Goal: Task Accomplishment & Management: Manage account settings

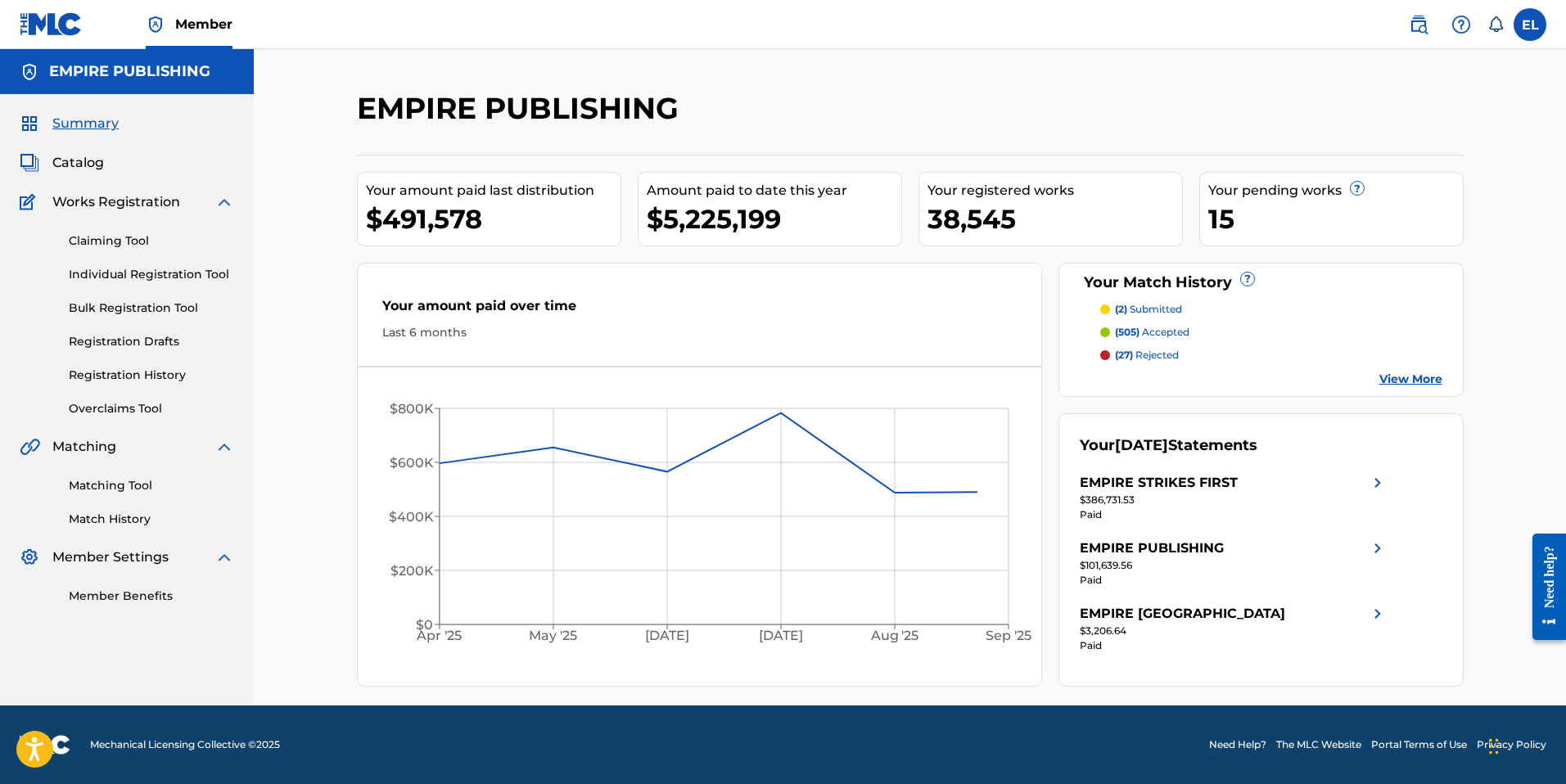
click at [1403, 13] on span at bounding box center [1452, 24] width 101 height 33
click at [1415, 20] on img at bounding box center [1418, 24] width 20 height 20
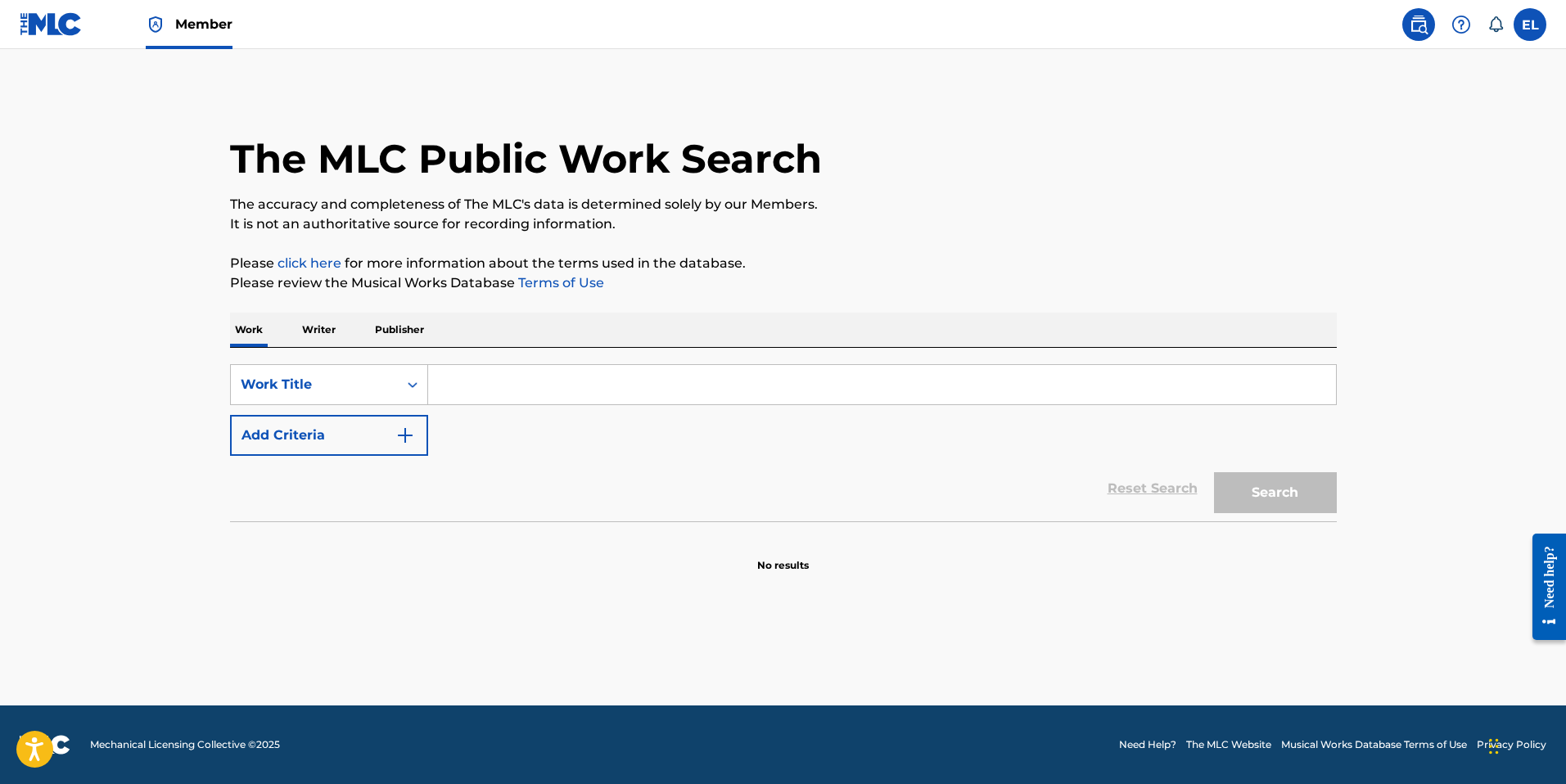
click at [305, 337] on p "Writer" at bounding box center [318, 330] width 43 height 34
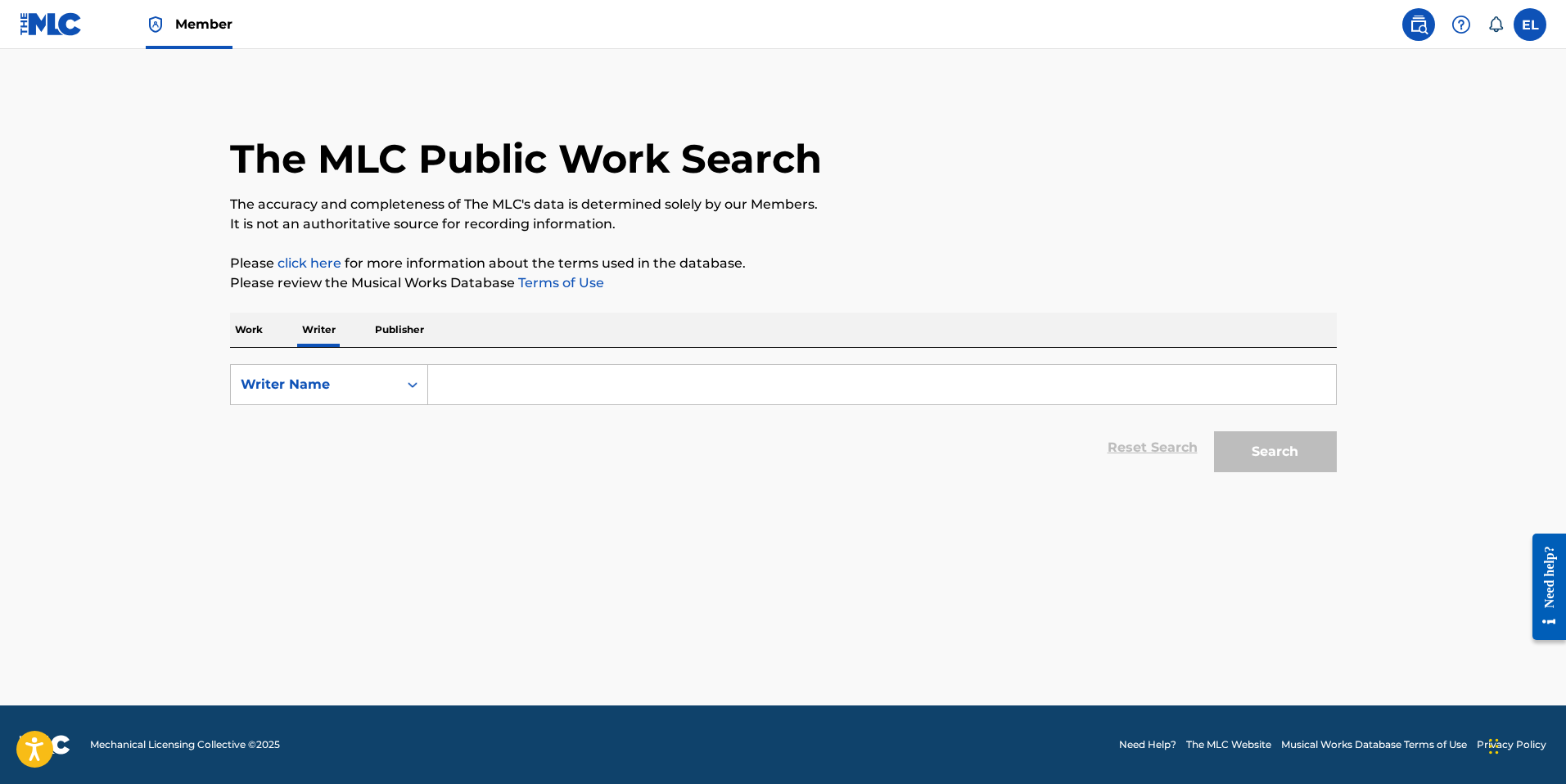
click at [250, 328] on p "Work" at bounding box center [249, 330] width 38 height 34
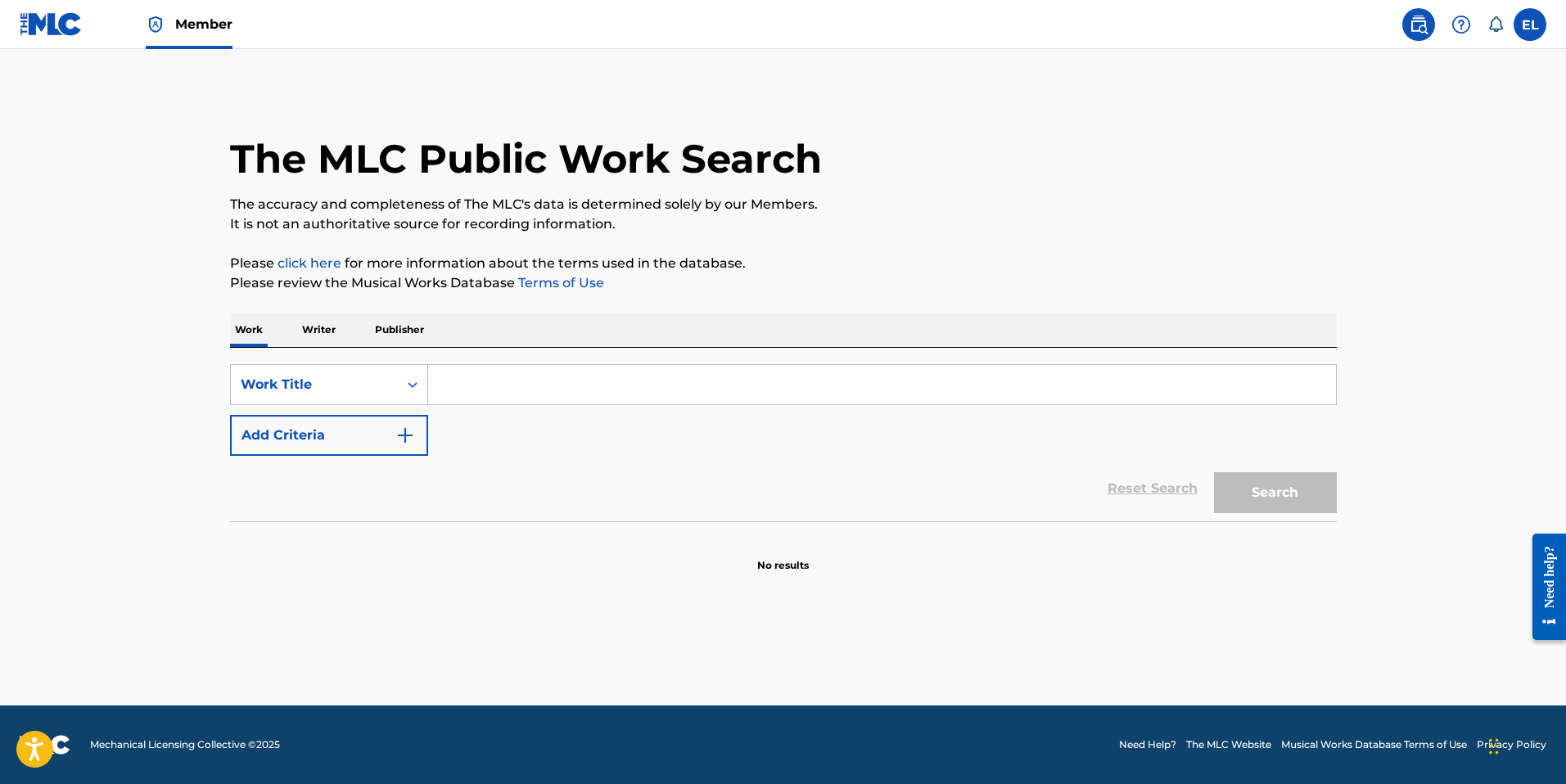
click at [348, 430] on button "Add Criteria" at bounding box center [329, 435] width 198 height 41
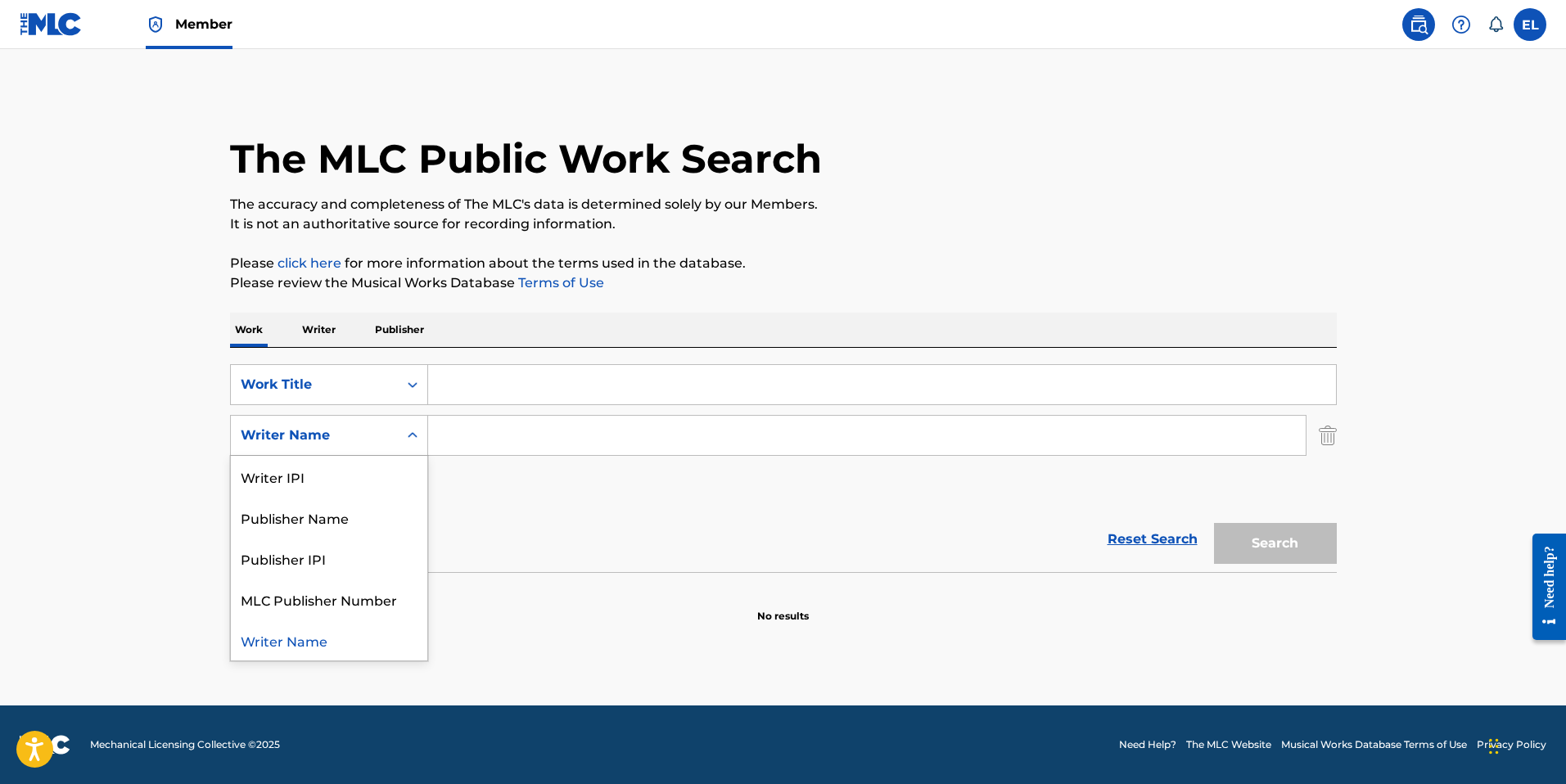
click at [388, 434] on div "Writer Name" at bounding box center [314, 435] width 167 height 31
click at [671, 530] on div "Reset Search Search" at bounding box center [783, 538] width 1107 height 65
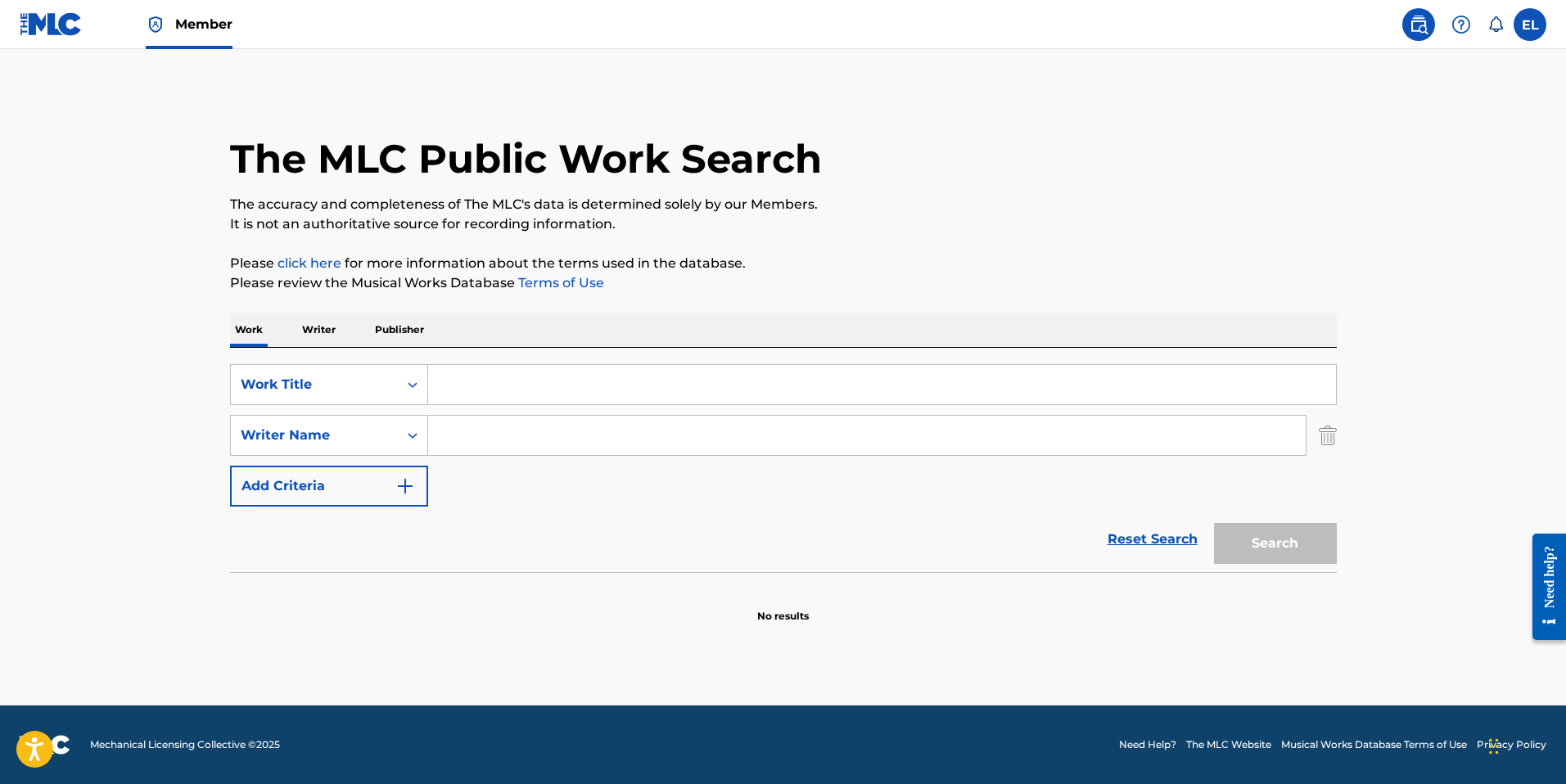
drag, startPoint x: 520, startPoint y: 430, endPoint x: 531, endPoint y: 429, distance: 11.0
click at [522, 430] on input "Search Form" at bounding box center [867, 435] width 878 height 39
paste input "Franklin"
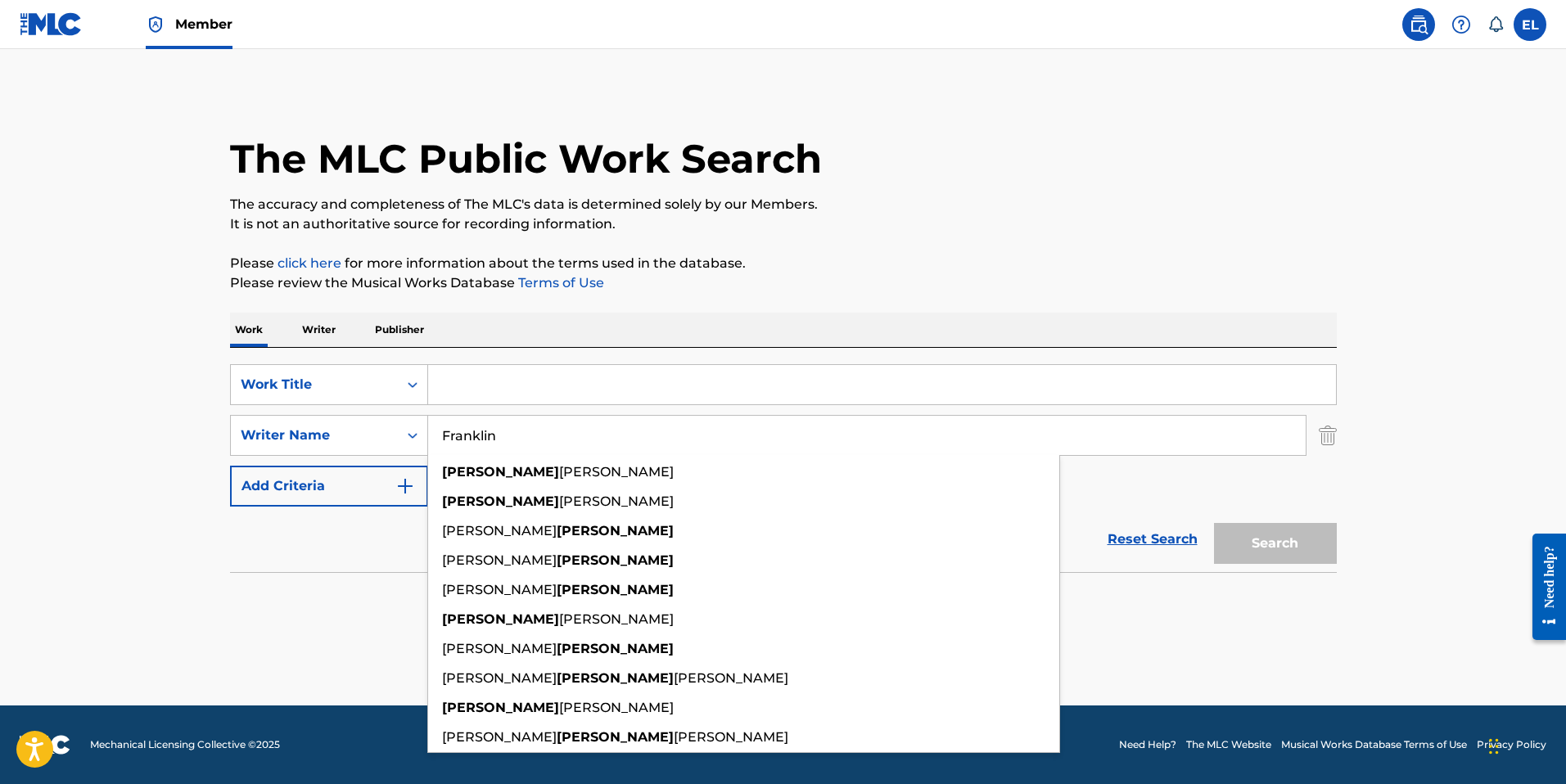
type input "Franklin"
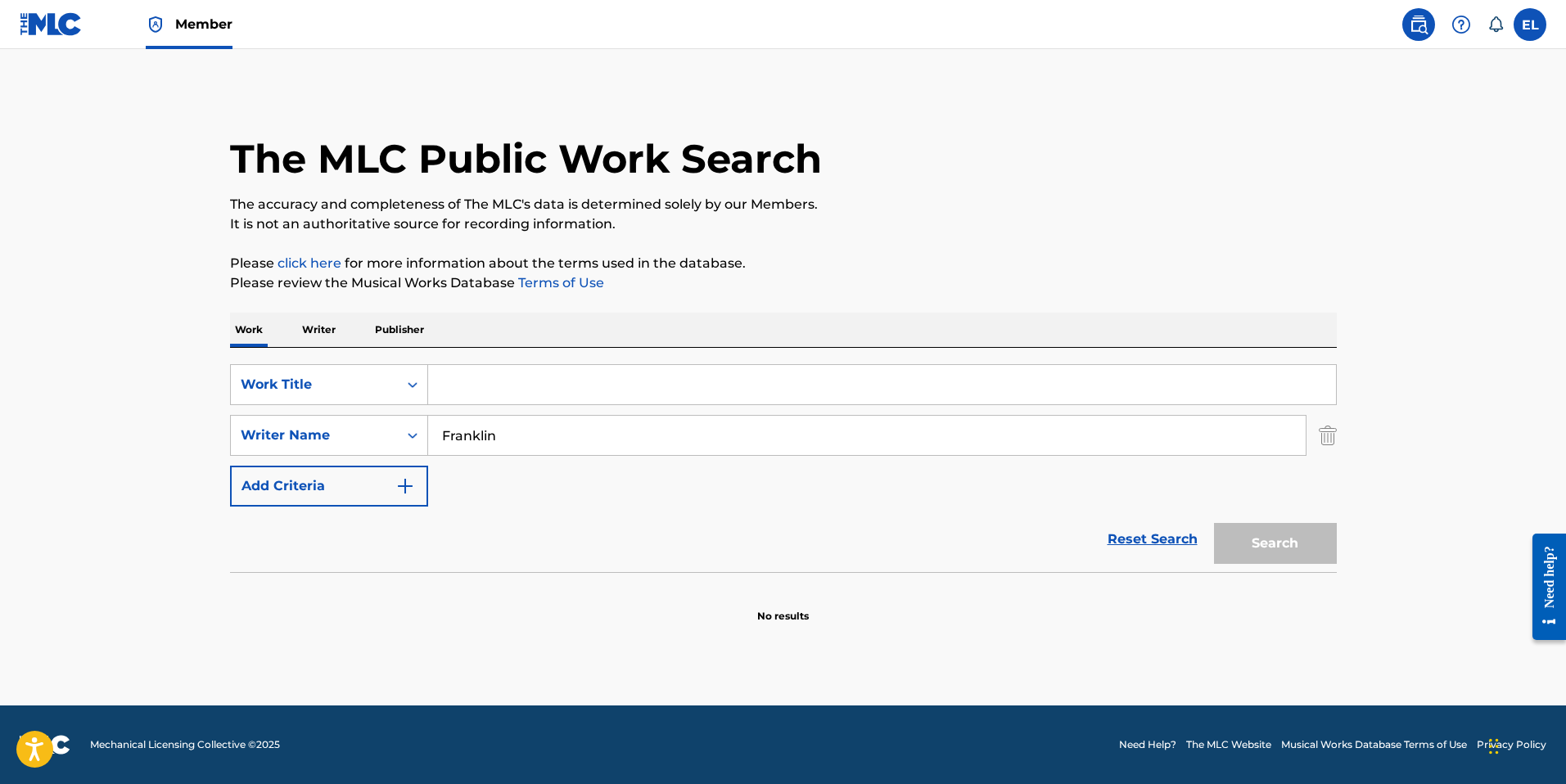
drag, startPoint x: 705, startPoint y: 369, endPoint x: 736, endPoint y: 381, distance: 33.2
click at [705, 369] on input "Search Form" at bounding box center [882, 384] width 908 height 39
paste input "Invincible Scrolls"
drag, startPoint x: 1298, startPoint y: 539, endPoint x: 1289, endPoint y: 538, distance: 9.1
click at [1298, 540] on button "Search" at bounding box center [1275, 543] width 123 height 41
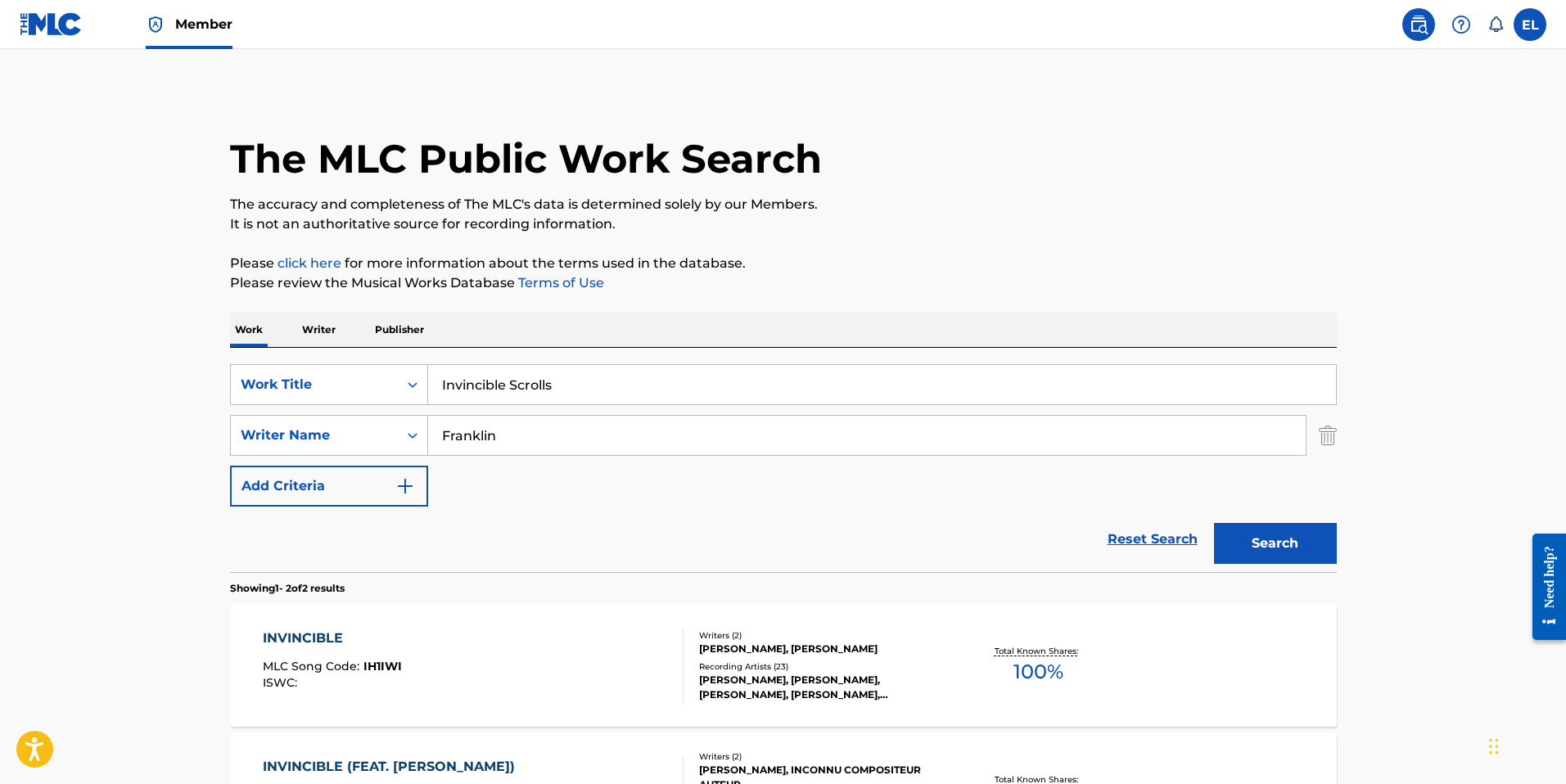
click at [683, 372] on input "Invincible Scrolls" at bounding box center [882, 384] width 908 height 39
paste input "The Abotts Creation"
click at [1279, 550] on button "Search" at bounding box center [1275, 543] width 123 height 41
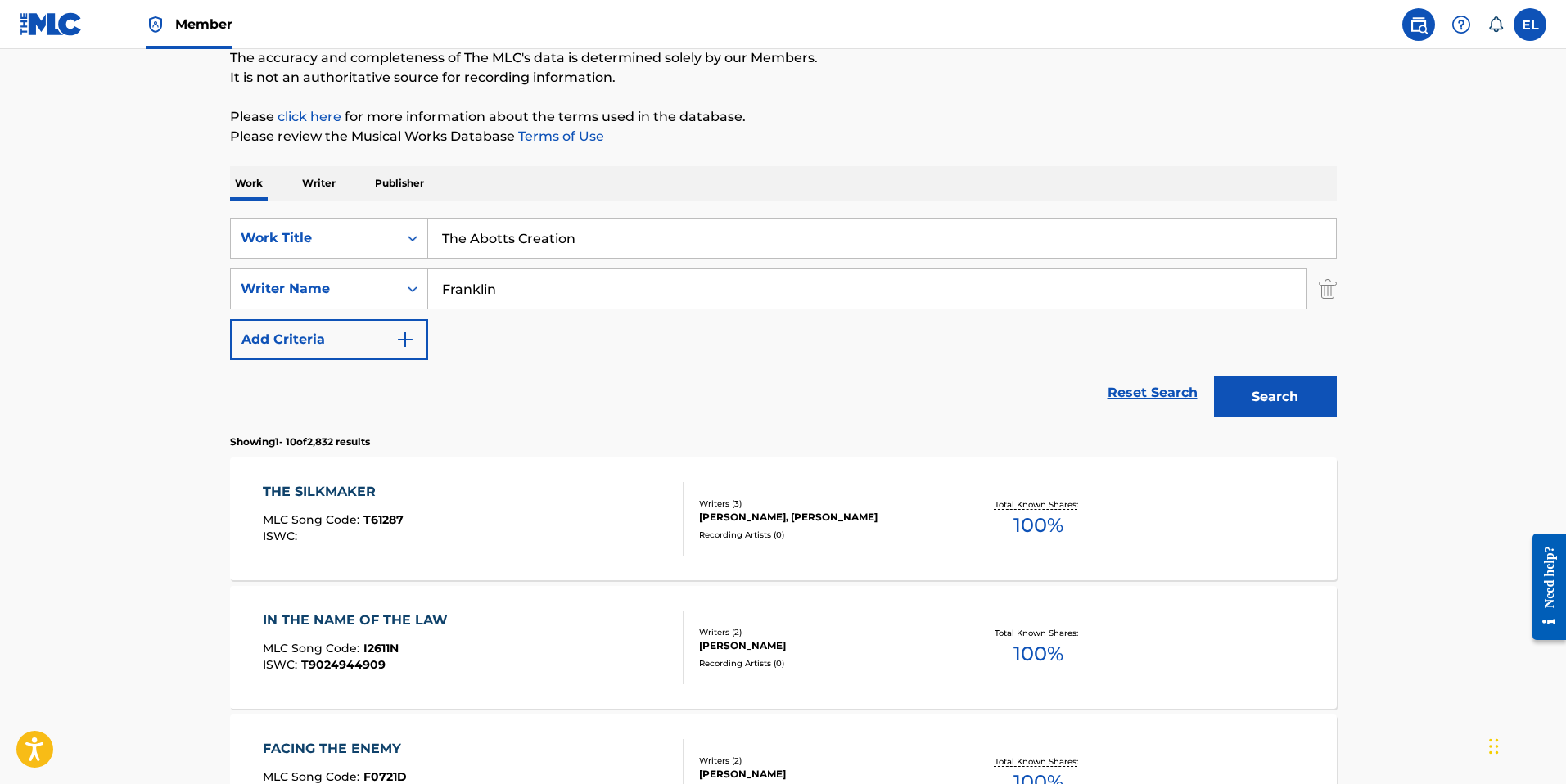
scroll to position [106, 0]
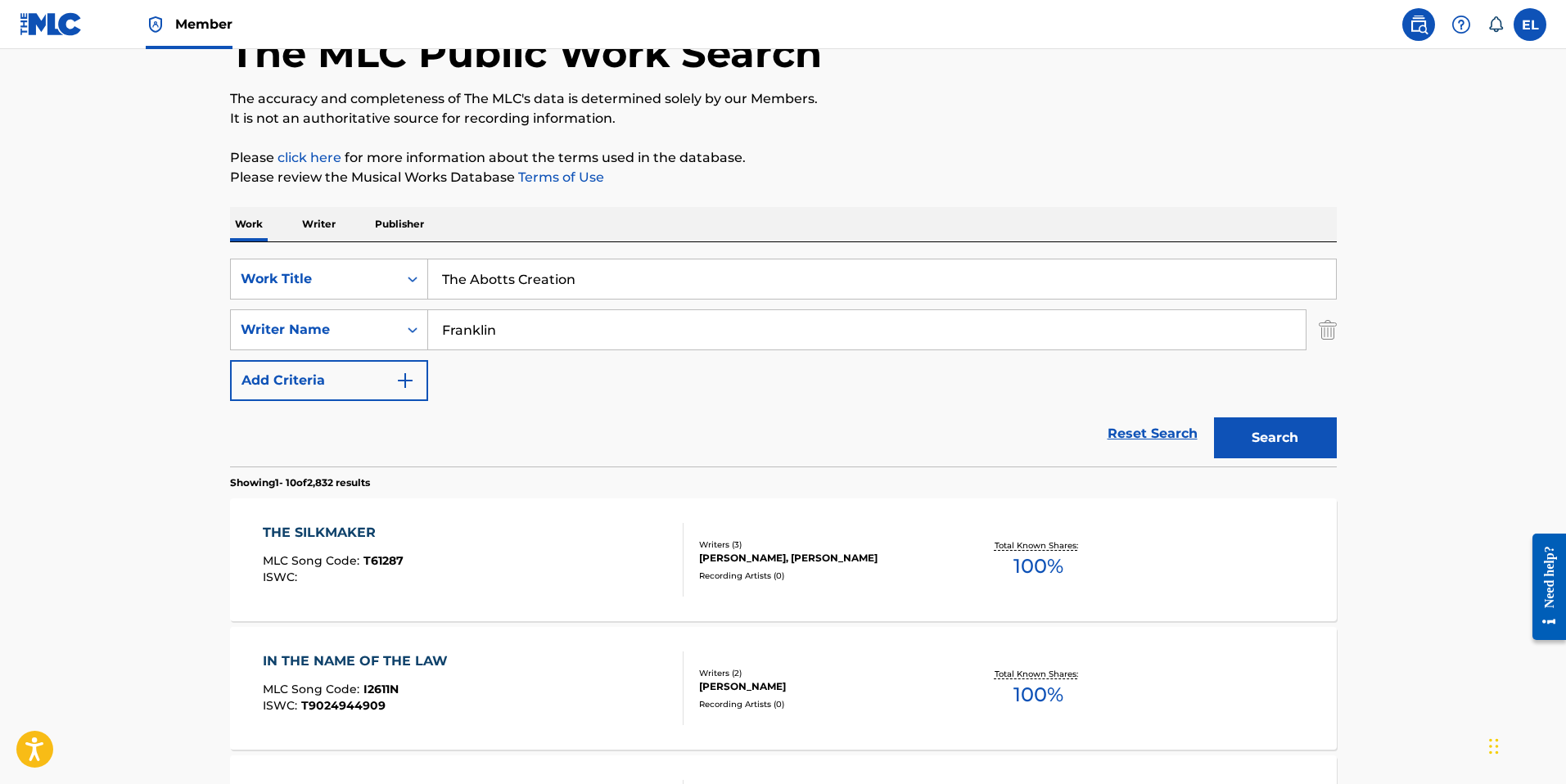
click at [772, 275] on input "The Abotts Creation" at bounding box center [882, 279] width 908 height 39
paste input "Battle of the Drum Lords"
click at [1277, 434] on button "Search" at bounding box center [1275, 438] width 123 height 41
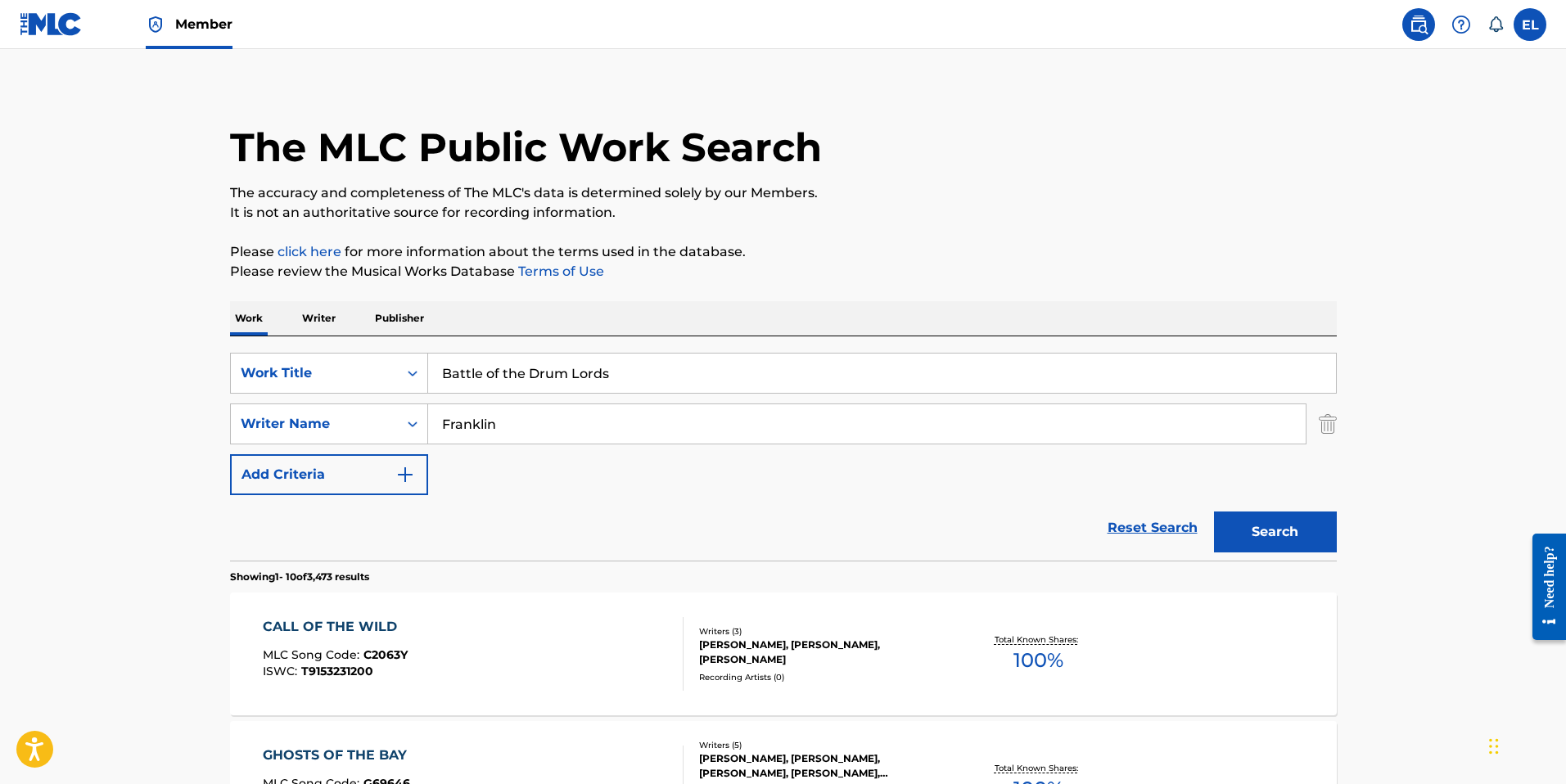
scroll to position [5, 0]
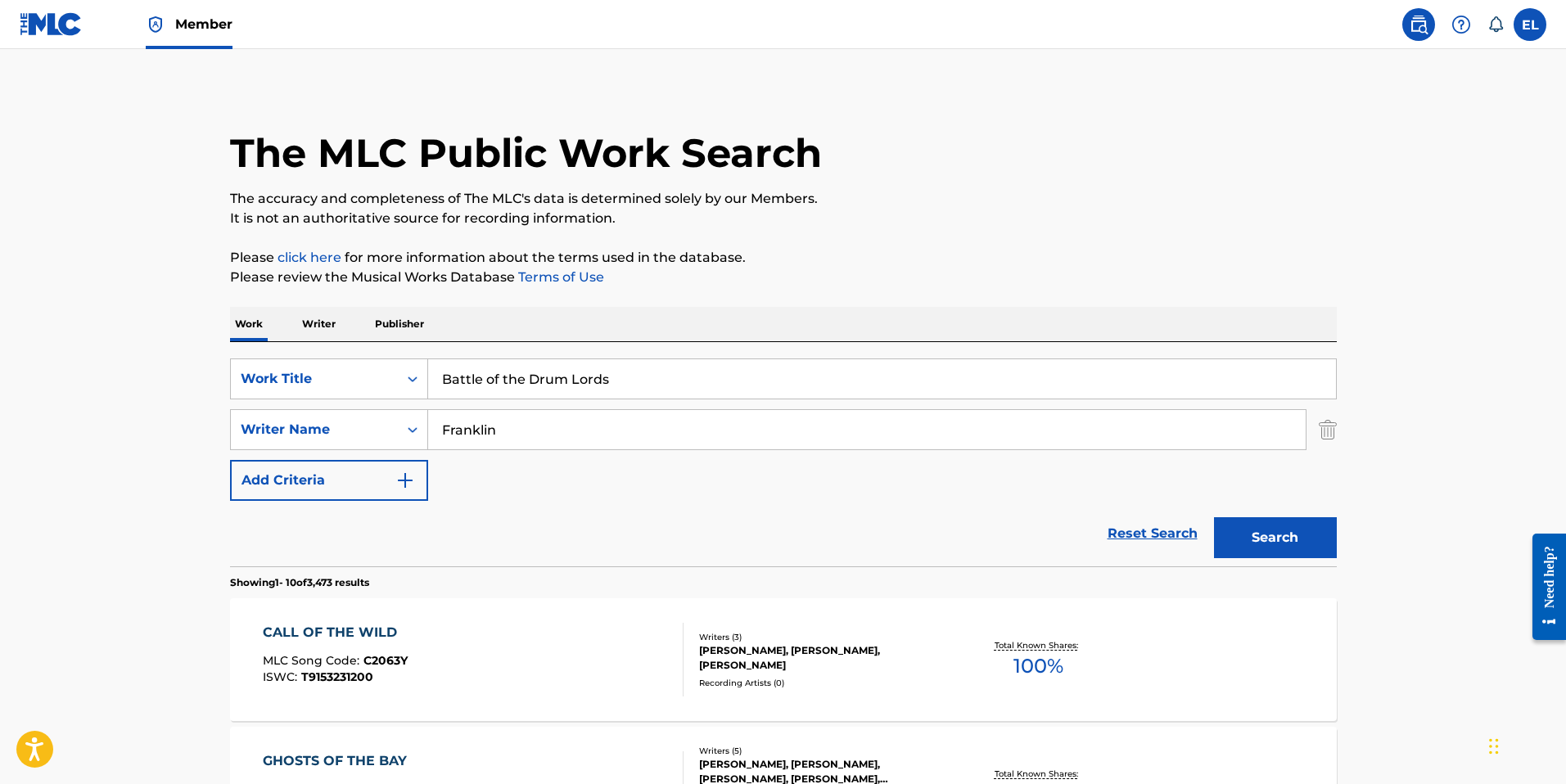
click at [844, 362] on input "Battle of the Drum Lords" at bounding box center [882, 379] width 908 height 39
paste input "Fist of [PERSON_NAME]"
click at [1255, 518] on button "Search" at bounding box center [1275, 538] width 123 height 41
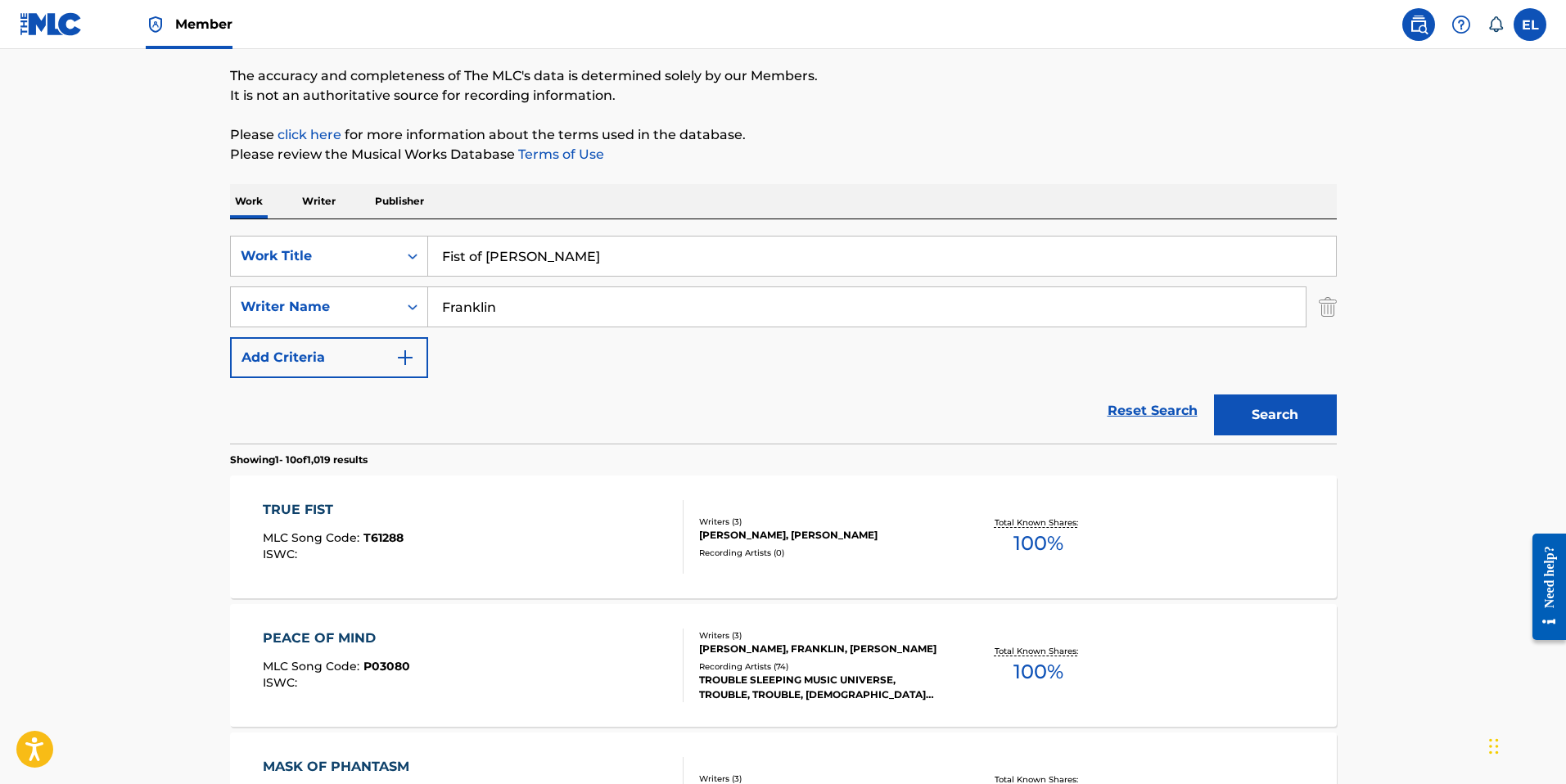
scroll to position [134, 0]
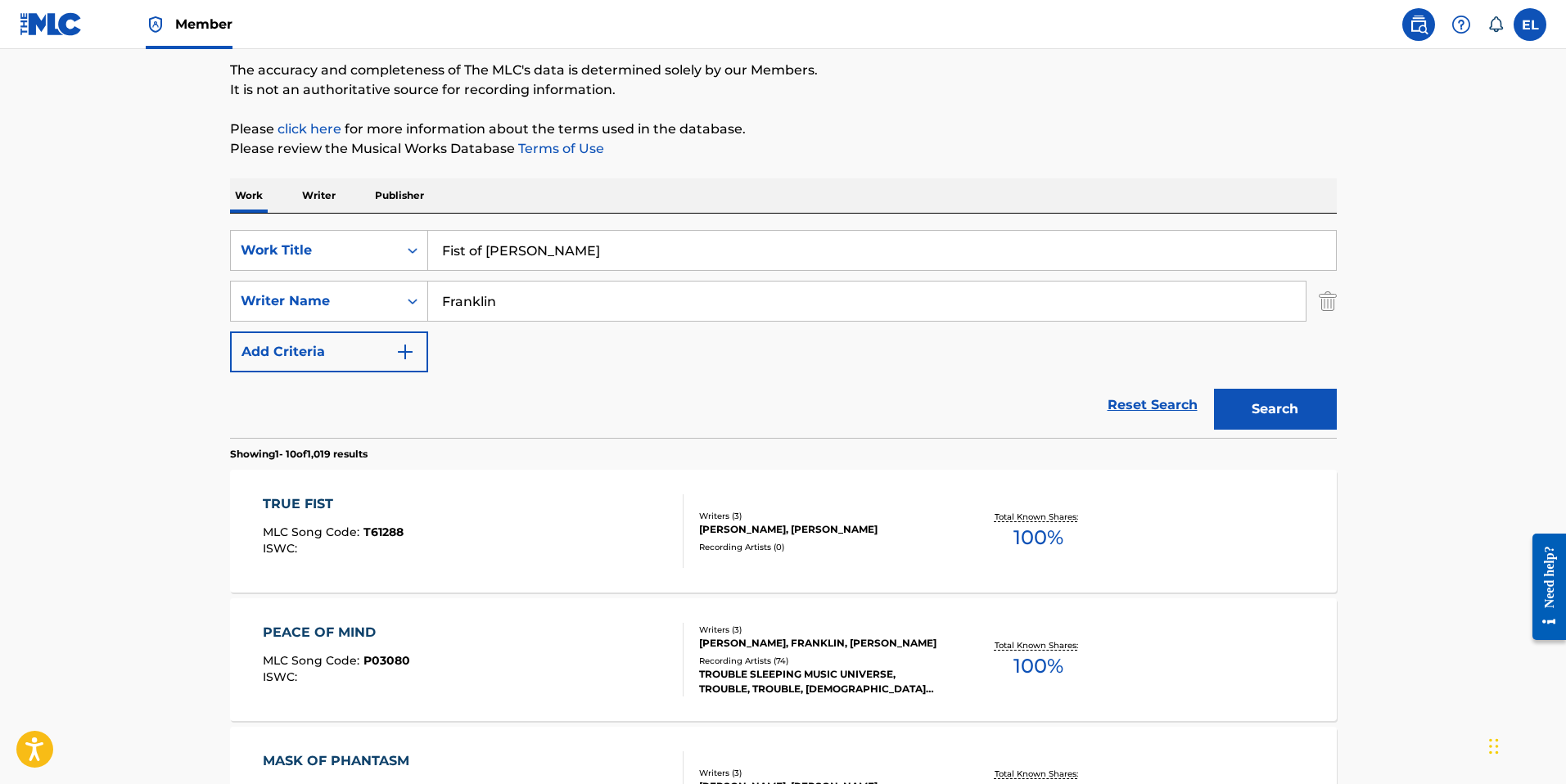
click at [629, 230] on div "Fist of [PERSON_NAME]" at bounding box center [883, 251] width 909 height 41
click at [629, 230] on input "Fist of [PERSON_NAME]" at bounding box center [882, 250] width 908 height 39
paste input "The 4000 year Journey"
click at [1240, 413] on button "Search" at bounding box center [1275, 409] width 123 height 41
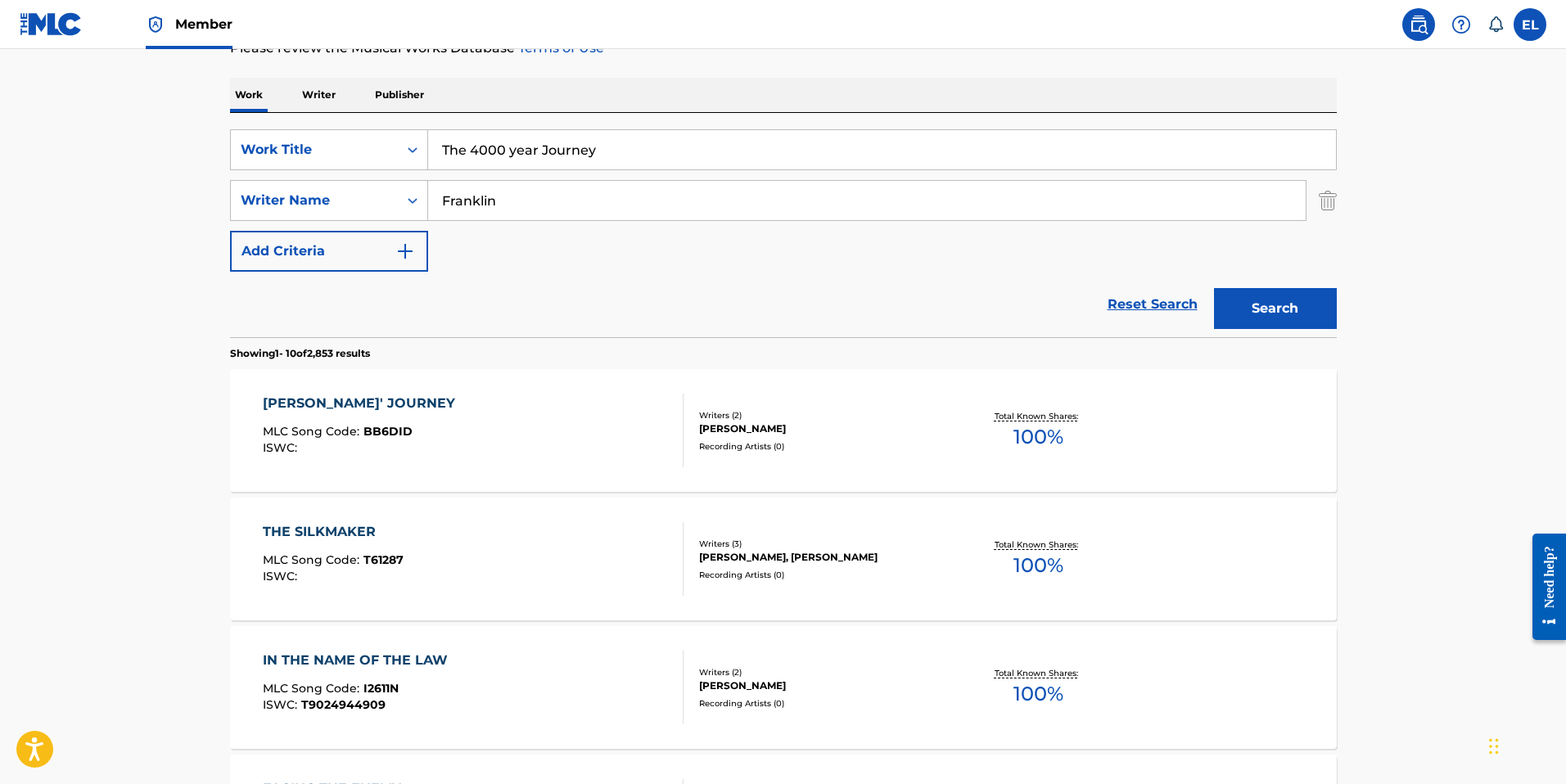
scroll to position [214, 0]
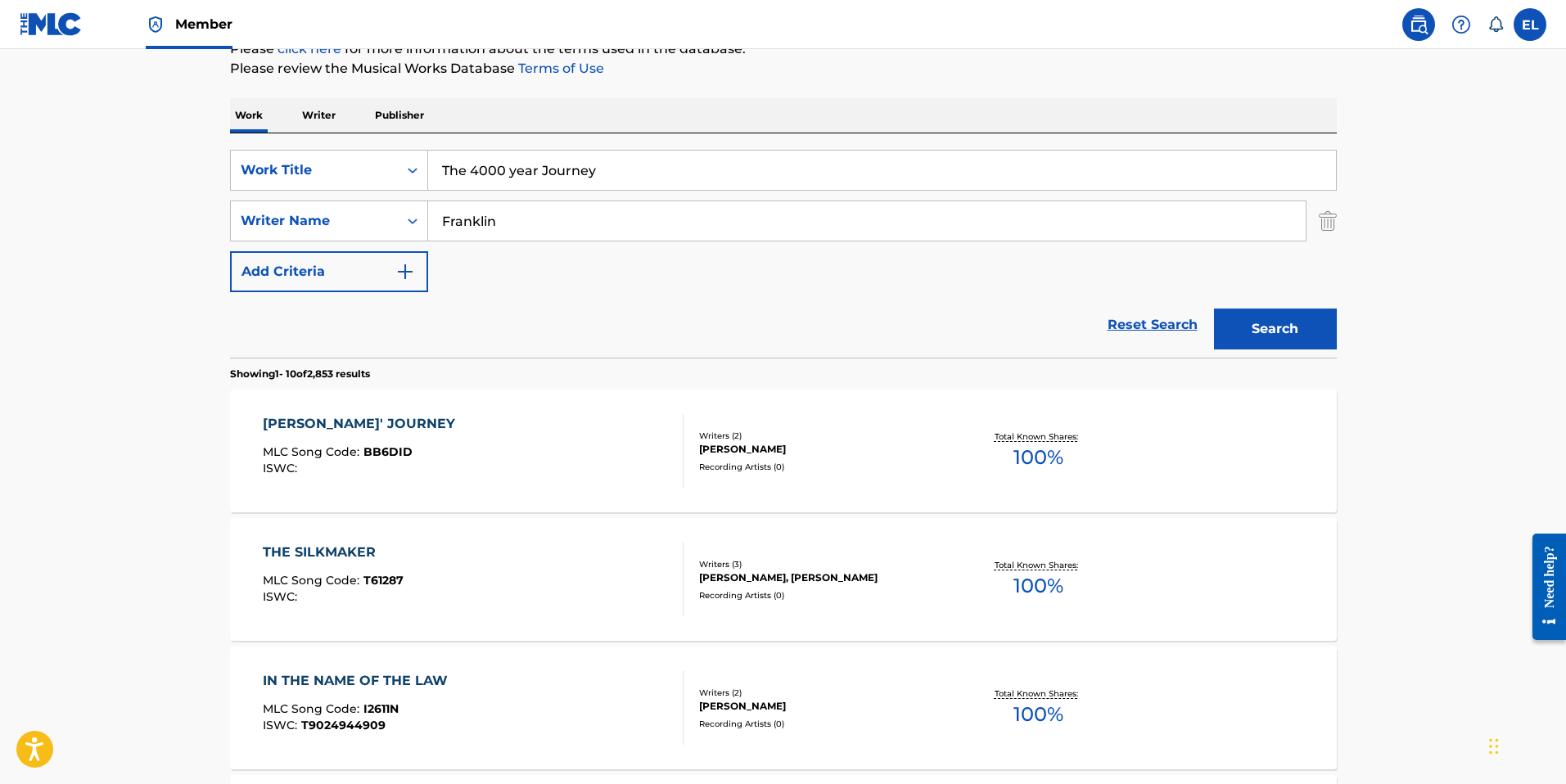
click at [730, 180] on input "The 4000 year Journey" at bounding box center [882, 170] width 908 height 39
paste input "Mathematical Strike Zones"
click at [1299, 315] on button "Search" at bounding box center [1275, 329] width 123 height 41
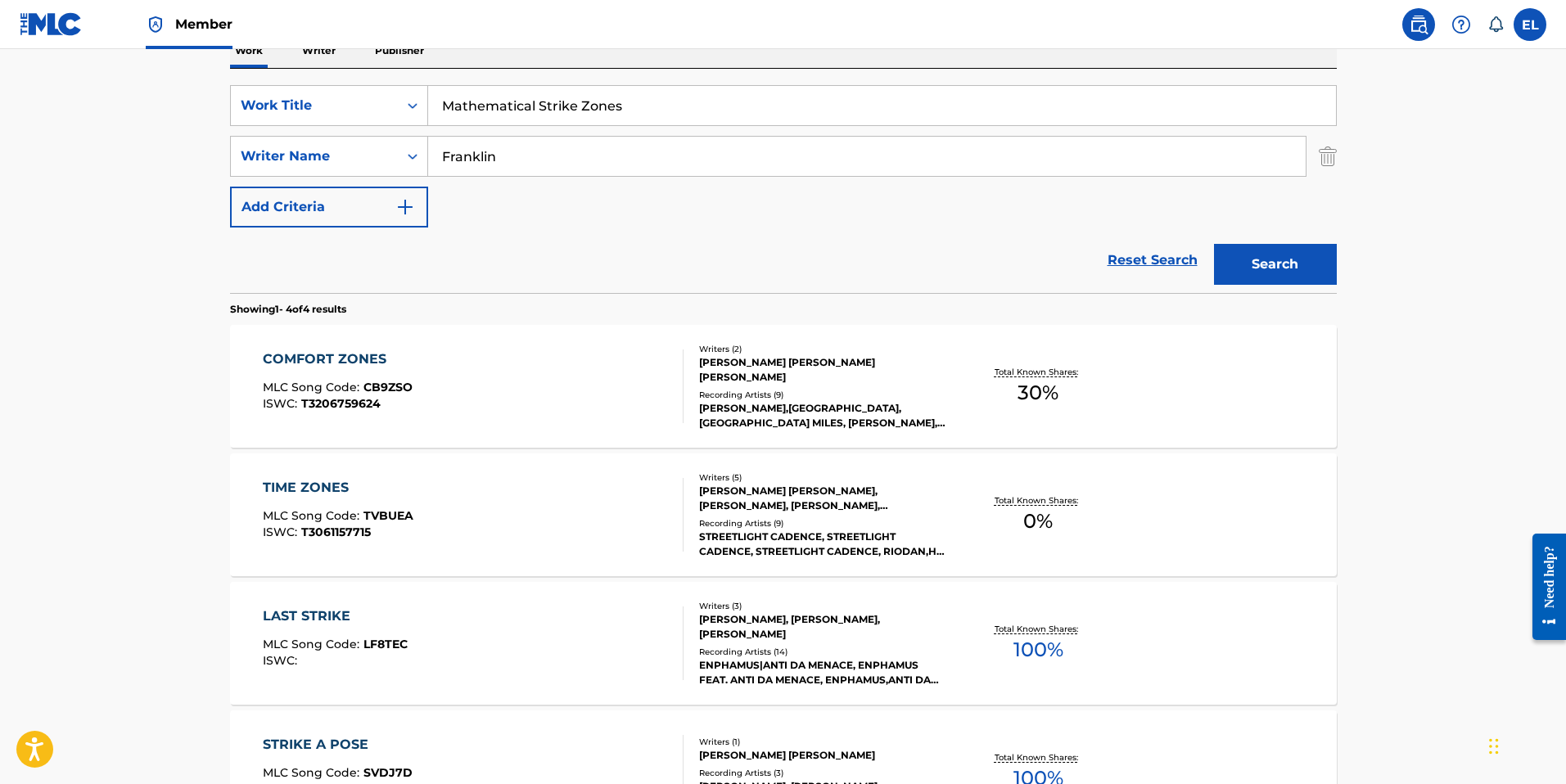
scroll to position [301, 0]
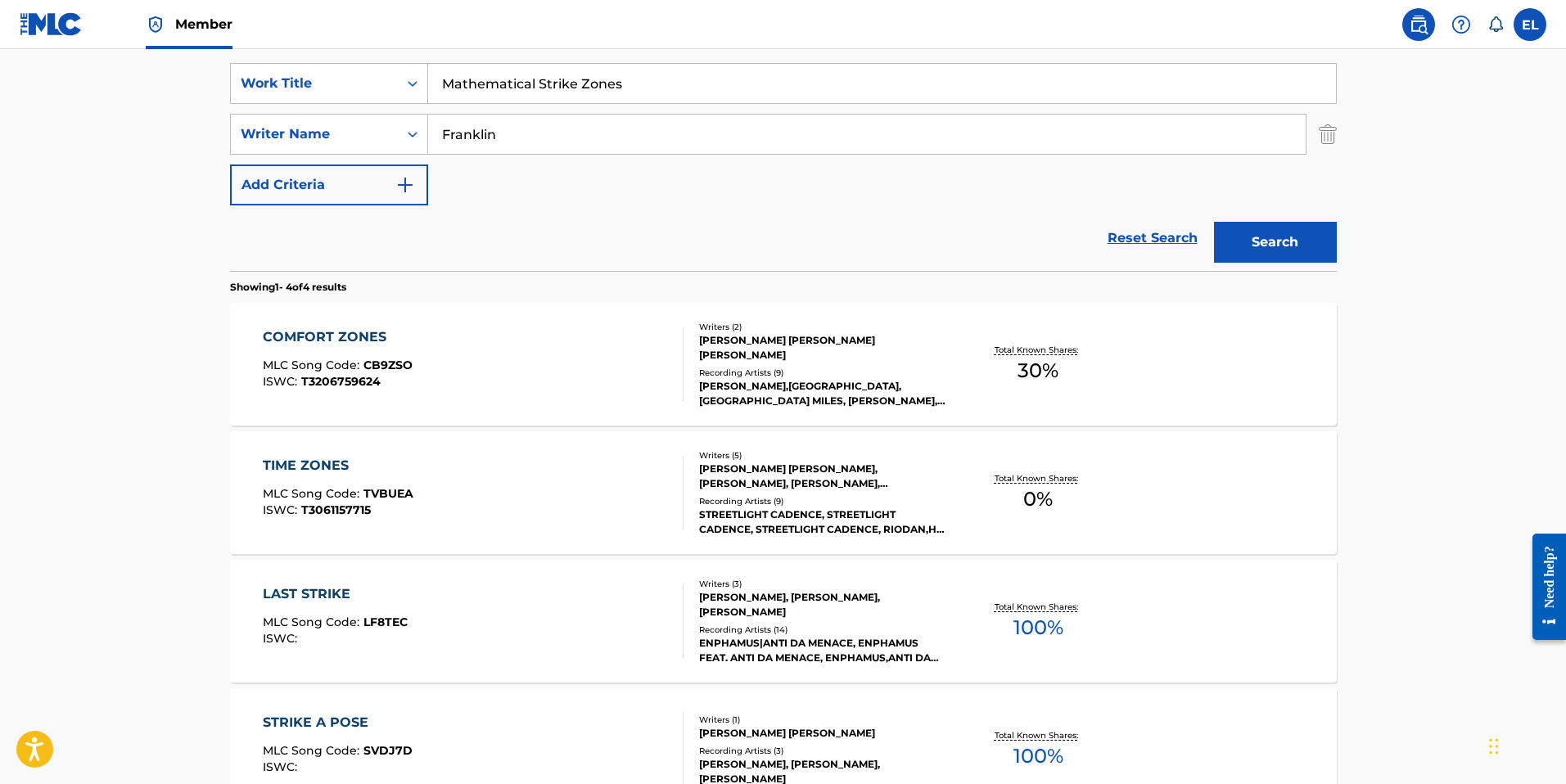
click at [655, 96] on input "Mathematical Strike Zones" at bounding box center [882, 83] width 908 height 39
click at [655, 97] on input "Mathematical Strike Zones" at bounding box center [882, 83] width 908 height 39
paste input "The Wing Chun Palm"
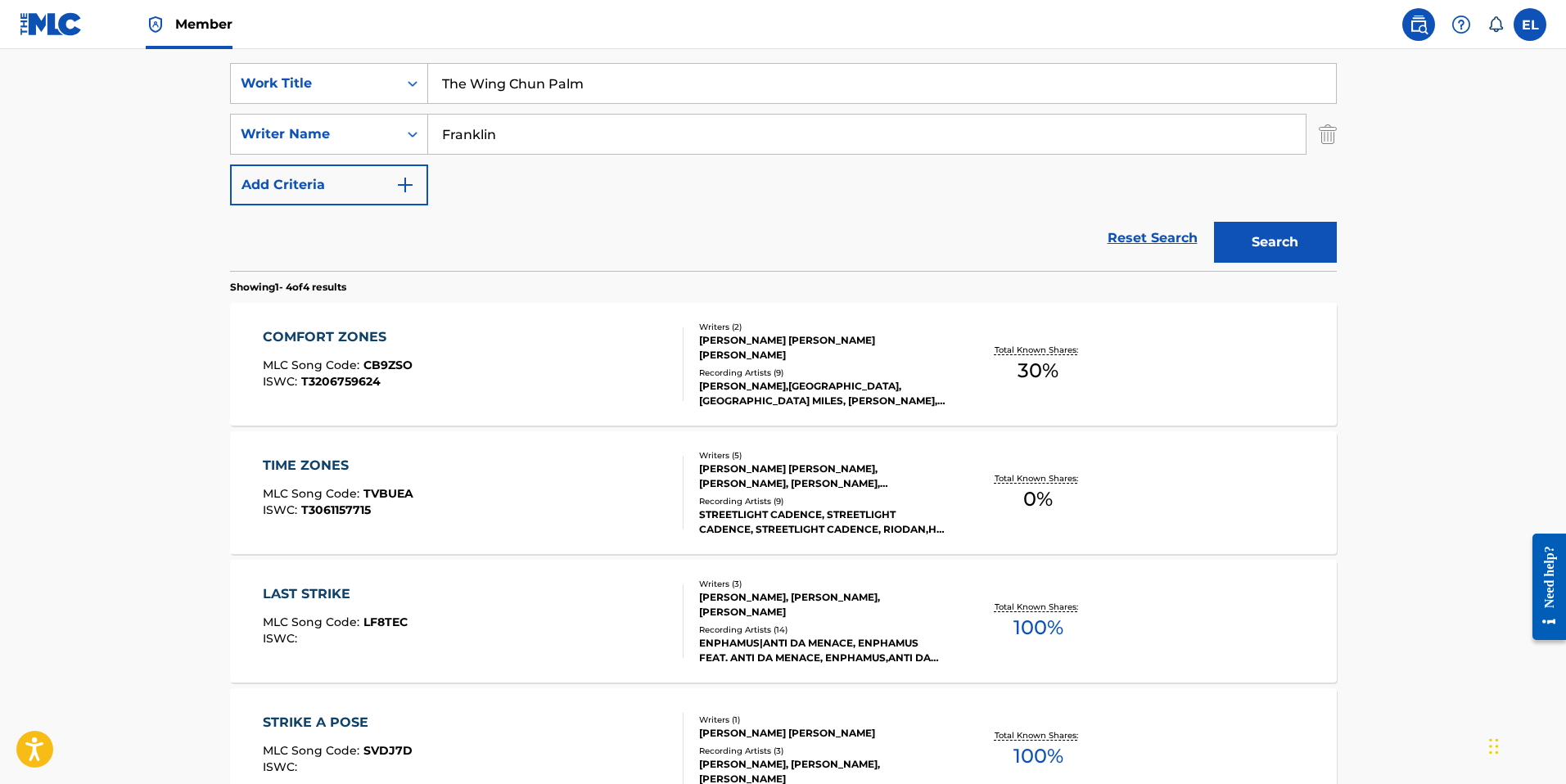
click at [1265, 235] on button "Search" at bounding box center [1275, 242] width 123 height 41
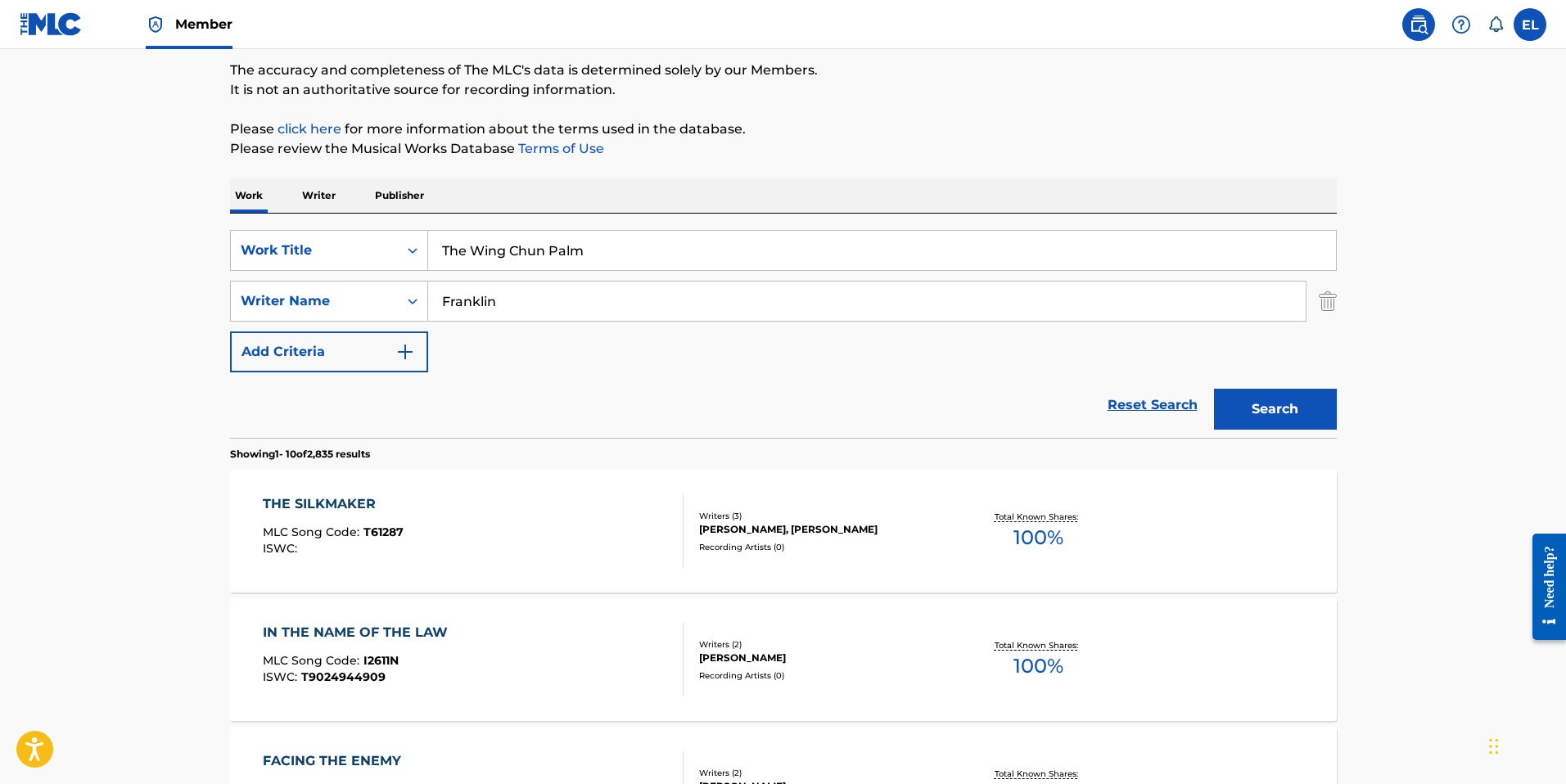
scroll to position [28, 0]
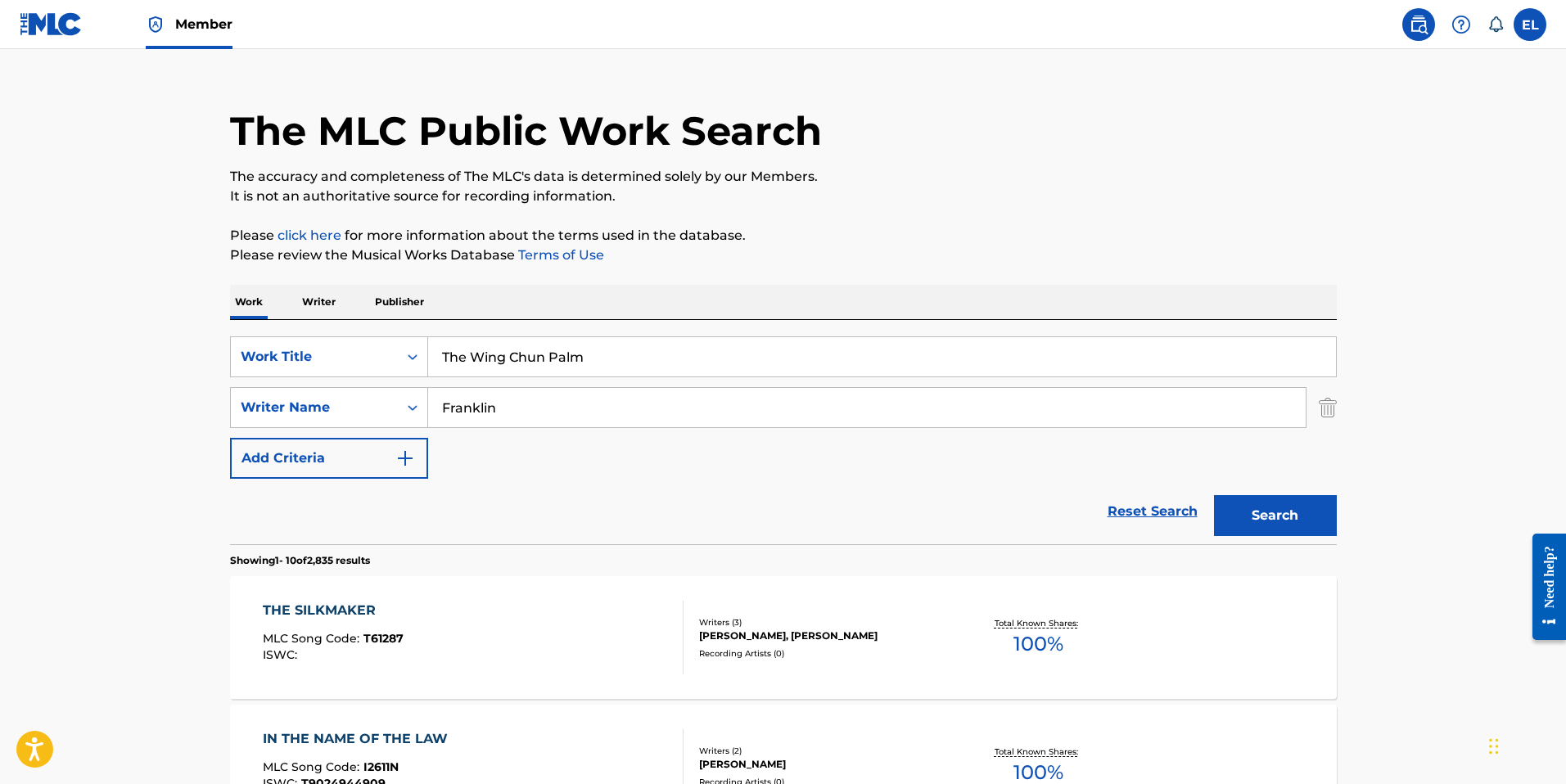
click at [834, 339] on input "The Wing Chun Palm" at bounding box center [882, 357] width 908 height 39
paste input "Might [DEMOGRAPHIC_DATA]'s School"
click at [1272, 506] on button "Search" at bounding box center [1275, 515] width 123 height 41
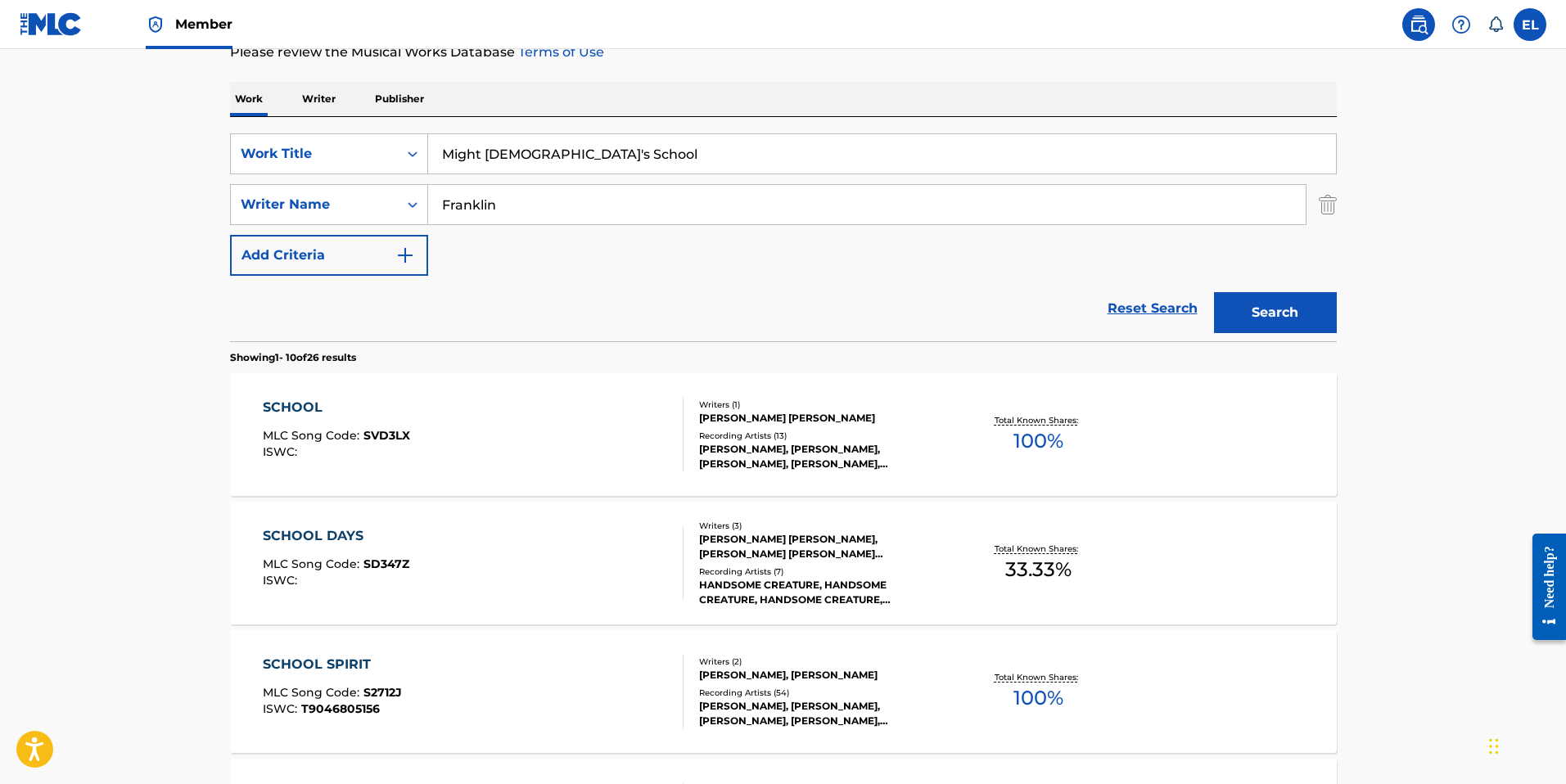
scroll to position [0, 0]
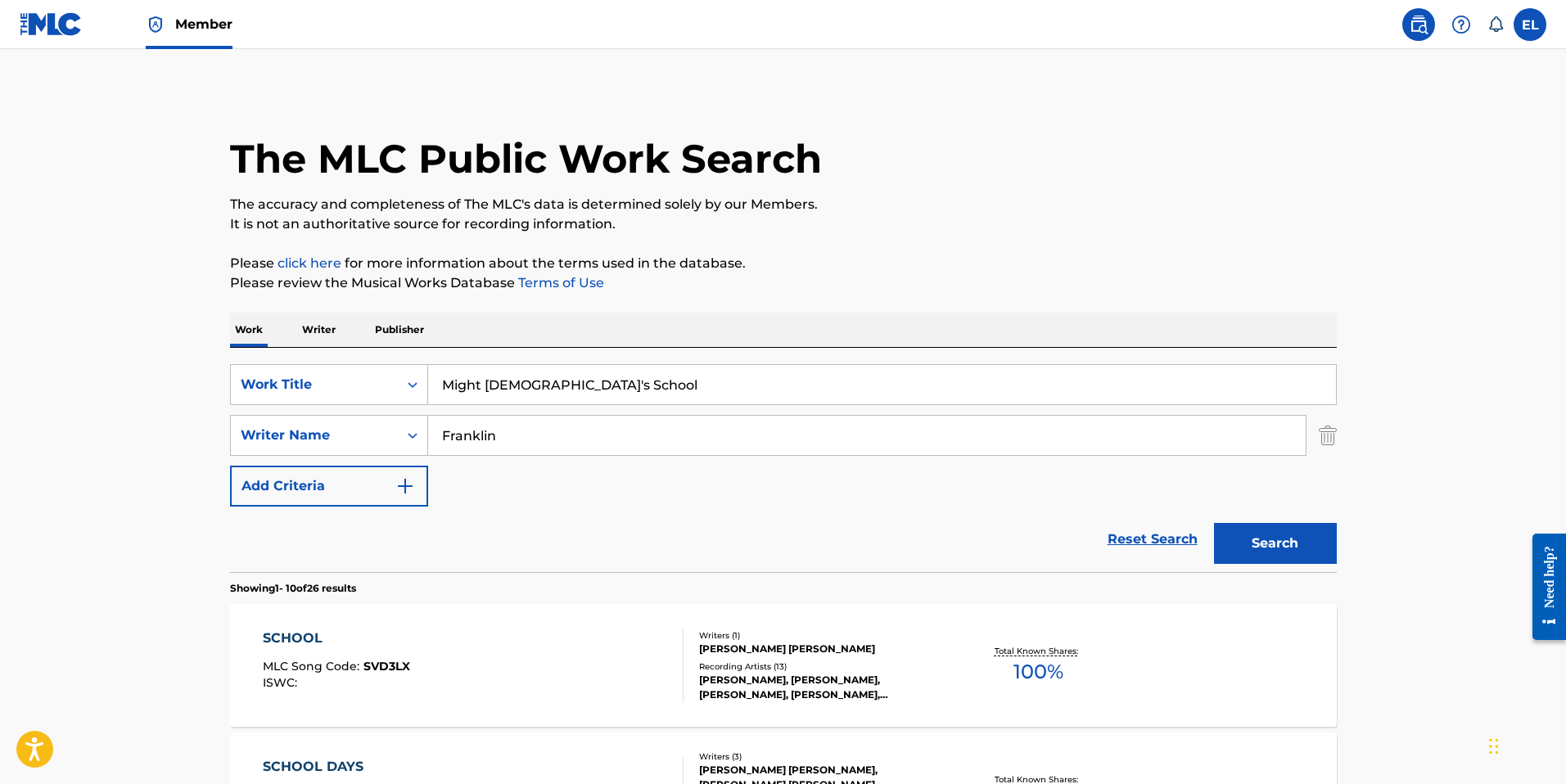
click at [769, 378] on input "Might [DEMOGRAPHIC_DATA]'s School" at bounding box center [882, 384] width 908 height 39
paste input "Sun Soul Snatchers"
click at [1268, 551] on button "Search" at bounding box center [1275, 543] width 123 height 41
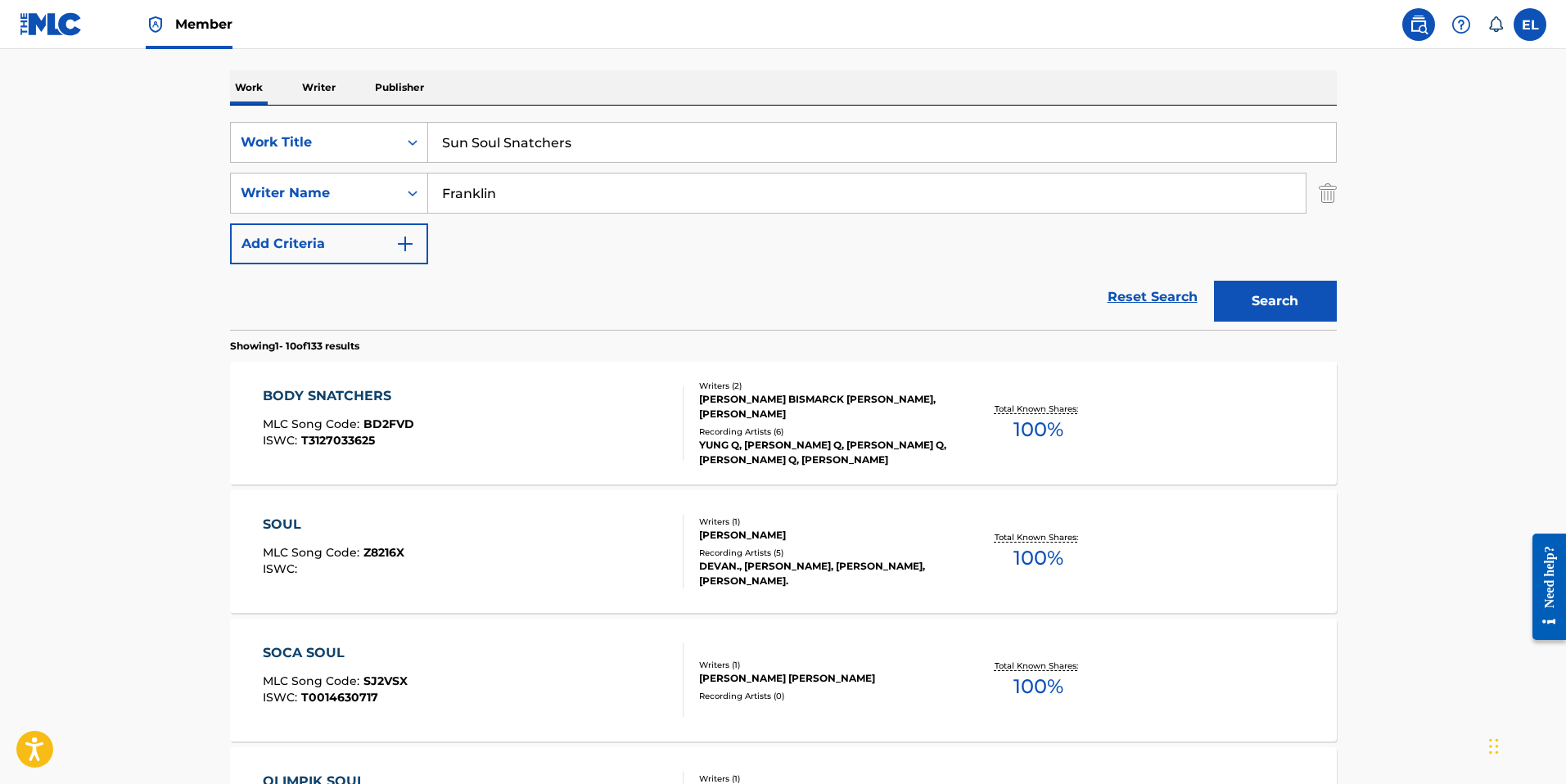
scroll to position [25, 0]
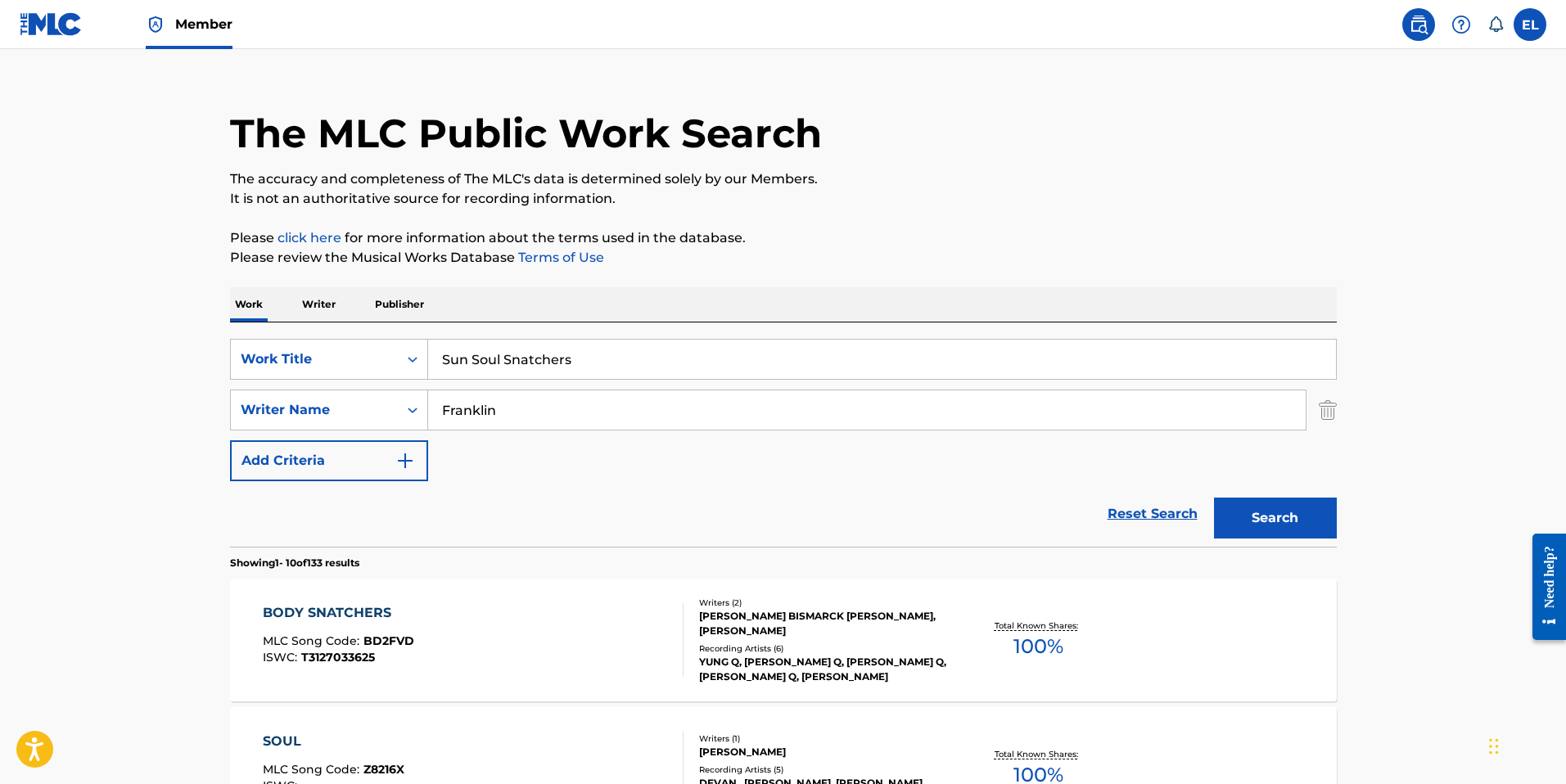
click at [737, 361] on input "Sun Soul Snatchers" at bounding box center [882, 359] width 908 height 39
drag, startPoint x: 737, startPoint y: 361, endPoint x: 776, endPoint y: 379, distance: 43.0
click at [737, 361] on input "Sun Soul Snatchers" at bounding box center [882, 359] width 908 height 39
paste input "The Snake Fist is Eternal"
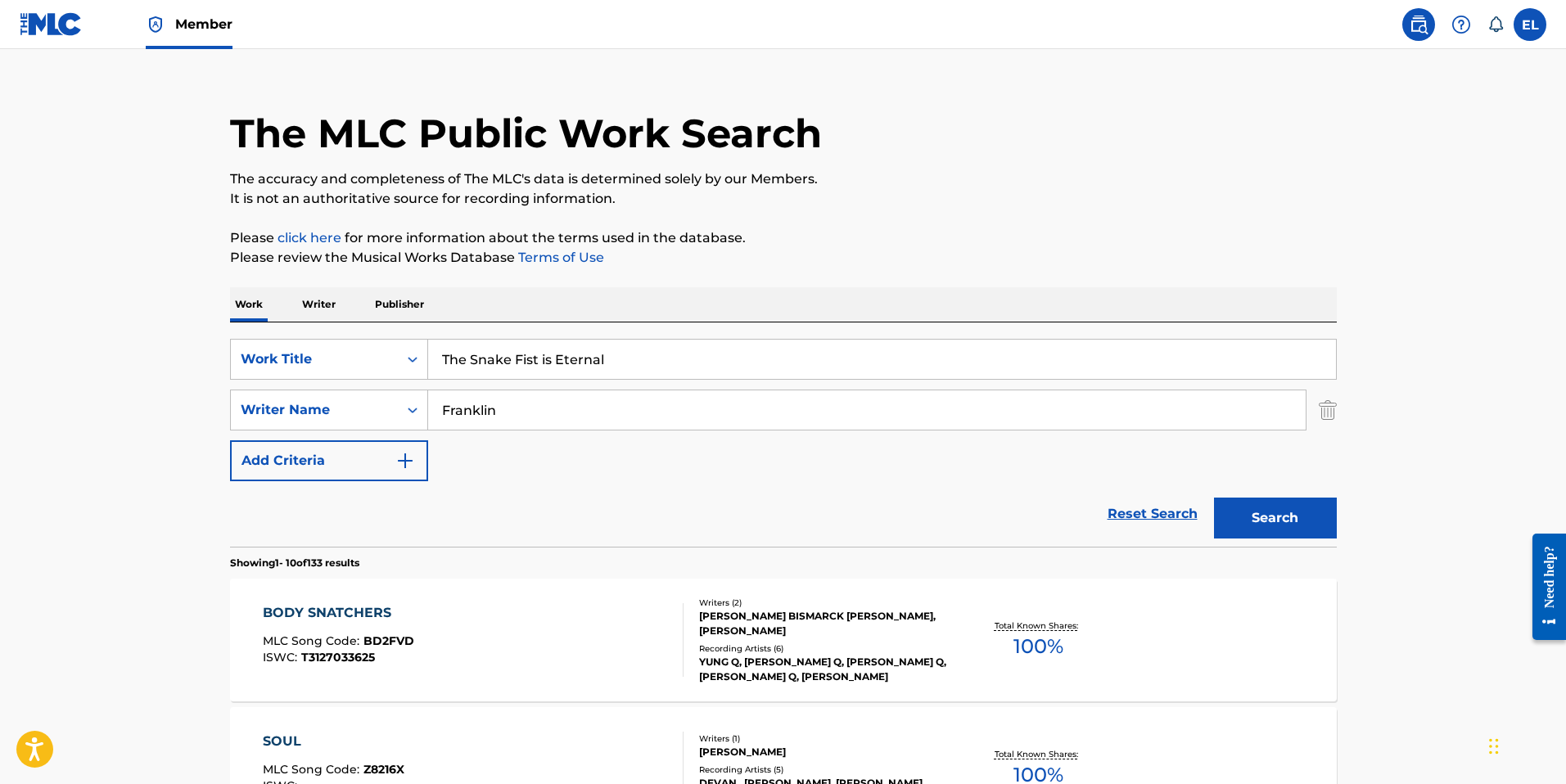
click at [1280, 516] on button "Search" at bounding box center [1275, 518] width 123 height 41
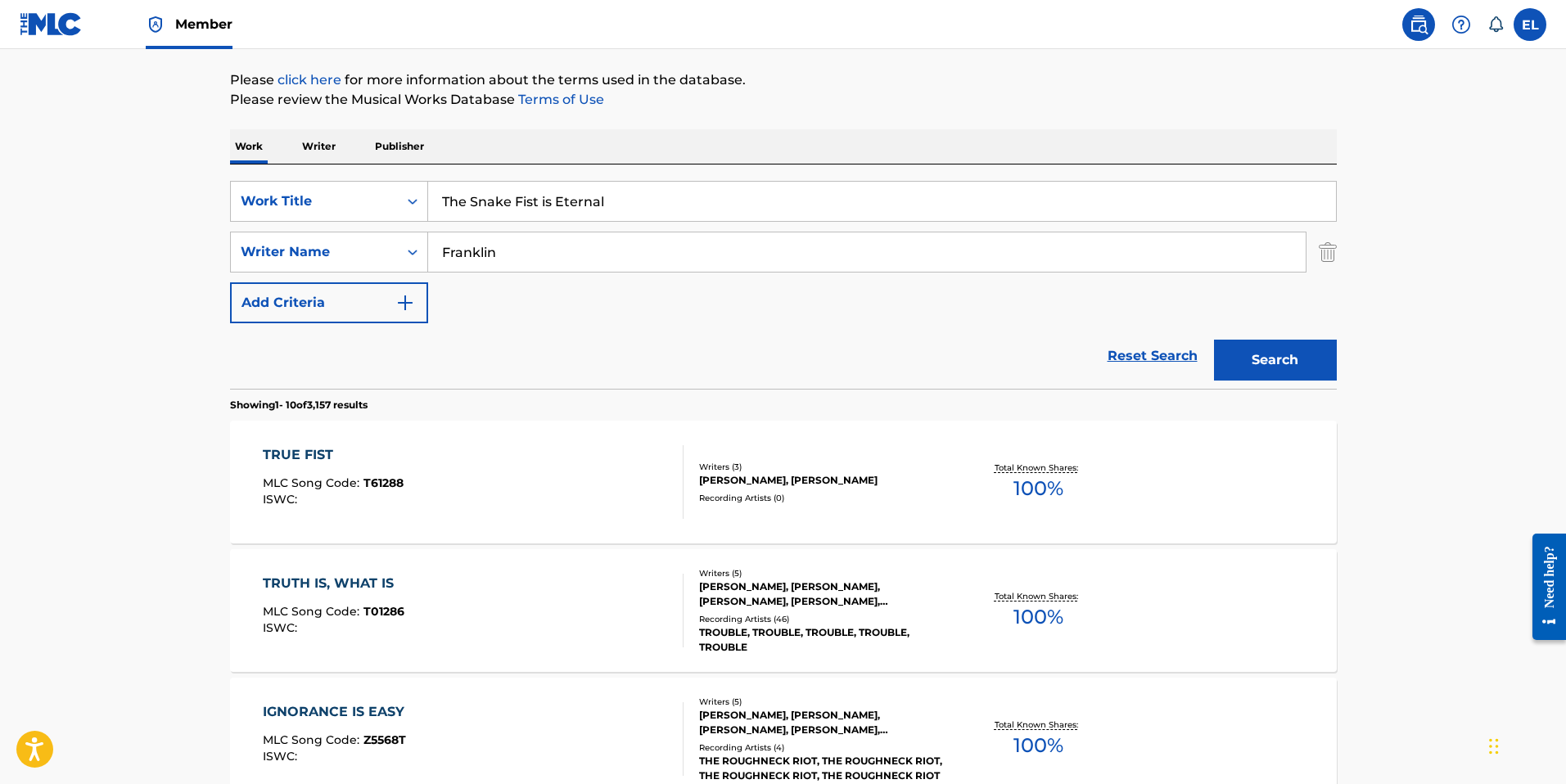
scroll to position [172, 0]
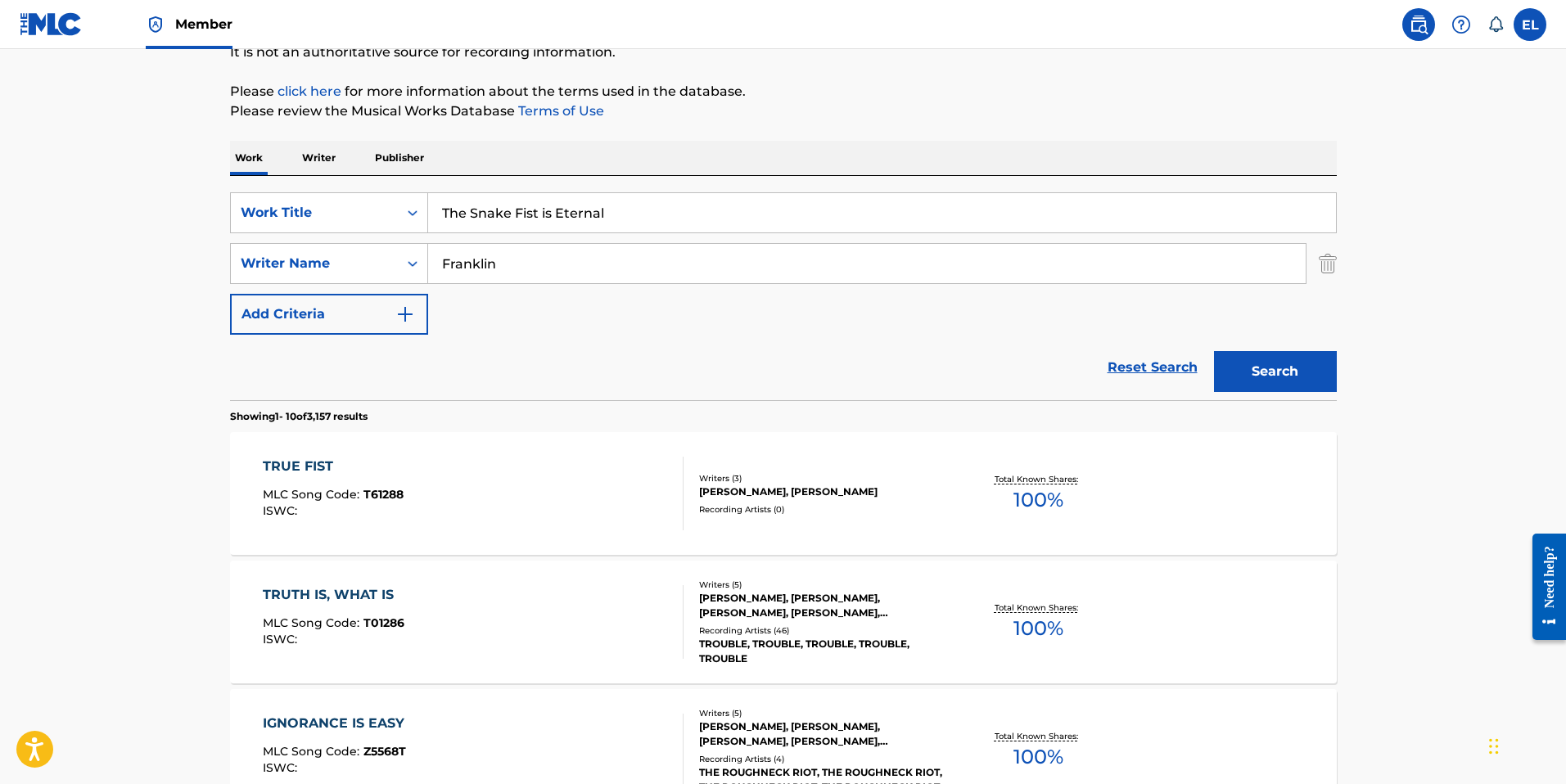
click at [710, 233] on div "SearchWithCriteriaf46cd665-4f37-4ed1-9e21-782ad79c5688 Work Title The Snake Fis…" at bounding box center [783, 263] width 1107 height 142
click at [710, 210] on input "The Snake Fist is Eternal" at bounding box center [882, 212] width 908 height 39
click at [710, 211] on input "The Snake Fist is Eternal" at bounding box center [882, 212] width 908 height 39
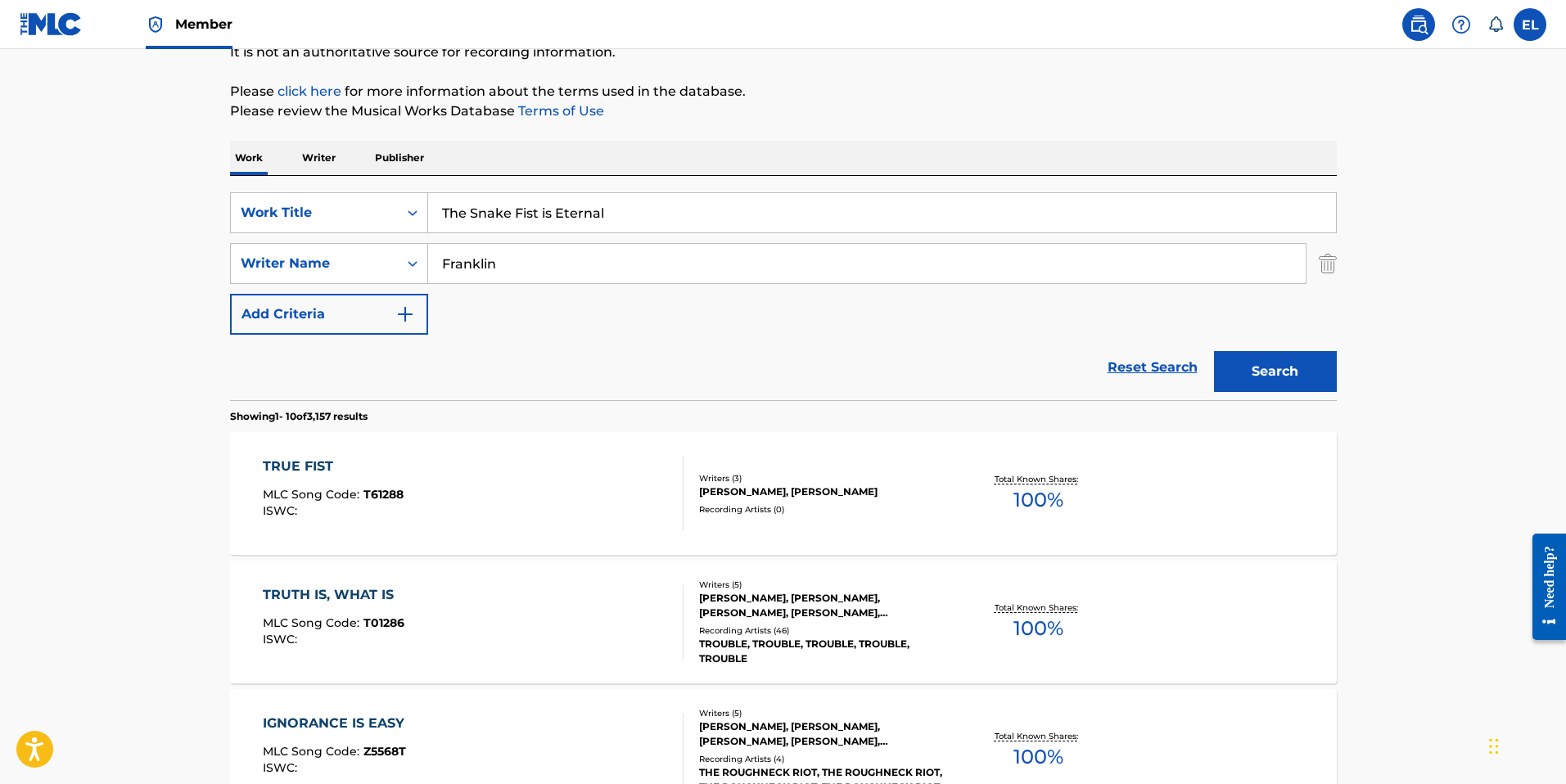
click at [710, 211] on input "The Snake Fist is Eternal" at bounding box center [882, 212] width 908 height 39
paste input "[PERSON_NAME]'s Mother Plane"
click at [1275, 366] on button "Search" at bounding box center [1275, 372] width 123 height 41
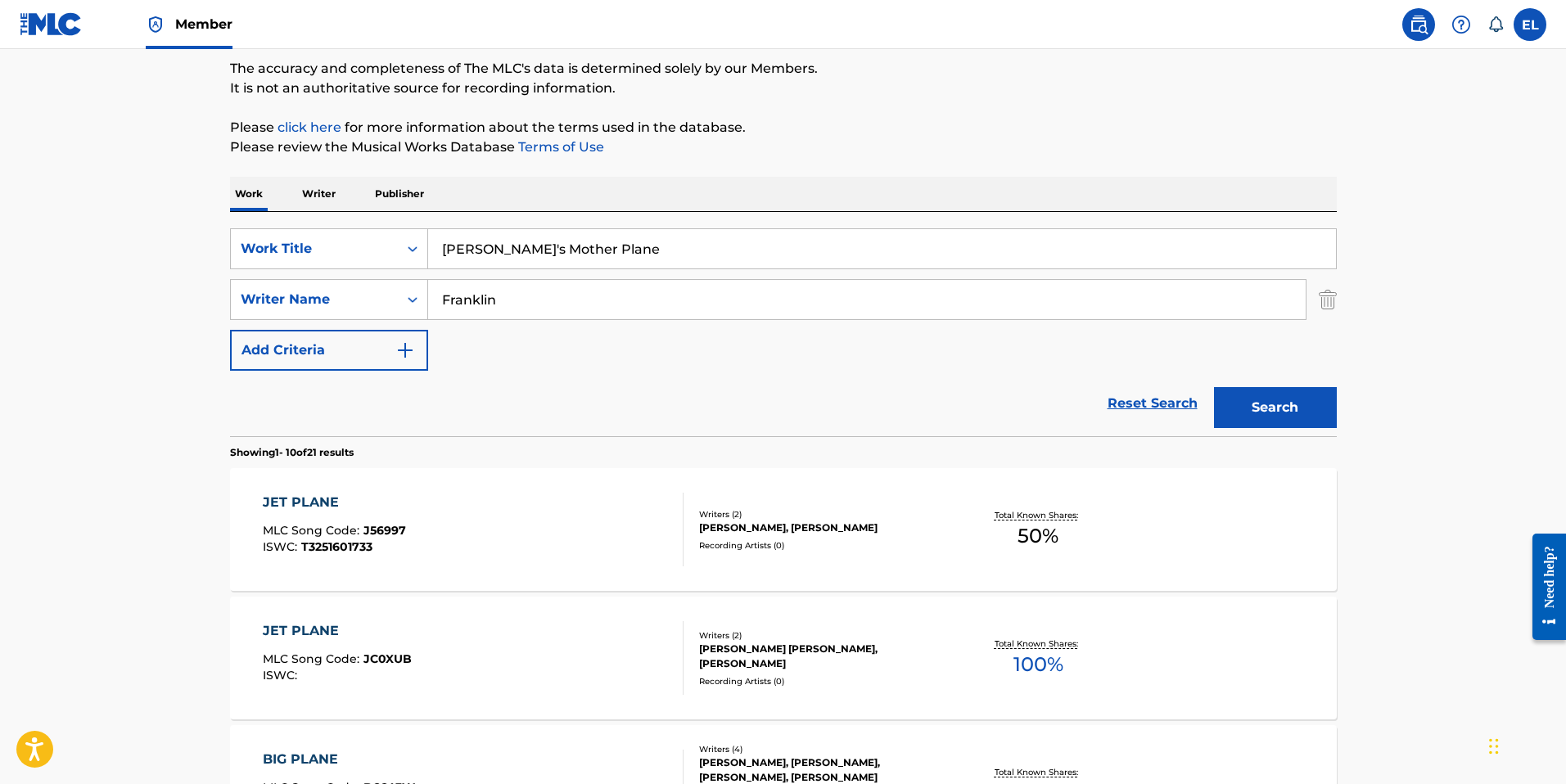
scroll to position [165, 0]
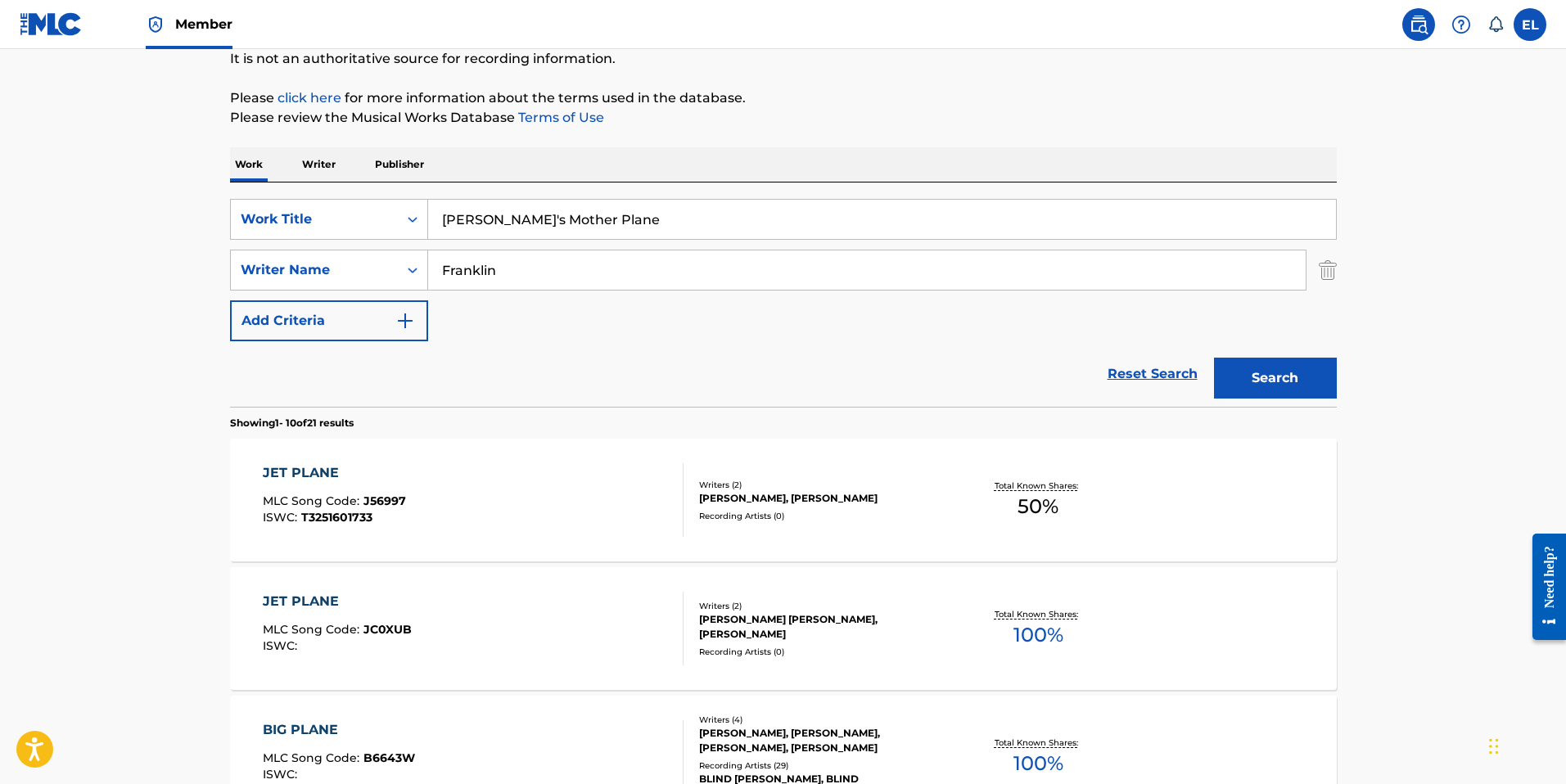
click at [608, 212] on input "[PERSON_NAME]'s Mother Plane" at bounding box center [882, 220] width 908 height 39
paste input "Multiverse Galactic War"
click at [1296, 366] on button "Search" at bounding box center [1275, 378] width 123 height 41
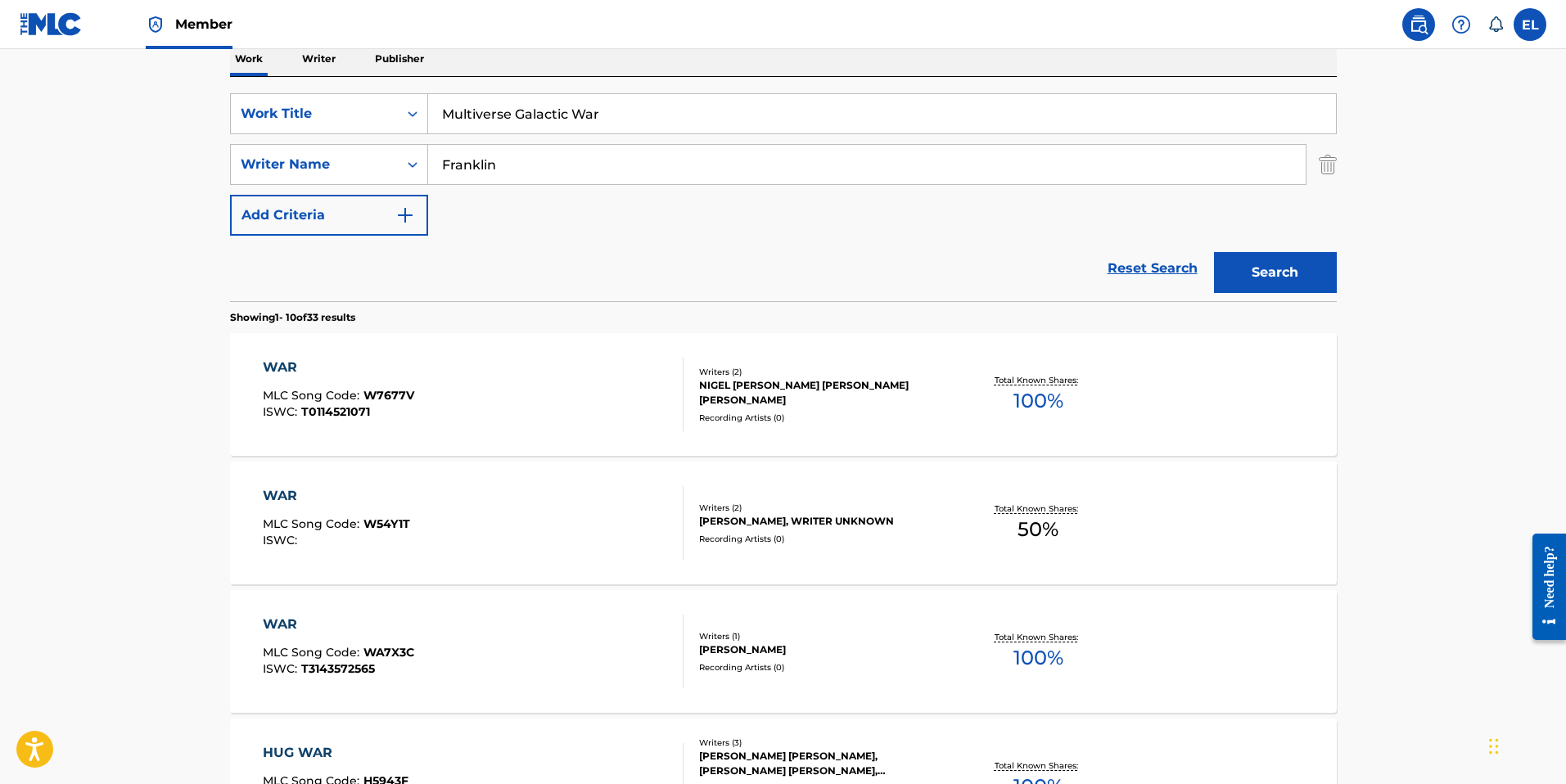
scroll to position [254, 0]
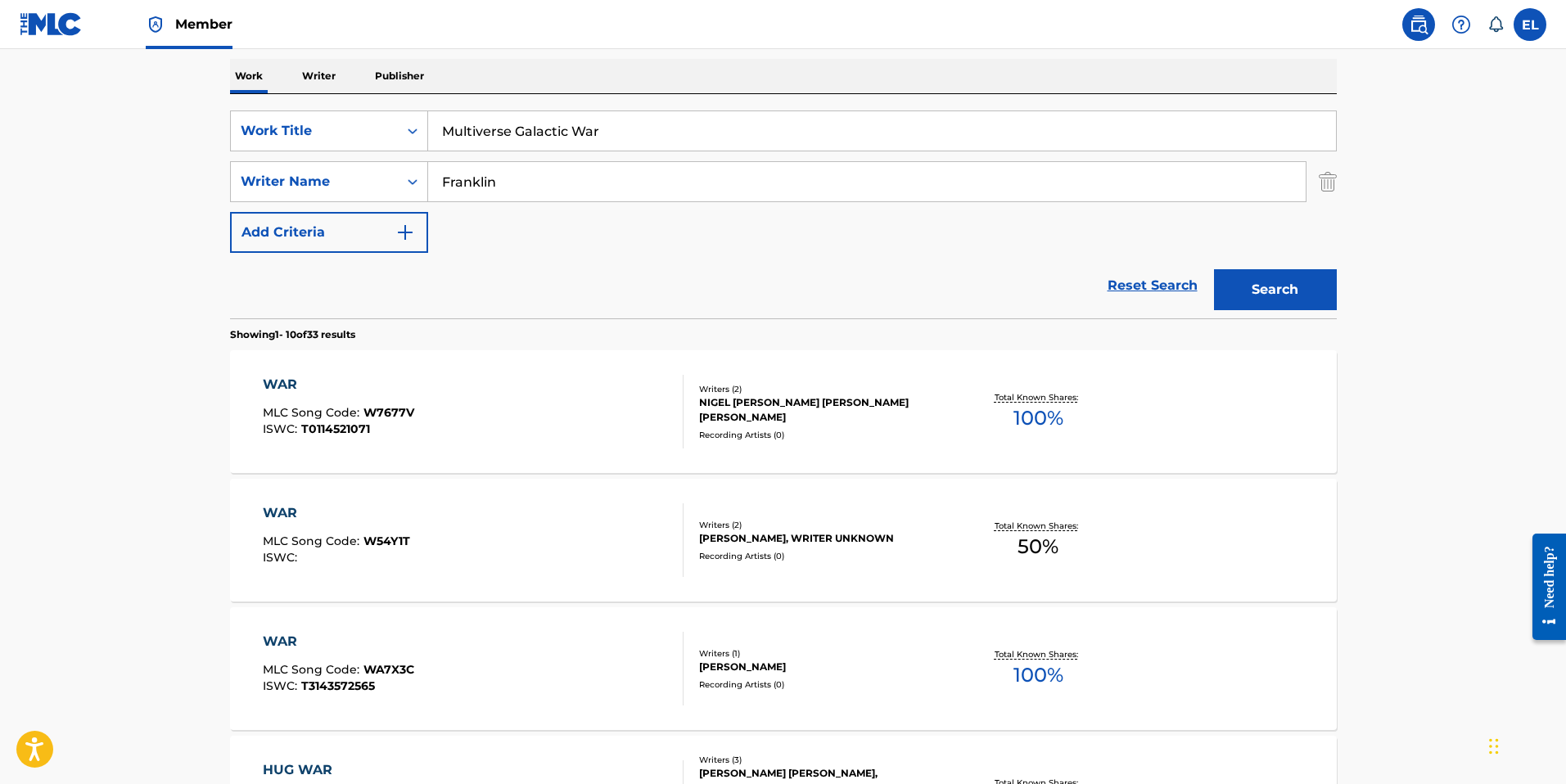
click at [653, 134] on input "Multiverse Galactic War" at bounding box center [882, 131] width 908 height 39
paste input "The Anubis Engine"
click at [1276, 291] on button "Search" at bounding box center [1275, 289] width 123 height 41
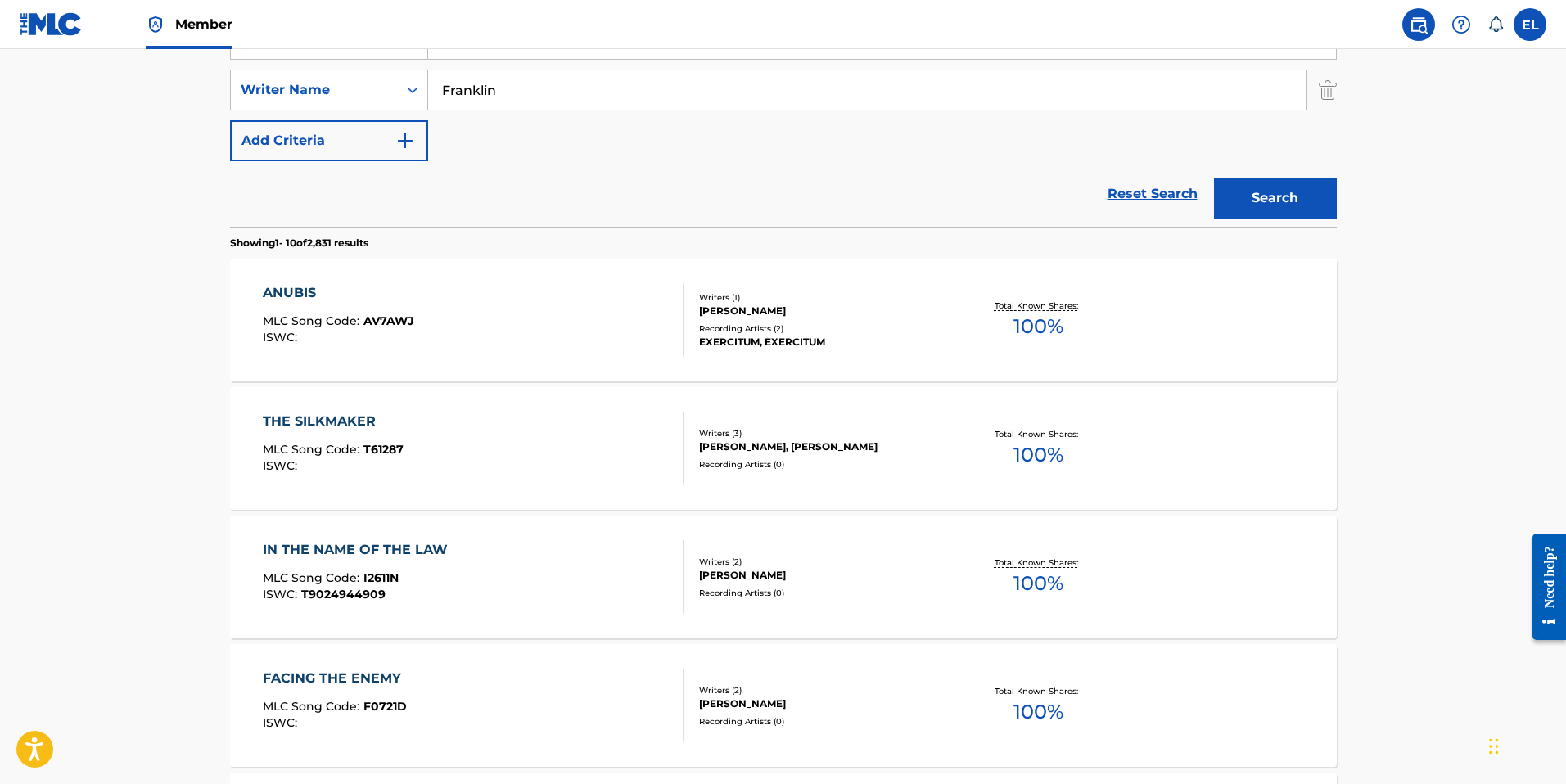
scroll to position [194, 0]
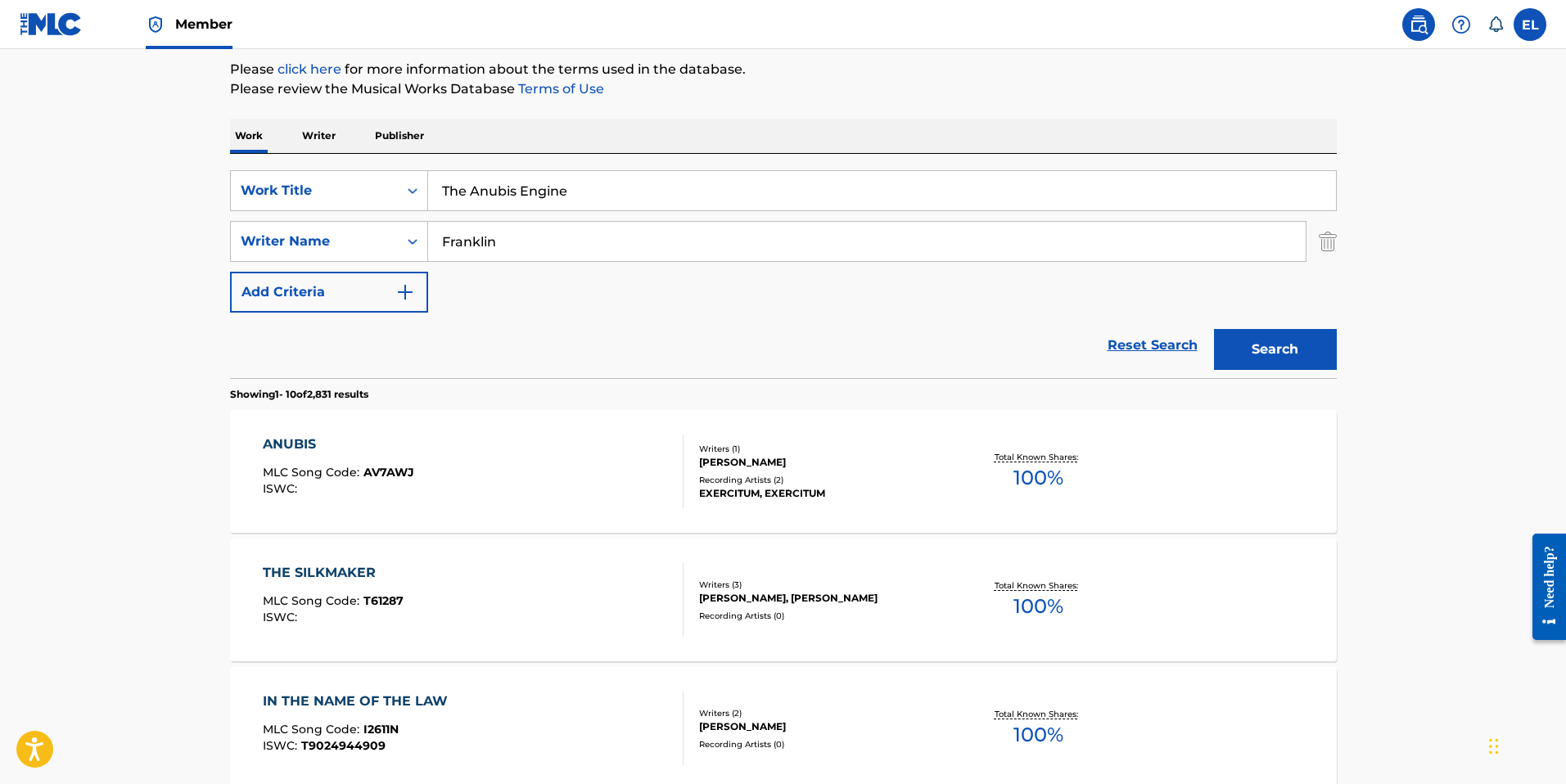
click at [686, 200] on input "The Anubis Engine" at bounding box center [882, 191] width 908 height 39
paste input "Vimana Ris"
click at [1273, 348] on button "Search" at bounding box center [1275, 349] width 123 height 41
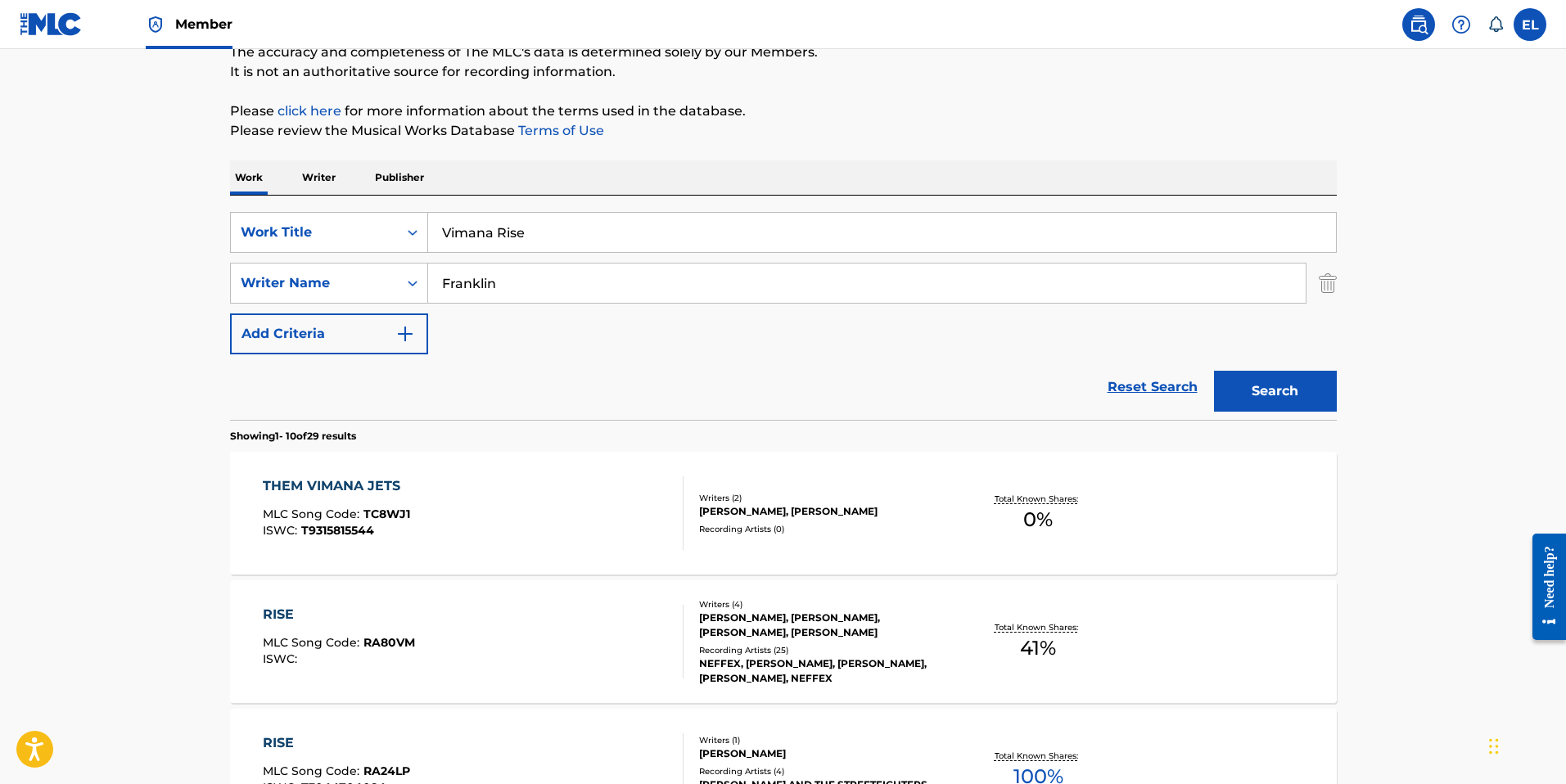
scroll to position [159, 0]
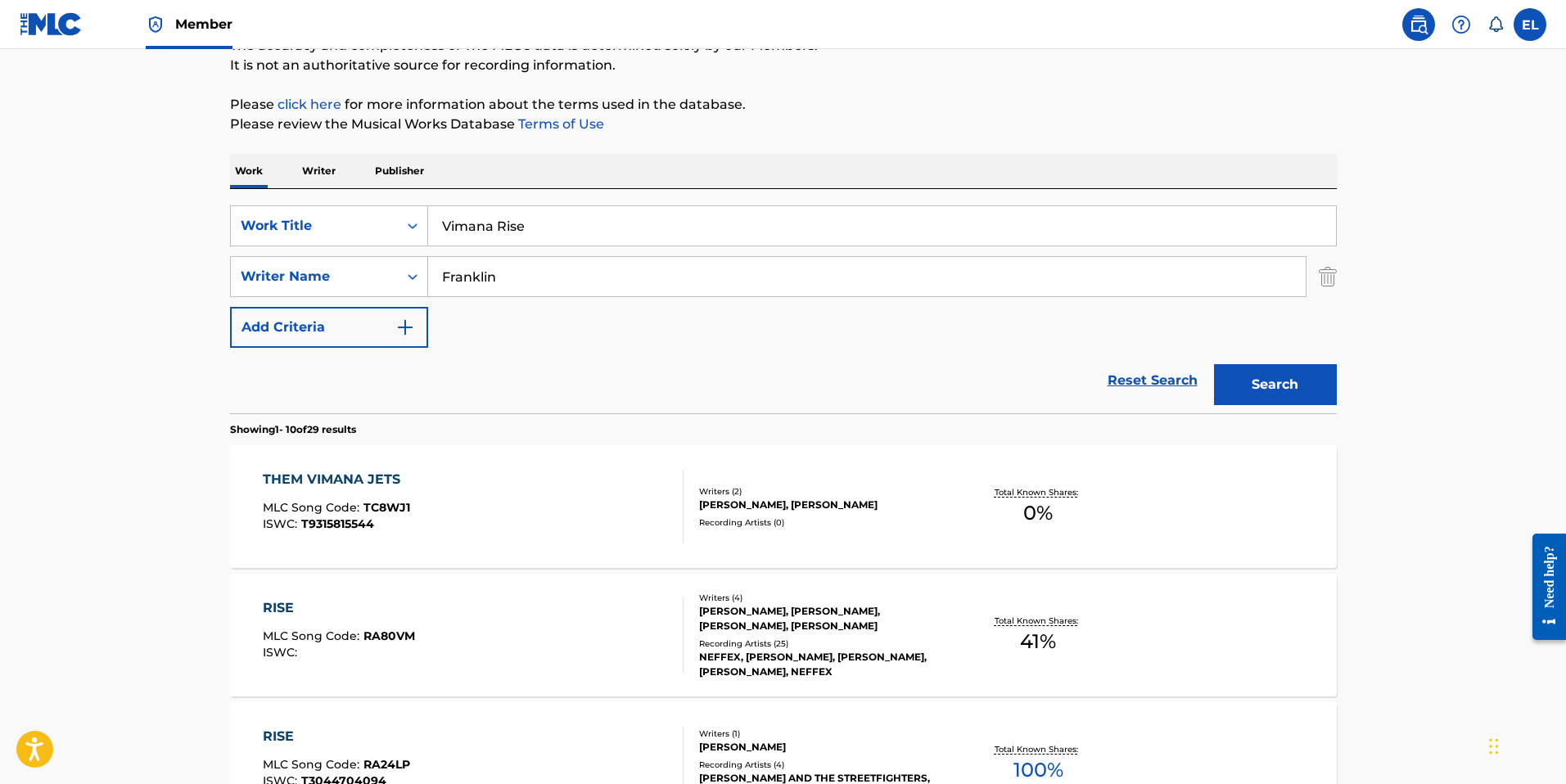
click at [747, 228] on input "Vimana Rise" at bounding box center [882, 226] width 908 height 39
paste input "Children of the Nomo"
click at [1267, 399] on button "Search" at bounding box center [1275, 384] width 123 height 41
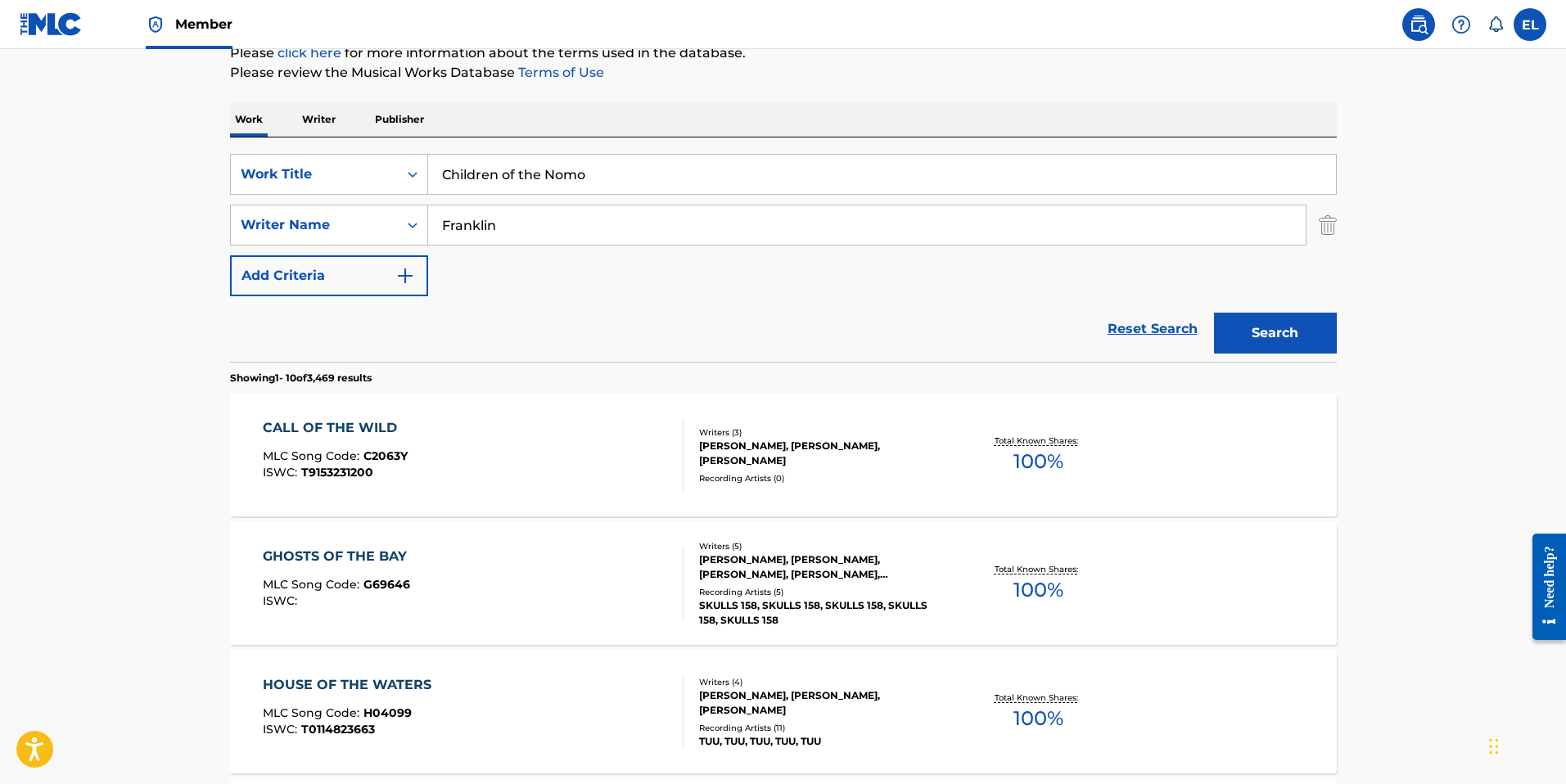
scroll to position [246, 0]
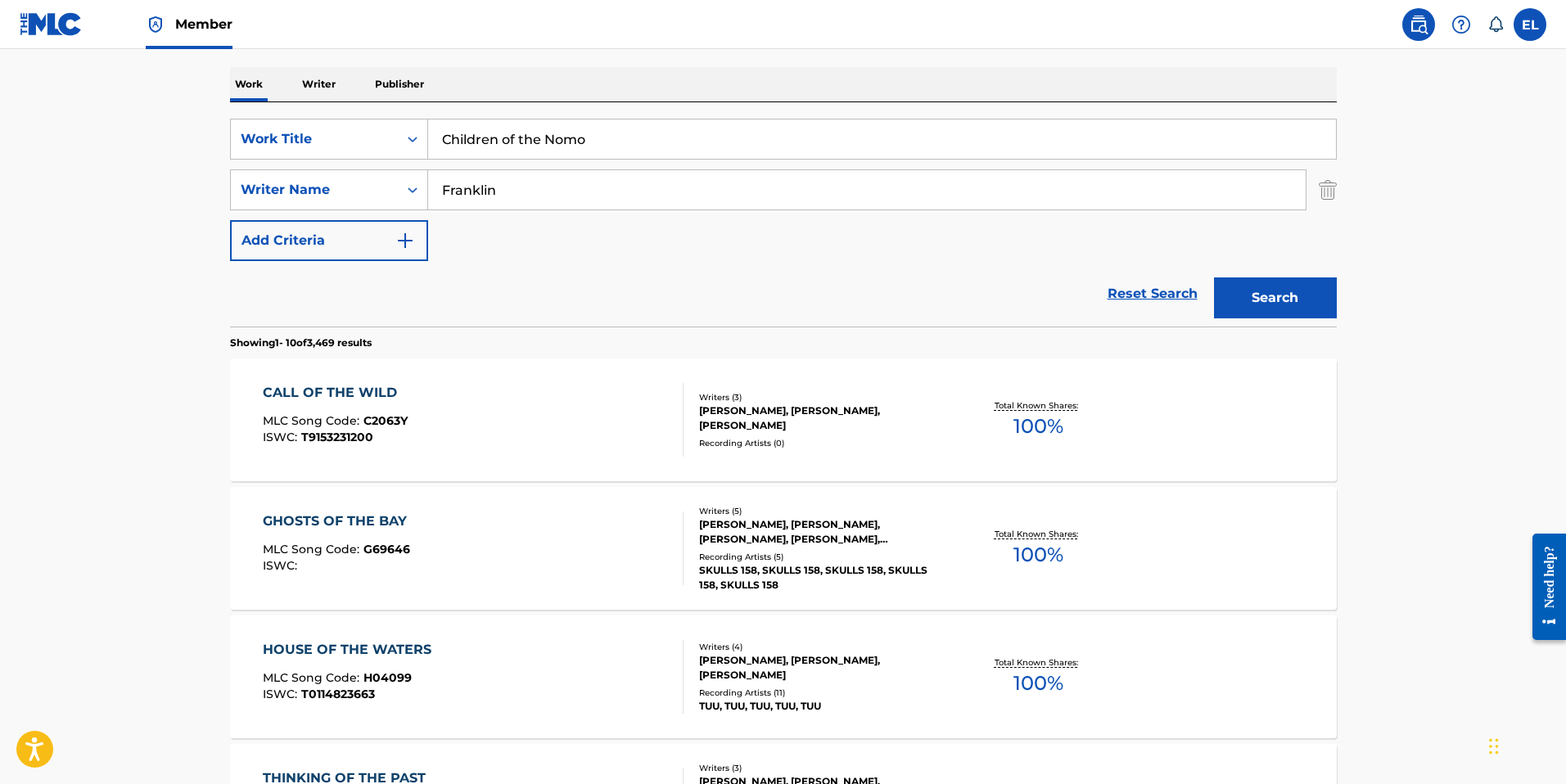
click at [618, 135] on input "Children of the Nomo" at bounding box center [882, 139] width 908 height 39
drag, startPoint x: 618, startPoint y: 135, endPoint x: 721, endPoint y: 168, distance: 108.2
click at [618, 136] on input "Children of the Nomo" at bounding box center [882, 139] width 908 height 39
paste input "[DEMOGRAPHIC_DATA] Movements"
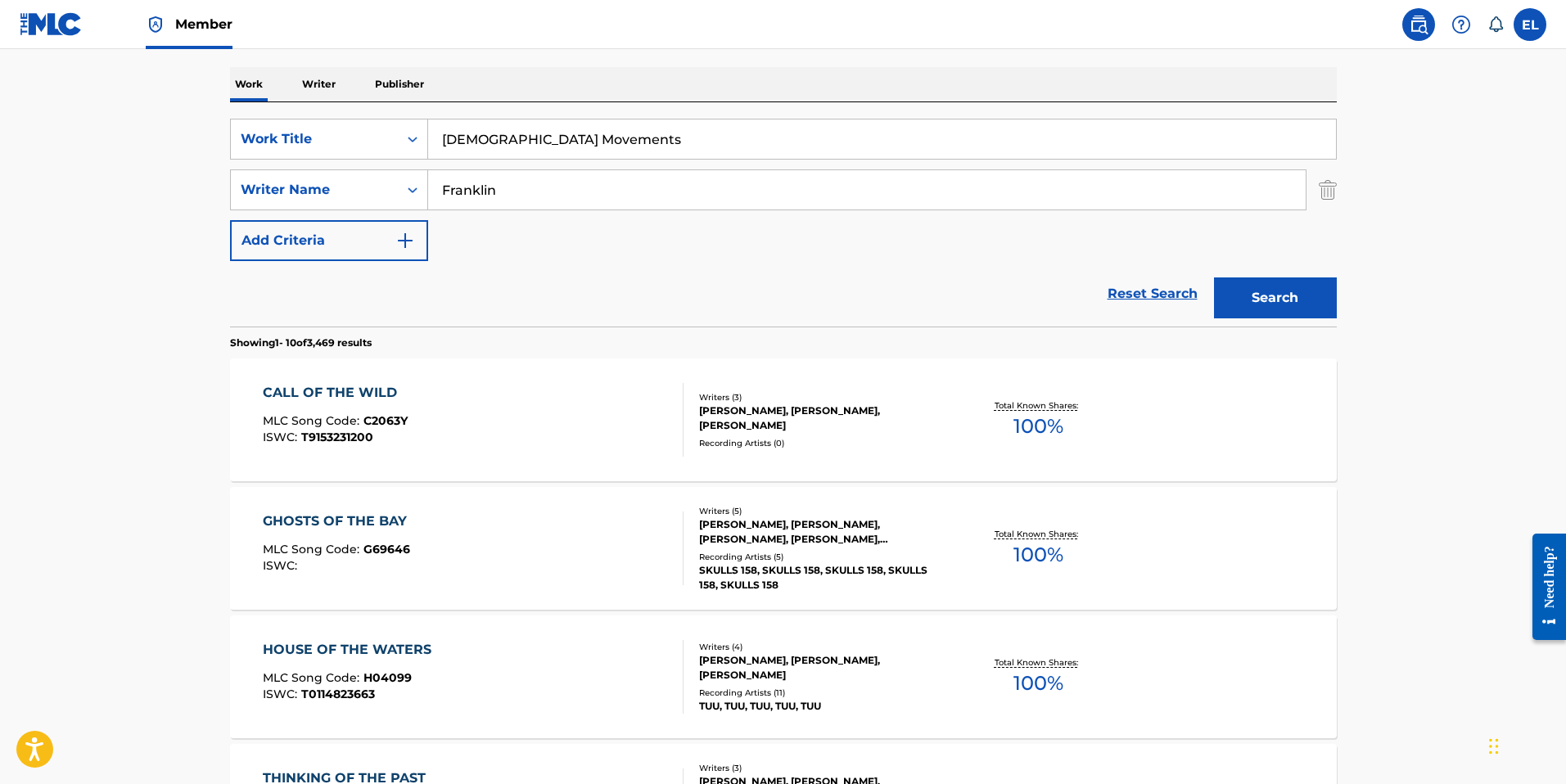
type input "[DEMOGRAPHIC_DATA] Movements"
click at [1258, 280] on button "Search" at bounding box center [1275, 298] width 123 height 41
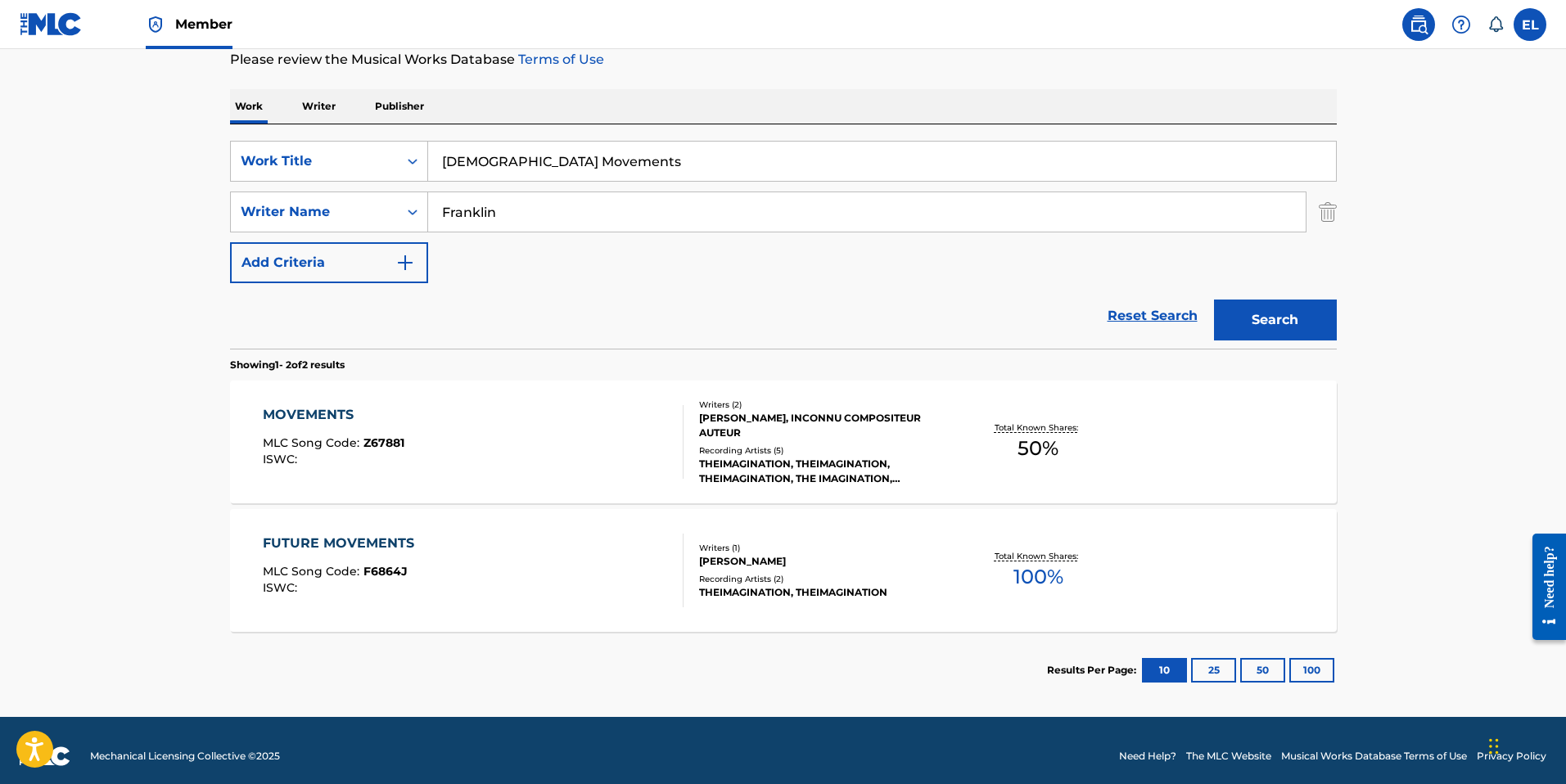
scroll to position [235, 0]
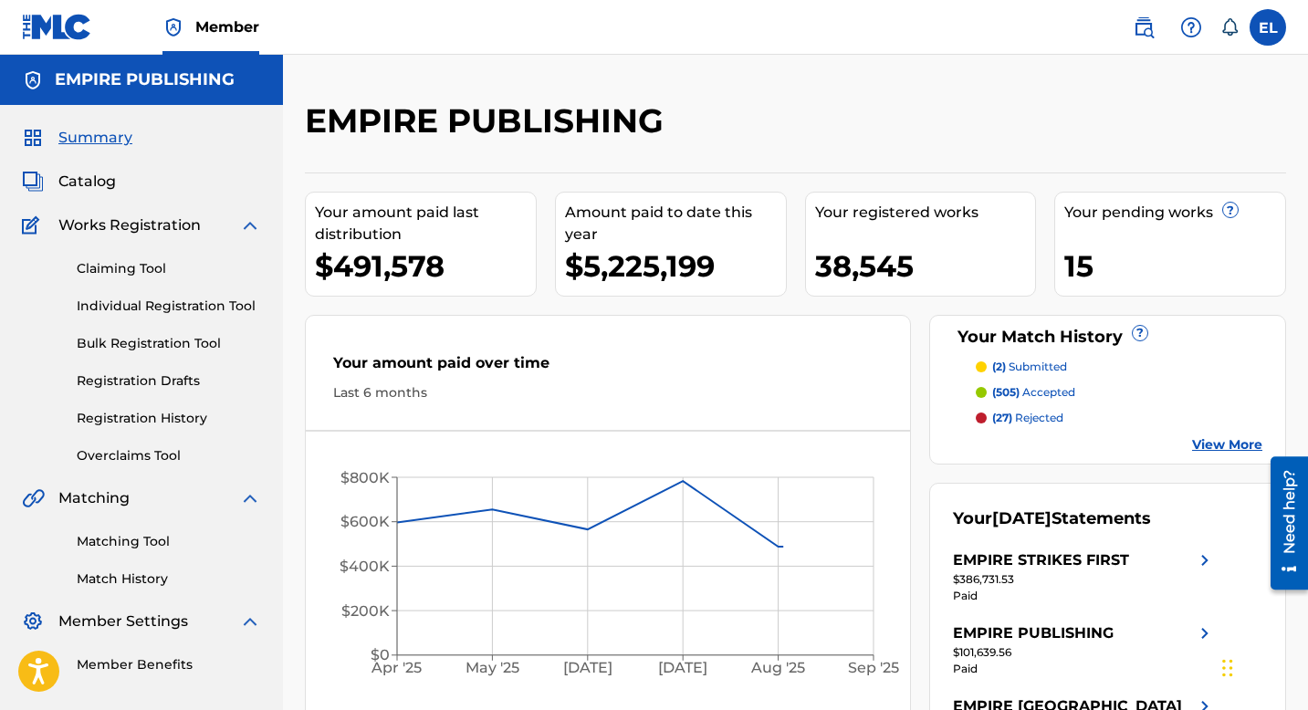
click at [97, 179] on span "Catalog" at bounding box center [87, 182] width 58 height 22
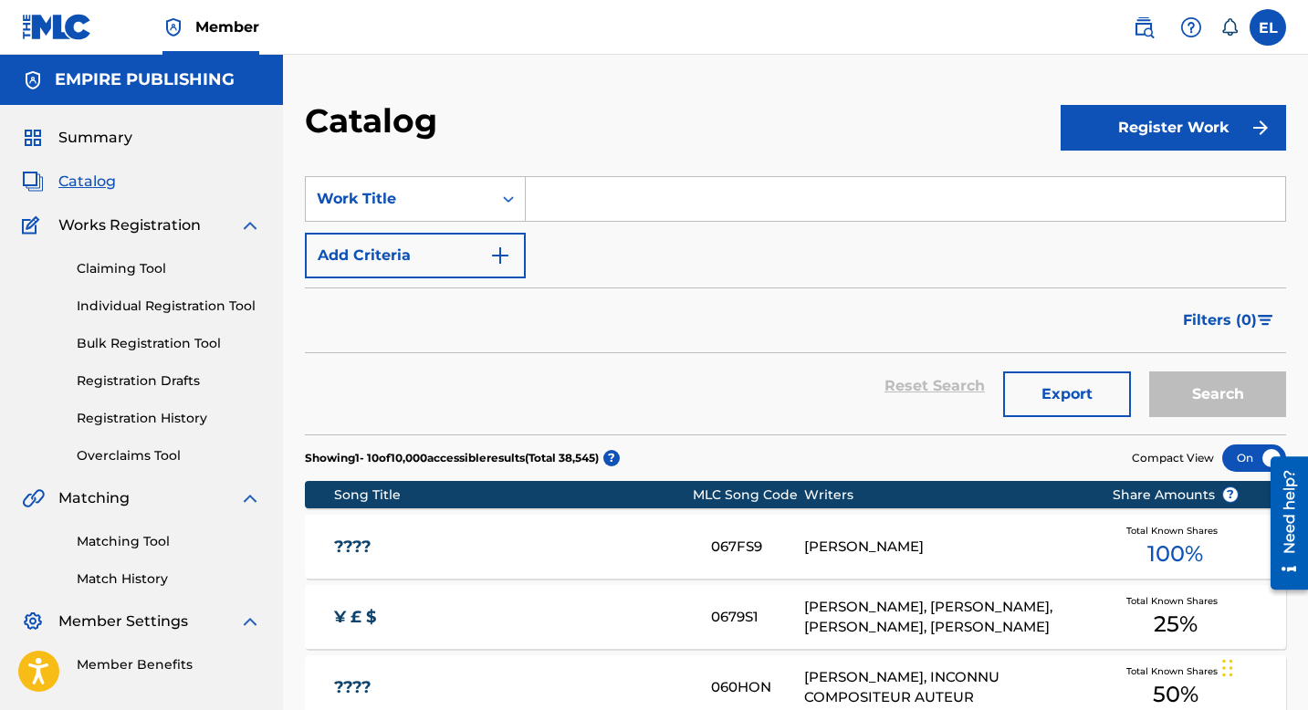
click at [563, 215] on input "Search Form" at bounding box center [906, 199] width 760 height 44
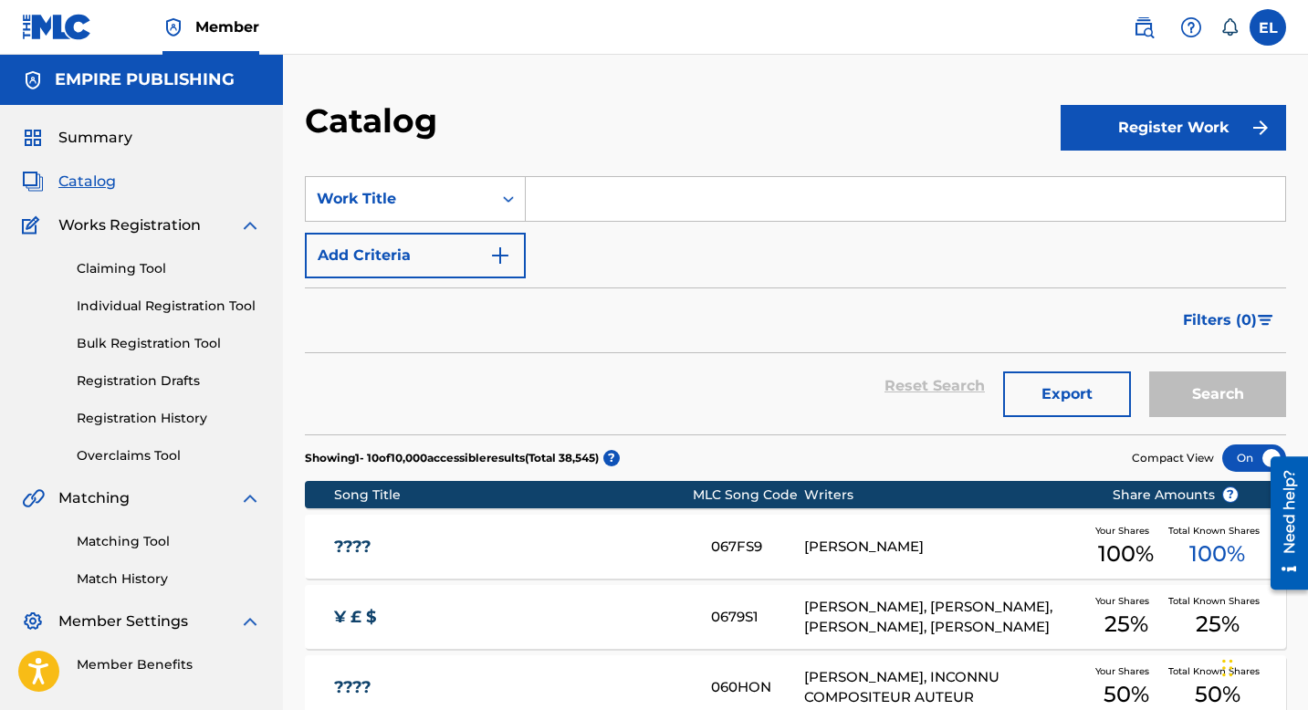
click at [563, 215] on input "Search Form" at bounding box center [906, 199] width 760 height 44
paste input "2 Hot 4 U"
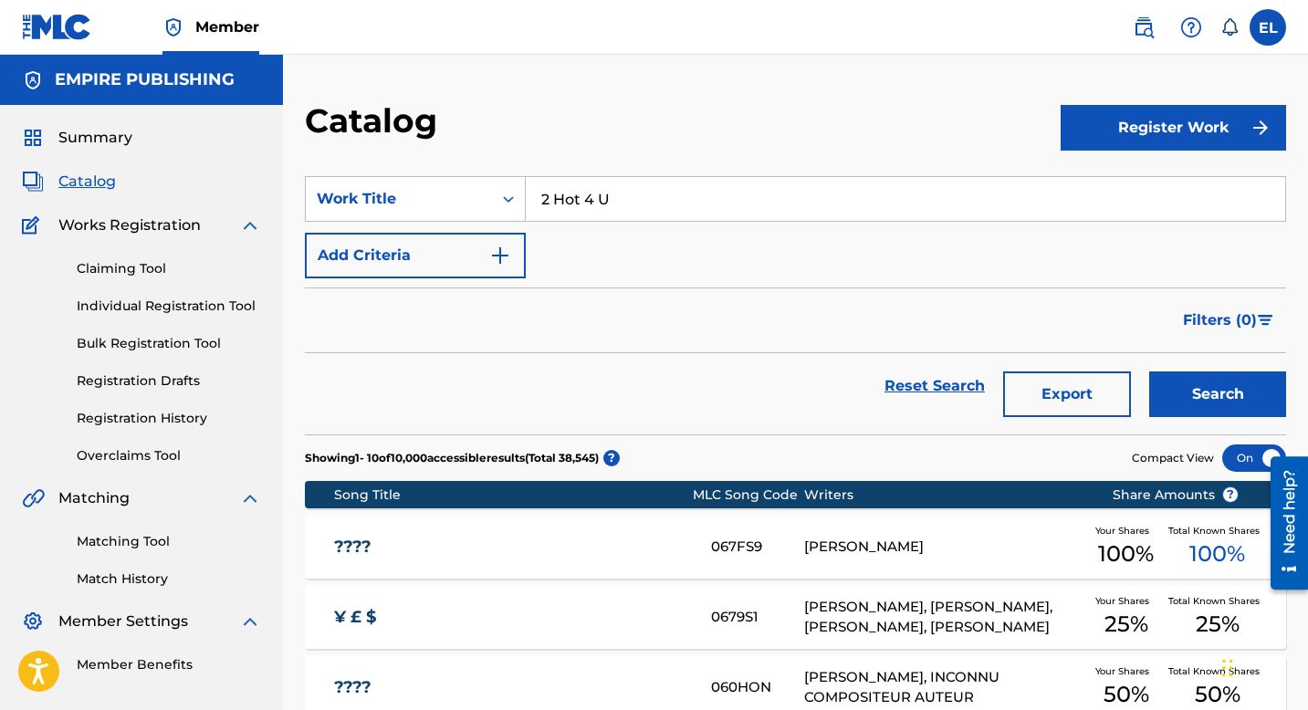
click at [1218, 394] on button "Search" at bounding box center [1218, 395] width 137 height 46
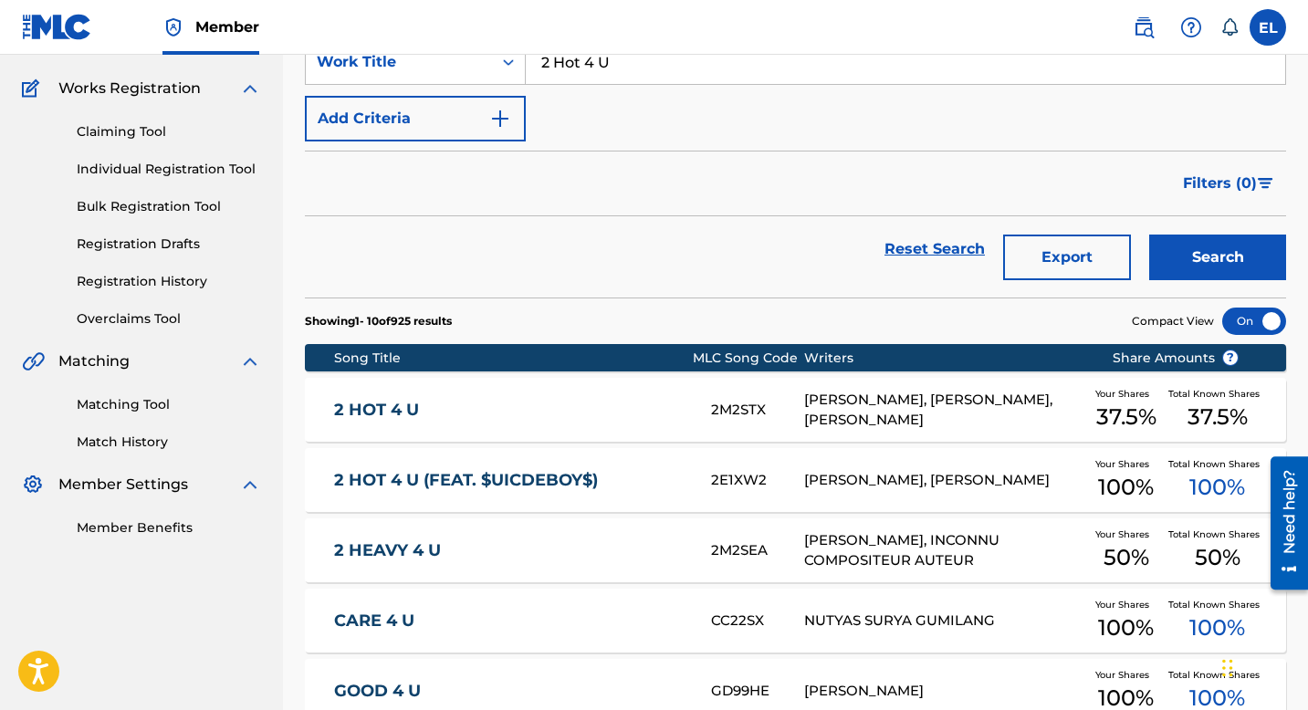
scroll to position [37, 0]
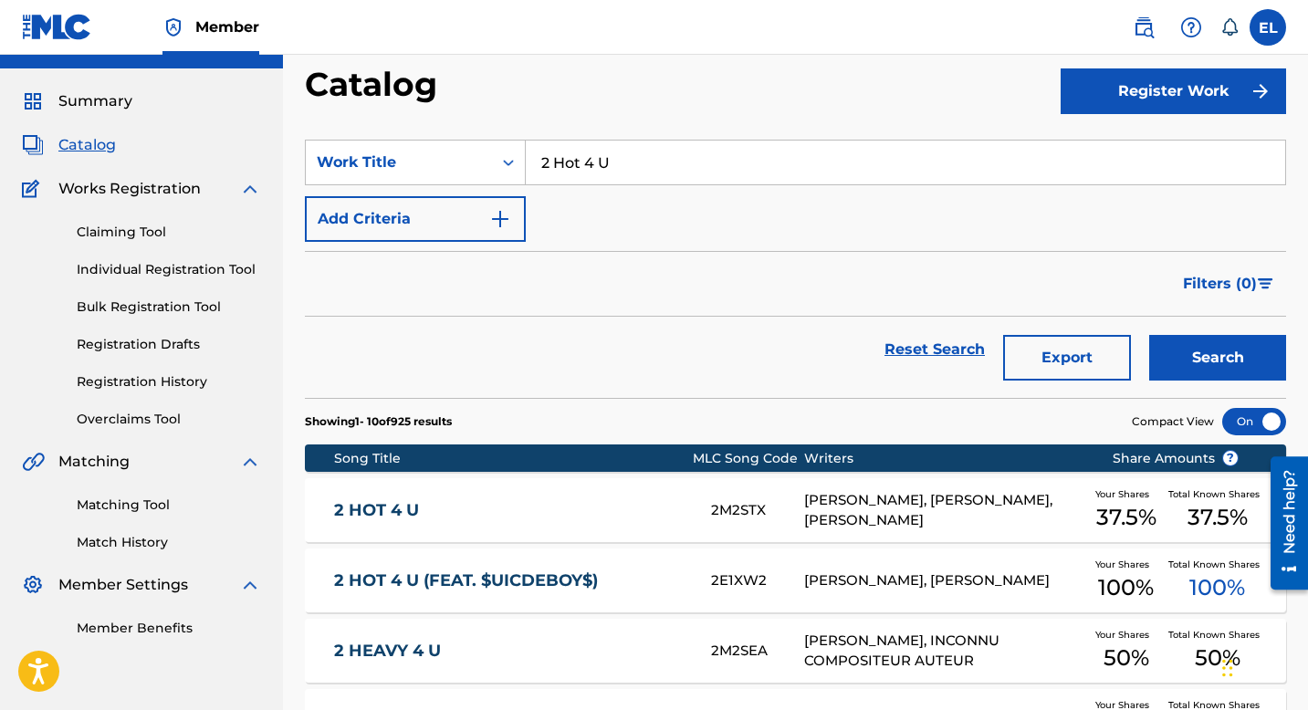
click at [657, 150] on input "2 Hot 4 U" at bounding box center [906, 163] width 760 height 44
paste input "SCAT PACK"
click at [718, 92] on div "Catalog" at bounding box center [683, 91] width 756 height 54
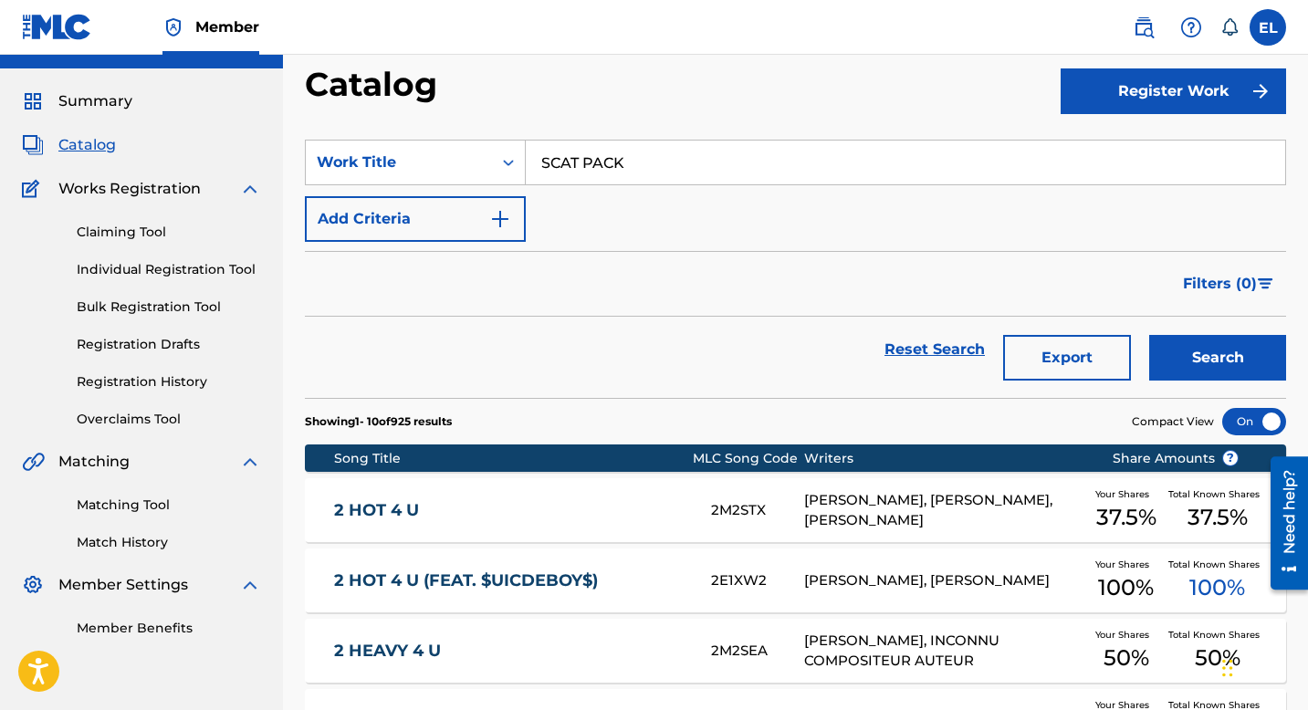
drag, startPoint x: 1205, startPoint y: 352, endPoint x: 1197, endPoint y: 347, distance: 9.9
click at [1205, 352] on button "Search" at bounding box center [1218, 358] width 137 height 46
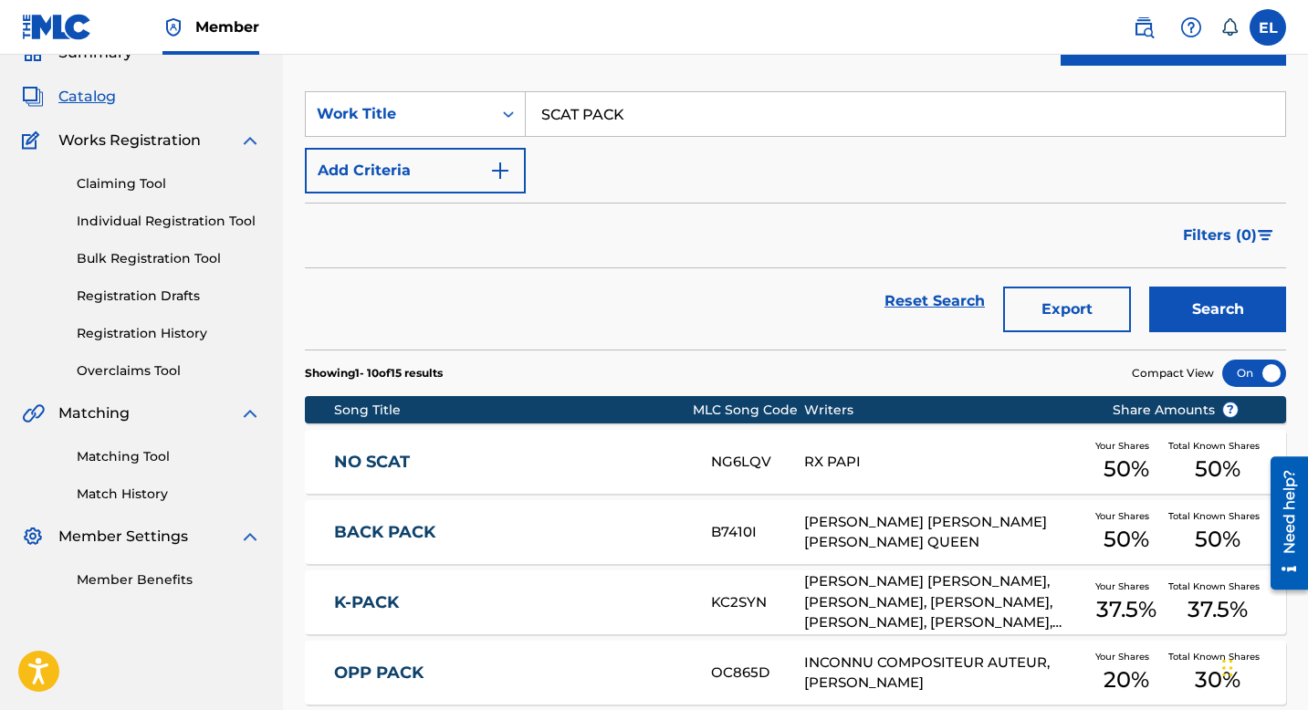
scroll to position [0, 0]
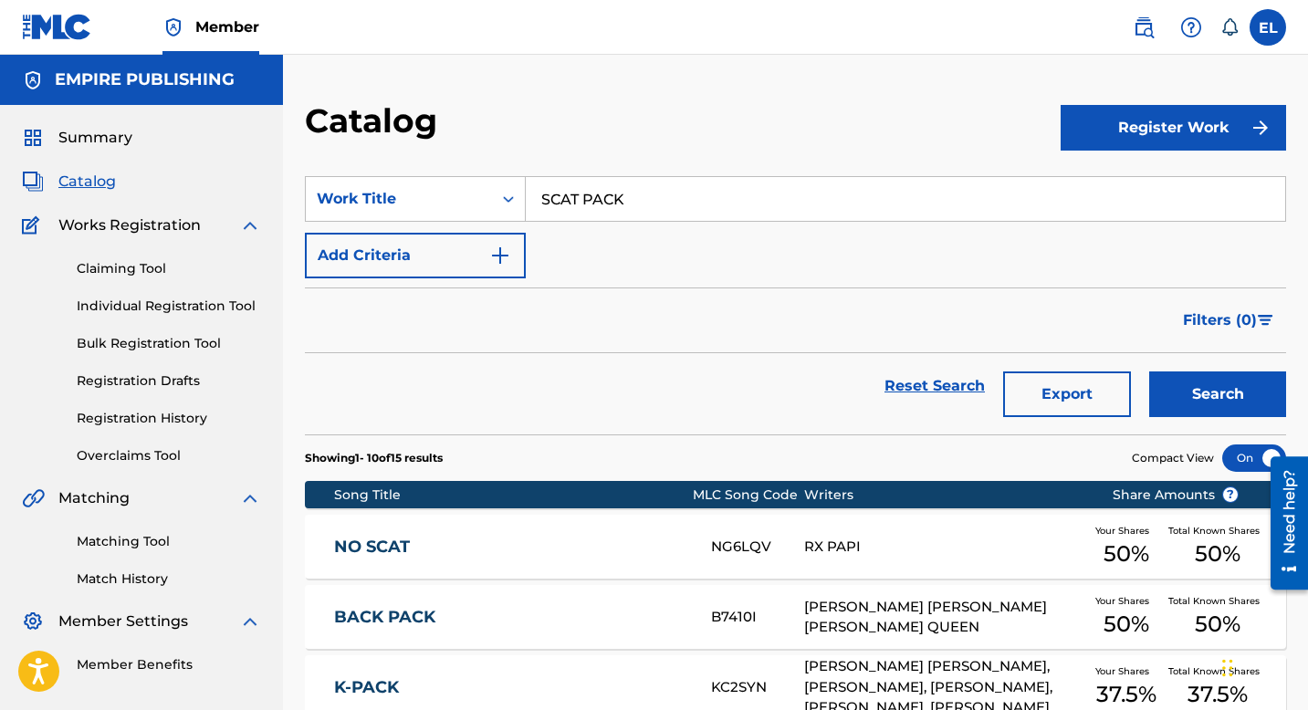
click at [626, 202] on input "SCAT PACK" at bounding box center [906, 199] width 760 height 44
click at [627, 202] on input "SCAT PACK" at bounding box center [906, 199] width 760 height 44
paste input "urvival"
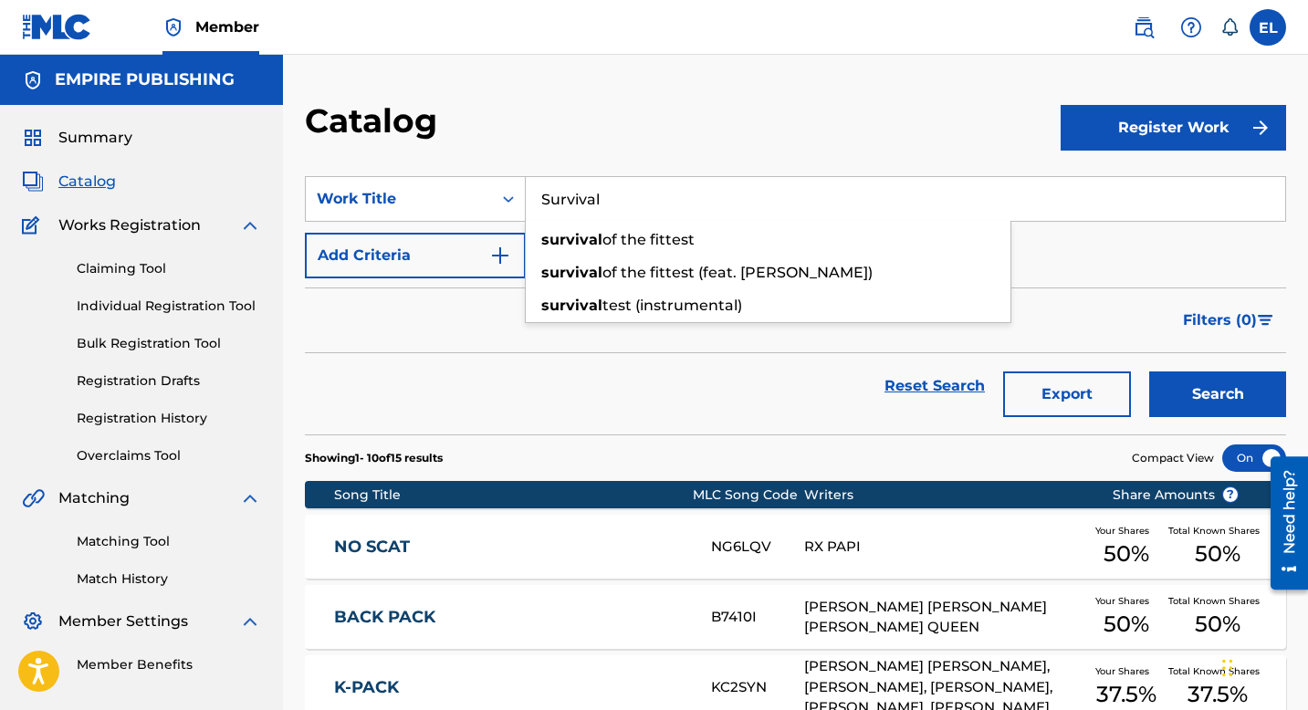
click at [1206, 392] on button "Search" at bounding box center [1218, 395] width 137 height 46
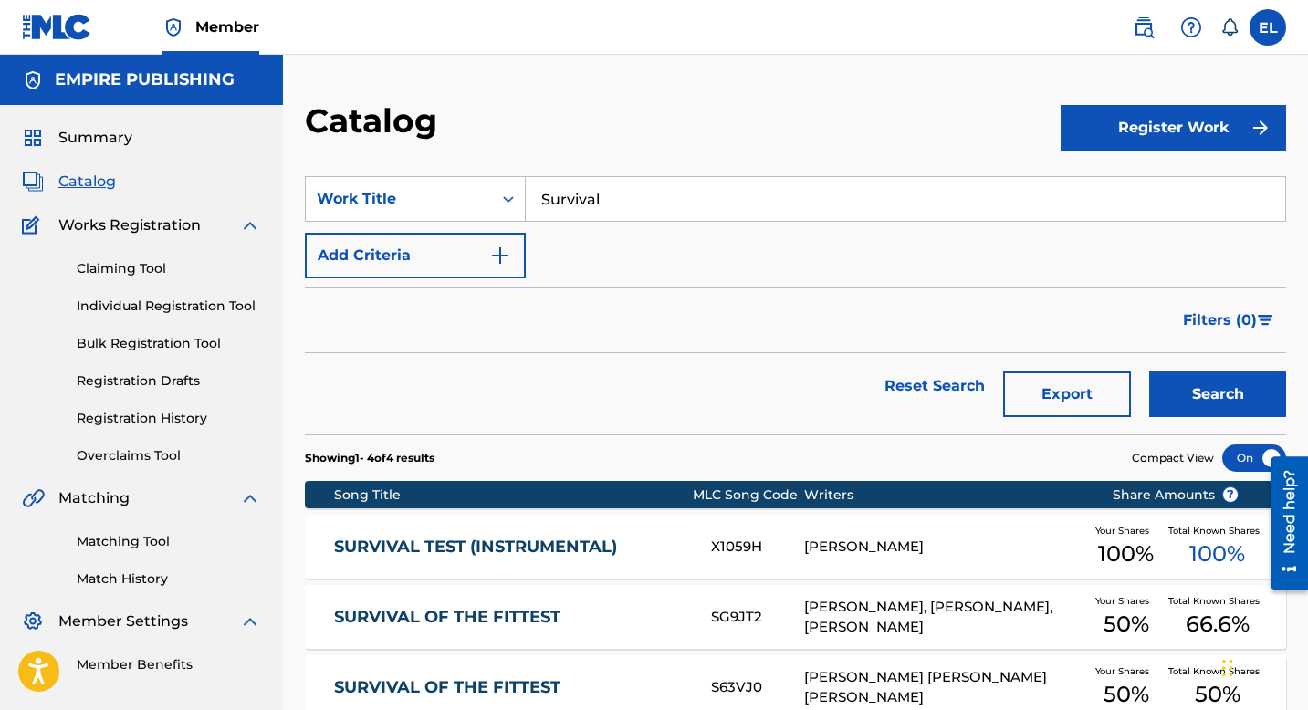
click at [595, 198] on input "Survival" at bounding box center [906, 199] width 760 height 44
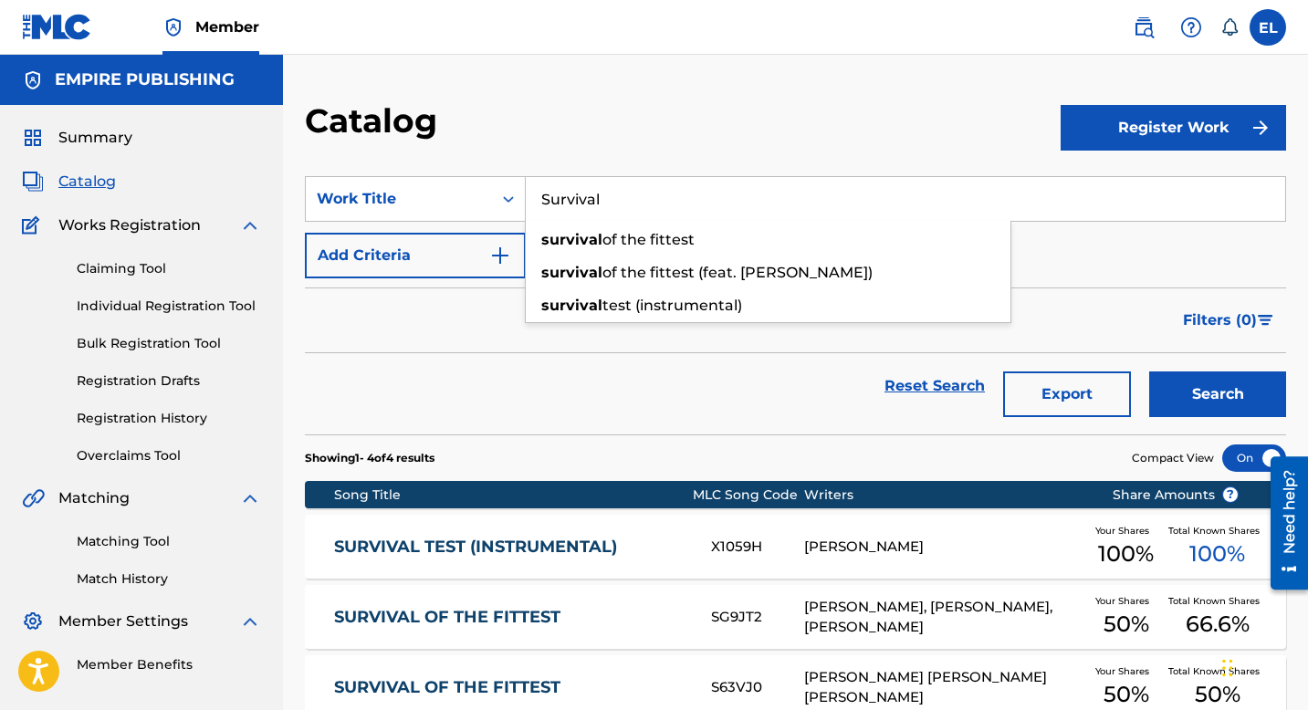
click at [595, 198] on input "Survival" at bounding box center [906, 199] width 760 height 44
paste input "Wock In Stock"
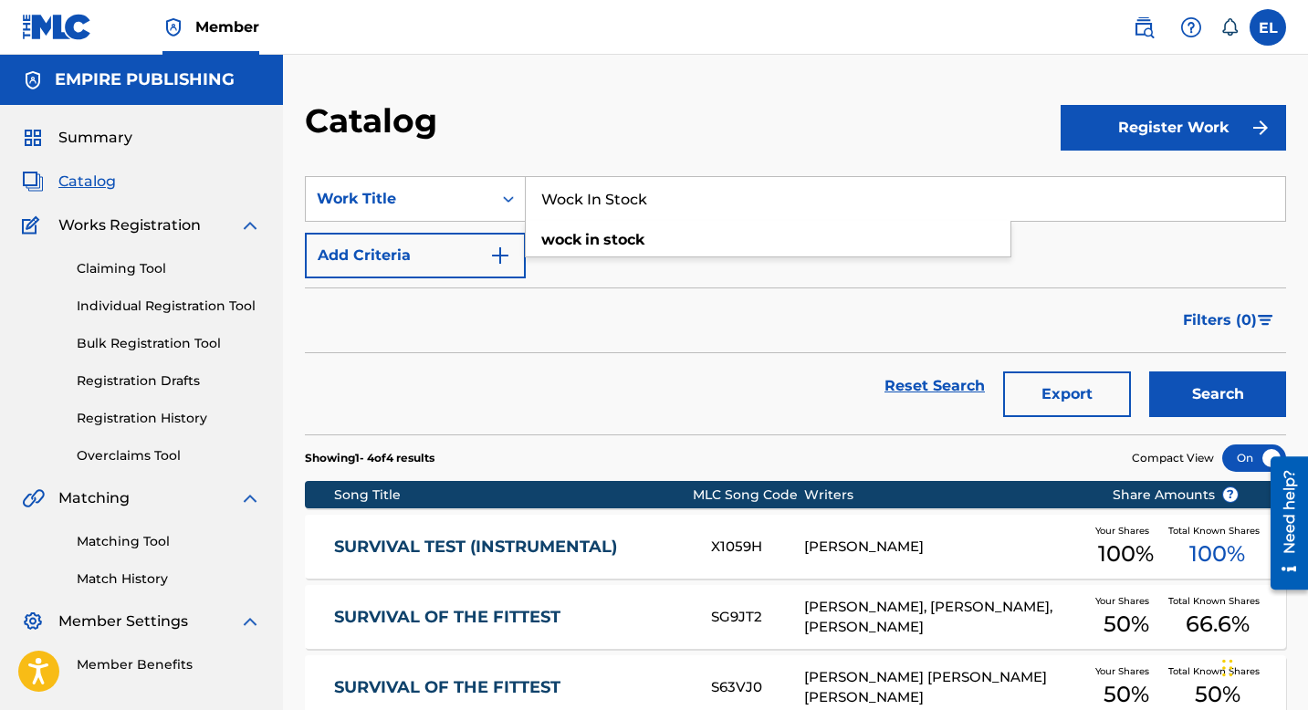
type input "Wock In Stock"
click at [1182, 389] on button "Search" at bounding box center [1218, 395] width 137 height 46
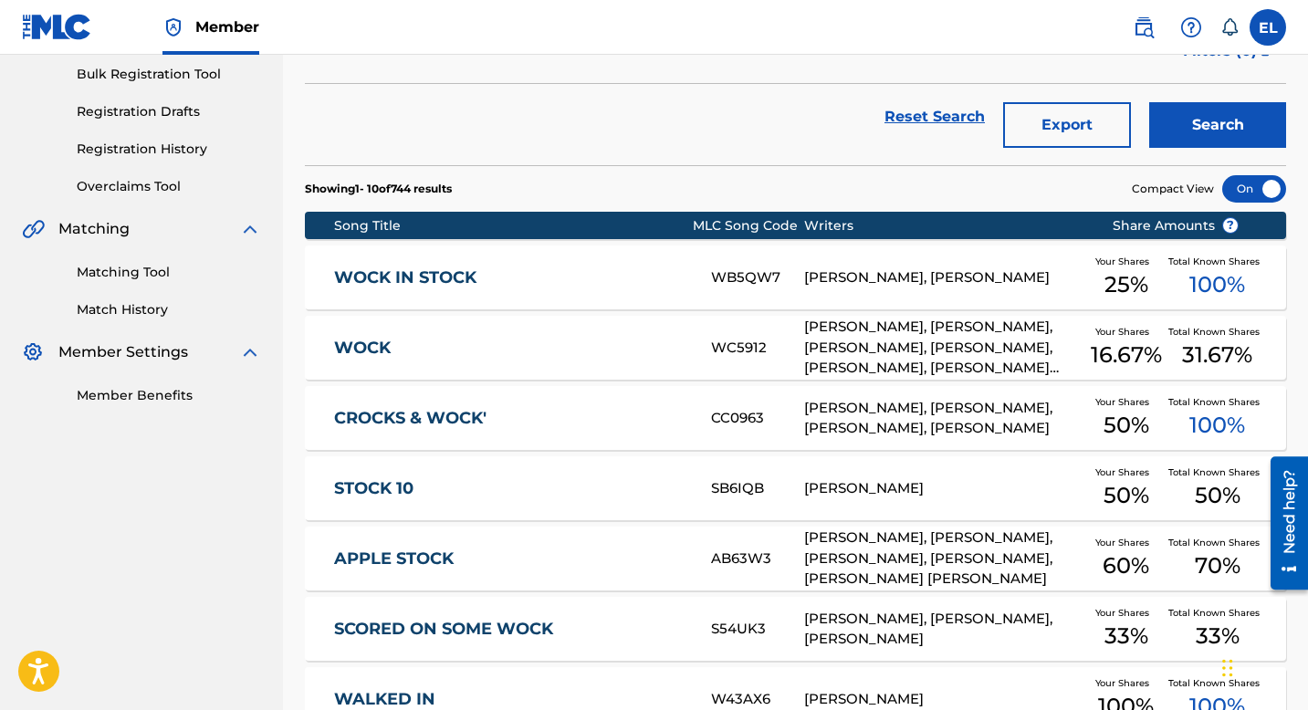
scroll to position [308, 0]
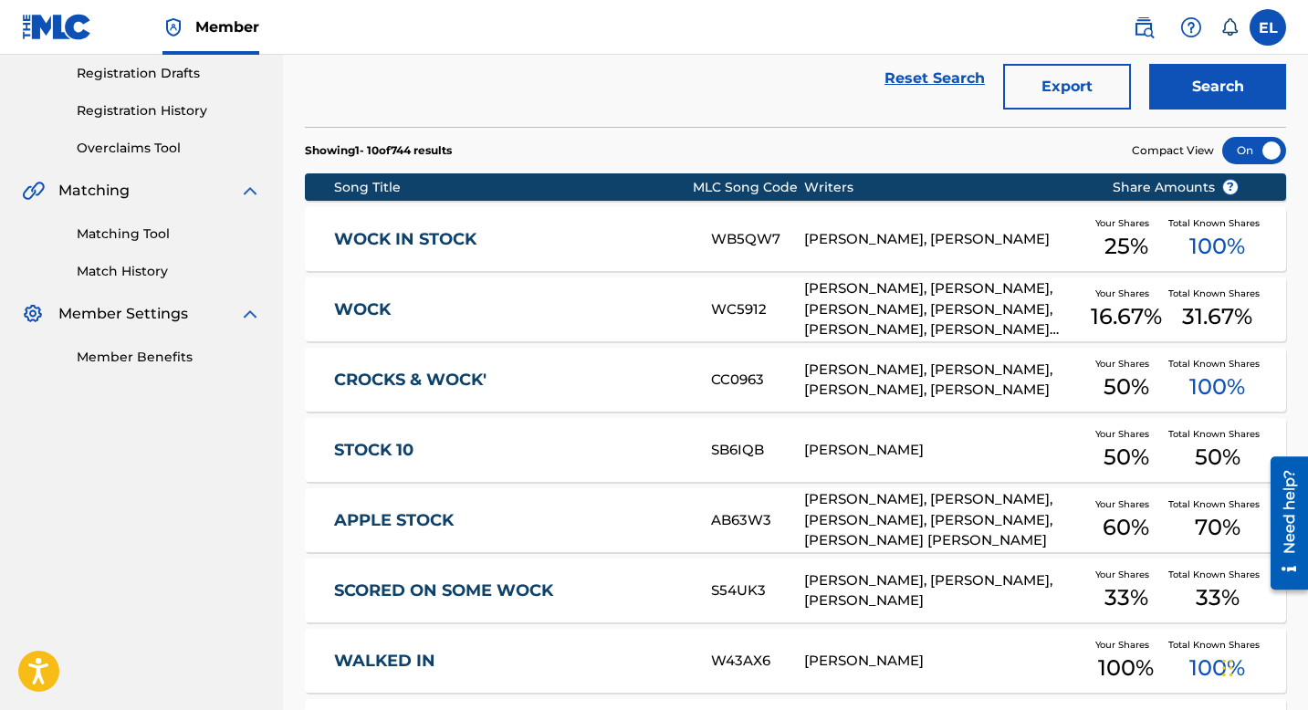
click at [582, 236] on link "WOCK IN STOCK" at bounding box center [510, 239] width 352 height 21
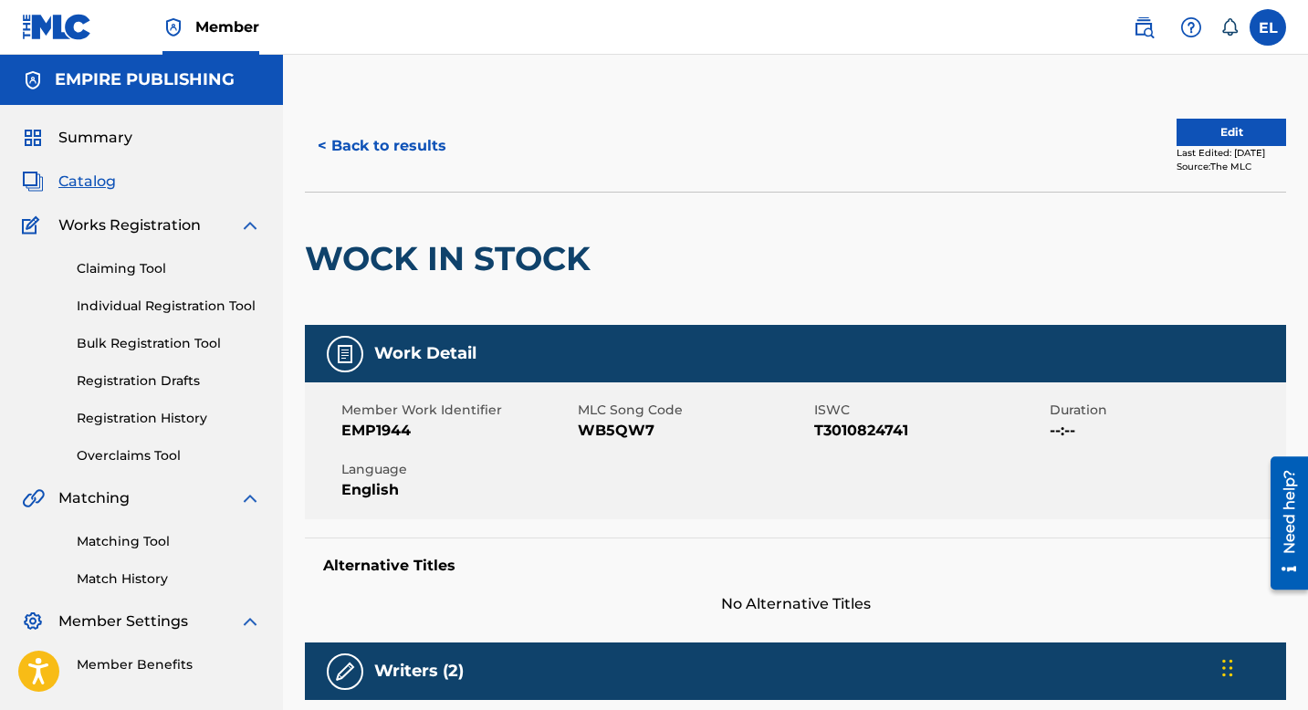
click at [101, 187] on span "Catalog" at bounding box center [87, 182] width 58 height 22
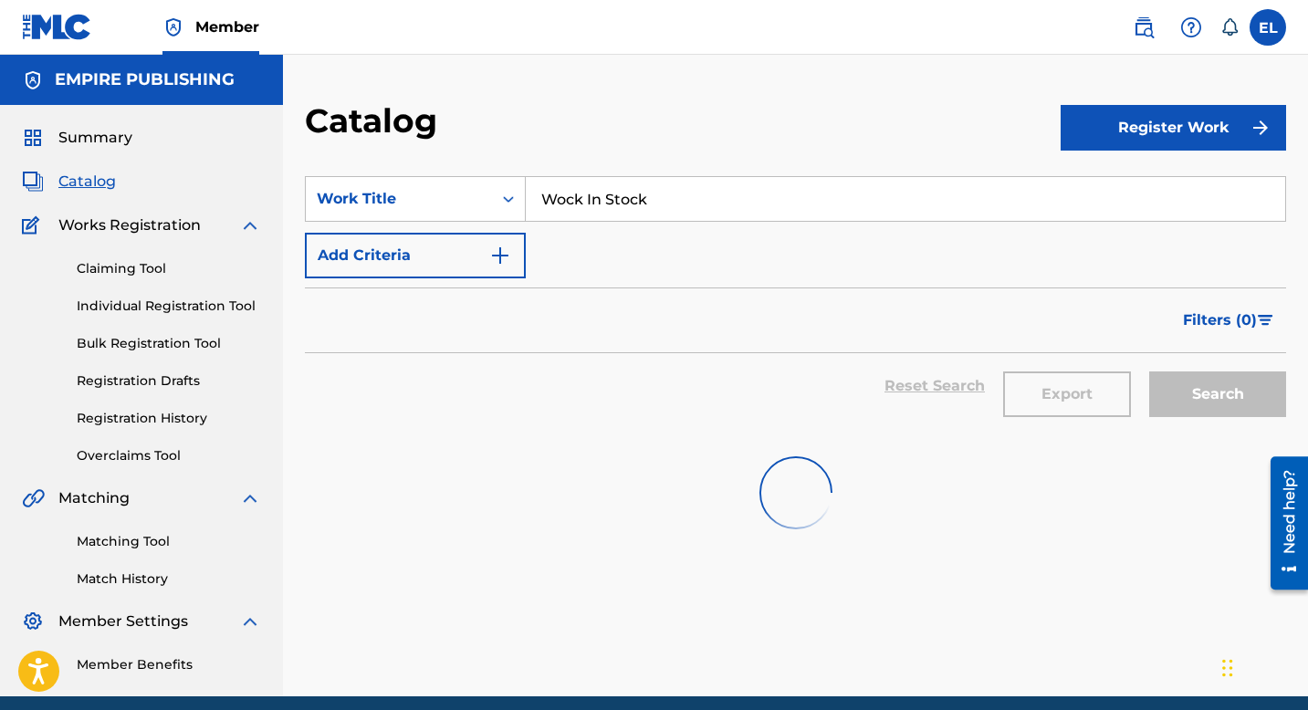
click at [101, 187] on span "Catalog" at bounding box center [87, 182] width 58 height 22
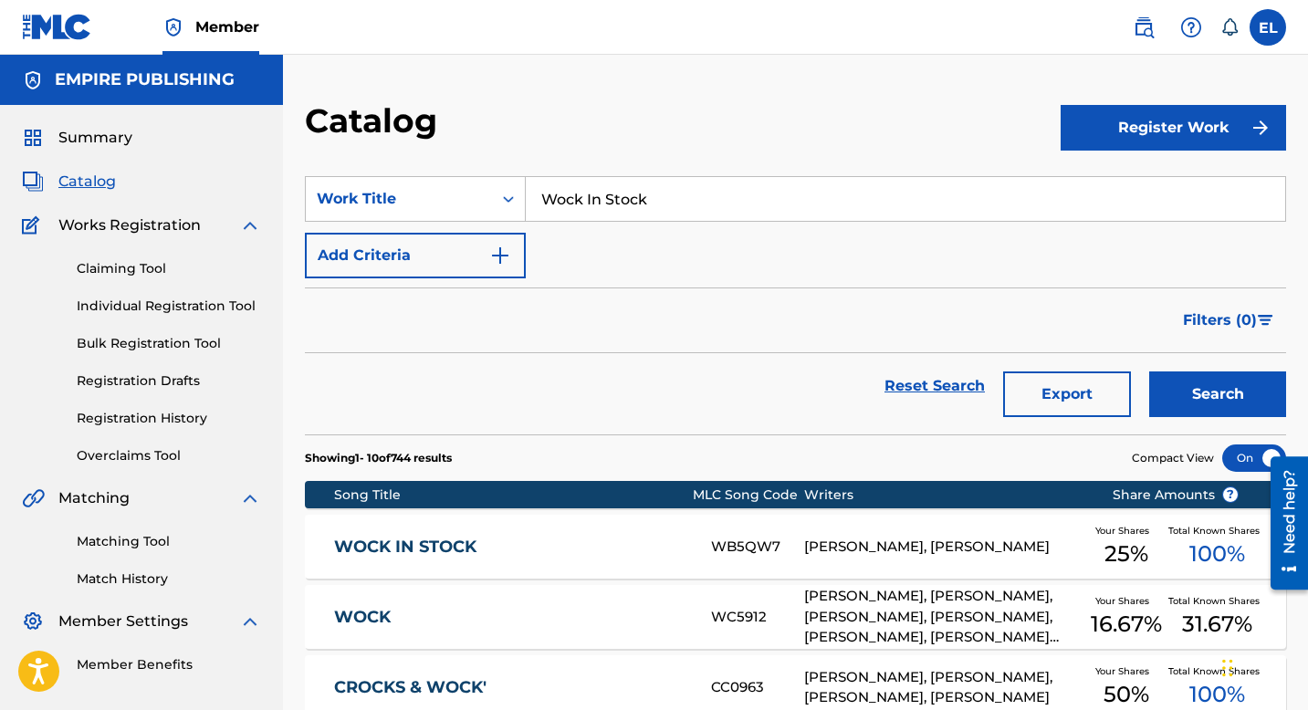
click at [688, 205] on input "Wock In Stock" at bounding box center [906, 199] width 760 height 44
paste input "Lullaby"
type input "Lullaby"
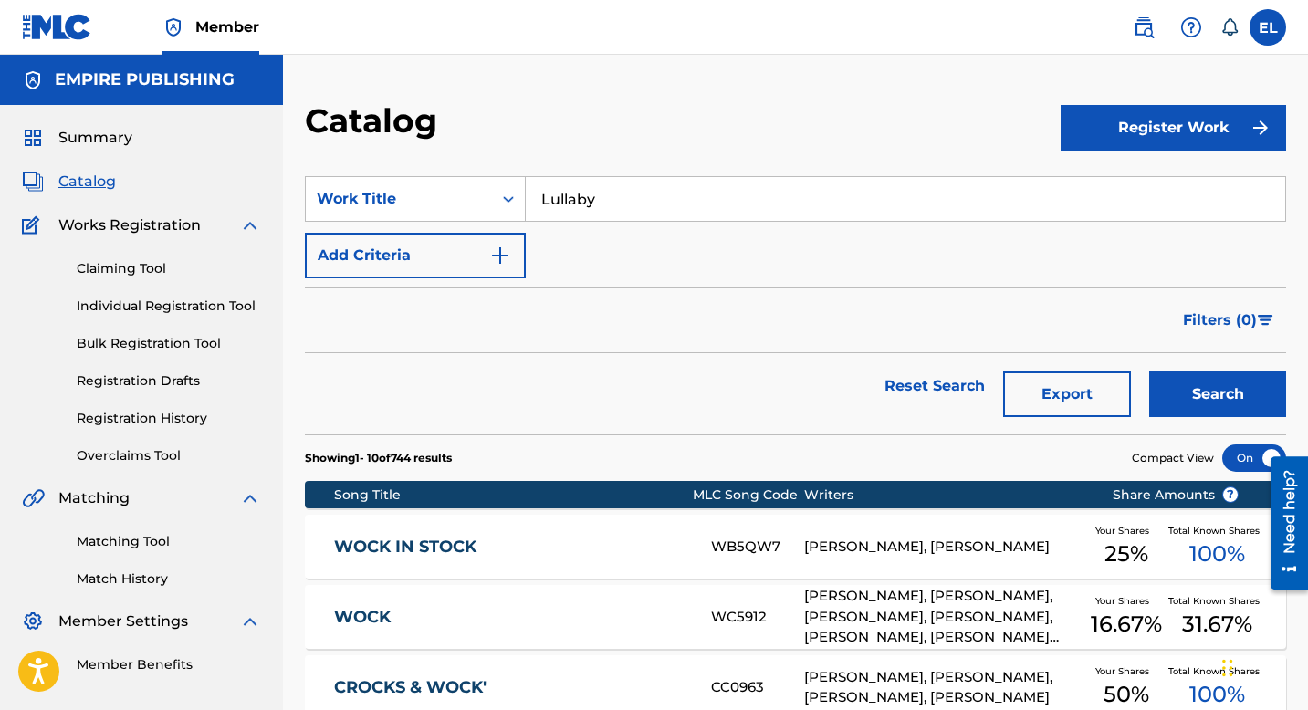
drag, startPoint x: 768, startPoint y: 117, endPoint x: 910, endPoint y: 178, distance: 155.0
click at [768, 118] on div "Catalog" at bounding box center [683, 127] width 756 height 54
click at [1248, 394] on button "Search" at bounding box center [1218, 395] width 137 height 46
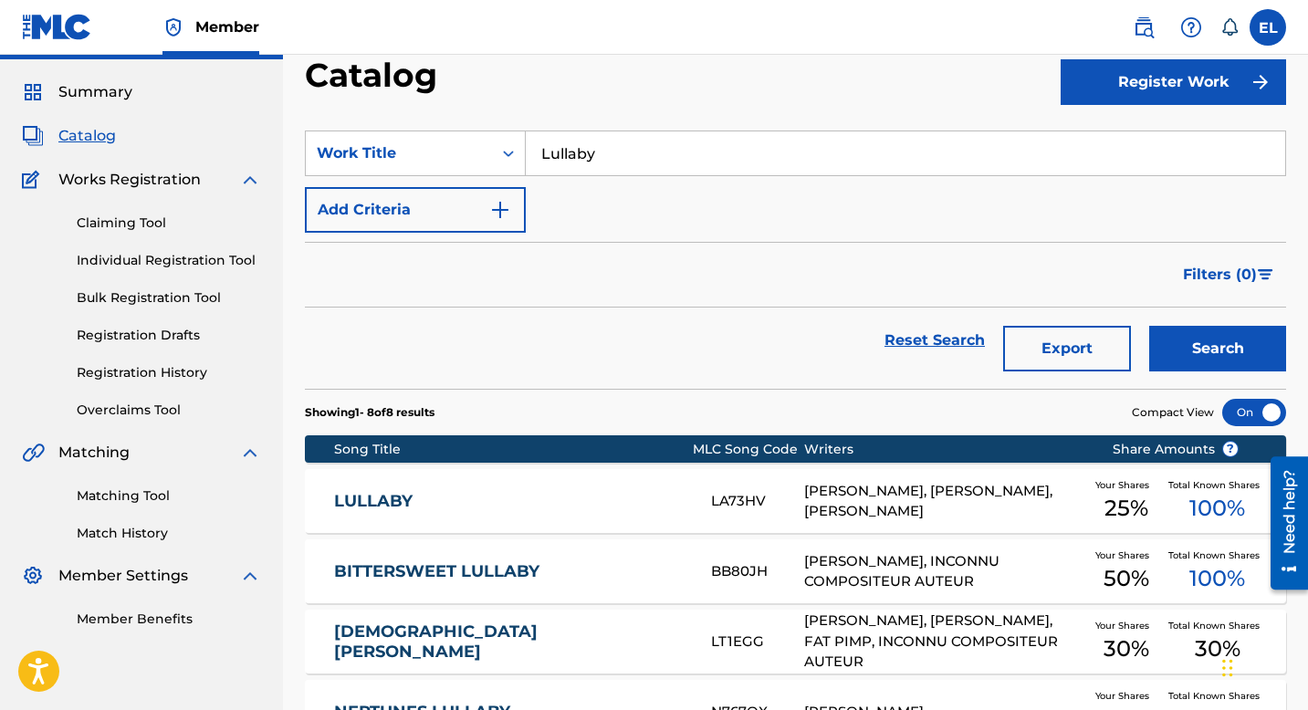
scroll to position [147, 0]
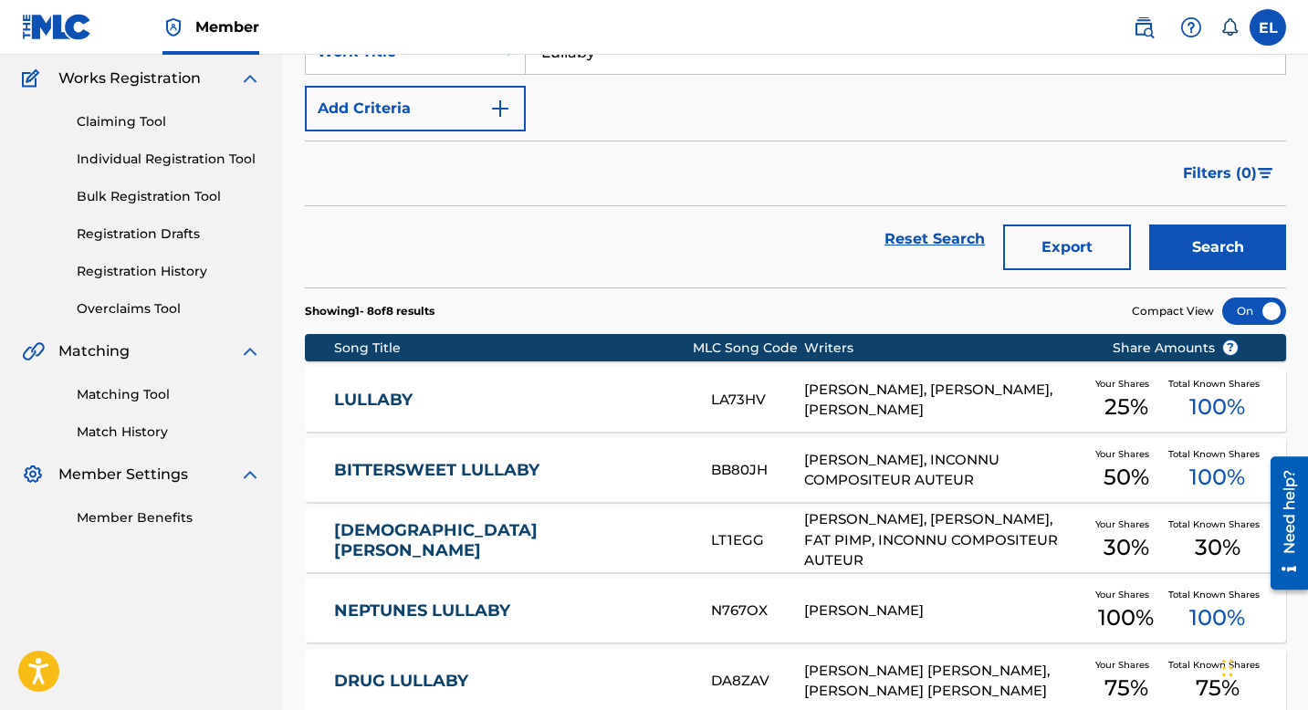
click at [559, 404] on link "LULLABY" at bounding box center [510, 400] width 352 height 21
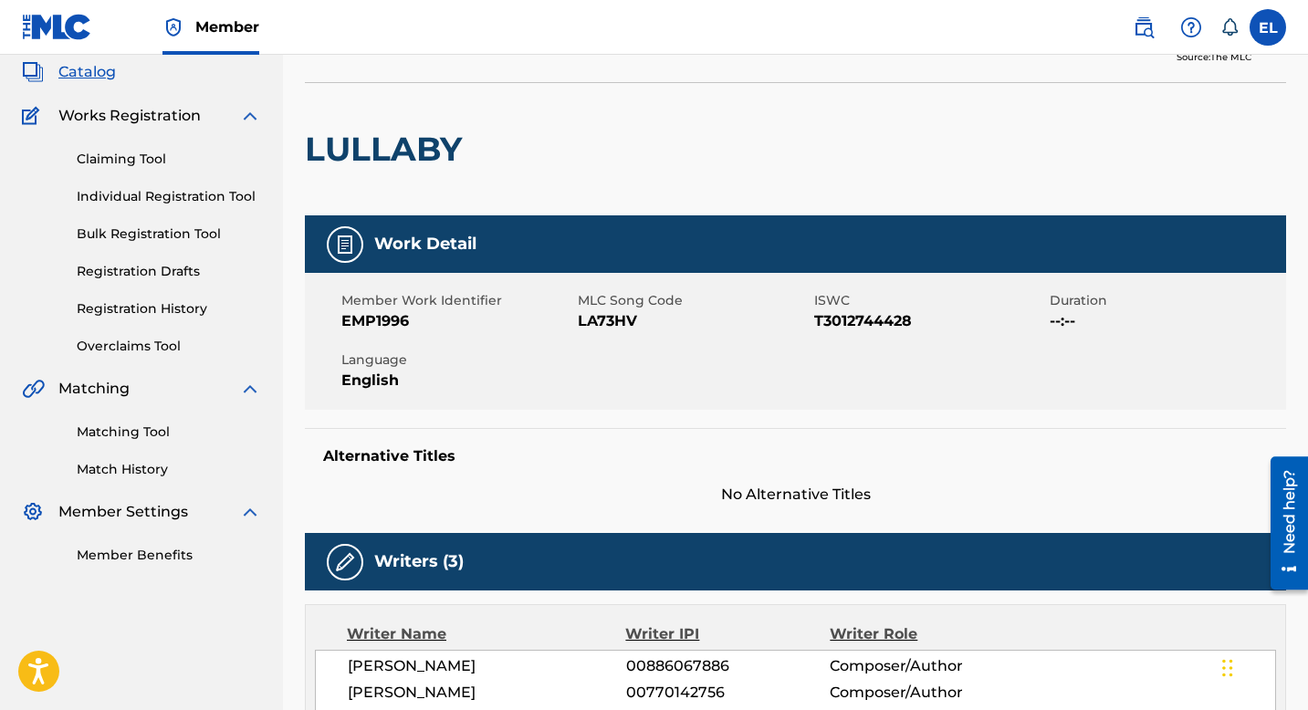
scroll to position [206, 0]
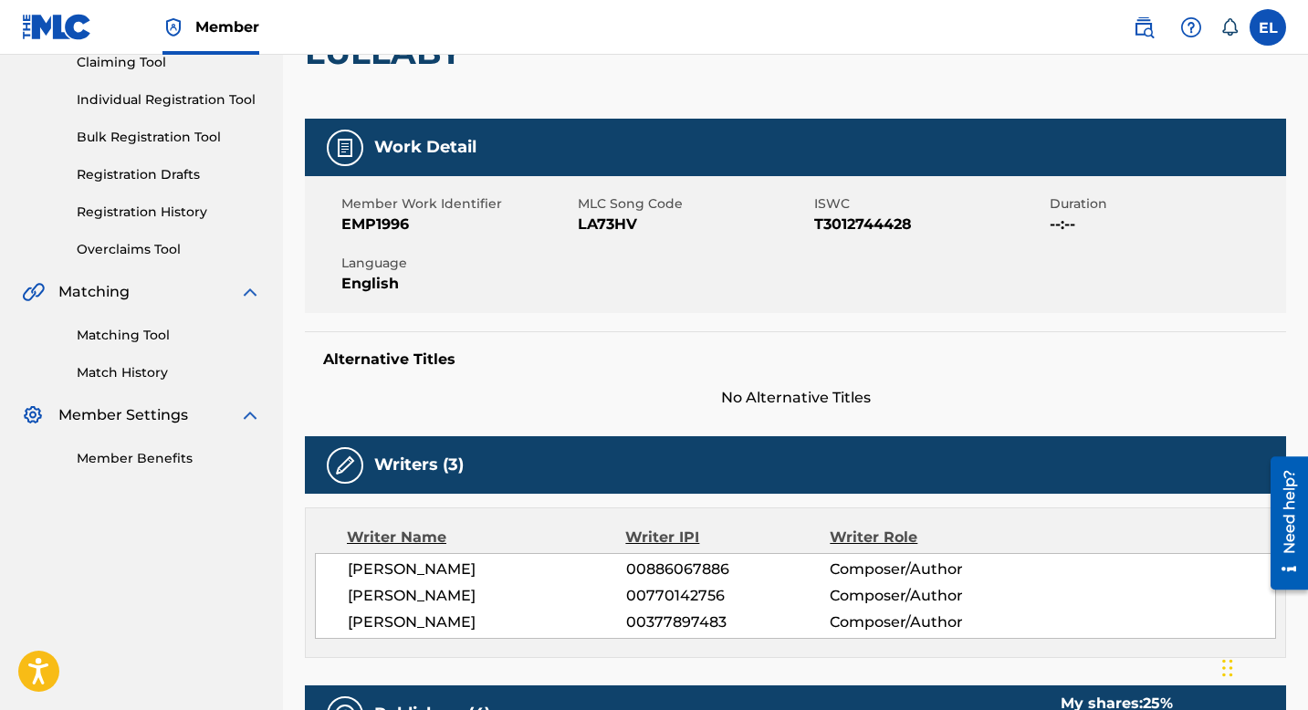
click at [516, 246] on div "Member Work Identifier EMP1996 MLC Song Code LA73HV ISWC T3012744428 Duration -…" at bounding box center [796, 244] width 982 height 137
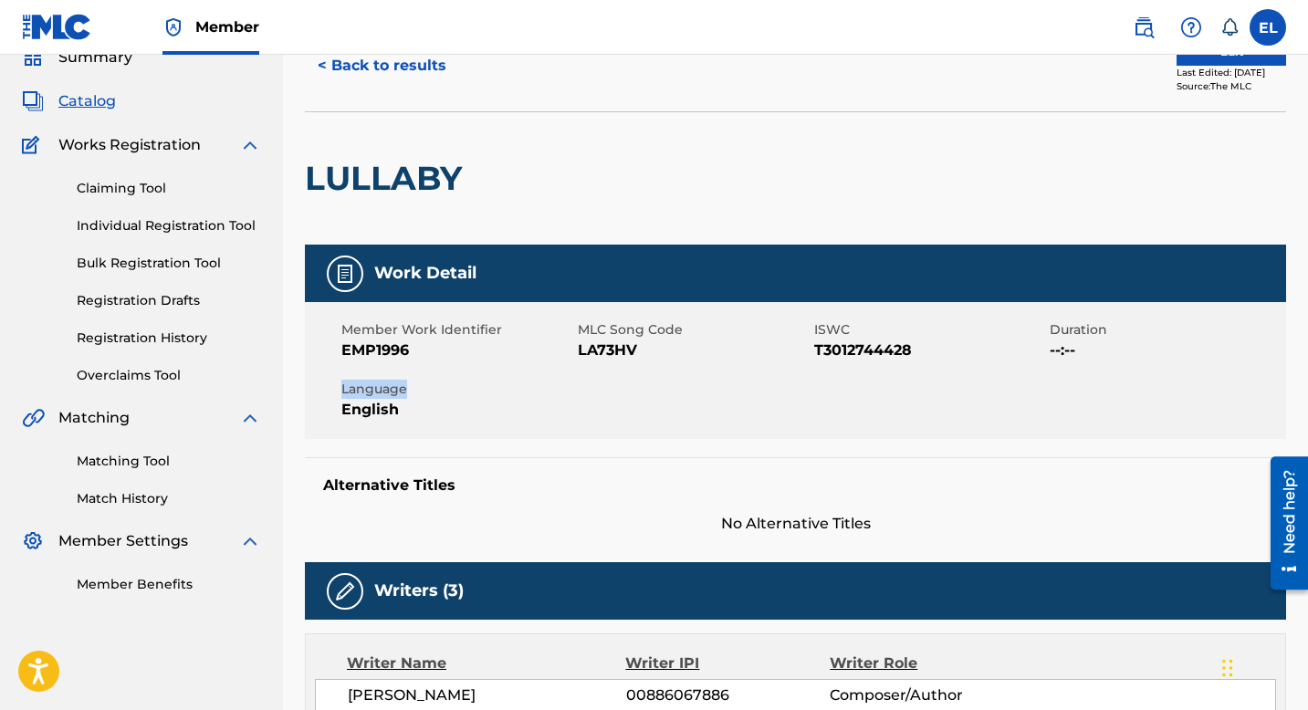
scroll to position [0, 0]
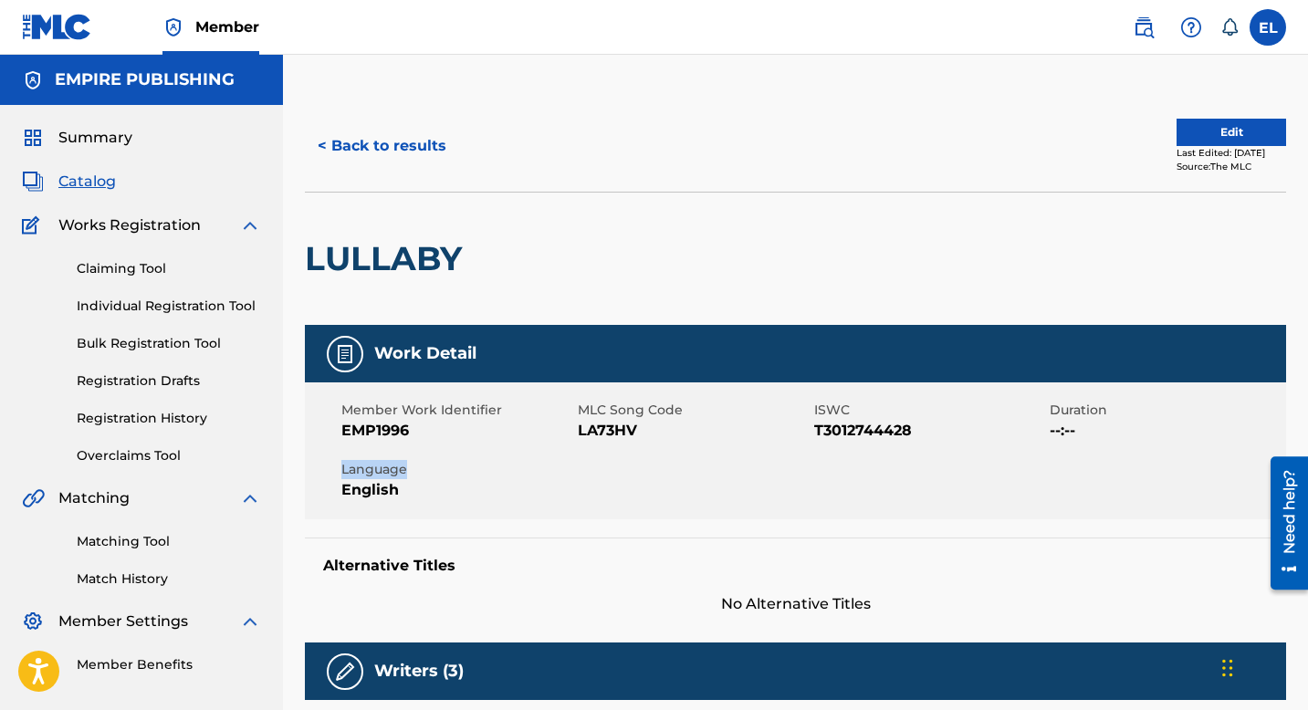
click at [100, 191] on span "Catalog" at bounding box center [87, 182] width 58 height 22
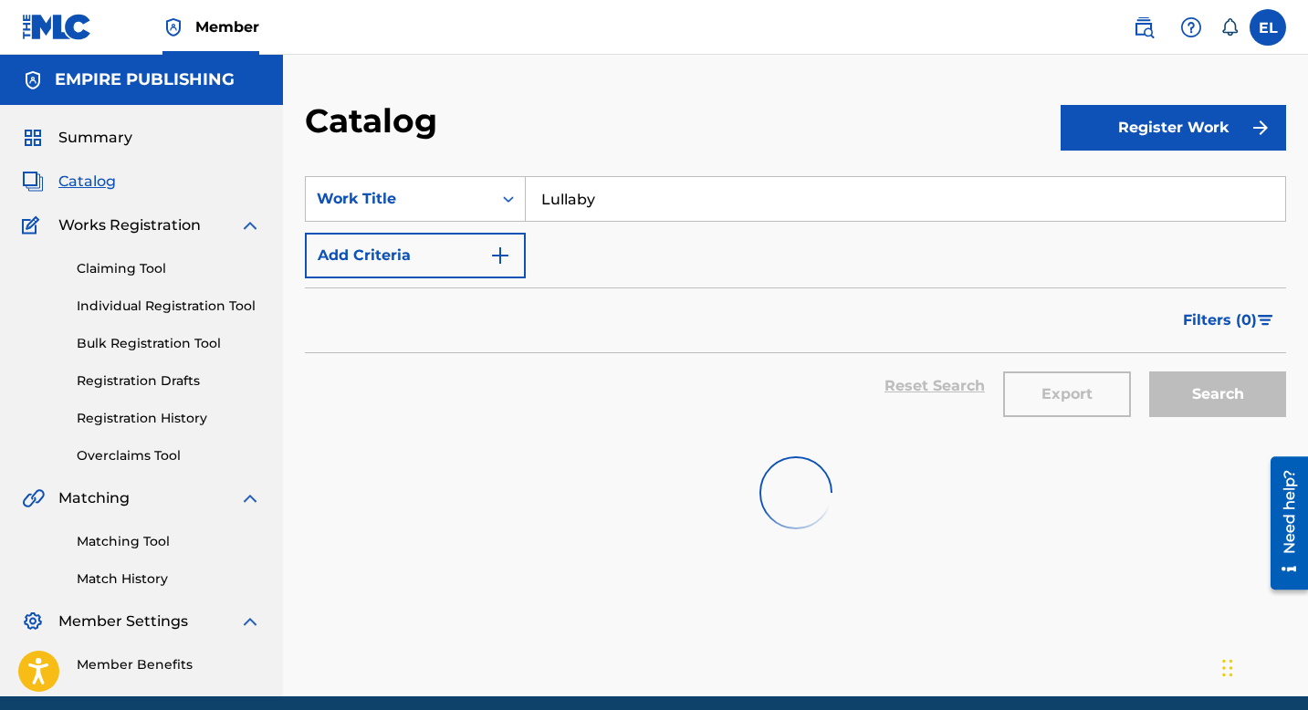
click at [100, 190] on span "Catalog" at bounding box center [87, 182] width 58 height 22
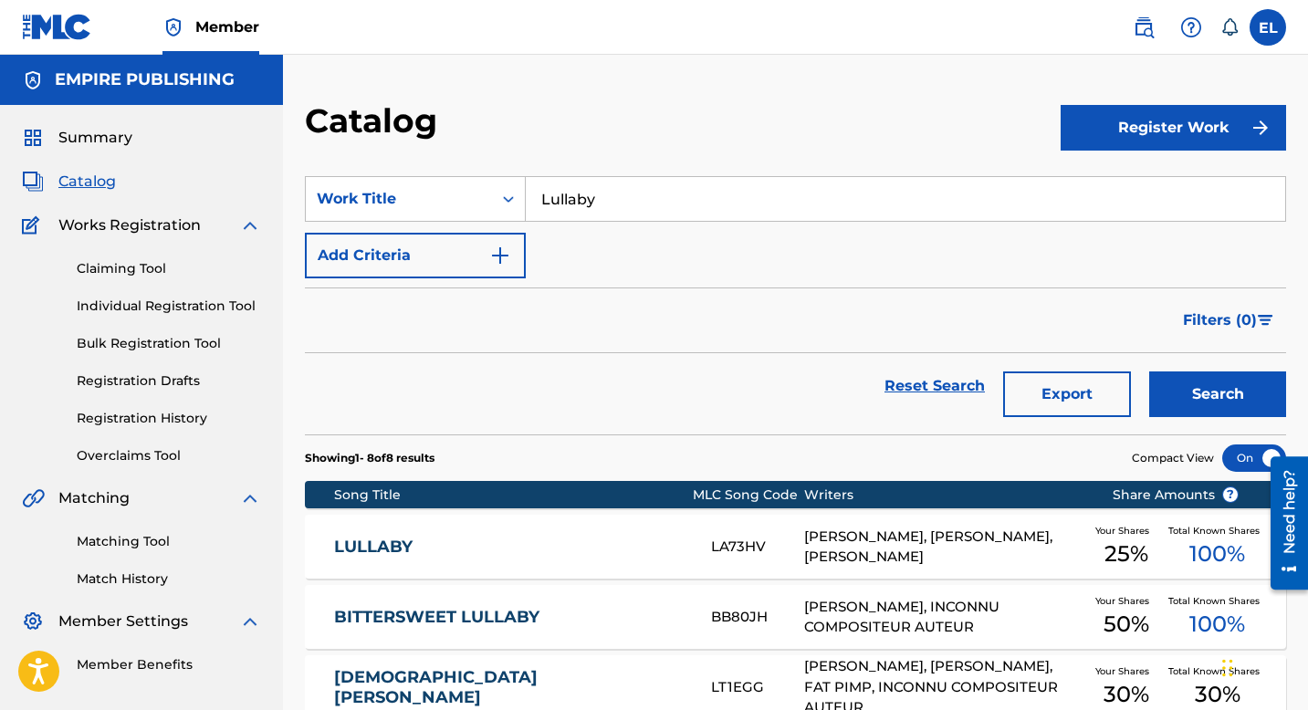
click at [602, 202] on input "Lullaby" at bounding box center [906, 199] width 760 height 44
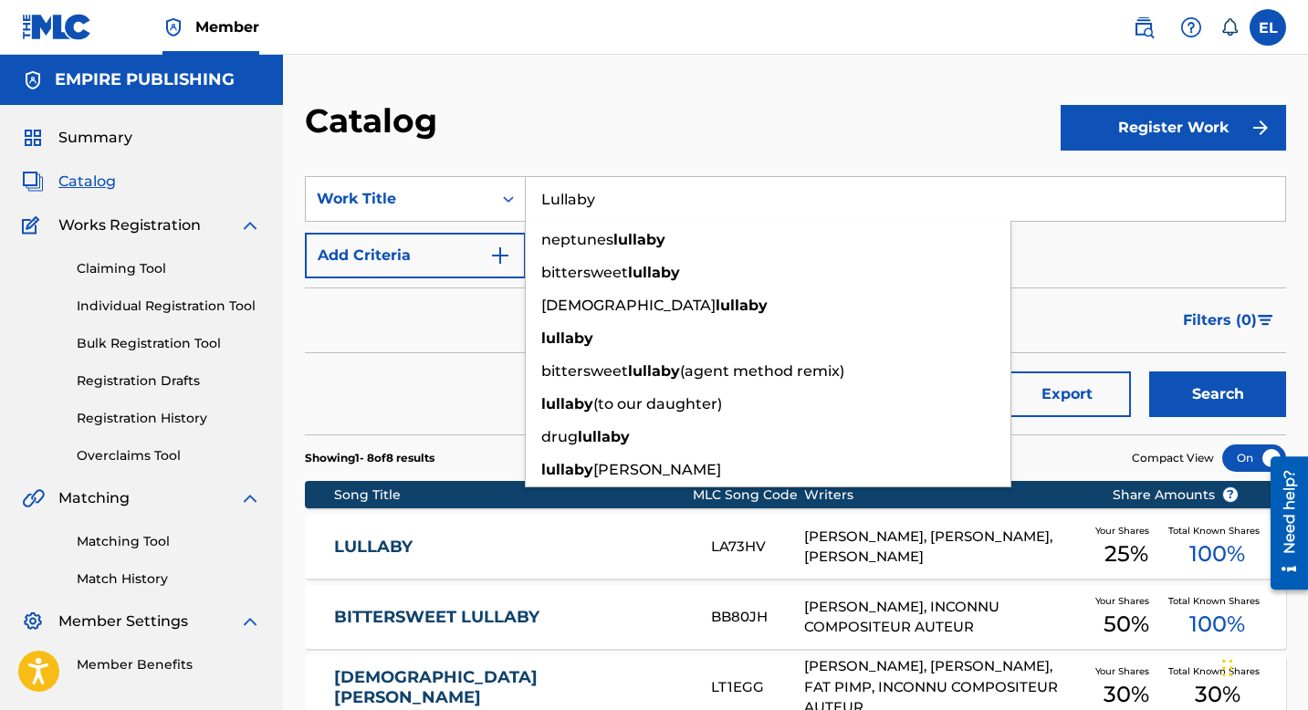
click at [602, 202] on input "Lullaby" at bounding box center [906, 199] width 760 height 44
paste input "Dos Problemas (Remix)"
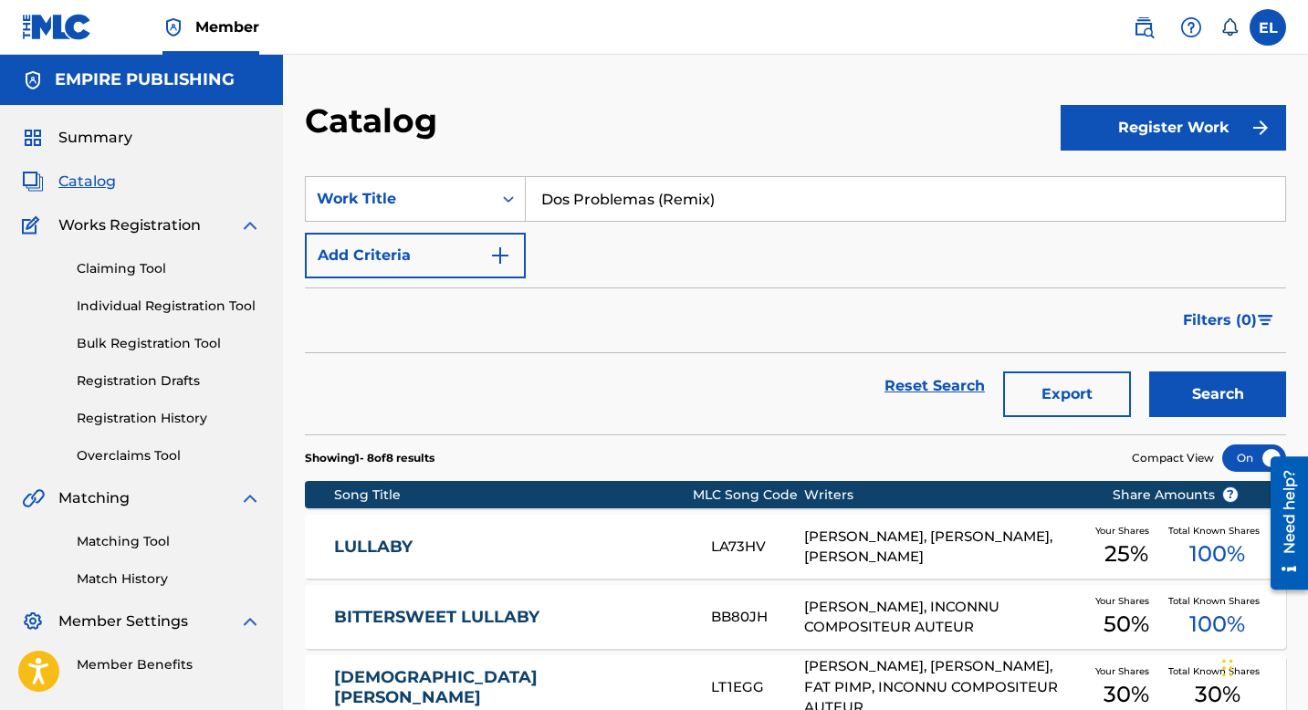
click at [1199, 401] on button "Search" at bounding box center [1218, 395] width 137 height 46
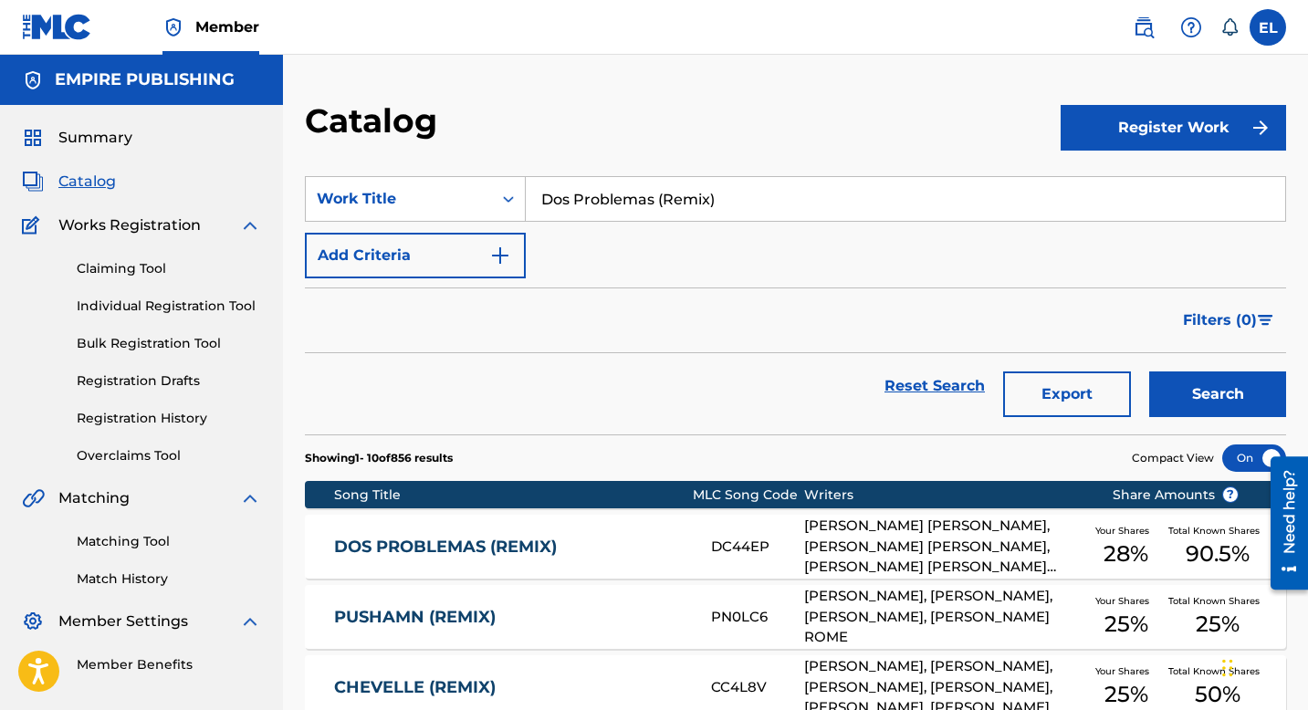
drag, startPoint x: 657, startPoint y: 199, endPoint x: 821, endPoint y: 212, distance: 164.9
click at [821, 212] on input "Dos Problemas (Remix)" at bounding box center [906, 199] width 760 height 44
type input "Dos Problemas"
click at [1150, 372] on button "Search" at bounding box center [1218, 395] width 137 height 46
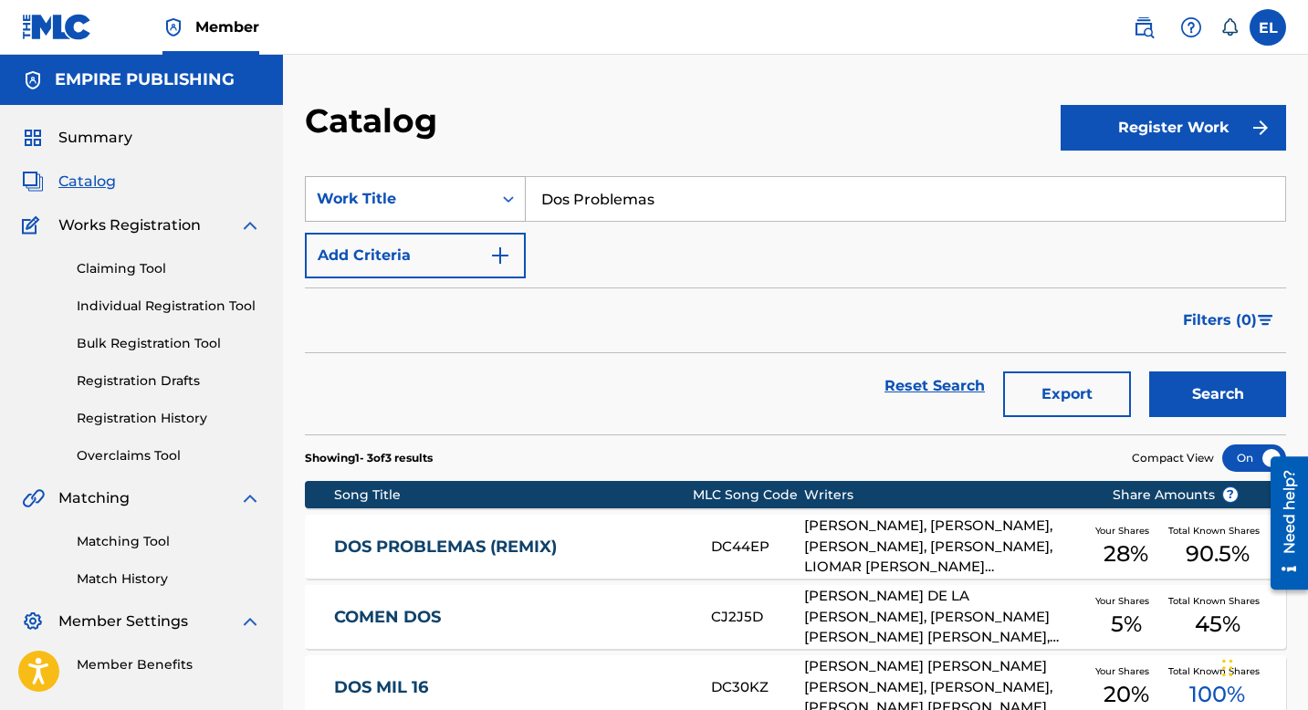
click at [459, 200] on div "Work Title" at bounding box center [399, 199] width 164 height 22
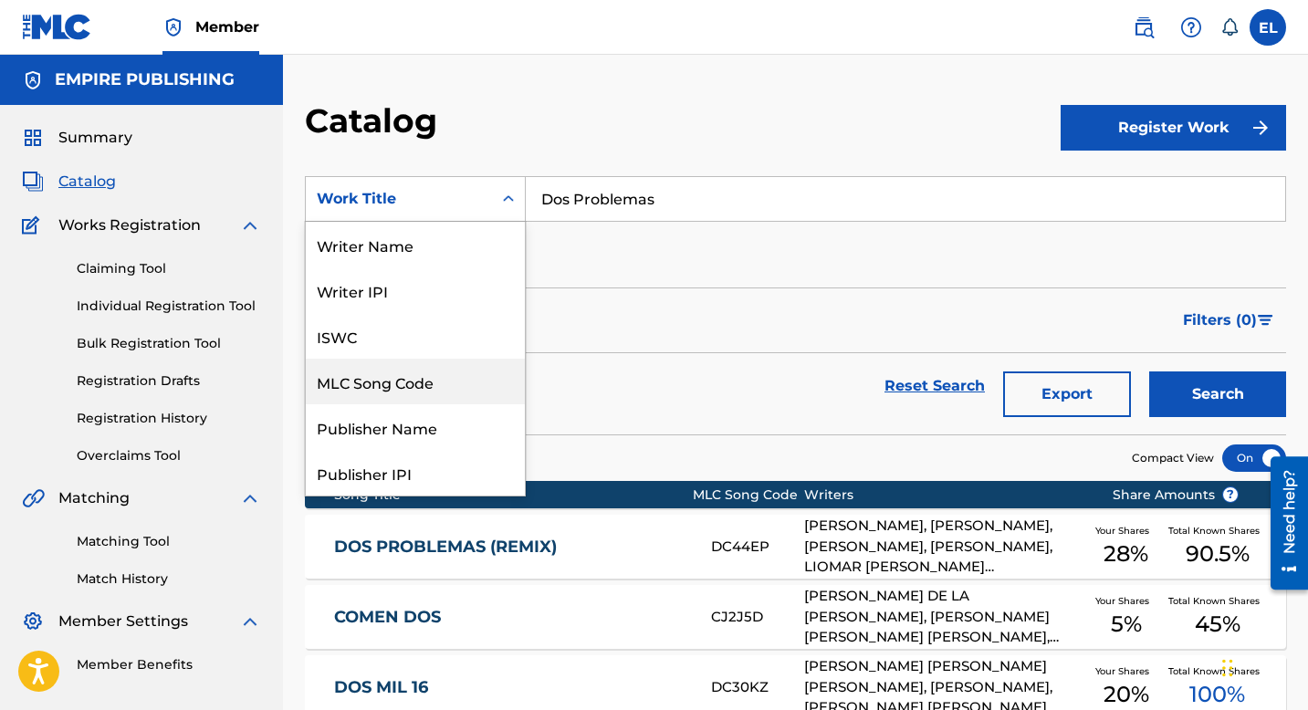
drag, startPoint x: 419, startPoint y: 387, endPoint x: 499, endPoint y: 331, distance: 98.3
click at [419, 387] on div "MLC Song Code" at bounding box center [415, 382] width 219 height 46
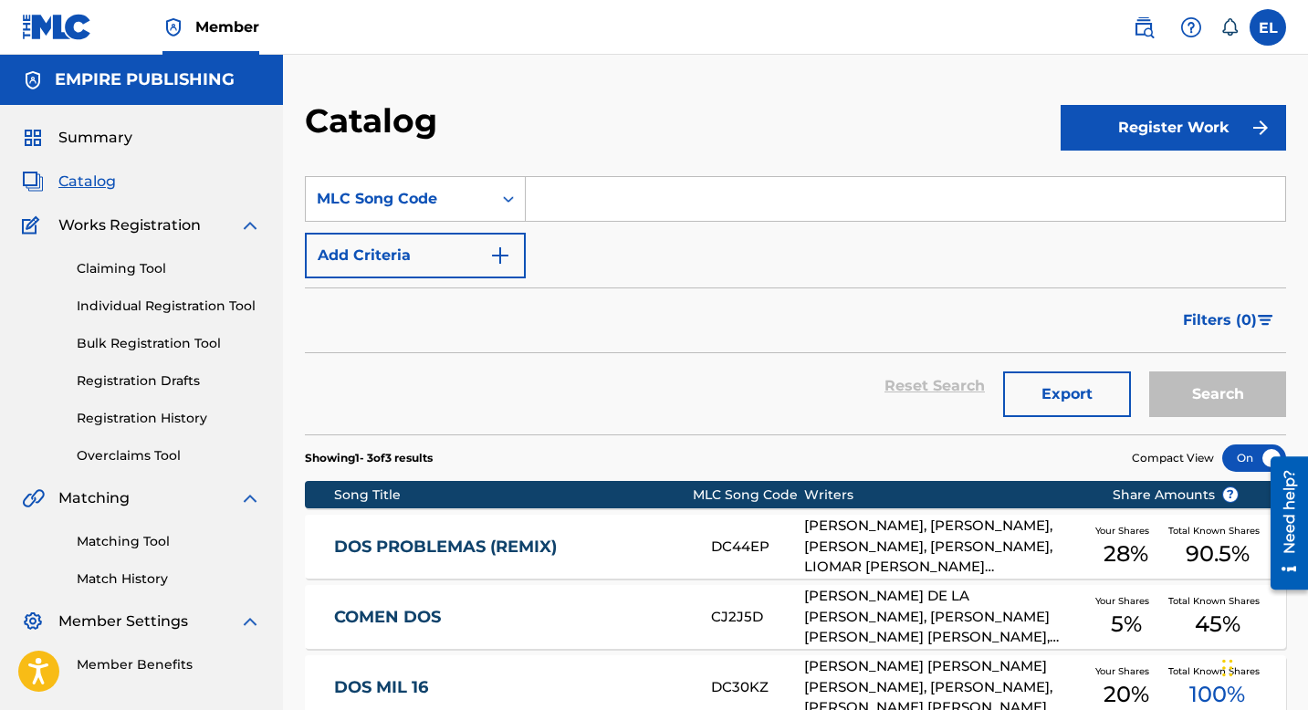
click at [612, 210] on input "Search Form" at bounding box center [906, 199] width 760 height 44
paste input "DS4CJN"
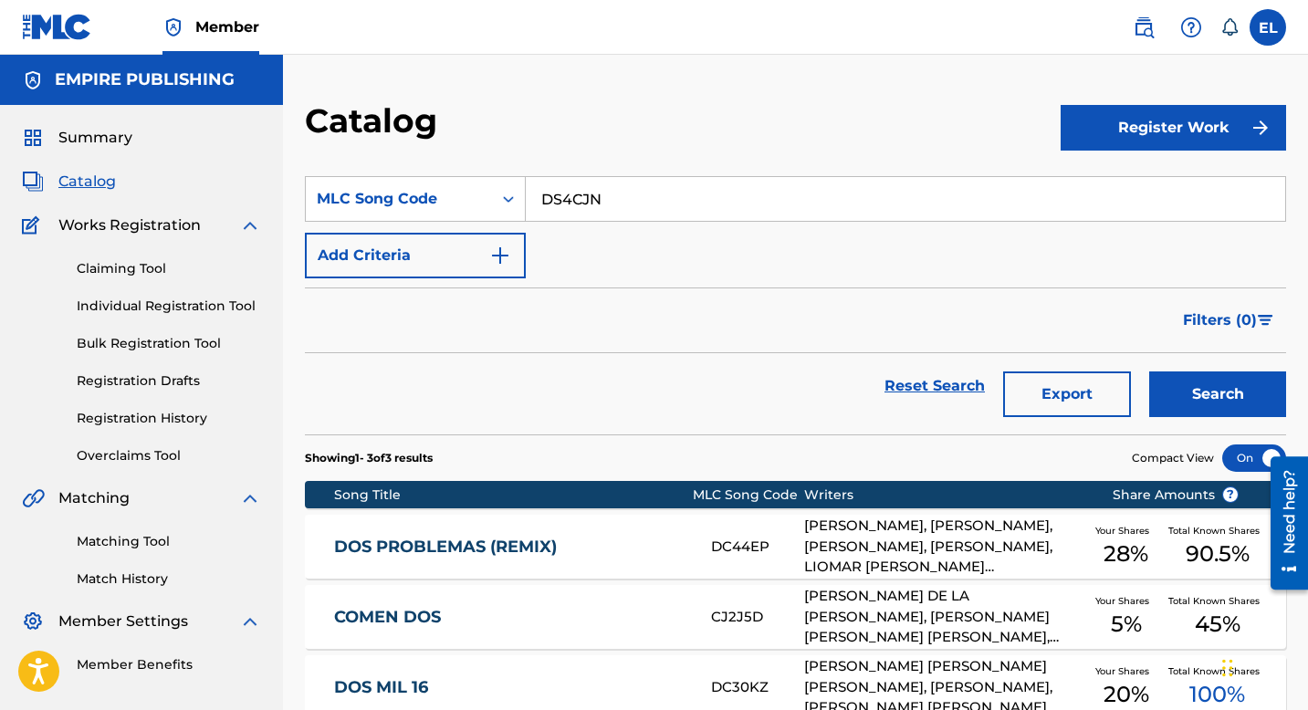
type input "DS4CJN"
click at [1230, 375] on button "Search" at bounding box center [1218, 395] width 137 height 46
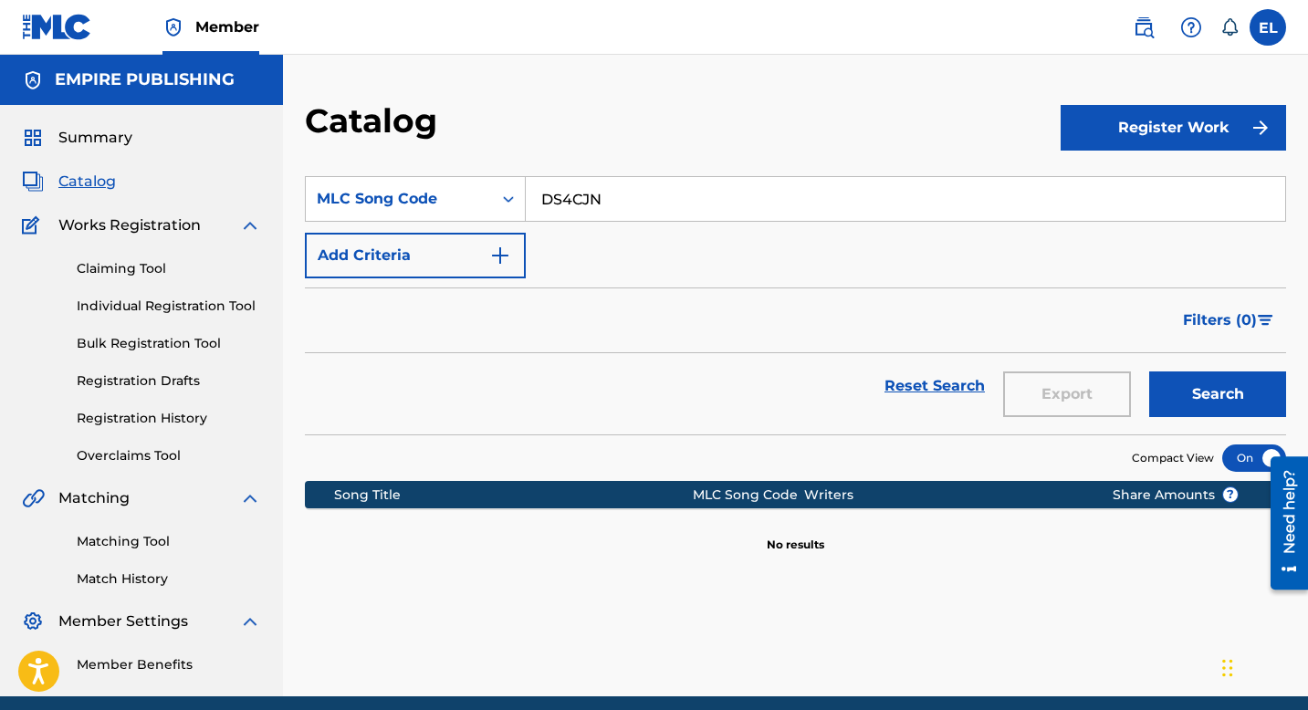
click at [1146, 30] on img at bounding box center [1144, 27] width 22 height 22
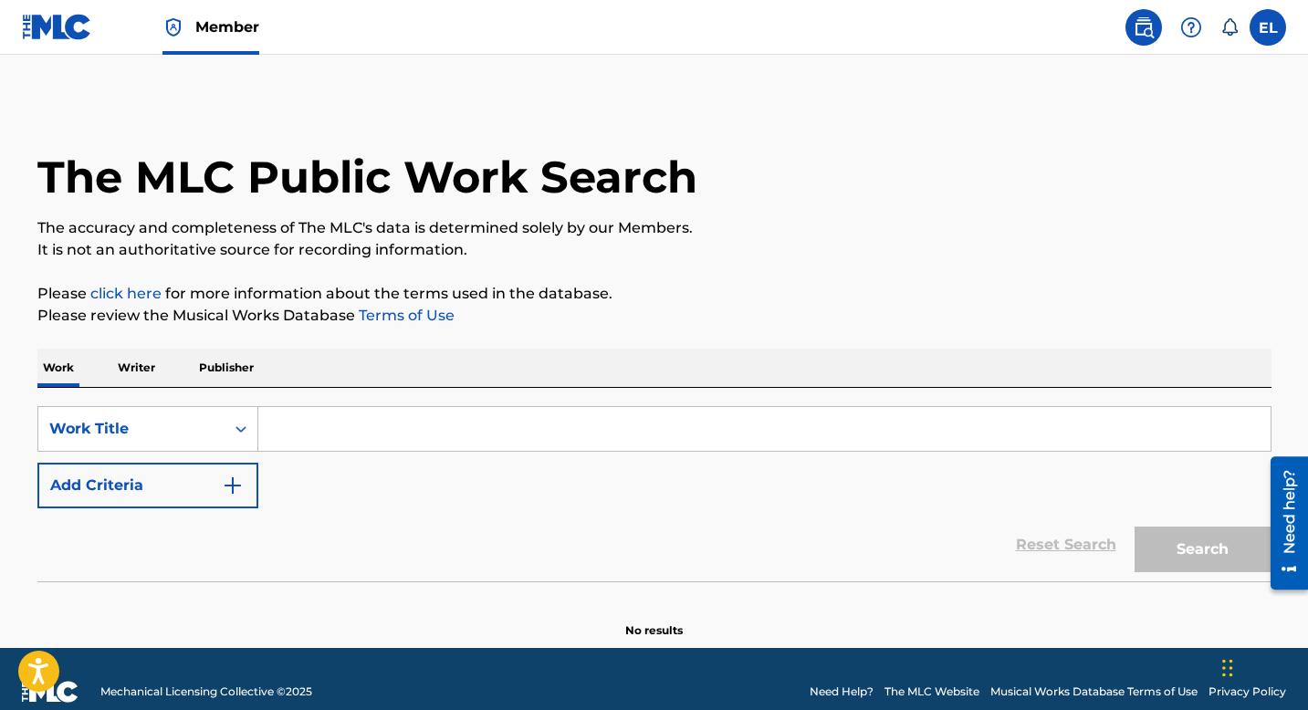
click at [102, 364] on div "Work Writer Publisher" at bounding box center [654, 368] width 1235 height 38
drag, startPoint x: 123, startPoint y: 364, endPoint x: 172, endPoint y: 378, distance: 50.3
click at [123, 365] on p "Writer" at bounding box center [136, 368] width 48 height 38
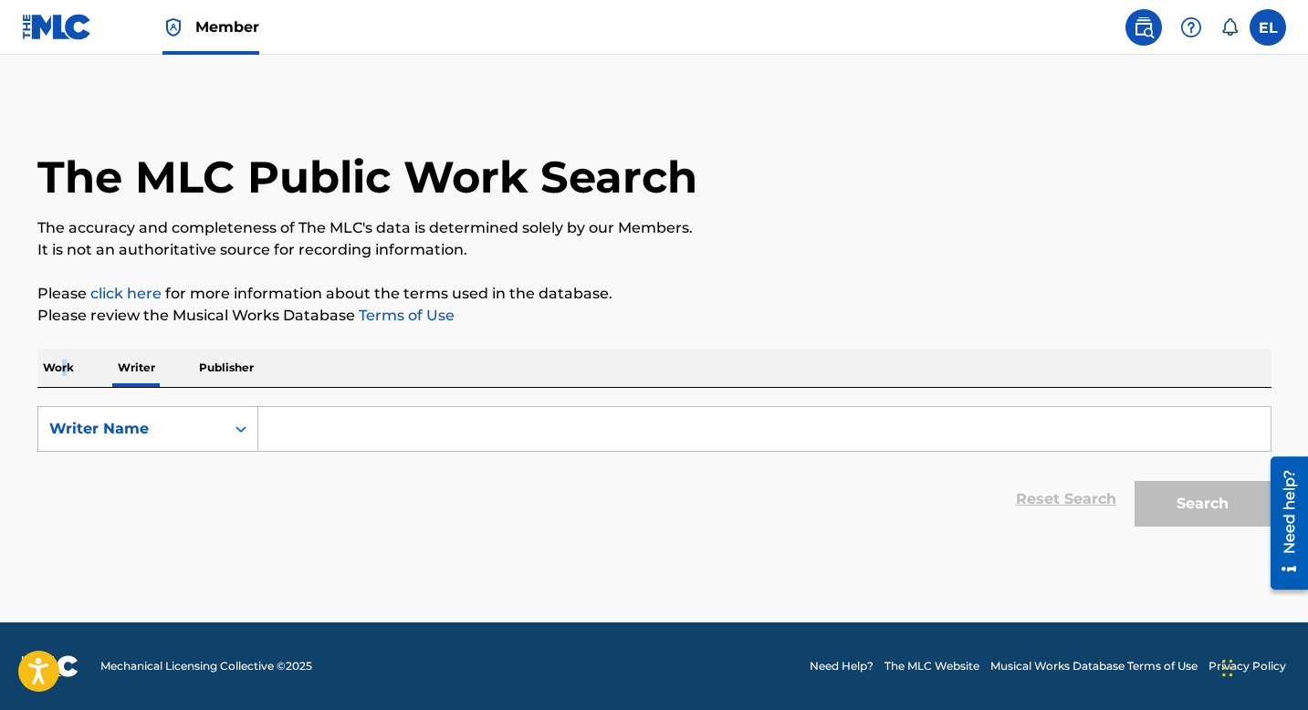
drag, startPoint x: 65, startPoint y: 372, endPoint x: 77, endPoint y: 377, distance: 13.1
click at [63, 372] on p "Work" at bounding box center [58, 368] width 42 height 38
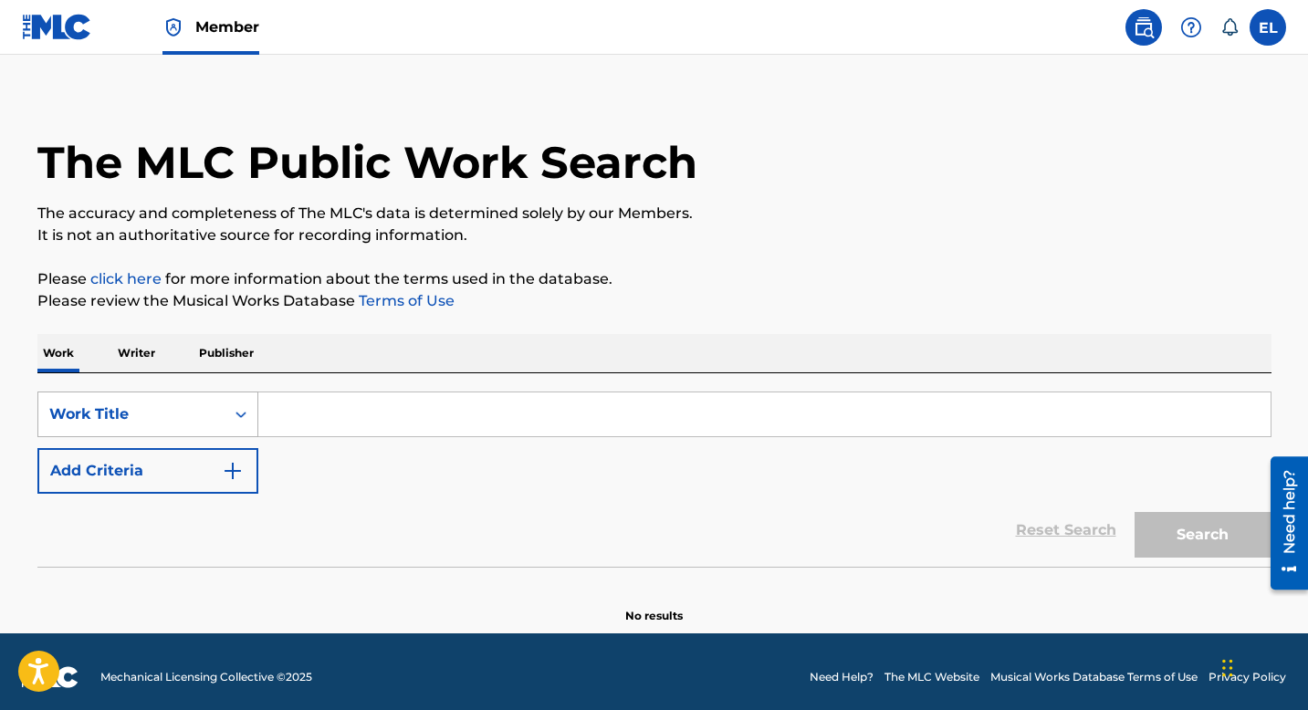
click at [157, 415] on div "Work Title" at bounding box center [131, 414] width 186 height 35
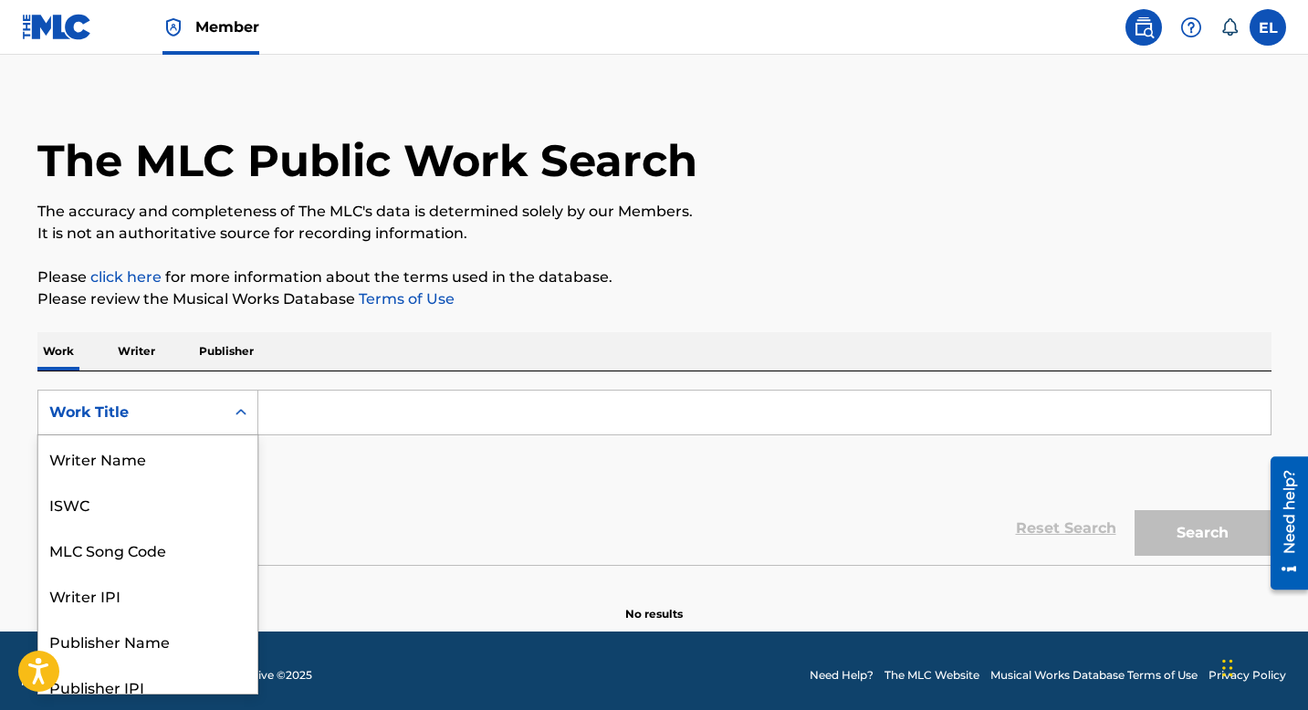
scroll to position [91, 0]
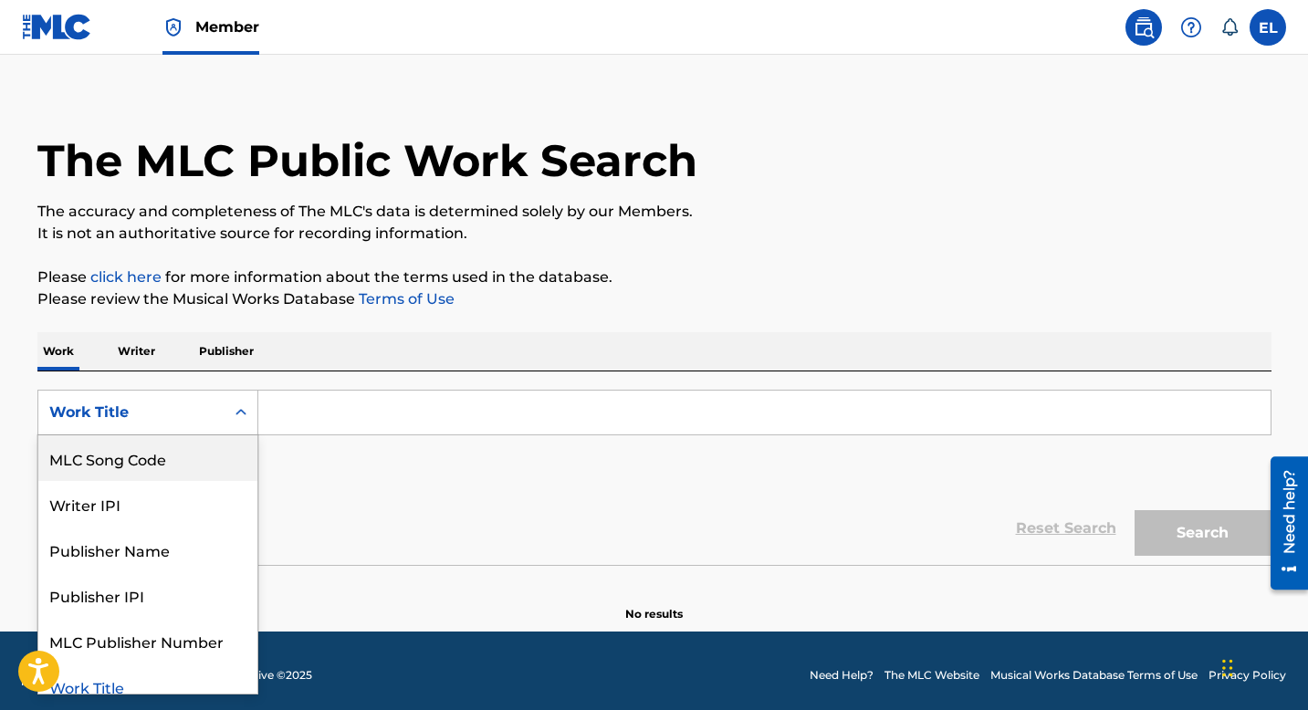
click at [180, 456] on div "MLC Song Code" at bounding box center [147, 459] width 219 height 46
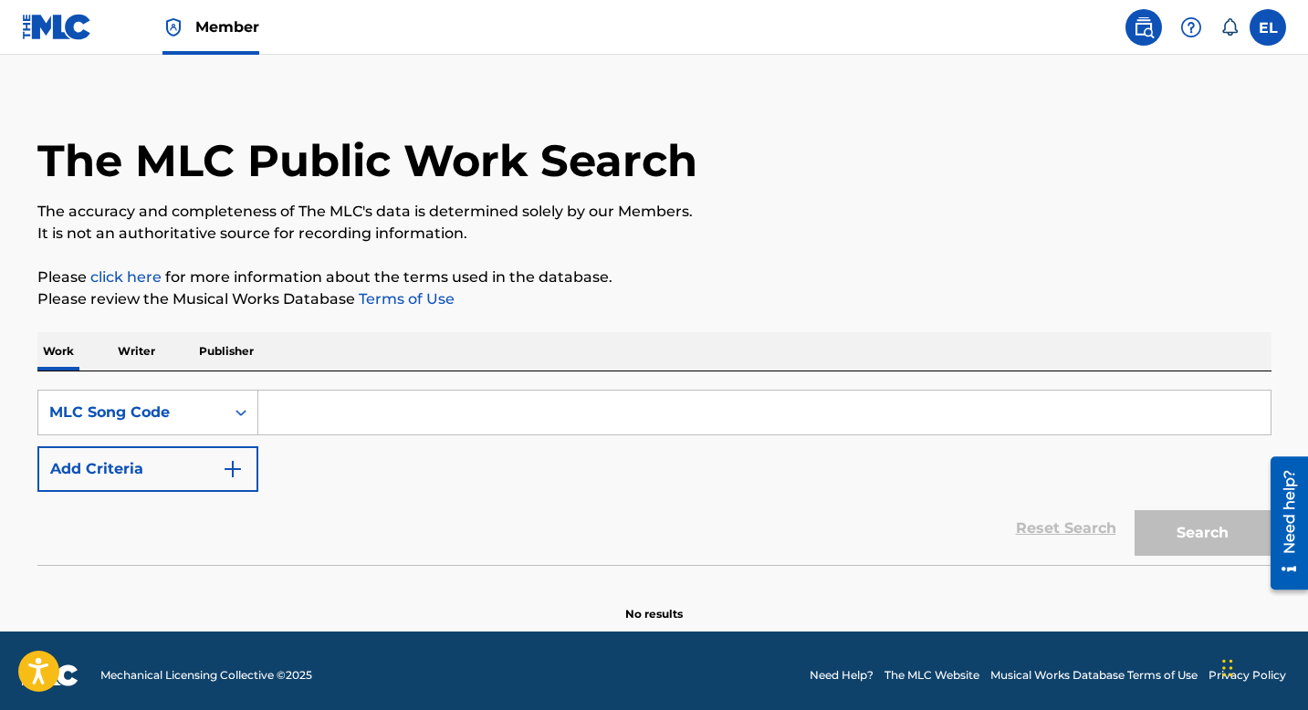
click at [339, 417] on input "Search Form" at bounding box center [764, 413] width 1013 height 44
paste input "DS4CJN"
click at [1257, 526] on html "Need help? Resource Center Help Get the help you need from our knowledge base N…" at bounding box center [1282, 523] width 51 height 147
click at [1235, 529] on button "Search" at bounding box center [1203, 533] width 137 height 46
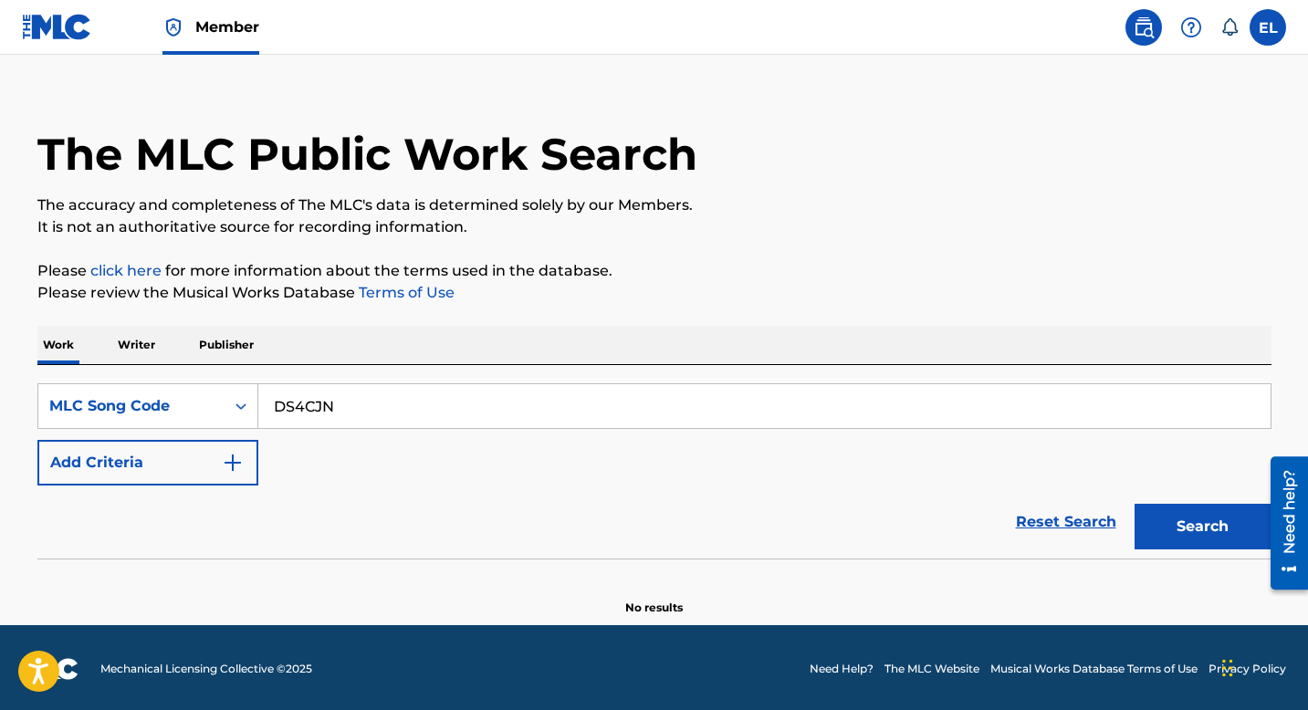
scroll to position [26, 0]
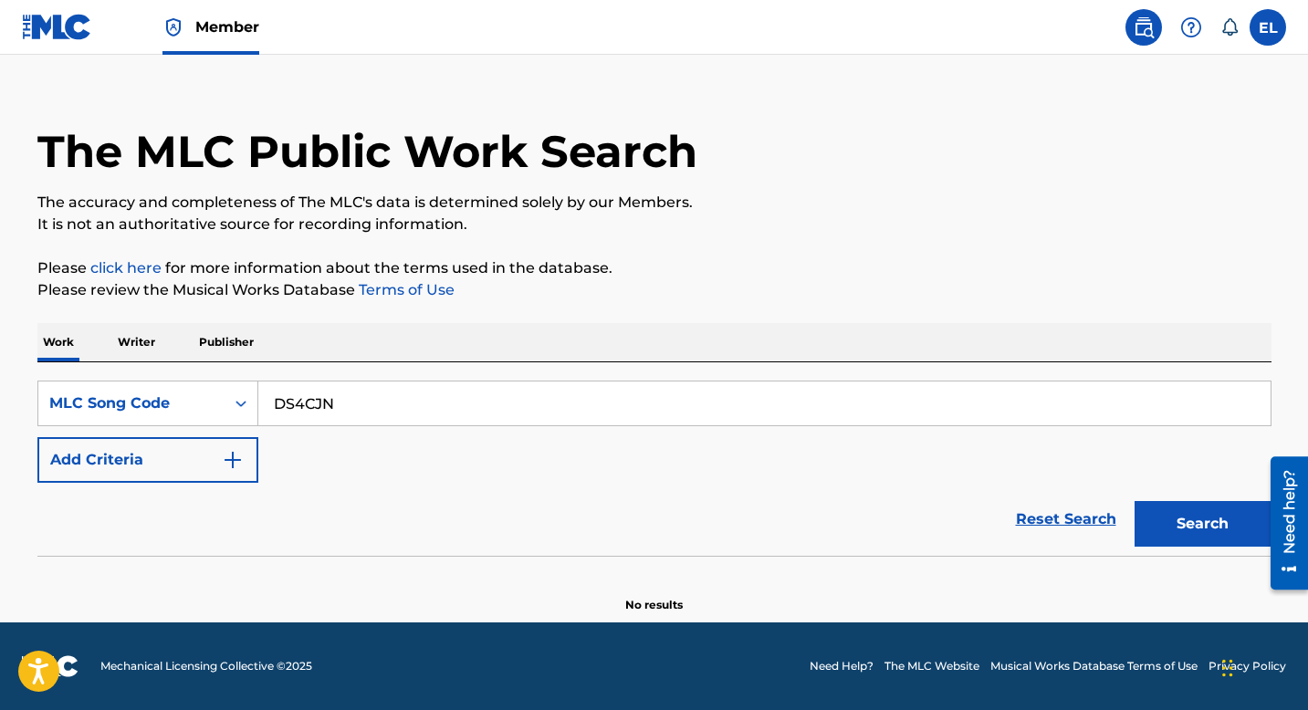
click at [376, 422] on input "DS4CJN" at bounding box center [764, 404] width 1013 height 44
paste input "HB29LQ"
type input "HB29LQ"
click at [1185, 513] on button "Search" at bounding box center [1203, 524] width 137 height 46
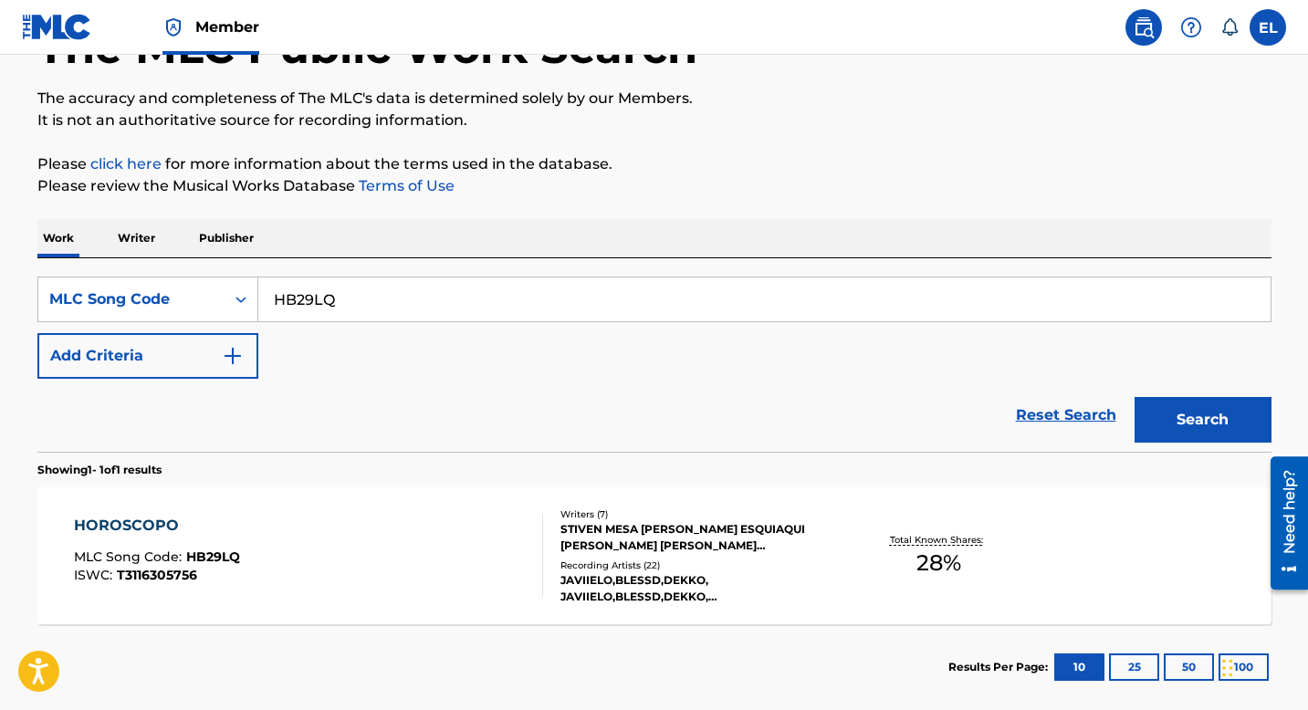
scroll to position [226, 0]
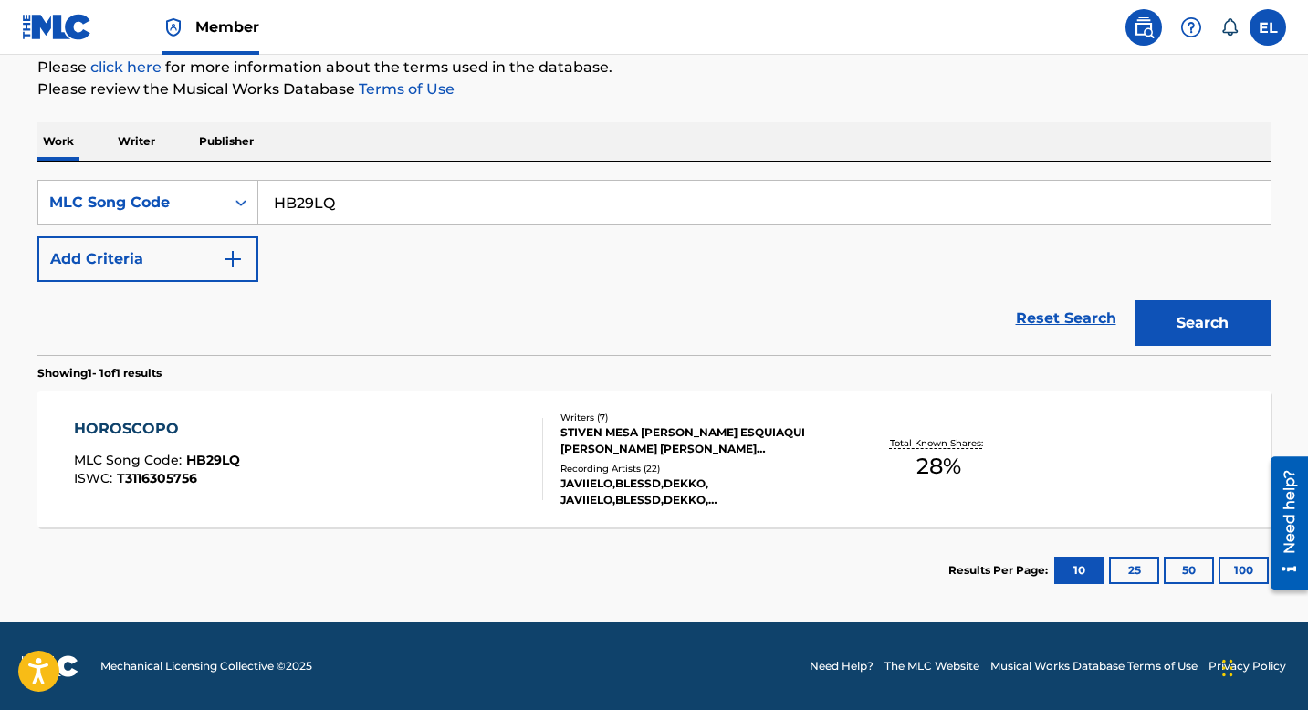
click at [503, 457] on div "HOROSCOPO MLC Song Code : HB29LQ ISWC : T3116305756" at bounding box center [308, 459] width 469 height 82
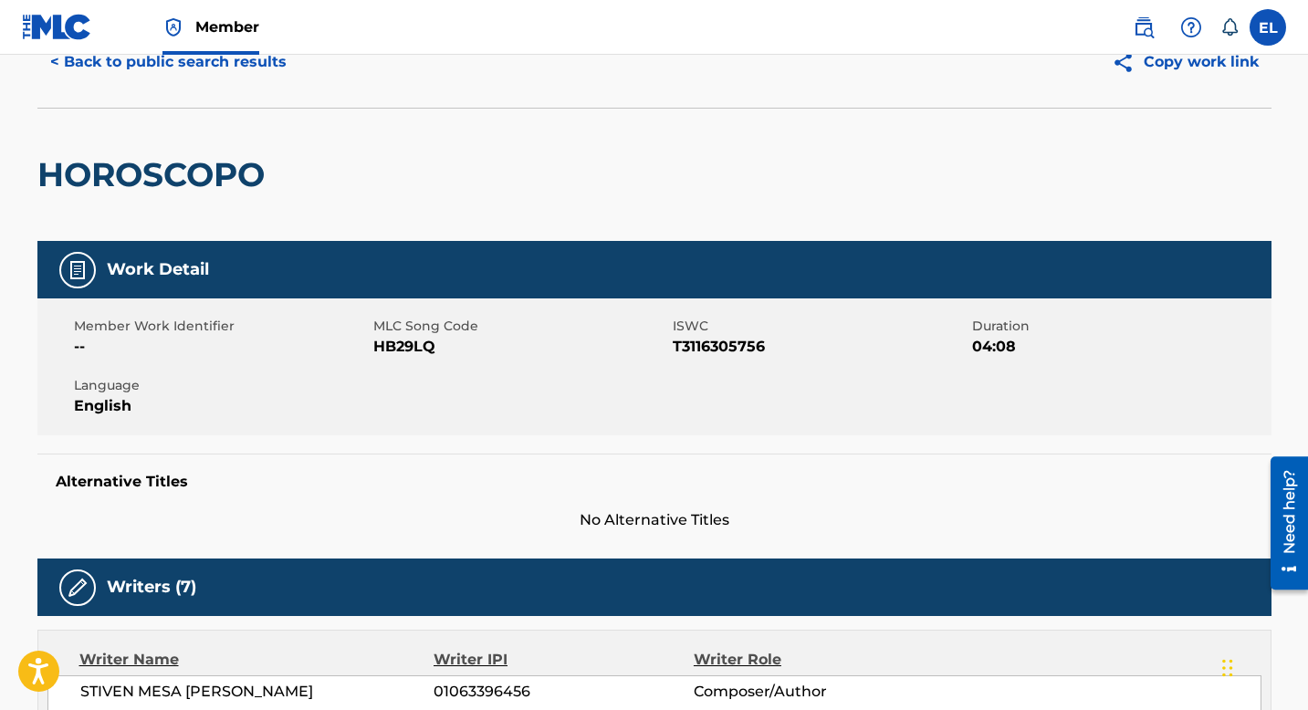
scroll to position [18, 0]
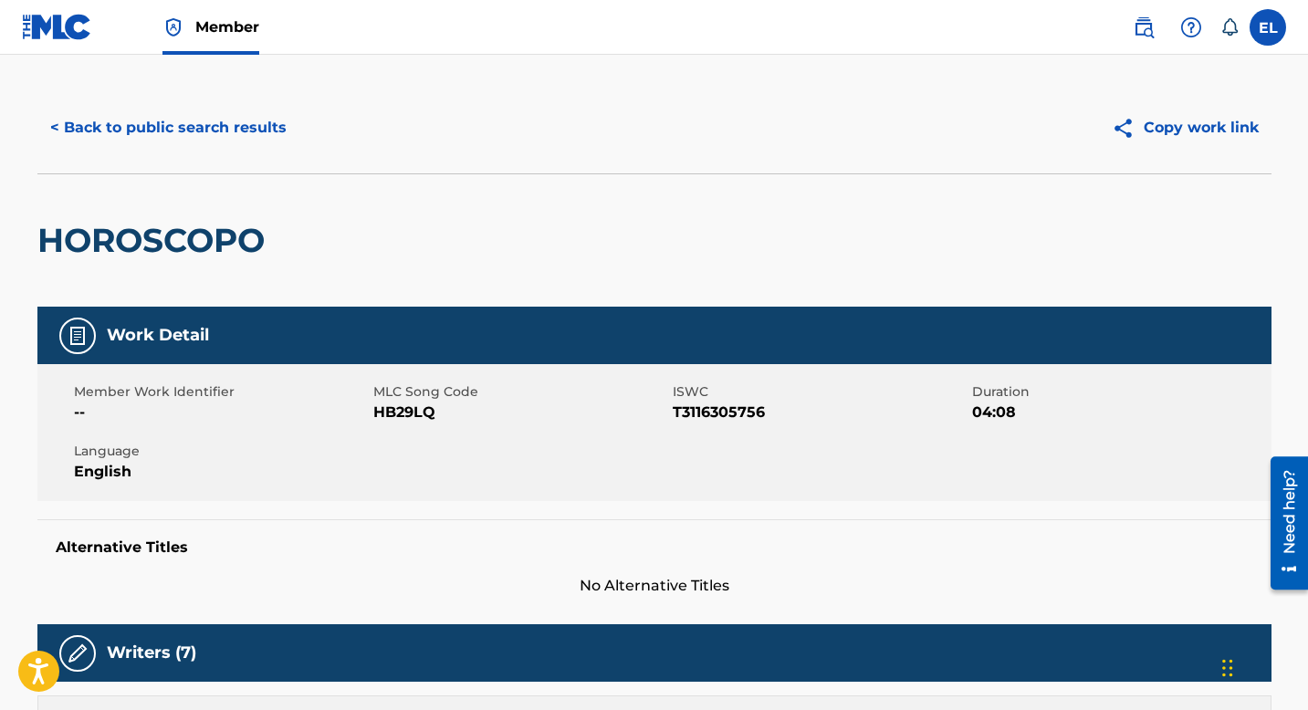
click at [203, 129] on button "< Back to public search results" at bounding box center [168, 128] width 262 height 46
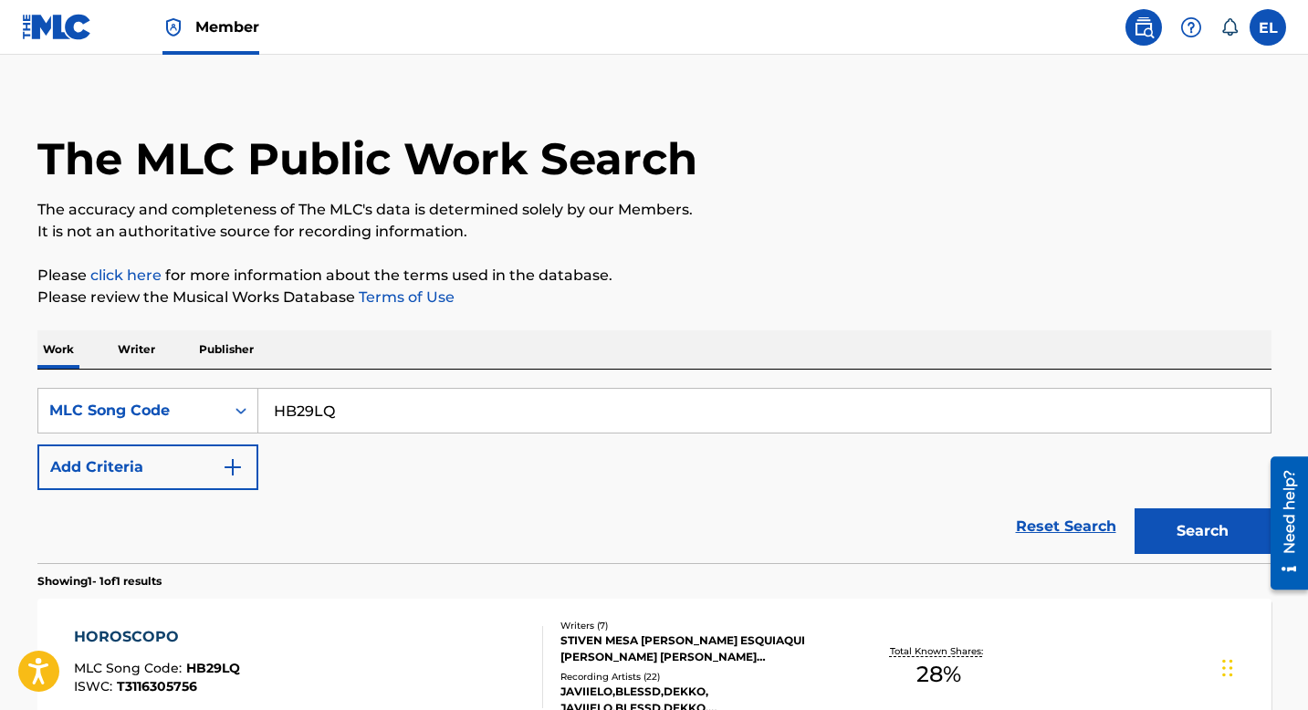
scroll to position [179, 0]
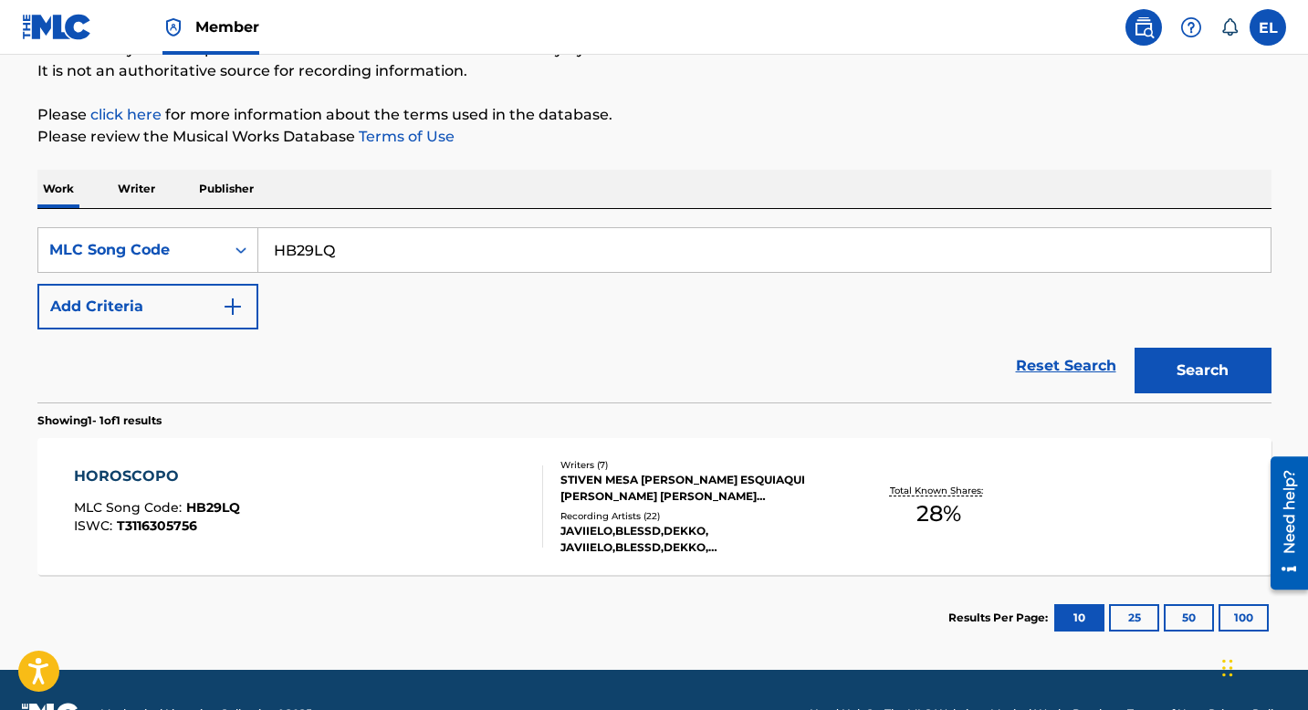
click at [344, 246] on input "HB29LQ" at bounding box center [764, 250] width 1013 height 44
paste input "LF29JD"
type input "LF29JD"
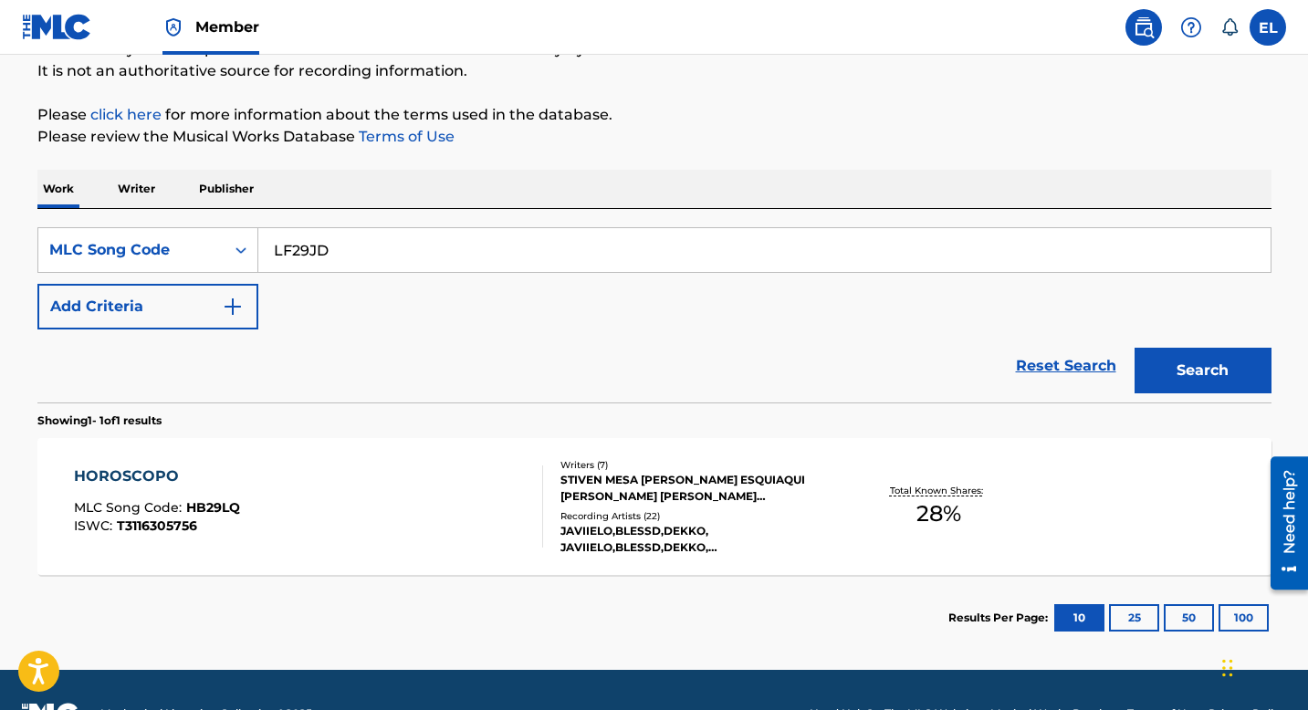
click at [1180, 369] on button "Search" at bounding box center [1203, 371] width 137 height 46
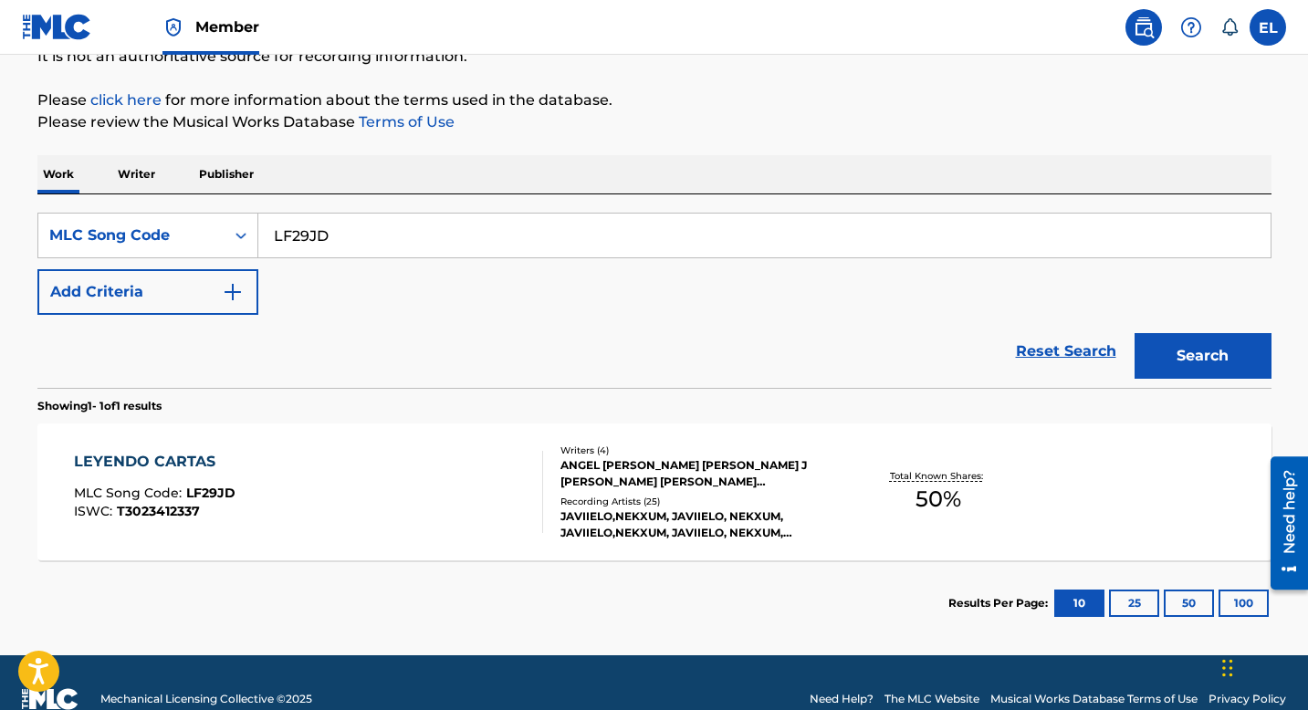
scroll to position [206, 0]
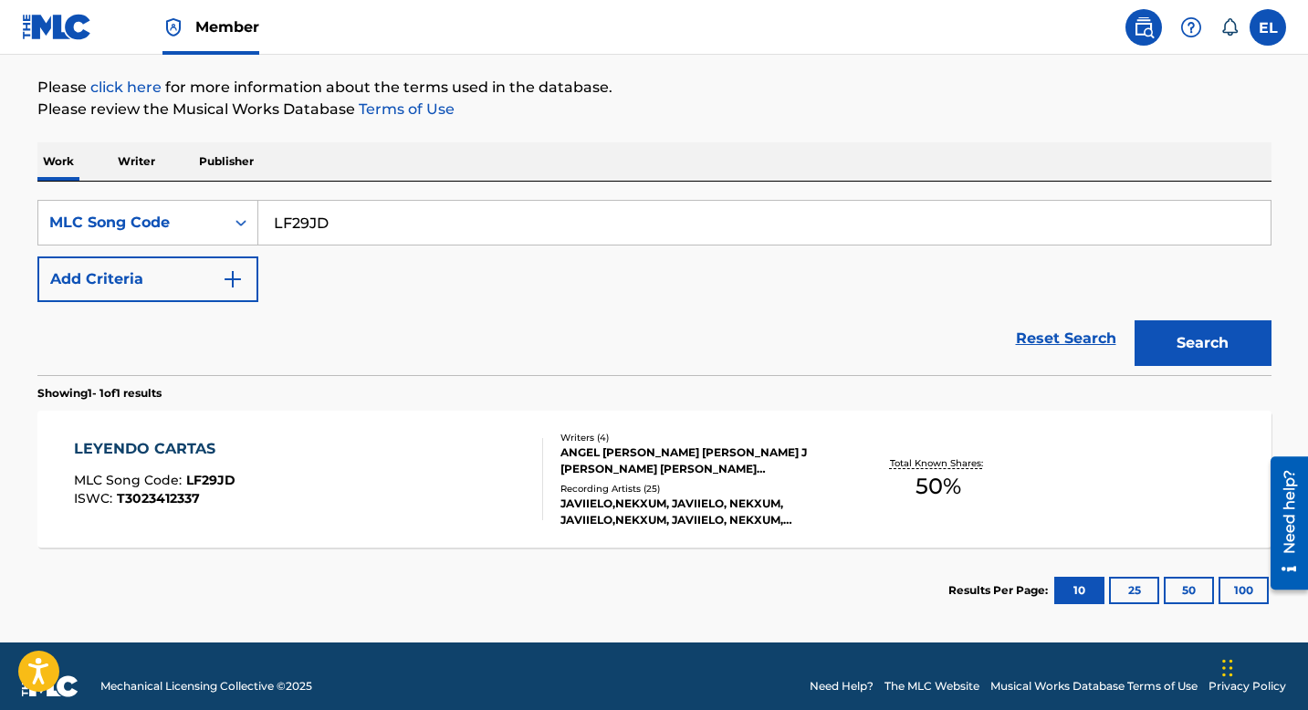
click at [423, 468] on div "LEYENDO CARTAS MLC Song Code : LF29JD ISWC : T3023412337" at bounding box center [308, 479] width 469 height 82
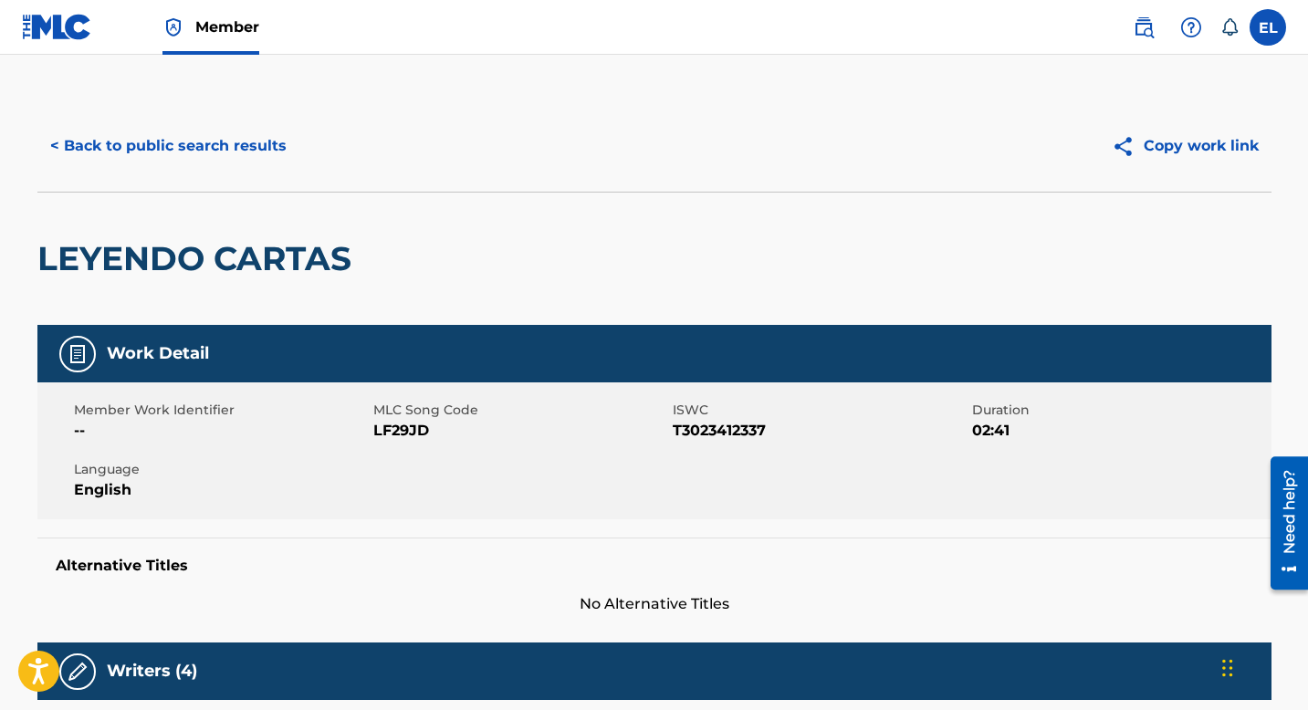
click at [79, 23] on img at bounding box center [57, 27] width 70 height 26
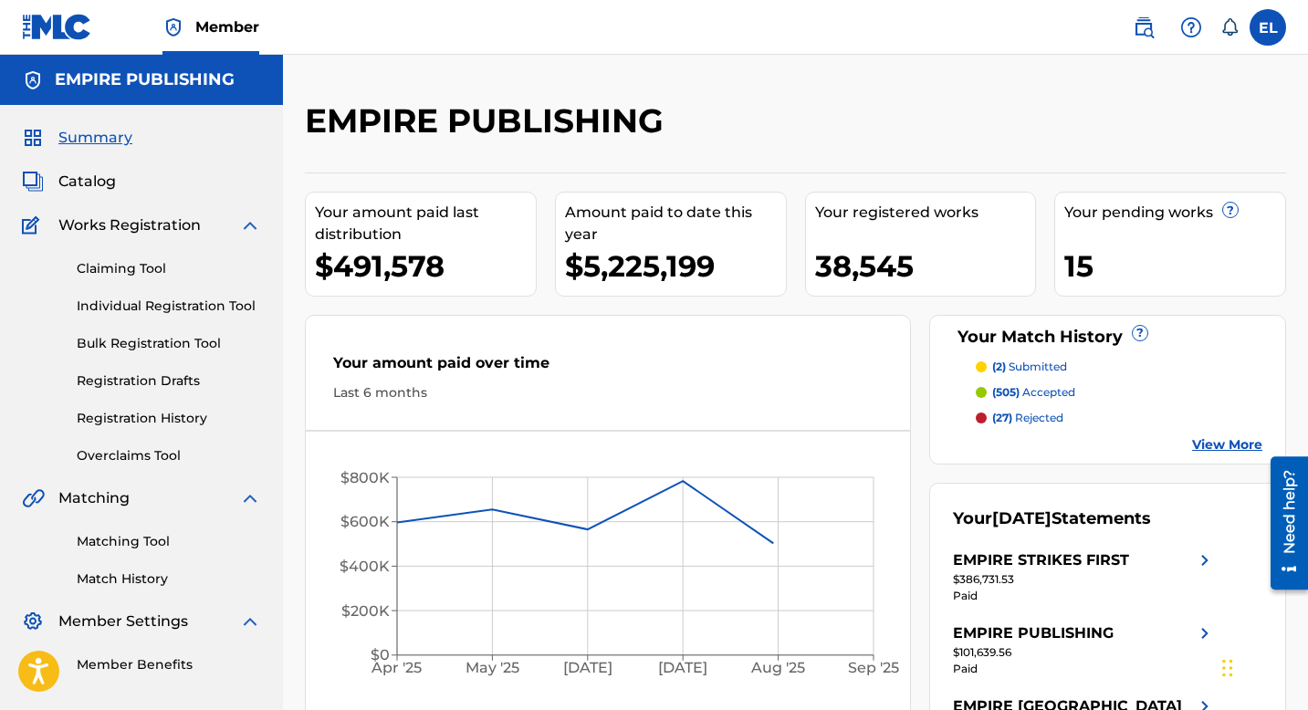
click at [92, 173] on span "Catalog" at bounding box center [87, 182] width 58 height 22
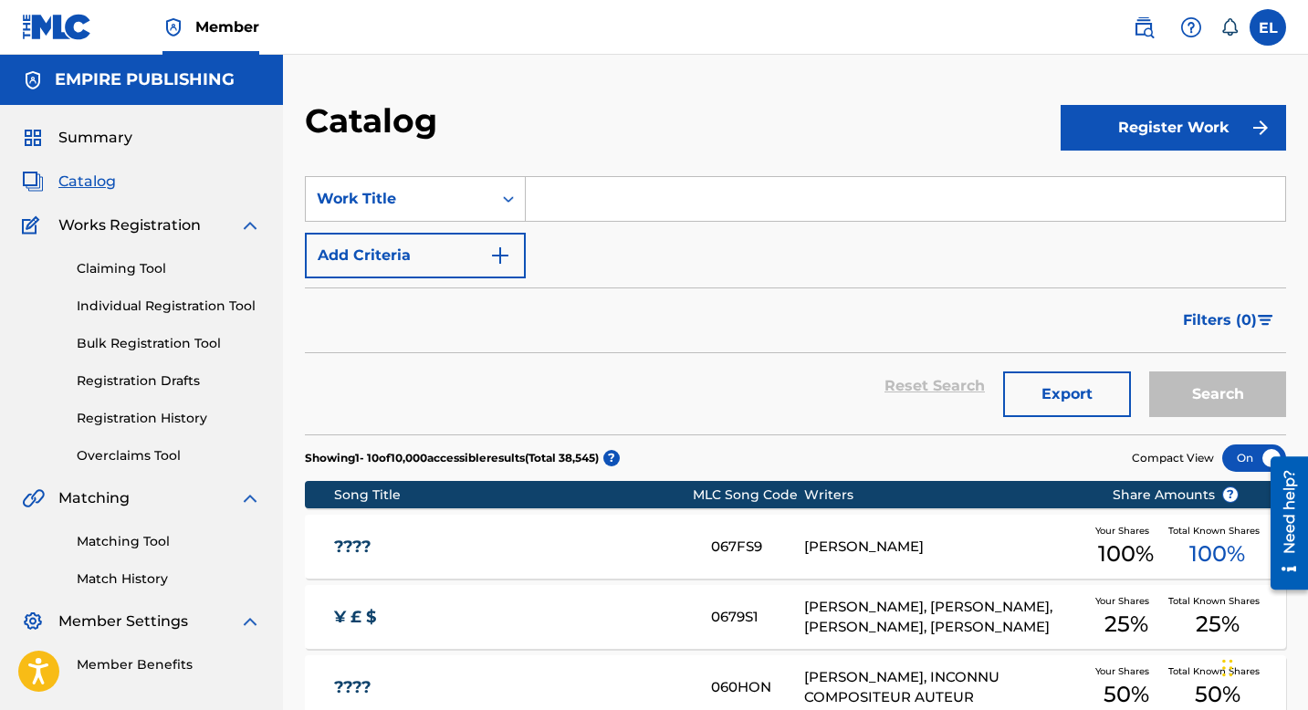
click at [552, 198] on input "Search Form" at bounding box center [906, 199] width 760 height 44
click at [486, 204] on div "Work Title" at bounding box center [399, 199] width 186 height 35
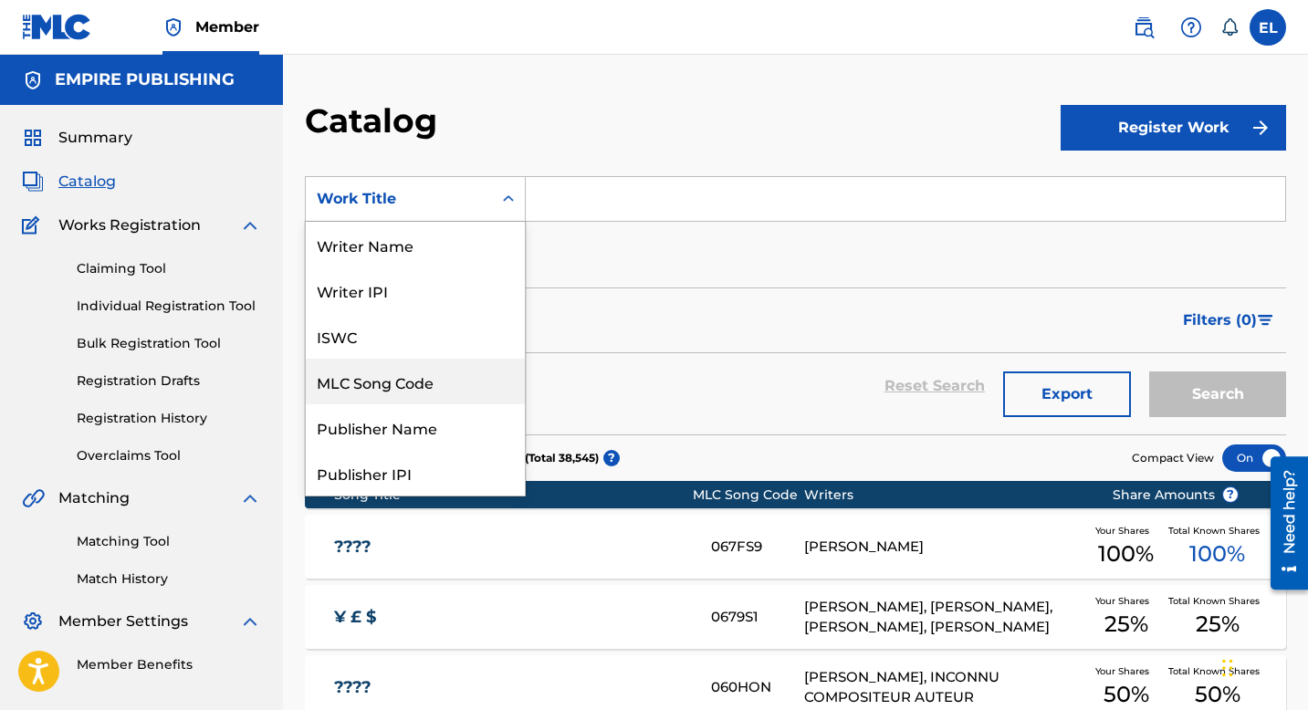
click at [433, 383] on div "MLC Song Code" at bounding box center [415, 382] width 219 height 46
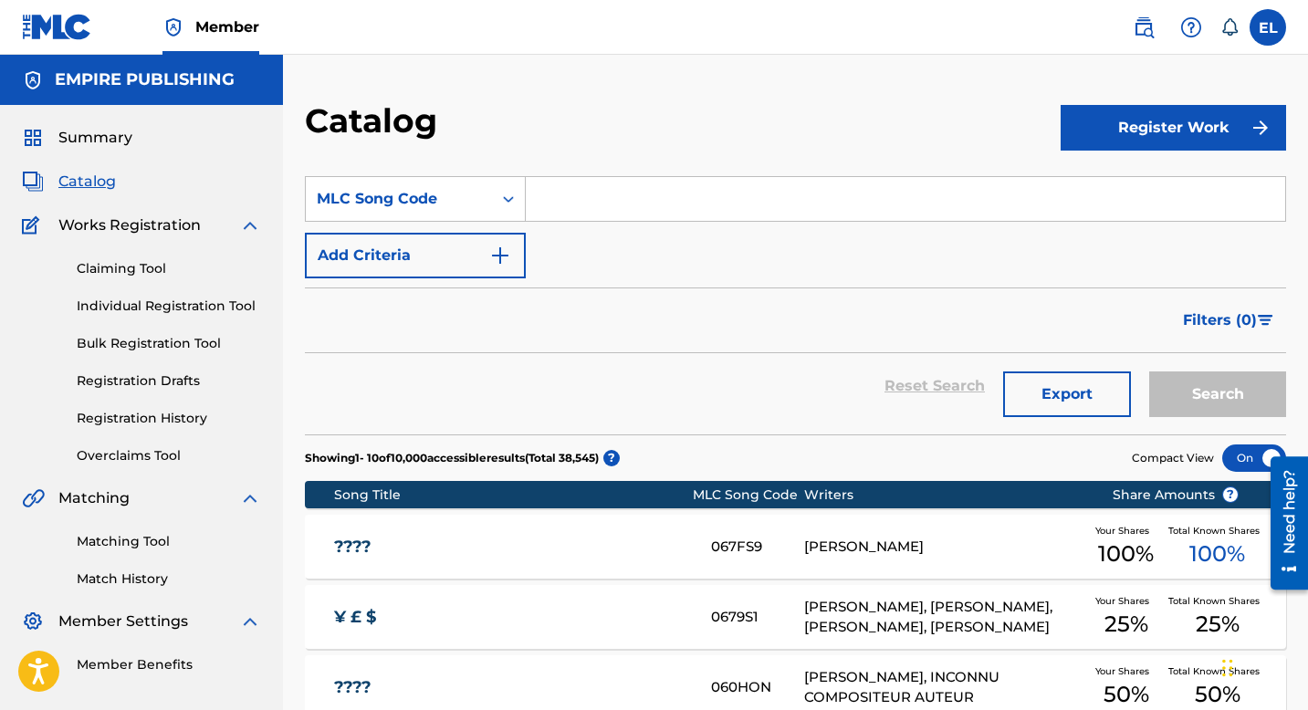
click at [639, 189] on input "Search Form" at bounding box center [906, 199] width 760 height 44
paste input "LF29JD"
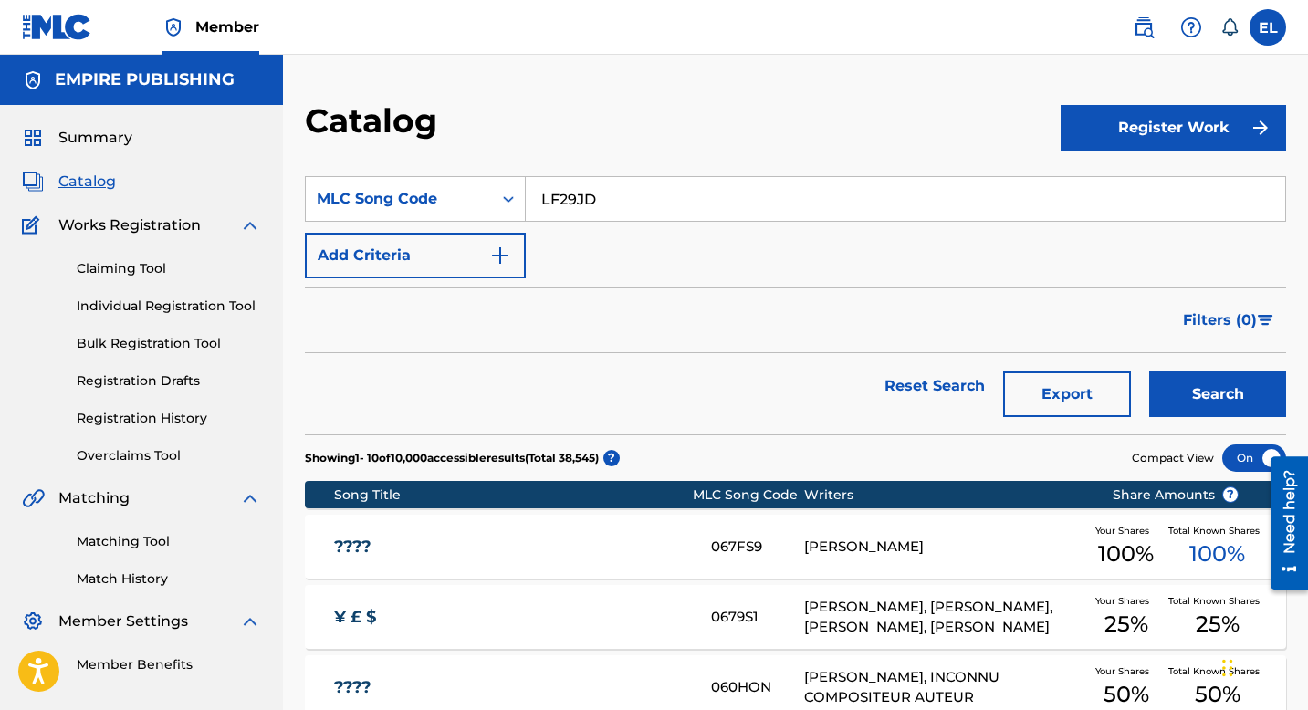
type input "LF29JD"
drag, startPoint x: 699, startPoint y: 126, endPoint x: 755, endPoint y: 164, distance: 67.6
click at [699, 126] on div "Catalog" at bounding box center [683, 127] width 756 height 54
click at [1175, 395] on button "Search" at bounding box center [1218, 395] width 137 height 46
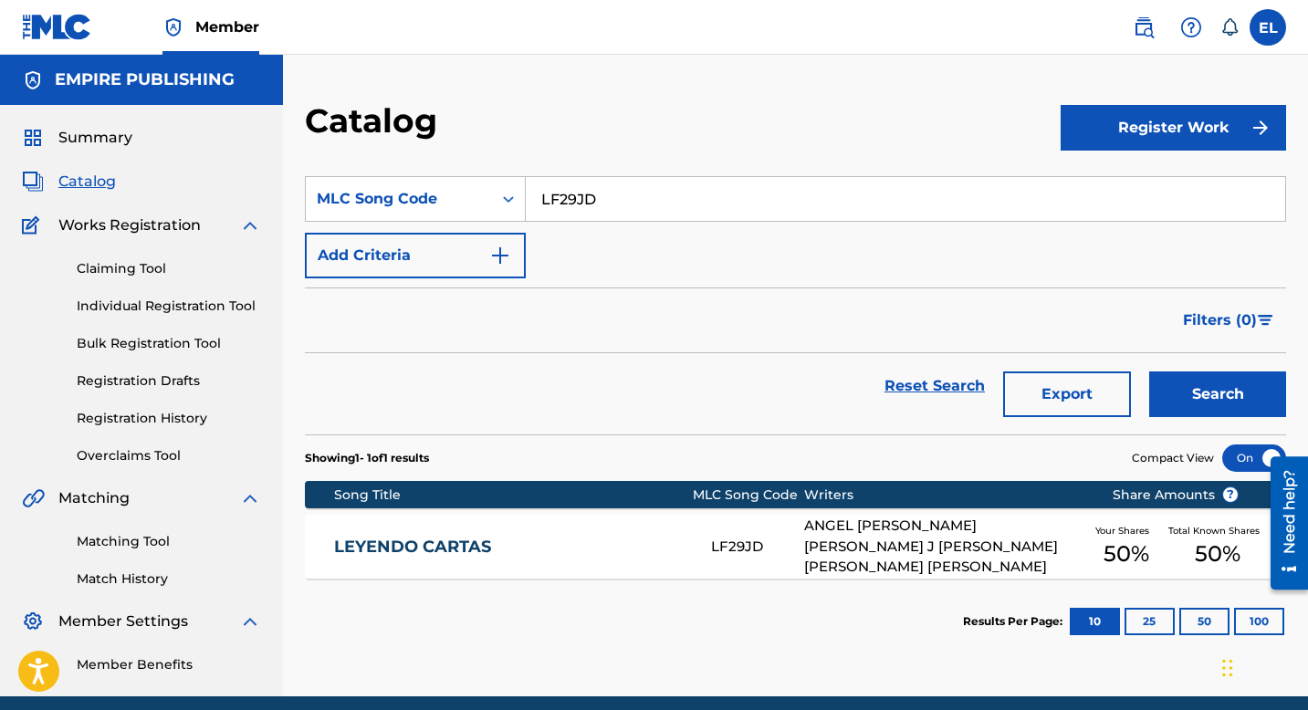
click at [599, 542] on link "LEYENDO CARTAS" at bounding box center [510, 547] width 352 height 21
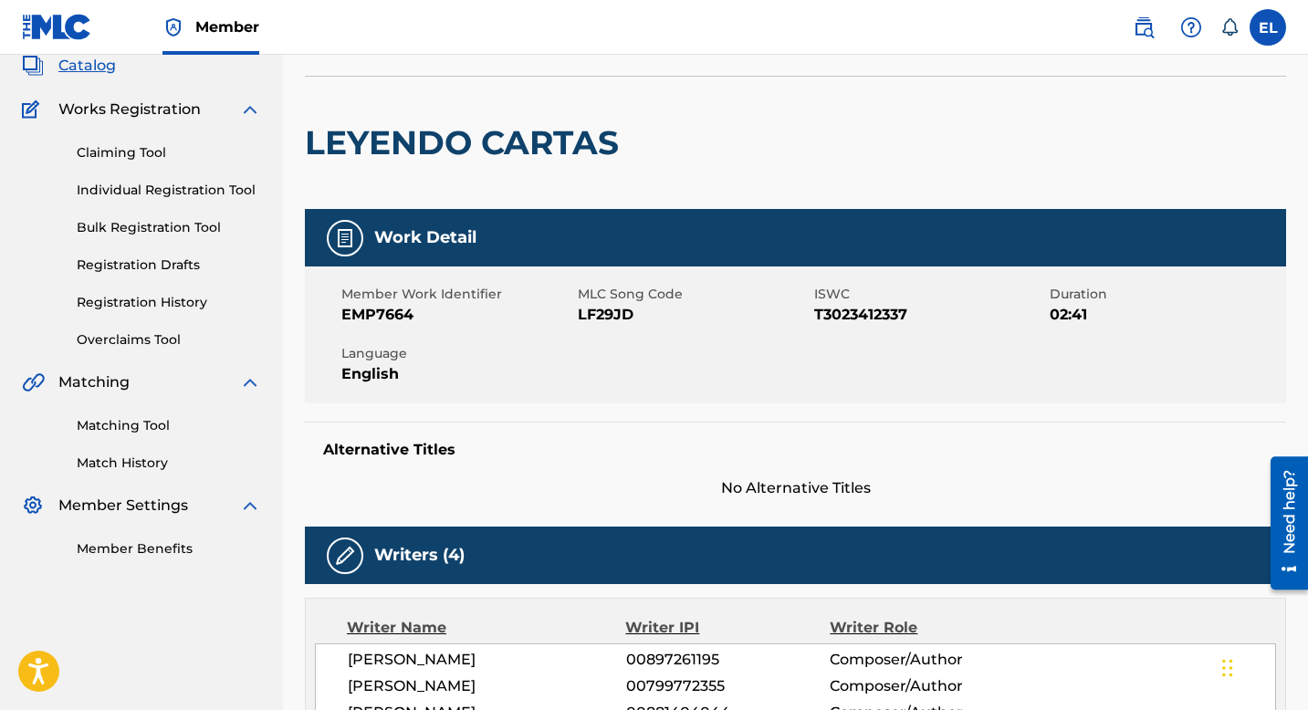
scroll to position [12, 0]
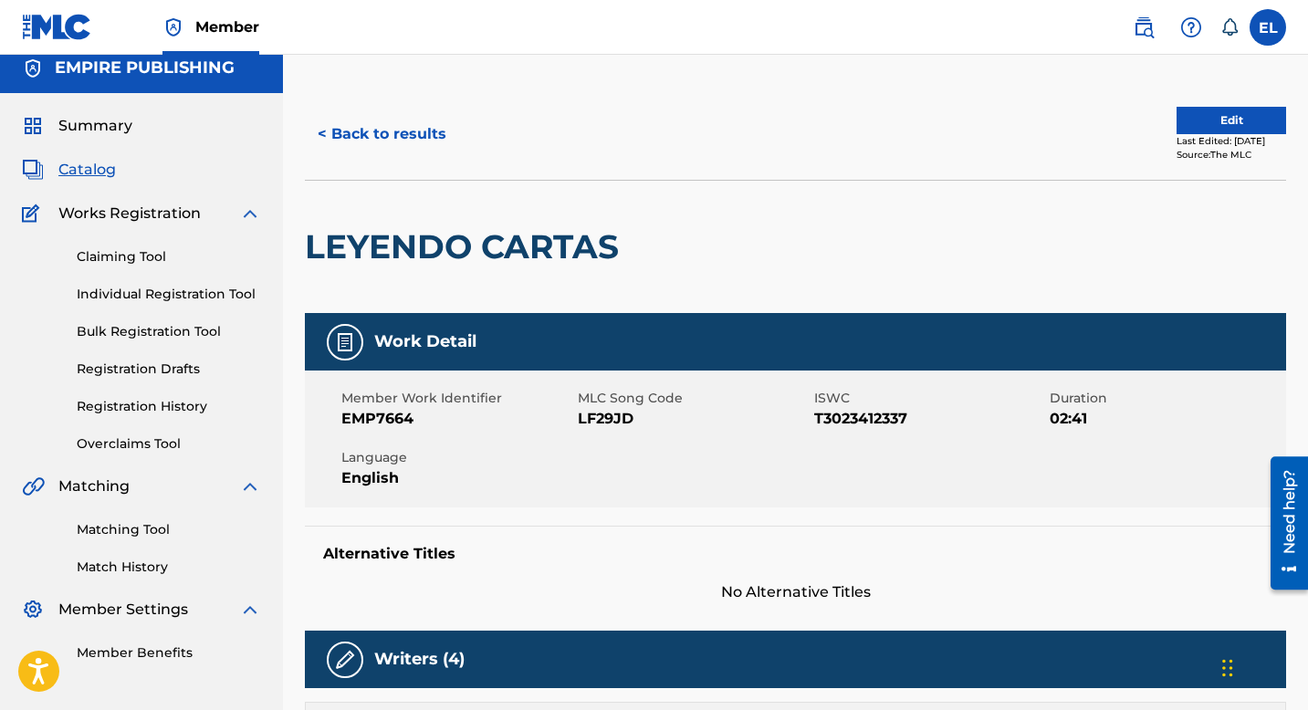
click at [174, 404] on link "Registration History" at bounding box center [169, 406] width 184 height 19
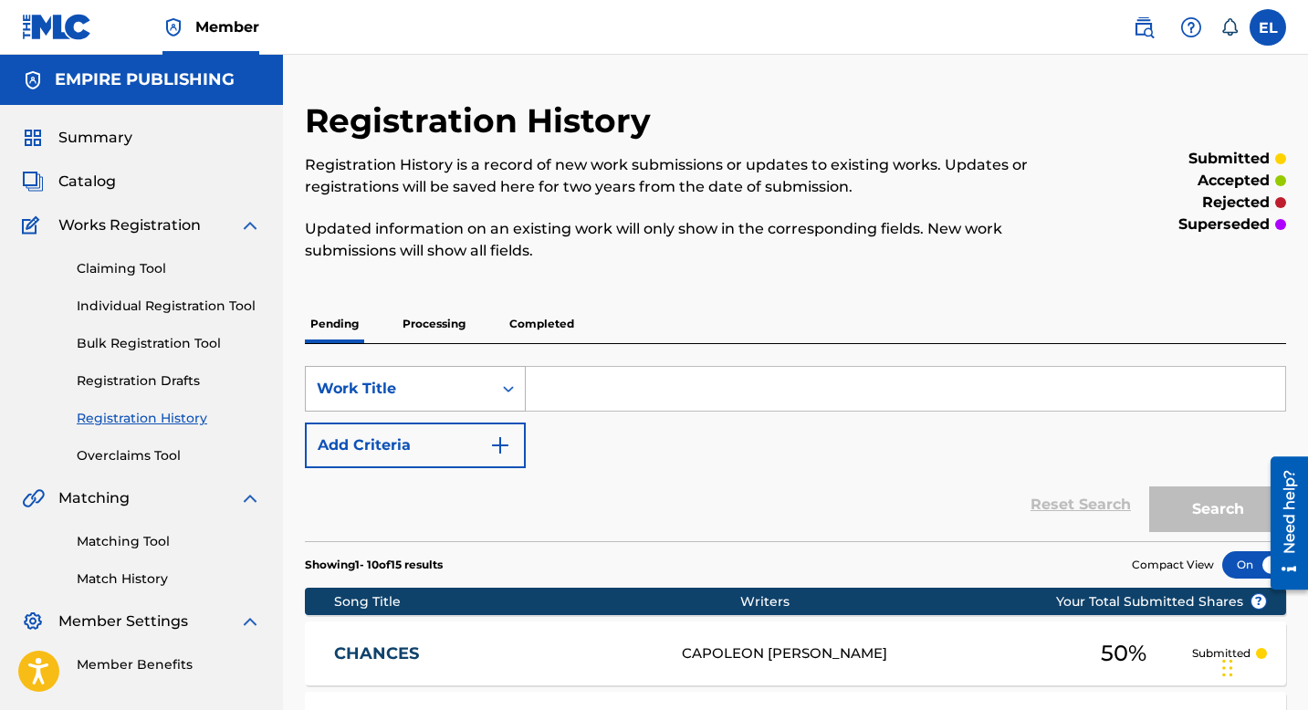
click at [461, 373] on div "Work Title" at bounding box center [415, 389] width 221 height 46
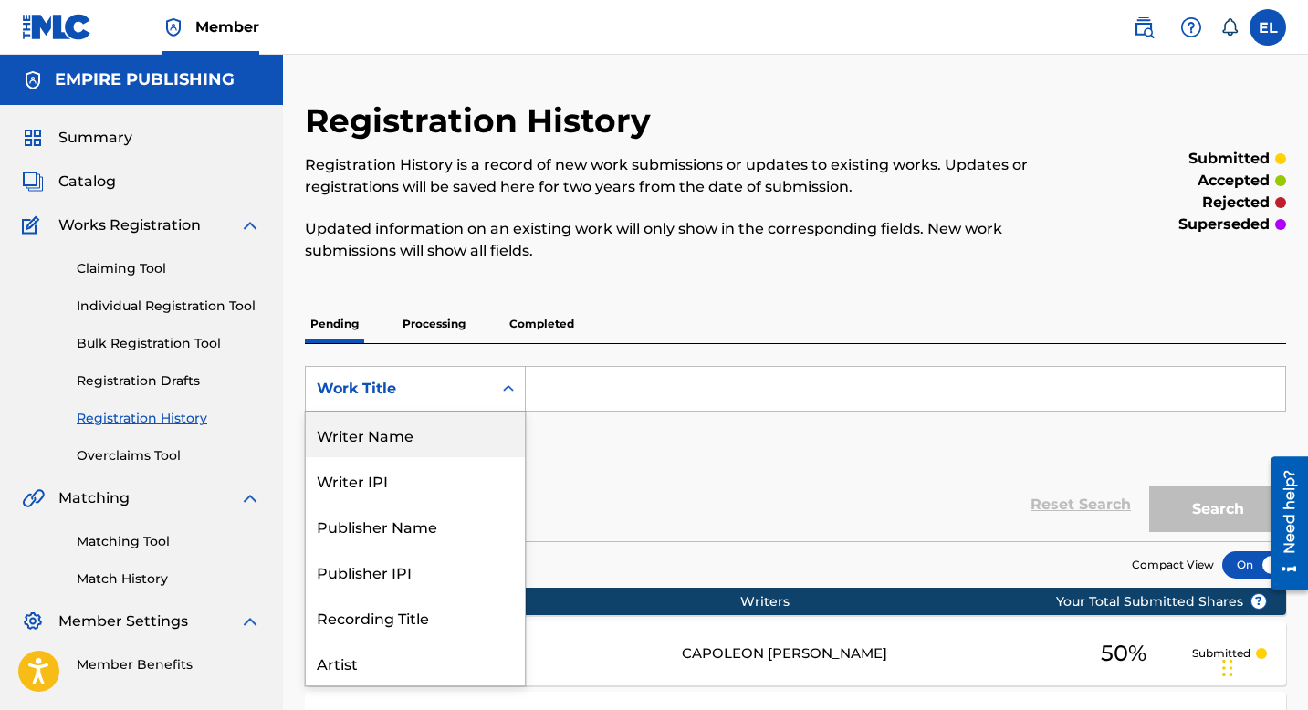
drag, startPoint x: 695, startPoint y: 493, endPoint x: 492, endPoint y: 518, distance: 204.2
click at [695, 493] on div "Reset Search Search" at bounding box center [796, 504] width 982 height 73
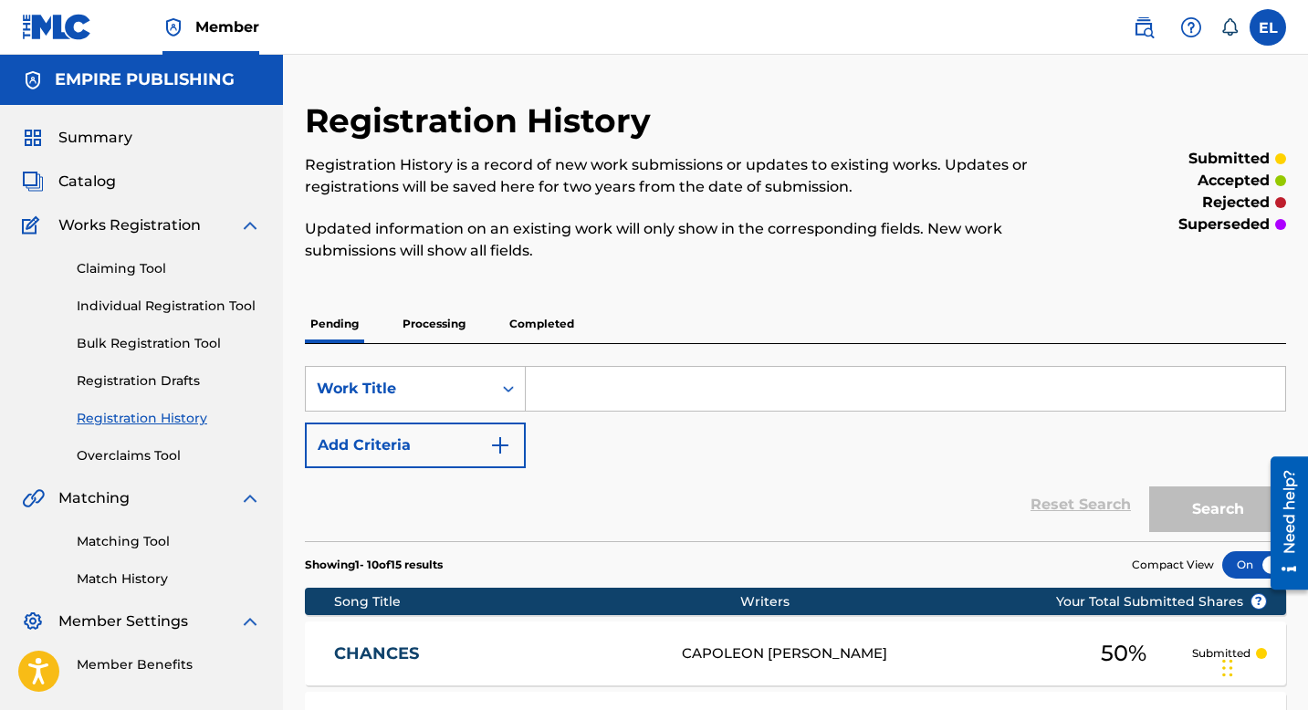
click at [638, 384] on input "Search Form" at bounding box center [906, 389] width 760 height 44
paste input "Leyendo Cartas"
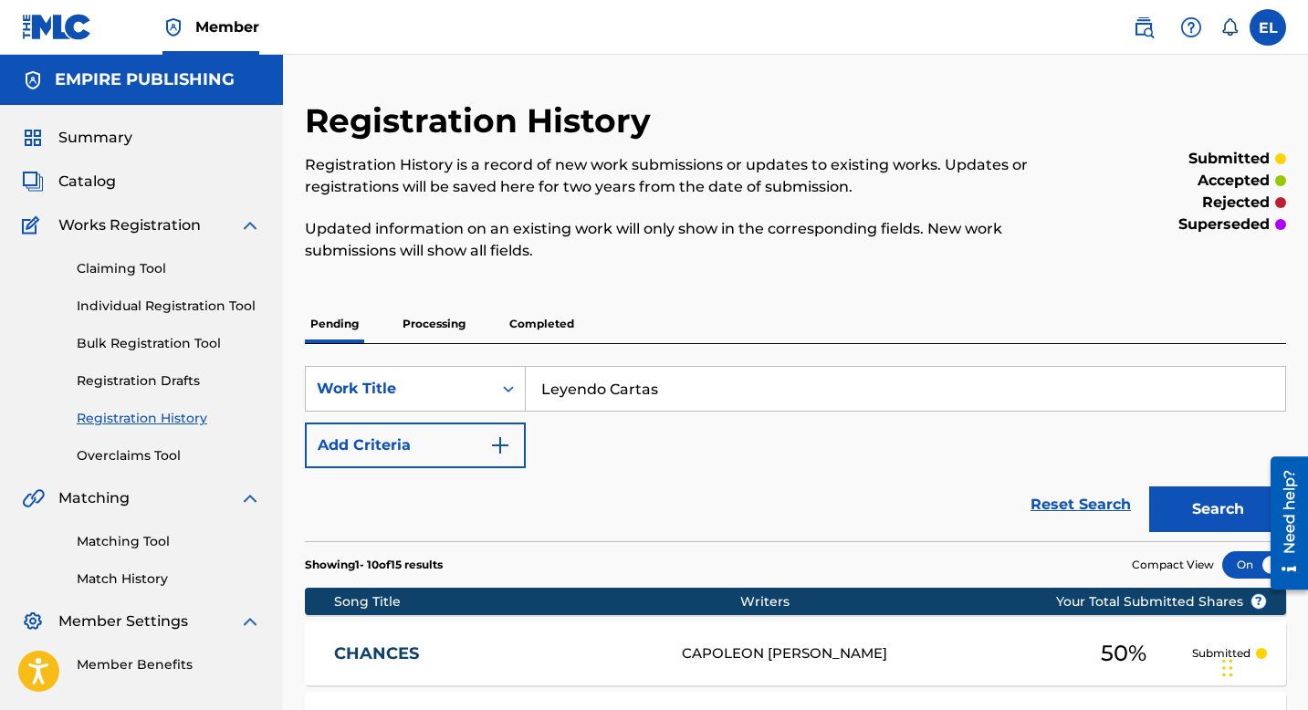
type input "Leyendo Cartas"
click at [1208, 508] on button "Search" at bounding box center [1218, 510] width 137 height 46
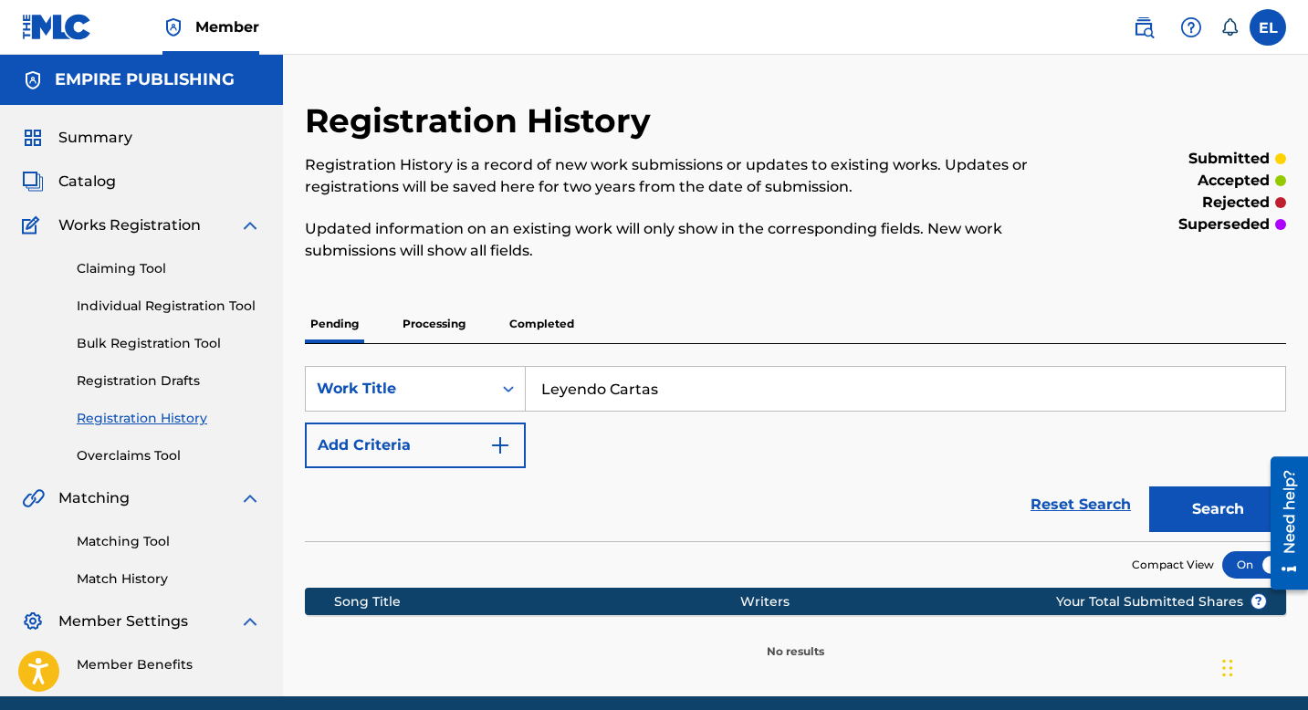
scroll to position [74, 0]
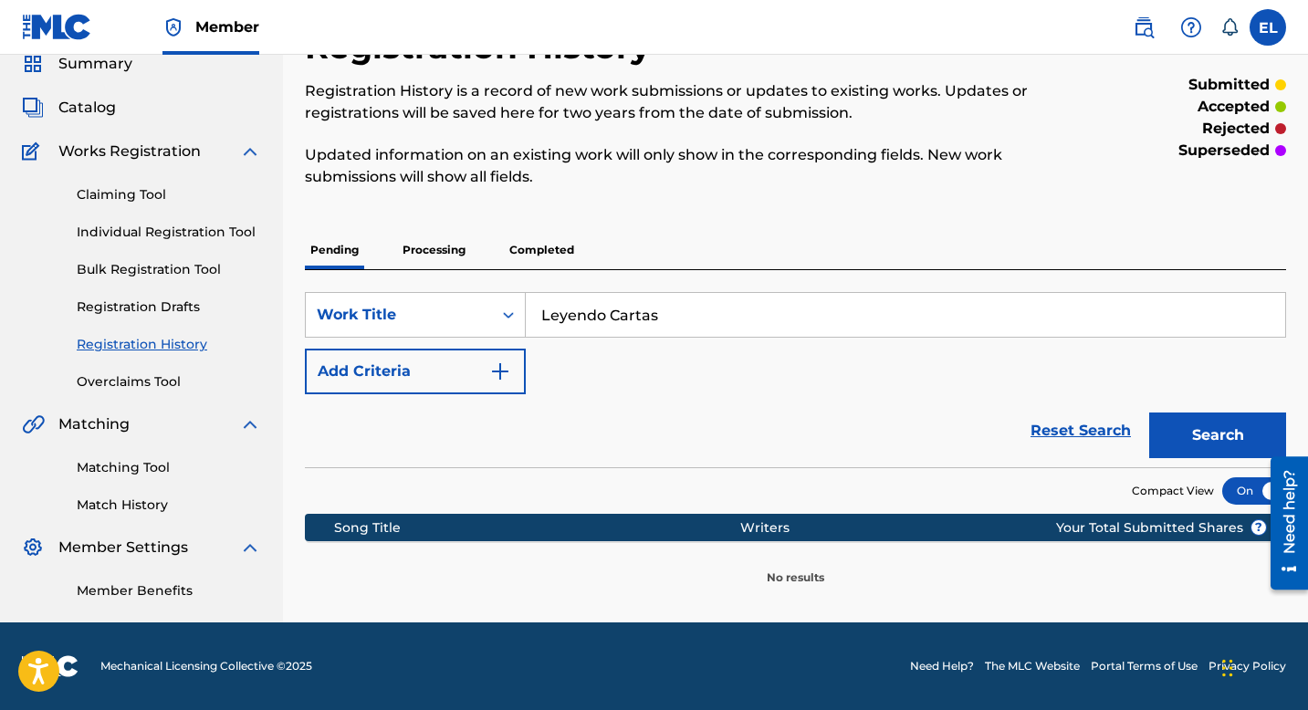
click at [426, 251] on p "Processing" at bounding box center [434, 250] width 74 height 38
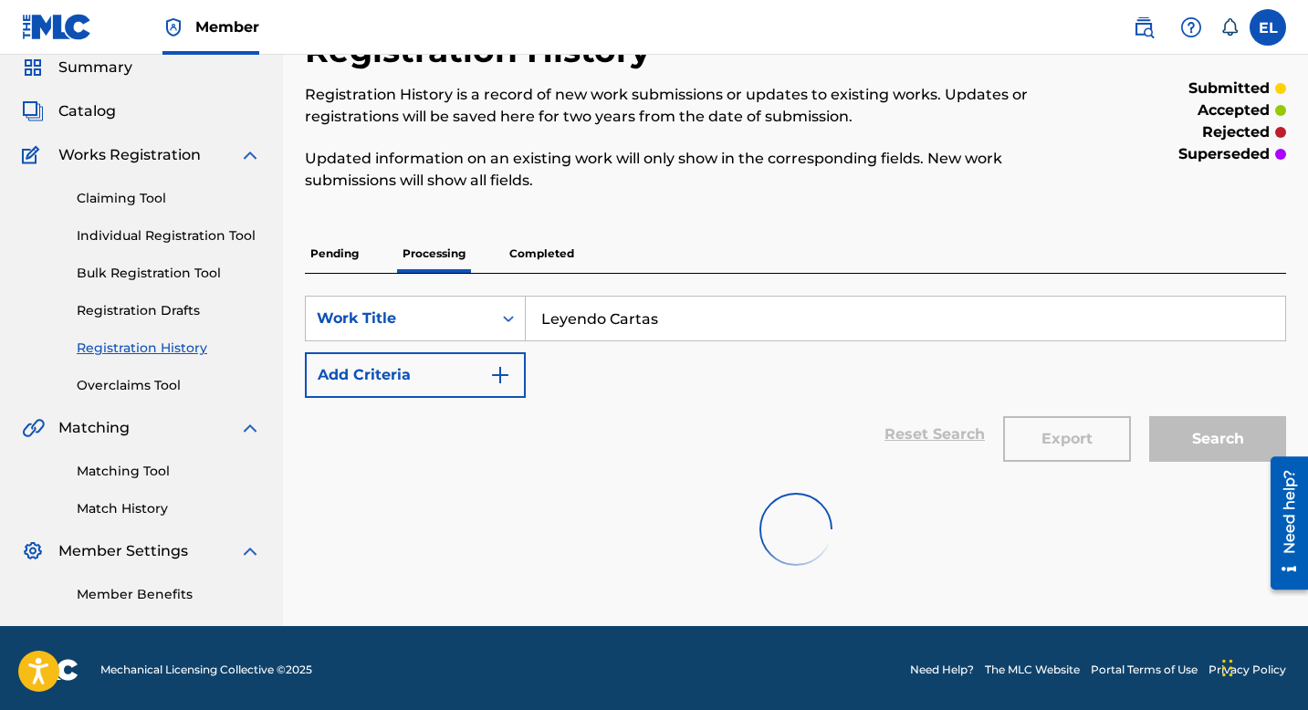
scroll to position [74, 0]
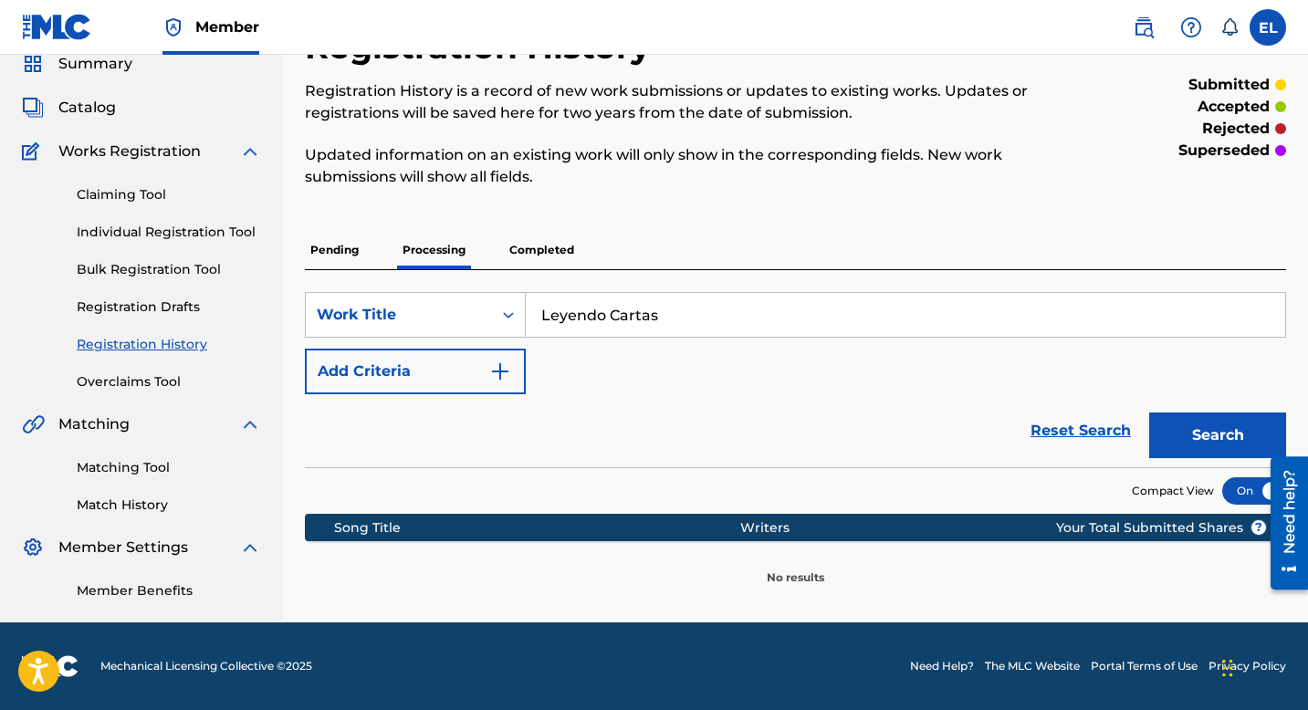
click at [532, 247] on p "Completed" at bounding box center [542, 250] width 76 height 38
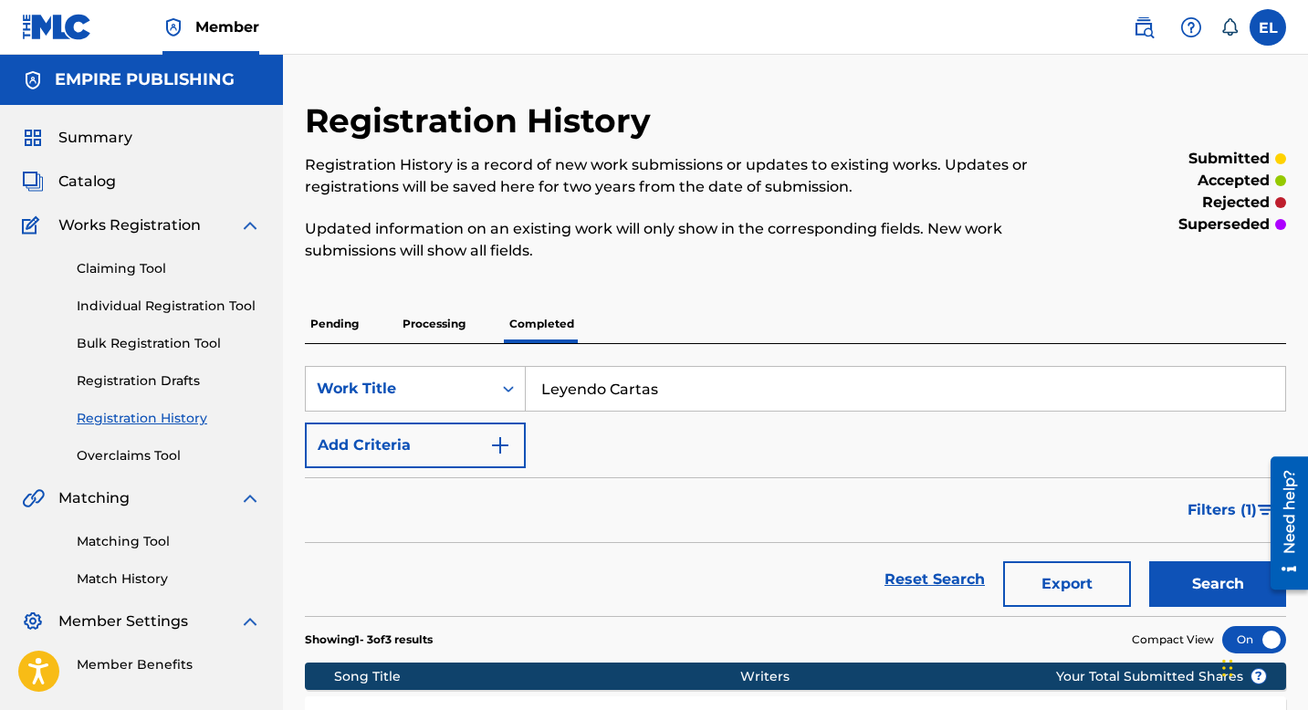
click at [92, 180] on span "Catalog" at bounding box center [87, 182] width 58 height 22
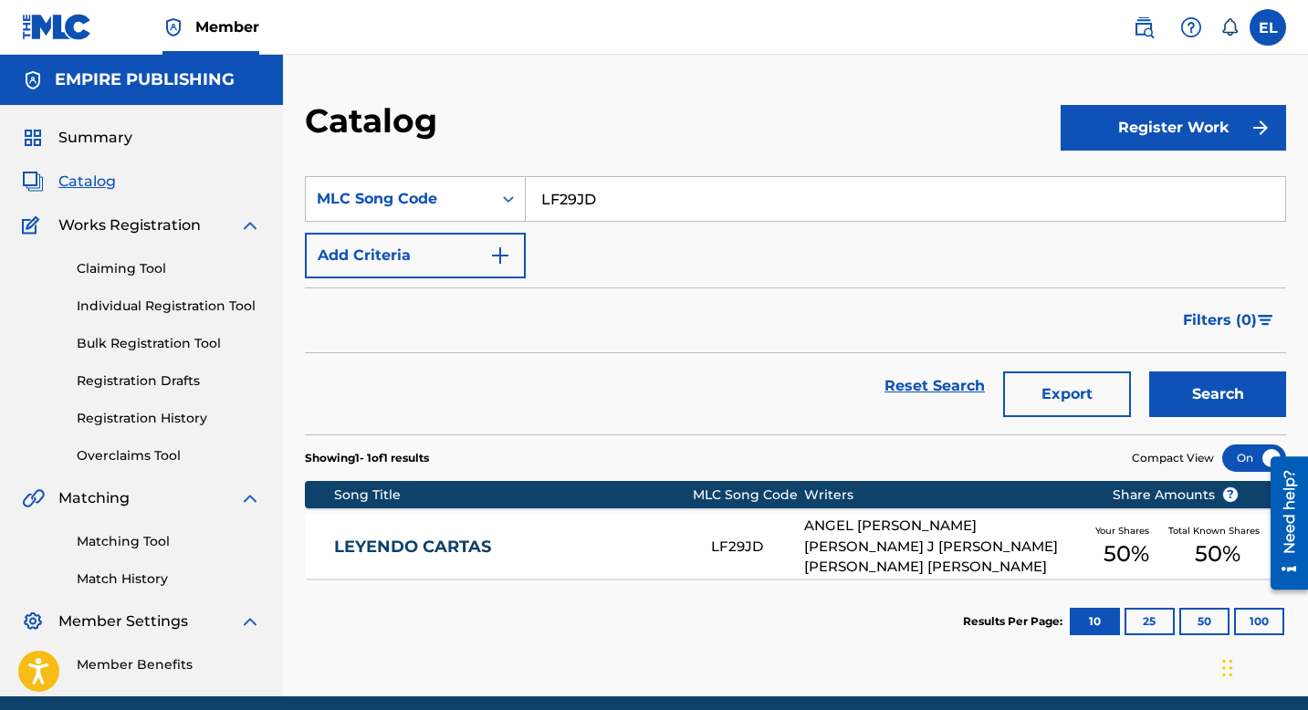
click at [642, 543] on link "LEYENDO CARTAS" at bounding box center [510, 547] width 352 height 21
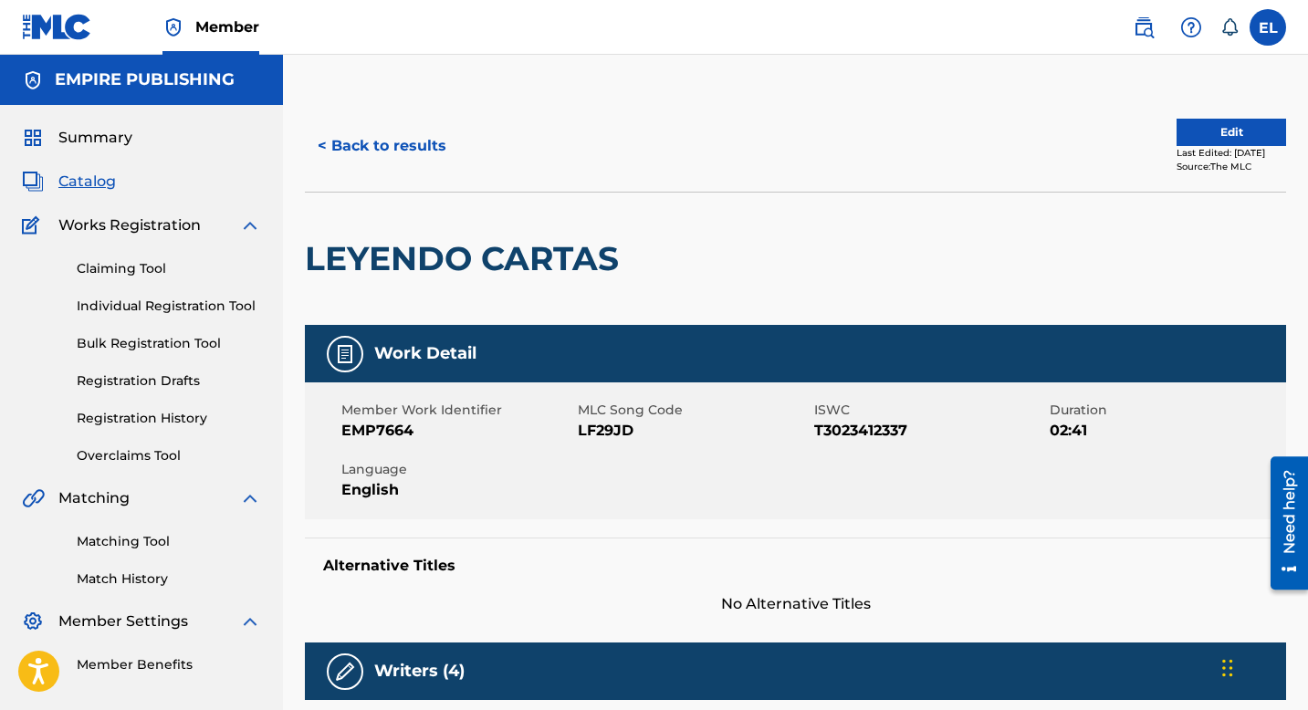
click at [1216, 134] on button "Edit" at bounding box center [1232, 132] width 110 height 27
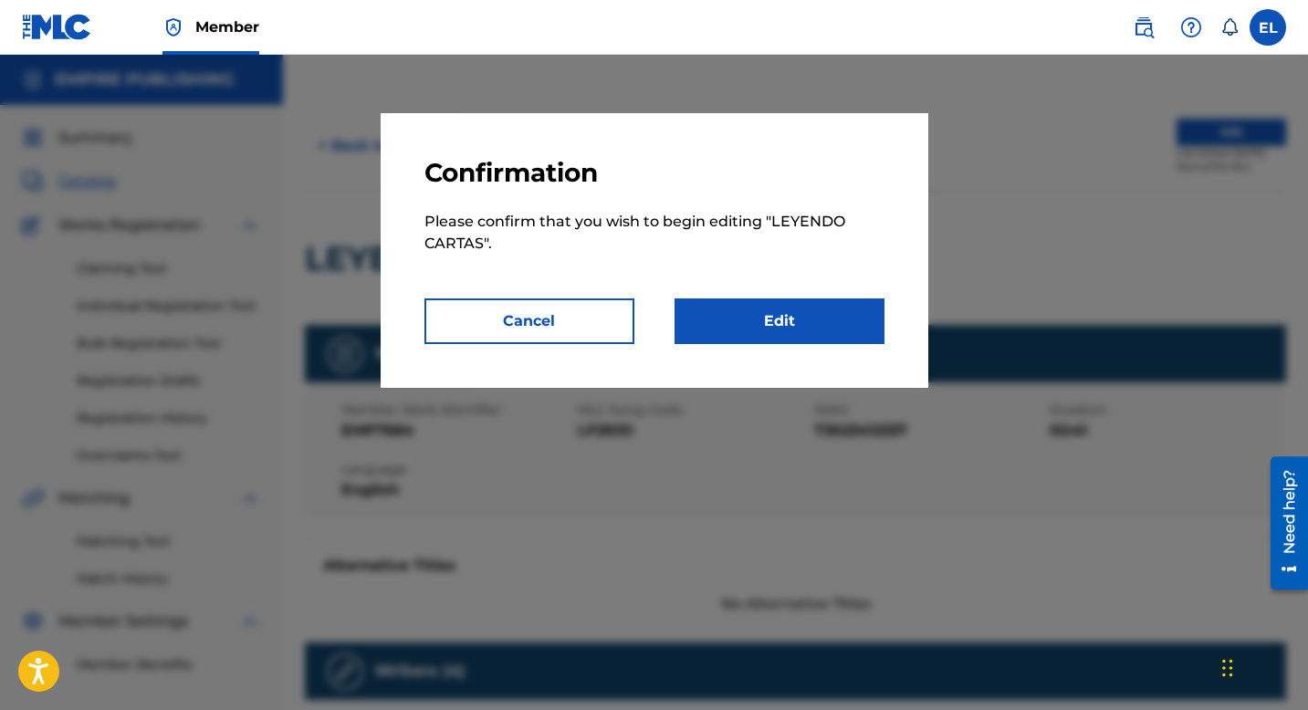
click at [770, 320] on link "Edit" at bounding box center [780, 322] width 210 height 46
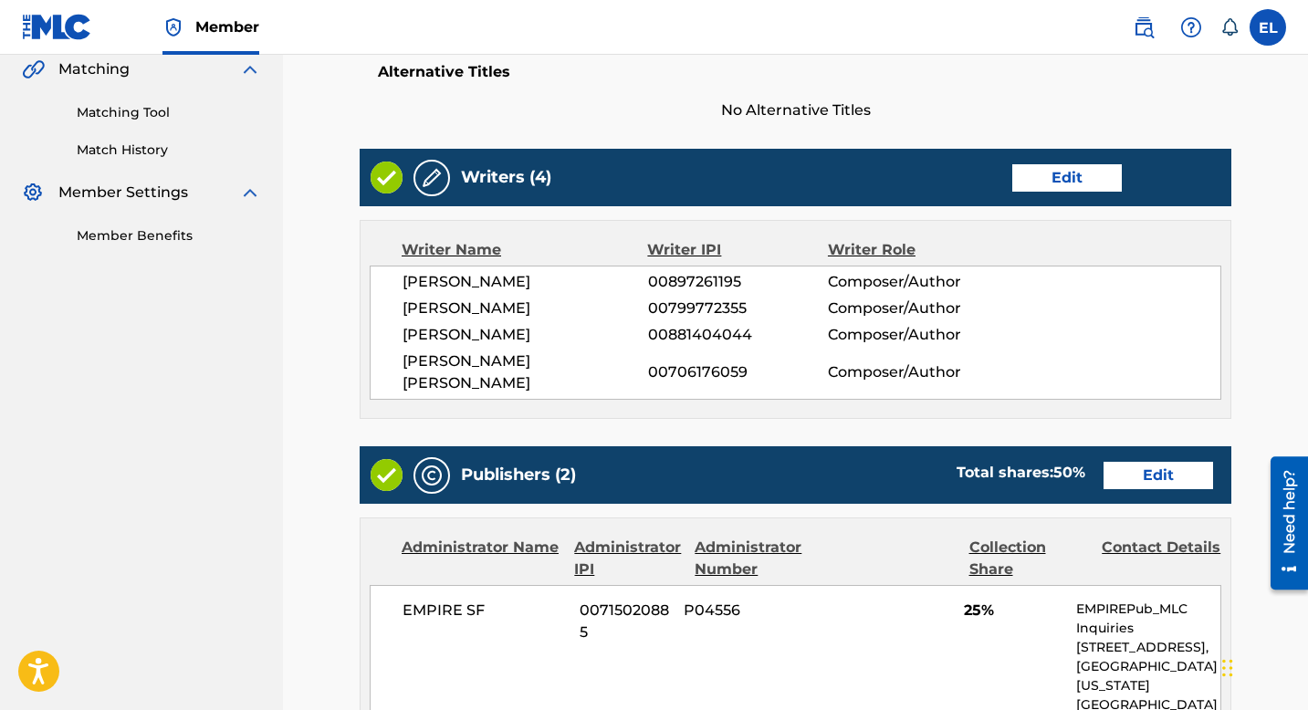
scroll to position [422, 0]
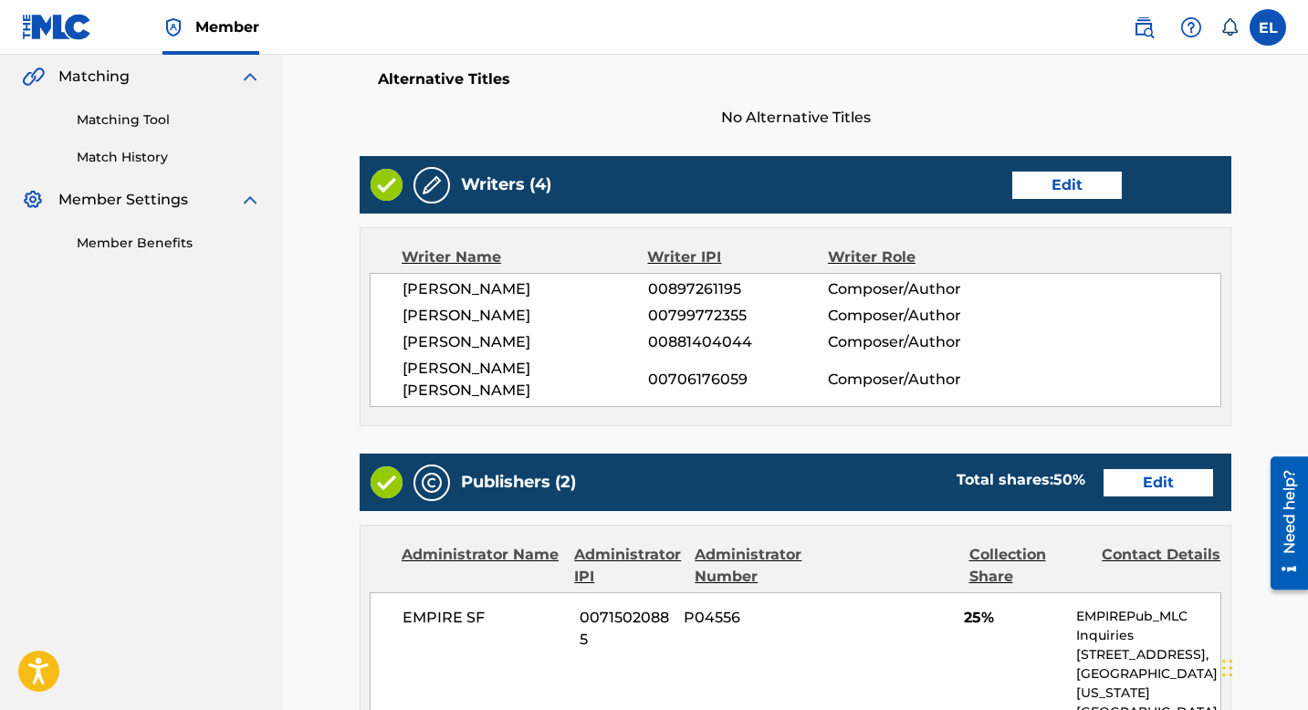
click at [1143, 475] on link "Edit" at bounding box center [1159, 482] width 110 height 27
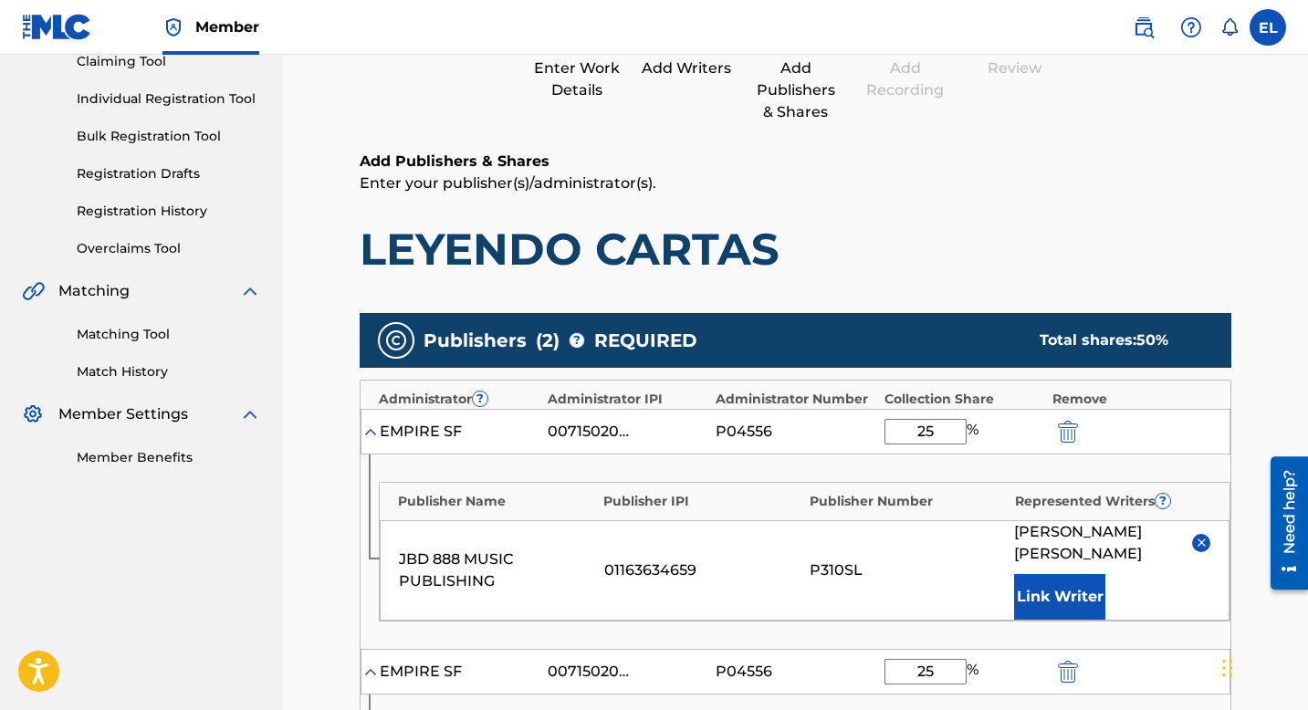
scroll to position [595, 0]
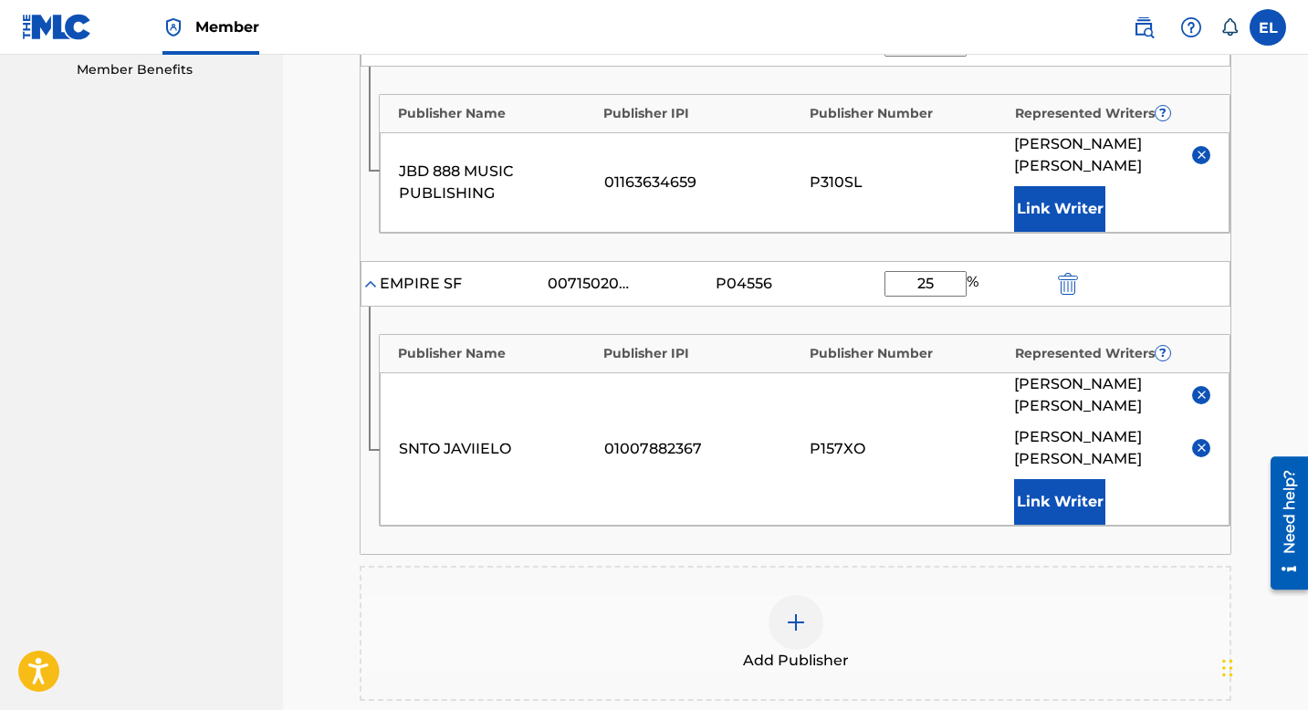
click at [1198, 396] on img at bounding box center [1202, 395] width 14 height 14
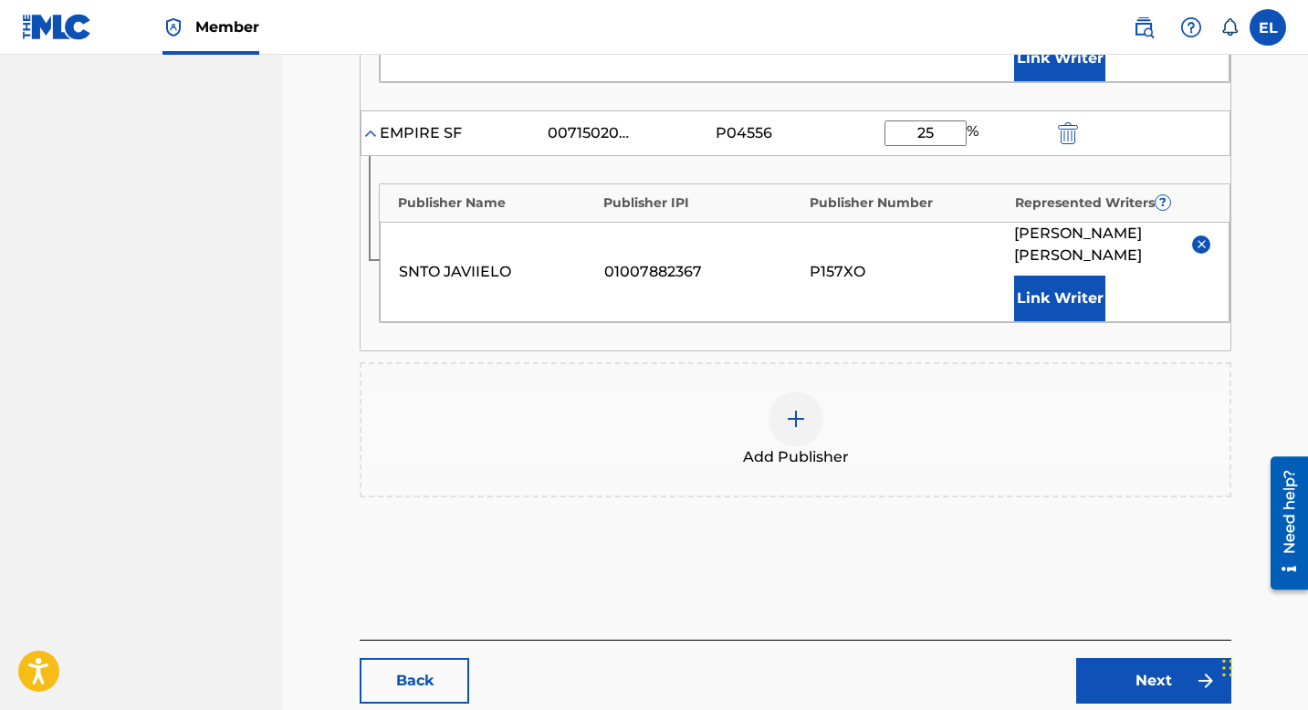
scroll to position [833, 0]
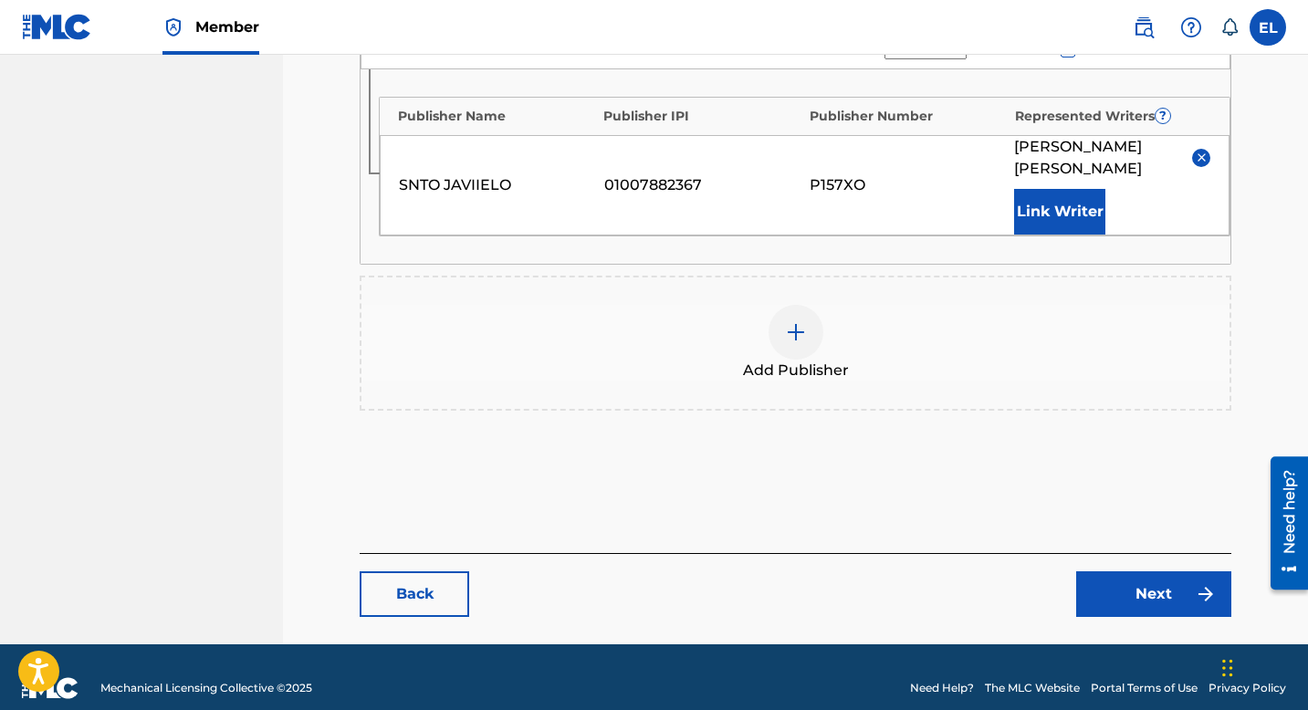
click at [1164, 572] on link "Next" at bounding box center [1154, 595] width 155 height 46
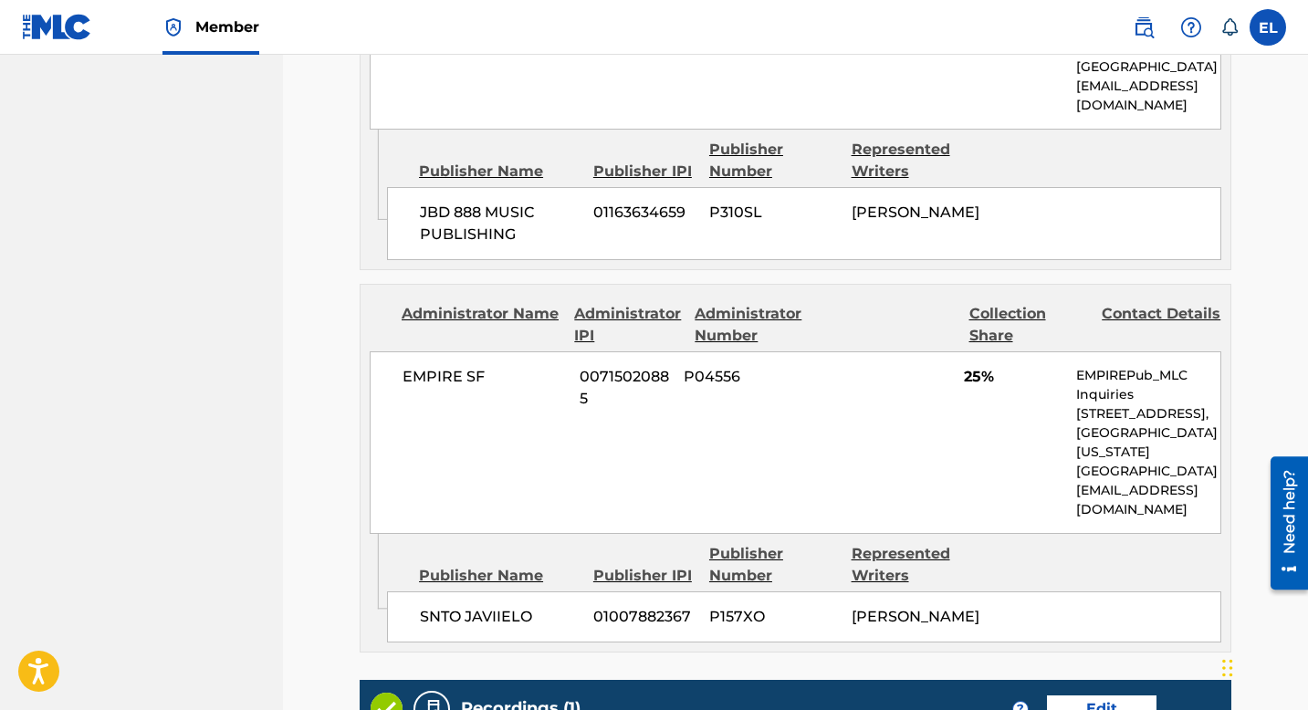
scroll to position [1398, 0]
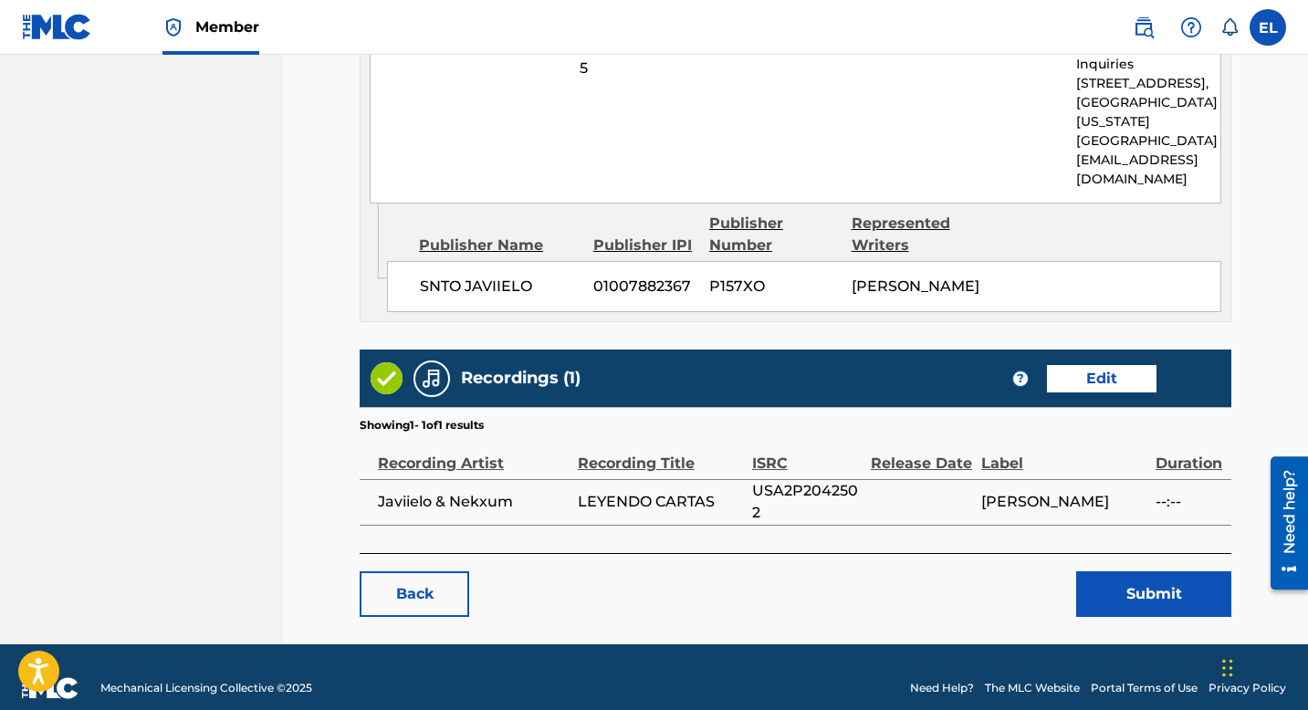
click at [1160, 572] on button "Submit" at bounding box center [1154, 595] width 155 height 46
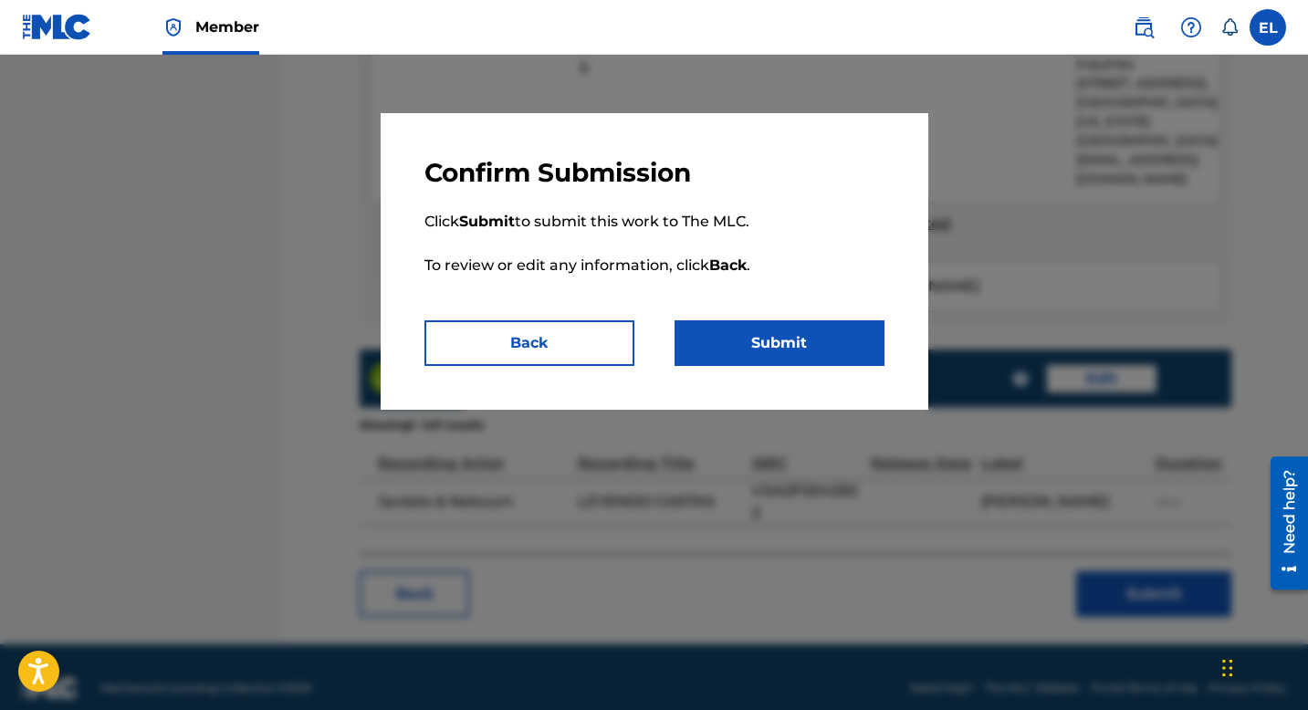
click at [805, 357] on button "Submit" at bounding box center [780, 344] width 210 height 46
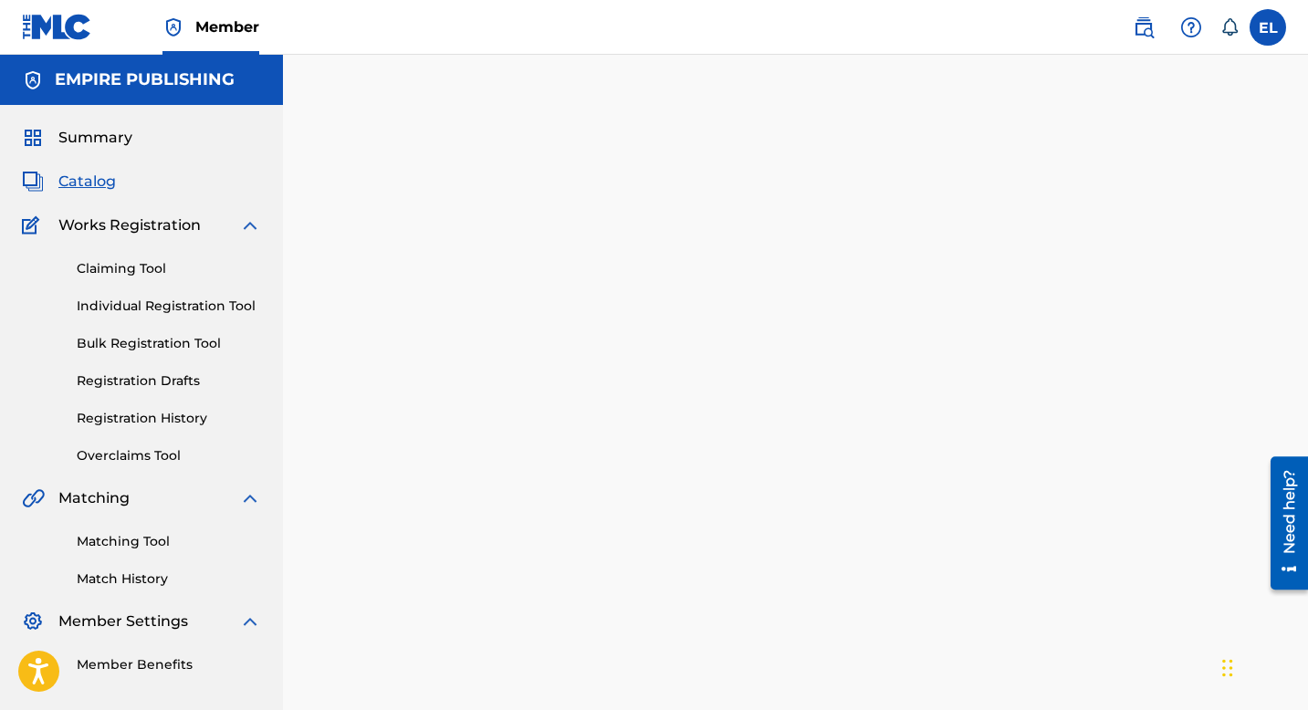
click at [83, 181] on span "Catalog" at bounding box center [87, 182] width 58 height 22
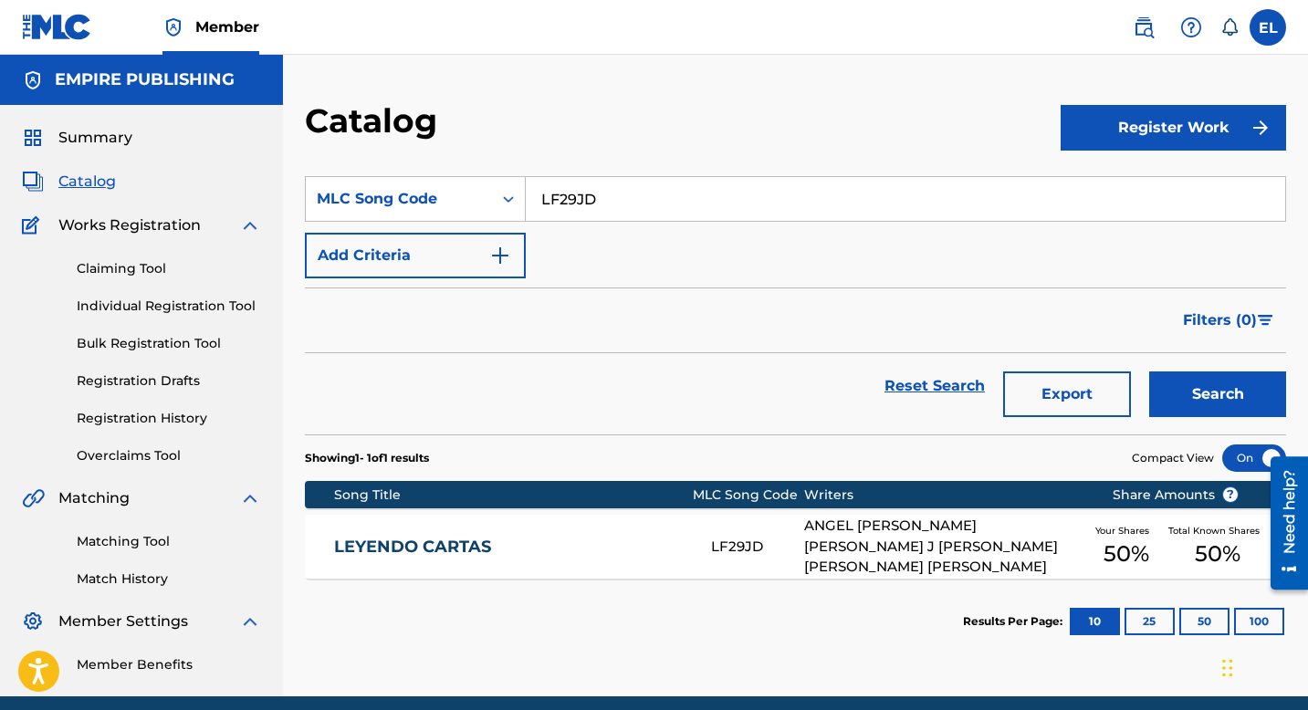
click at [730, 195] on input "LF29JD" at bounding box center [906, 199] width 760 height 44
paste input "En Read"
click at [684, 106] on div "Catalog" at bounding box center [683, 127] width 756 height 54
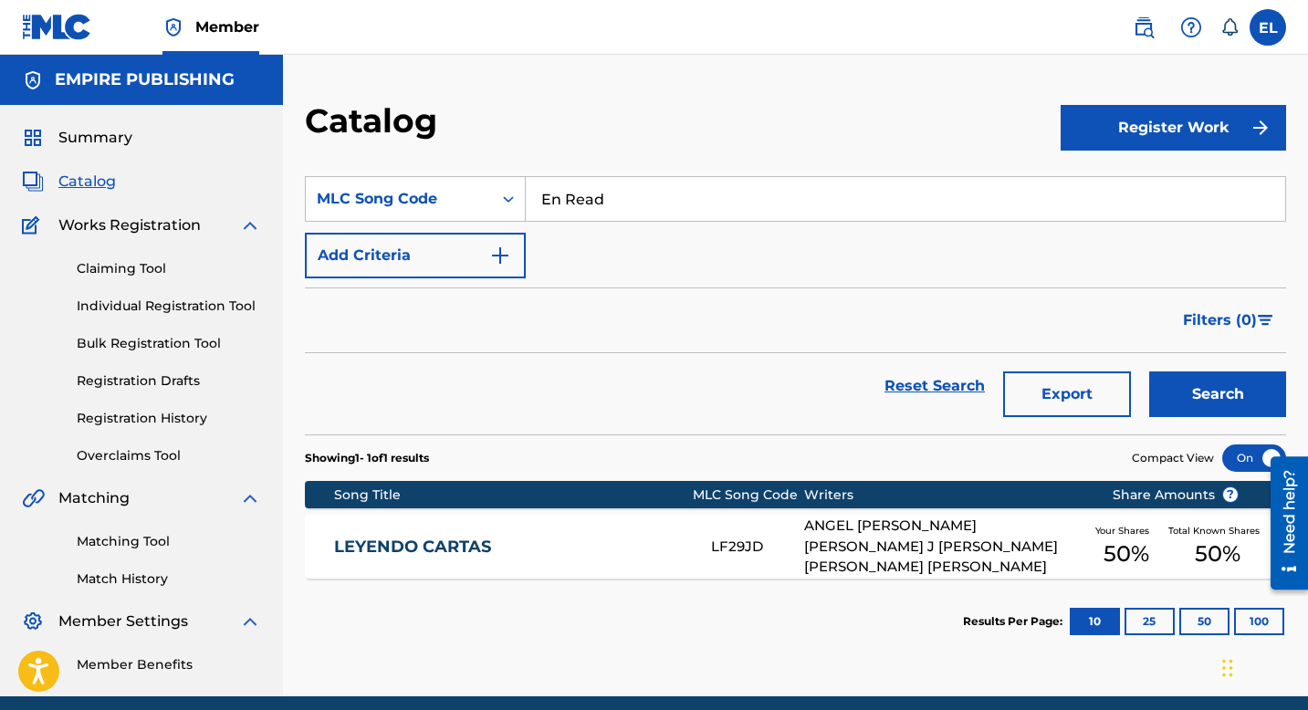
click at [1199, 384] on button "Search" at bounding box center [1218, 395] width 137 height 46
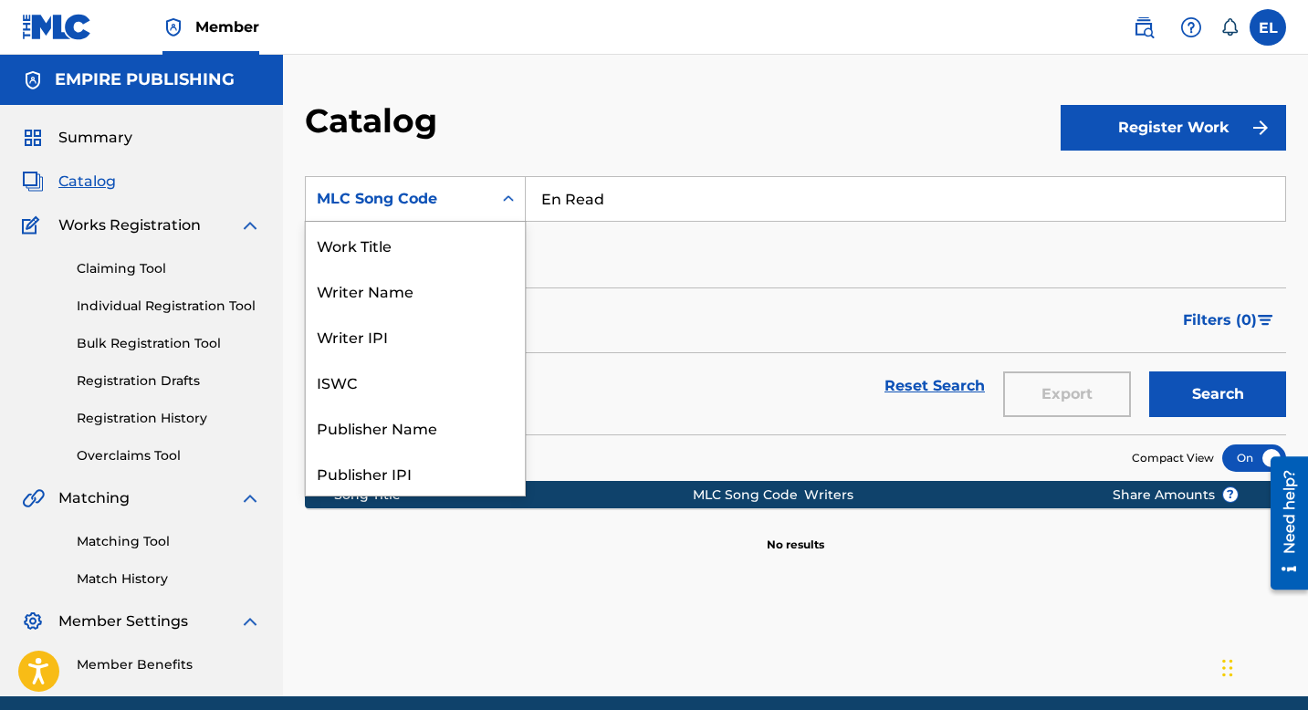
drag, startPoint x: 431, startPoint y: 197, endPoint x: 428, endPoint y: 208, distance: 11.3
click at [431, 198] on div "MLC Song Code" at bounding box center [399, 199] width 164 height 22
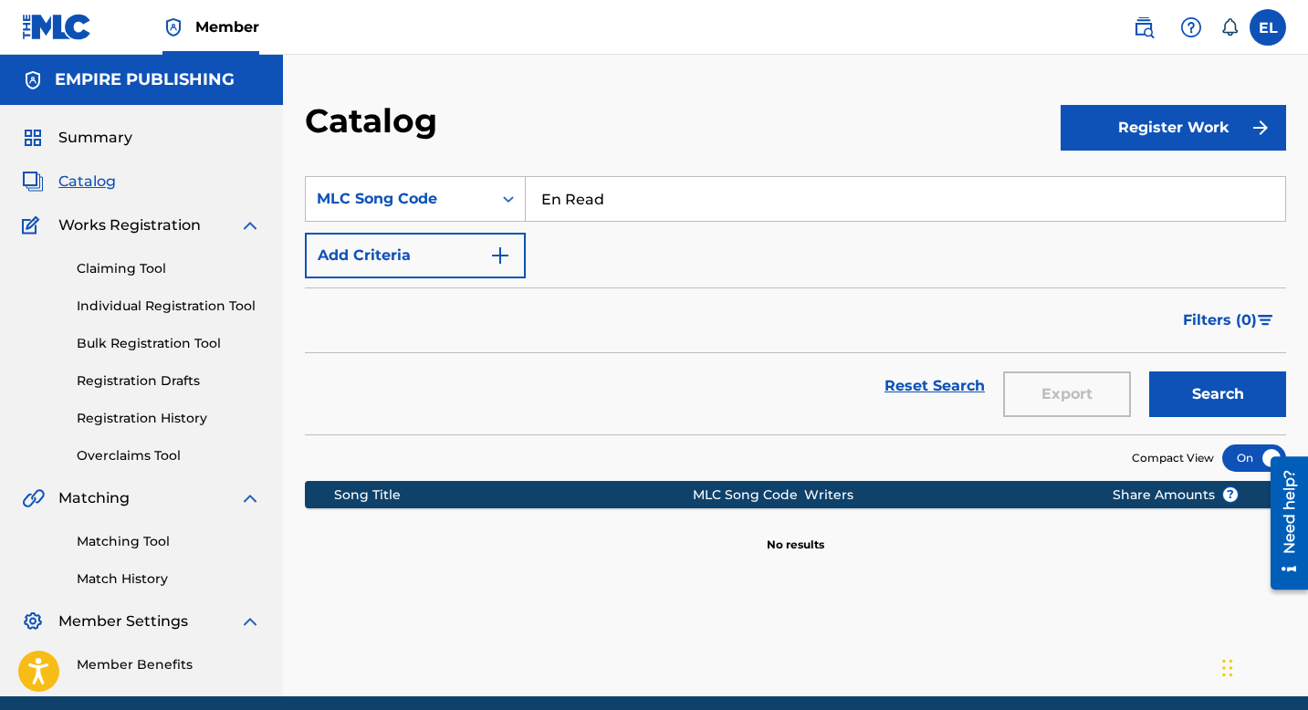
click at [661, 203] on input "En Read" at bounding box center [906, 199] width 760 height 44
paste input "C1V0L"
type input "EC1V0L"
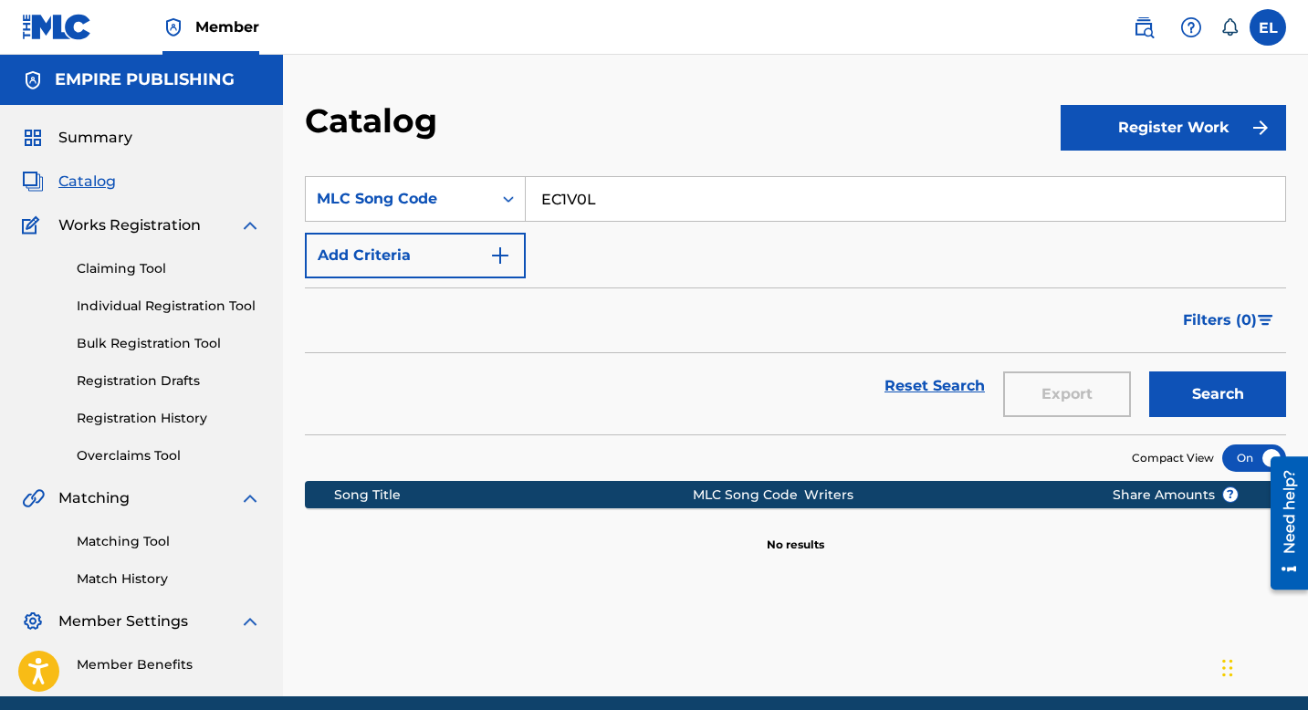
click at [679, 140] on div "Catalog" at bounding box center [683, 127] width 756 height 54
click at [1224, 393] on button "Search" at bounding box center [1218, 395] width 137 height 46
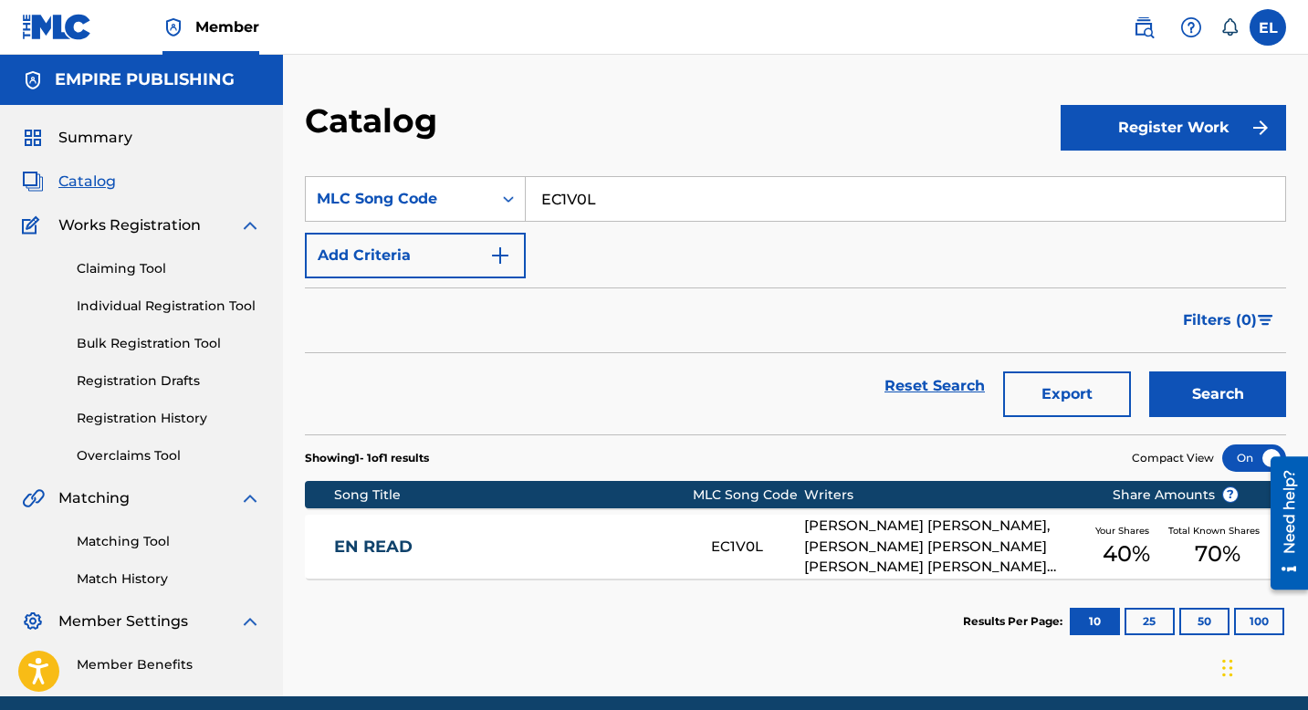
click at [507, 531] on div "EN READ EC1V0L CHRISTIAN YAMIL NAZARIO, CARLOS J. MARRERO FOURNIER, ANGEL JOVIA…" at bounding box center [796, 547] width 982 height 64
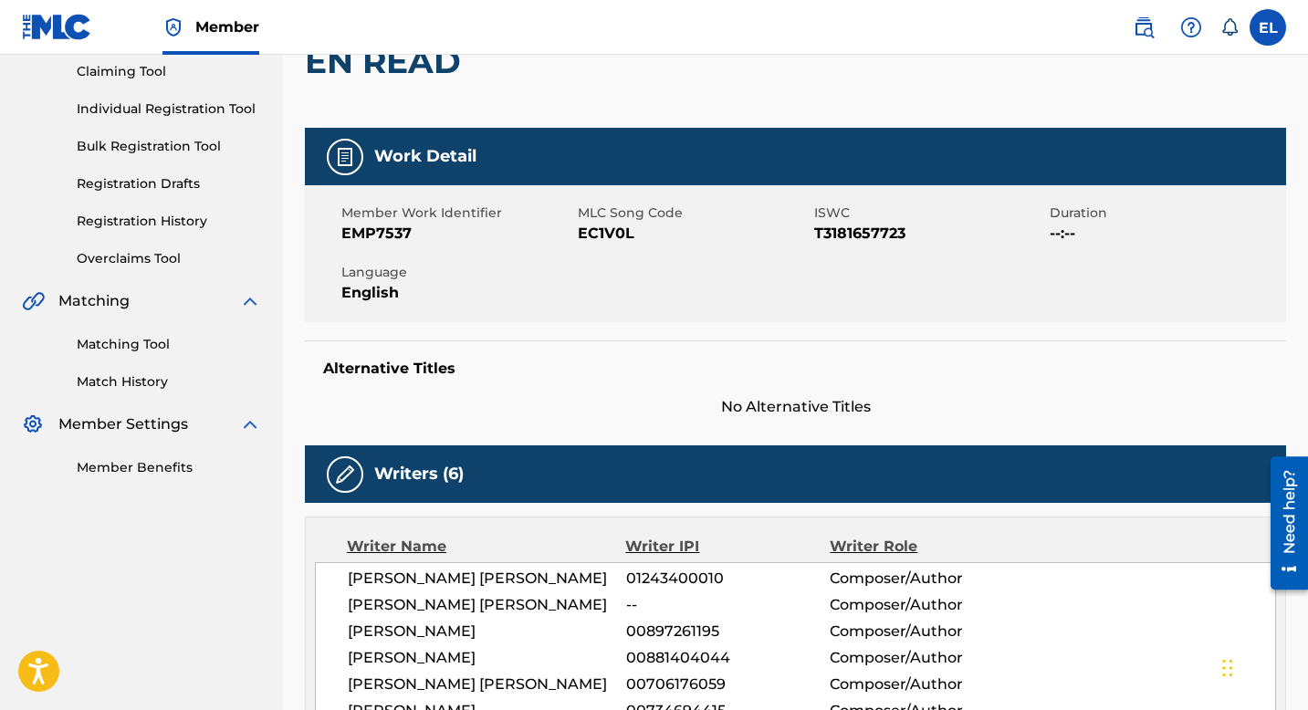
scroll to position [130, 0]
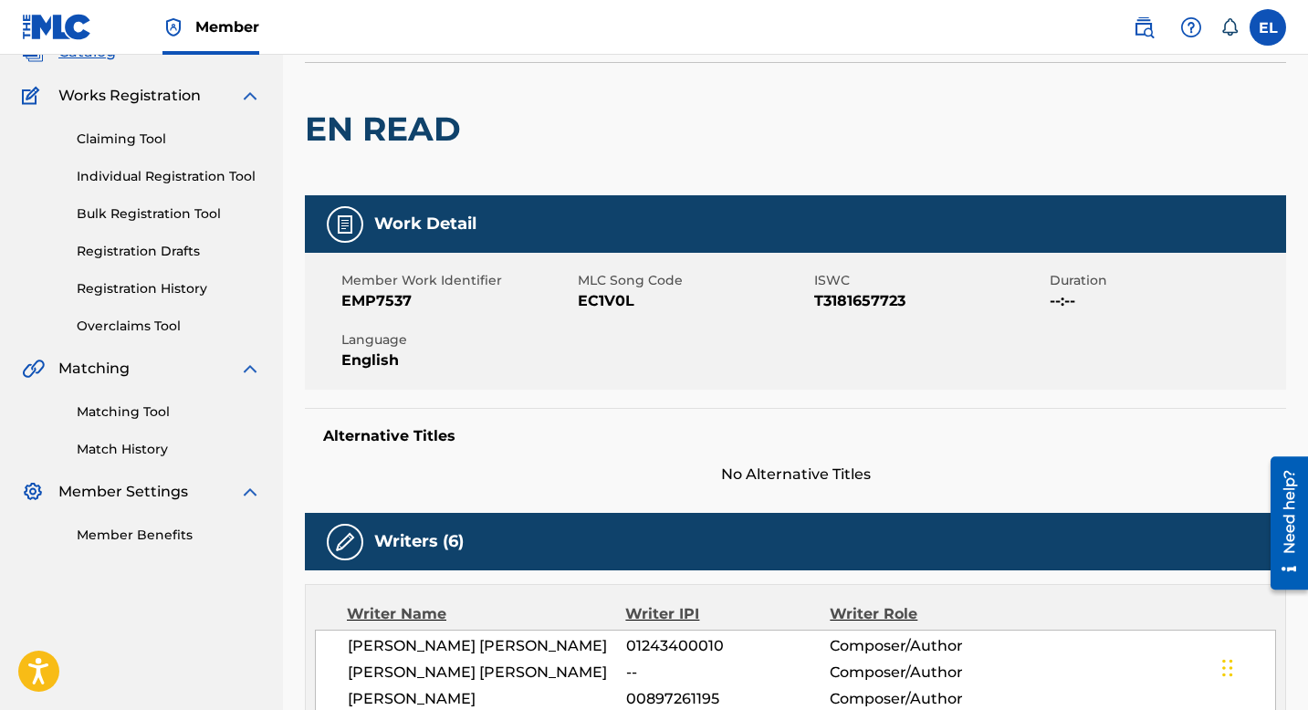
click at [355, 124] on h2 "EN READ" at bounding box center [387, 129] width 165 height 41
copy div "EN READ"
click at [158, 299] on div "Claiming Tool Individual Registration Tool Bulk Registration Tool Registration …" at bounding box center [141, 221] width 239 height 229
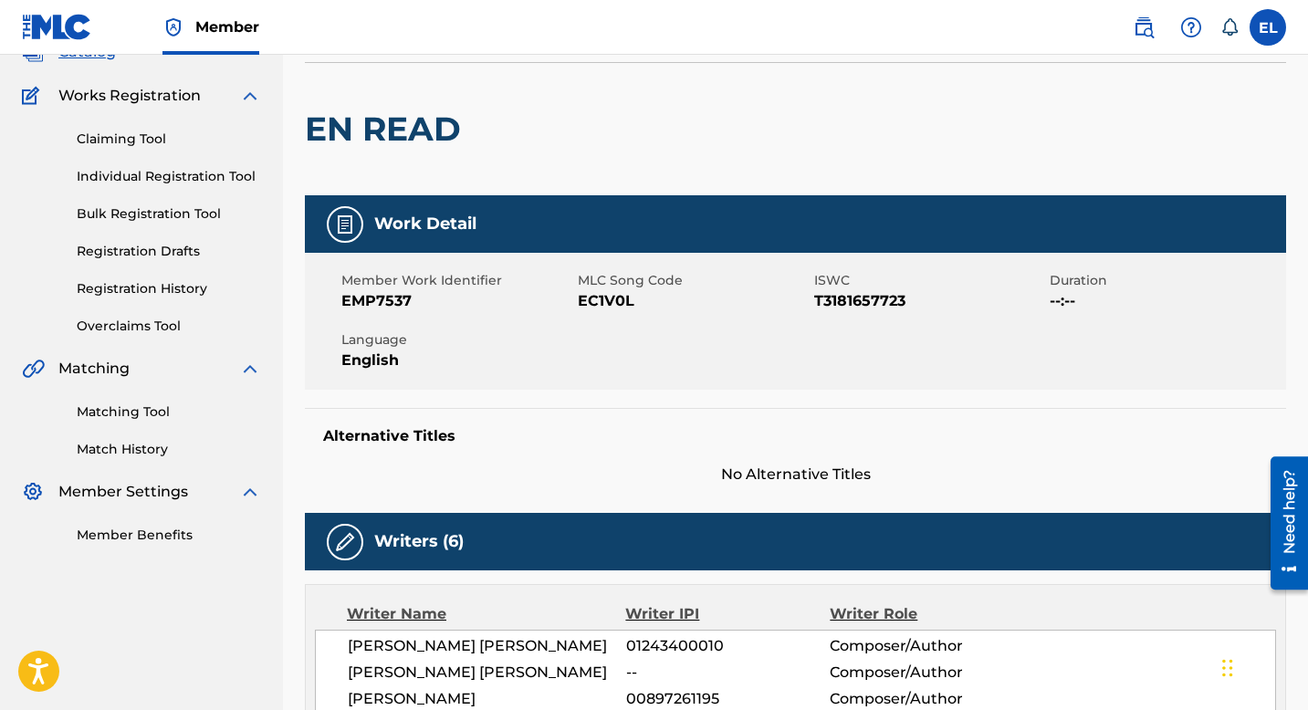
click at [160, 289] on link "Registration History" at bounding box center [169, 288] width 184 height 19
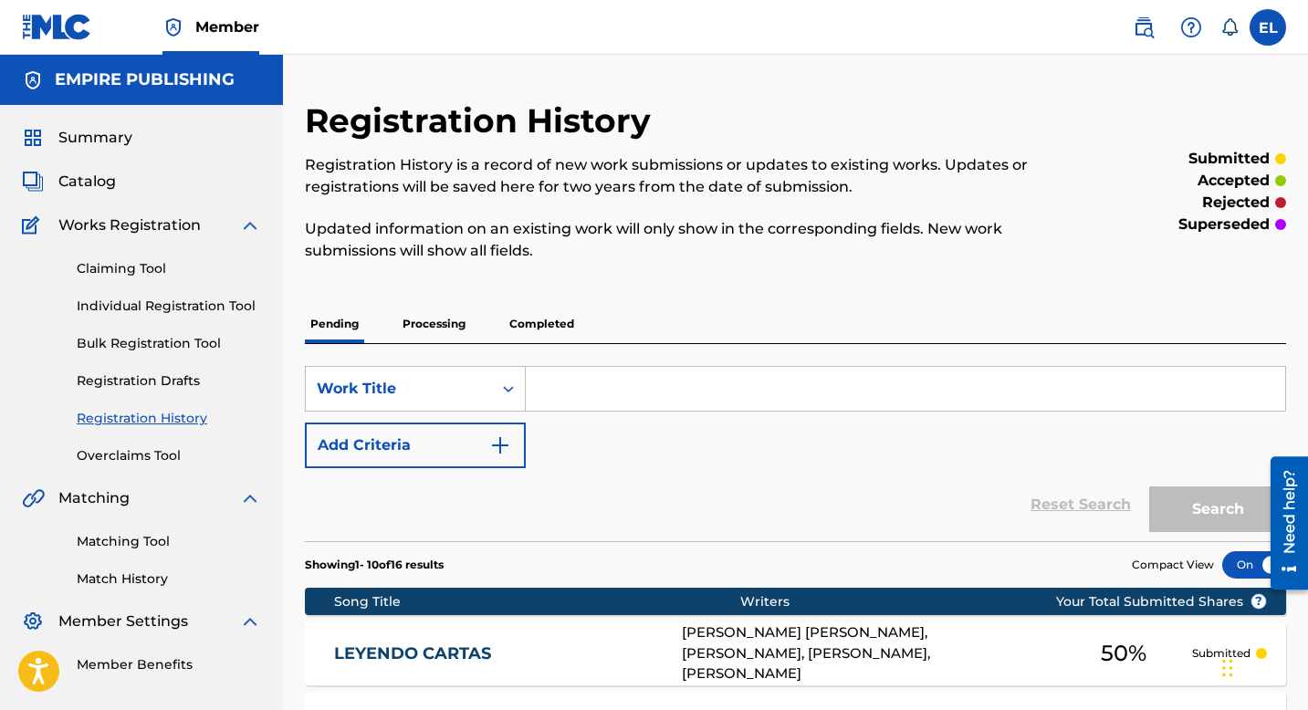
click at [660, 383] on input "Search Form" at bounding box center [906, 389] width 760 height 44
drag, startPoint x: 660, startPoint y: 383, endPoint x: 671, endPoint y: 384, distance: 11.1
click at [659, 383] on input "Search Form" at bounding box center [906, 389] width 760 height 44
paste input "EN READ"
type input "EN READ"
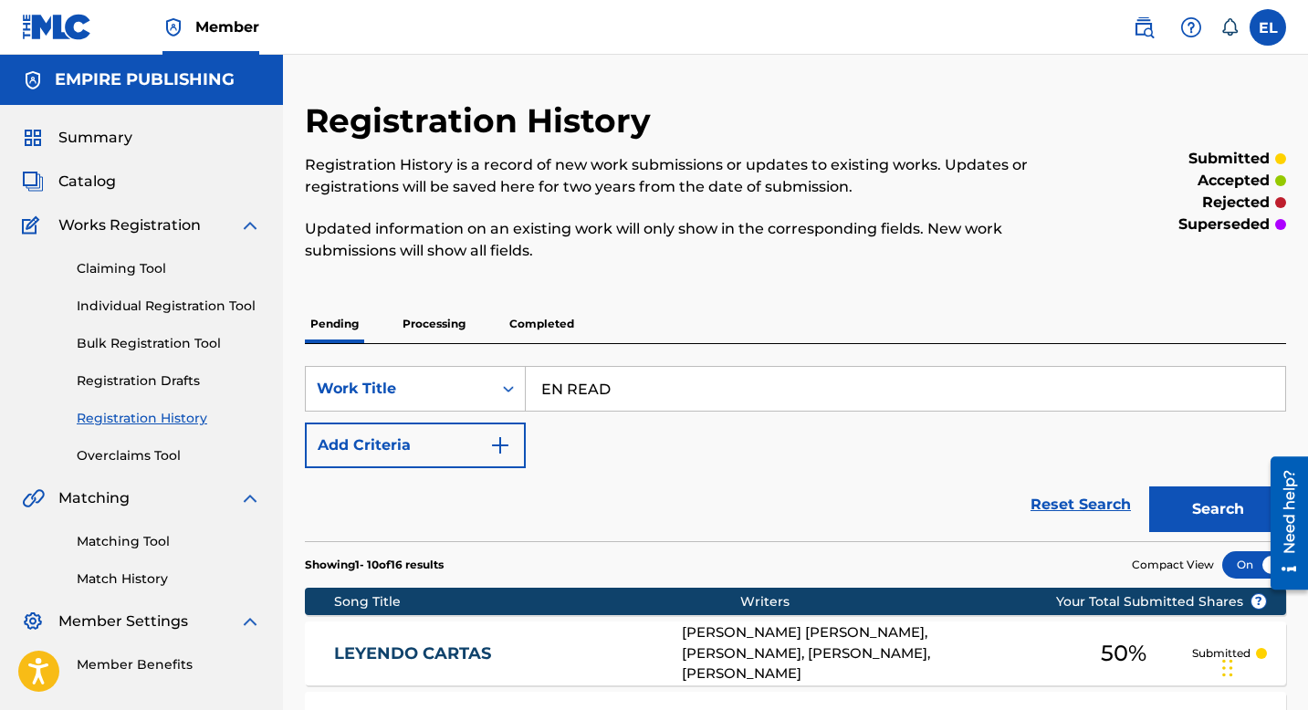
click at [1187, 508] on button "Search" at bounding box center [1218, 510] width 137 height 46
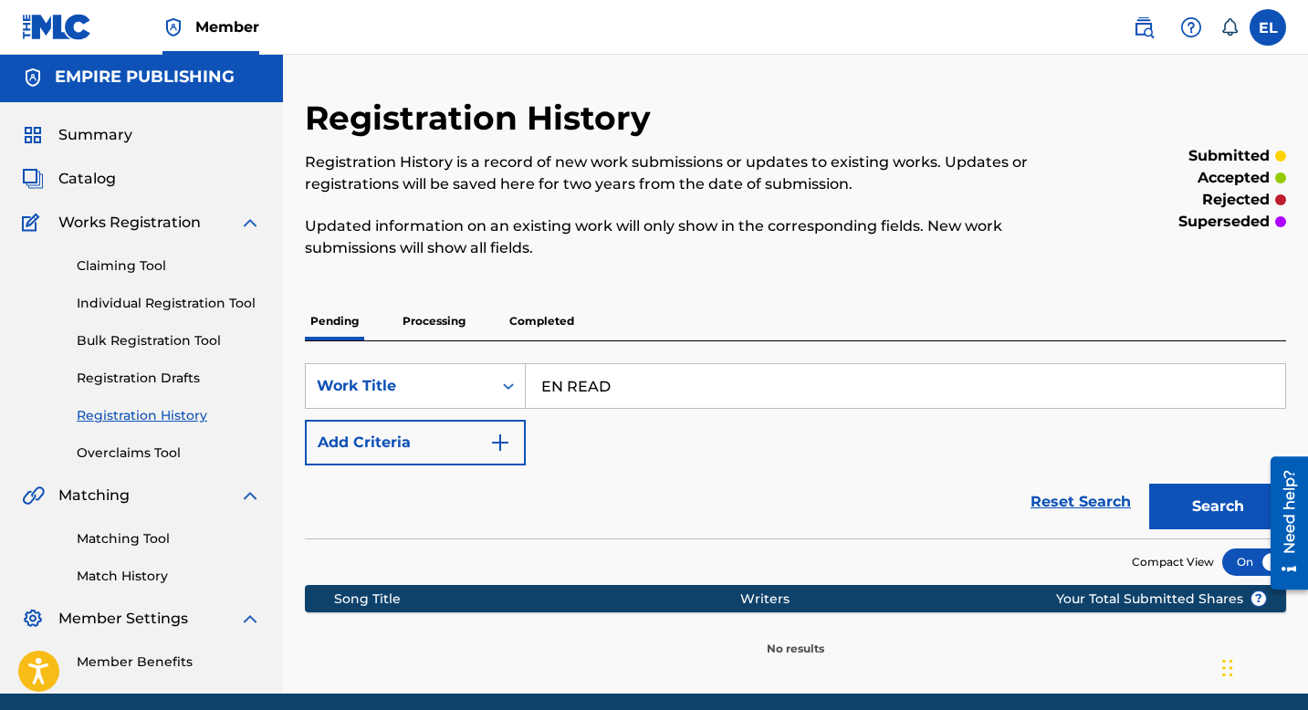
scroll to position [4, 0]
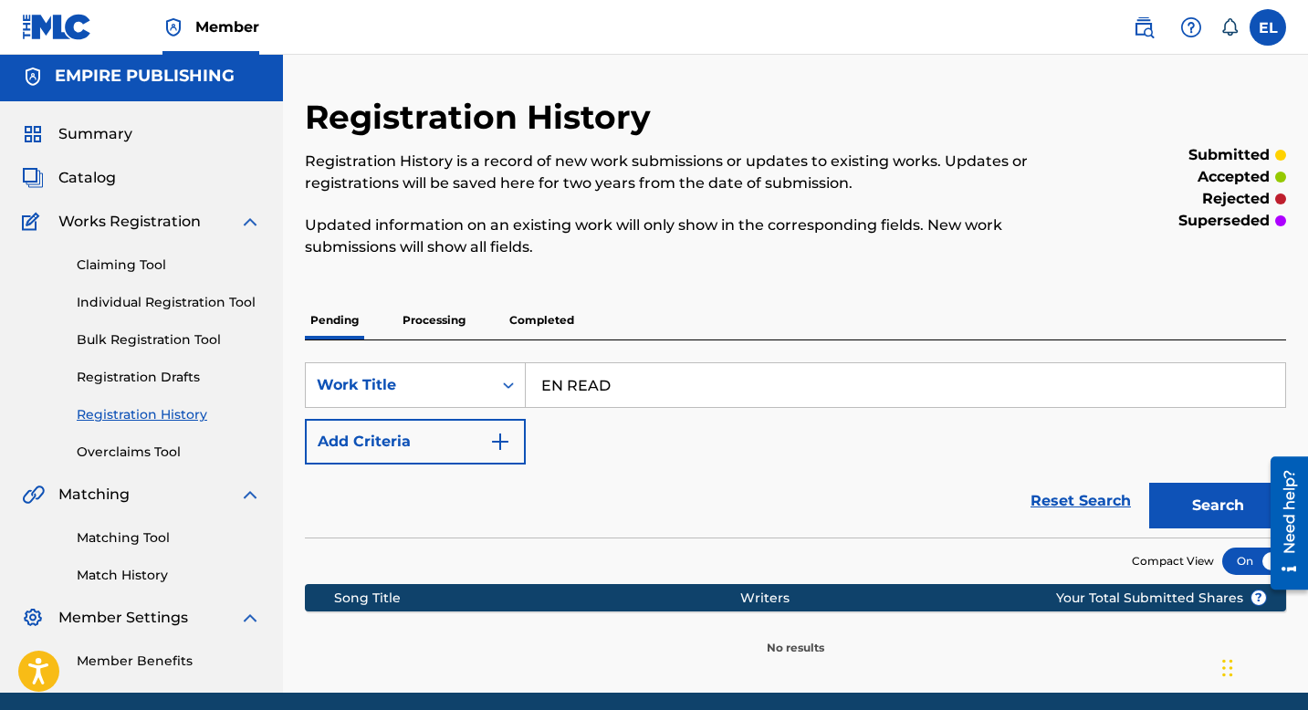
click at [447, 318] on p "Processing" at bounding box center [434, 320] width 74 height 38
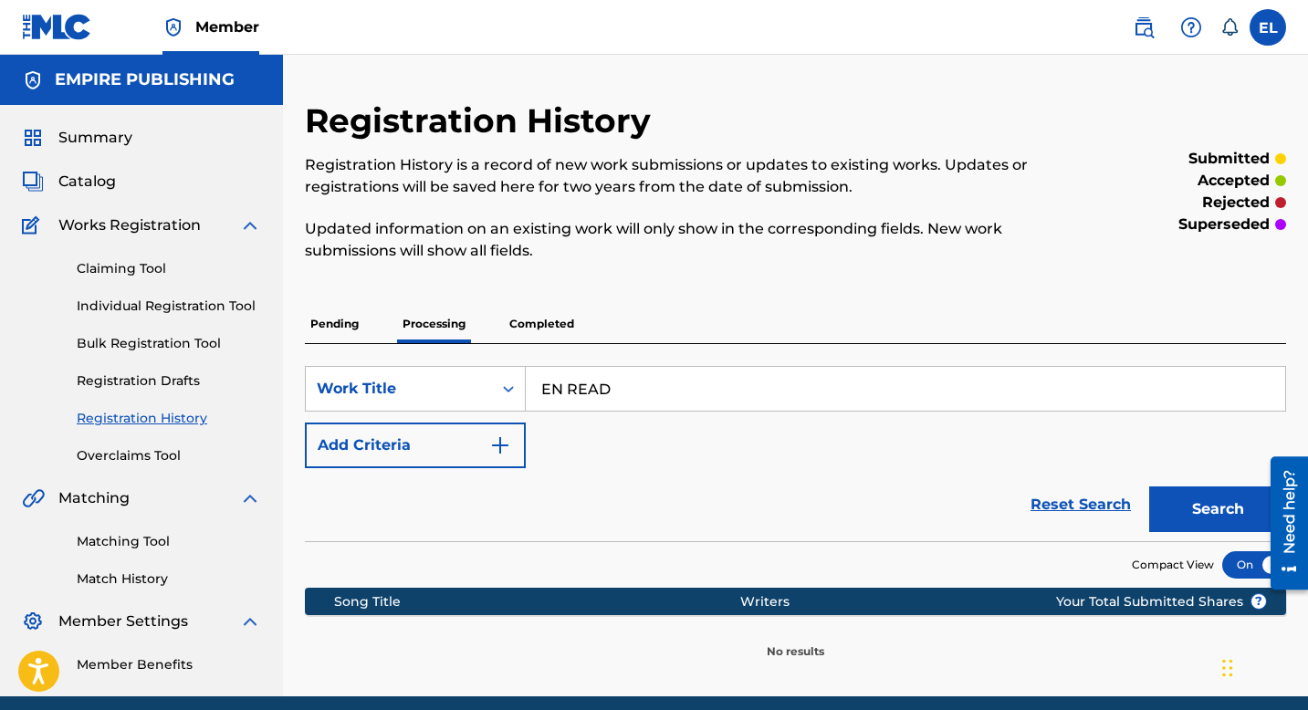
click at [528, 328] on p "Completed" at bounding box center [542, 324] width 76 height 38
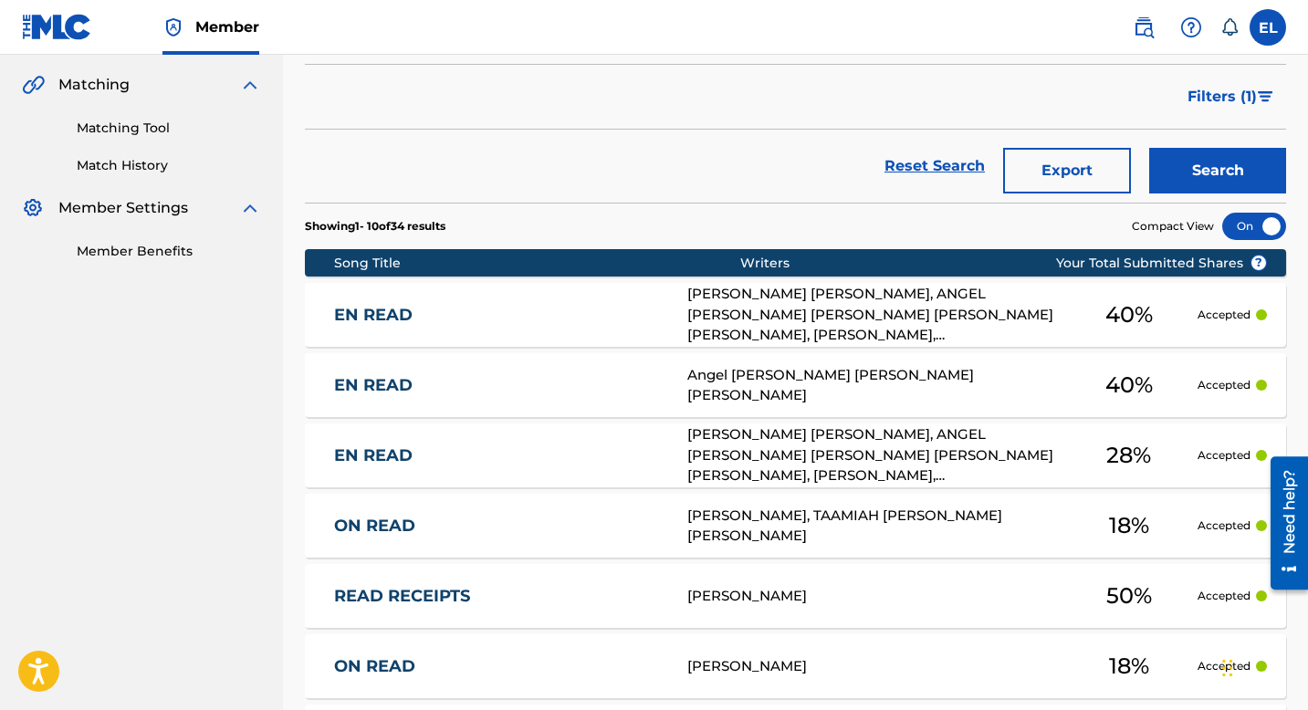
scroll to position [490, 0]
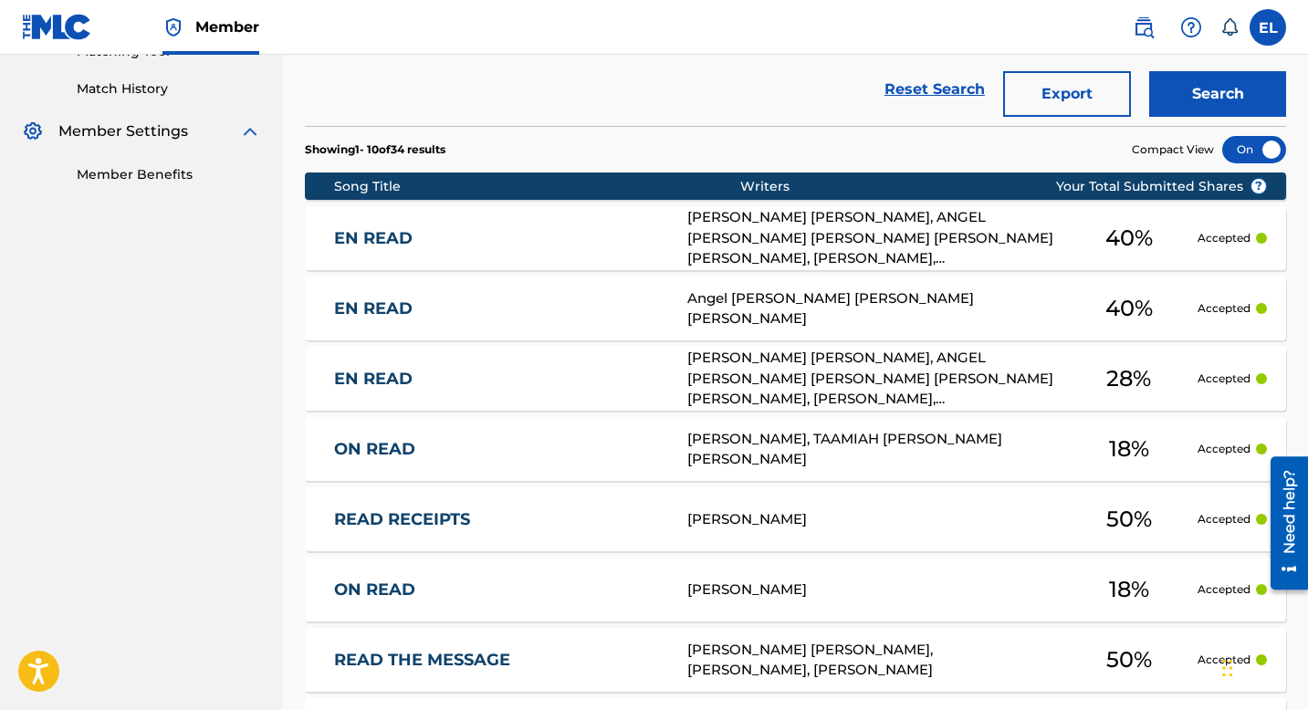
click at [581, 247] on div "EN READ EC1V0L CHRISTIAN YAMIL NAZARIO, ANGEL JOVIAN BARBOSA DIAZ, YOLANDA JANE…" at bounding box center [796, 238] width 982 height 64
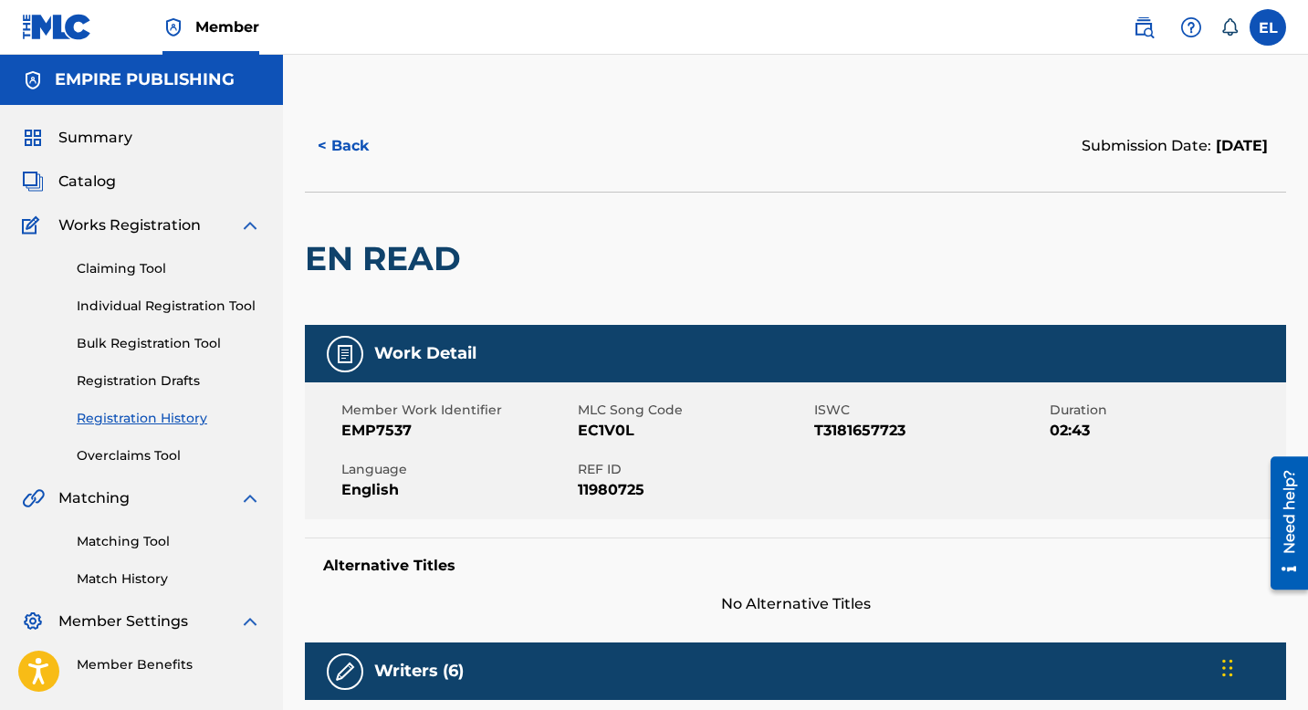
click at [387, 432] on span "EMP7537" at bounding box center [458, 431] width 232 height 22
click at [387, 431] on span "EMP7537" at bounding box center [458, 431] width 232 height 22
click at [377, 263] on h2 "EN READ" at bounding box center [387, 258] width 165 height 41
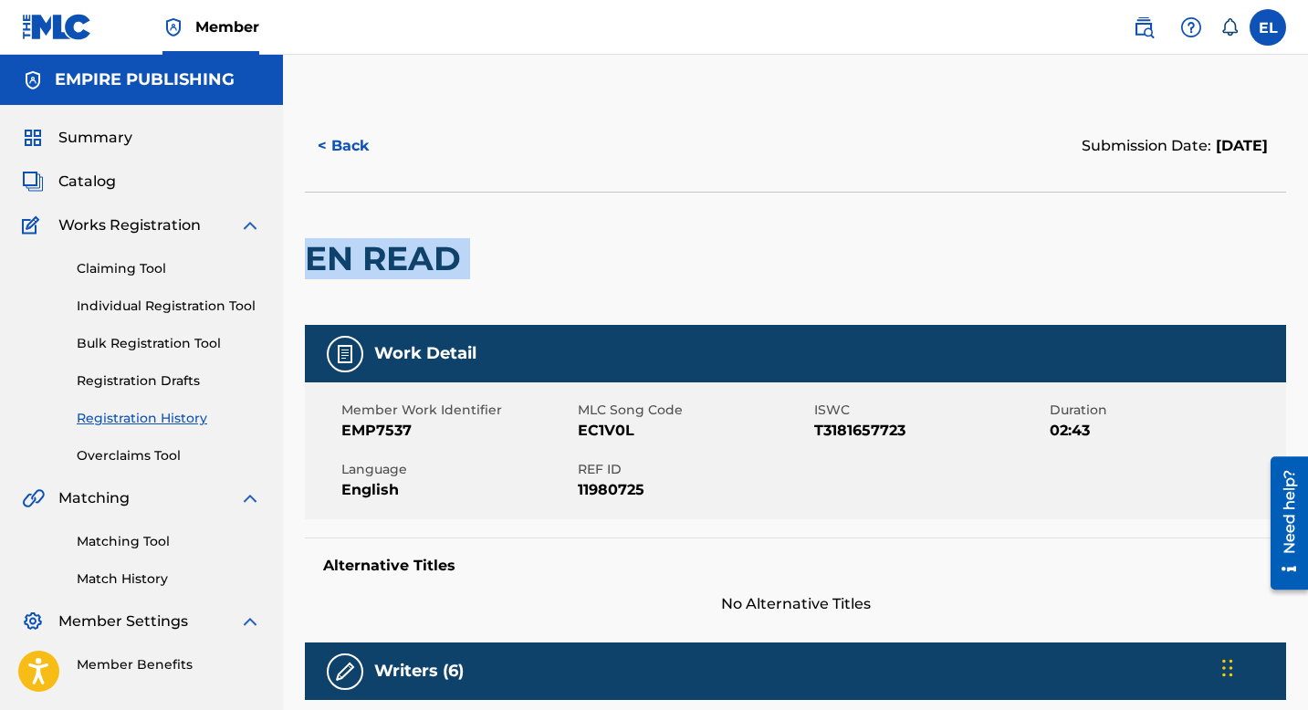
click at [377, 263] on h2 "EN READ" at bounding box center [387, 258] width 165 height 41
click at [101, 186] on span "Catalog" at bounding box center [87, 182] width 58 height 22
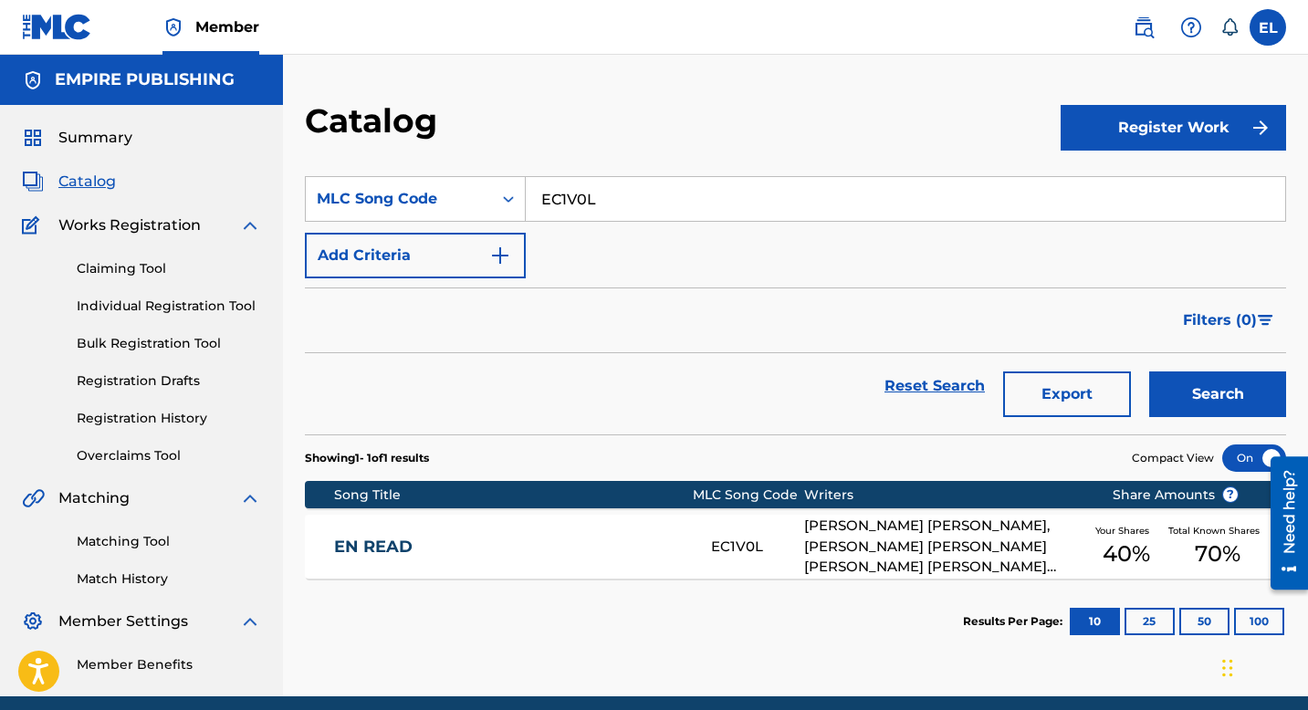
click at [499, 537] on link "EN READ" at bounding box center [510, 547] width 352 height 21
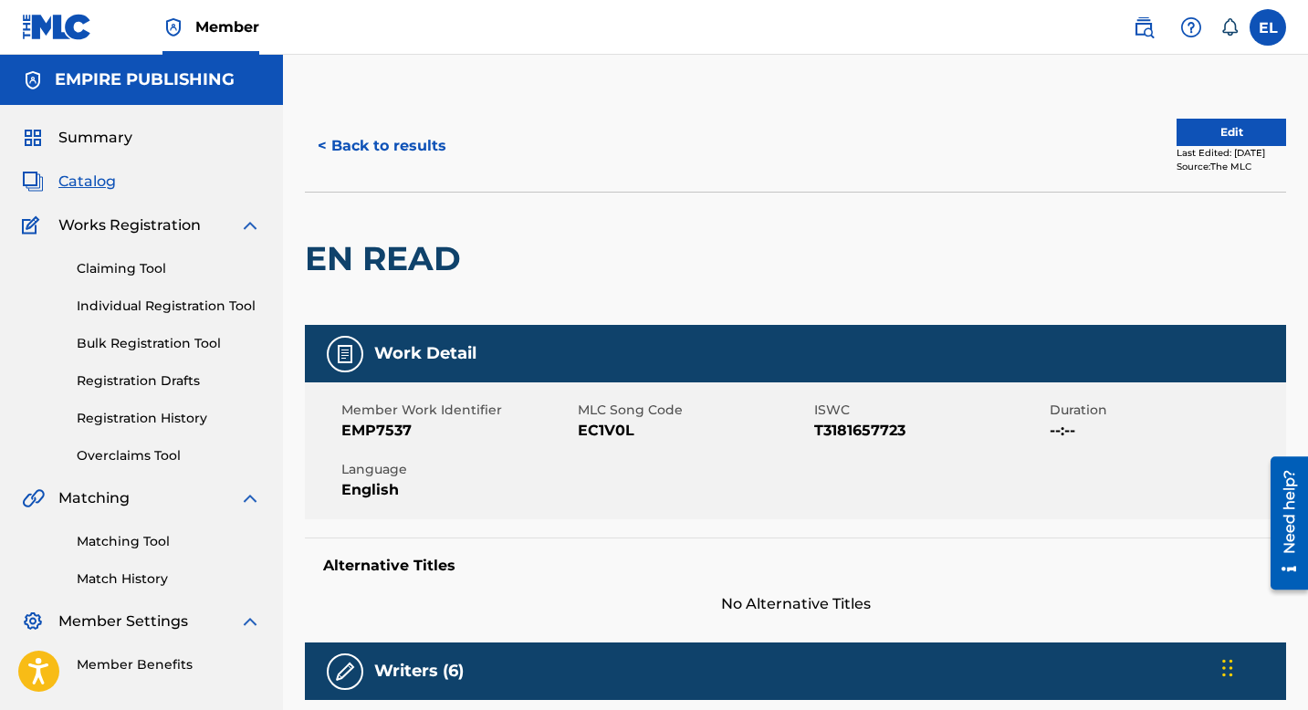
click at [103, 187] on span "Catalog" at bounding box center [87, 182] width 58 height 22
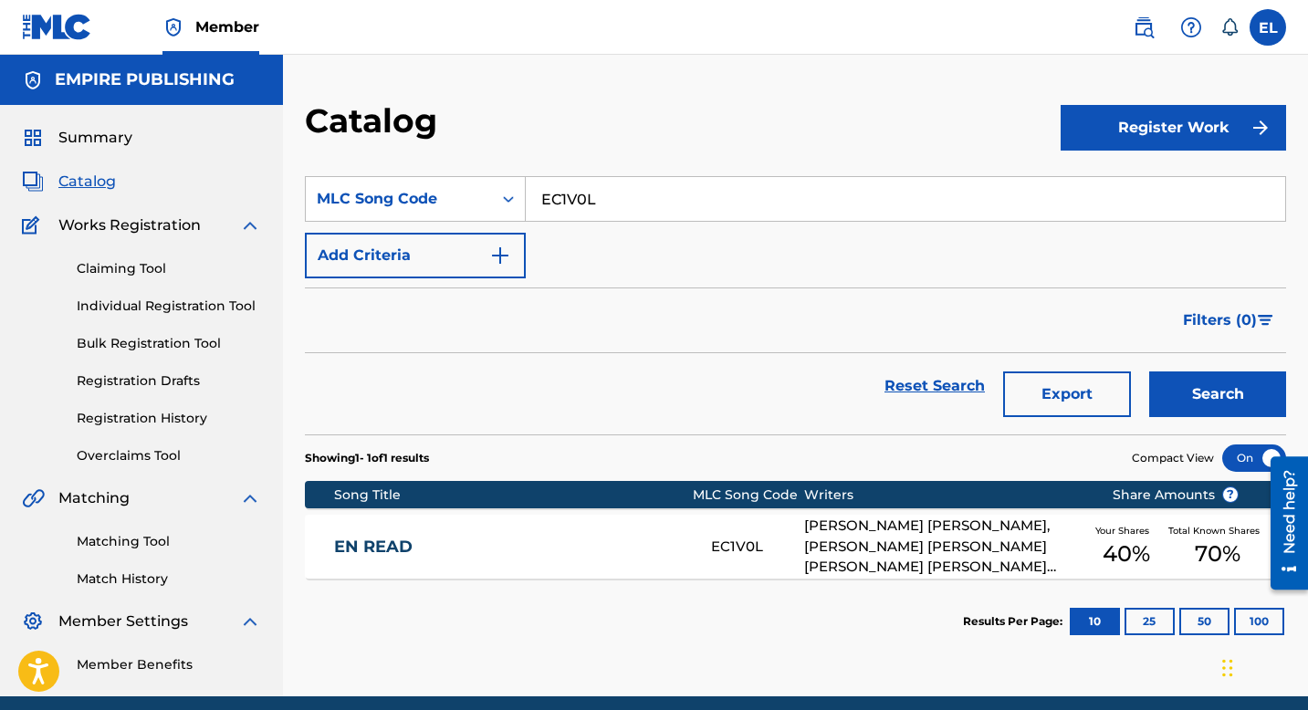
click at [597, 179] on input "EC1V0L" at bounding box center [906, 199] width 760 height 44
drag, startPoint x: 597, startPoint y: 179, endPoint x: 570, endPoint y: 185, distance: 28.1
click at [597, 179] on input "EC1V0L" at bounding box center [906, 199] width 760 height 44
paste input "Dicked Down In Dallas (with RVSHVD)"
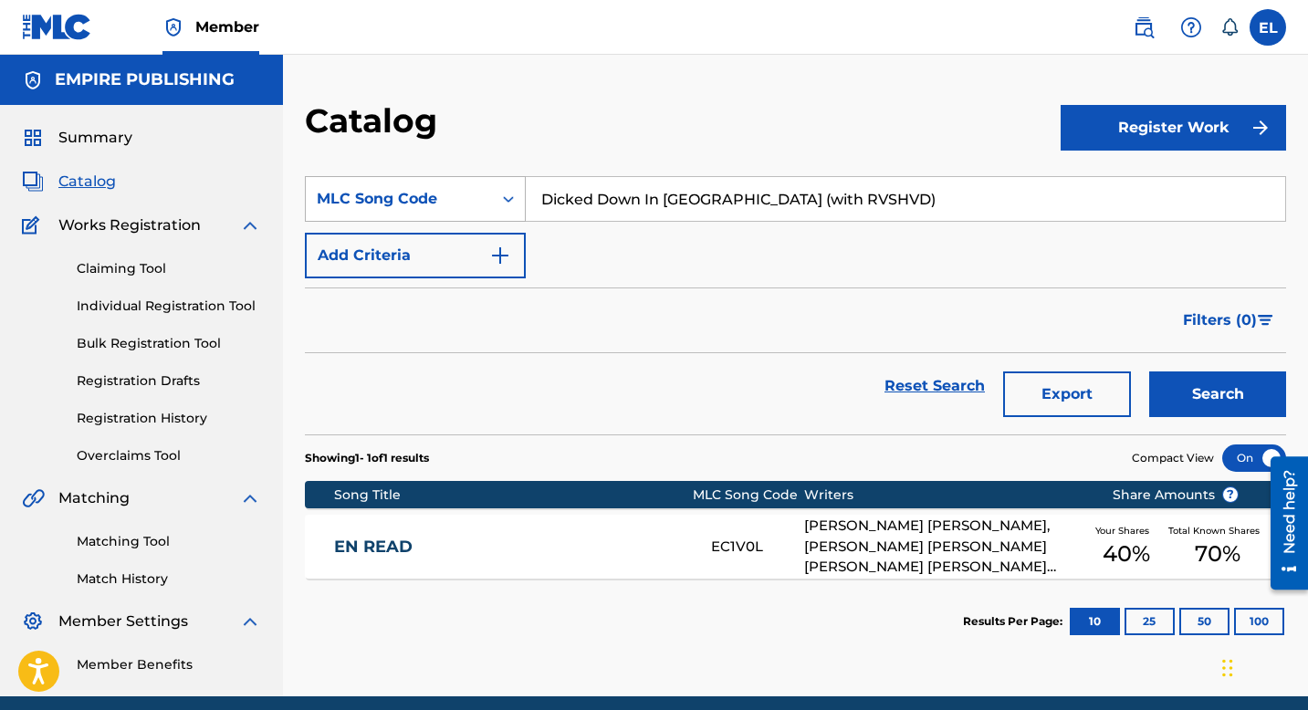
type input "Dicked Down In Dallas (with RVSHVD)"
click at [462, 202] on div "MLC Song Code" at bounding box center [399, 199] width 164 height 22
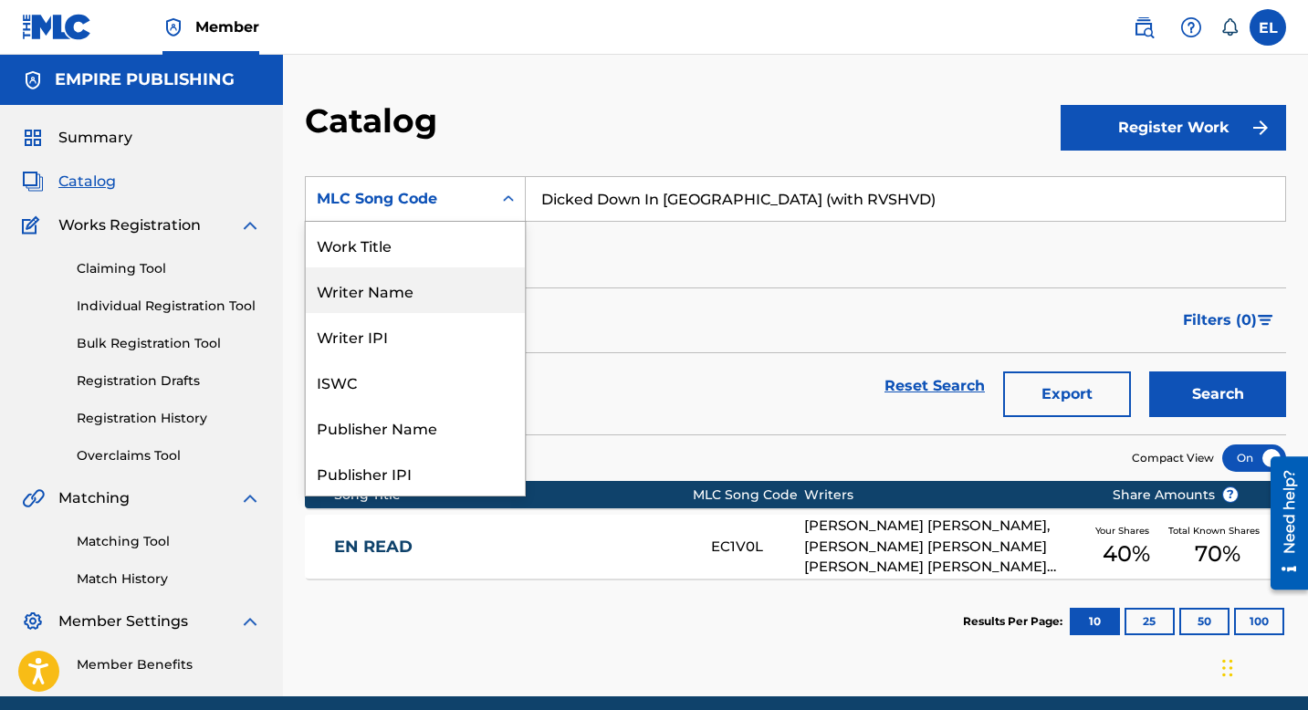
click at [412, 245] on div "Work Title" at bounding box center [415, 245] width 219 height 46
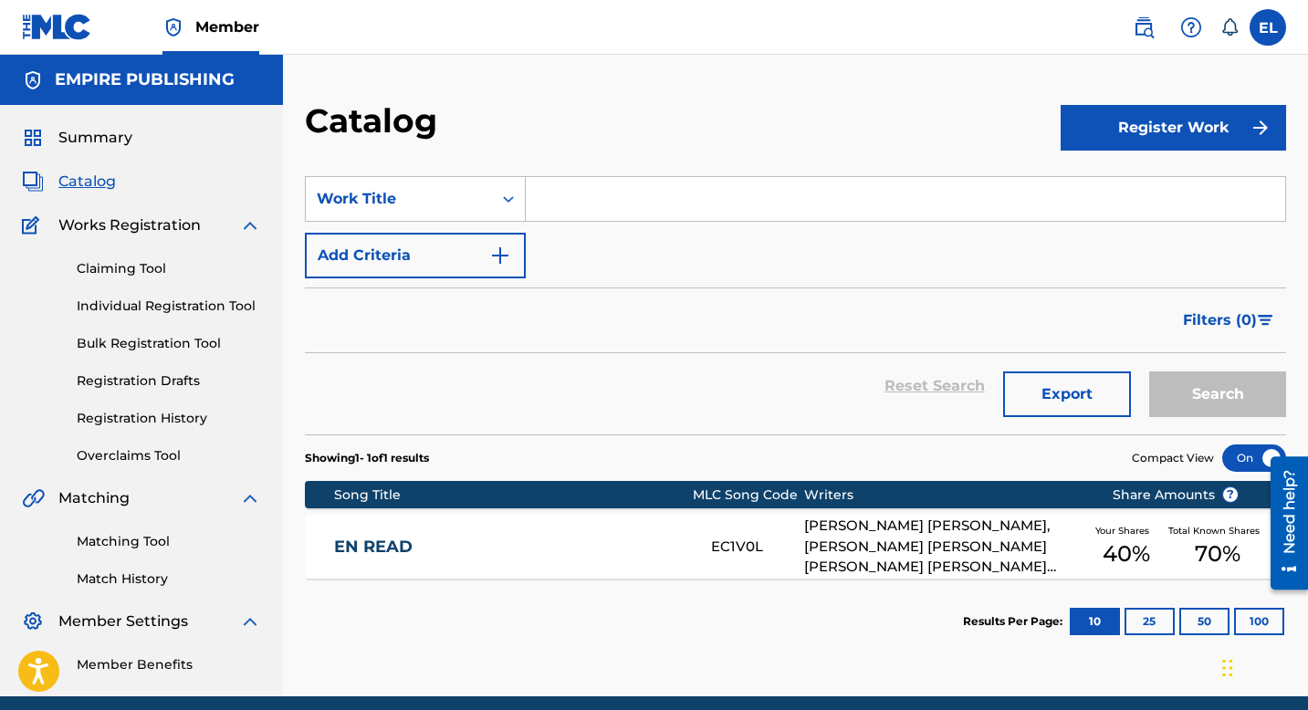
click at [618, 192] on input "Search Form" at bounding box center [906, 199] width 760 height 44
paste input "Dicked Down In Dallas (with RVSHVD)"
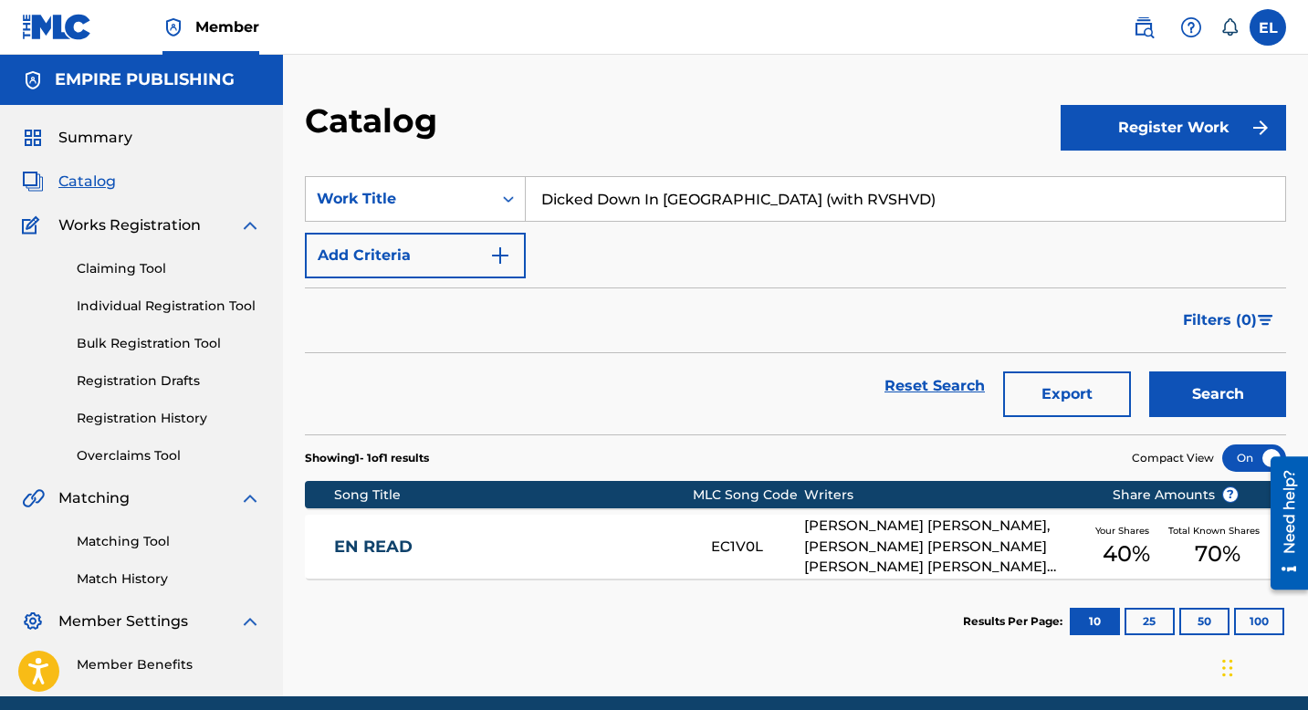
type input "Dicked Down In Dallas (with RVSHVD)"
click at [1215, 399] on button "Search" at bounding box center [1218, 395] width 137 height 46
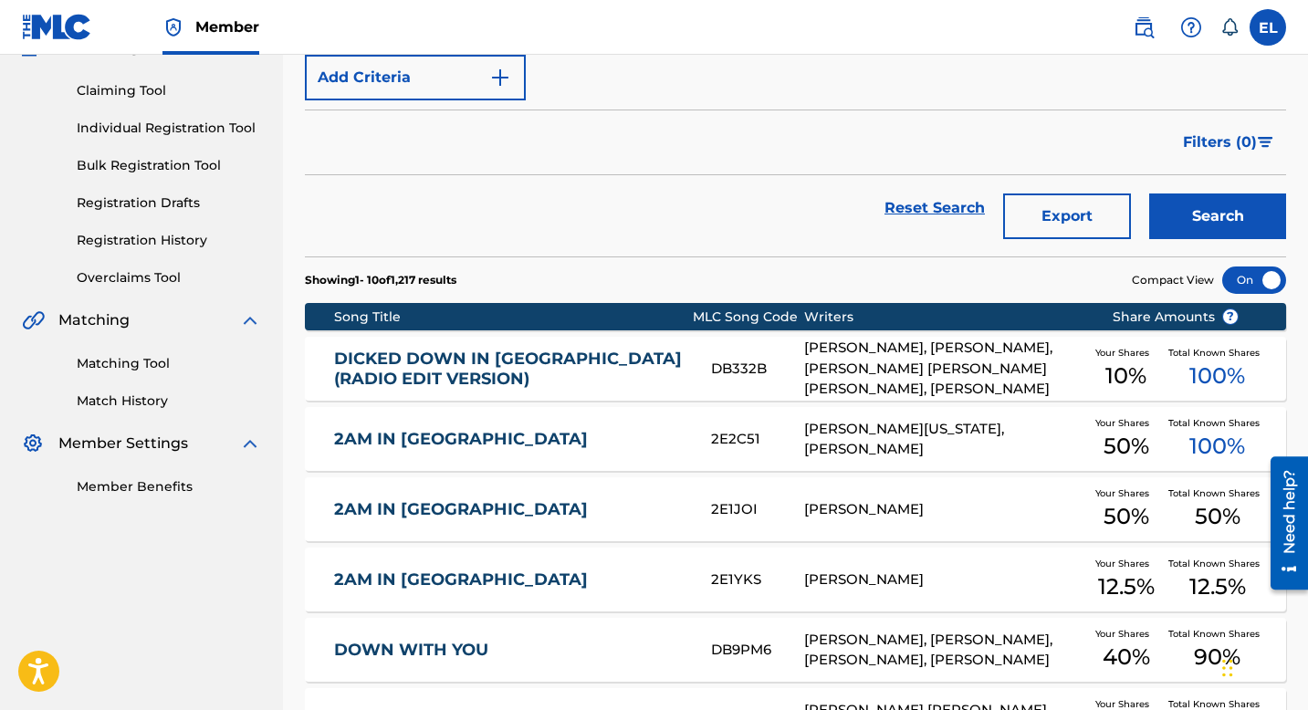
scroll to position [338, 0]
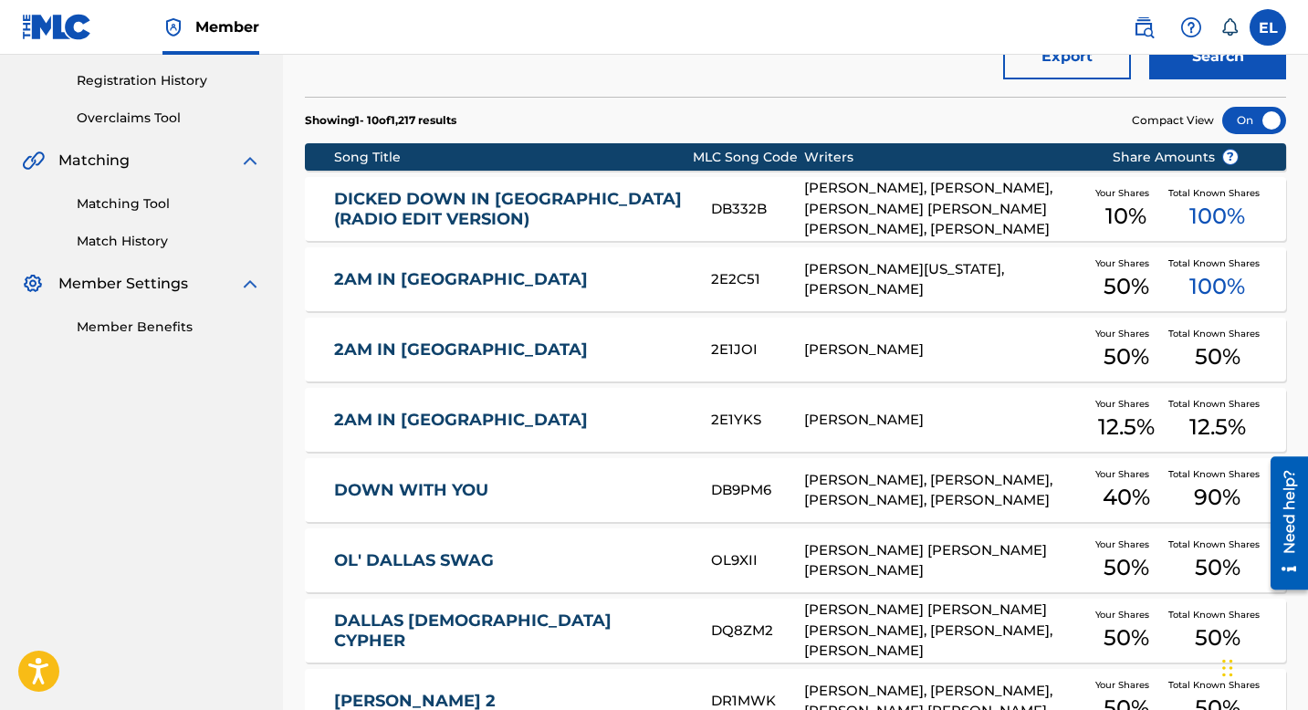
click at [565, 197] on link "DICKED DOWN IN DALLAS (RADIO EDIT VERSION)" at bounding box center [510, 209] width 352 height 41
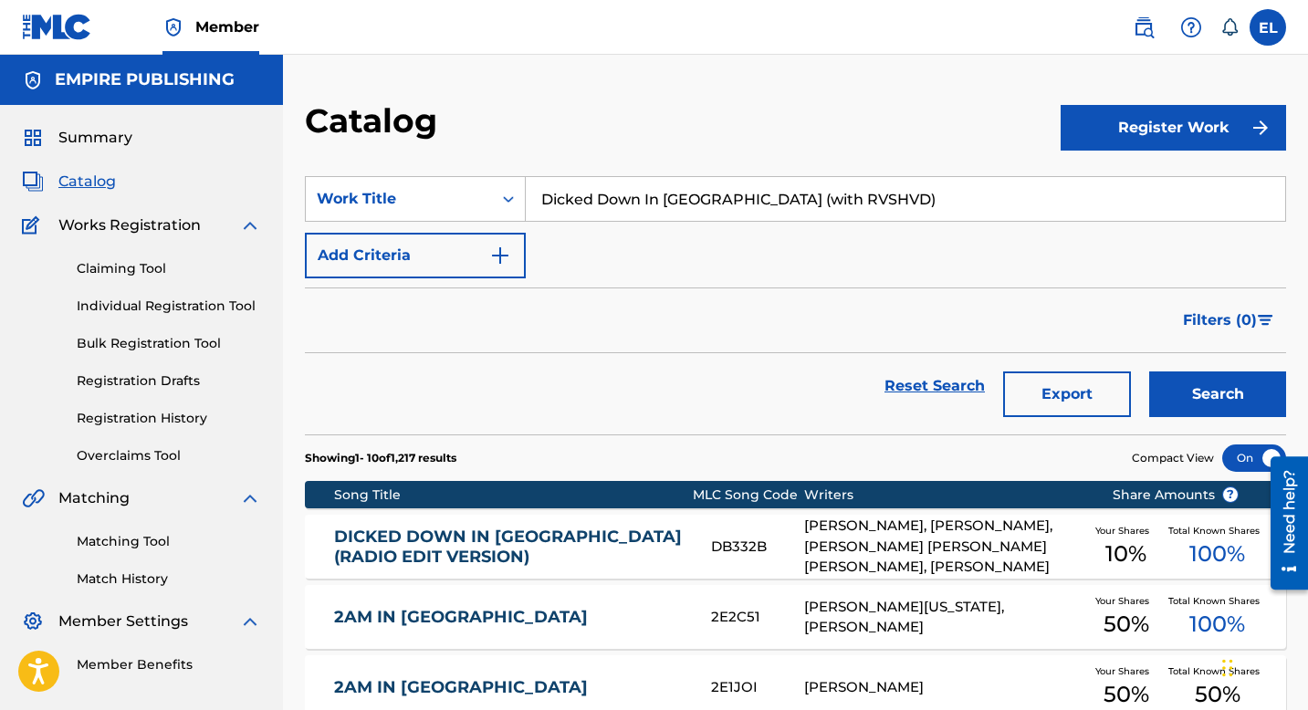
drag, startPoint x: 711, startPoint y: 202, endPoint x: 977, endPoint y: 216, distance: 266.1
click at [977, 216] on input "Dicked Down In Dallas (with RVSHVD)" at bounding box center [906, 199] width 760 height 44
type input "Dicked Down In Dallas"
click at [1150, 372] on button "Search" at bounding box center [1218, 395] width 137 height 46
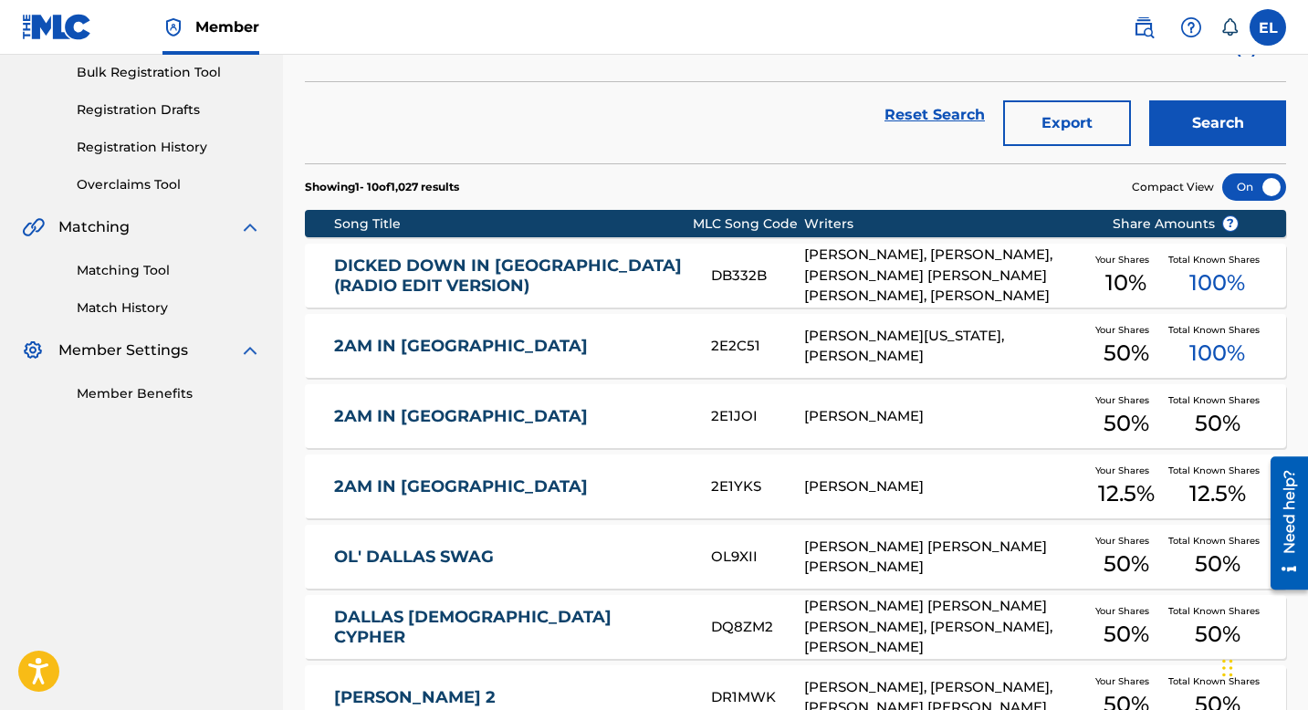
scroll to position [8, 0]
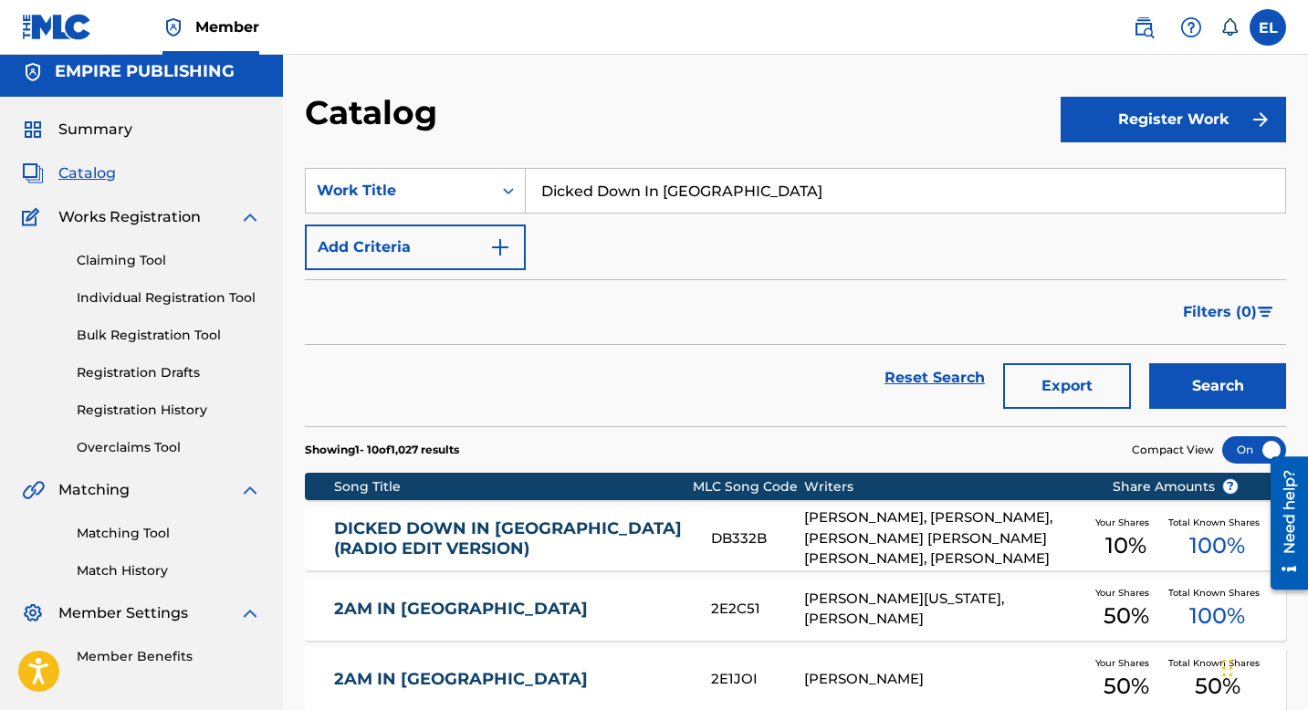
click at [578, 545] on link "DICKED DOWN IN DALLAS (RADIO EDIT VERSION)" at bounding box center [510, 539] width 352 height 41
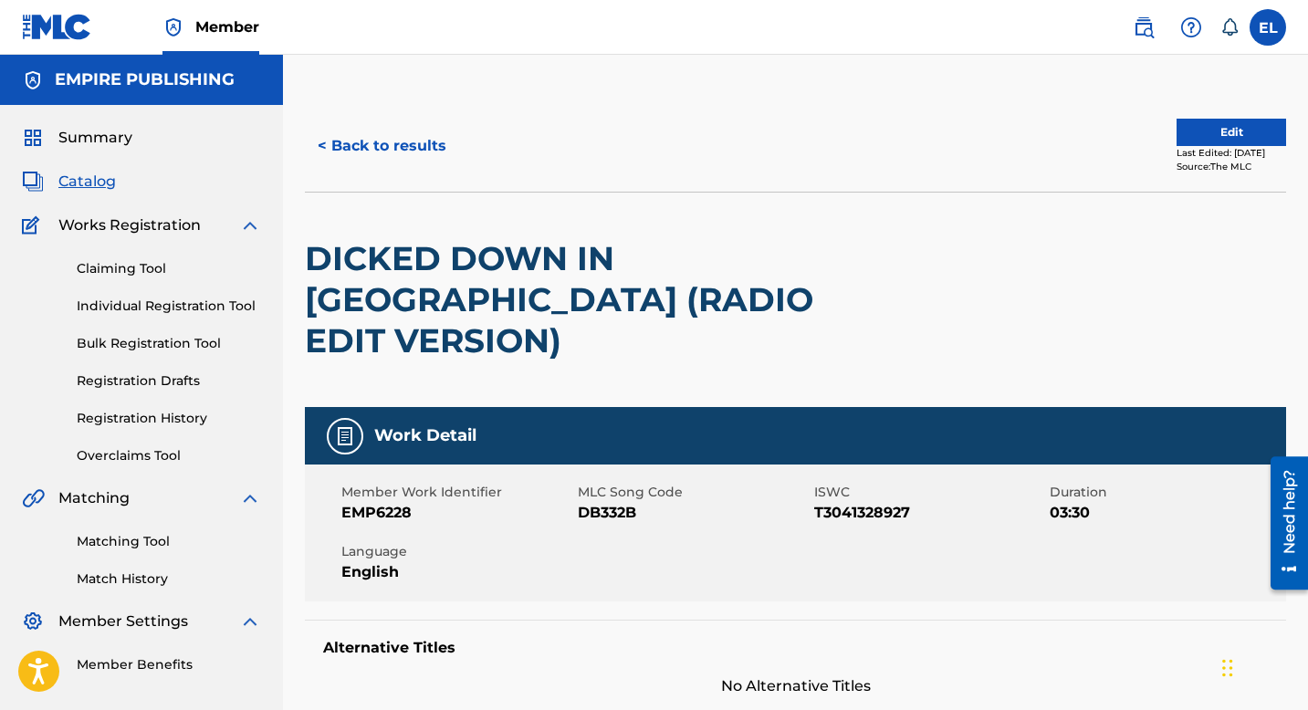
click at [95, 179] on span "Catalog" at bounding box center [87, 182] width 58 height 22
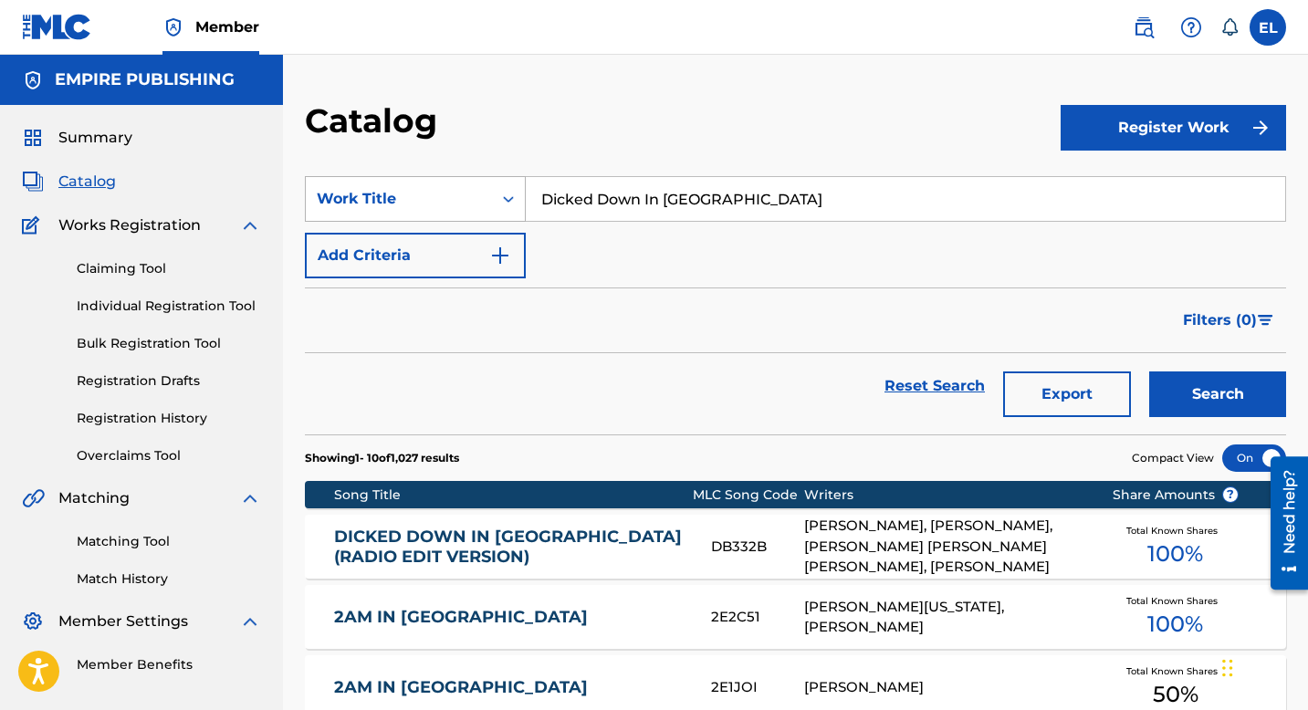
click at [385, 197] on div "Work Title" at bounding box center [399, 199] width 164 height 22
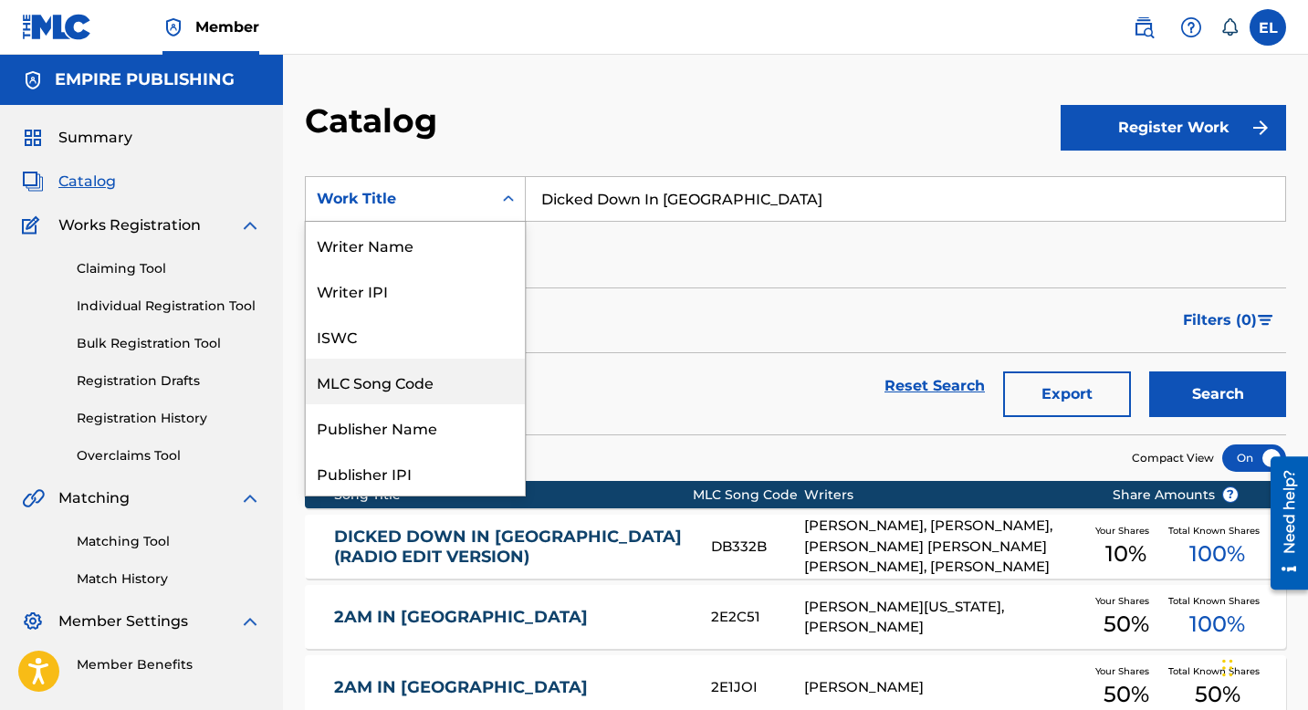
drag, startPoint x: 418, startPoint y: 387, endPoint x: 500, endPoint y: 299, distance: 120.8
click at [417, 388] on div "MLC Song Code" at bounding box center [415, 382] width 219 height 46
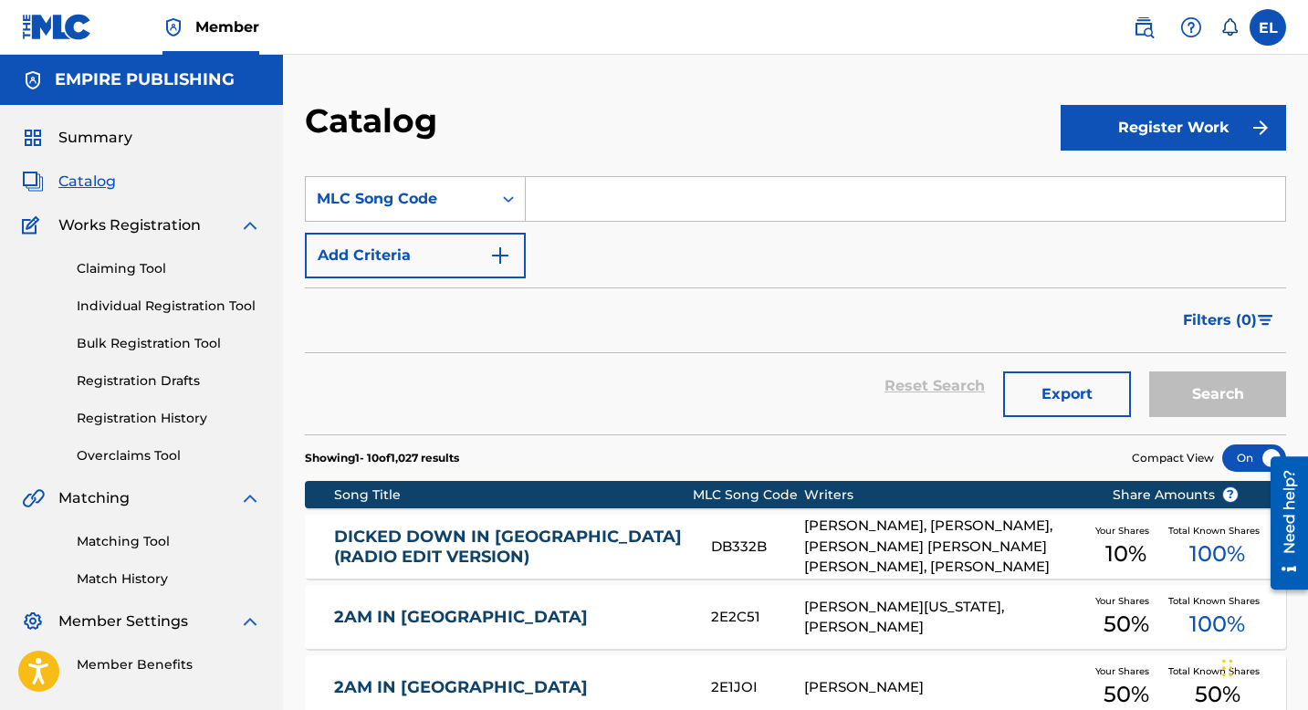
click at [664, 209] on input "Search Form" at bounding box center [906, 199] width 760 height 44
drag, startPoint x: 664, startPoint y: 209, endPoint x: 691, endPoint y: 178, distance: 41.4
click at [666, 210] on input "Search Form" at bounding box center [906, 199] width 760 height 44
paste input "DR0LOV"
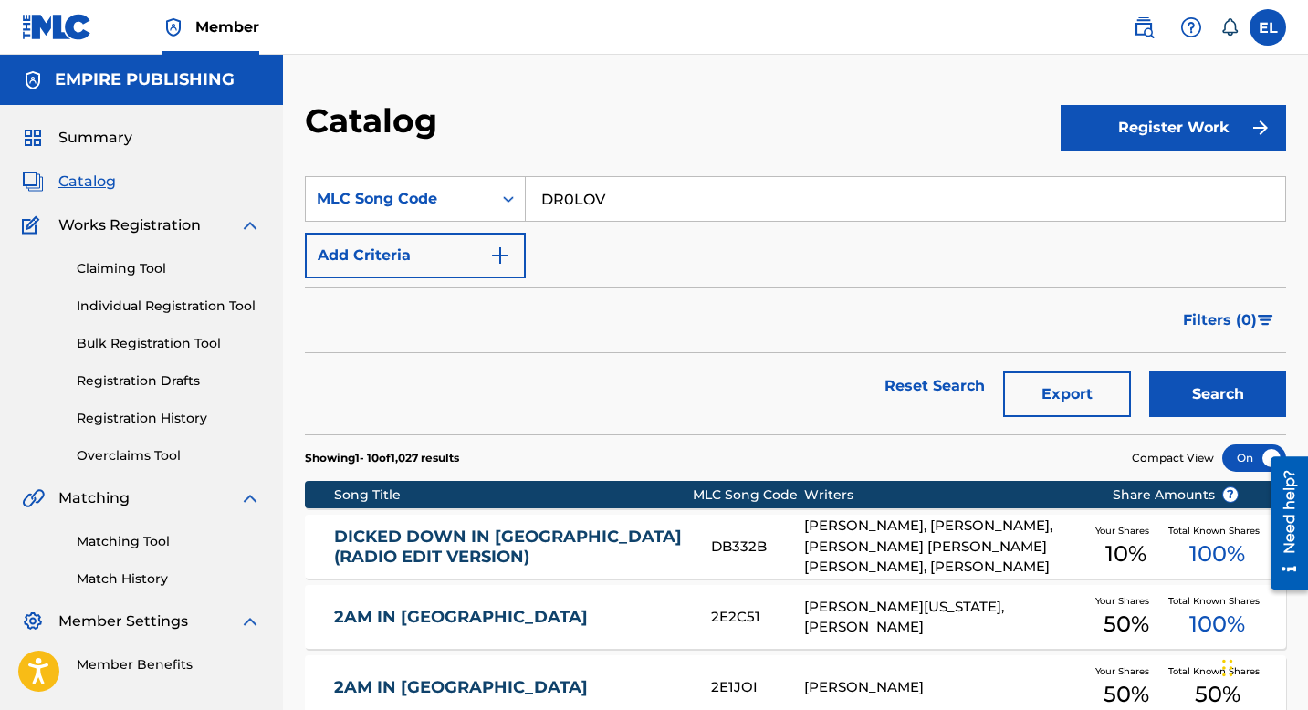
type input "DR0LOV"
click at [719, 139] on div "Catalog" at bounding box center [683, 127] width 756 height 54
click at [1169, 387] on button "Search" at bounding box center [1218, 395] width 137 height 46
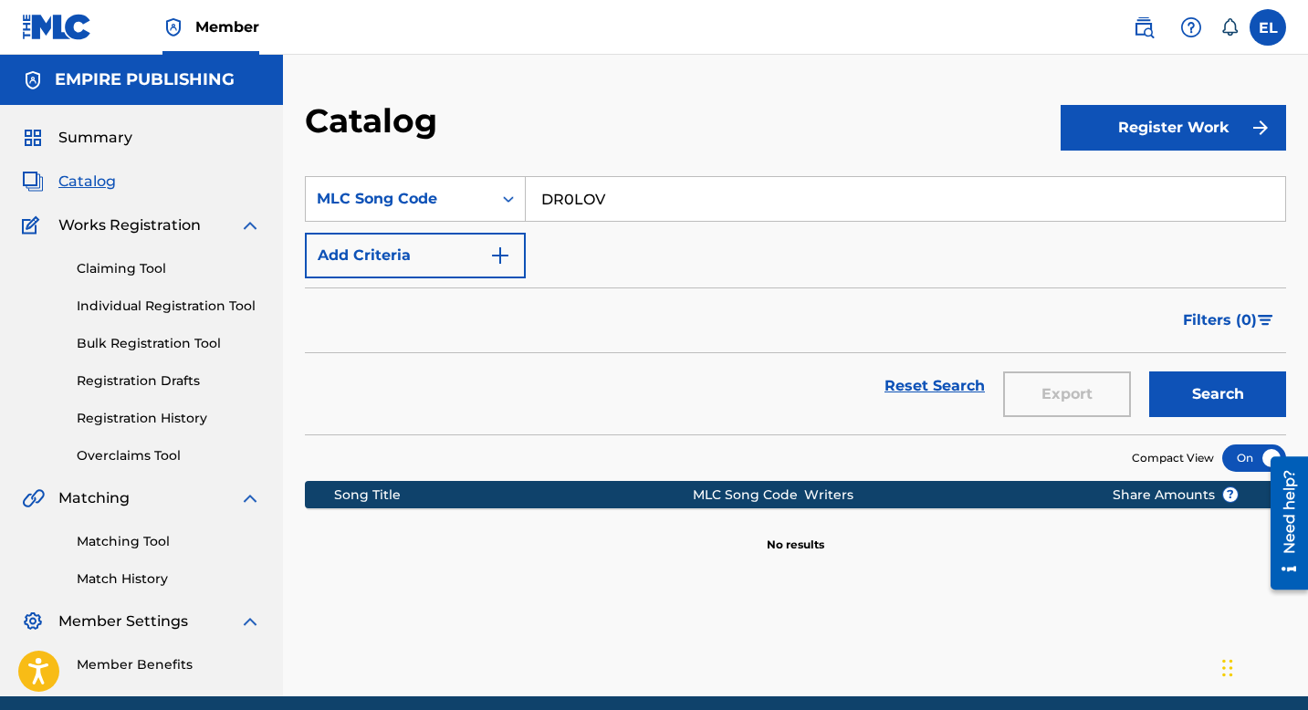
click at [148, 418] on link "Registration History" at bounding box center [169, 418] width 184 height 19
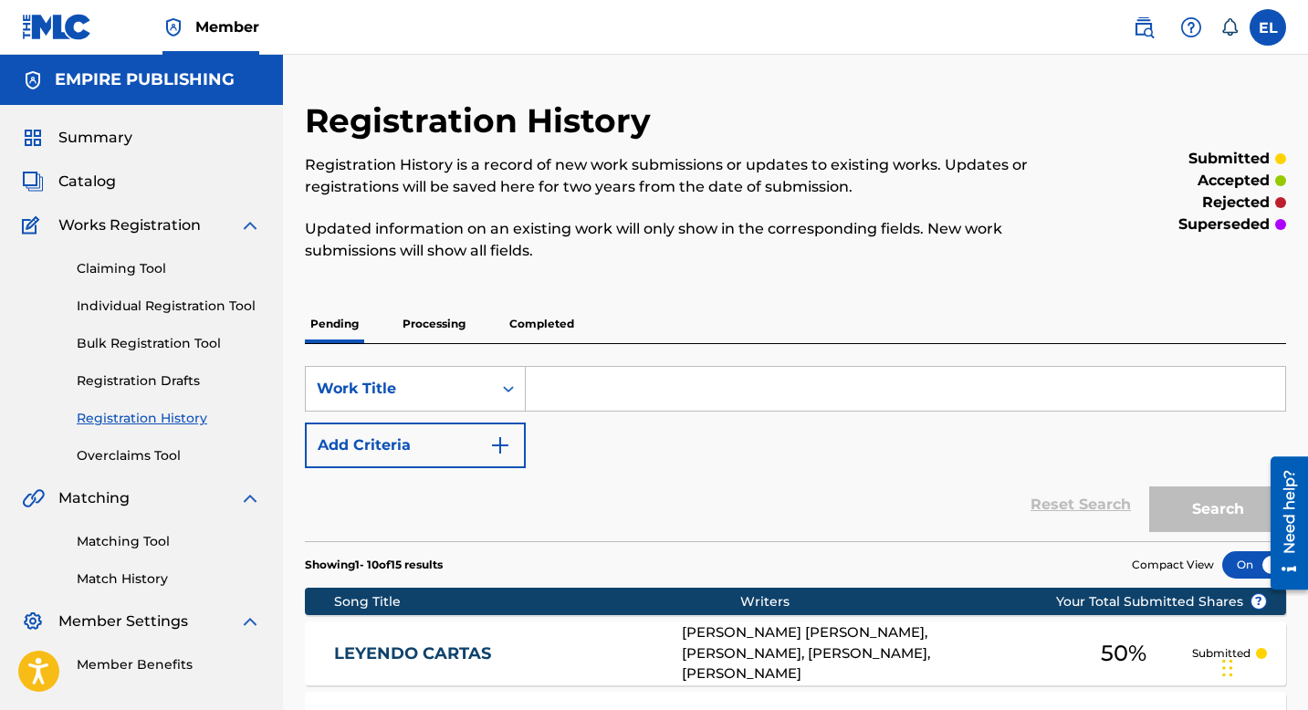
click at [630, 391] on input "Search Form" at bounding box center [906, 389] width 760 height 44
paste input "DICKED DOWN IN DALLAS WITH RVSHVD REMIX"
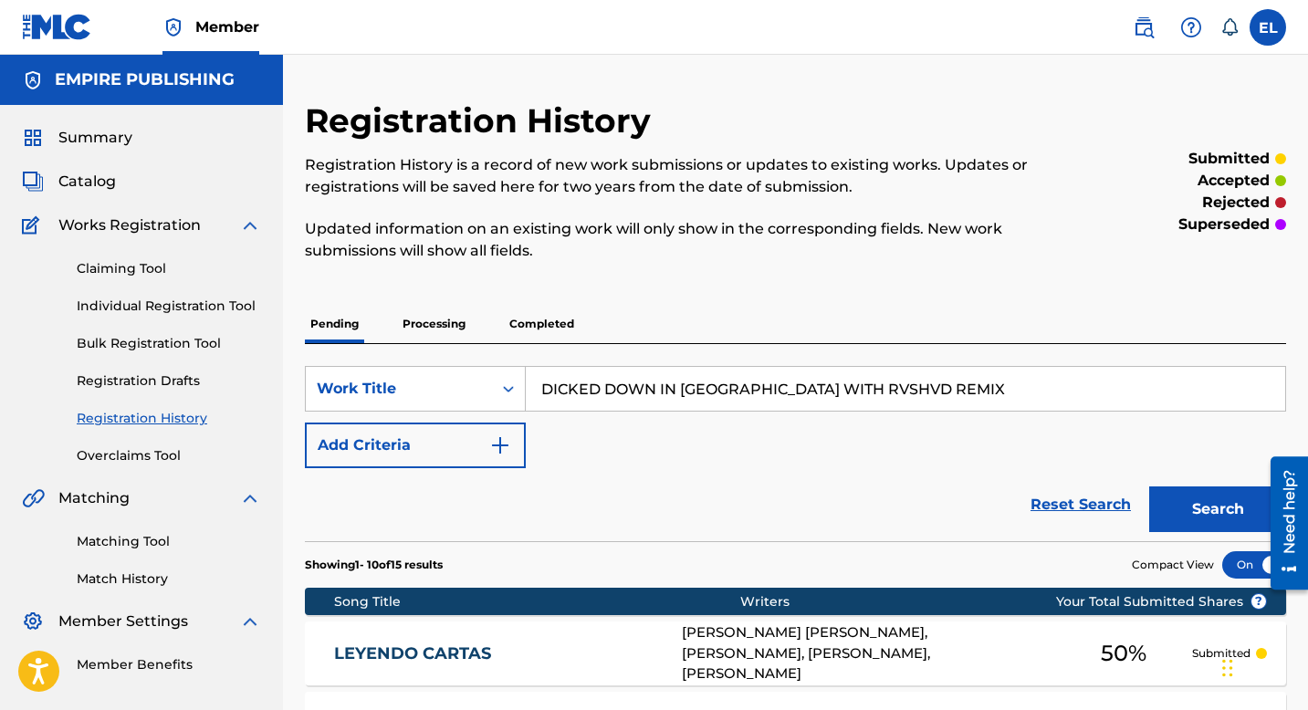
type input "DICKED DOWN IN DALLAS WITH RVSHVD REMIX"
click at [1206, 508] on button "Search" at bounding box center [1218, 510] width 137 height 46
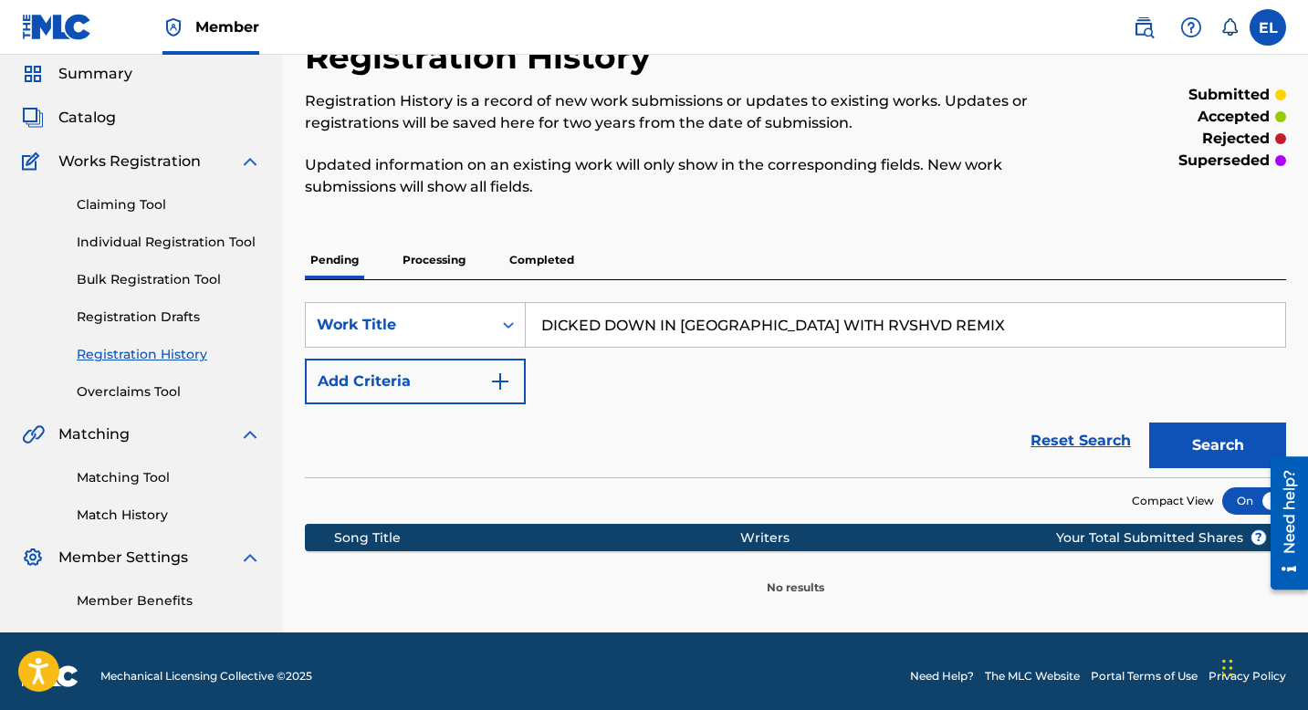
scroll to position [74, 0]
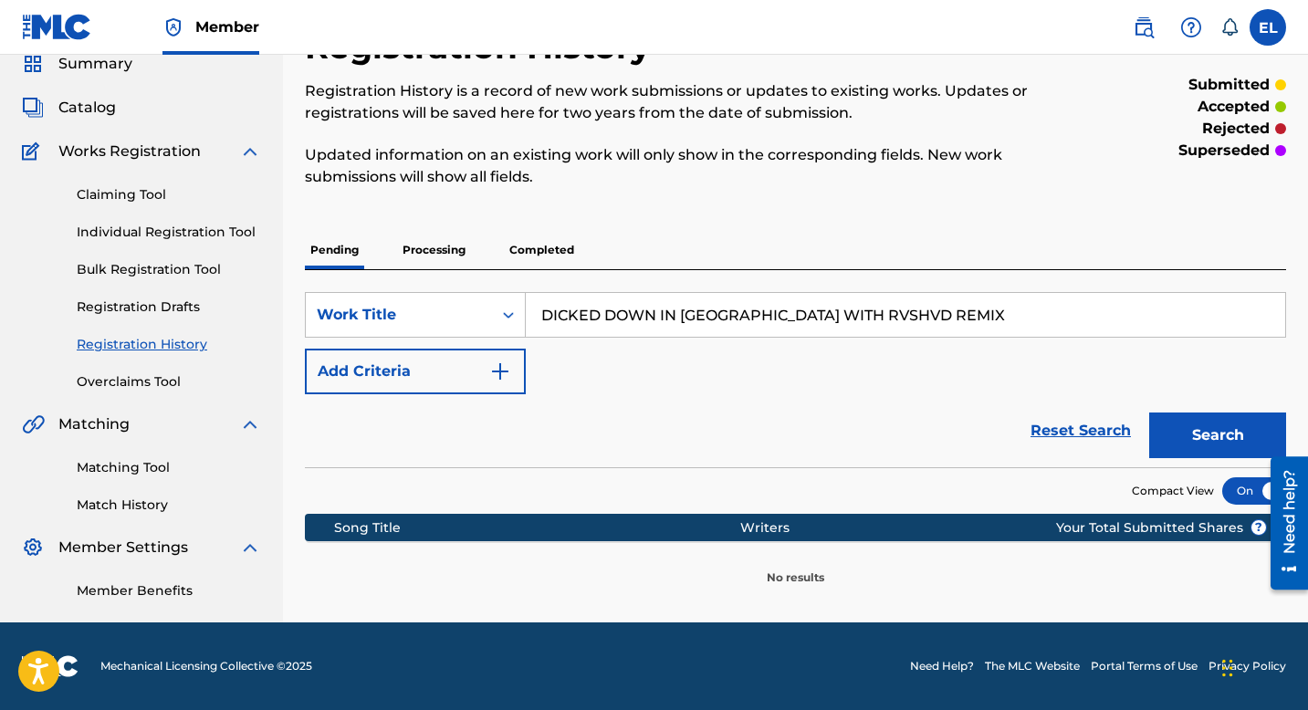
click at [460, 251] on p "Processing" at bounding box center [434, 250] width 74 height 38
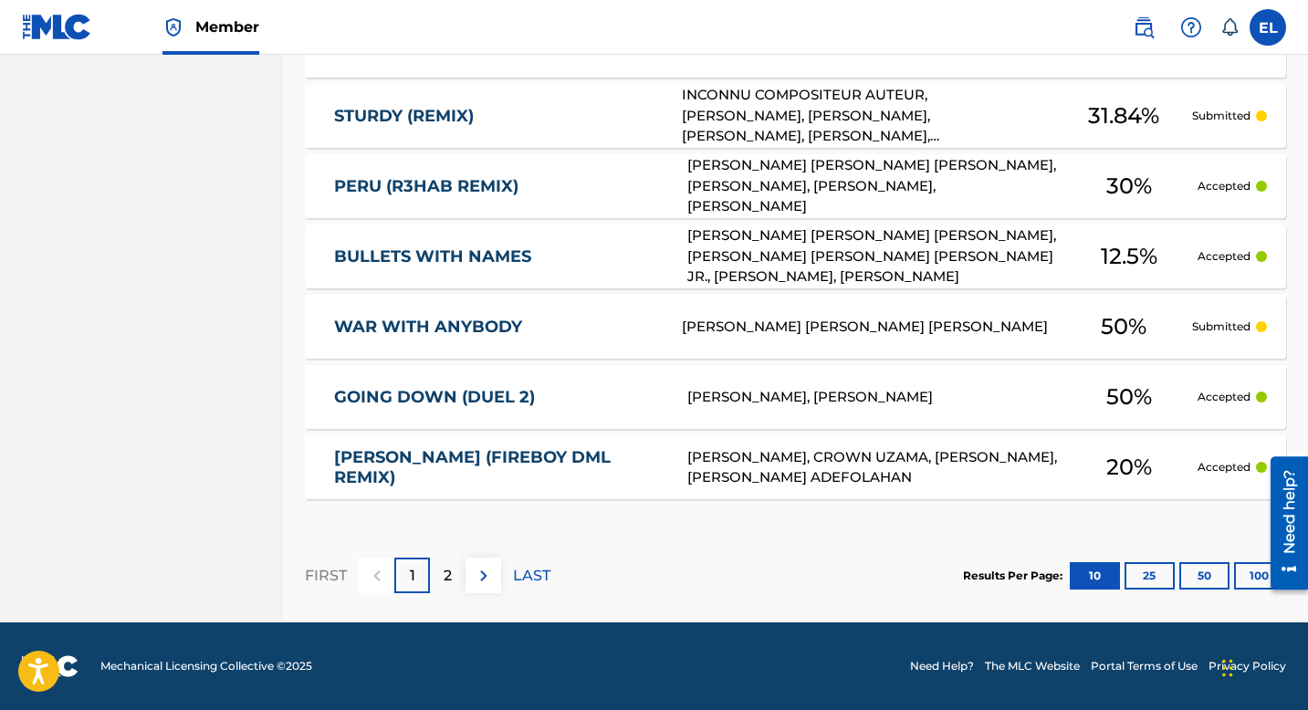
scroll to position [175, 0]
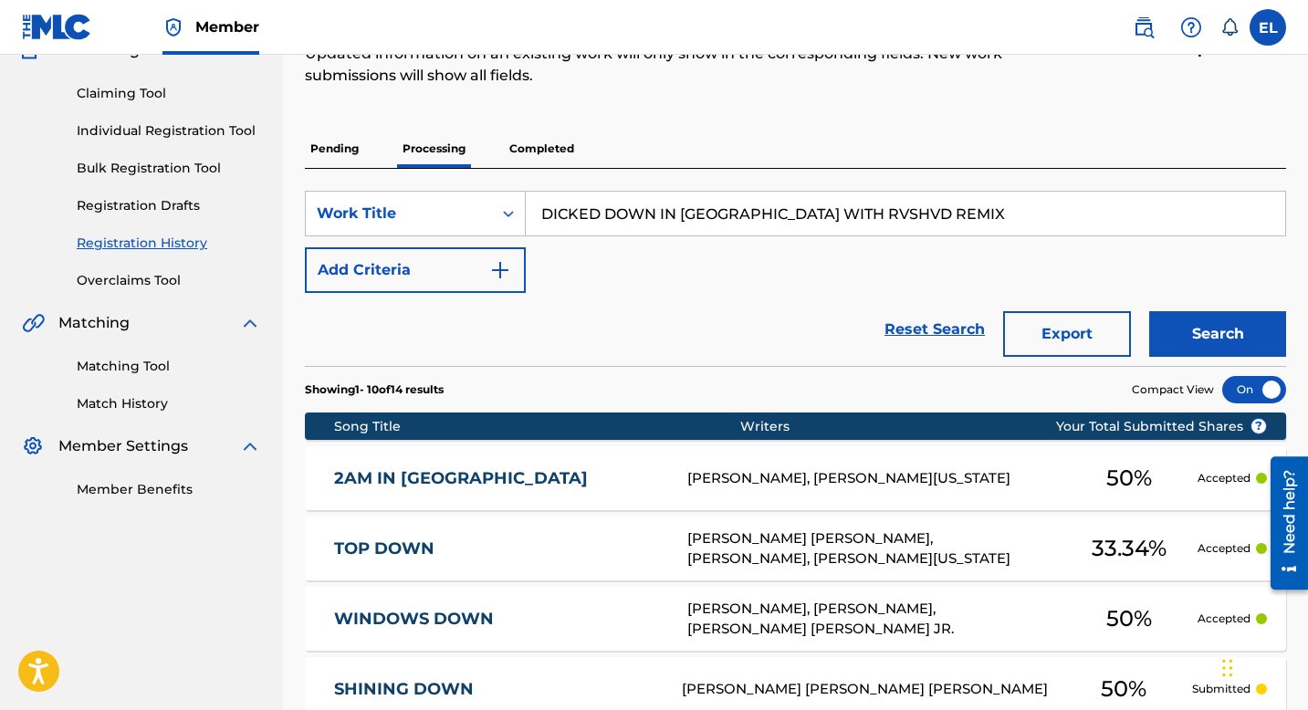
click at [552, 151] on p "Completed" at bounding box center [542, 149] width 76 height 38
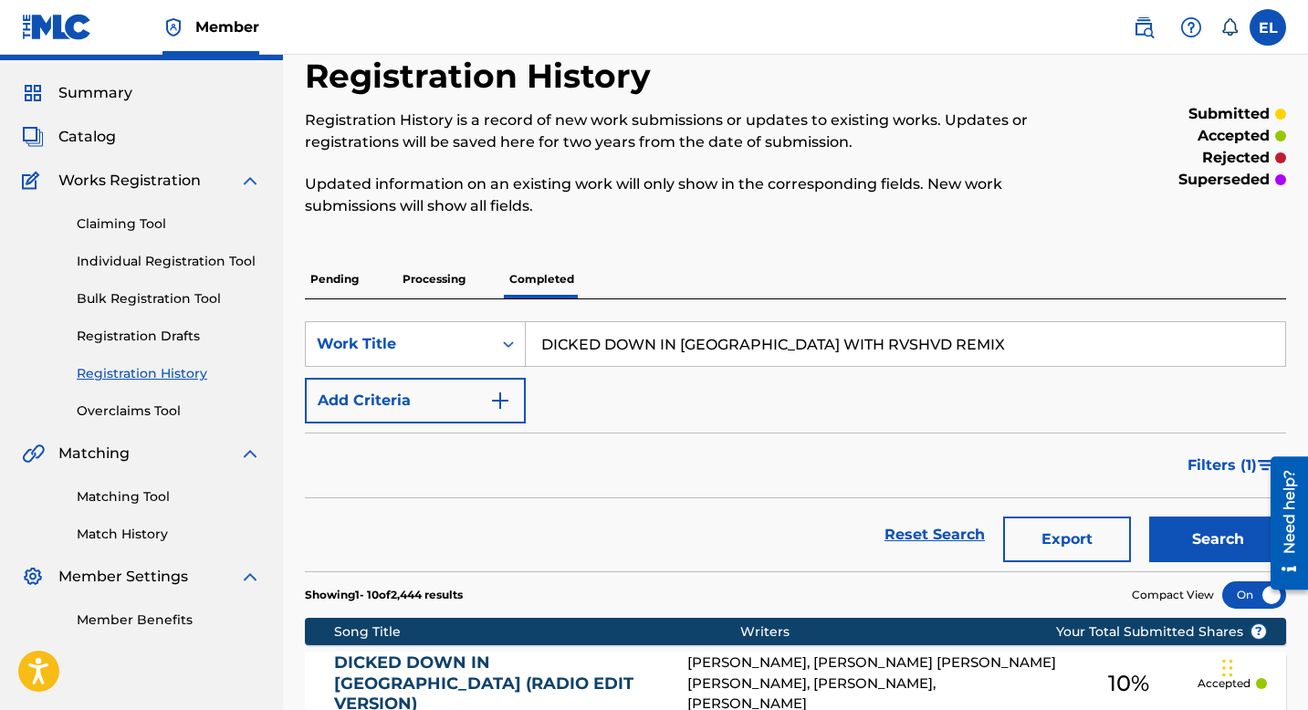
scroll to position [144, 0]
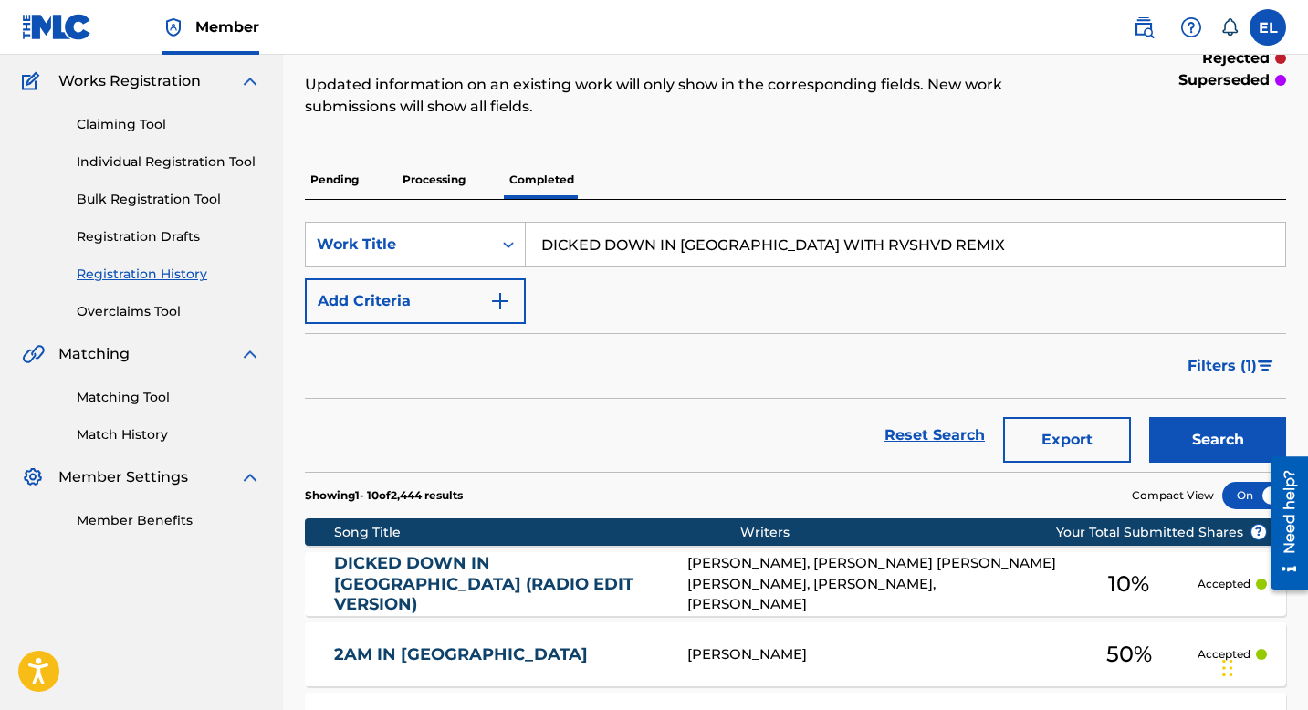
click at [825, 589] on div "BRENT GAFFORD, MATTHEW CHARLES MCKINNEY SCOTT, DREW TROSCLAIR, CLINTARIUS RASHA…" at bounding box center [874, 584] width 373 height 62
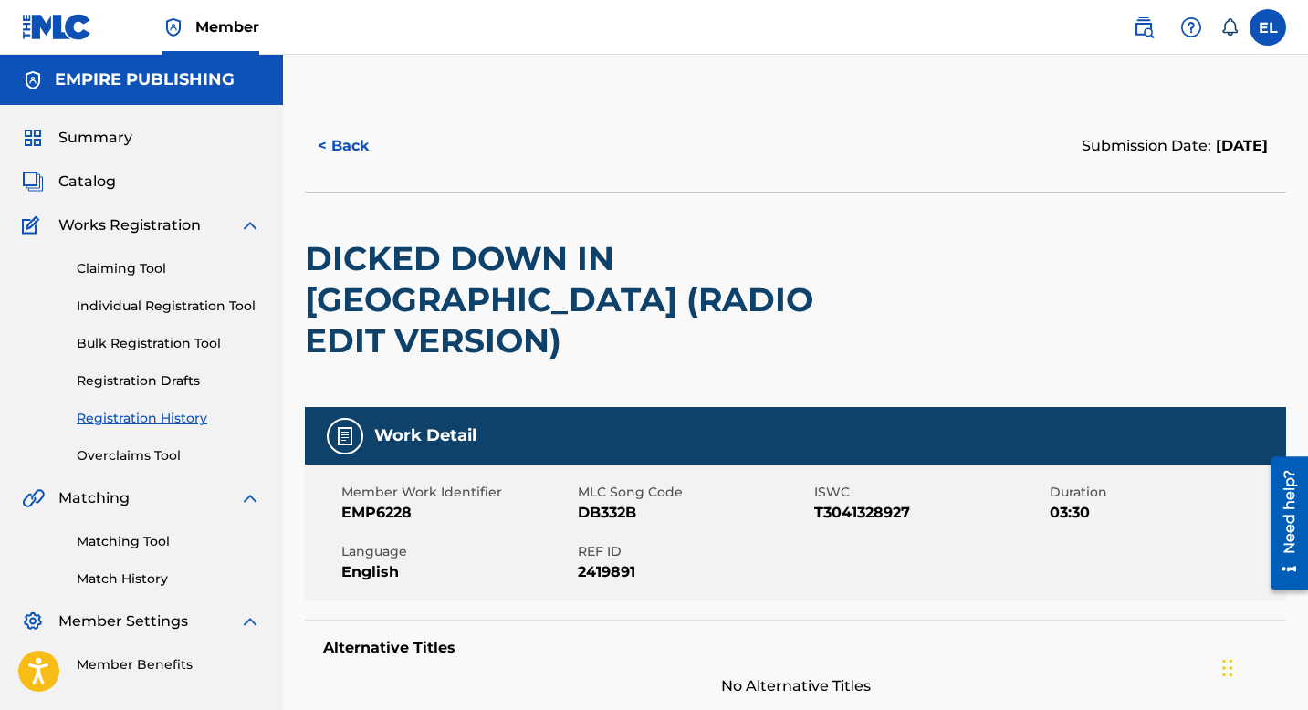
click at [95, 180] on span "Catalog" at bounding box center [87, 182] width 58 height 22
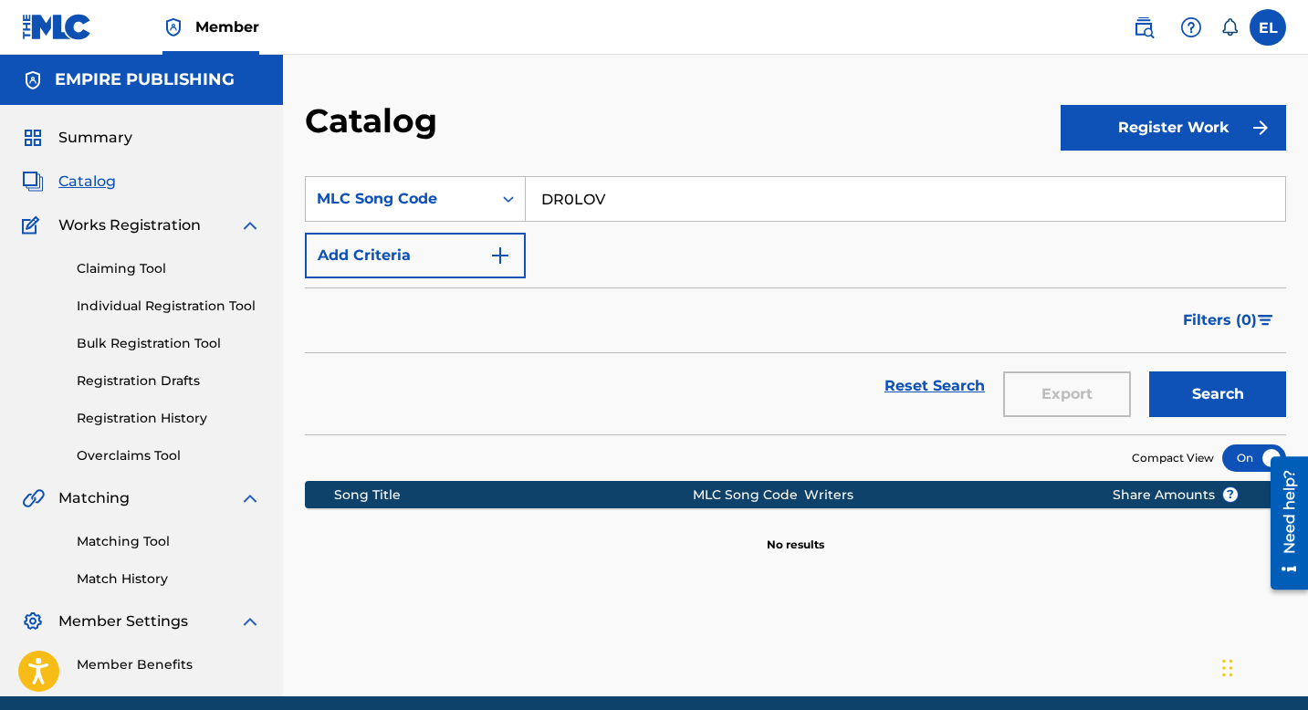
click at [614, 184] on input "DR0LOV" at bounding box center [906, 199] width 760 height 44
paste input "RA9E4S"
type input "RA9E4S"
click at [1239, 402] on button "Search" at bounding box center [1218, 395] width 137 height 46
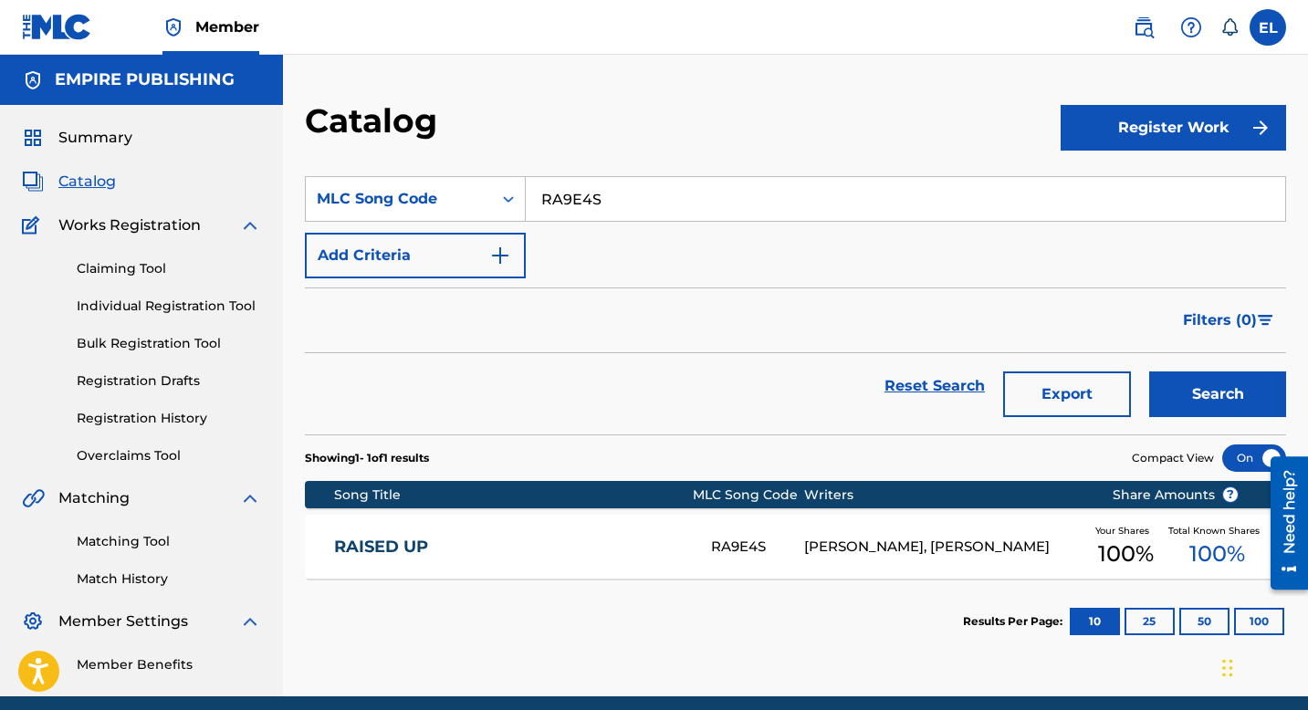
click at [495, 541] on link "RAISED UP" at bounding box center [510, 547] width 352 height 21
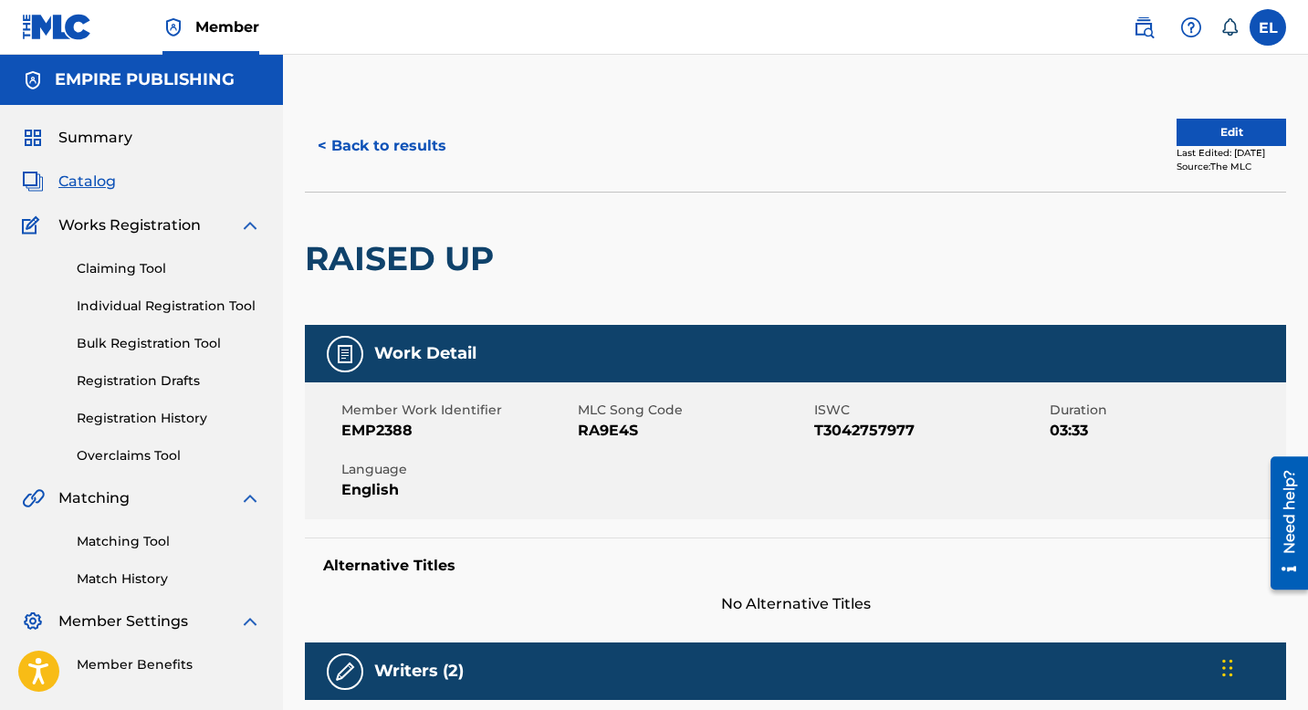
click at [1216, 133] on button "Edit" at bounding box center [1232, 132] width 110 height 27
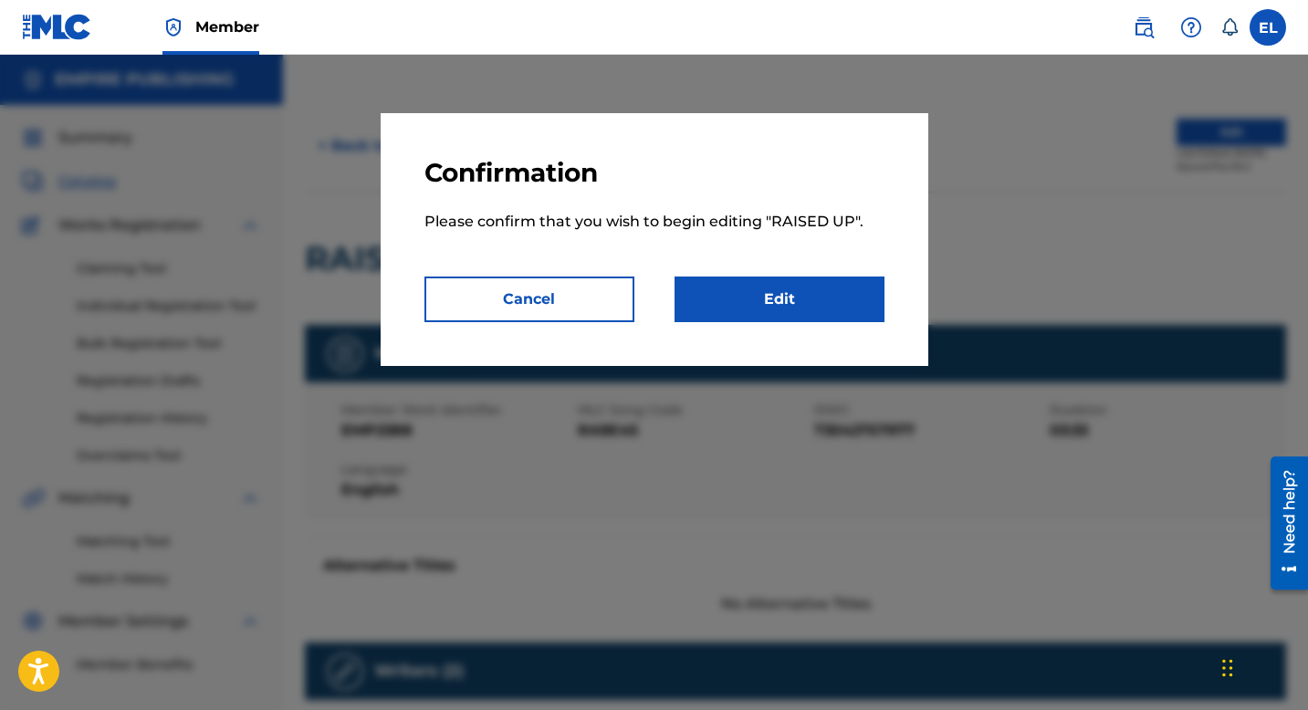
click at [794, 310] on link "Edit" at bounding box center [780, 300] width 210 height 46
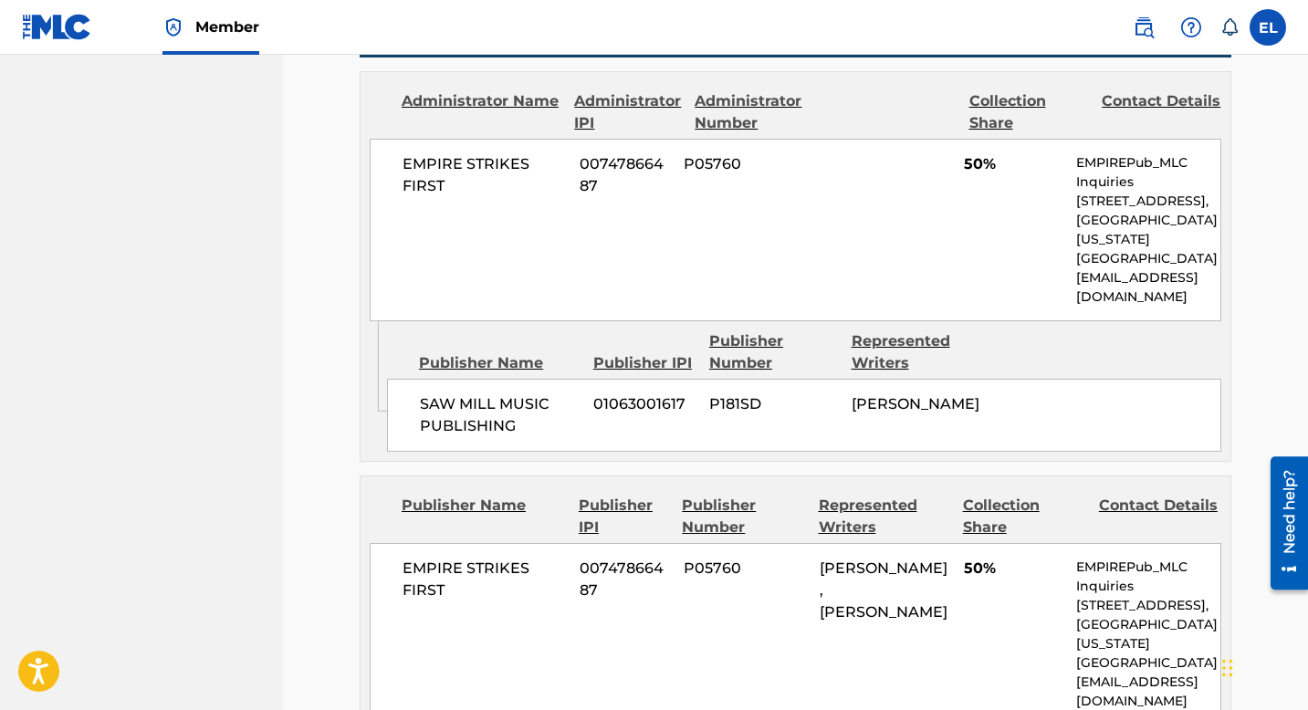
scroll to position [723, 0]
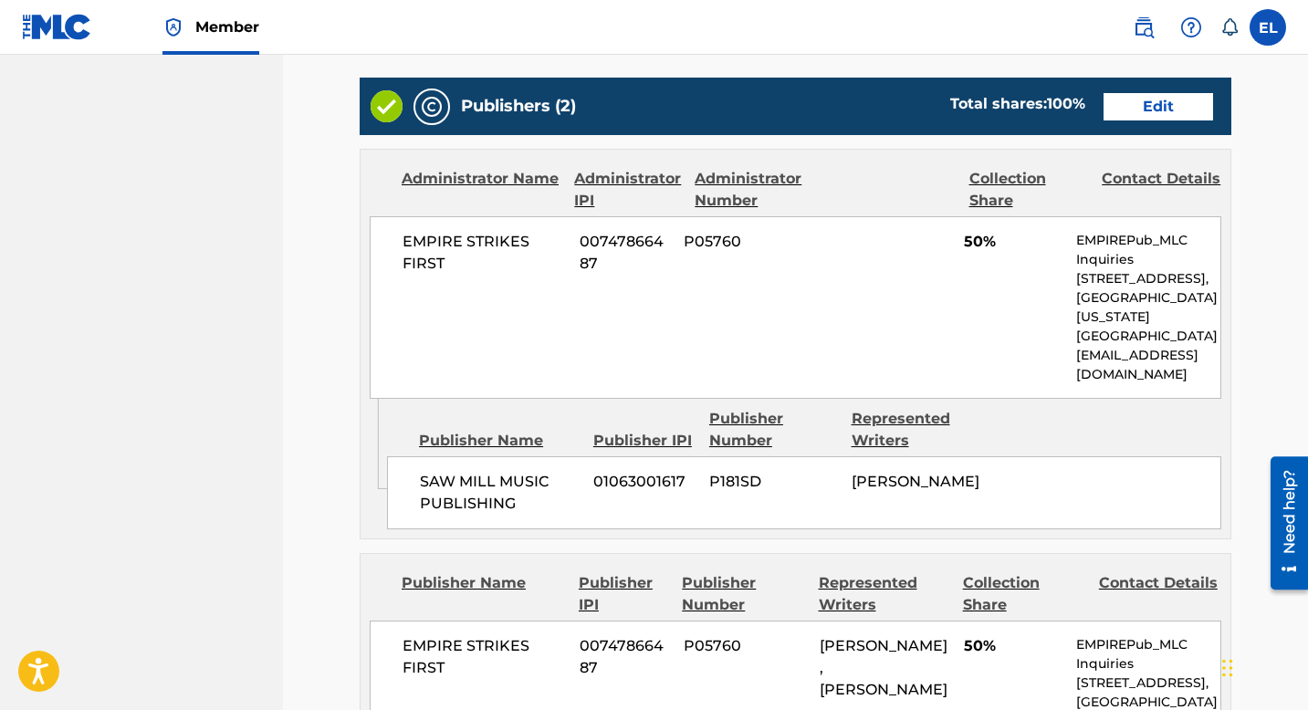
click at [1156, 108] on link "Edit" at bounding box center [1159, 106] width 110 height 27
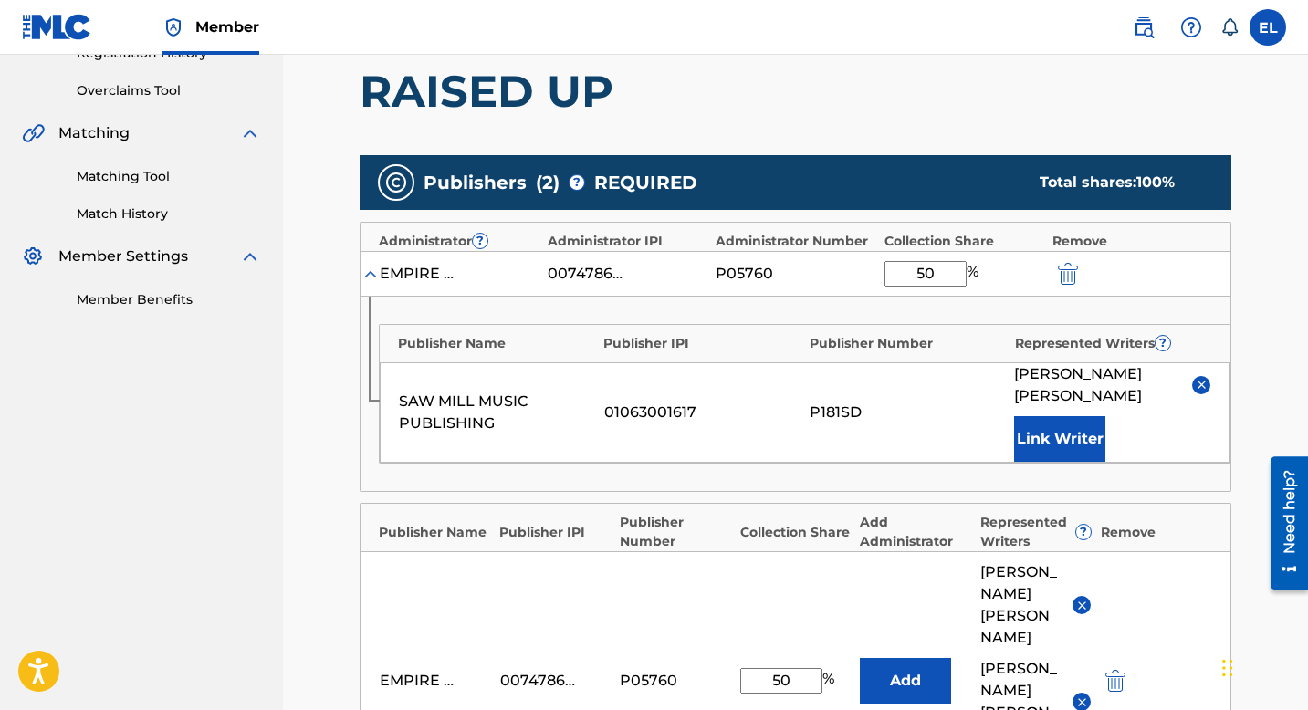
scroll to position [530, 0]
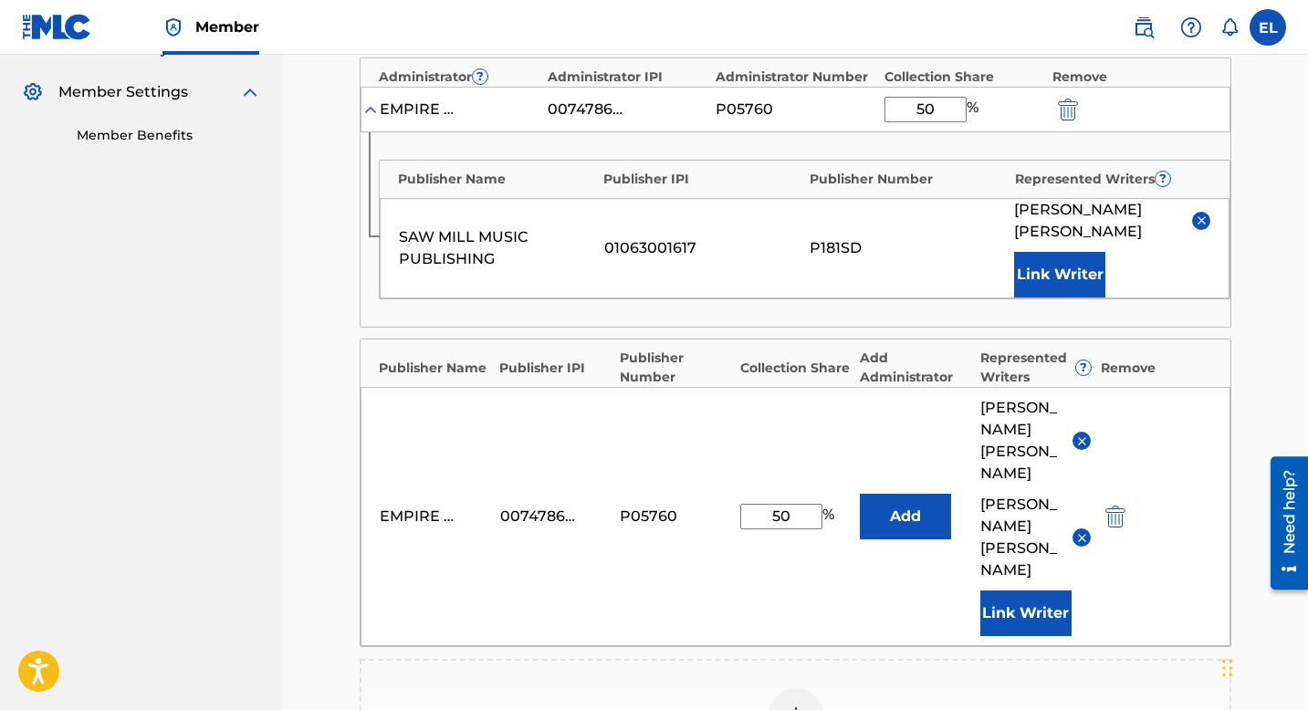
click at [1079, 441] on img at bounding box center [1083, 442] width 14 height 14
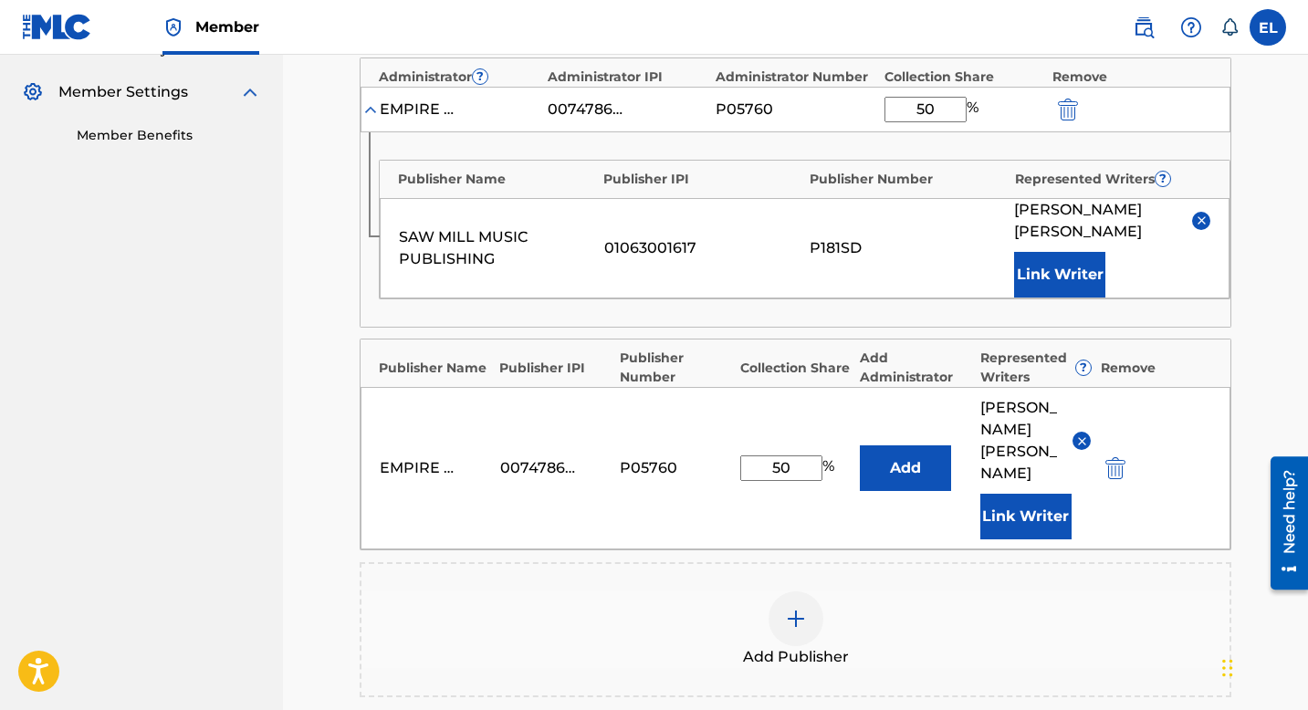
scroll to position [815, 0]
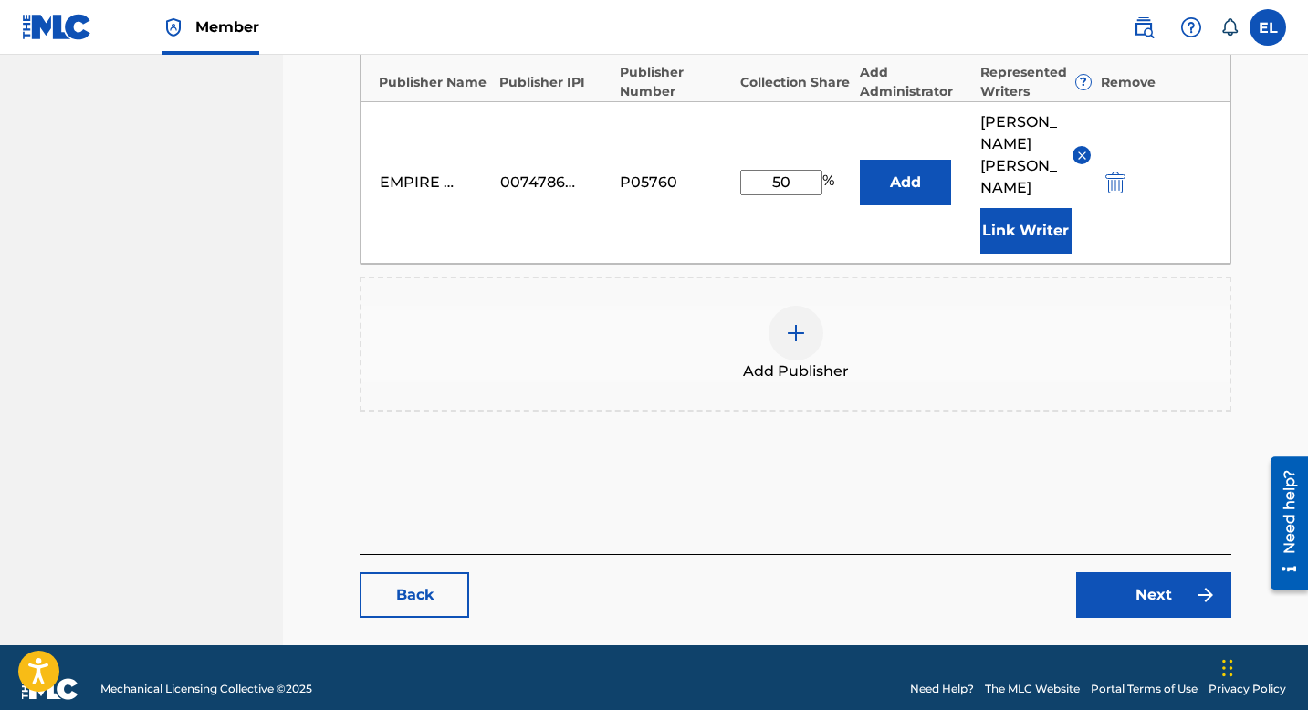
click at [1153, 574] on link "Next" at bounding box center [1154, 596] width 155 height 46
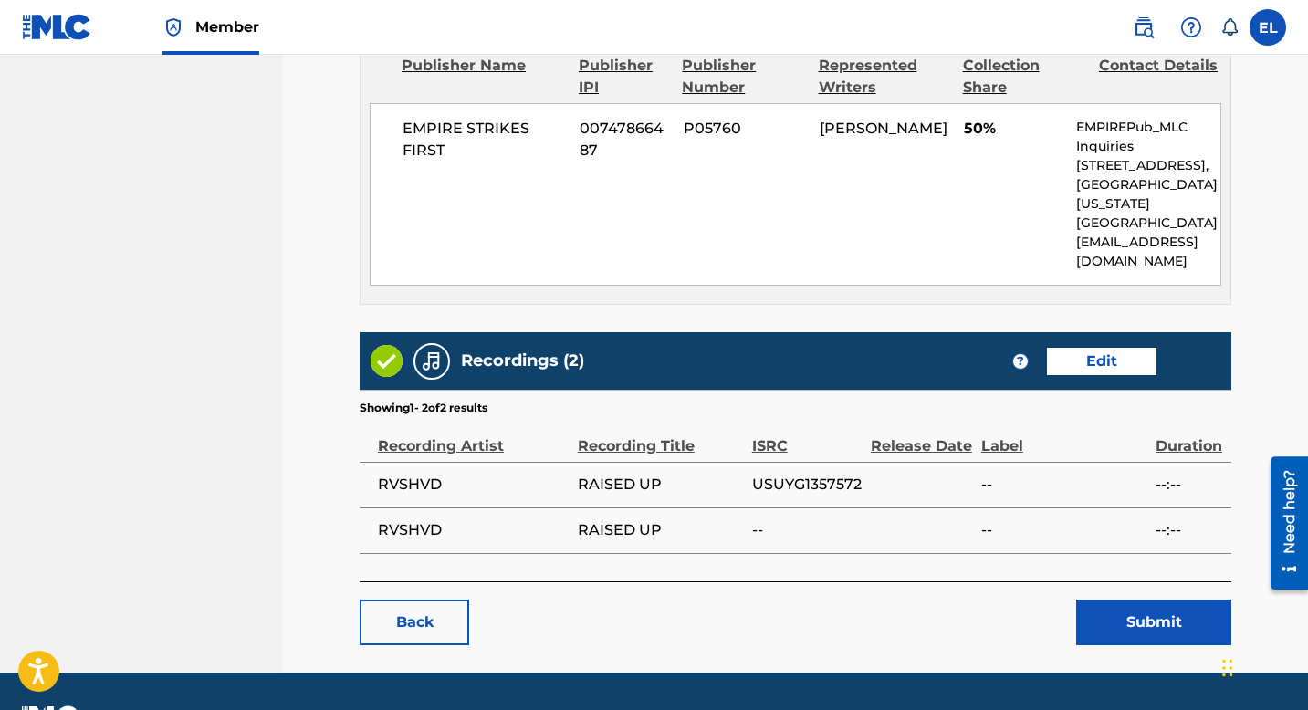
scroll to position [1270, 0]
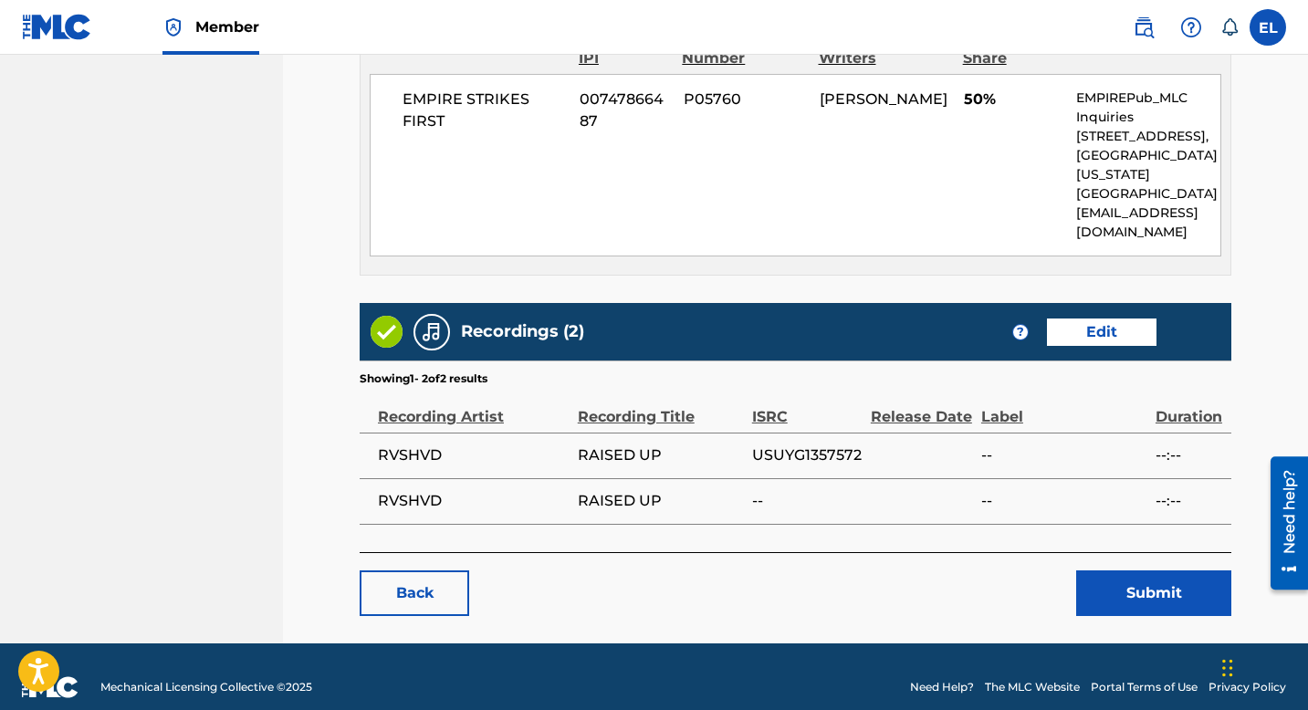
click at [1119, 572] on button "Submit" at bounding box center [1154, 594] width 155 height 46
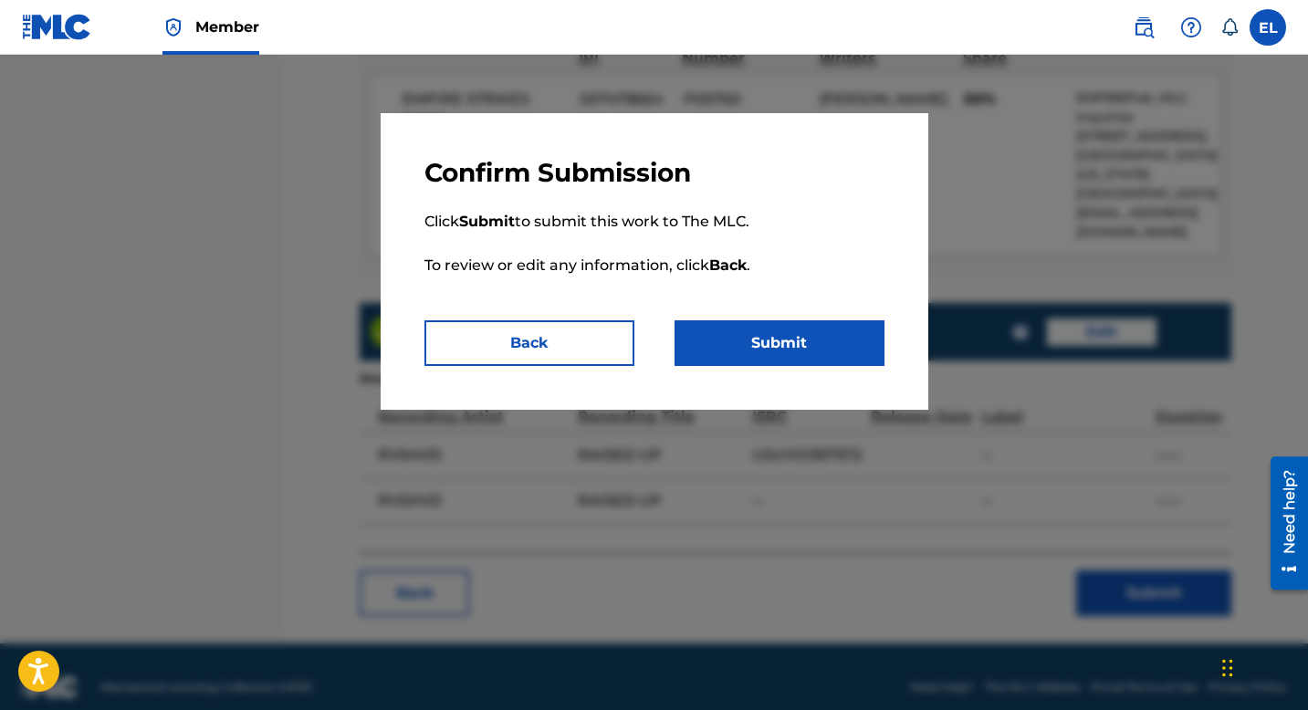
click at [761, 344] on button "Submit" at bounding box center [780, 344] width 210 height 46
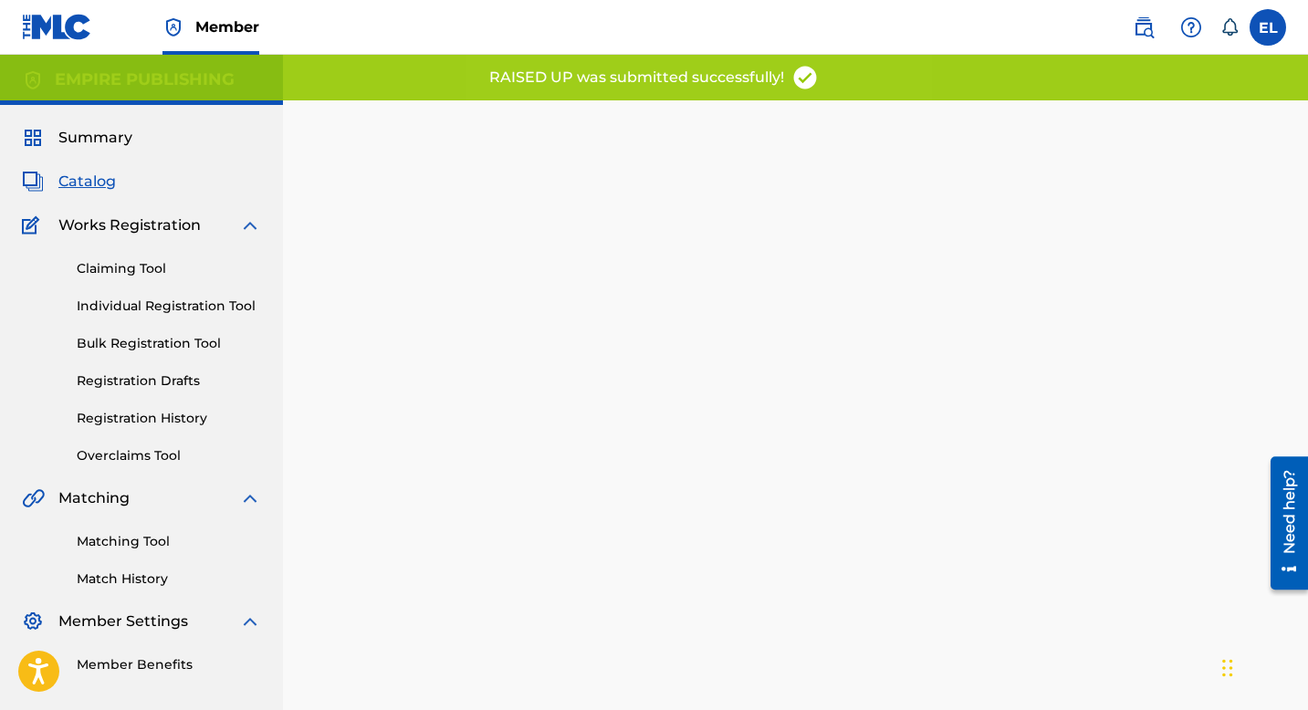
click at [101, 183] on span "Catalog" at bounding box center [87, 182] width 58 height 22
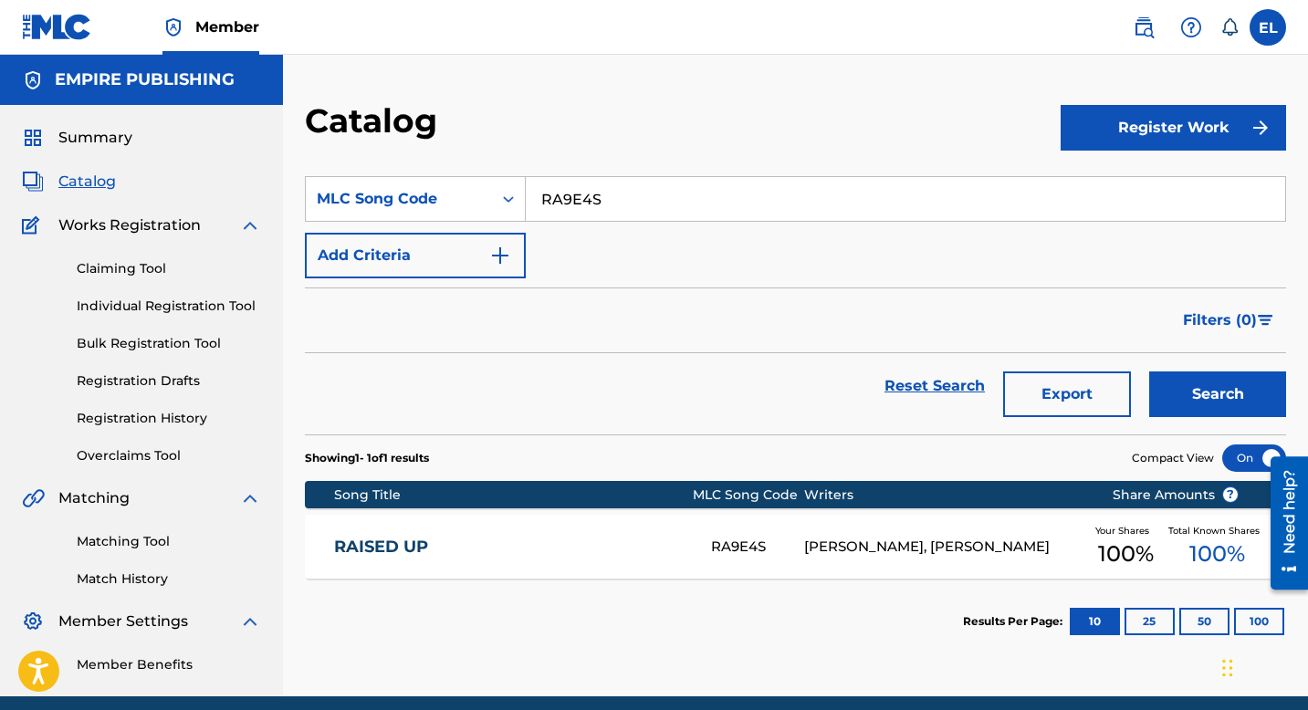
click at [653, 193] on input "RA9E4S" at bounding box center [906, 199] width 760 height 44
click at [653, 194] on input "RA9E4S" at bounding box center [906, 199] width 760 height 44
click at [653, 195] on input "RA9E4S" at bounding box center [906, 199] width 760 height 44
paste input "DC2FWJ"
click at [738, 202] on input "RA9E4SDC2FWJ" at bounding box center [906, 199] width 760 height 44
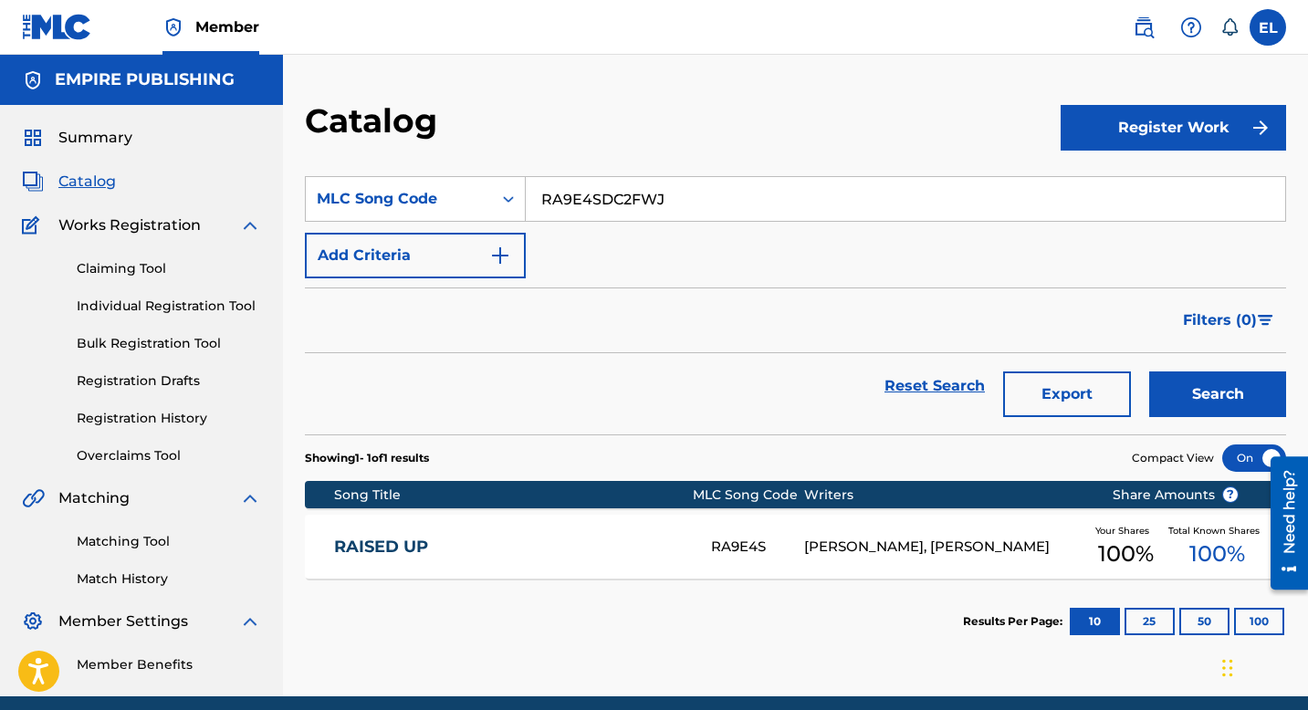
click at [738, 202] on input "RA9E4SDC2FWJ" at bounding box center [906, 199] width 760 height 44
paste input "Search Form"
type input "DC2FWJ"
drag, startPoint x: 682, startPoint y: 141, endPoint x: 709, endPoint y: 171, distance: 40.7
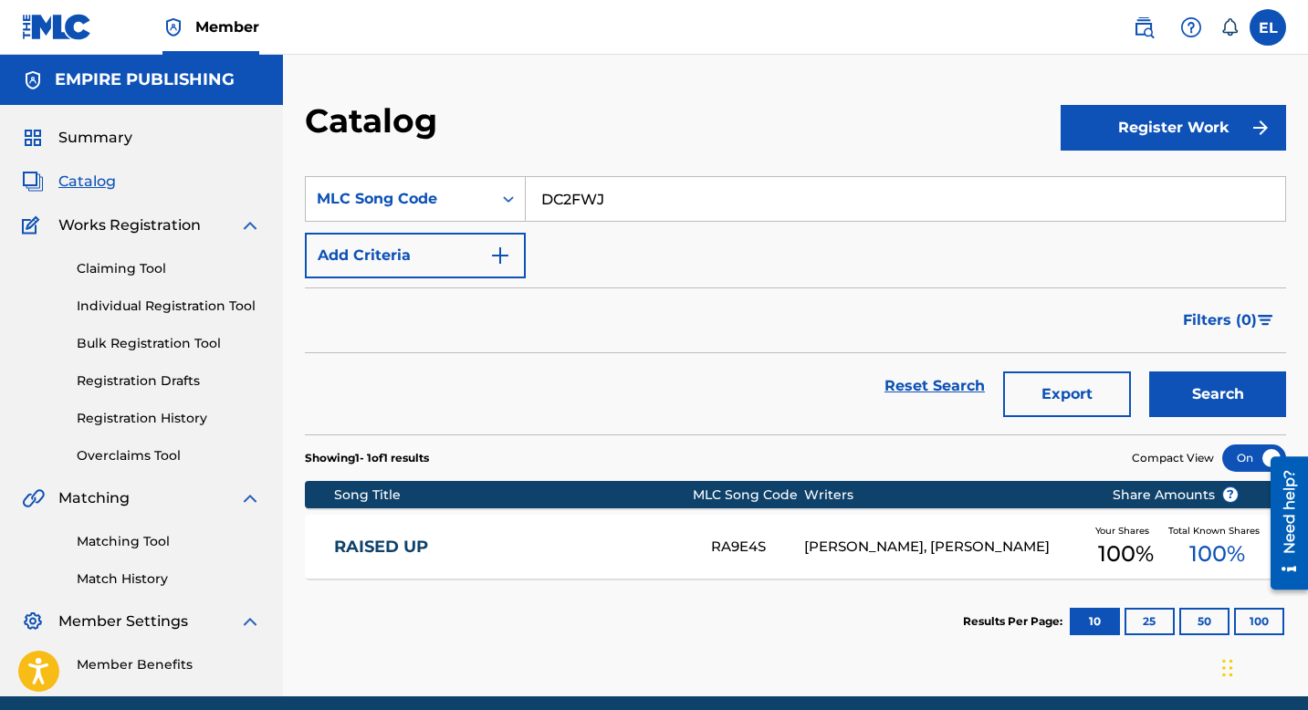
click at [682, 142] on div "Catalog" at bounding box center [683, 127] width 756 height 54
click at [1210, 394] on button "Search" at bounding box center [1218, 395] width 137 height 46
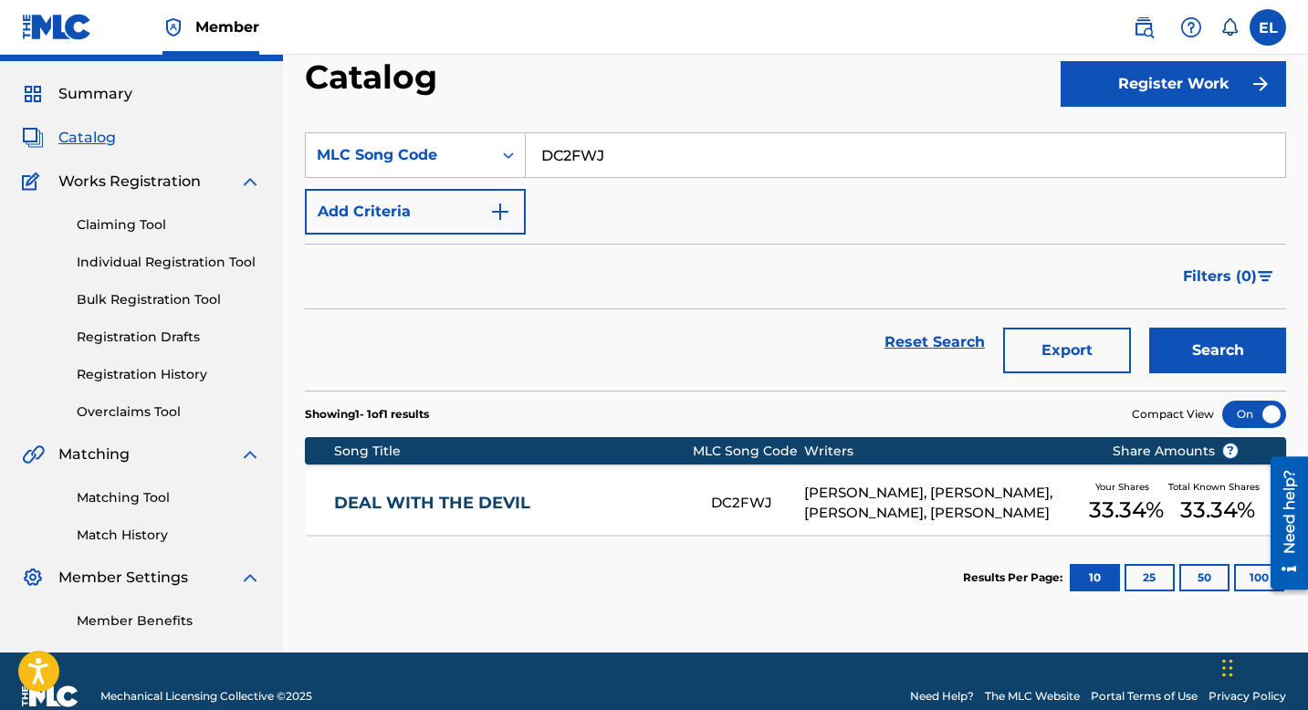
scroll to position [74, 0]
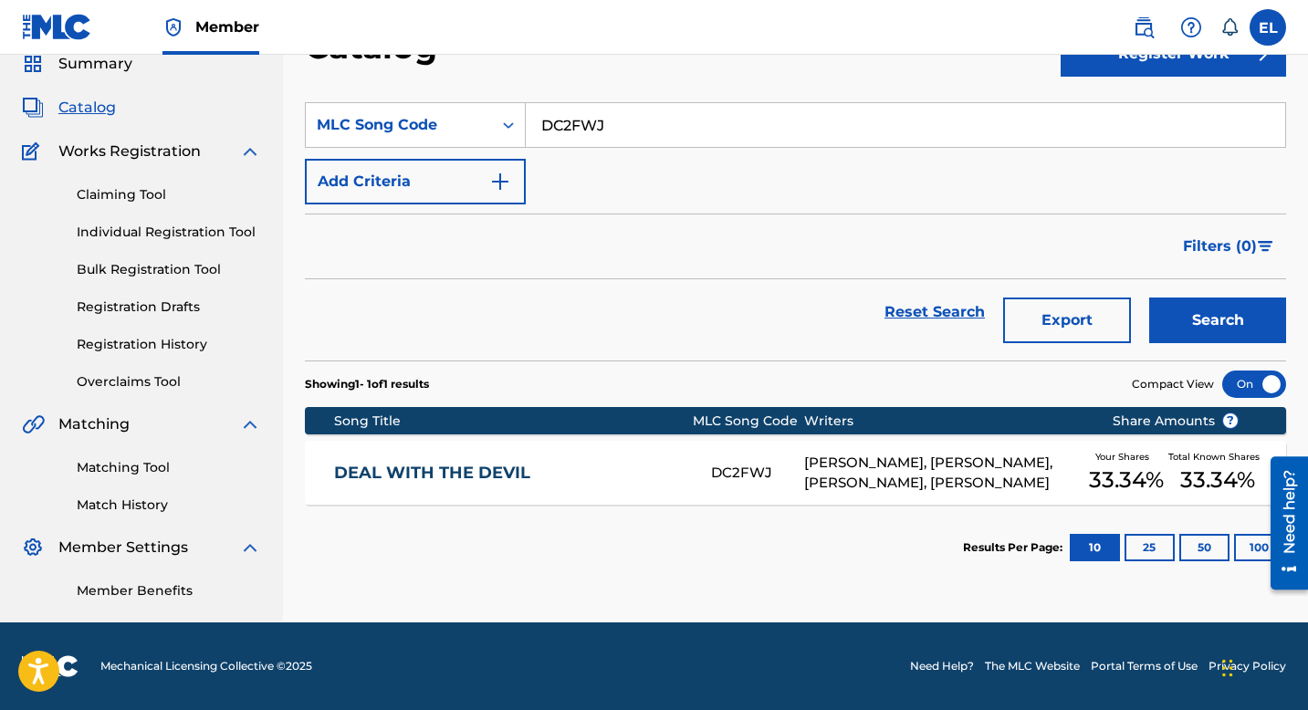
click at [658, 496] on div "DEAL WITH THE DEVIL DC2FWJ ANGEL REWIS-JOHNSON, CLINTARIUS RASHAD JOHNSON, MICH…" at bounding box center [796, 473] width 982 height 64
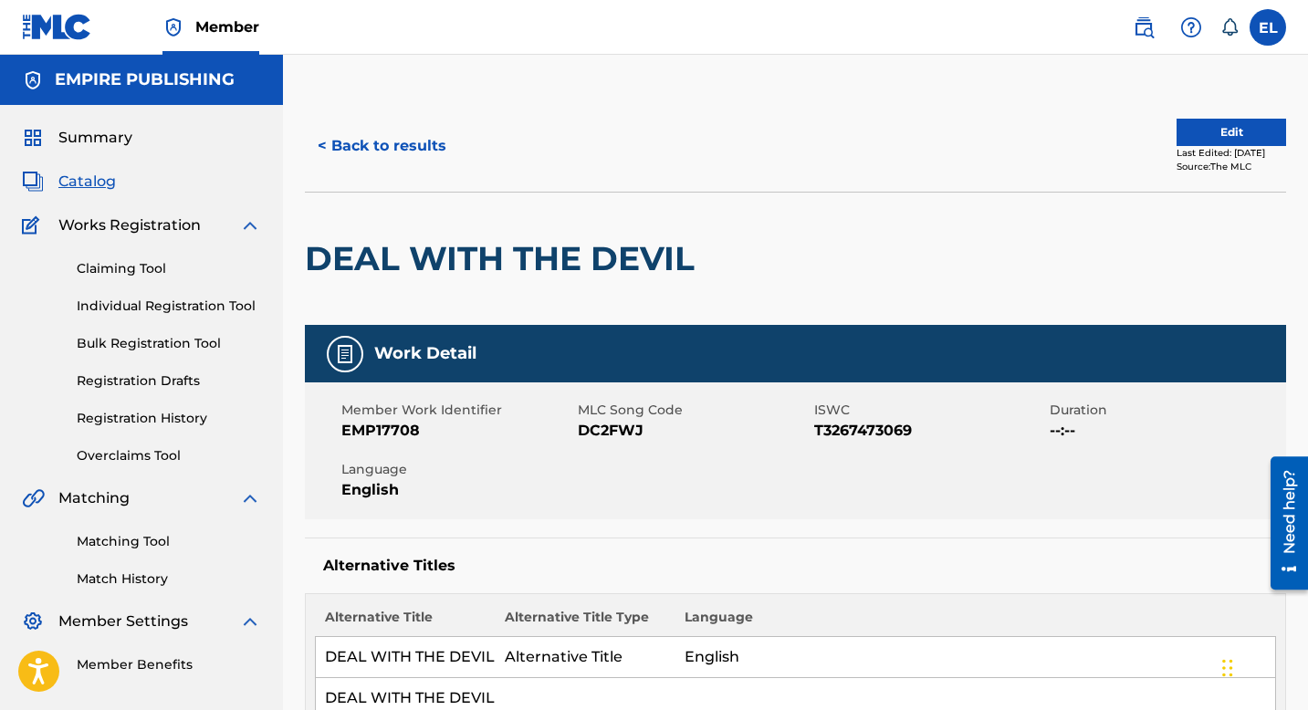
click at [385, 149] on button "< Back to results" at bounding box center [382, 146] width 154 height 46
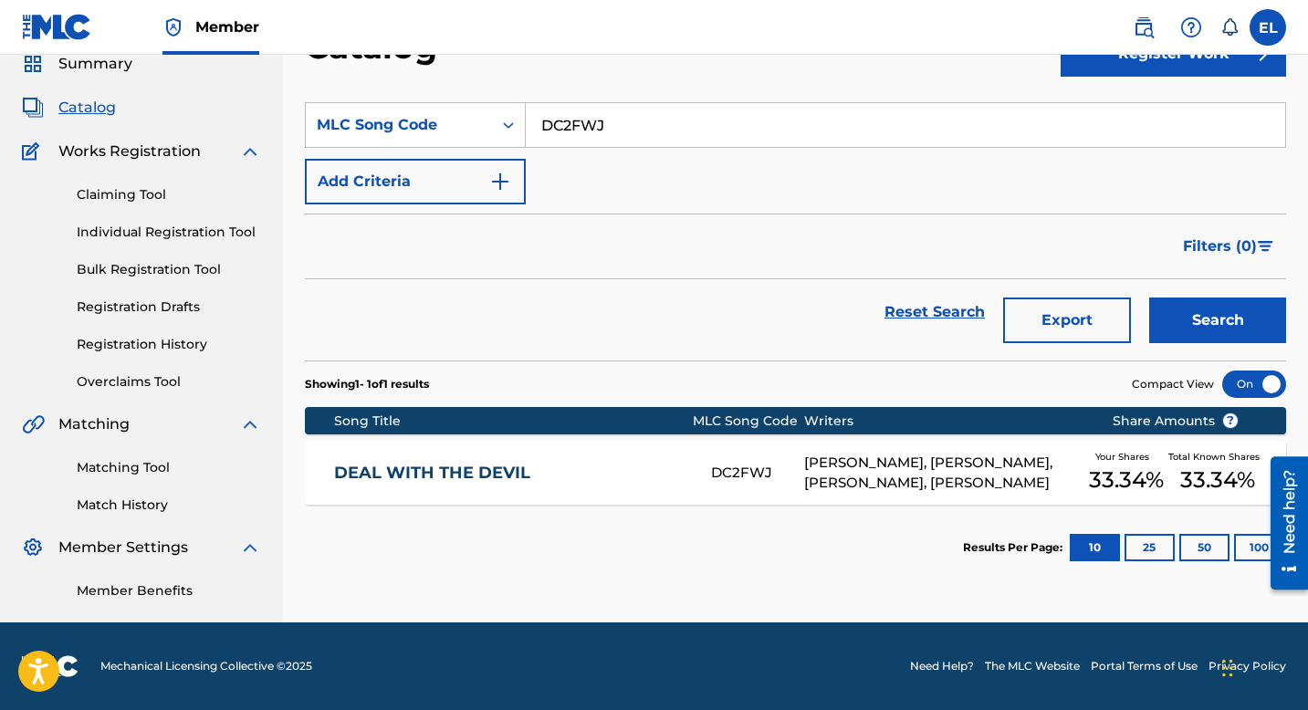
click at [657, 135] on input "DC2FWJ" at bounding box center [906, 125] width 760 height 44
click at [657, 137] on input "DC2FWJ" at bounding box center [906, 125] width 760 height 44
click at [655, 137] on input "DC2FWJ" at bounding box center [906, 125] width 760 height 44
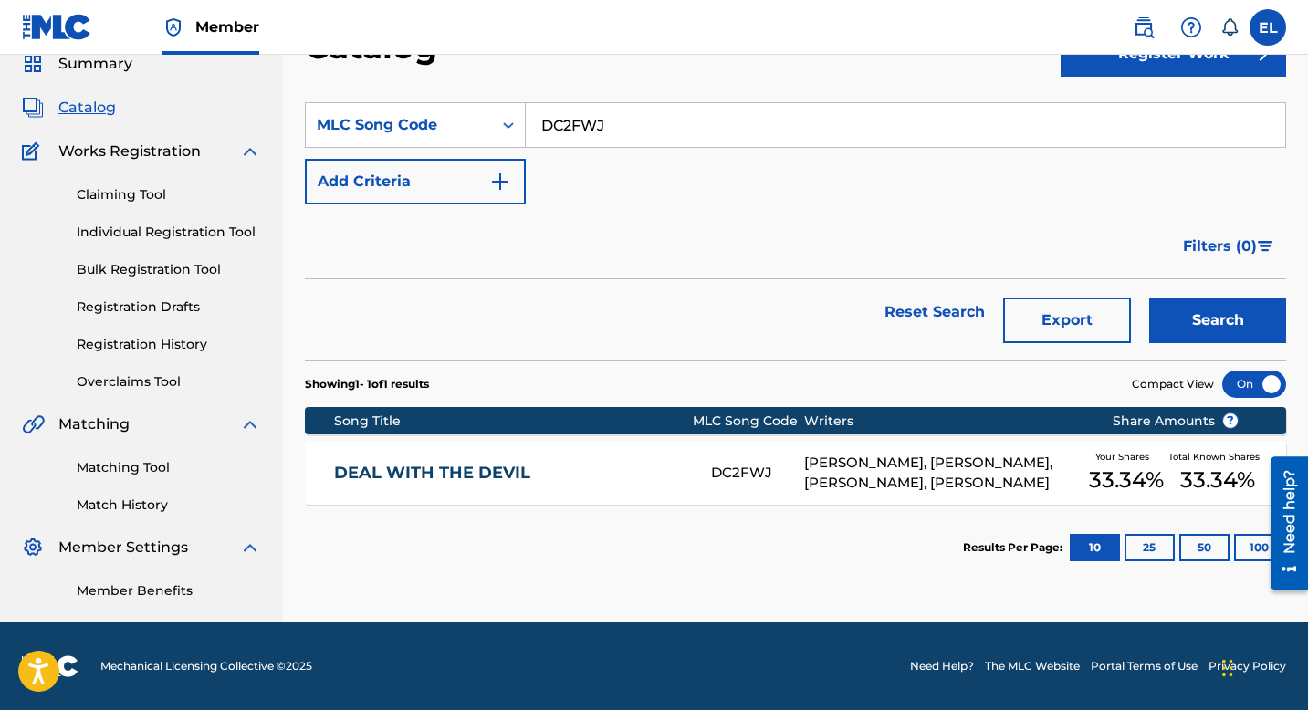
click at [655, 137] on input "DC2FWJ" at bounding box center [906, 125] width 760 height 44
paste input "ND447O"
type input "ND447O"
click at [1248, 323] on button "Search" at bounding box center [1218, 321] width 137 height 46
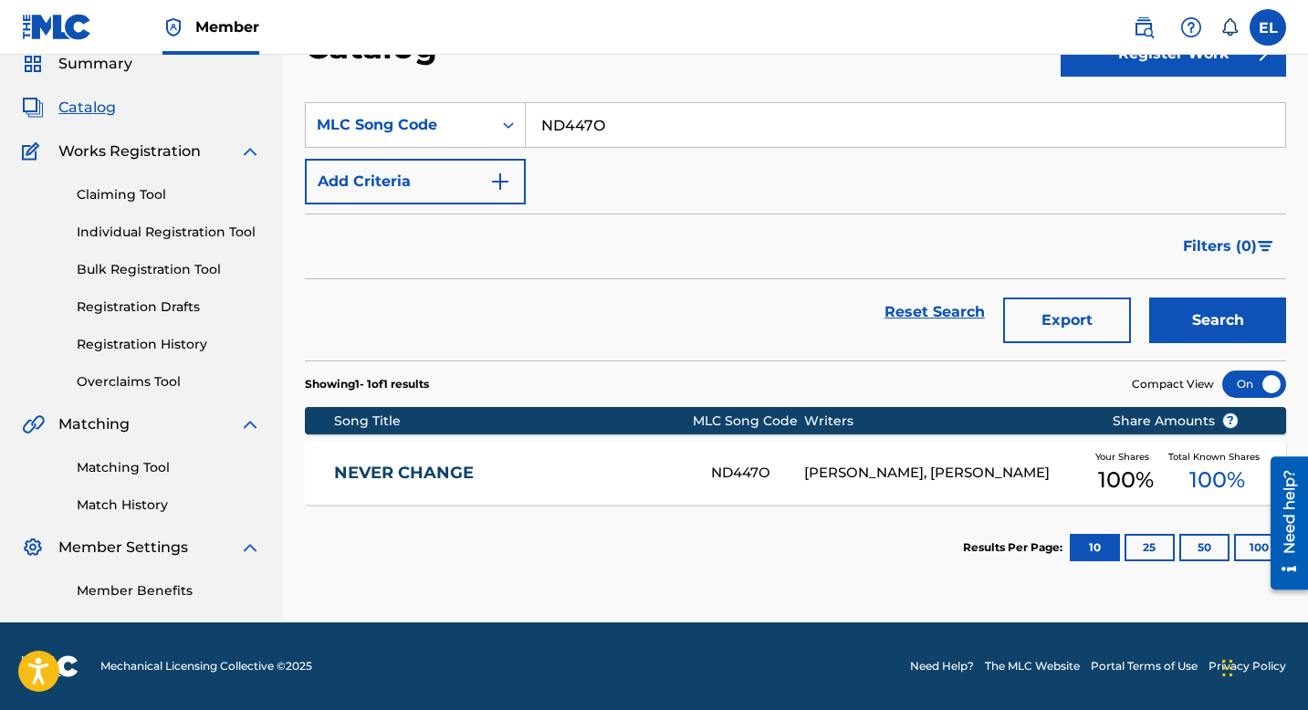
click at [620, 476] on link "NEVER CHANGE" at bounding box center [510, 473] width 352 height 21
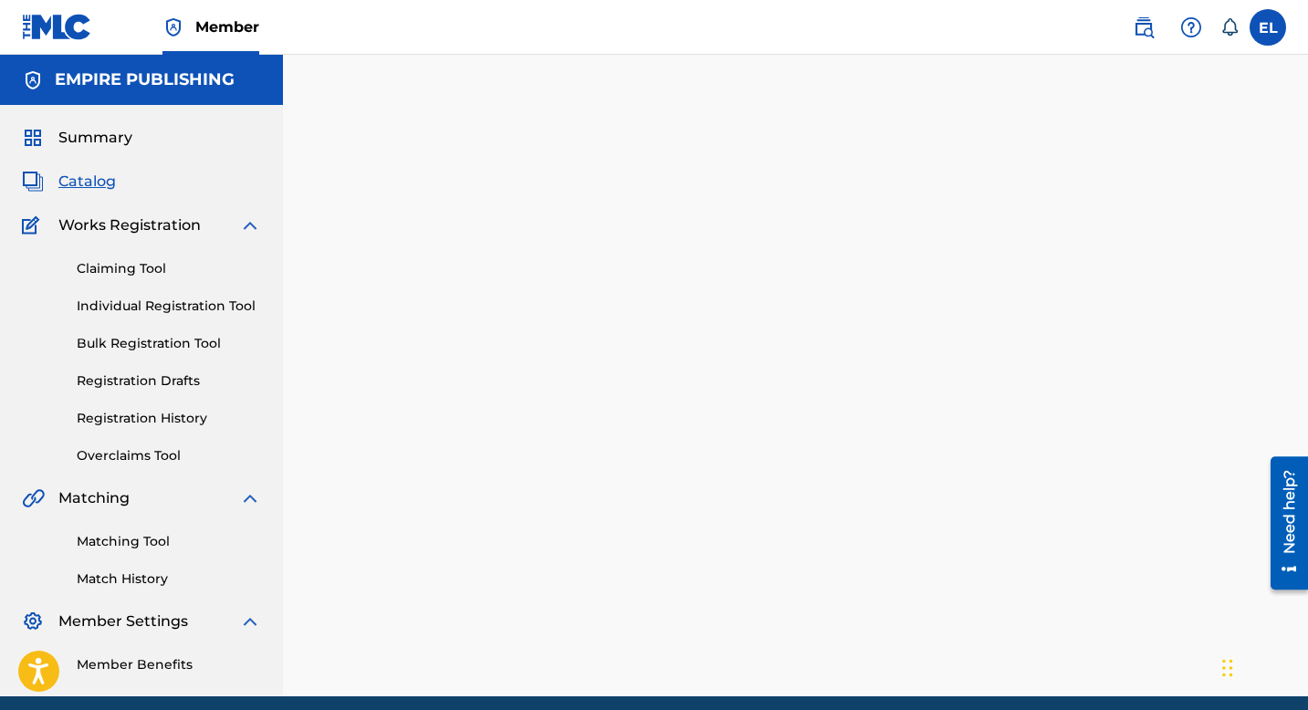
click at [620, 476] on div at bounding box center [795, 398] width 1025 height 596
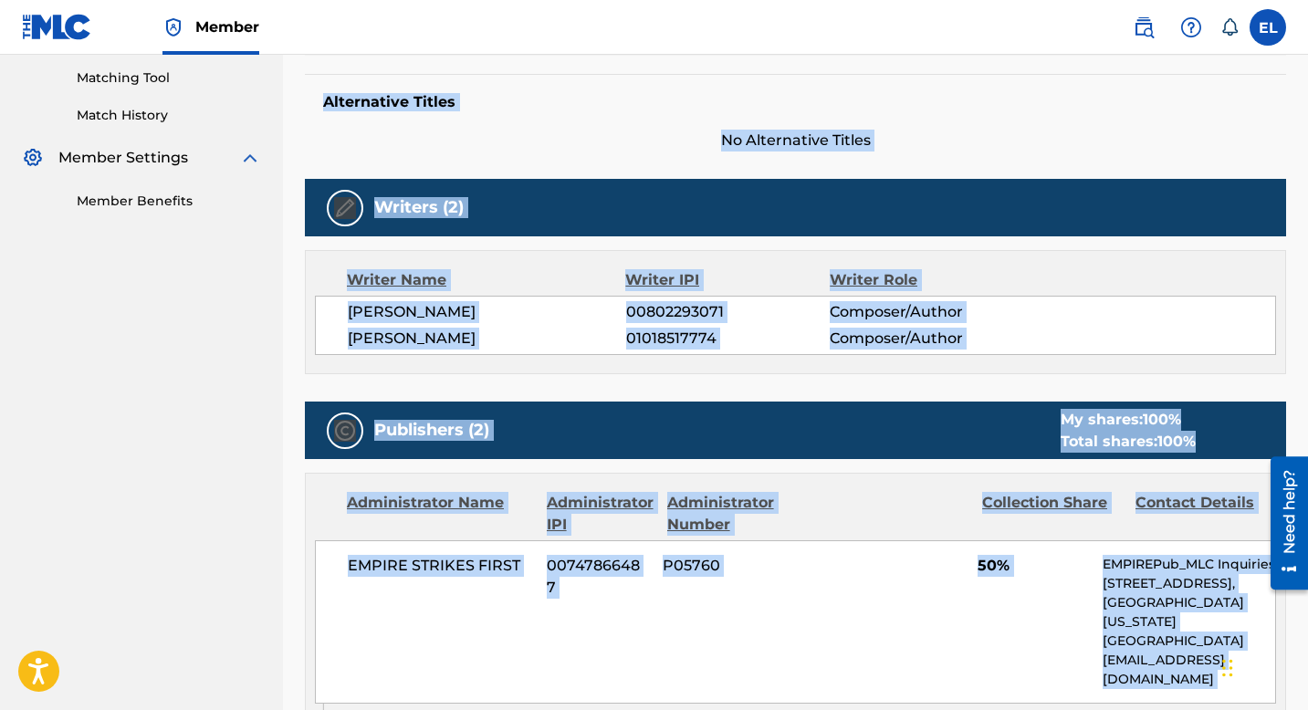
scroll to position [482, 0]
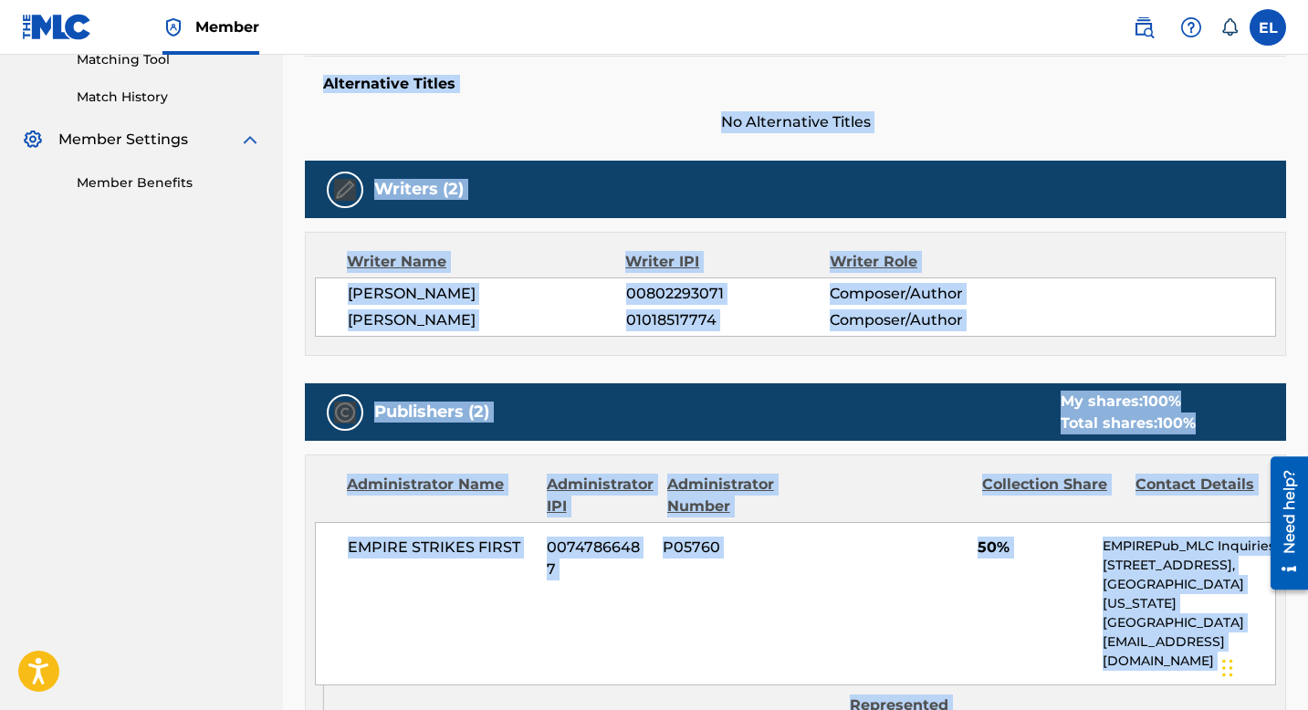
click at [861, 410] on div "Publishers (2) My shares: 100 % Total shares: 100 %" at bounding box center [796, 413] width 982 height 58
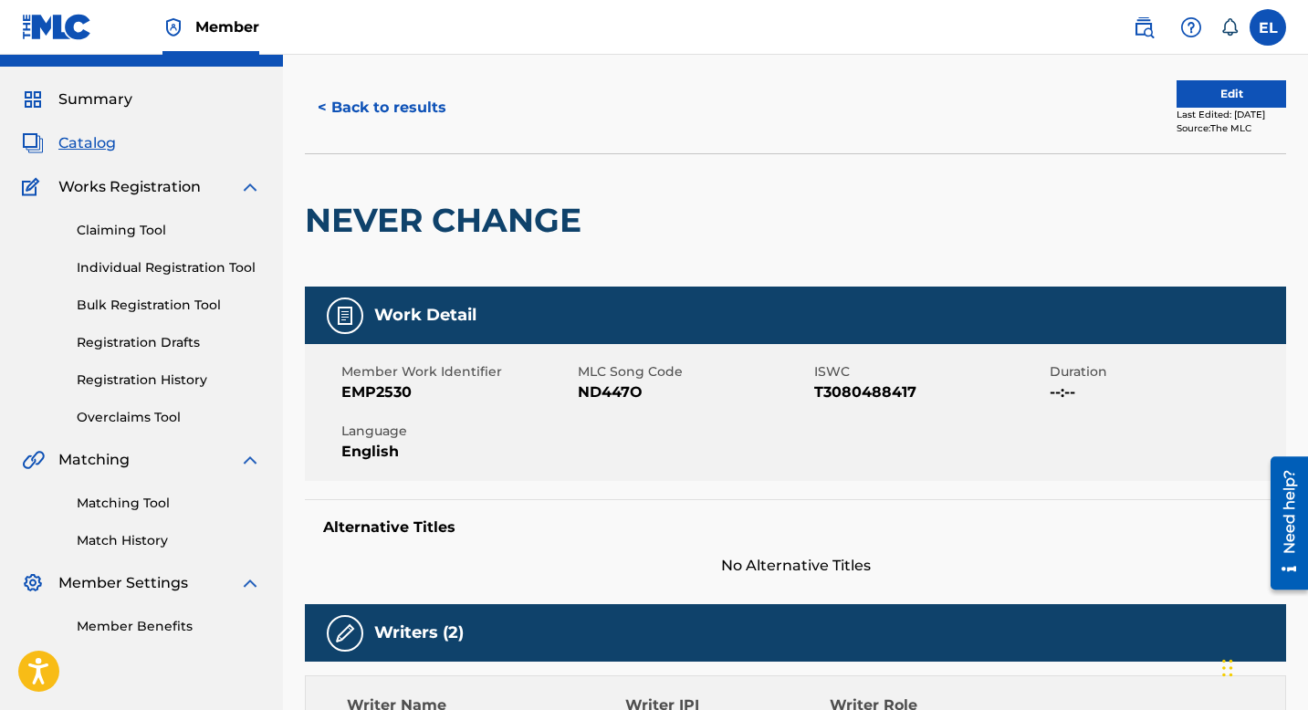
scroll to position [0, 0]
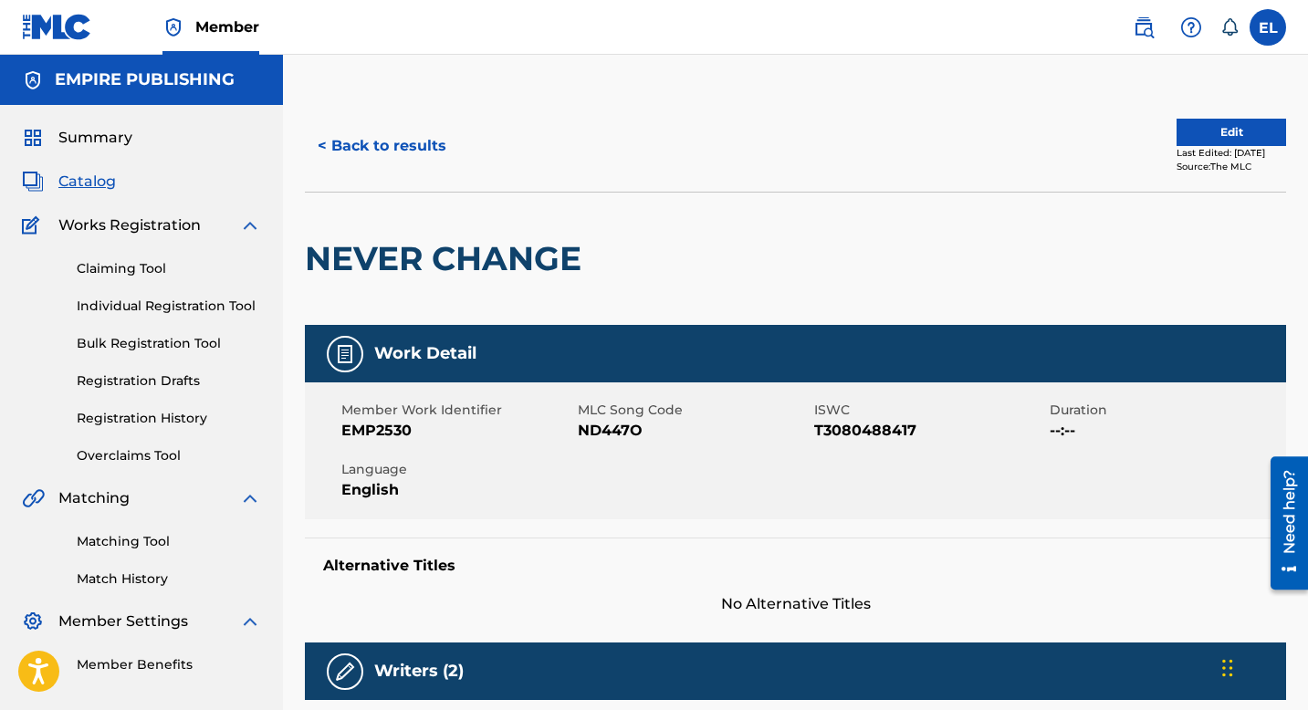
click at [394, 150] on button "< Back to results" at bounding box center [382, 146] width 154 height 46
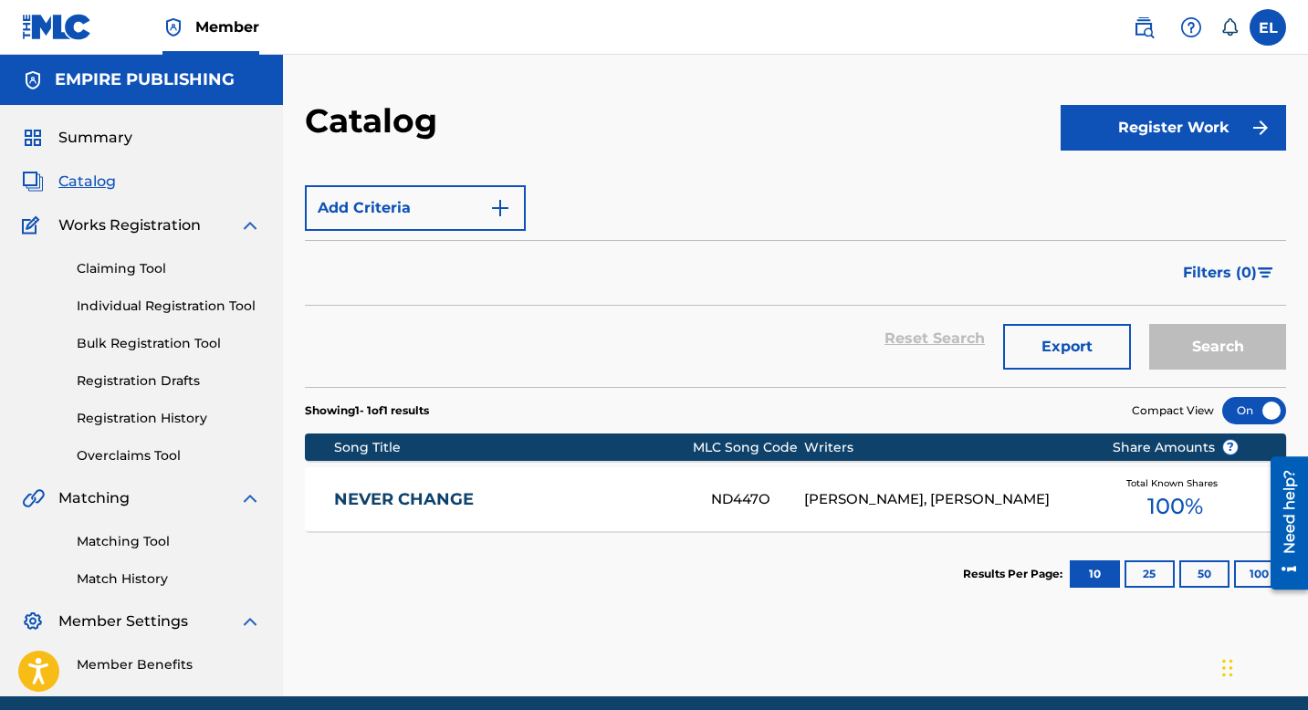
scroll to position [74, 0]
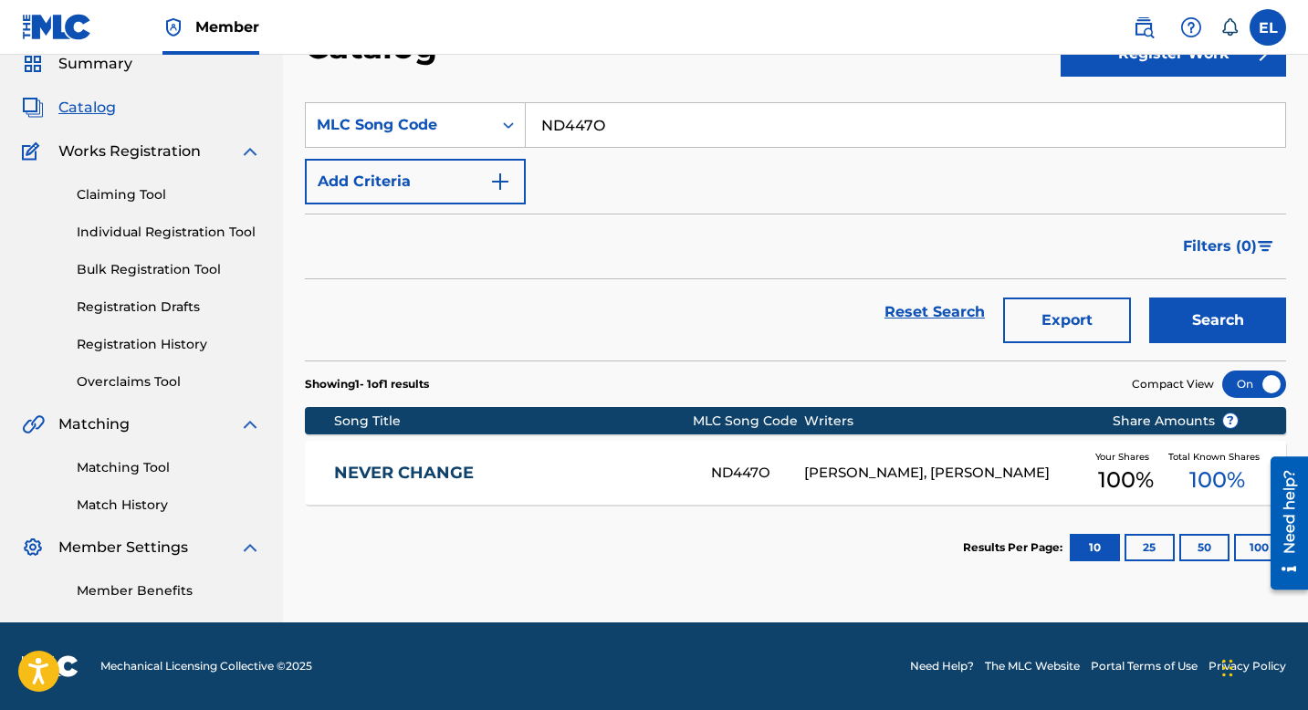
click at [651, 126] on input "ND447O" at bounding box center [906, 125] width 760 height 44
click at [651, 127] on input "ND447O" at bounding box center [906, 125] width 760 height 44
paste input "CB0YS2"
type input "CB0YS2"
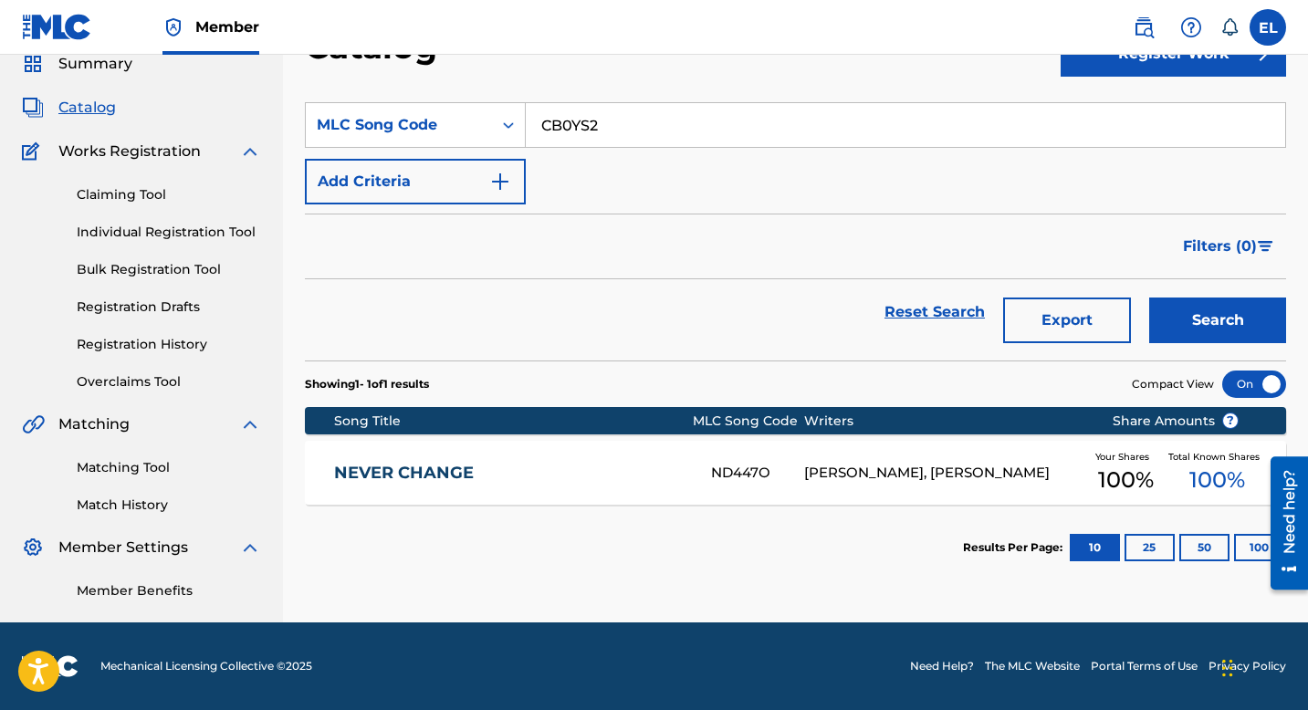
click at [710, 66] on div "Catalog" at bounding box center [683, 53] width 756 height 54
click at [1235, 323] on button "Search" at bounding box center [1218, 321] width 137 height 46
click at [573, 474] on link "COTTONMOUTH" at bounding box center [510, 473] width 352 height 21
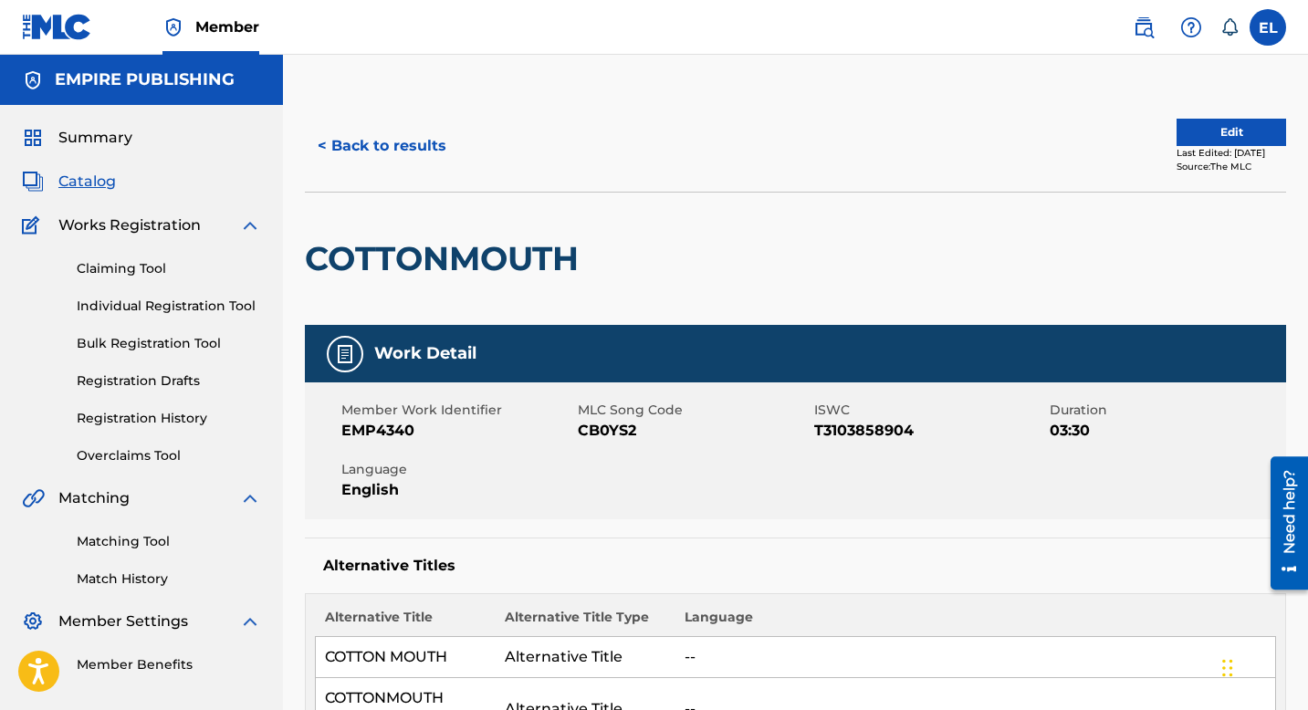
click at [371, 149] on button "< Back to results" at bounding box center [382, 146] width 154 height 46
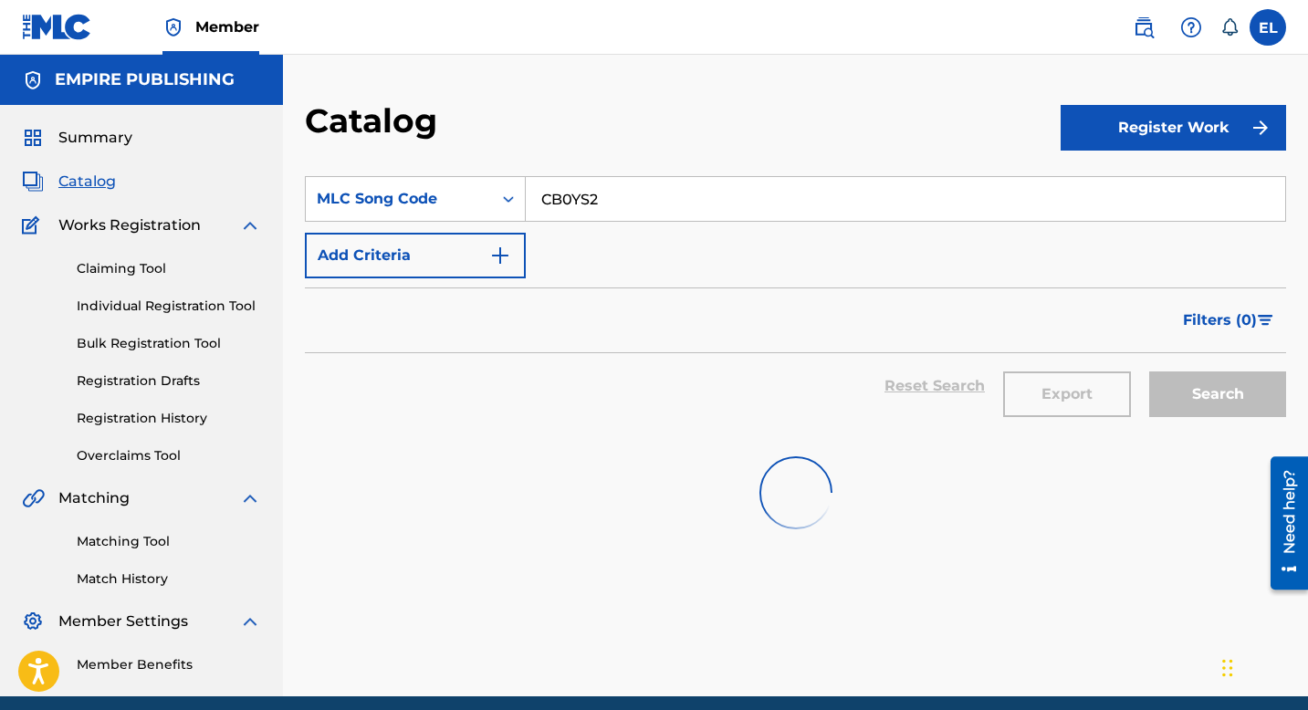
scroll to position [74, 0]
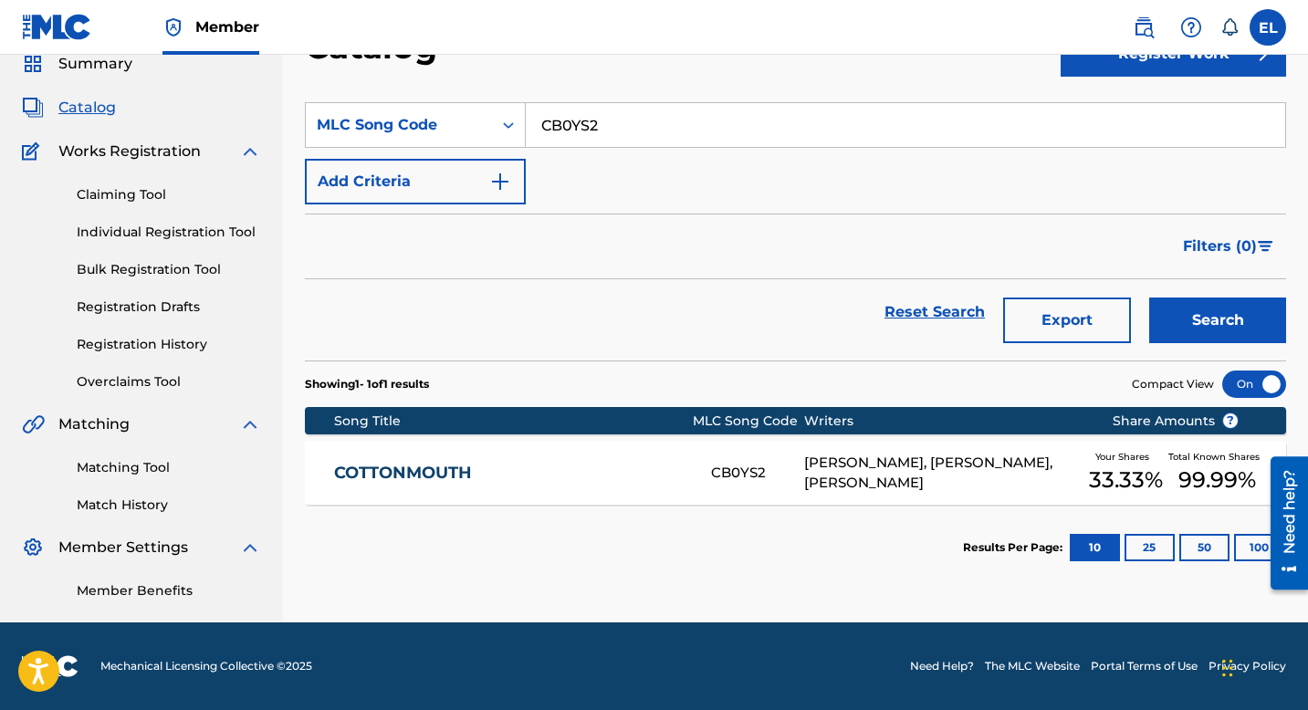
click at [610, 133] on input "CB0YS2" at bounding box center [906, 125] width 760 height 44
paste input "IC1QHY"
type input "IC1QHY"
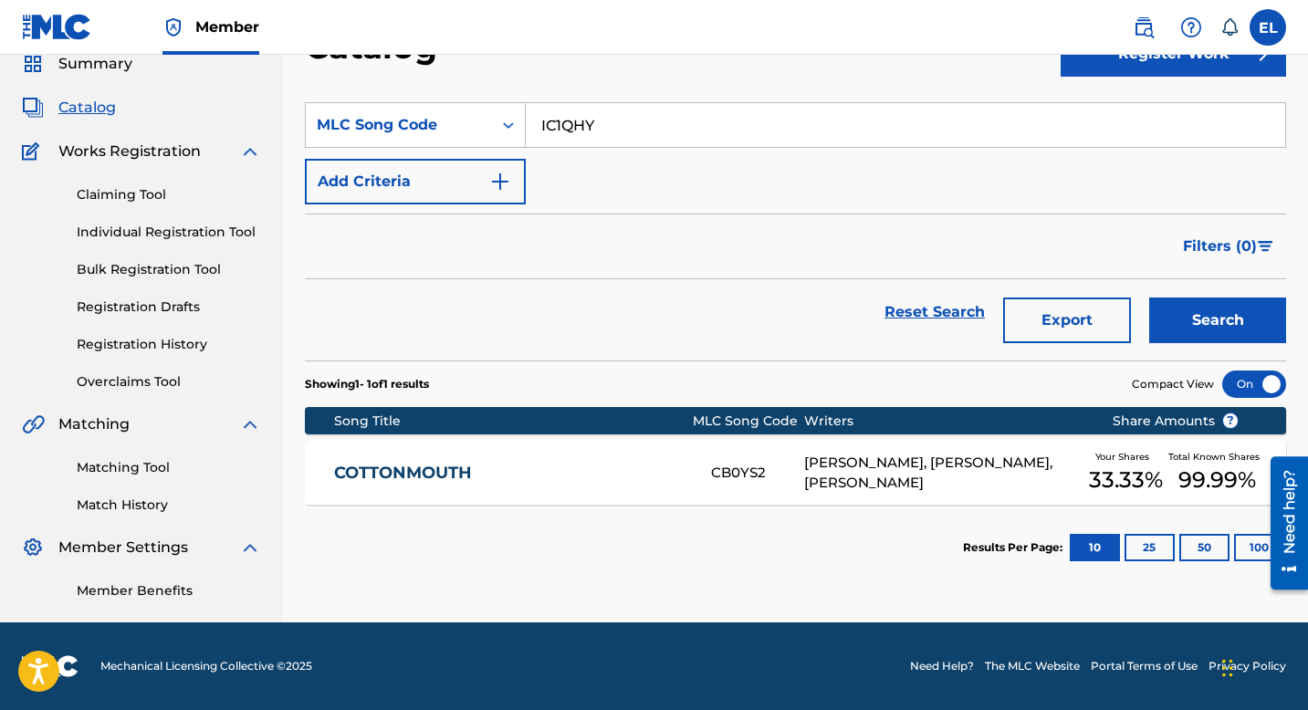
click at [1215, 332] on button "Search" at bounding box center [1218, 321] width 137 height 46
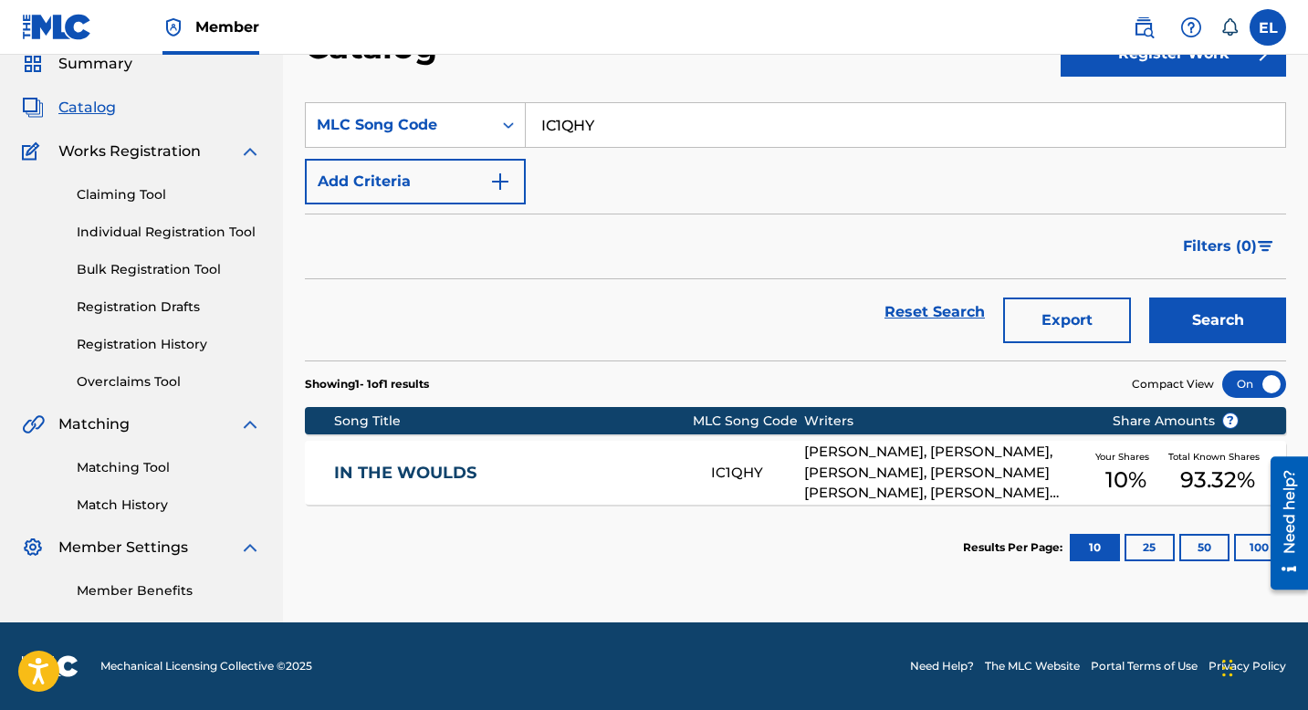
click at [493, 469] on link "IN THE WOULDS" at bounding box center [510, 473] width 352 height 21
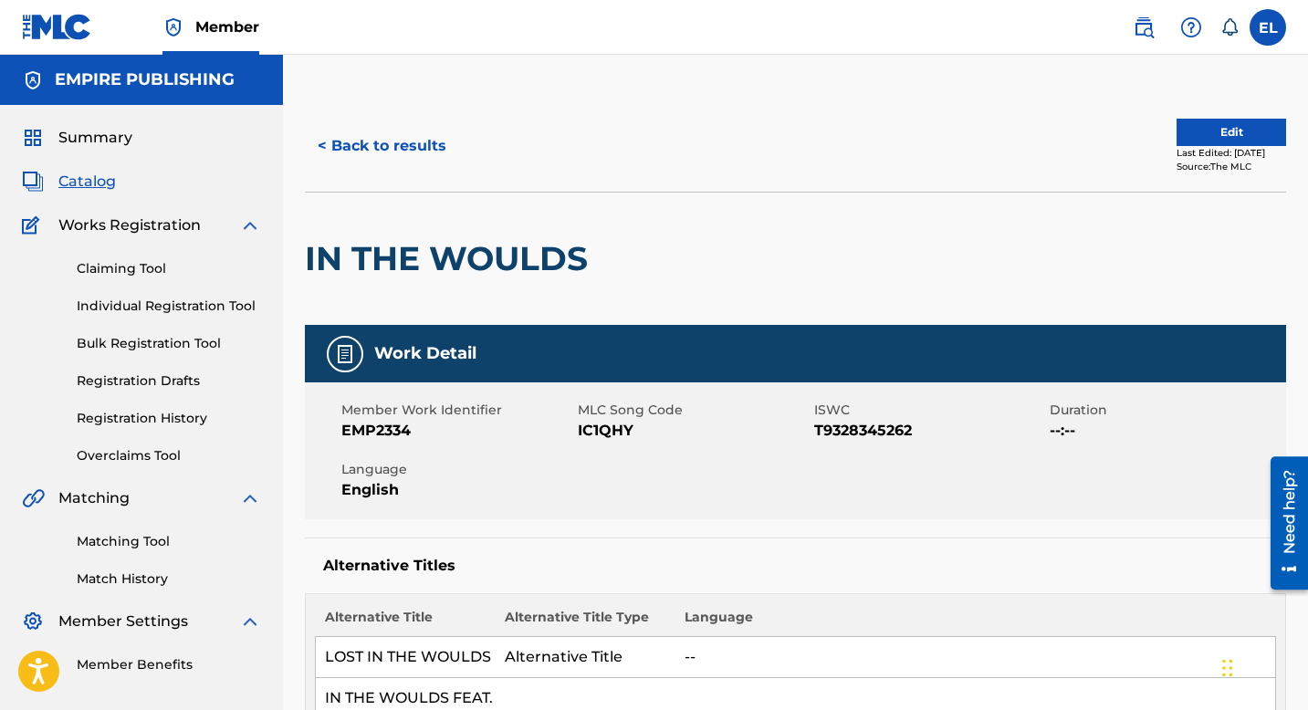
click at [91, 182] on span "Catalog" at bounding box center [87, 182] width 58 height 22
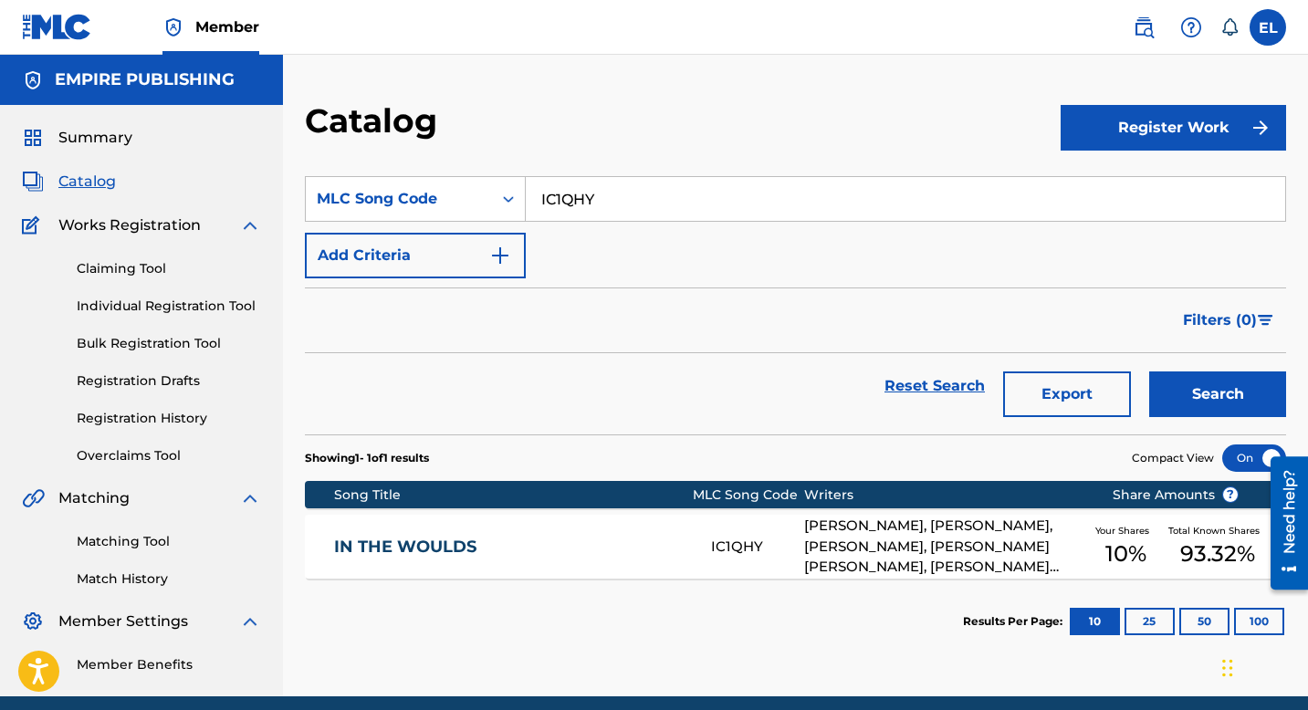
click at [691, 199] on input "IC1QHY" at bounding box center [906, 199] width 760 height 44
drag, startPoint x: 691, startPoint y: 199, endPoint x: 717, endPoint y: 157, distance: 49.2
click at [691, 199] on input "IC1QHY" at bounding box center [906, 199] width 760 height 44
paste input "HB5ES"
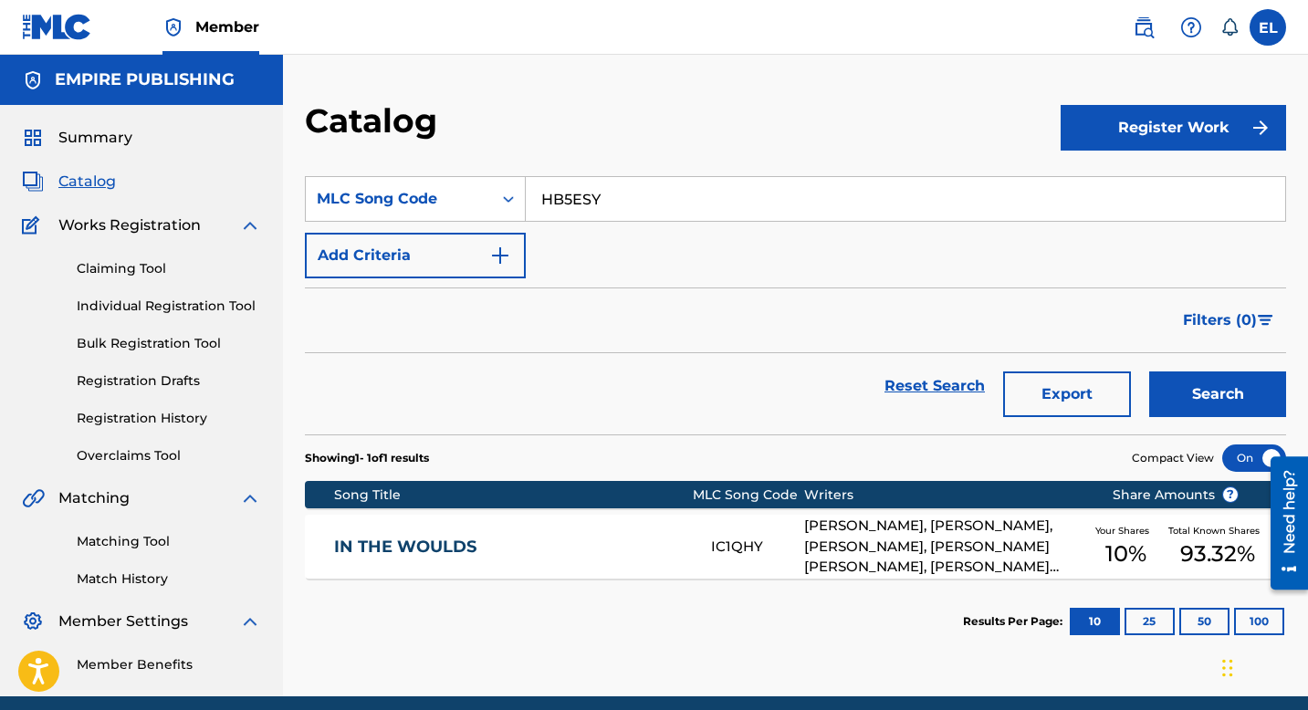
type input "HB5ESY"
click at [737, 107] on div "Catalog" at bounding box center [683, 127] width 756 height 54
click at [1231, 388] on button "Search" at bounding box center [1218, 395] width 137 height 46
click at [631, 564] on div "HOME TO ME HB5ESY CLINTARIUS RASHAD JOHNSON, BRANDON MICKEY MANLEY Your Shares …" at bounding box center [796, 547] width 982 height 64
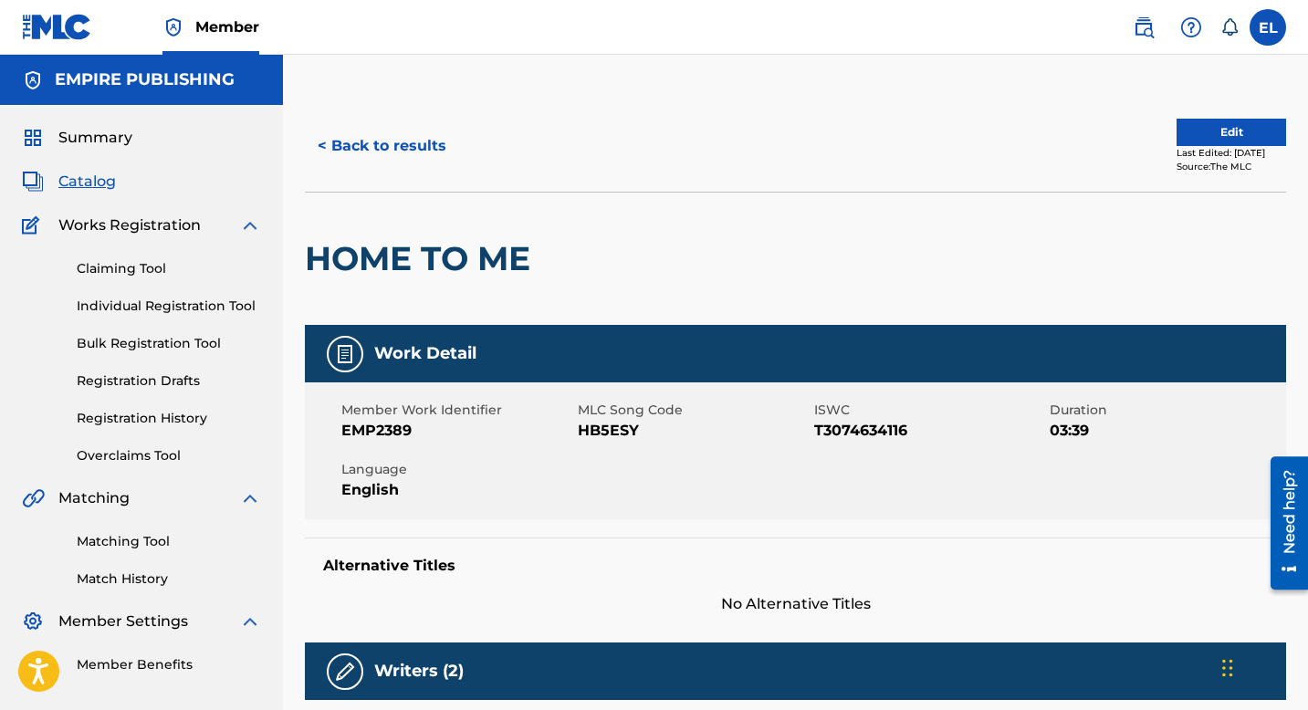
click at [90, 185] on span "Catalog" at bounding box center [87, 182] width 58 height 22
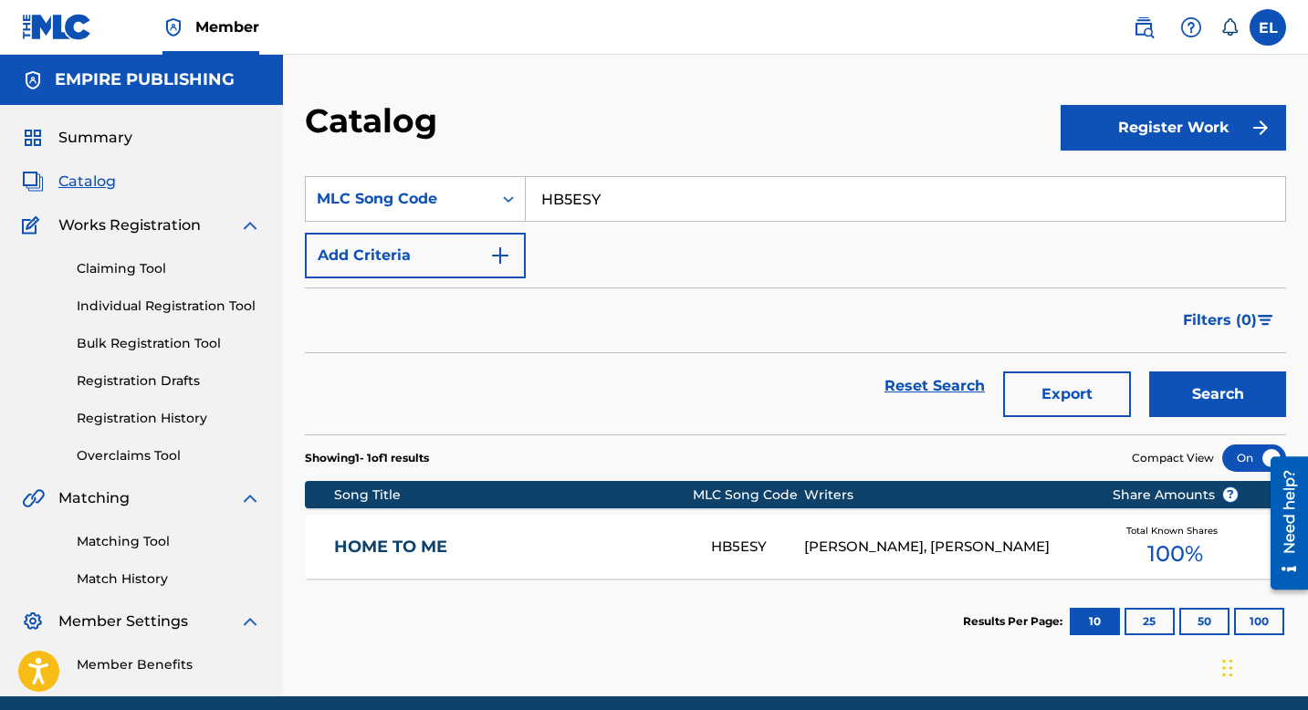
click at [578, 207] on input "HB5ESY" at bounding box center [906, 199] width 760 height 44
paste input "FD9GA3"
type input "FD9GA3"
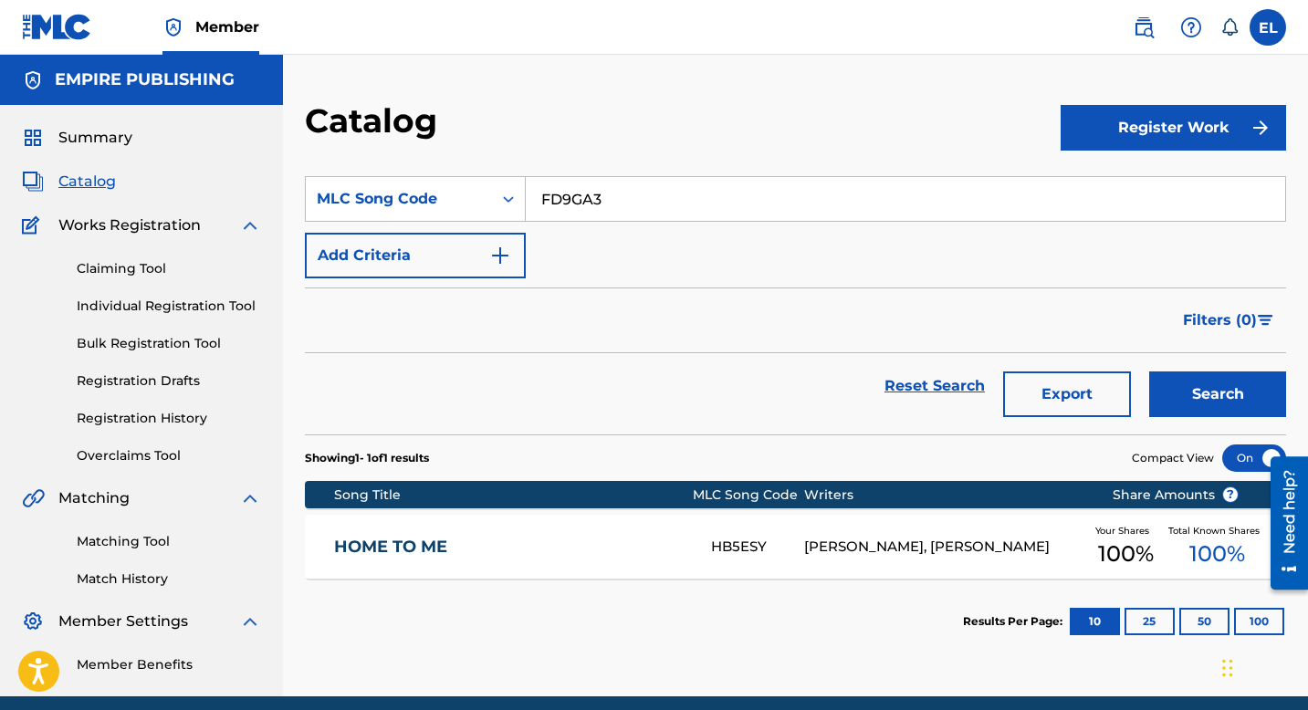
click at [1215, 400] on button "Search" at bounding box center [1218, 395] width 137 height 46
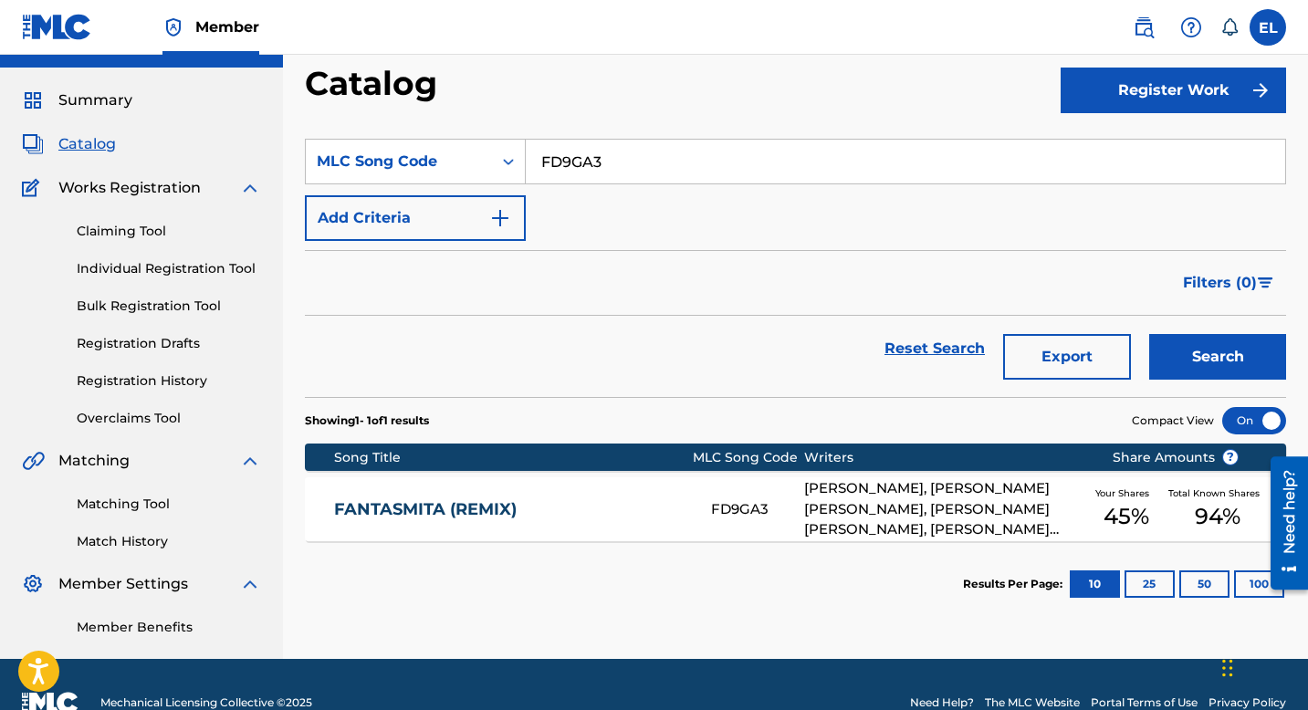
scroll to position [74, 0]
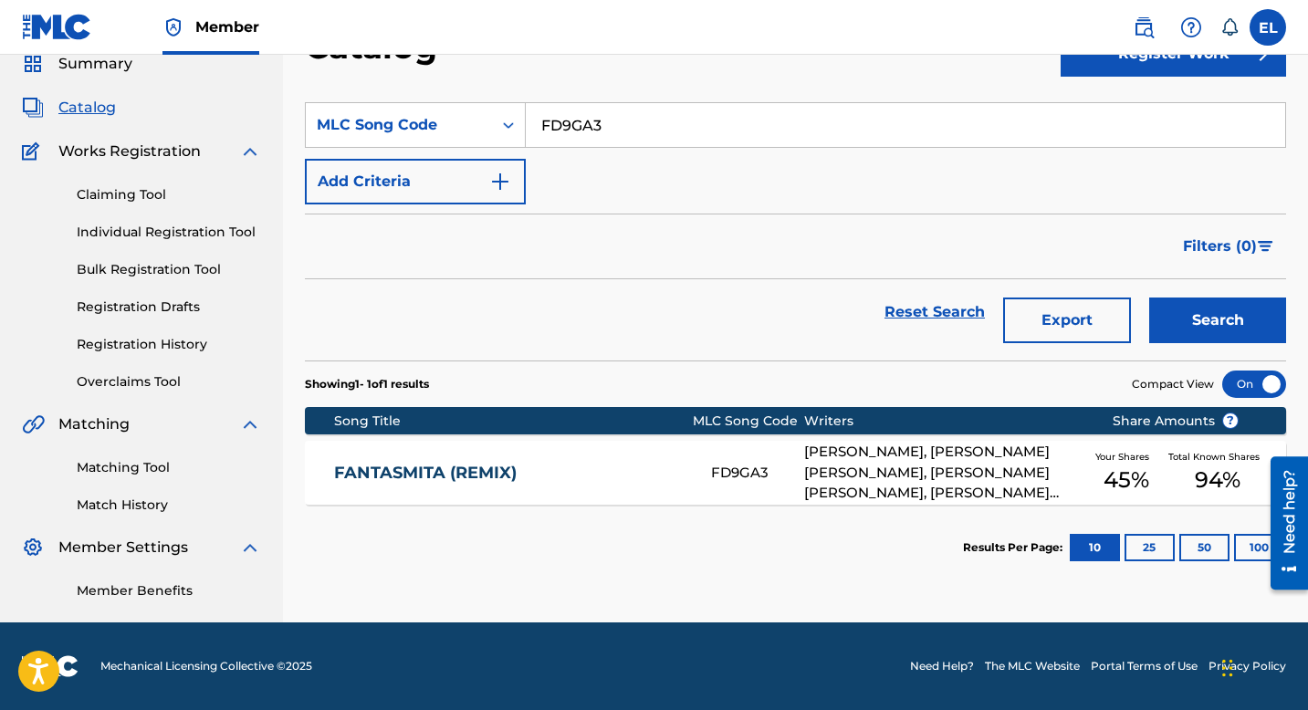
click at [572, 475] on link "FANTASMITA (REMIX)" at bounding box center [510, 473] width 352 height 21
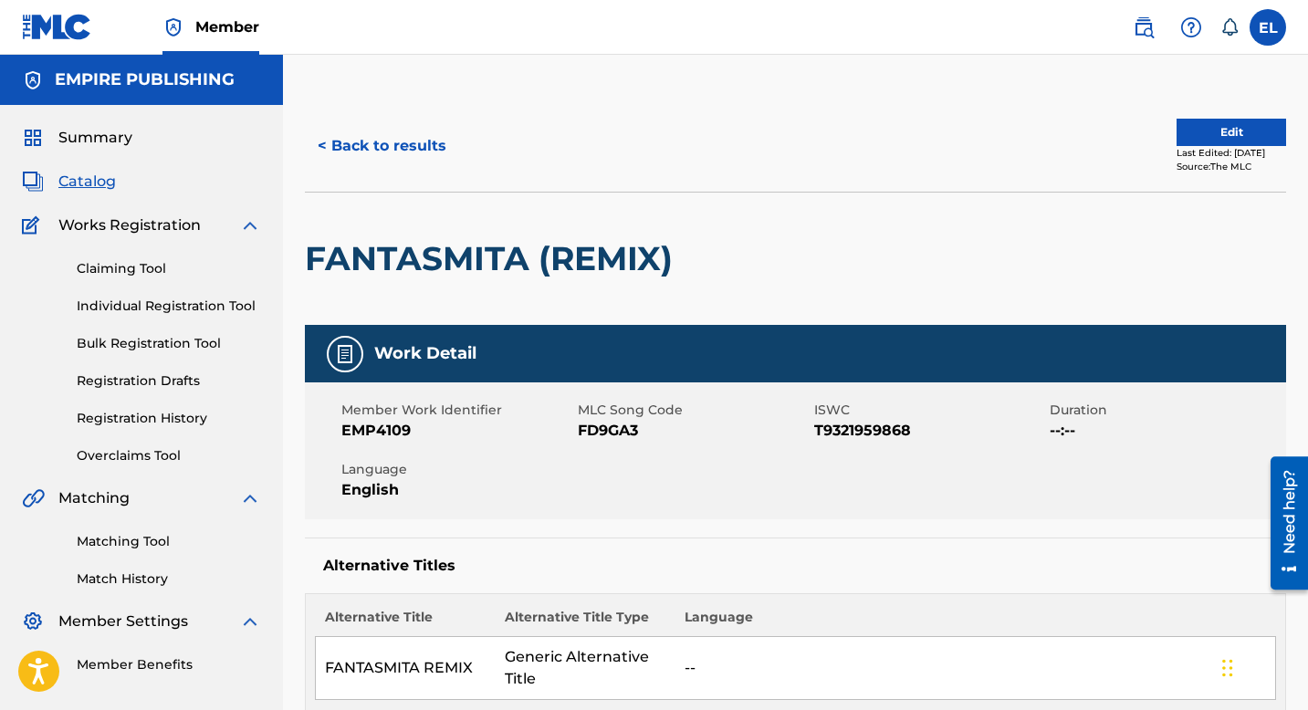
click at [384, 148] on button "< Back to results" at bounding box center [382, 146] width 154 height 46
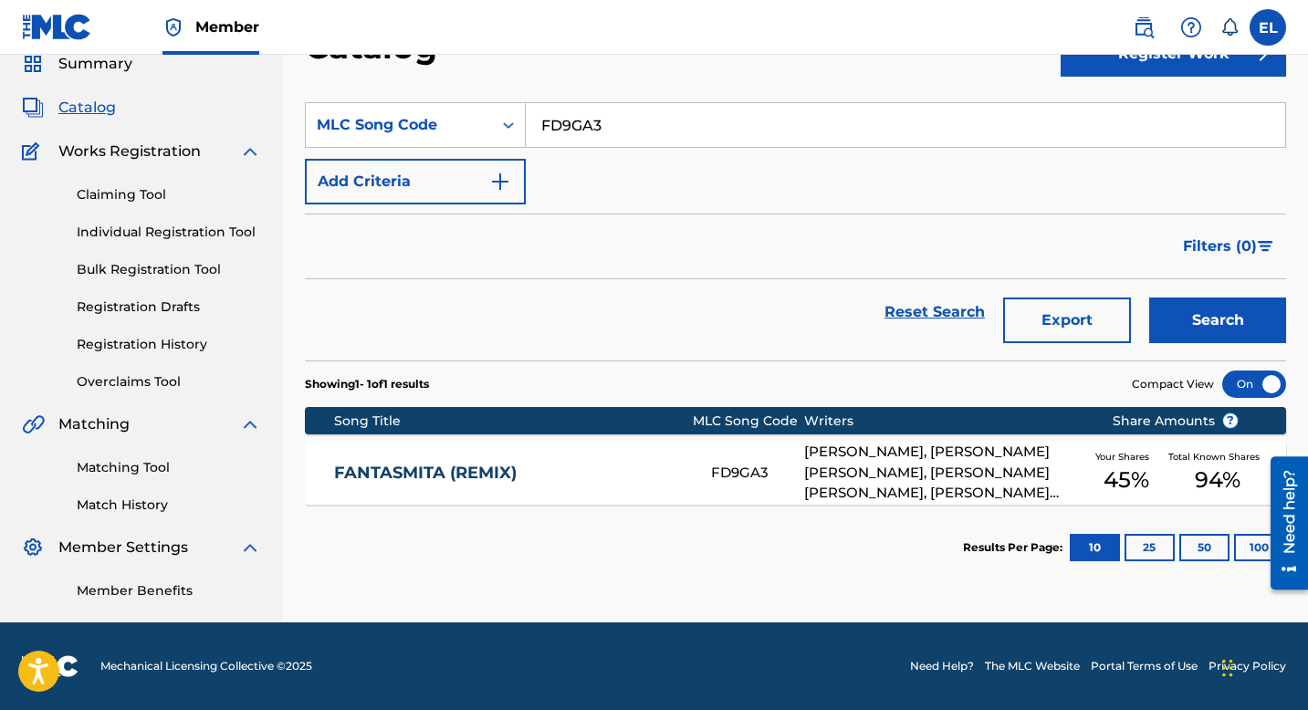
click at [627, 131] on input "FD9GA3" at bounding box center [906, 125] width 760 height 44
drag, startPoint x: 627, startPoint y: 131, endPoint x: 642, endPoint y: 132, distance: 14.7
click at [627, 131] on input "FD9GA3" at bounding box center [906, 125] width 760 height 44
paste input "QB1AHJ"
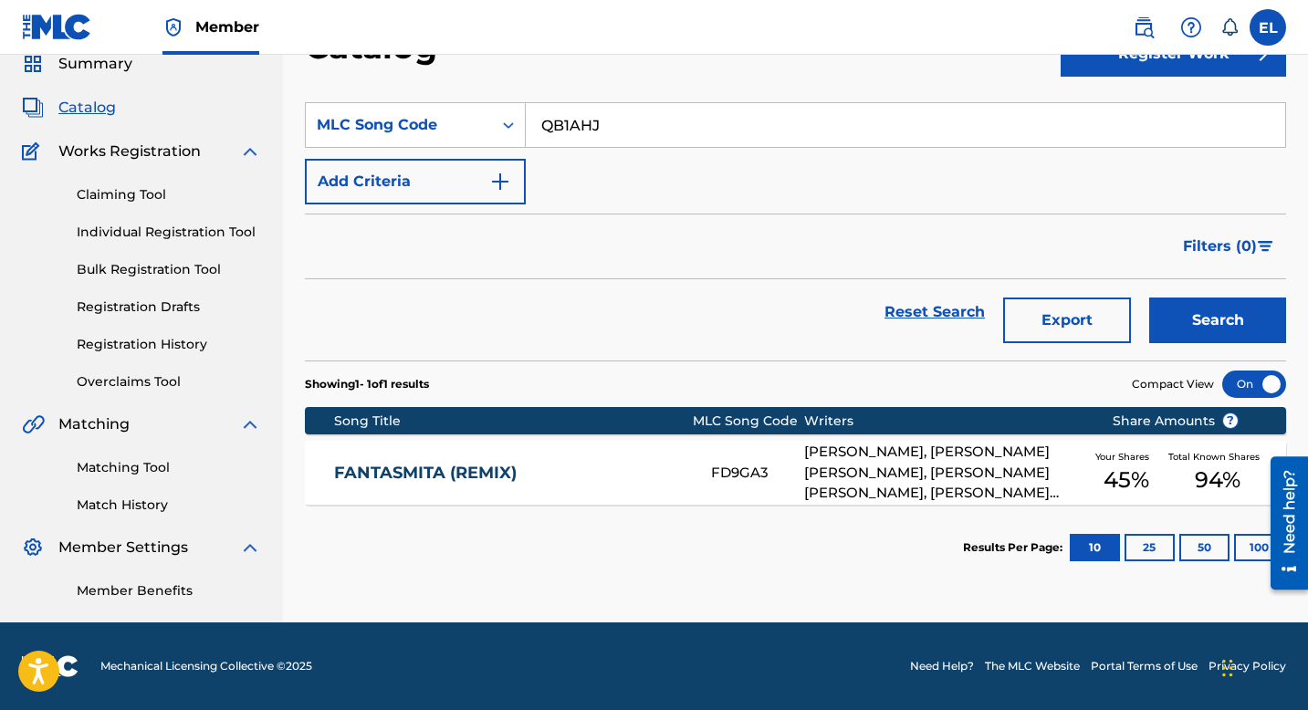
click at [1182, 317] on button "Search" at bounding box center [1218, 321] width 137 height 46
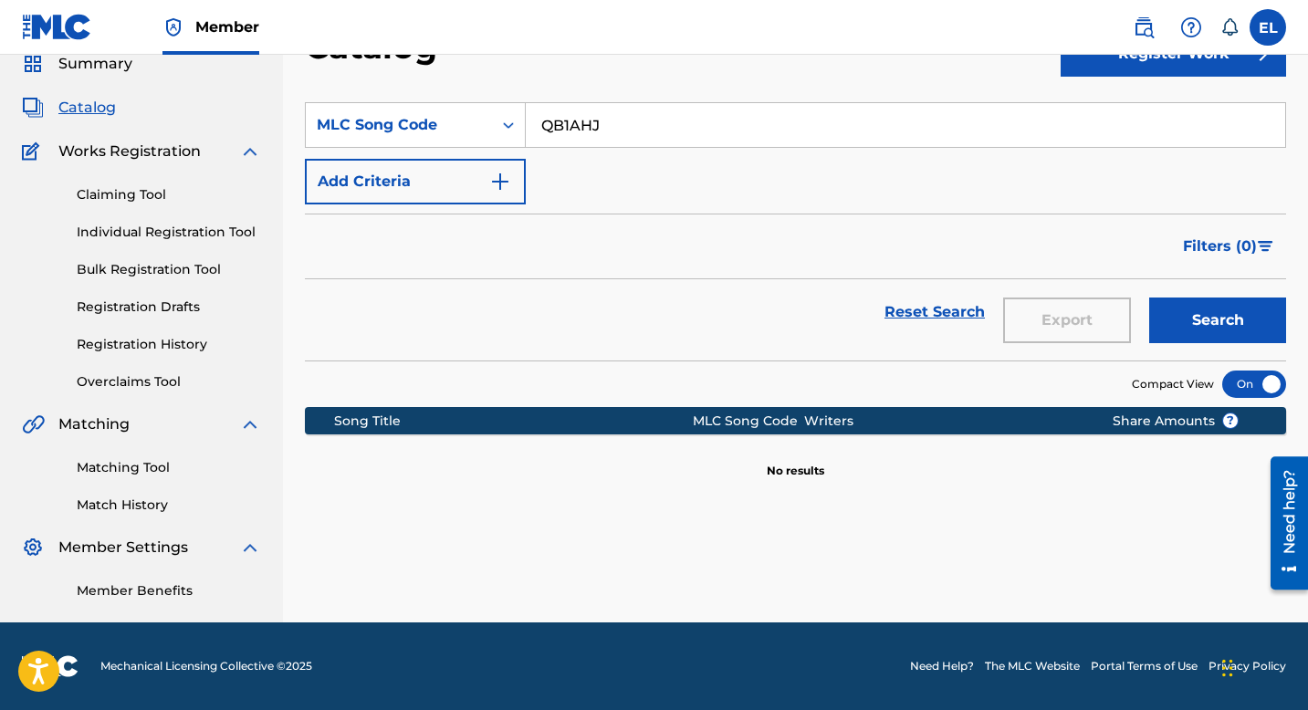
drag, startPoint x: 617, startPoint y: 102, endPoint x: 622, endPoint y: 118, distance: 16.2
click at [617, 107] on section "SearchWithCriteria4b2250fe-8613-4d25-a5b5-4868db5eca1c MLC Song Code QB1AHJ Add…" at bounding box center [796, 220] width 982 height 280
click at [622, 117] on input "QB1AHJ" at bounding box center [906, 125] width 760 height 44
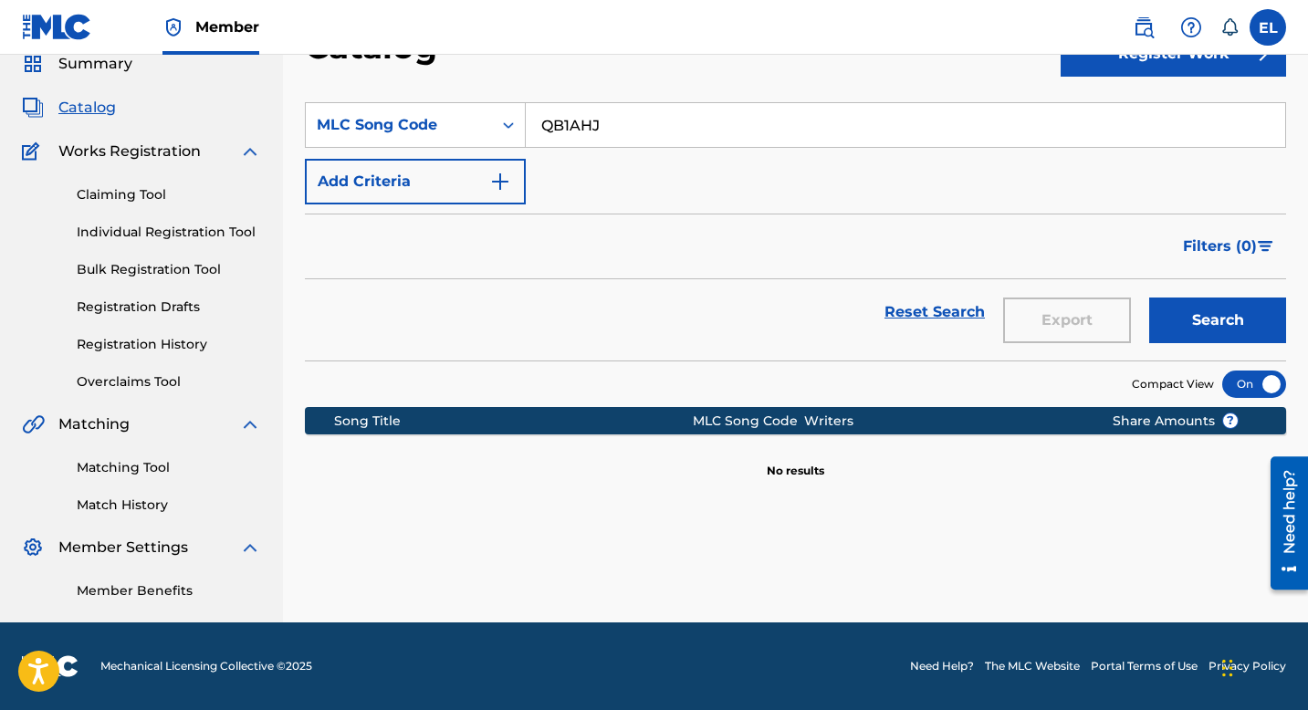
paste input "MVAZ7"
type input "MVAZ7J"
click at [741, 75] on div "Catalog" at bounding box center [683, 53] width 756 height 54
click at [1225, 325] on button "Search" at bounding box center [1218, 321] width 137 height 46
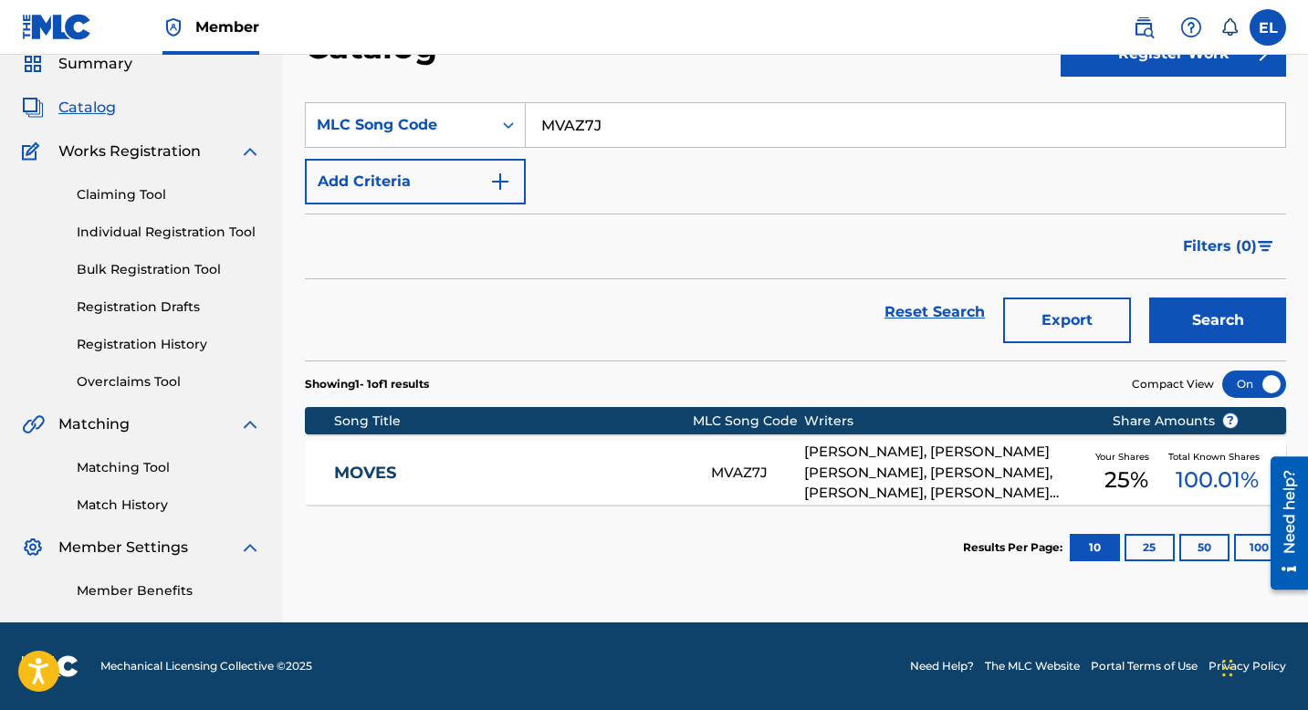
click at [574, 483] on div "MOVES MVAZ7J AMAIRE CARTER JOHNSON, SEAN MICHAEL ANDERSON, JEFF LACROIX, EDUARD…" at bounding box center [796, 473] width 982 height 64
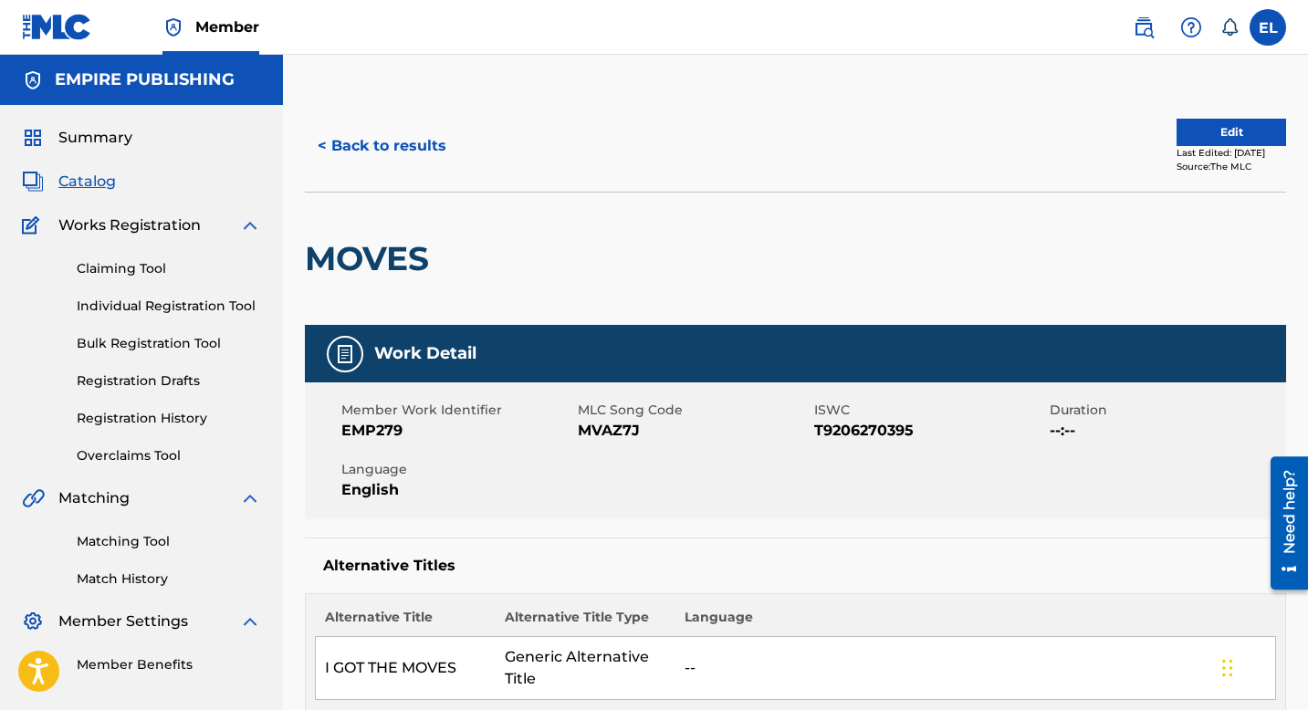
click at [102, 181] on span "Catalog" at bounding box center [87, 182] width 58 height 22
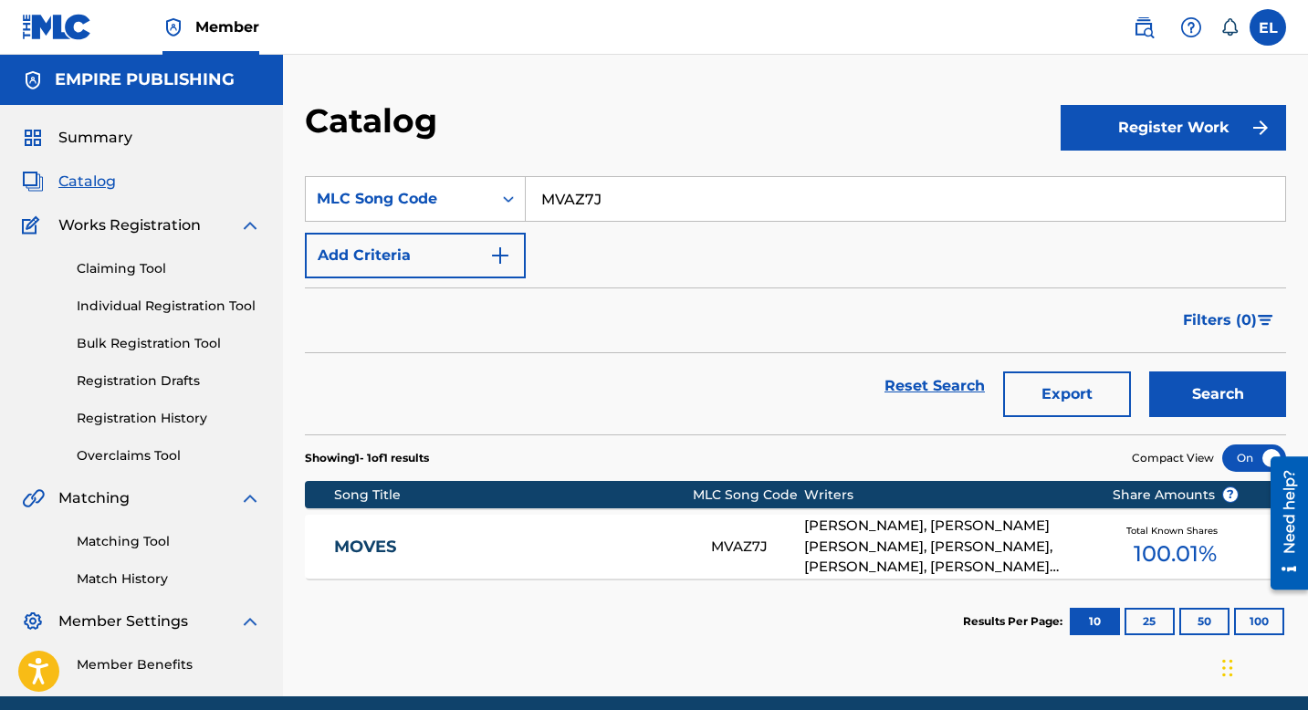
click at [562, 195] on input "MVAZ7J" at bounding box center [906, 199] width 760 height 44
click at [563, 195] on input "MVAZ7J" at bounding box center [906, 199] width 760 height 44
paste input "IZ5A4E"
type input "IZ5A4E"
click at [1217, 397] on button "Search" at bounding box center [1218, 395] width 137 height 46
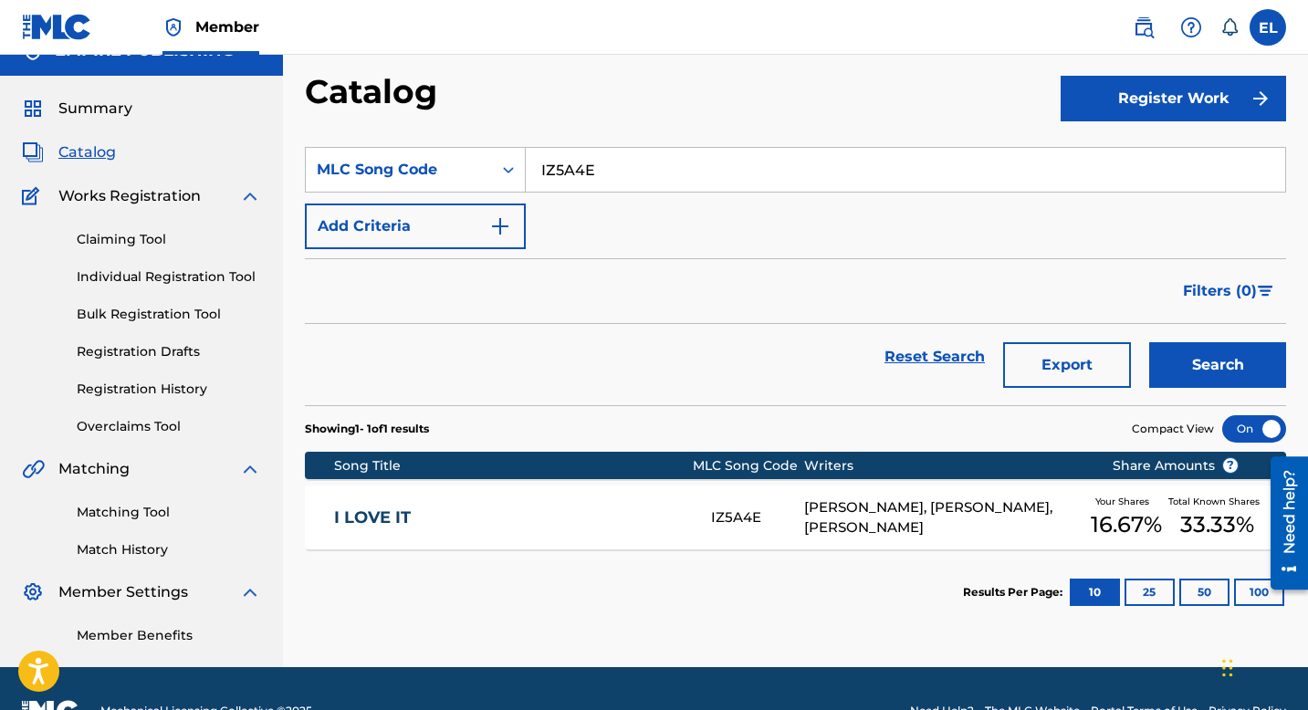
scroll to position [74, 0]
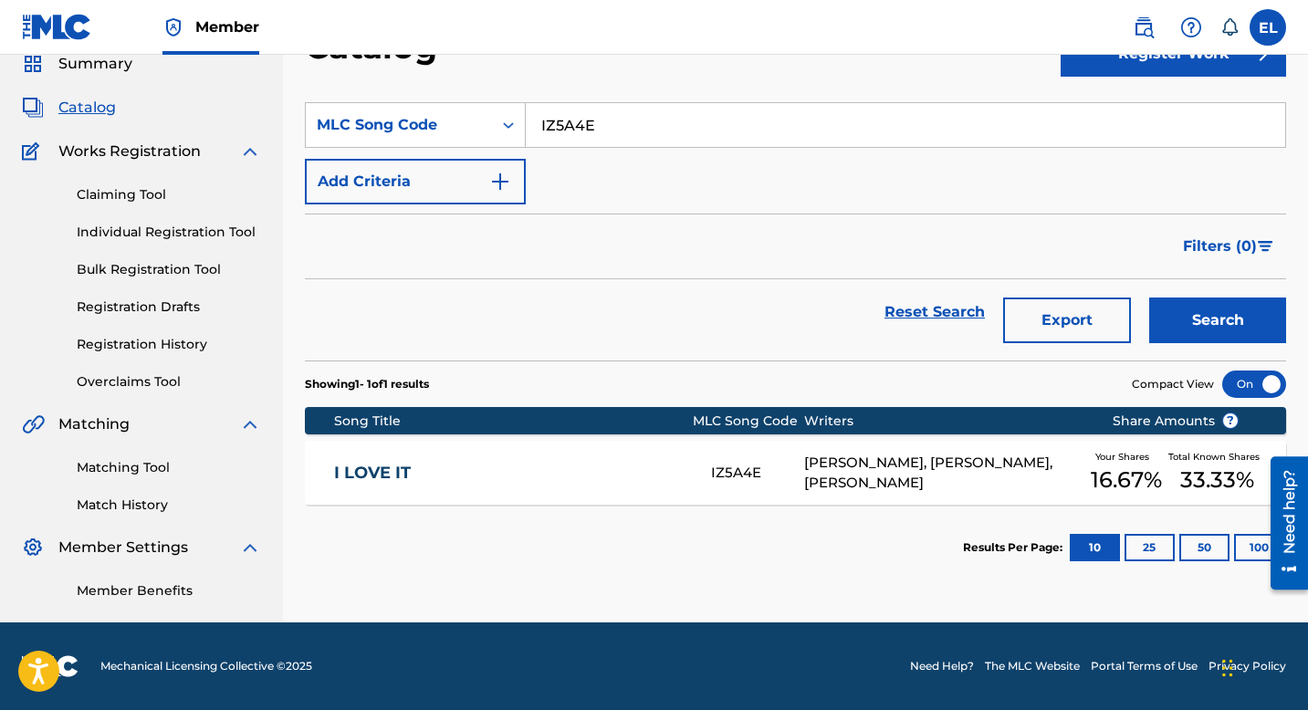
click at [455, 463] on link "I LOVE IT" at bounding box center [510, 473] width 352 height 21
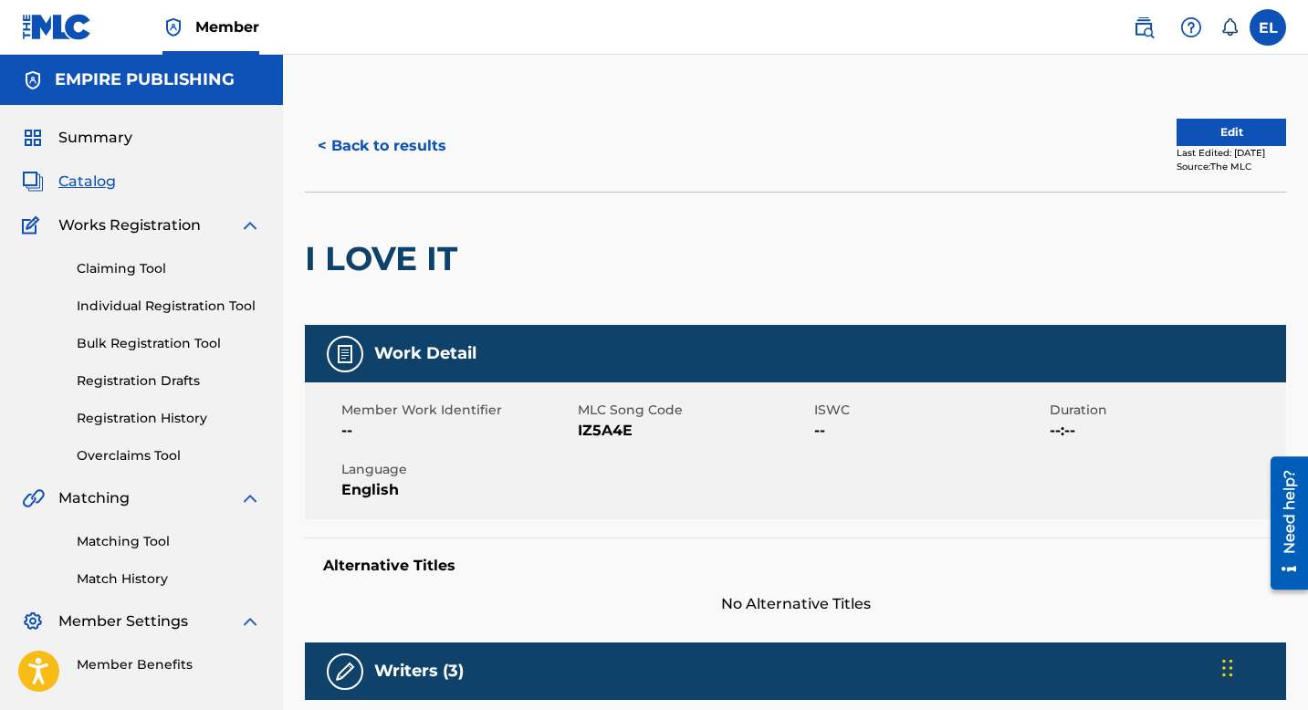
click at [1214, 133] on button "Edit" at bounding box center [1232, 132] width 110 height 27
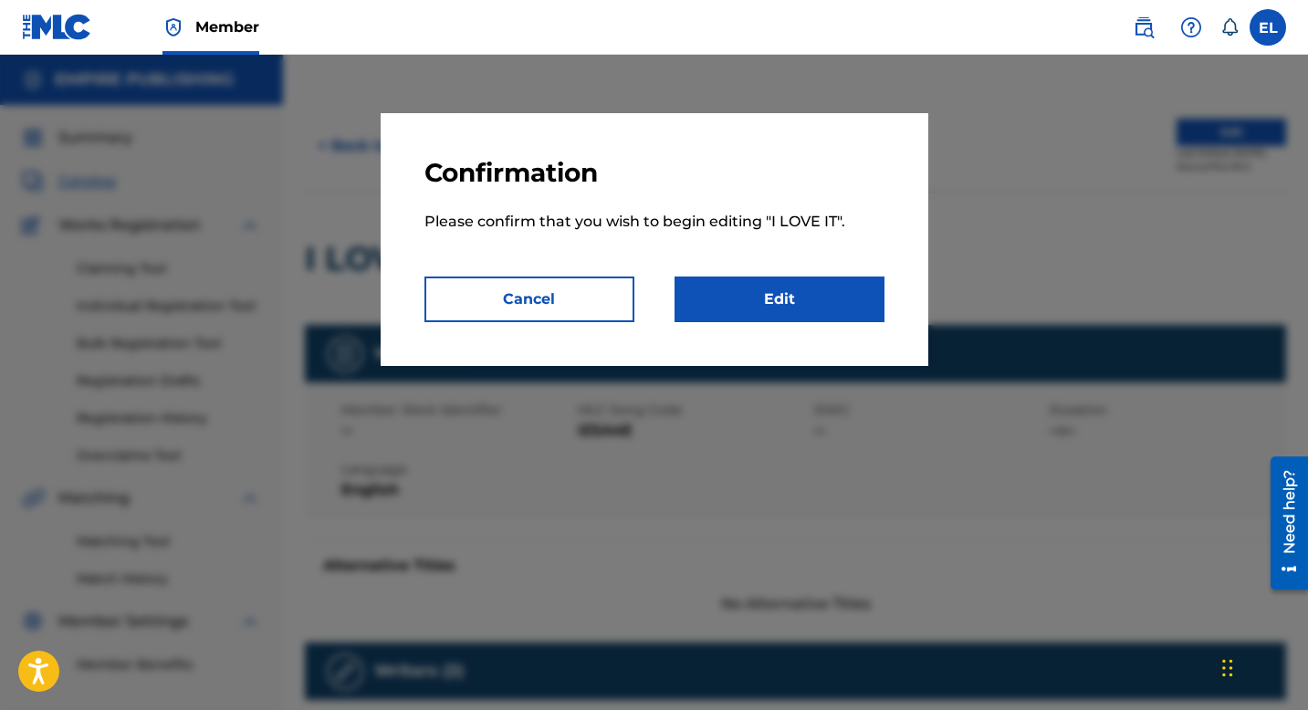
click at [843, 299] on link "Edit" at bounding box center [780, 300] width 210 height 46
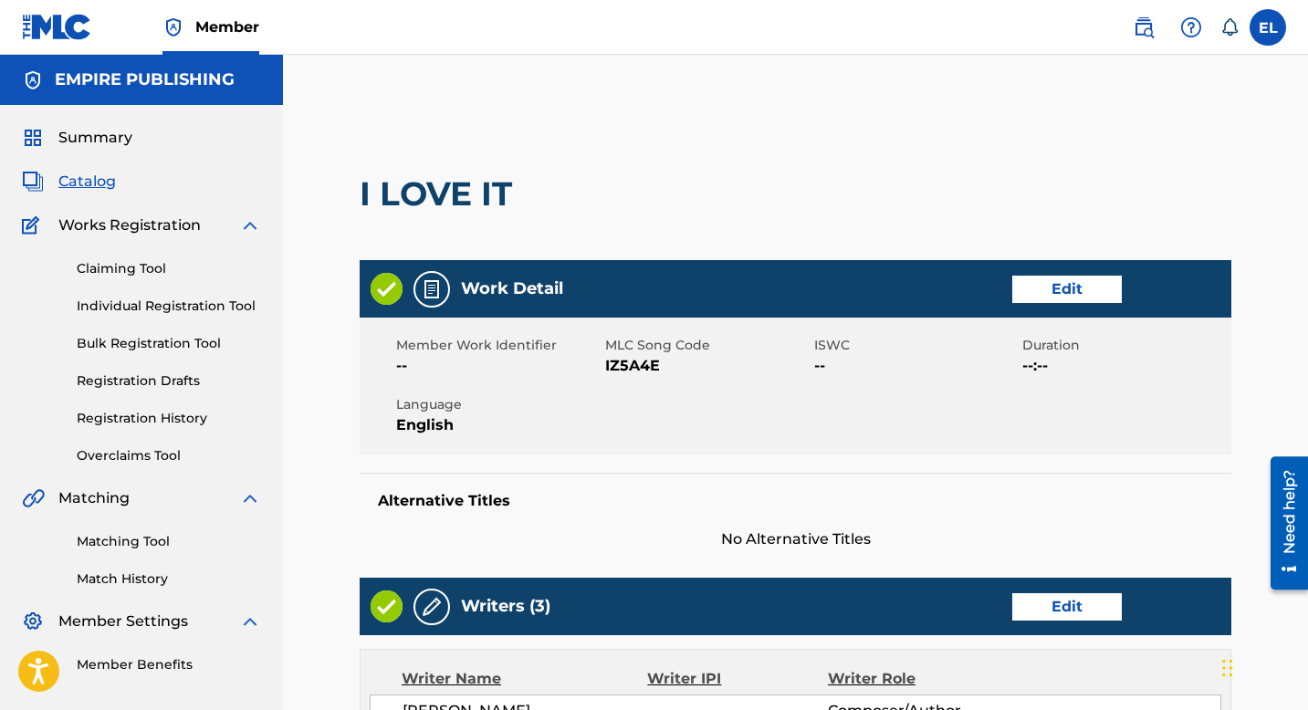
click at [1074, 289] on link "Edit" at bounding box center [1068, 289] width 110 height 27
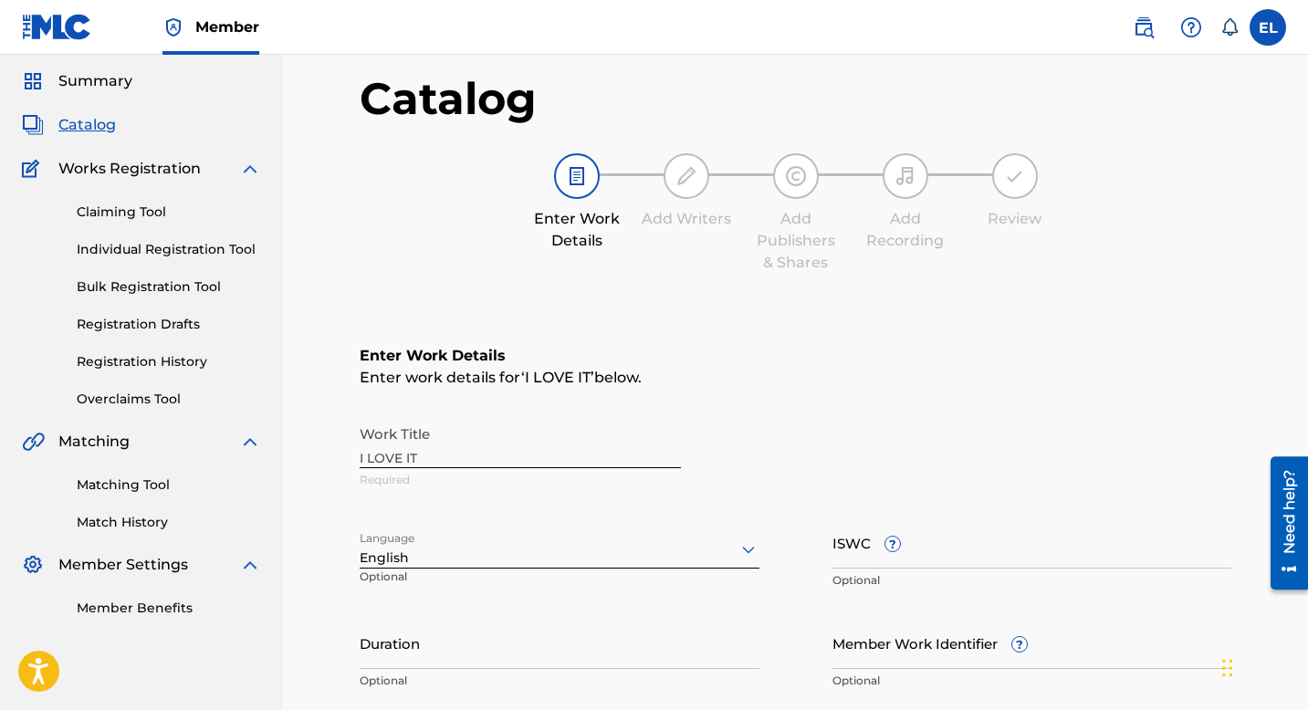
scroll to position [154, 0]
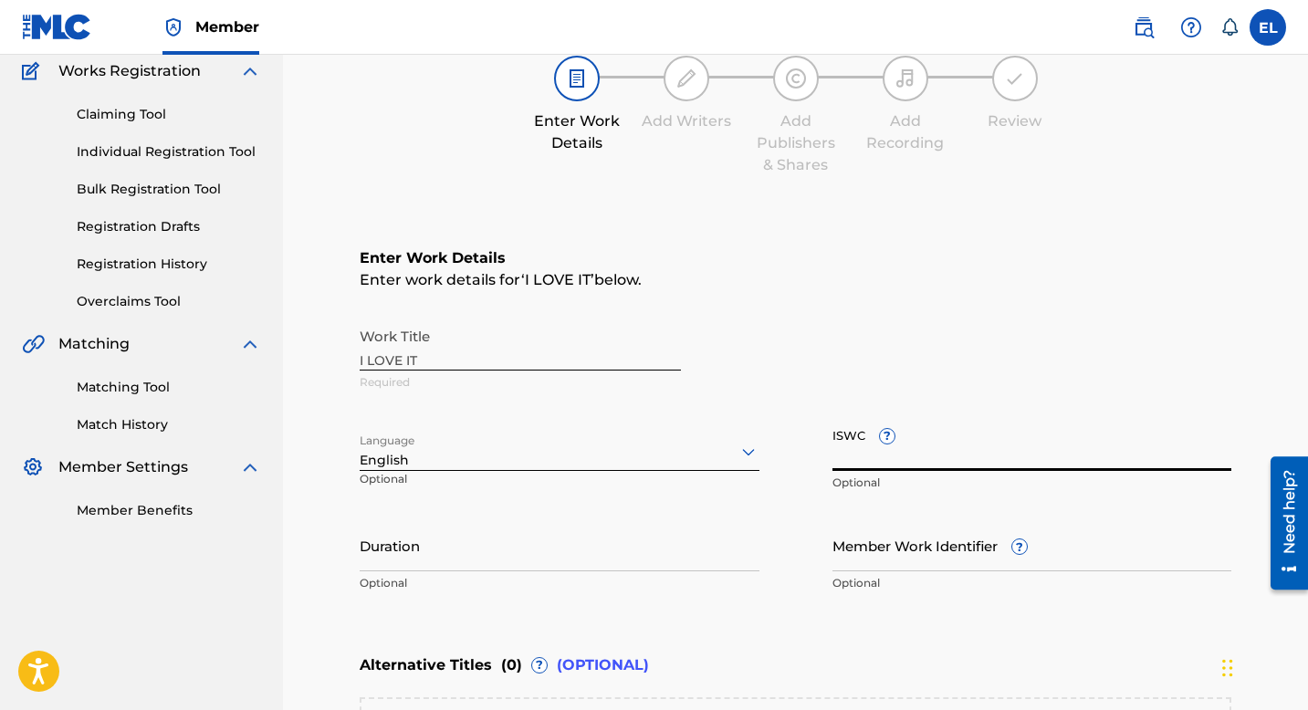
click at [963, 455] on input "ISWC ?" at bounding box center [1033, 445] width 400 height 52
paste input "T3085457138"
type input "T3085457138"
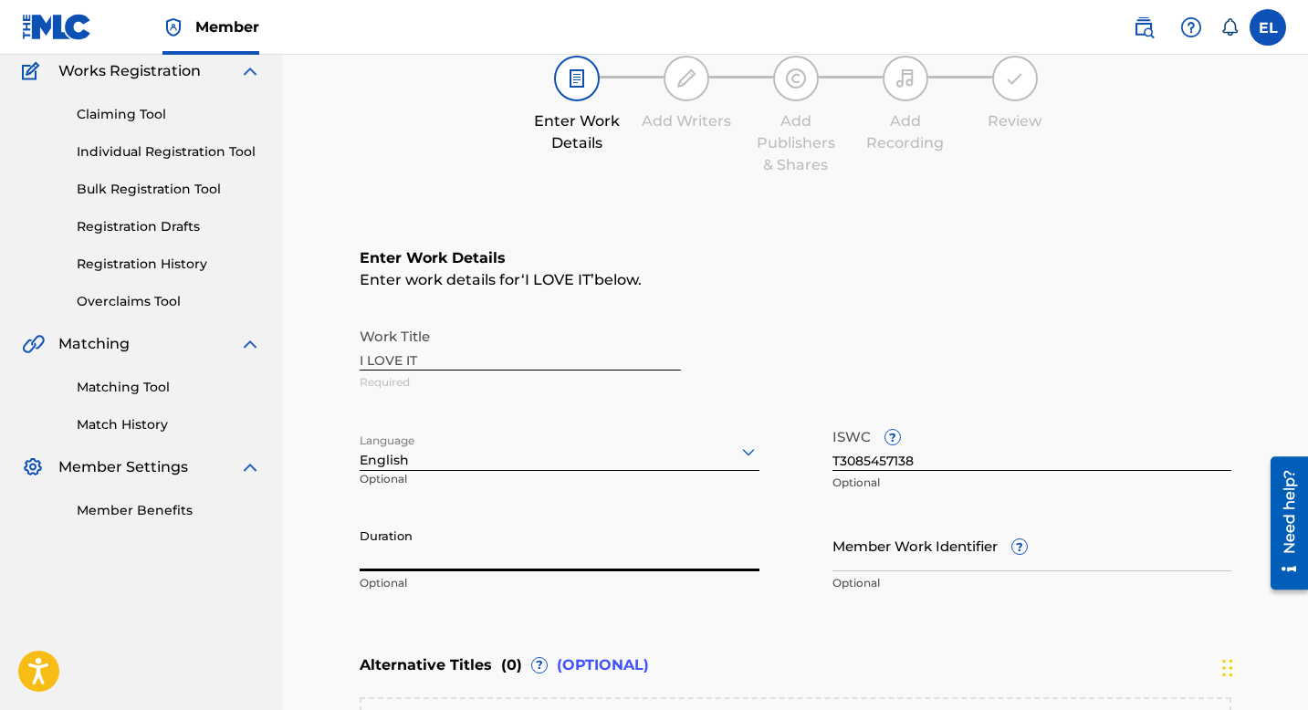
click at [443, 541] on input "Duration" at bounding box center [560, 546] width 400 height 52
type input "03:15"
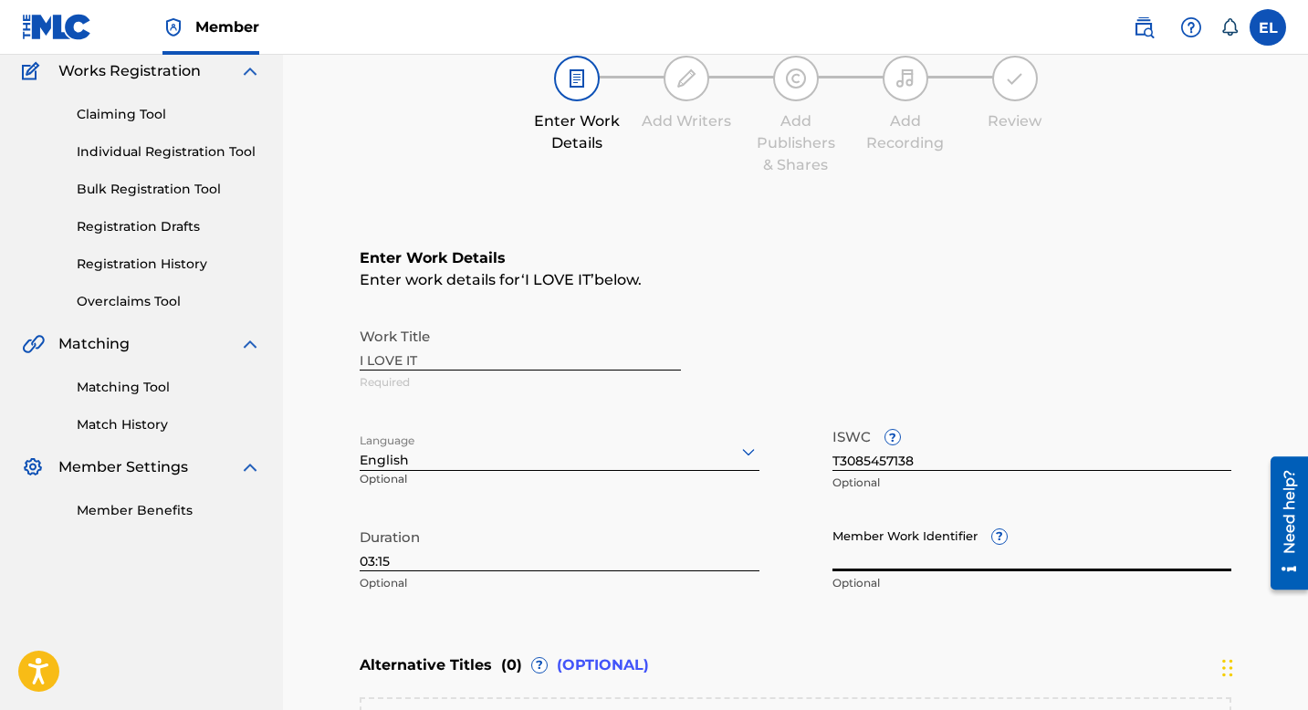
drag, startPoint x: 929, startPoint y: 560, endPoint x: 944, endPoint y: 561, distance: 15.5
click at [931, 560] on input "Member Work Identifier ?" at bounding box center [1033, 546] width 400 height 52
paste input "EMP18666"
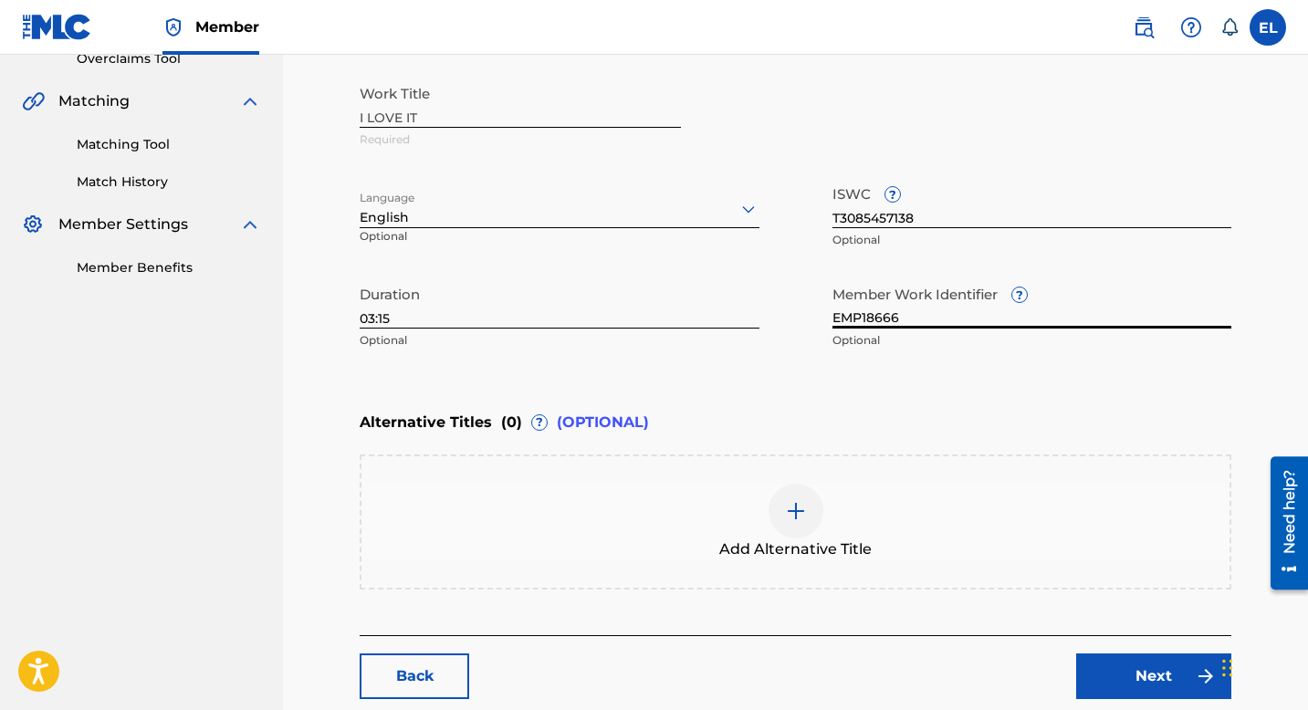
scroll to position [500, 0]
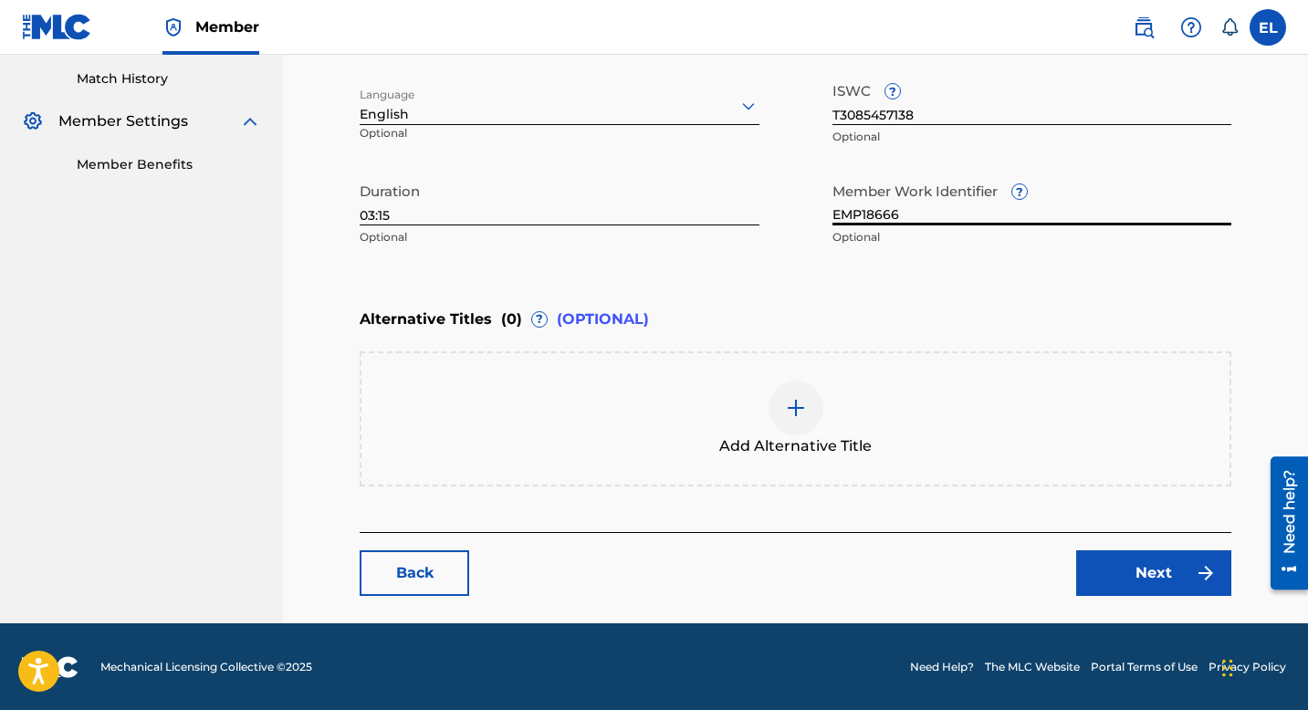
type input "EMP18666"
click at [1135, 568] on link "Next" at bounding box center [1154, 574] width 155 height 46
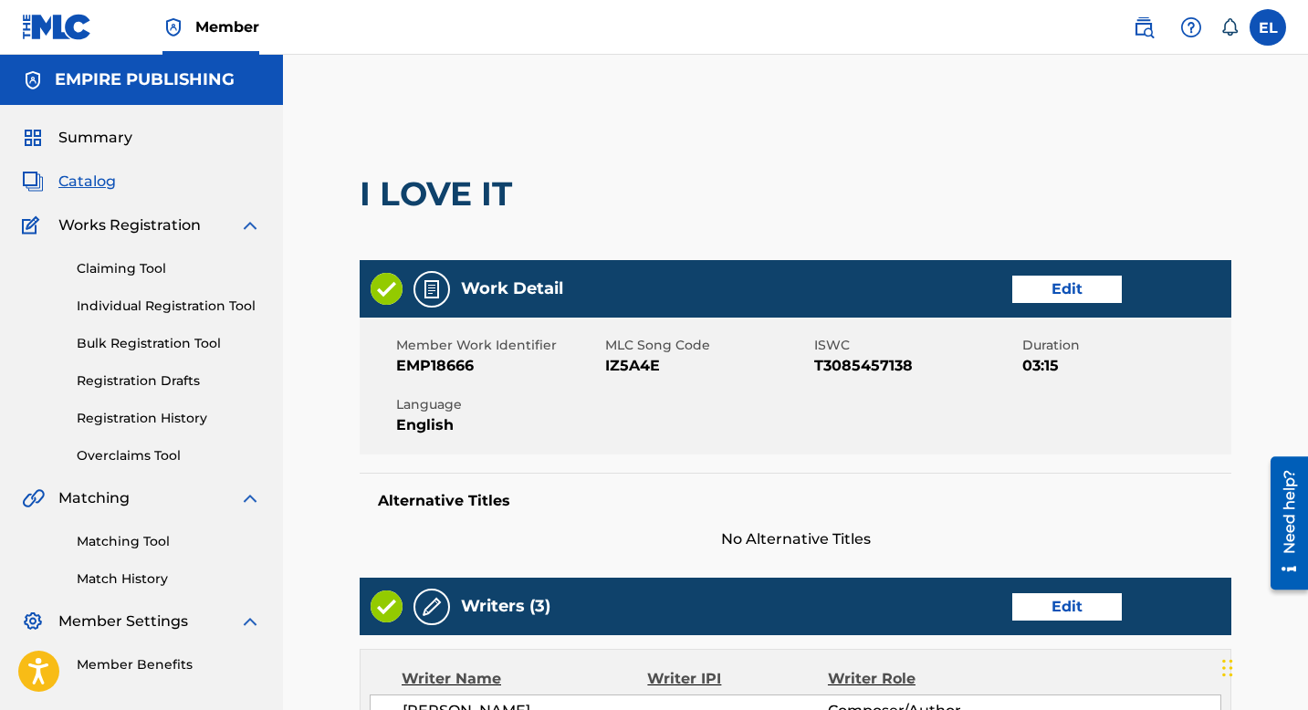
scroll to position [373, 0]
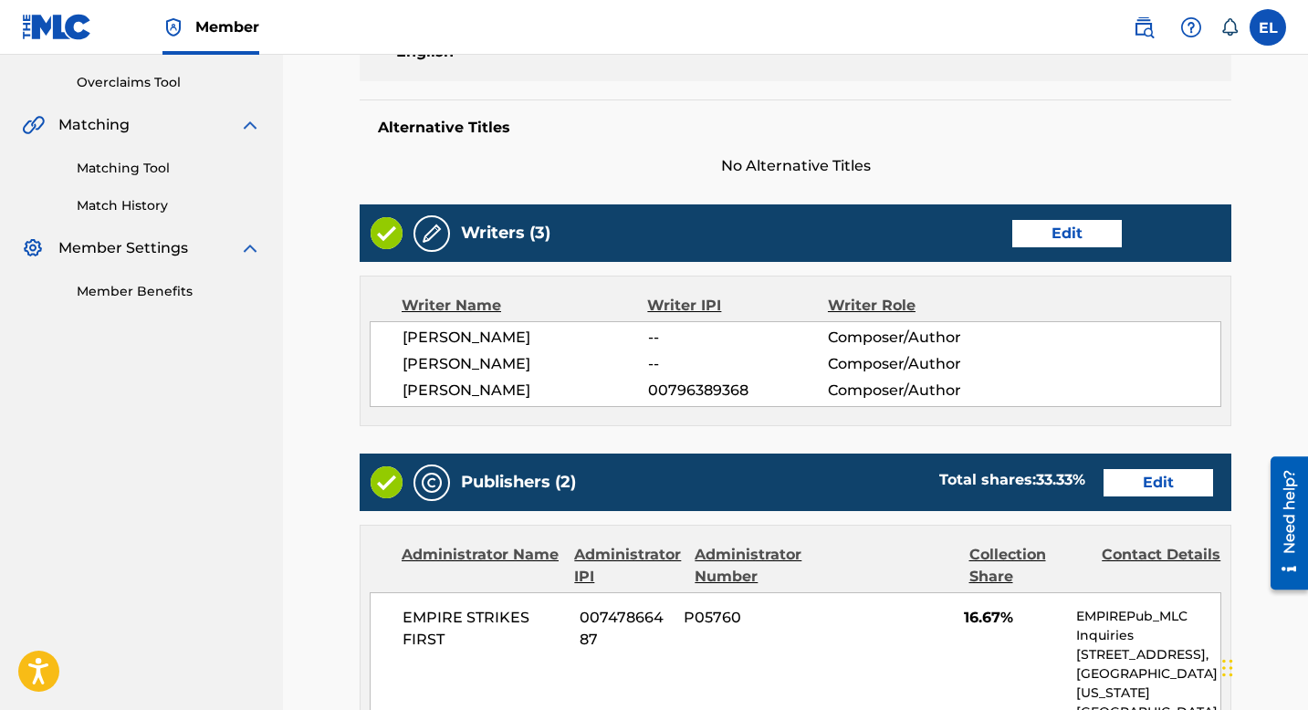
click at [1091, 232] on link "Edit" at bounding box center [1068, 233] width 110 height 27
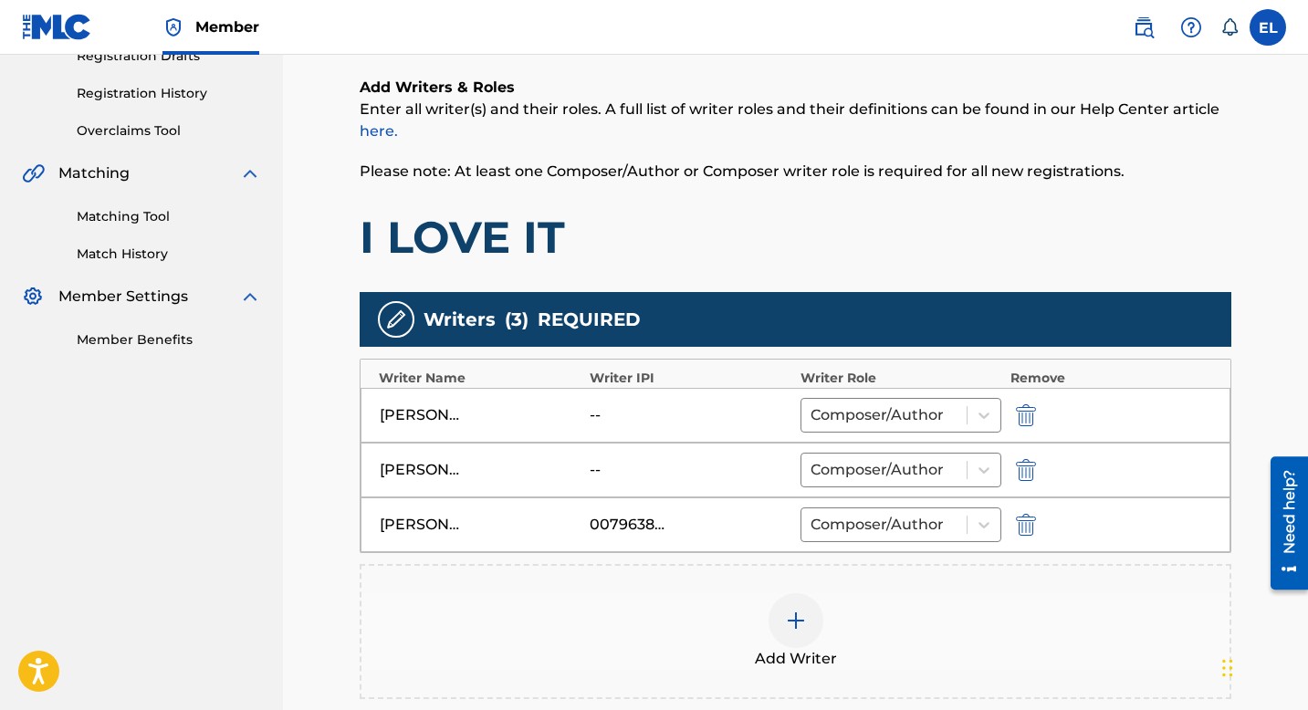
scroll to position [581, 0]
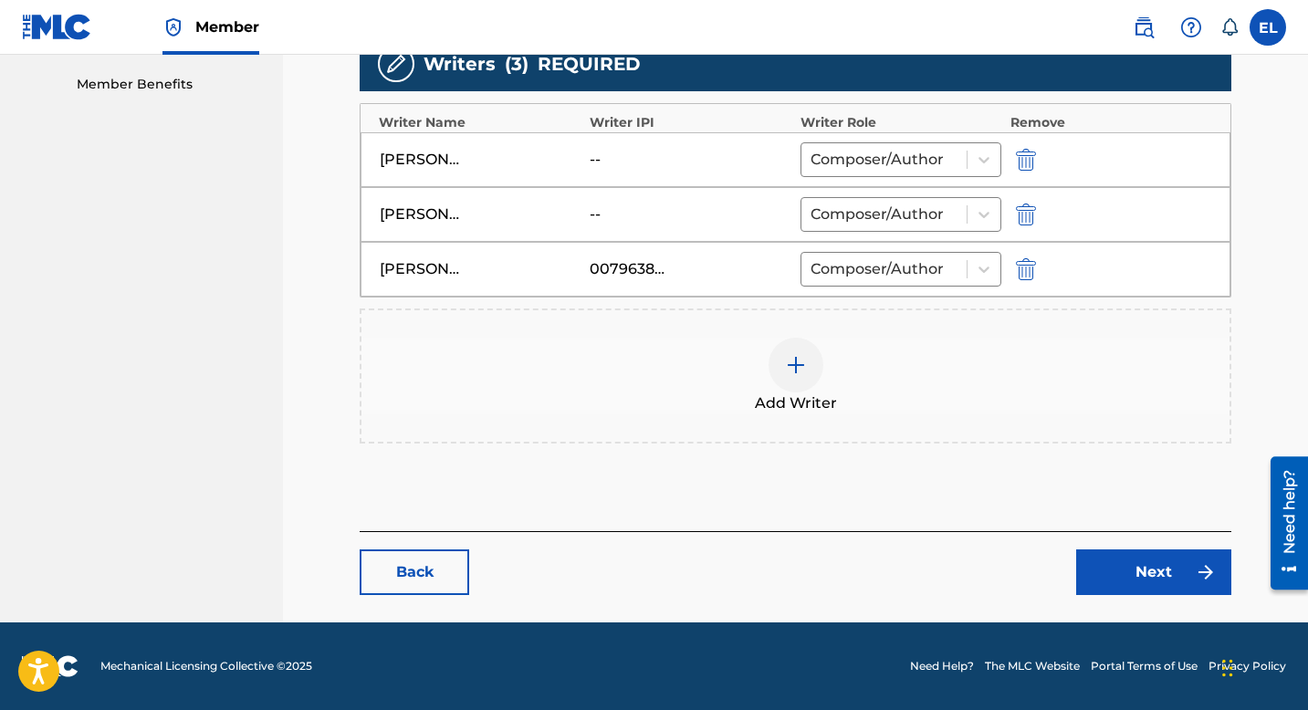
click at [795, 372] on img at bounding box center [796, 365] width 22 height 22
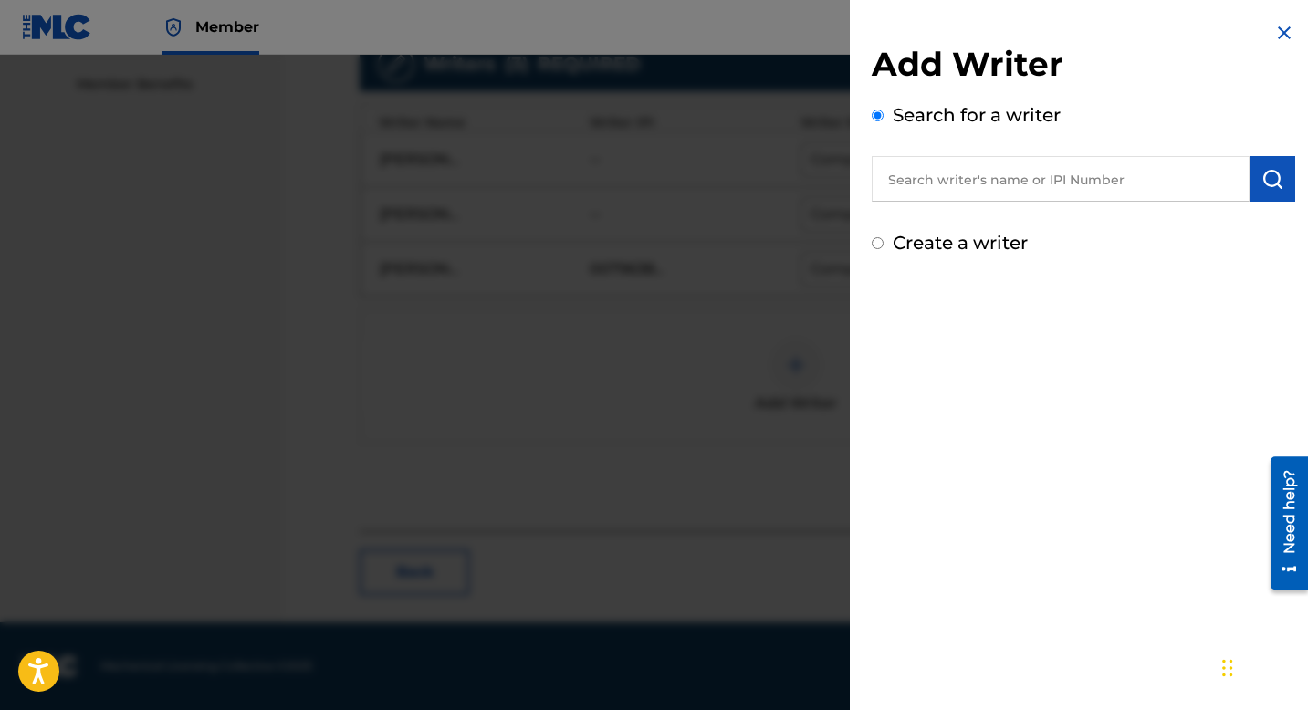
click at [1014, 177] on input "text" at bounding box center [1061, 179] width 378 height 46
paste input "554843234"
click at [885, 178] on input "554843234" at bounding box center [1061, 179] width 378 height 46
type input "00554843234"
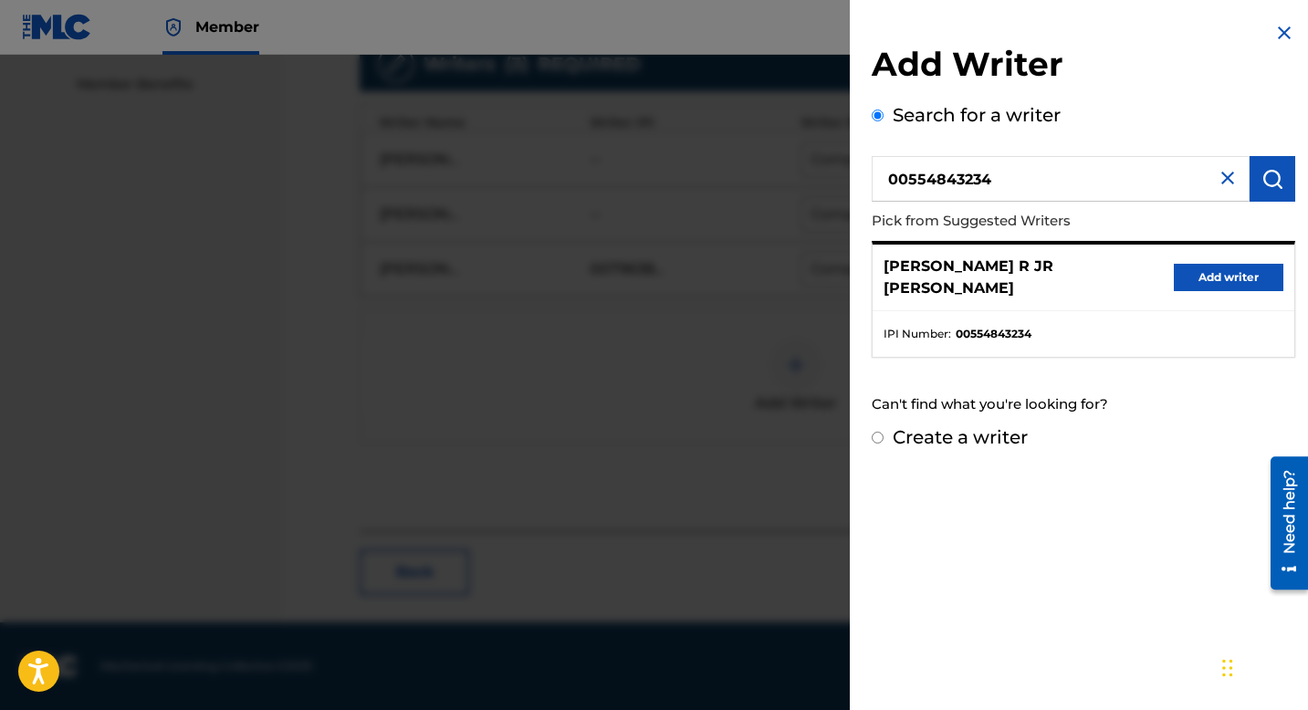
click at [1241, 267] on button "Add writer" at bounding box center [1229, 277] width 110 height 27
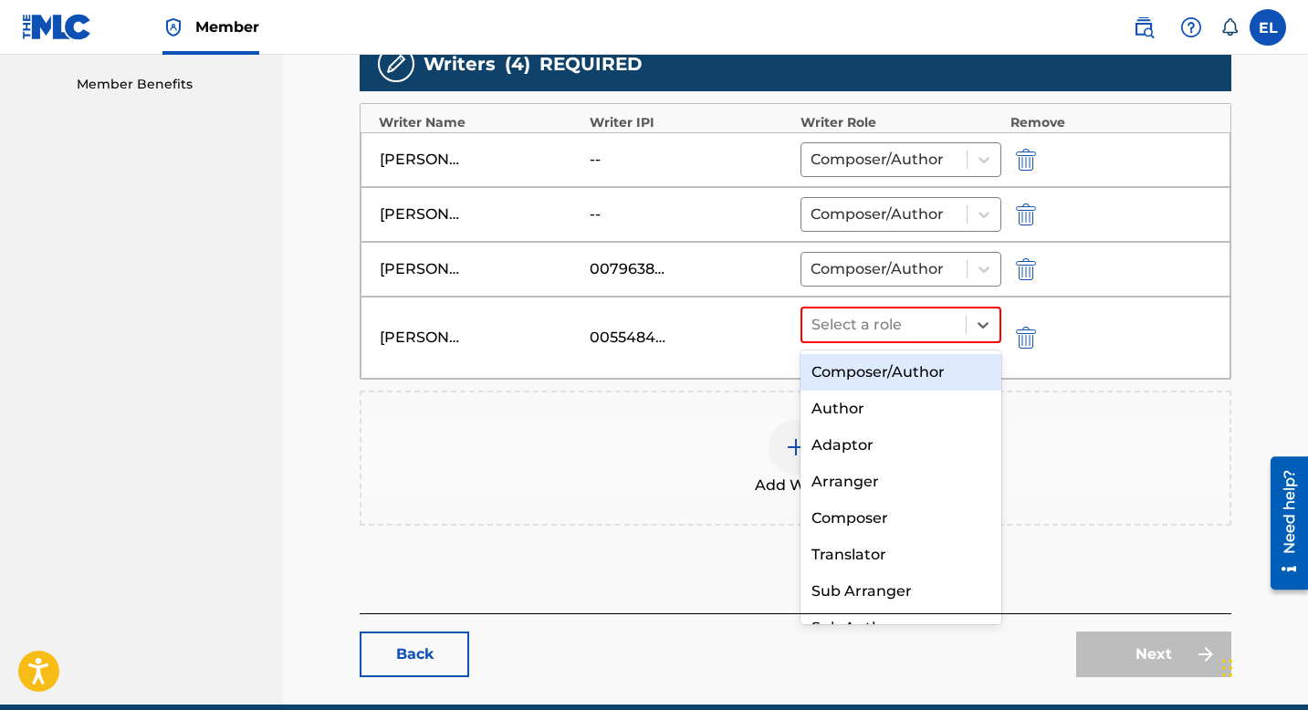
drag, startPoint x: 904, startPoint y: 325, endPoint x: 912, endPoint y: 350, distance: 26.0
click at [905, 328] on div at bounding box center [884, 325] width 145 height 26
click at [898, 367] on div "Composer/Author" at bounding box center [901, 372] width 201 height 37
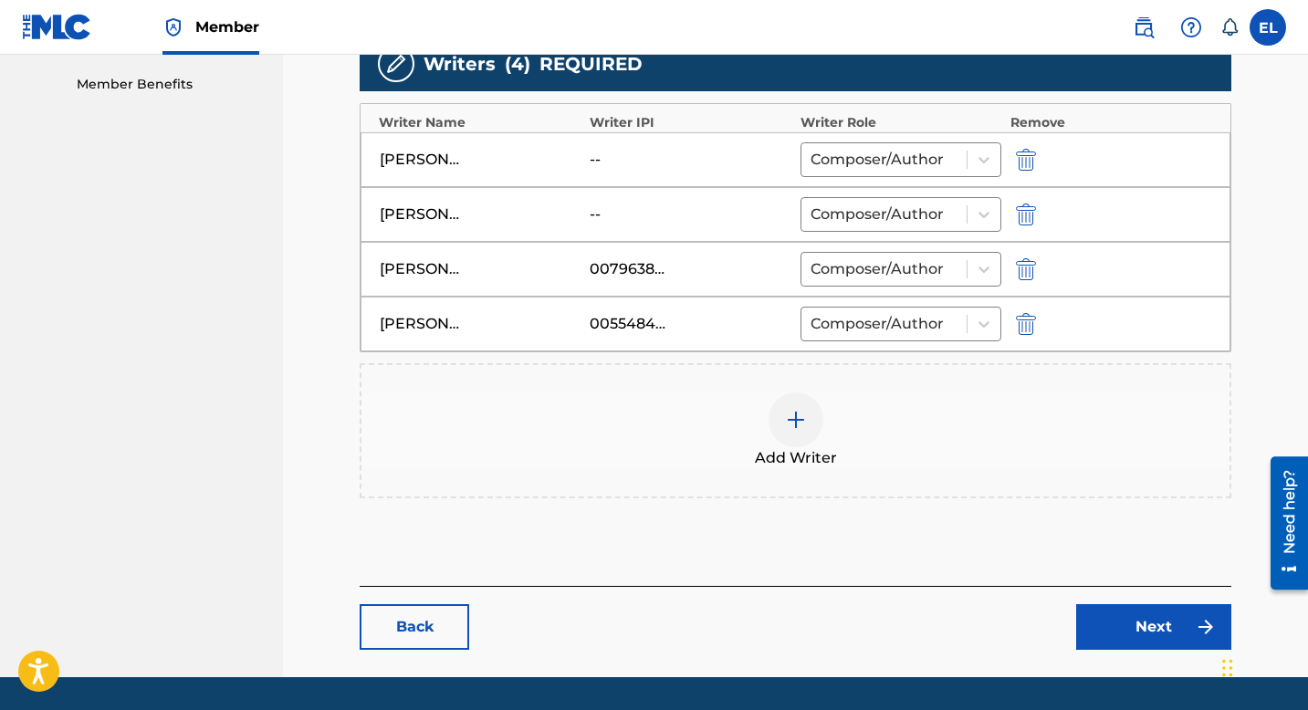
click at [798, 421] on img at bounding box center [796, 420] width 22 height 22
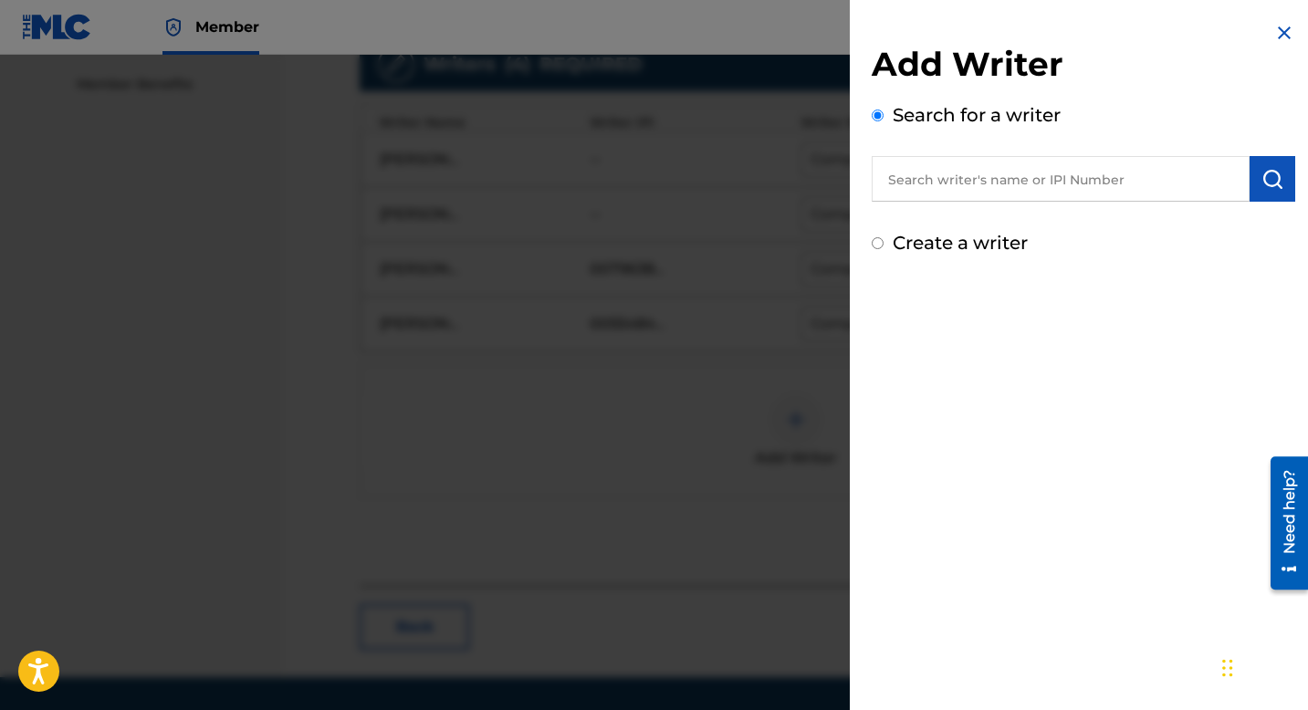
click at [1001, 189] on input "text" at bounding box center [1061, 179] width 378 height 46
paste input "702135100"
type input "00702135100"
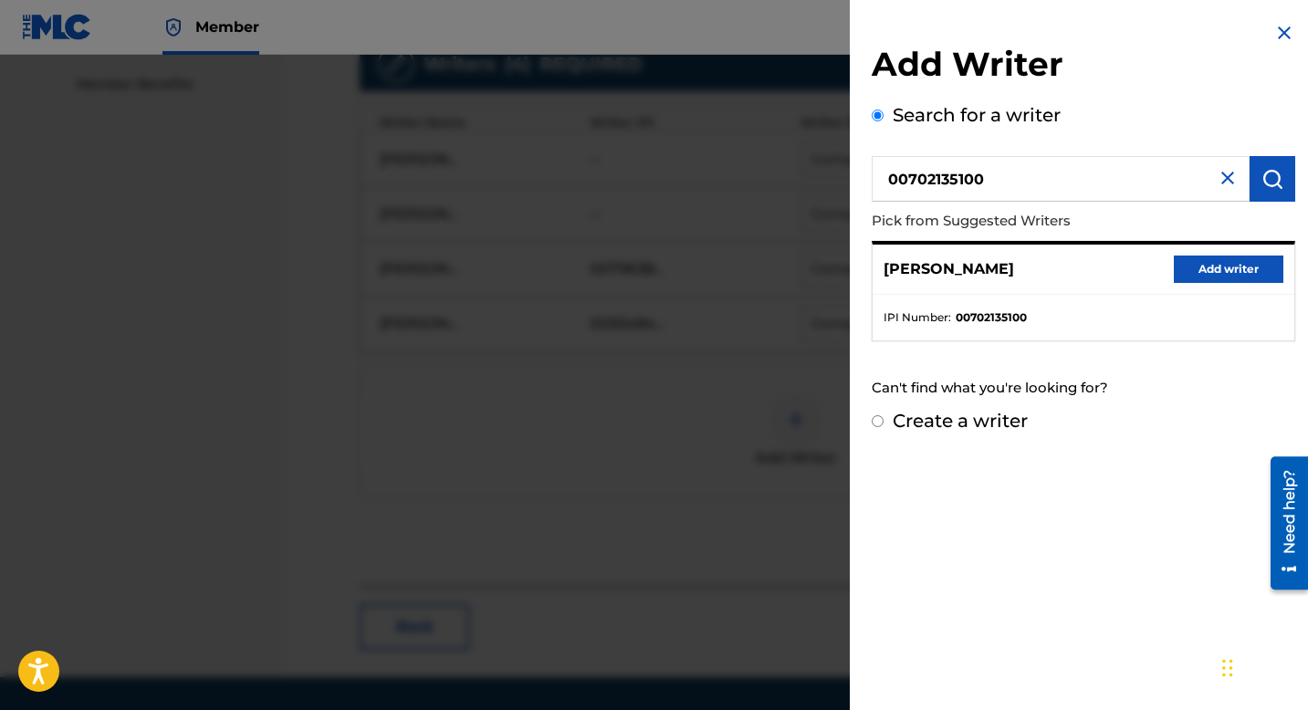
click at [1200, 261] on button "Add writer" at bounding box center [1229, 269] width 110 height 27
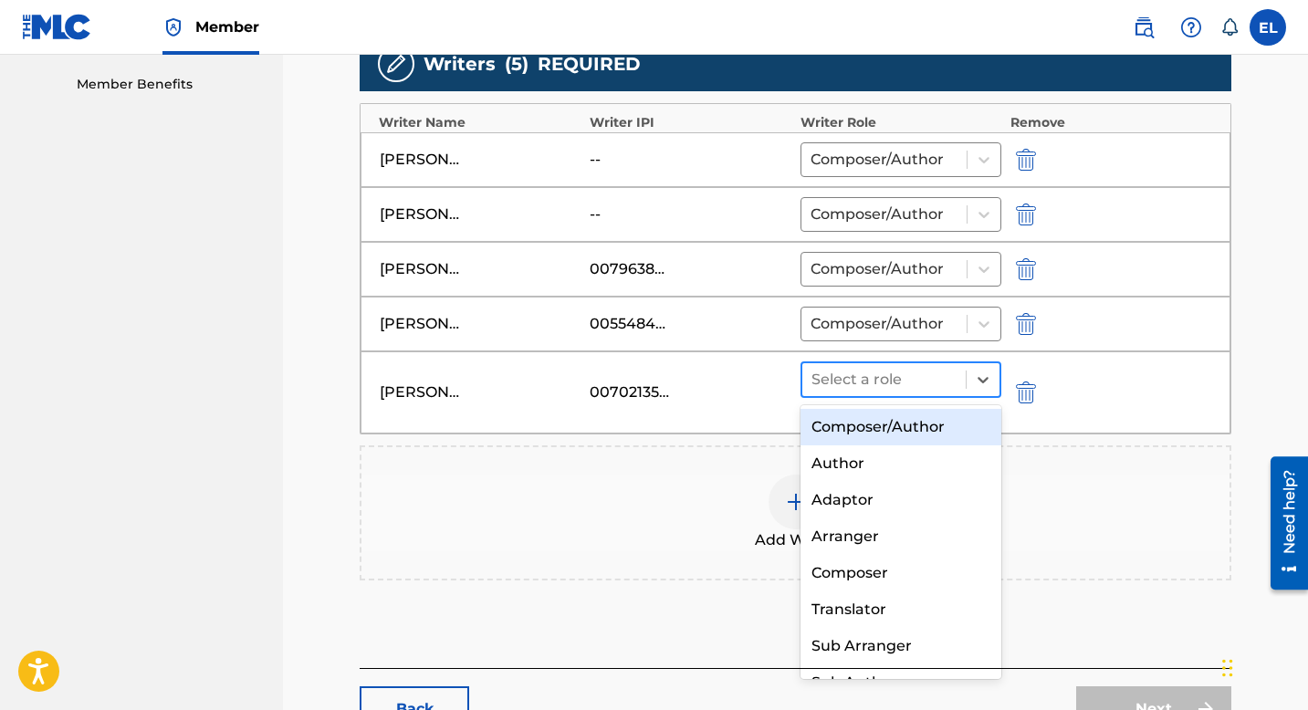
drag, startPoint x: 954, startPoint y: 363, endPoint x: 960, endPoint y: 374, distance: 12.3
click at [954, 364] on div "Select a role" at bounding box center [884, 379] width 163 height 33
click at [949, 415] on div "Composer/Author" at bounding box center [901, 427] width 201 height 37
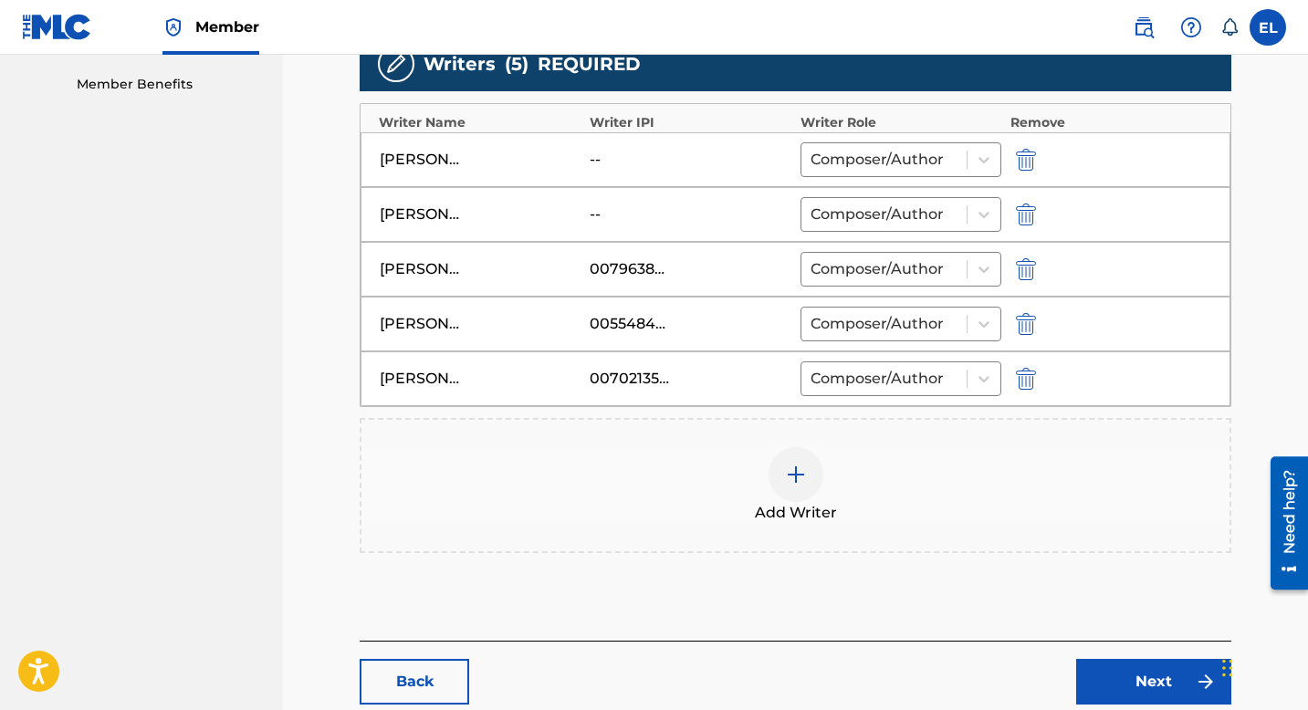
click at [1036, 214] on button "submit" at bounding box center [1024, 214] width 27 height 21
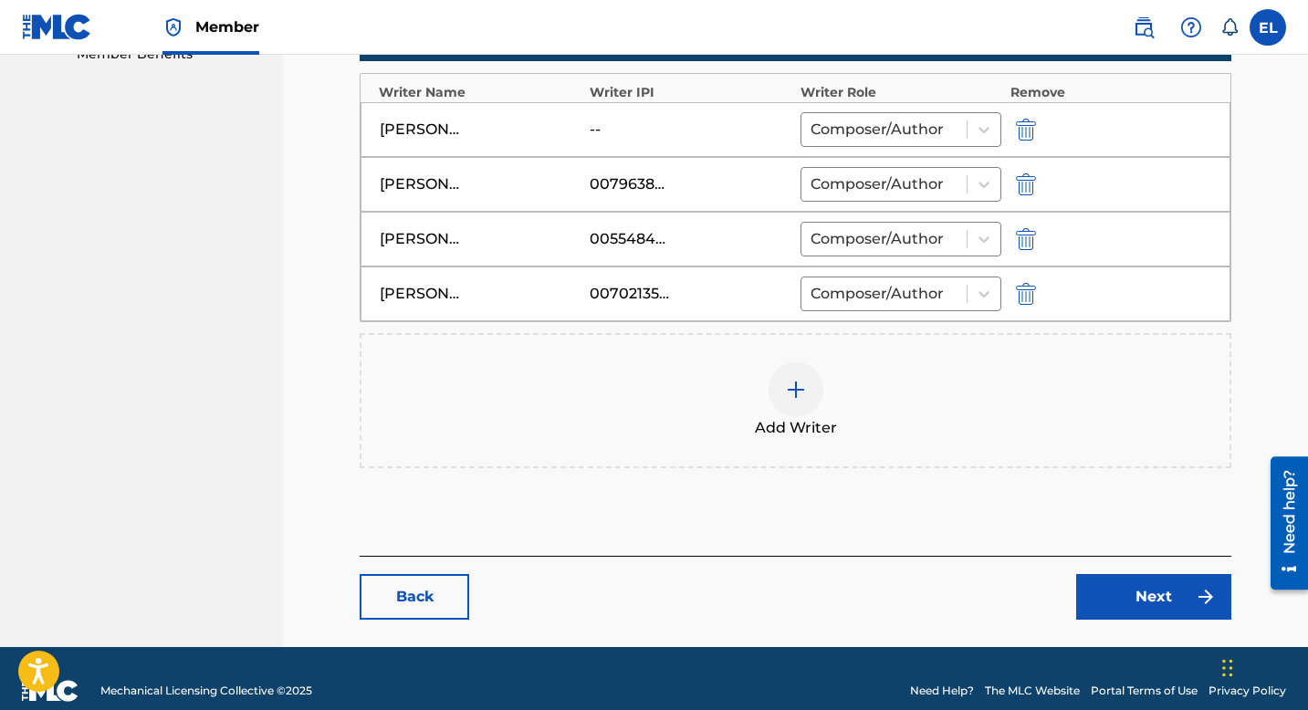
scroll to position [636, 0]
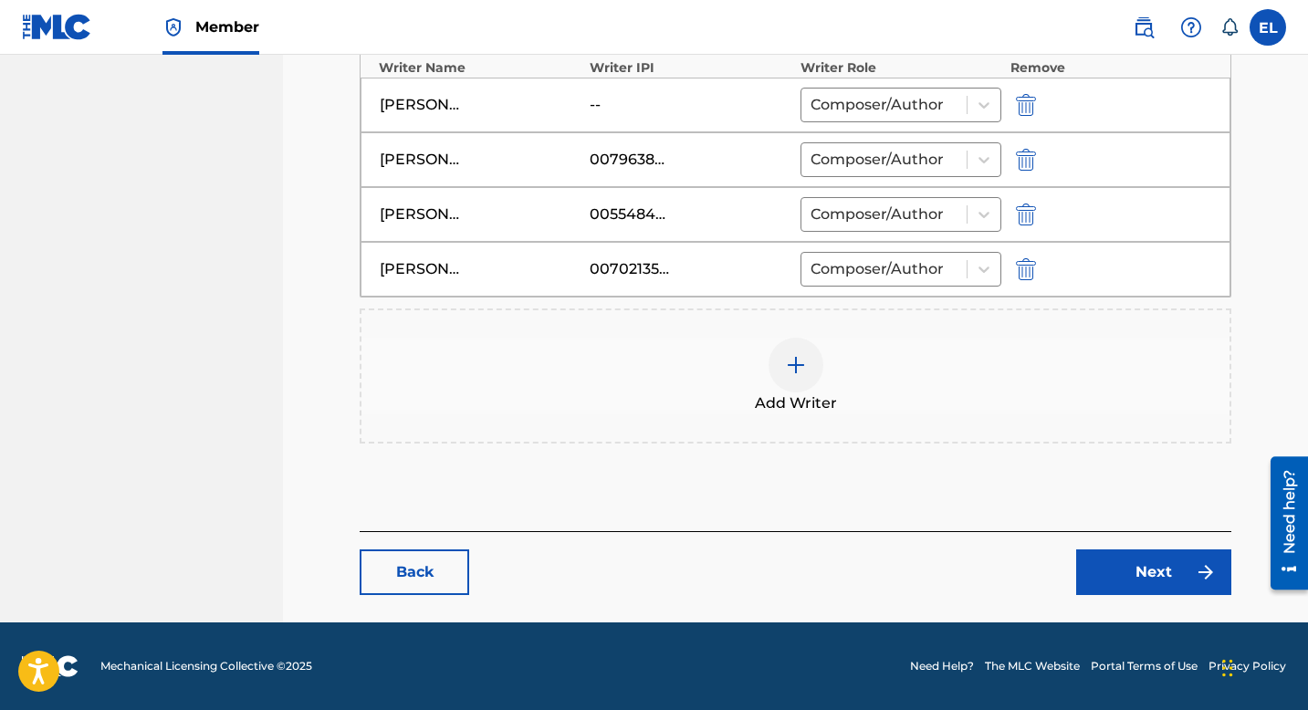
click at [1029, 103] on img "submit" at bounding box center [1026, 105] width 20 height 22
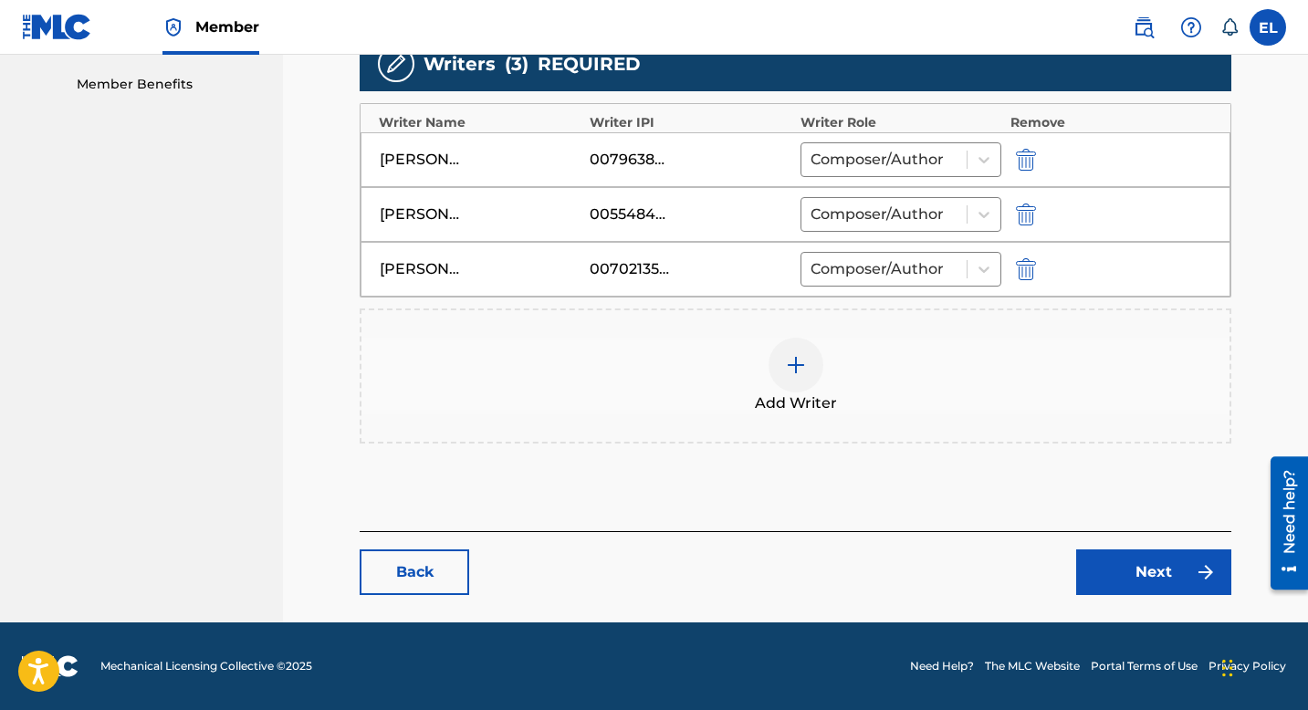
scroll to position [581, 0]
click at [789, 375] on img at bounding box center [796, 365] width 22 height 22
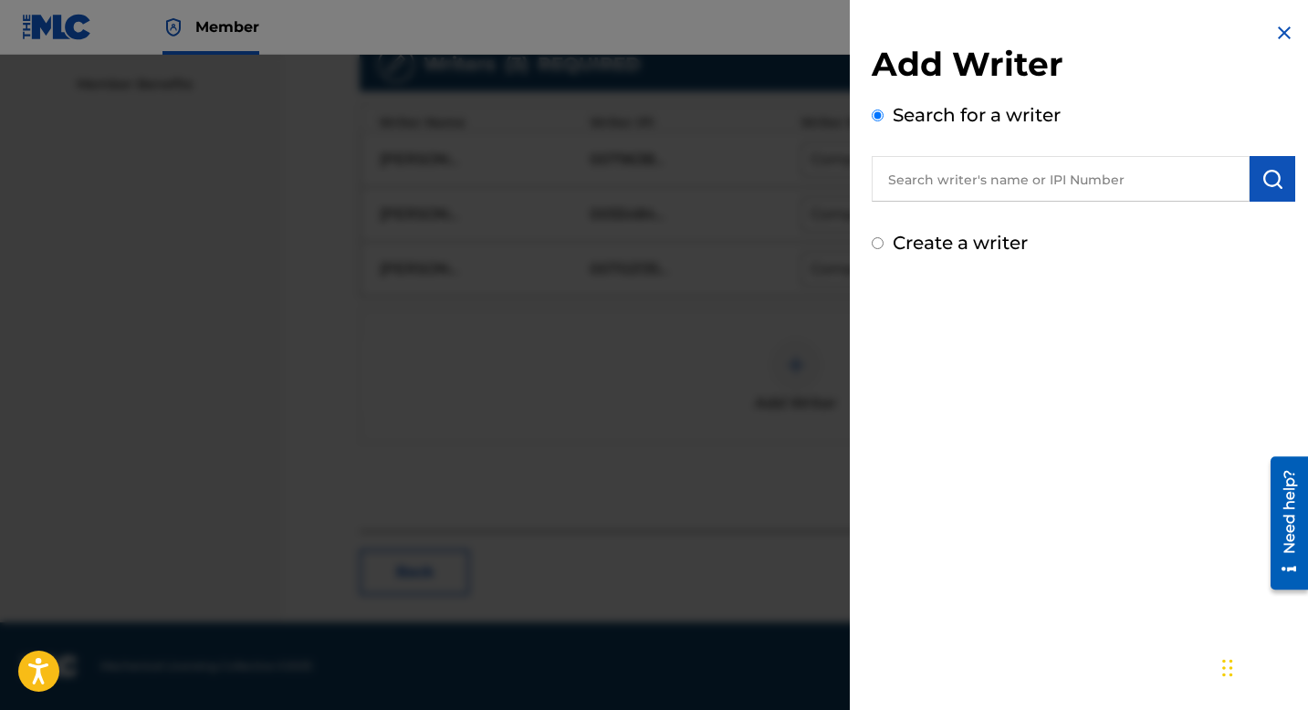
click at [1004, 186] on input "text" at bounding box center [1061, 179] width 378 height 46
paste input "839506902"
type input "00839506902"
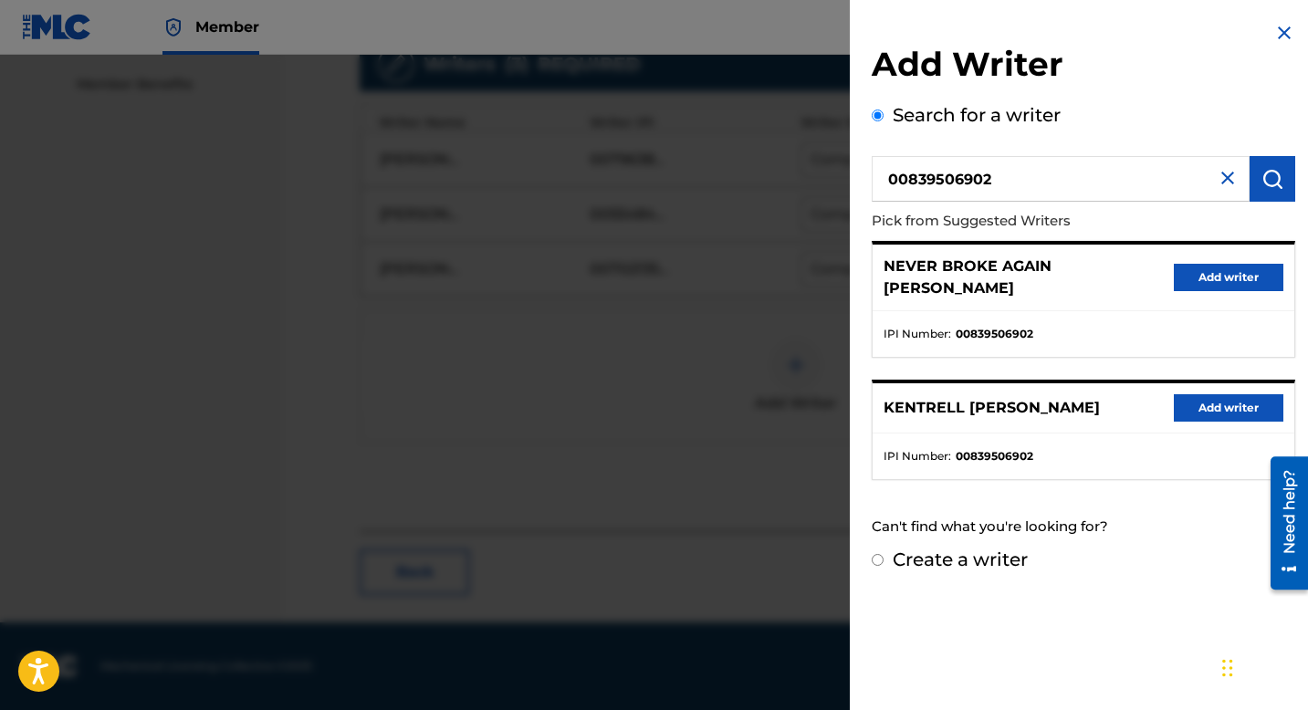
click at [1212, 394] on button "Add writer" at bounding box center [1229, 407] width 110 height 27
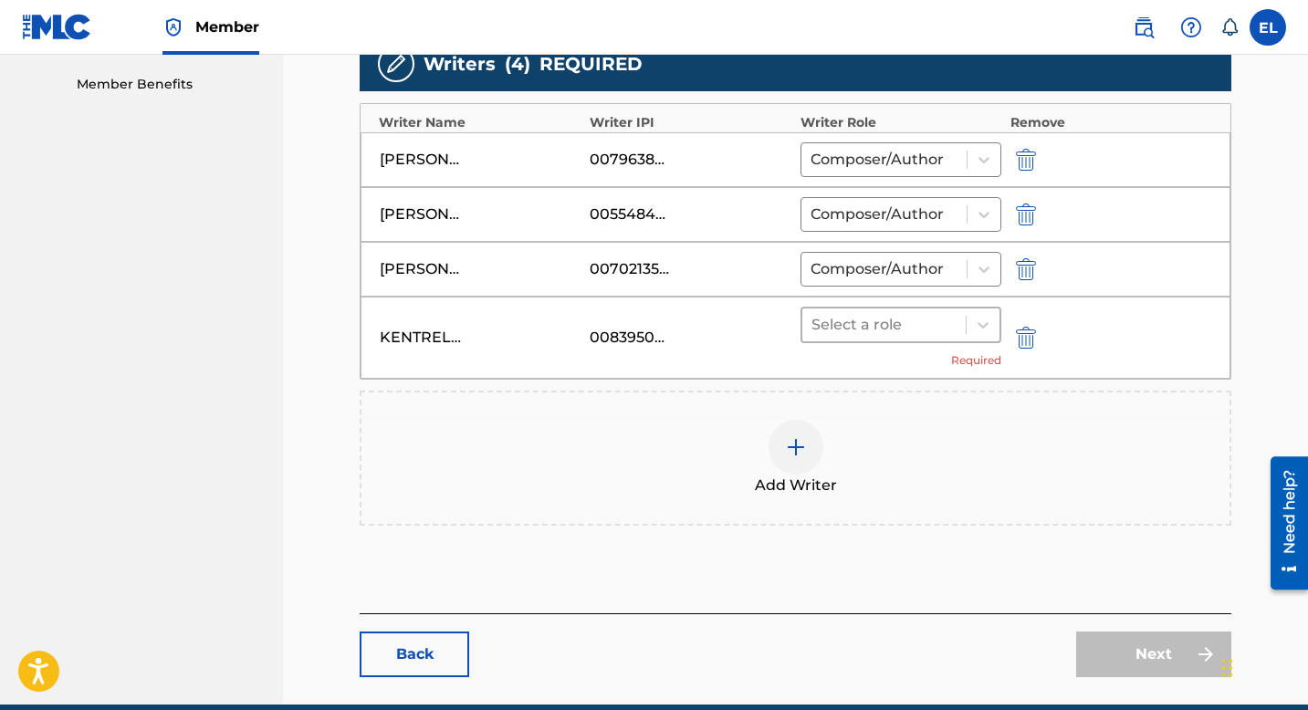
click at [901, 325] on div at bounding box center [884, 325] width 145 height 26
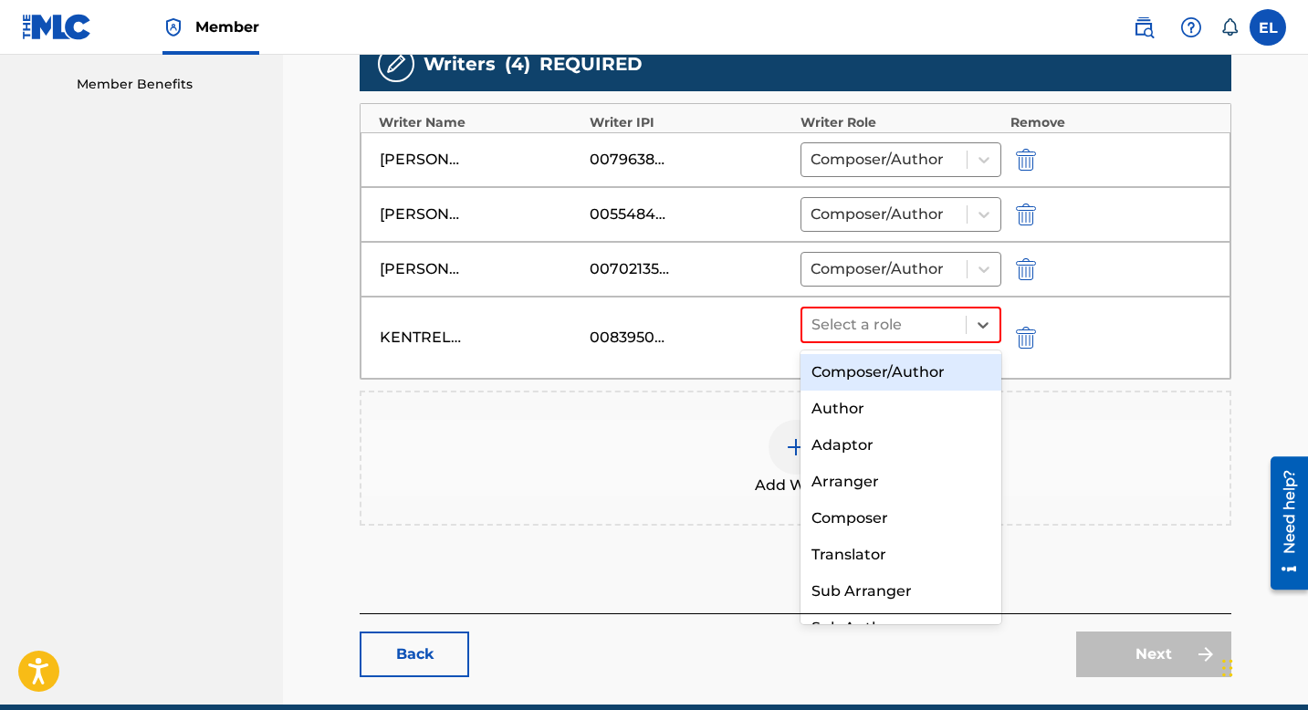
click at [902, 387] on div "Composer/Author" at bounding box center [901, 372] width 201 height 37
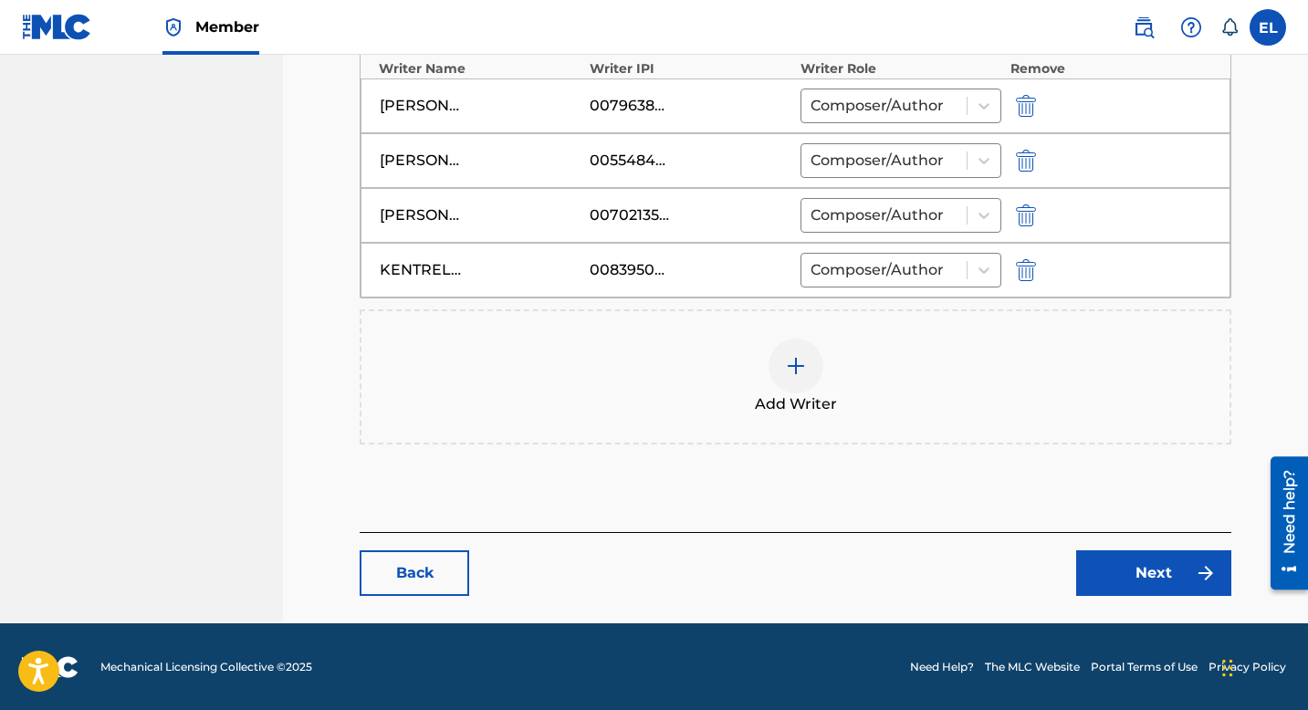
scroll to position [636, 0]
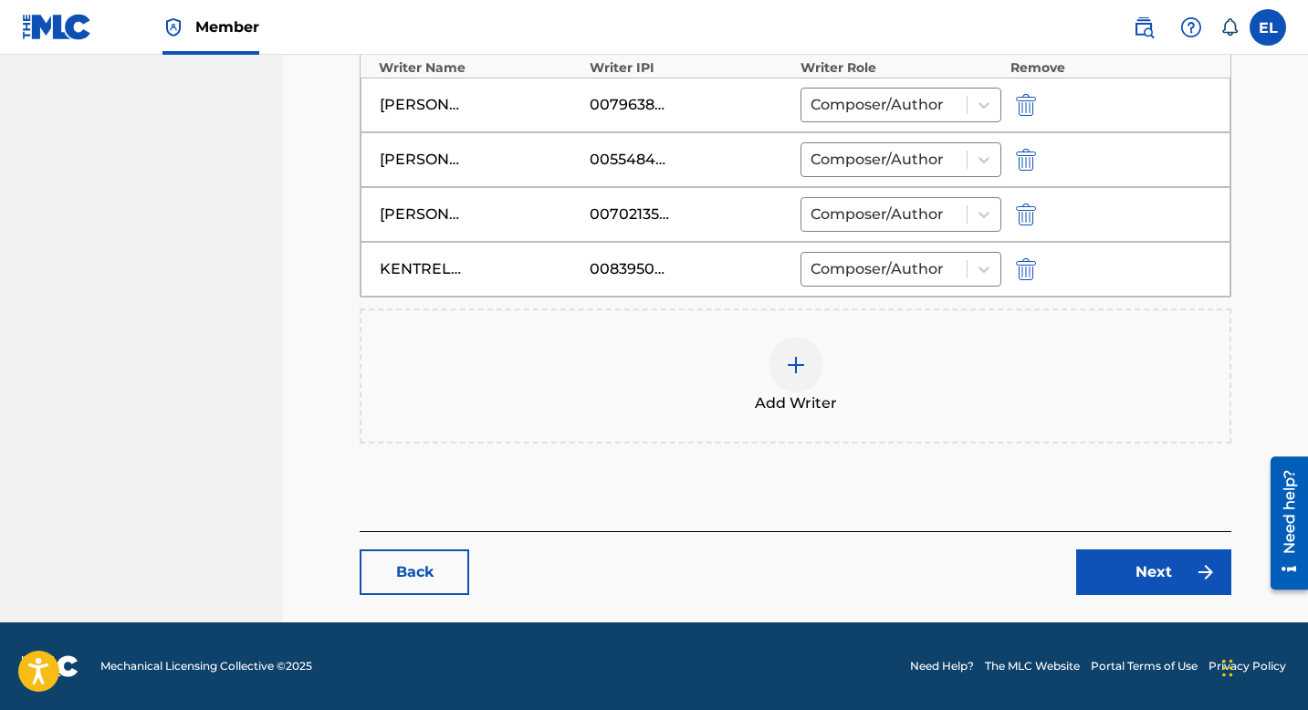
click at [1147, 561] on link "Next" at bounding box center [1154, 573] width 155 height 46
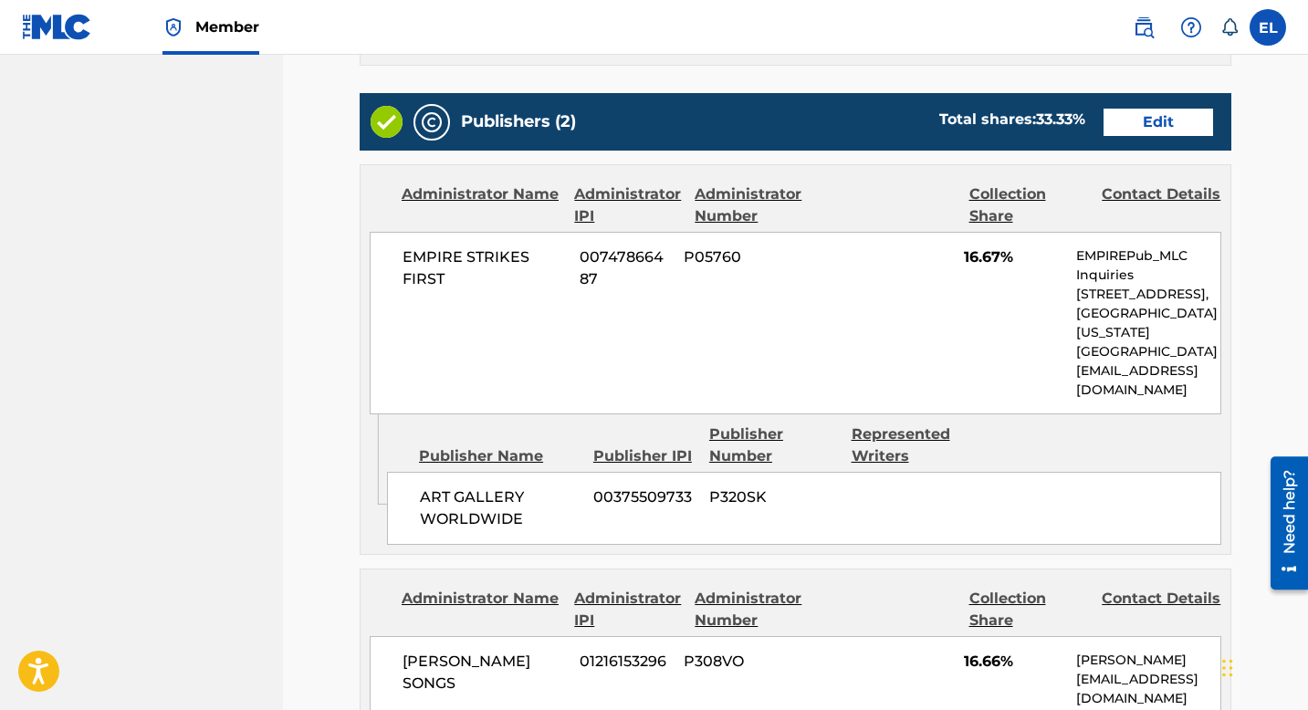
scroll to position [782, 0]
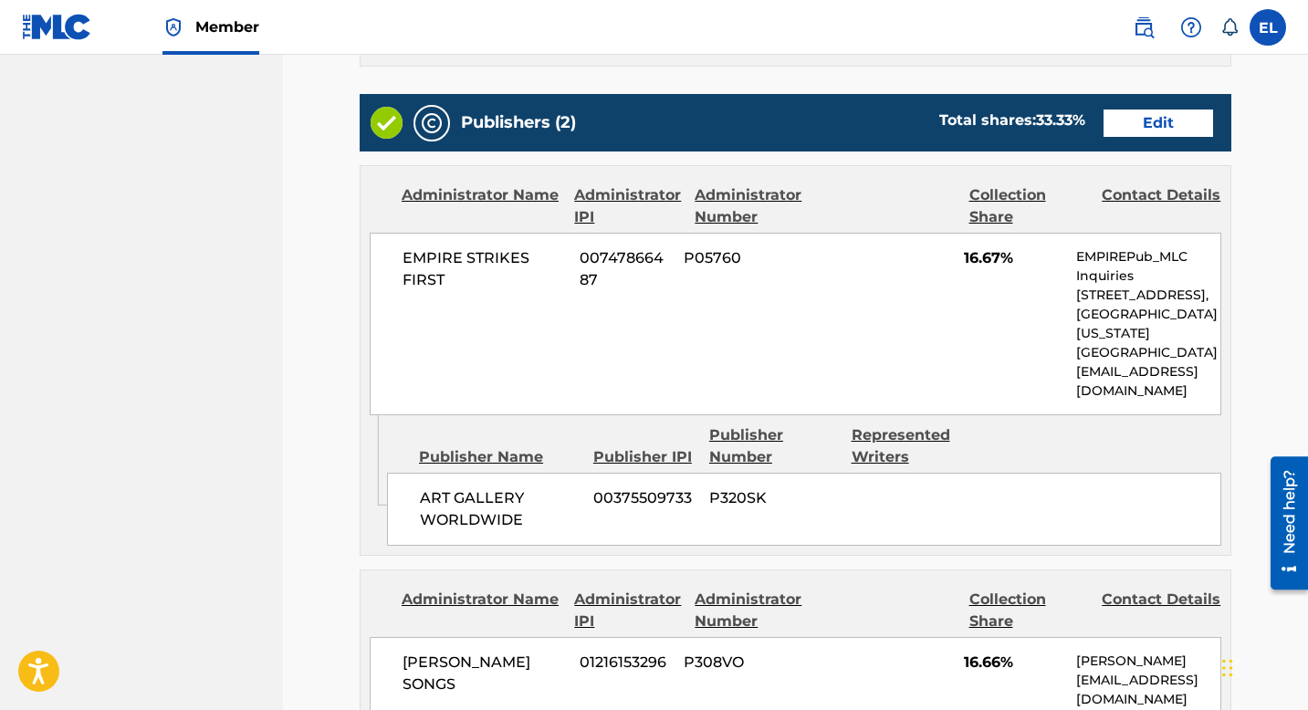
click at [1153, 110] on link "Edit" at bounding box center [1159, 123] width 110 height 27
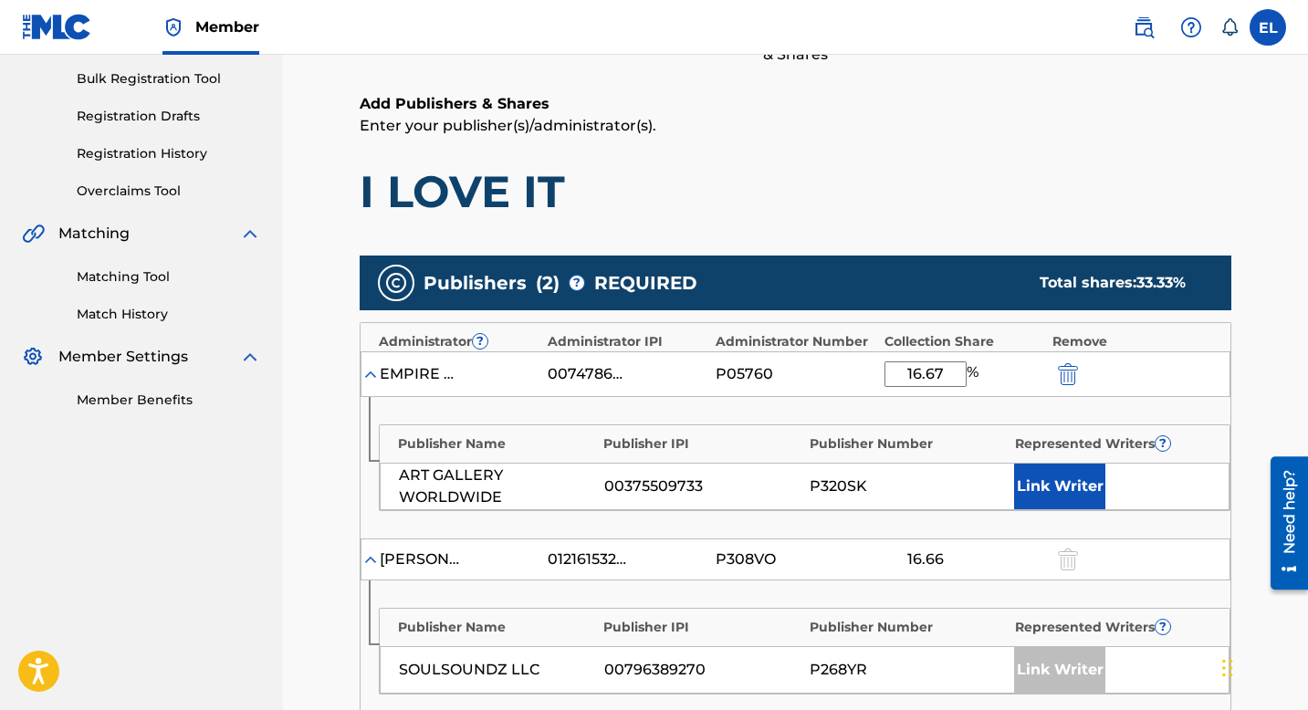
scroll to position [373, 0]
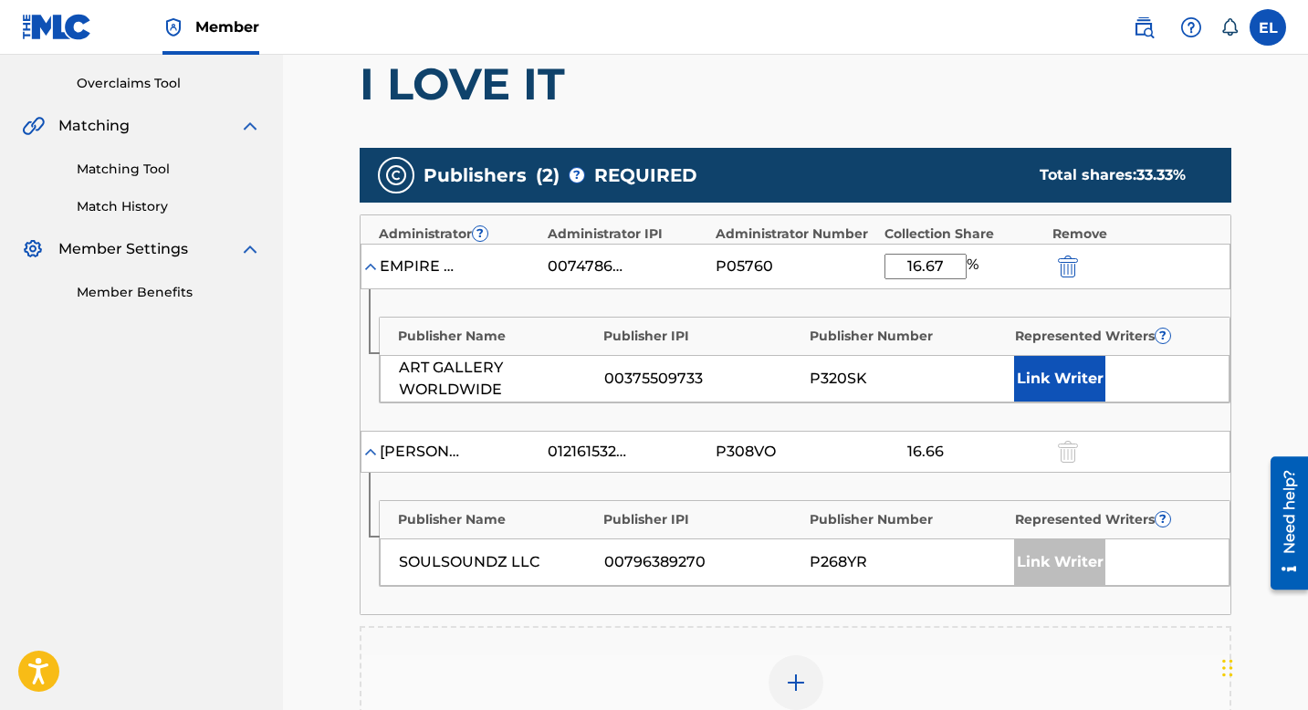
click at [1034, 379] on button "Link Writer" at bounding box center [1059, 379] width 91 height 46
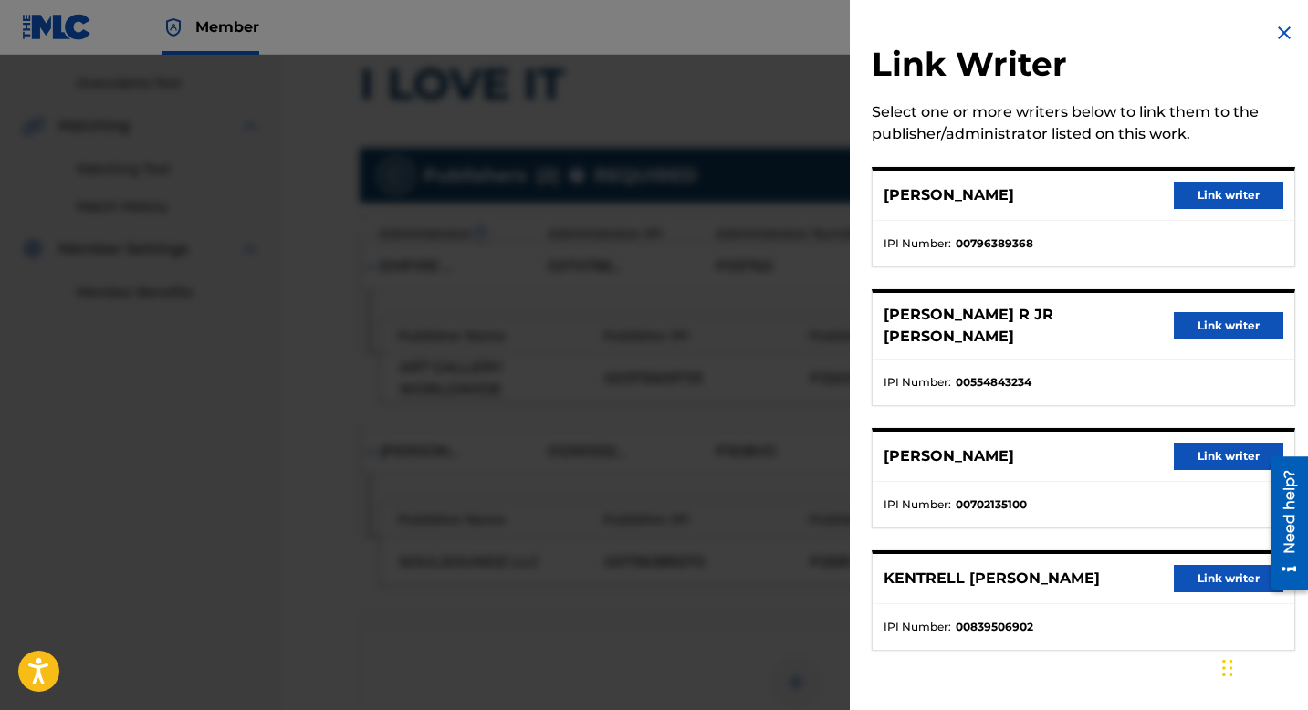
click at [1217, 323] on button "Link writer" at bounding box center [1229, 325] width 110 height 27
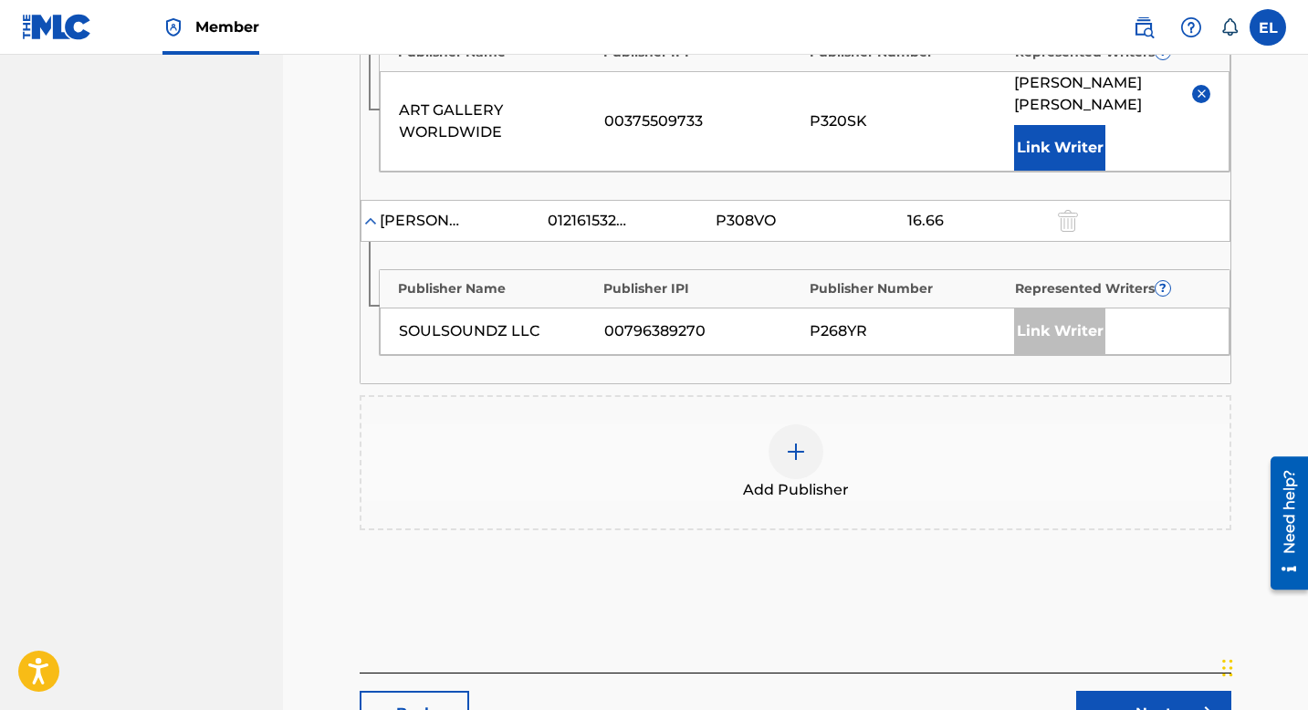
scroll to position [767, 0]
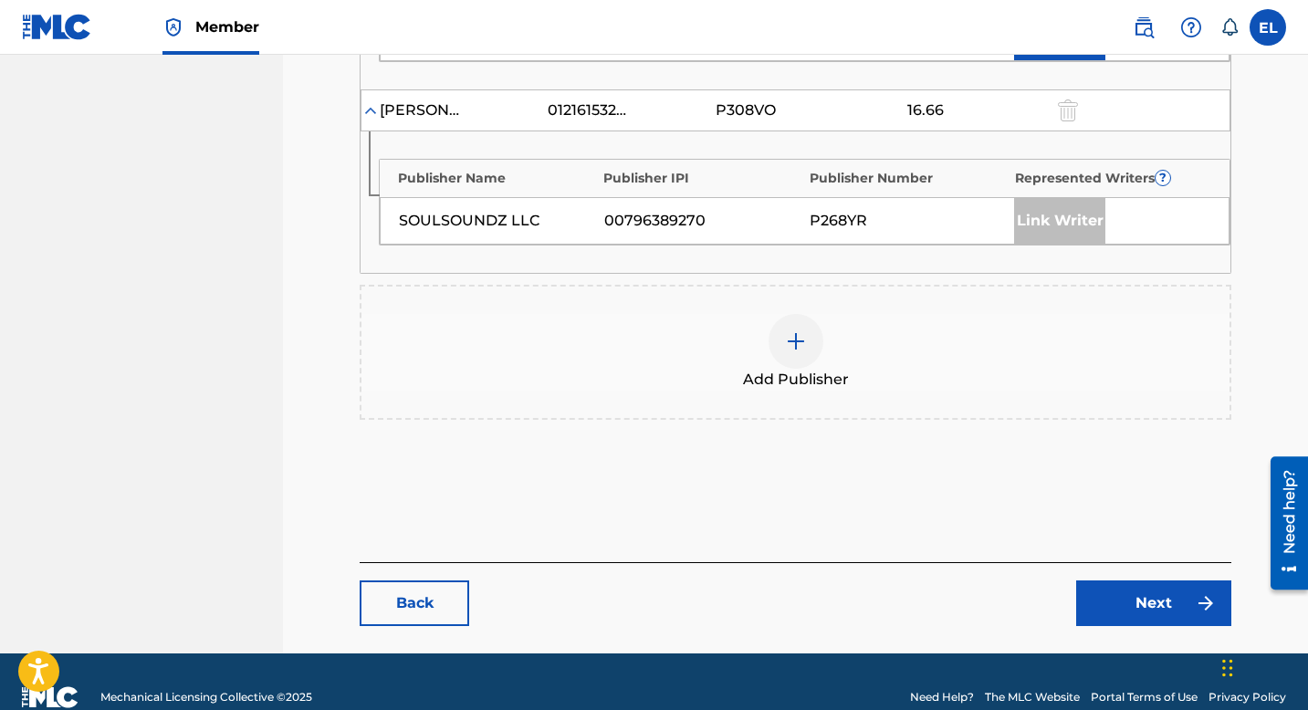
click at [1130, 592] on link "Next" at bounding box center [1154, 604] width 155 height 46
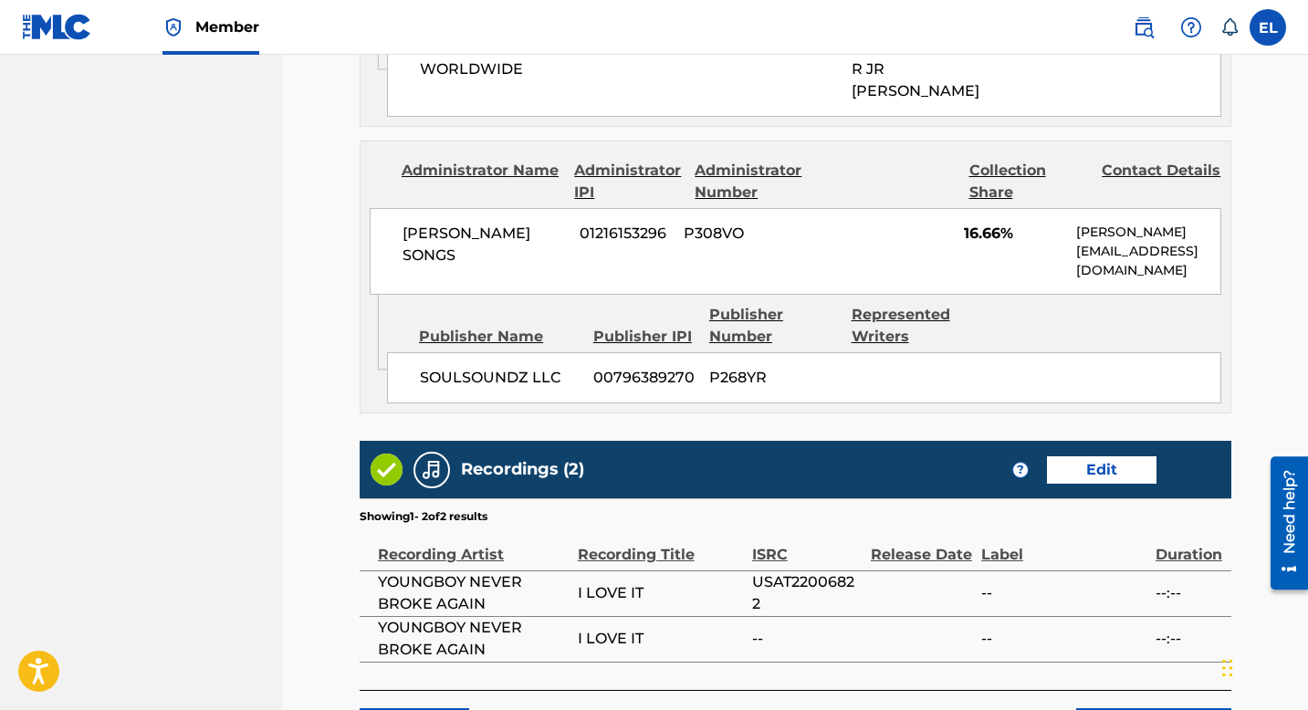
scroll to position [1323, 0]
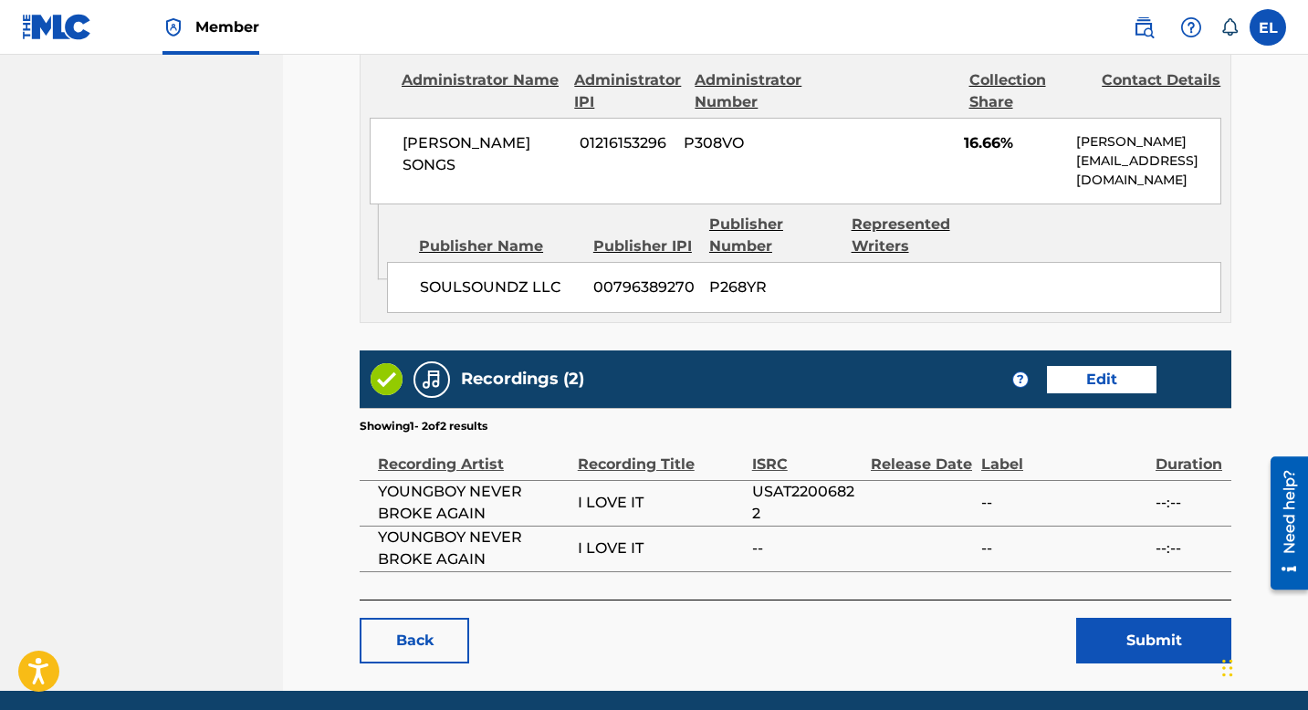
click at [1162, 618] on button "Submit" at bounding box center [1154, 641] width 155 height 46
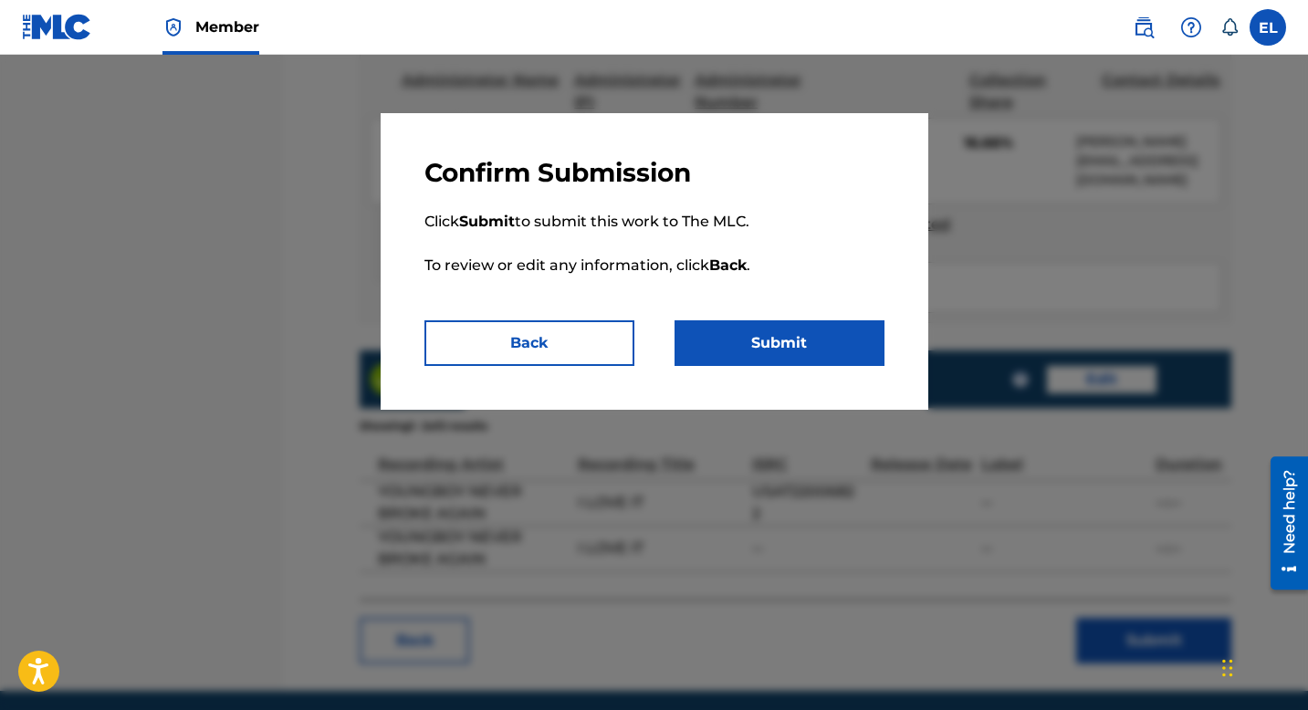
click at [834, 353] on button "Submit" at bounding box center [780, 344] width 210 height 46
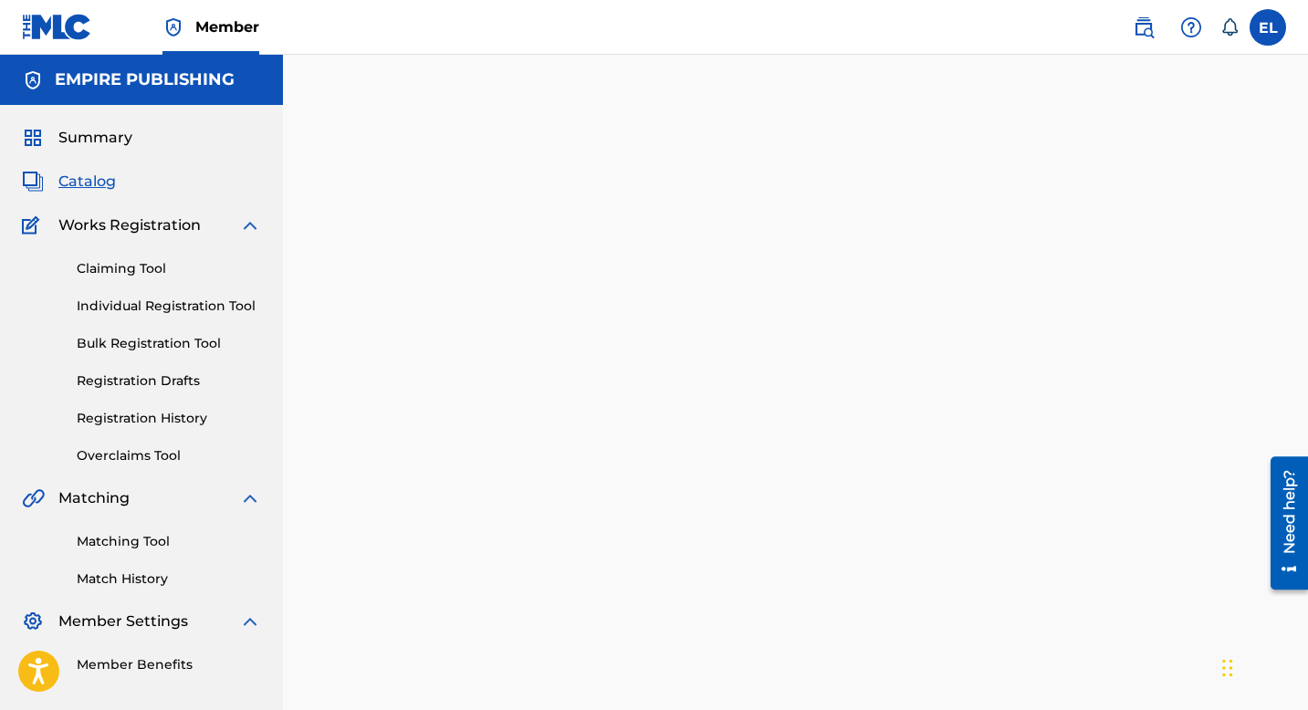
click at [96, 184] on span "Catalog" at bounding box center [87, 182] width 58 height 22
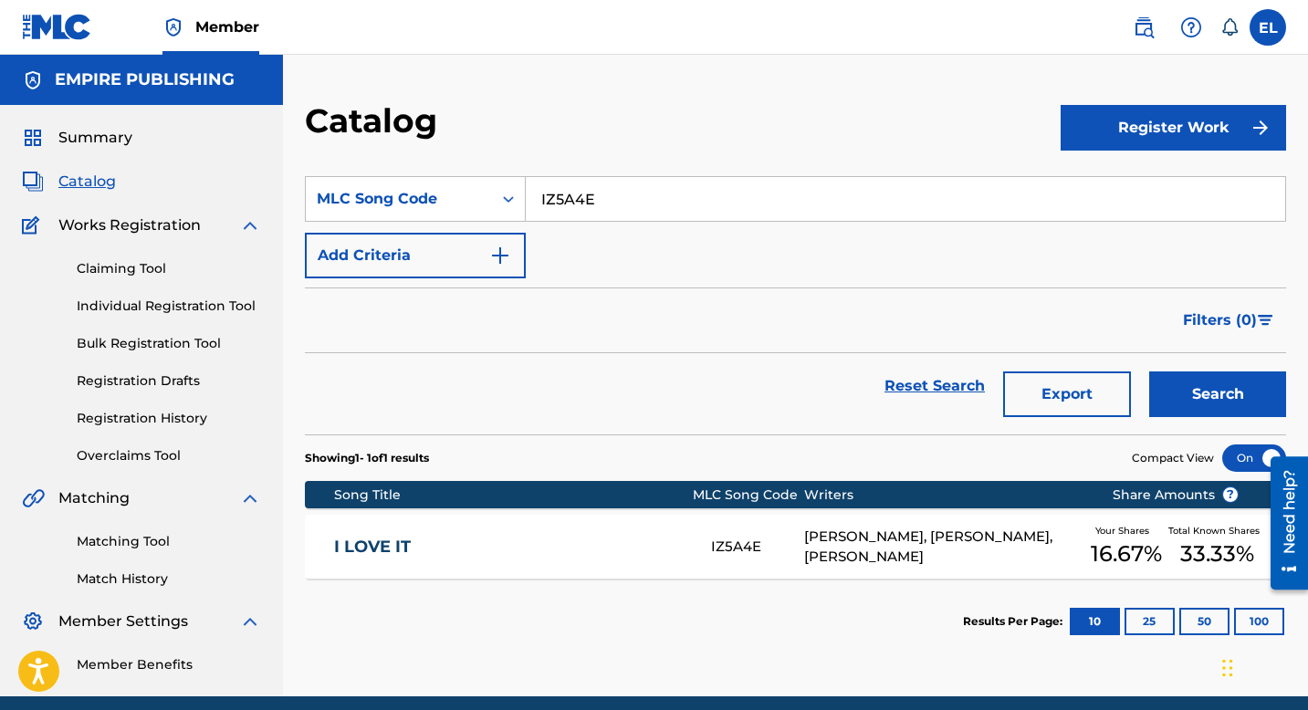
click at [650, 204] on input "IZ5A4E" at bounding box center [906, 199] width 760 height 44
paste input "UV7KYB"
type input "UV7KYB"
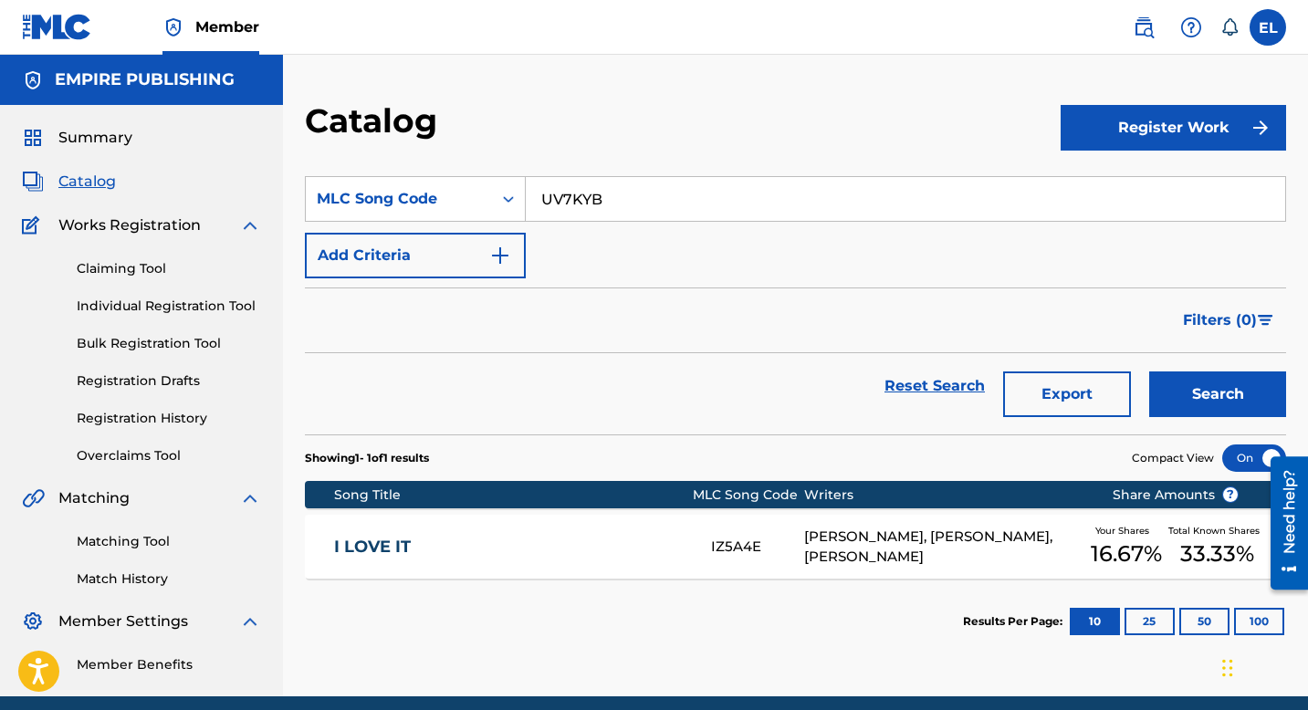
click at [1214, 381] on button "Search" at bounding box center [1218, 395] width 137 height 46
click at [583, 526] on div "UN UN UV7KYB EDUARDO R JR EARLE, KEITH COZART Your Shares 50 % Total Known Shar…" at bounding box center [796, 547] width 982 height 64
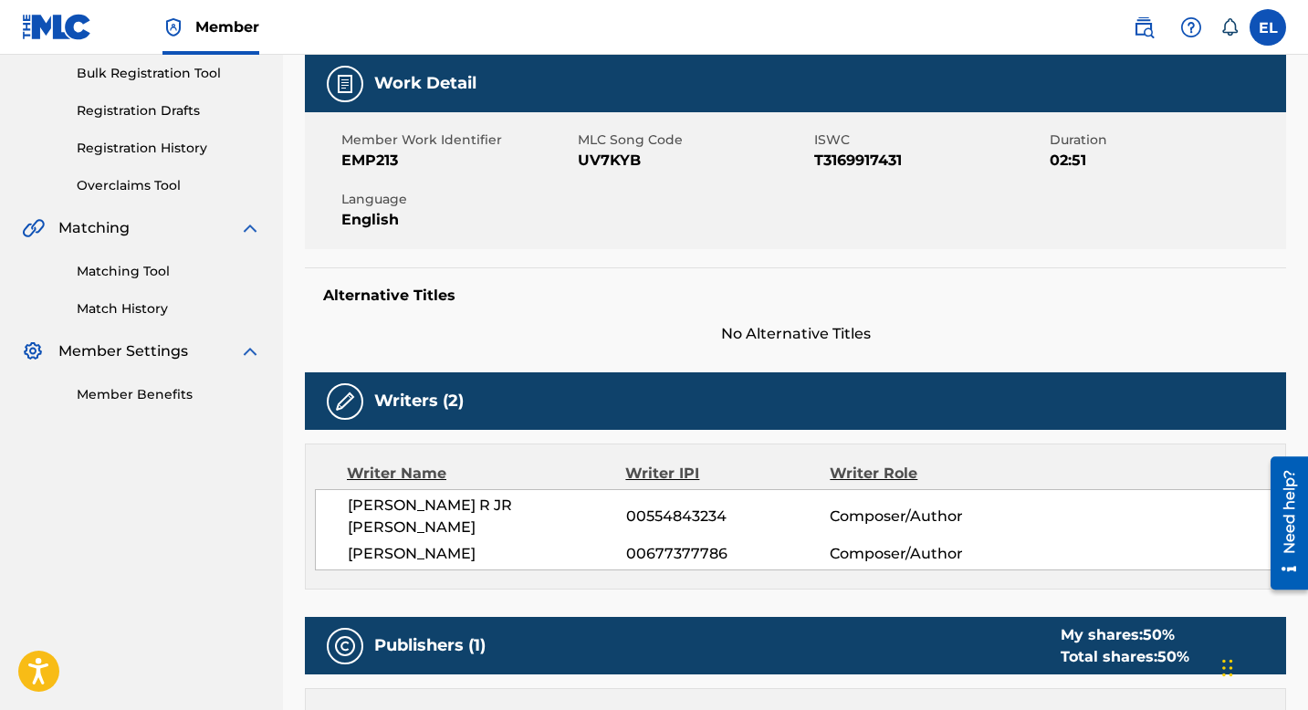
scroll to position [109, 0]
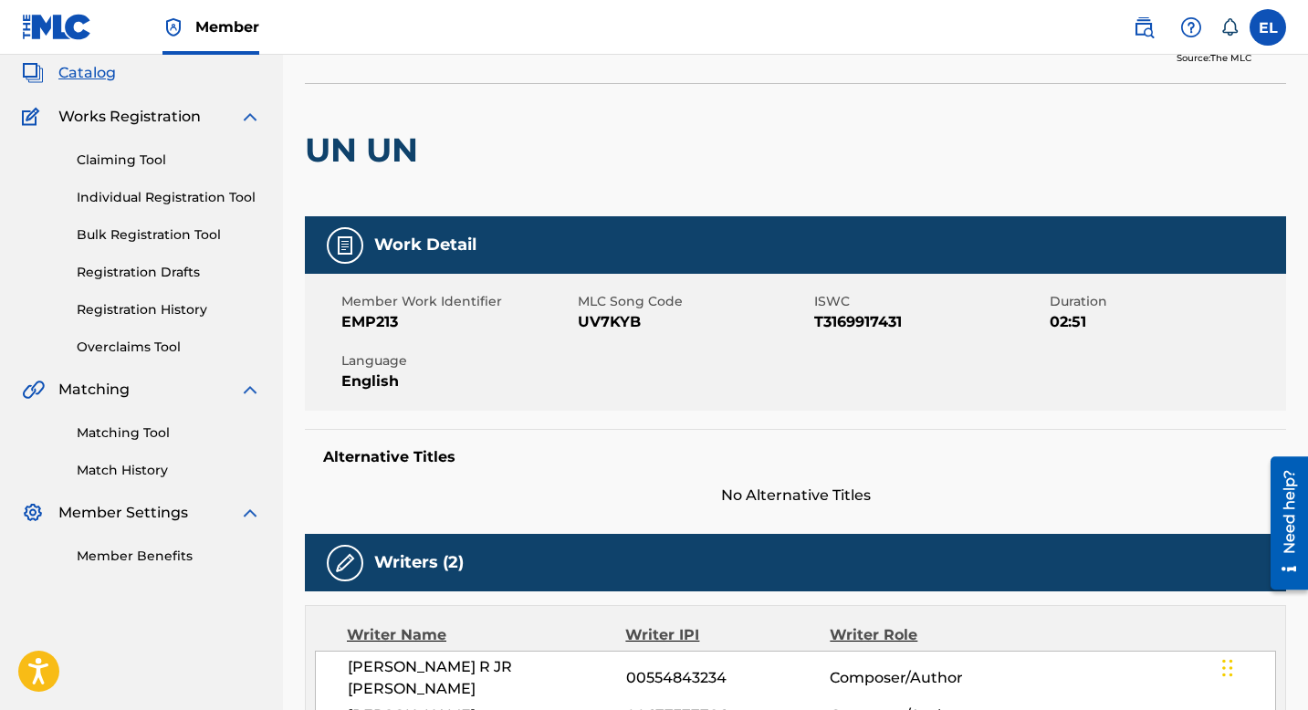
click at [128, 309] on link "Registration History" at bounding box center [169, 309] width 184 height 19
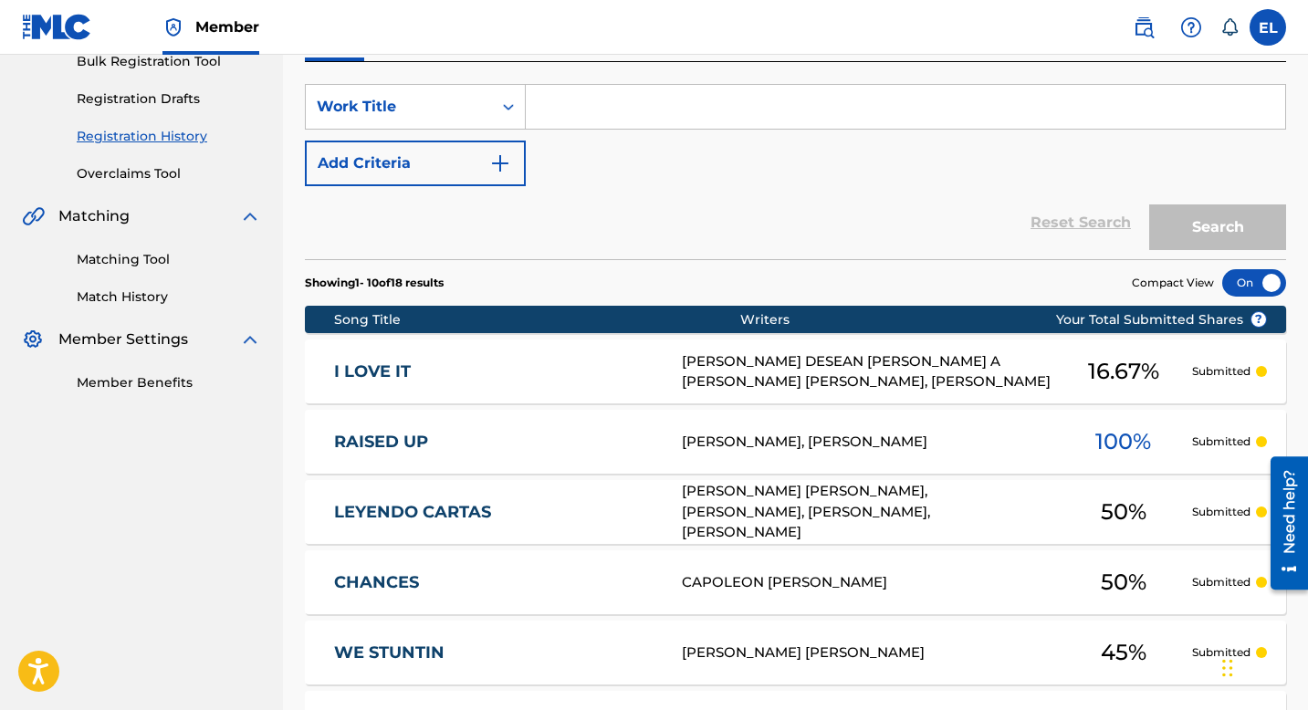
scroll to position [368, 0]
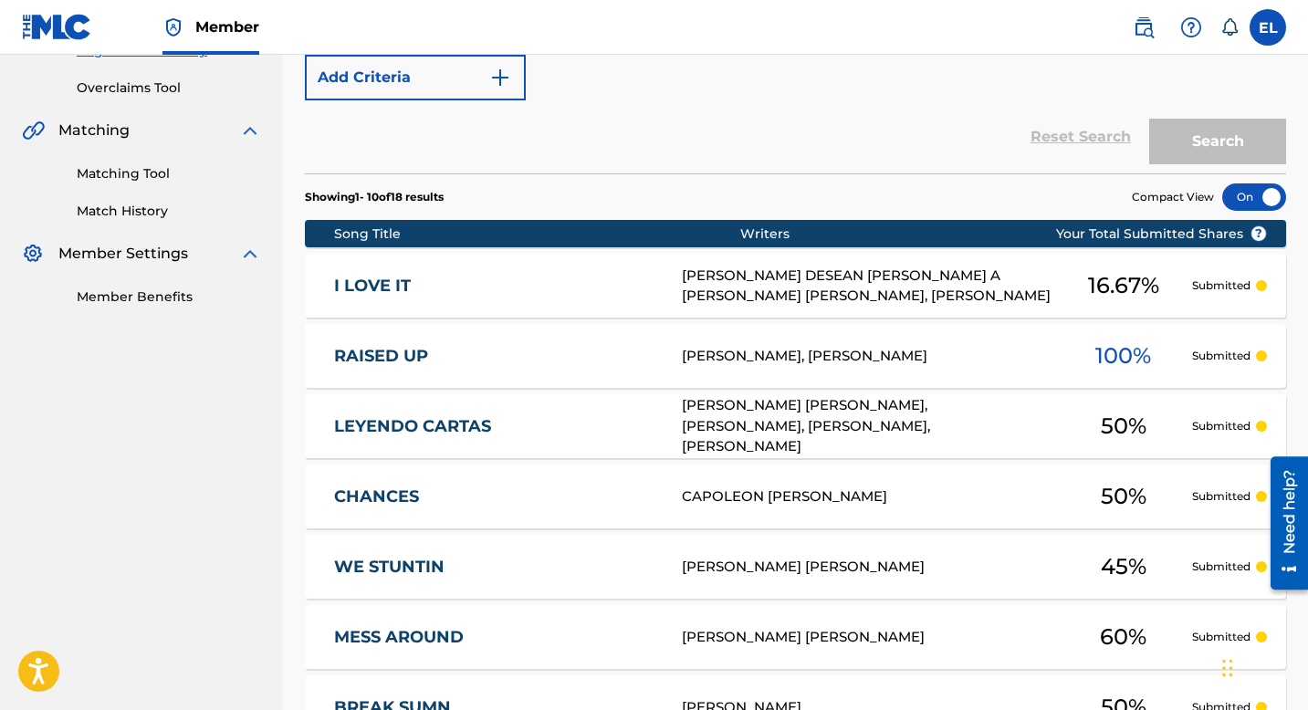
click at [493, 287] on link "I LOVE IT" at bounding box center [495, 286] width 323 height 21
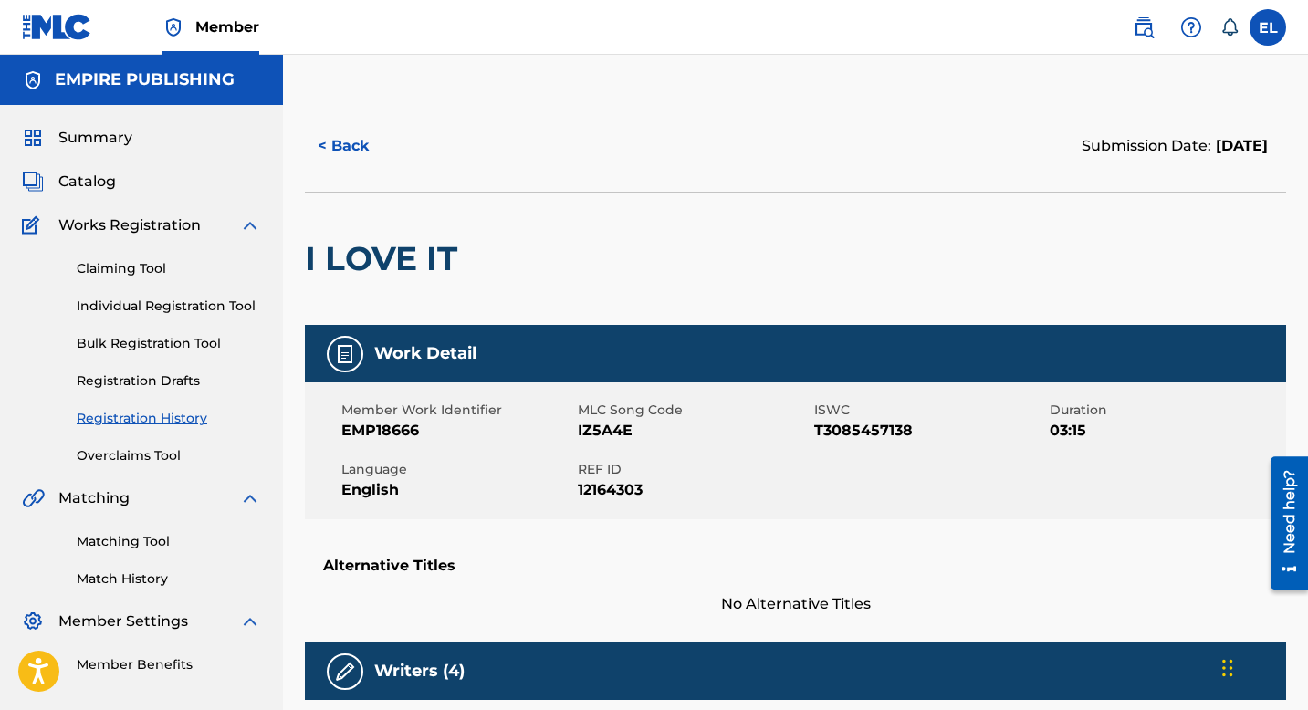
click at [110, 181] on span "Catalog" at bounding box center [87, 182] width 58 height 22
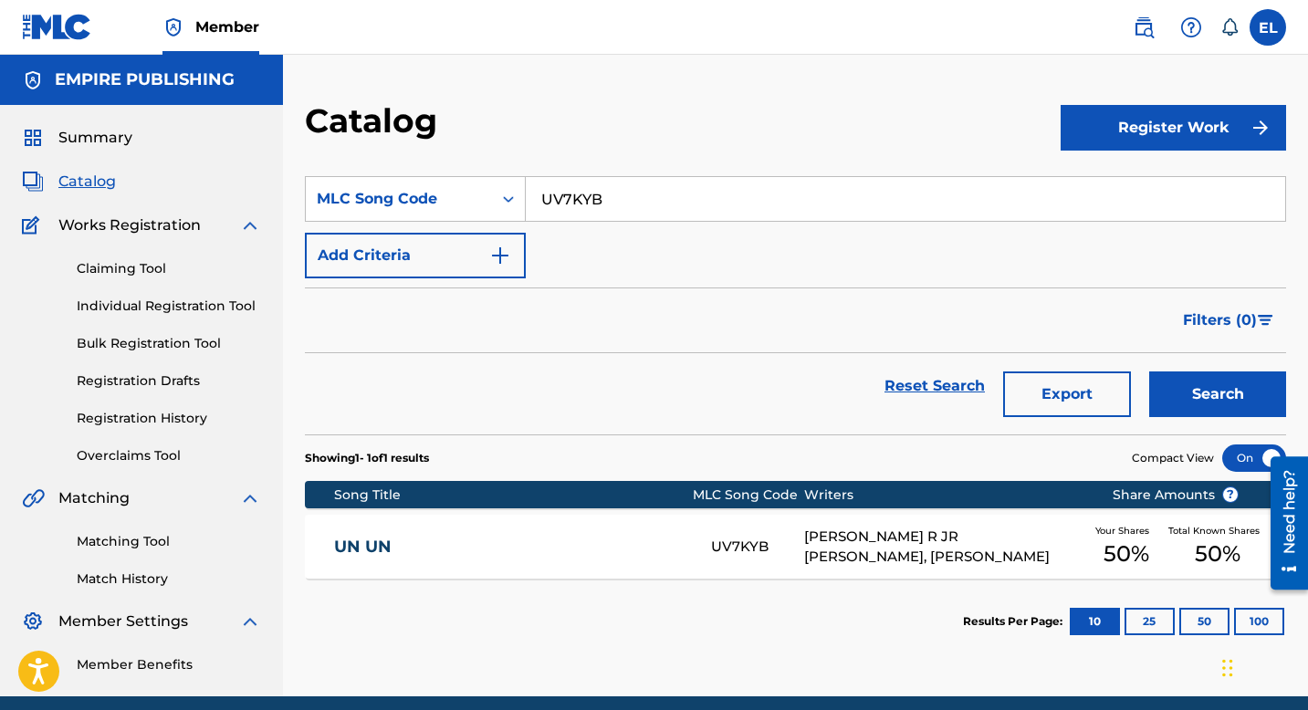
click at [585, 212] on input "UV7KYB" at bounding box center [906, 199] width 760 height 44
drag, startPoint x: 585, startPoint y: 212, endPoint x: 600, endPoint y: 226, distance: 20.7
click at [585, 212] on input "UV7KYB" at bounding box center [906, 199] width 760 height 44
paste input "RB273"
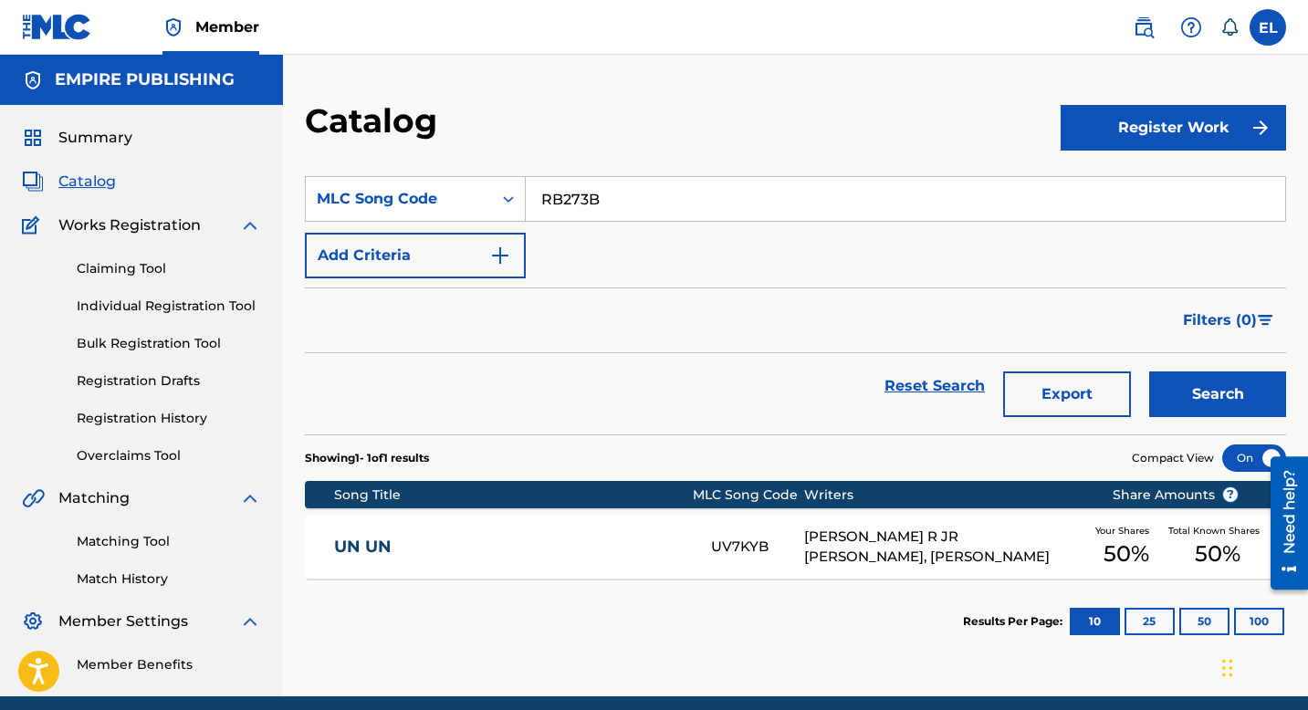
click at [1214, 399] on button "Search" at bounding box center [1218, 395] width 137 height 46
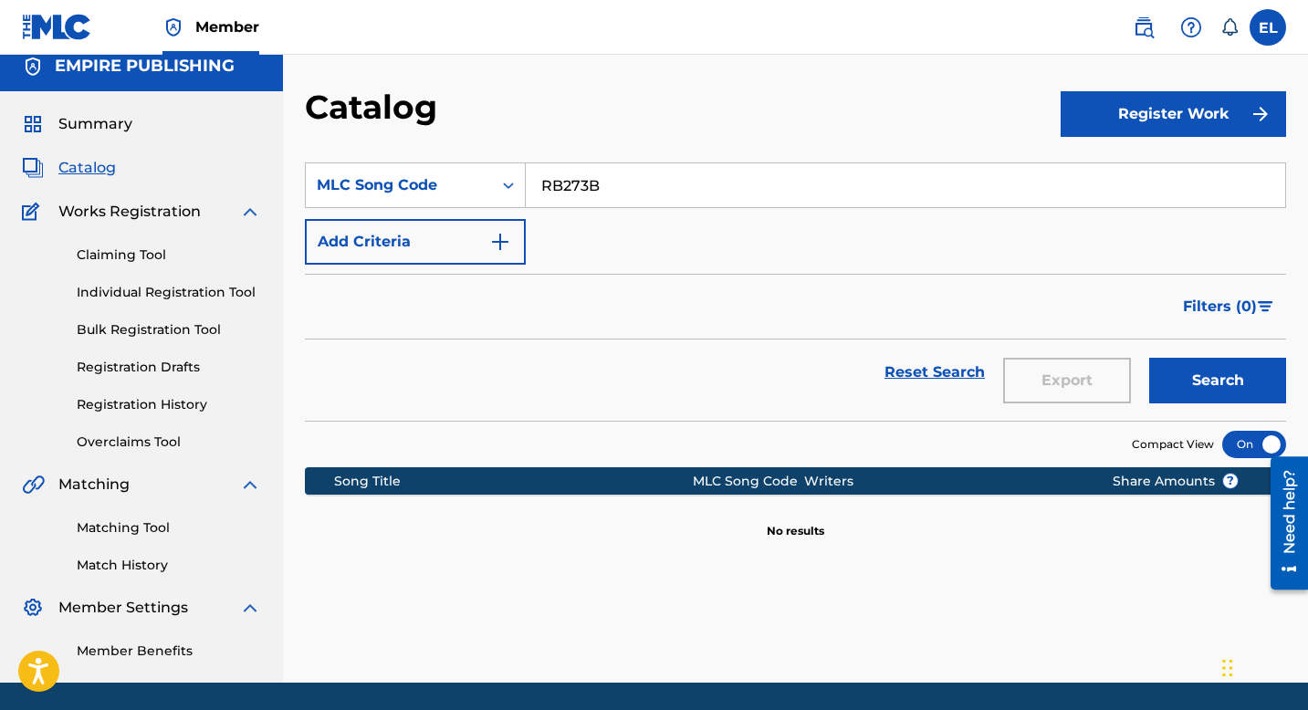
scroll to position [34, 0]
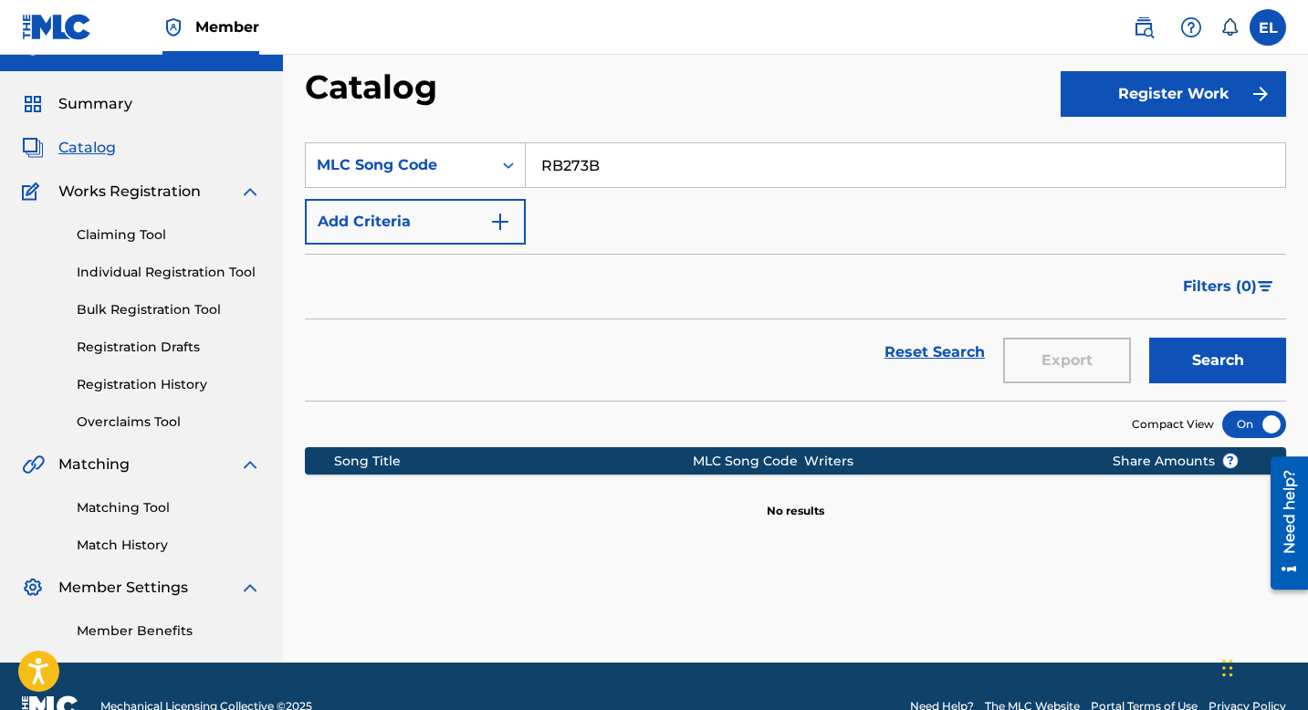
click at [678, 171] on input "RB273B" at bounding box center [906, 165] width 760 height 44
drag, startPoint x: 678, startPoint y: 171, endPoint x: 912, endPoint y: 244, distance: 244.9
click at [679, 171] on input "RB273B" at bounding box center [906, 165] width 760 height 44
paste input "B99723"
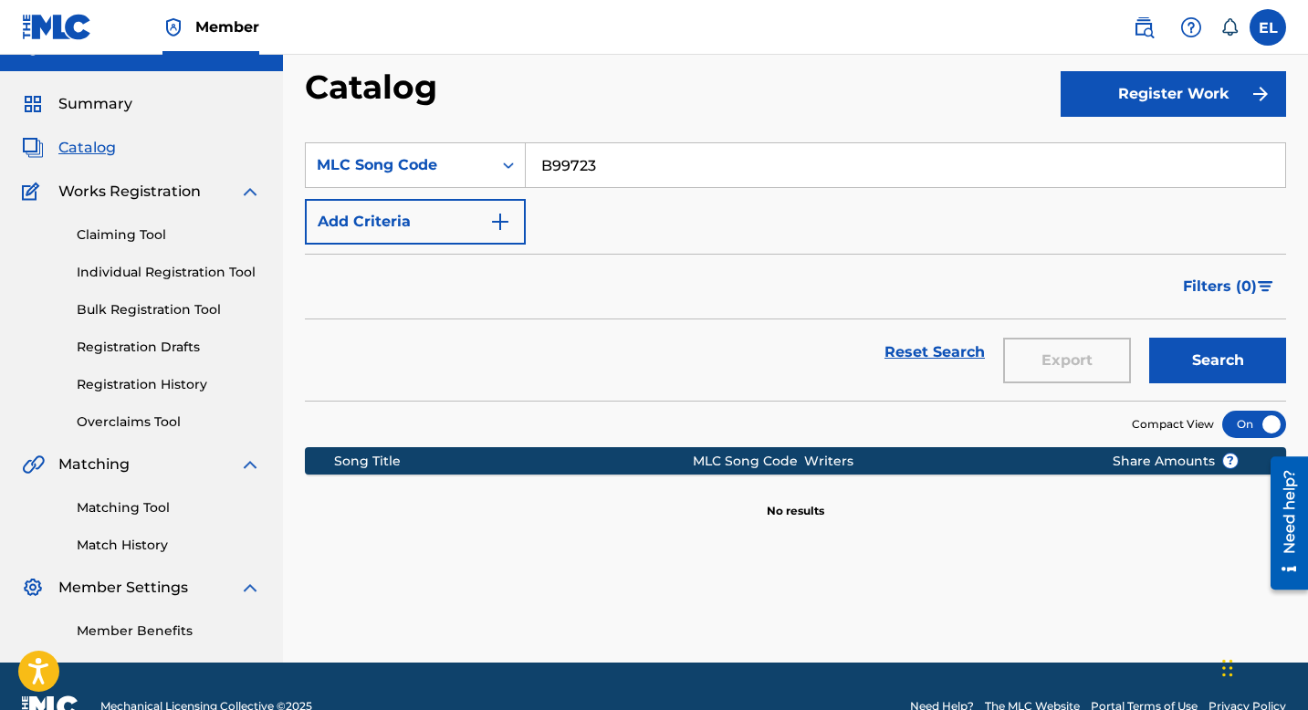
type input "B99723"
drag, startPoint x: 1211, startPoint y: 337, endPoint x: 1222, endPoint y: 350, distance: 16.8
click at [1215, 343] on div "Search" at bounding box center [1213, 353] width 146 height 66
click at [1223, 357] on button "Search" at bounding box center [1218, 361] width 137 height 46
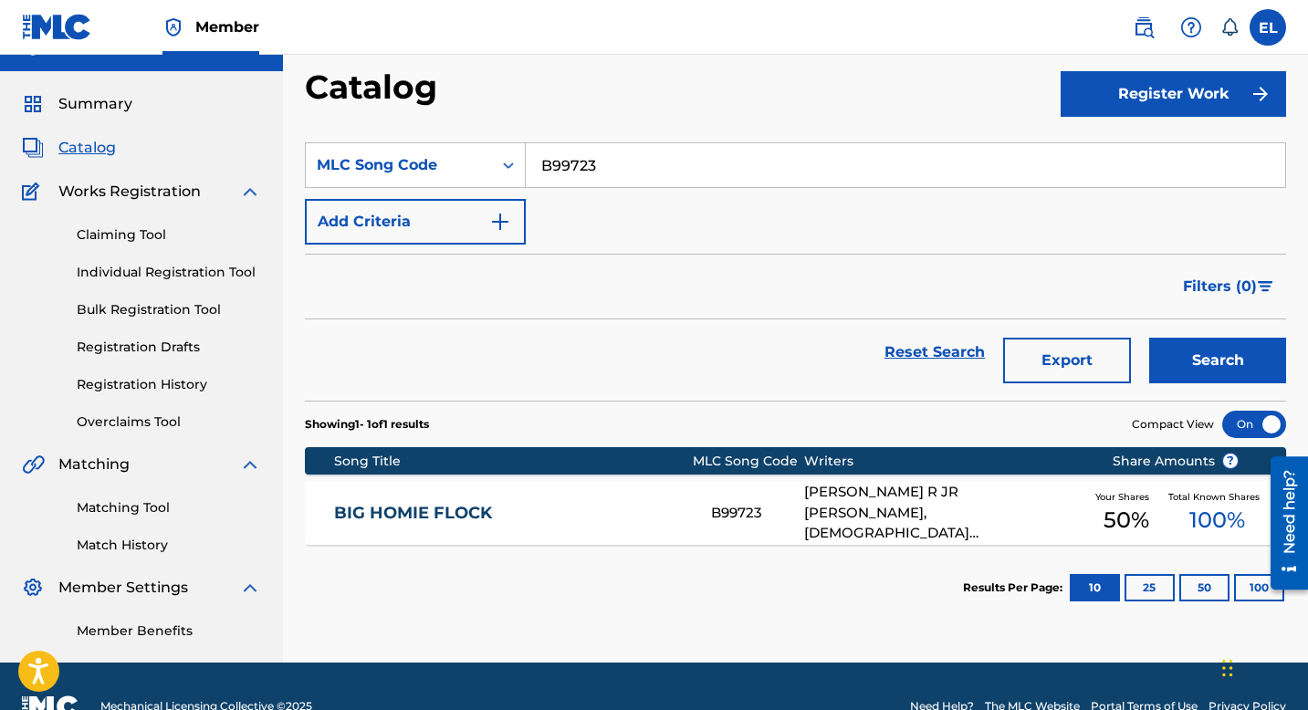
click at [516, 519] on link "BIG HOMIE FLOCK" at bounding box center [510, 513] width 352 height 21
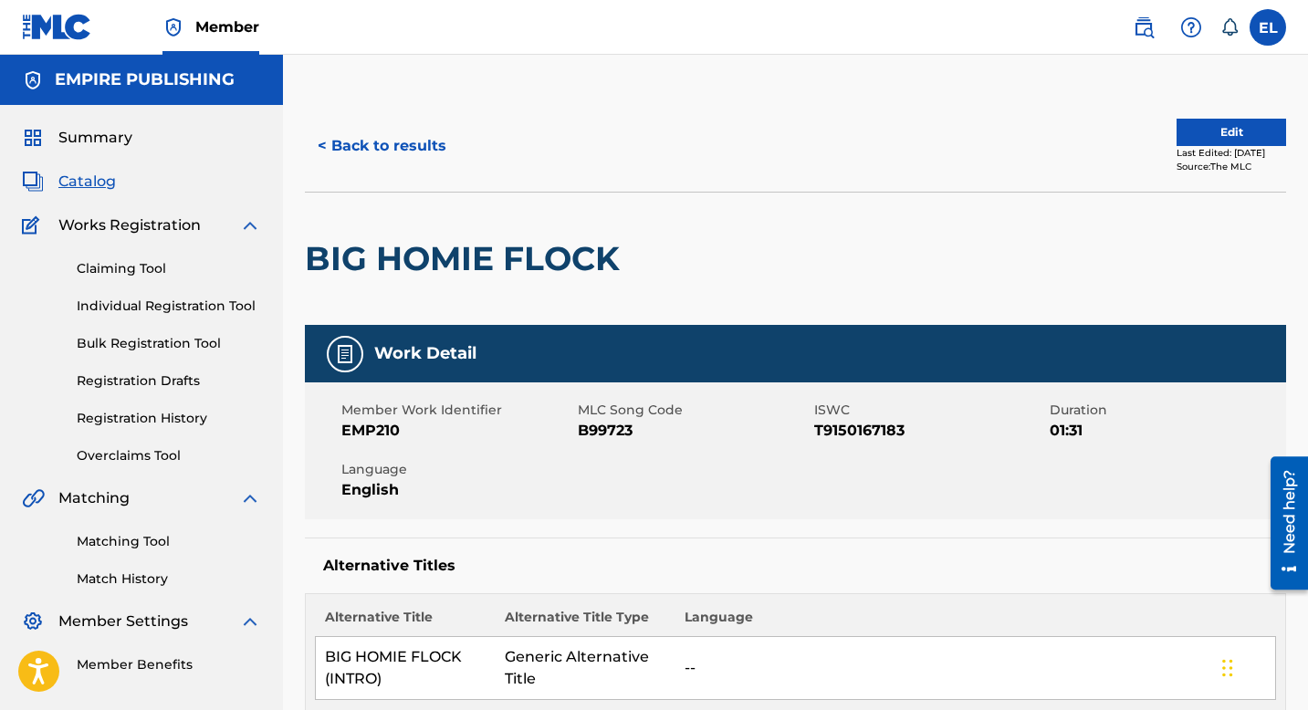
click at [98, 178] on span "Catalog" at bounding box center [87, 182] width 58 height 22
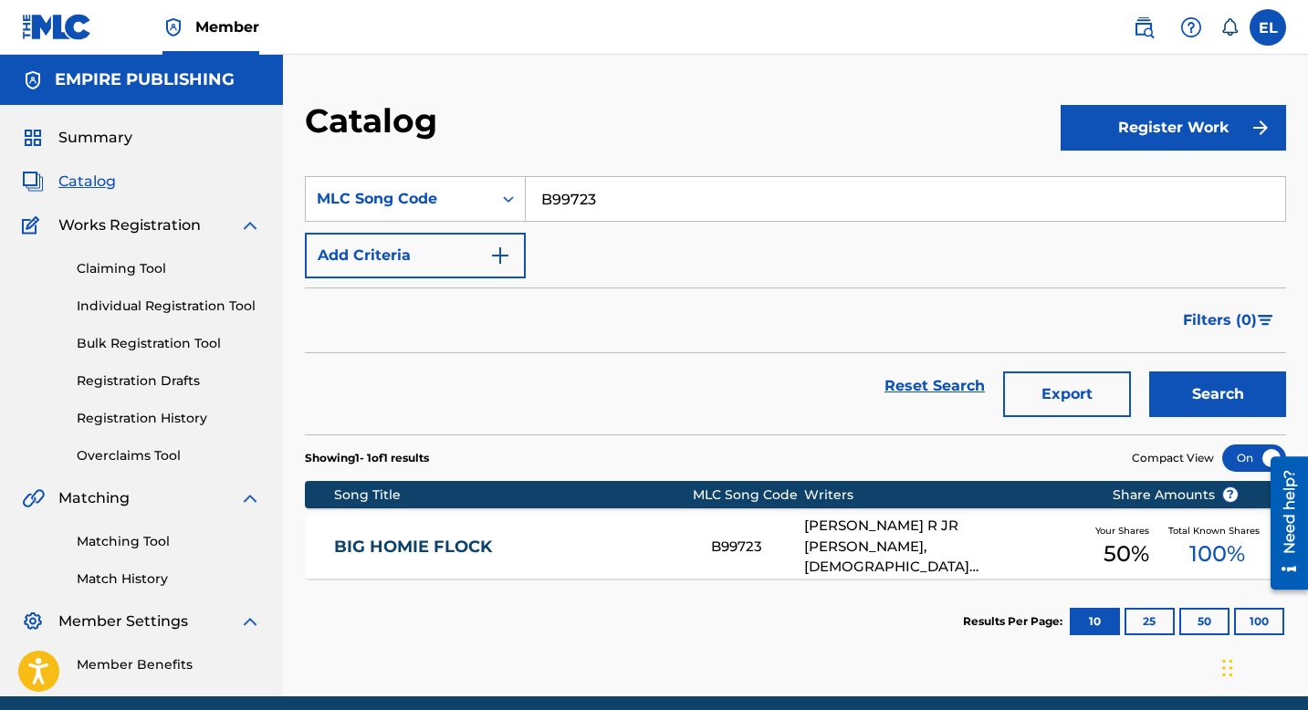
click at [603, 178] on input "B99723" at bounding box center [906, 199] width 760 height 44
drag, startPoint x: 603, startPoint y: 178, endPoint x: 674, endPoint y: 205, distance: 76.3
click at [603, 178] on input "B99723" at bounding box center [906, 199] width 760 height 44
paste input "V8ZA5"
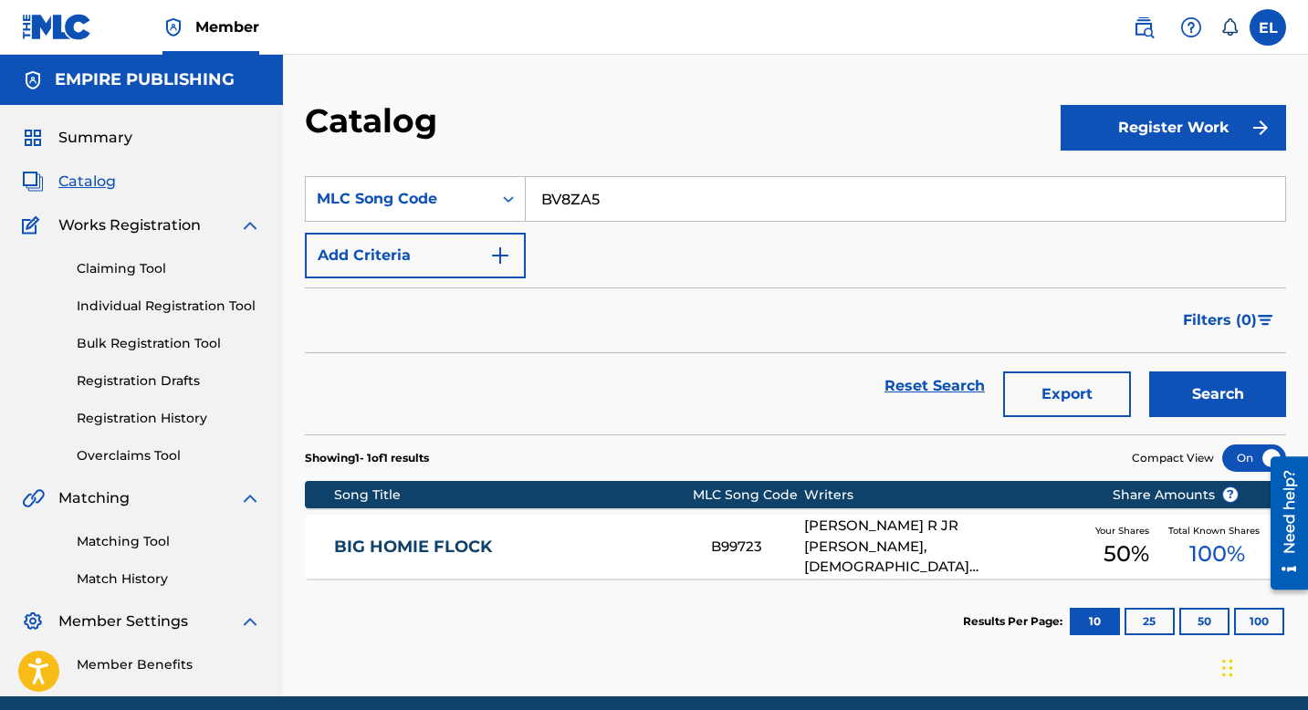
type input "BV8ZA5"
click at [1202, 399] on button "Search" at bounding box center [1218, 395] width 137 height 46
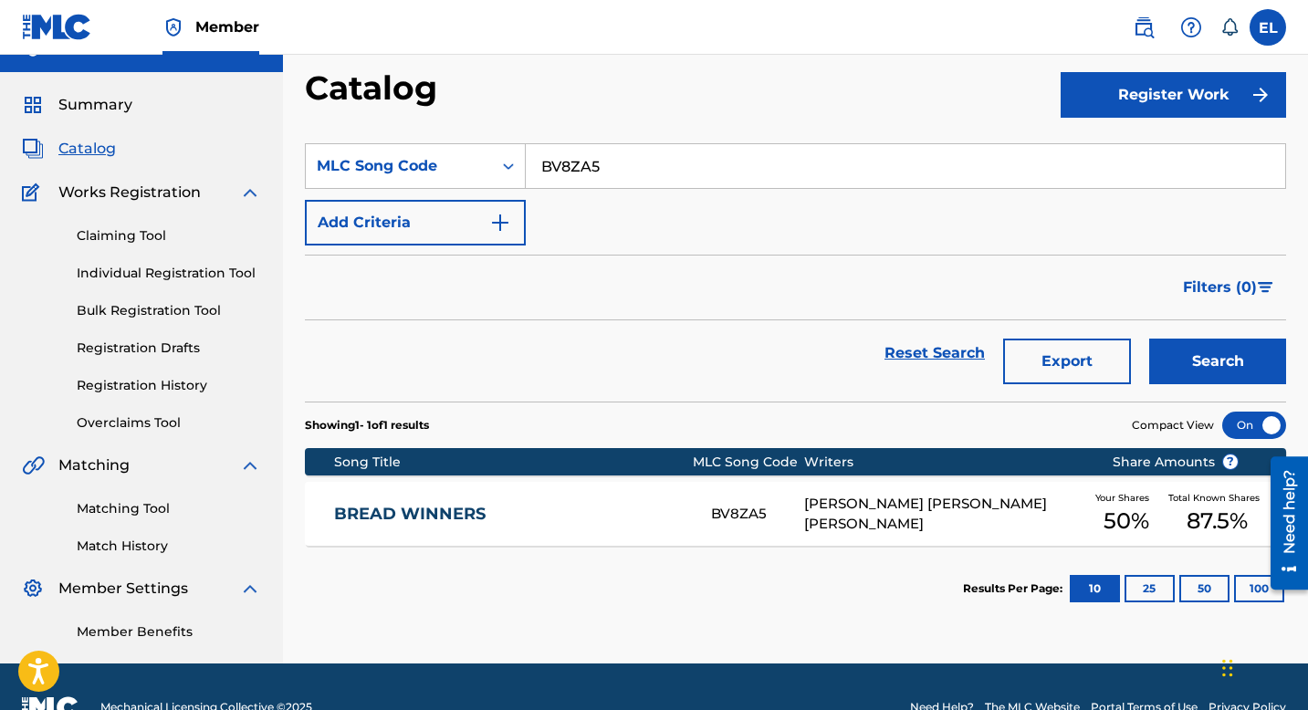
scroll to position [74, 0]
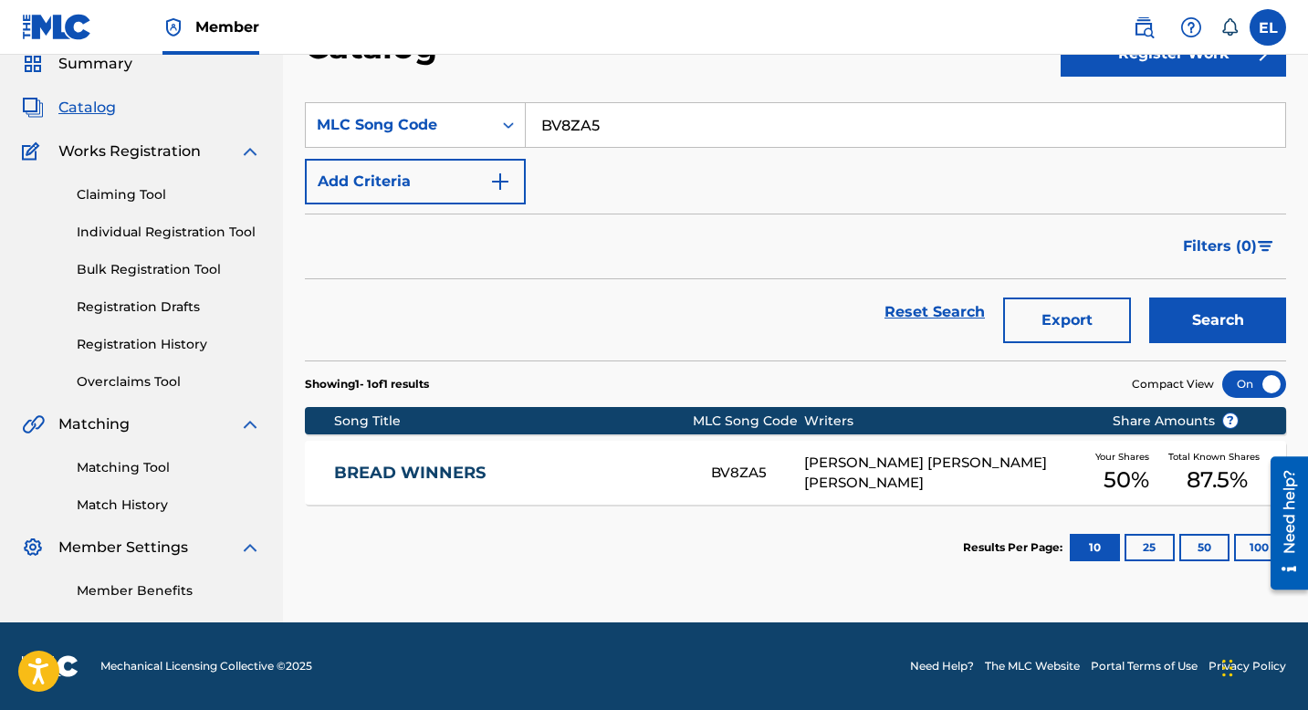
click at [553, 468] on link "BREAD WINNERS" at bounding box center [510, 473] width 352 height 21
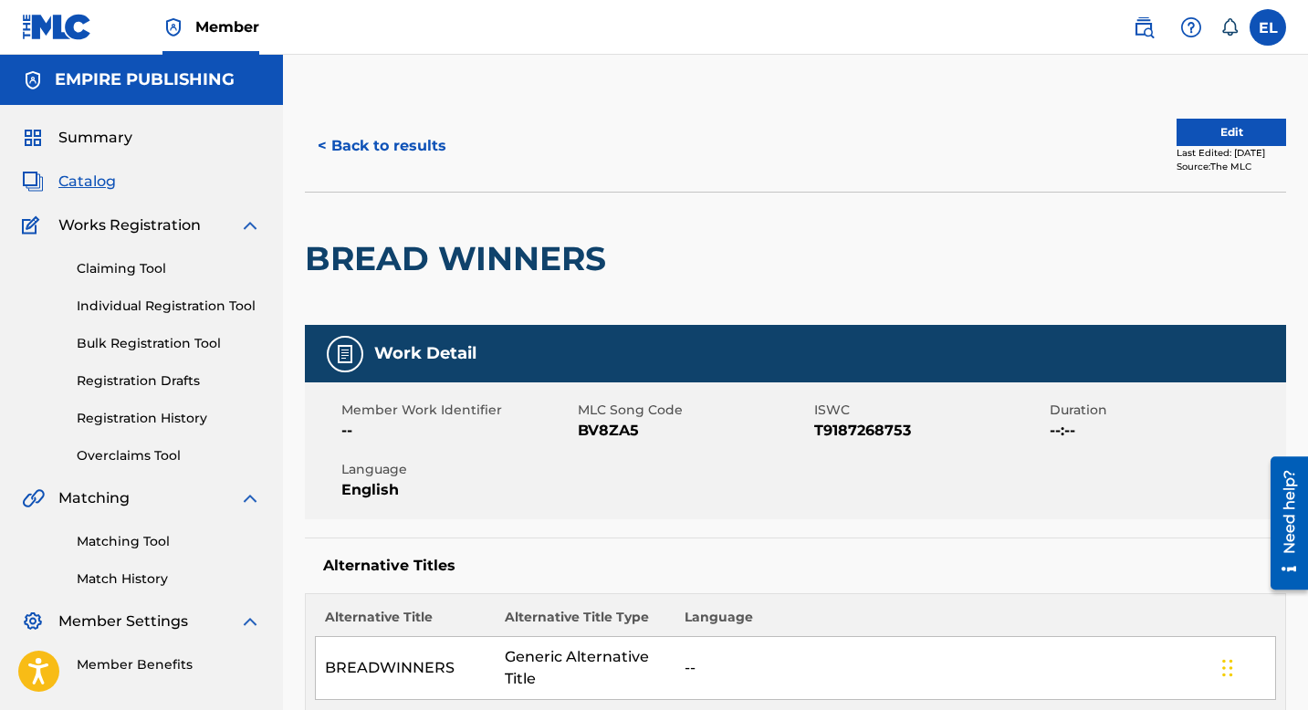
click at [1231, 128] on button "Edit" at bounding box center [1232, 132] width 110 height 27
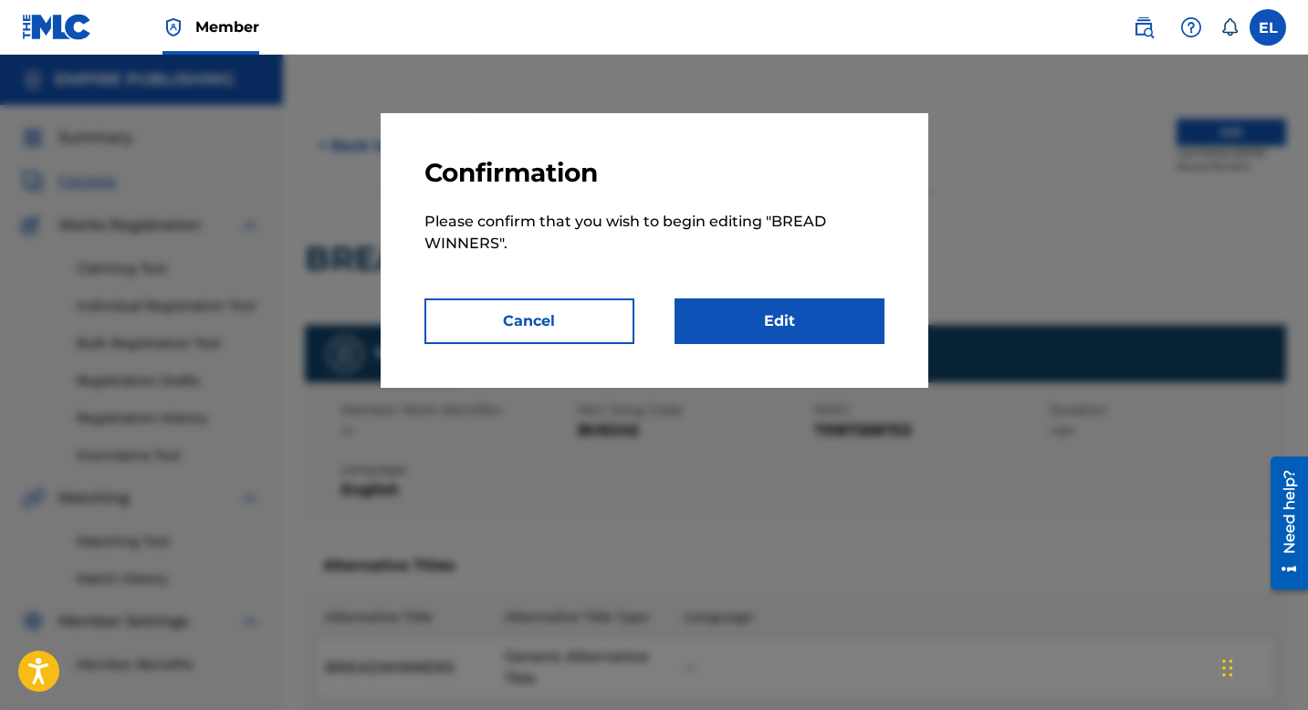
click at [798, 325] on link "Edit" at bounding box center [780, 322] width 210 height 46
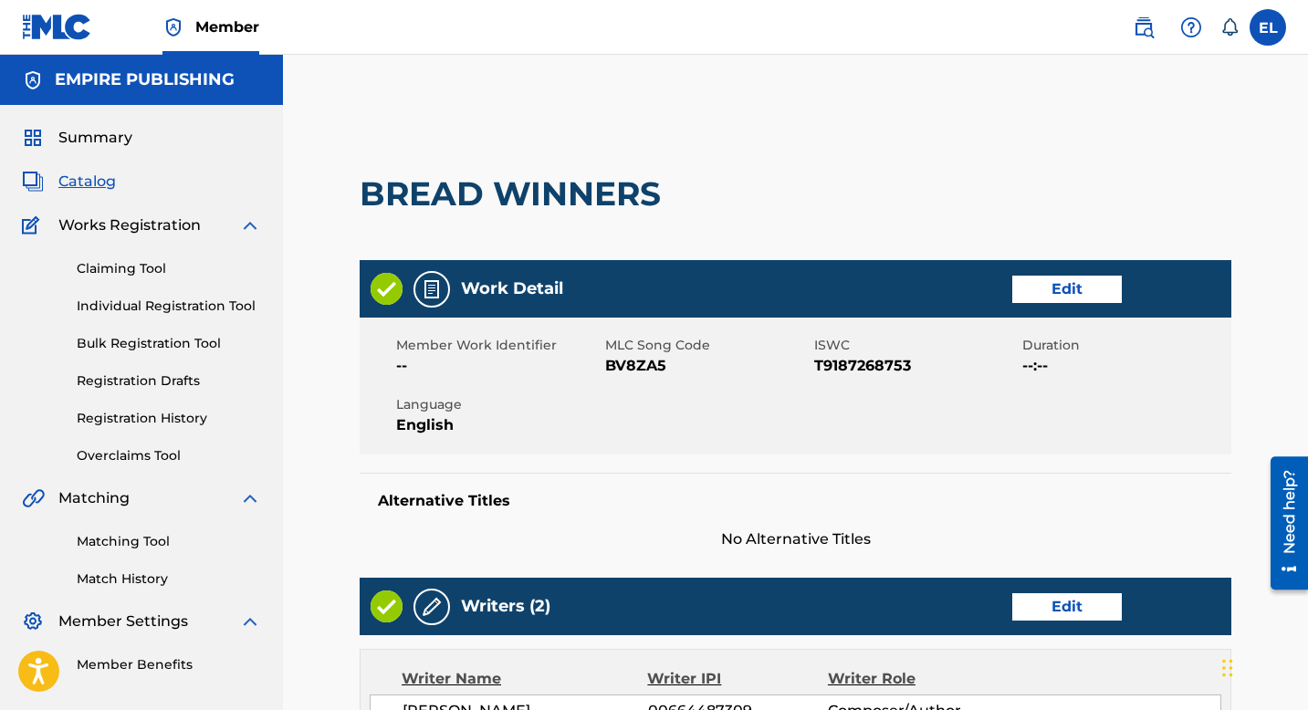
click at [1053, 285] on link "Edit" at bounding box center [1068, 289] width 110 height 27
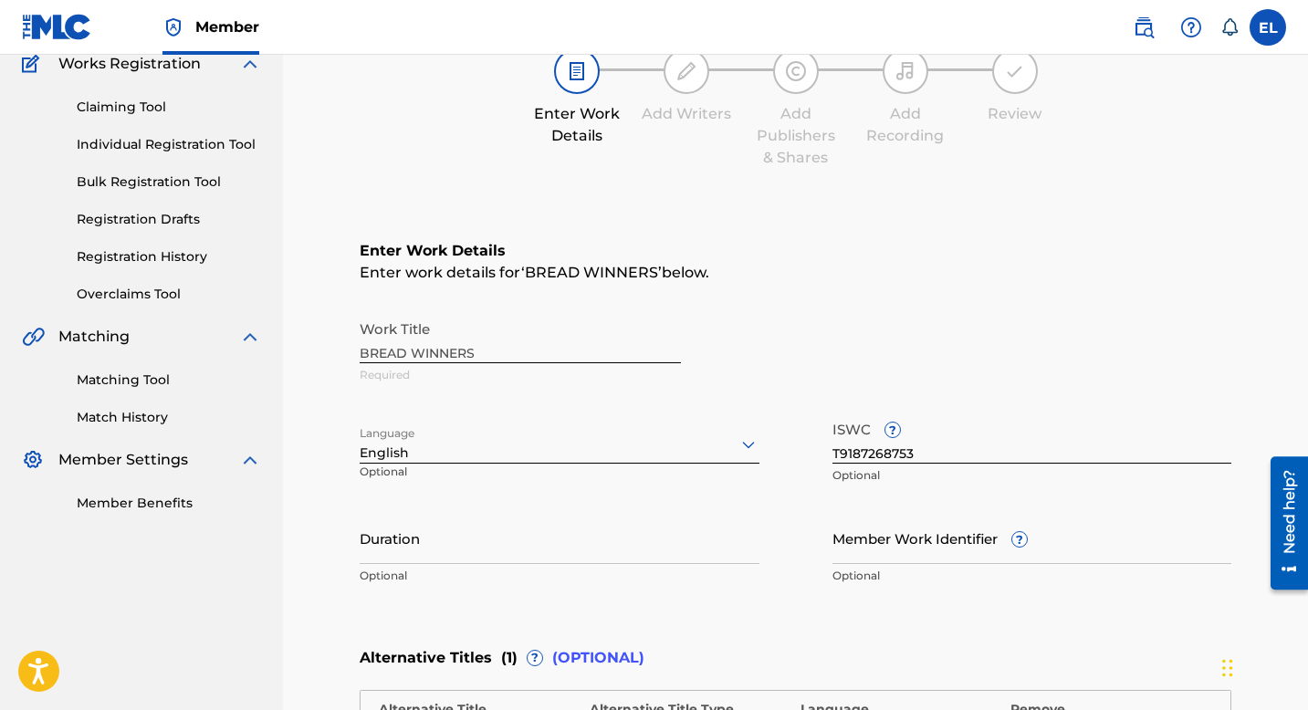
scroll to position [176, 0]
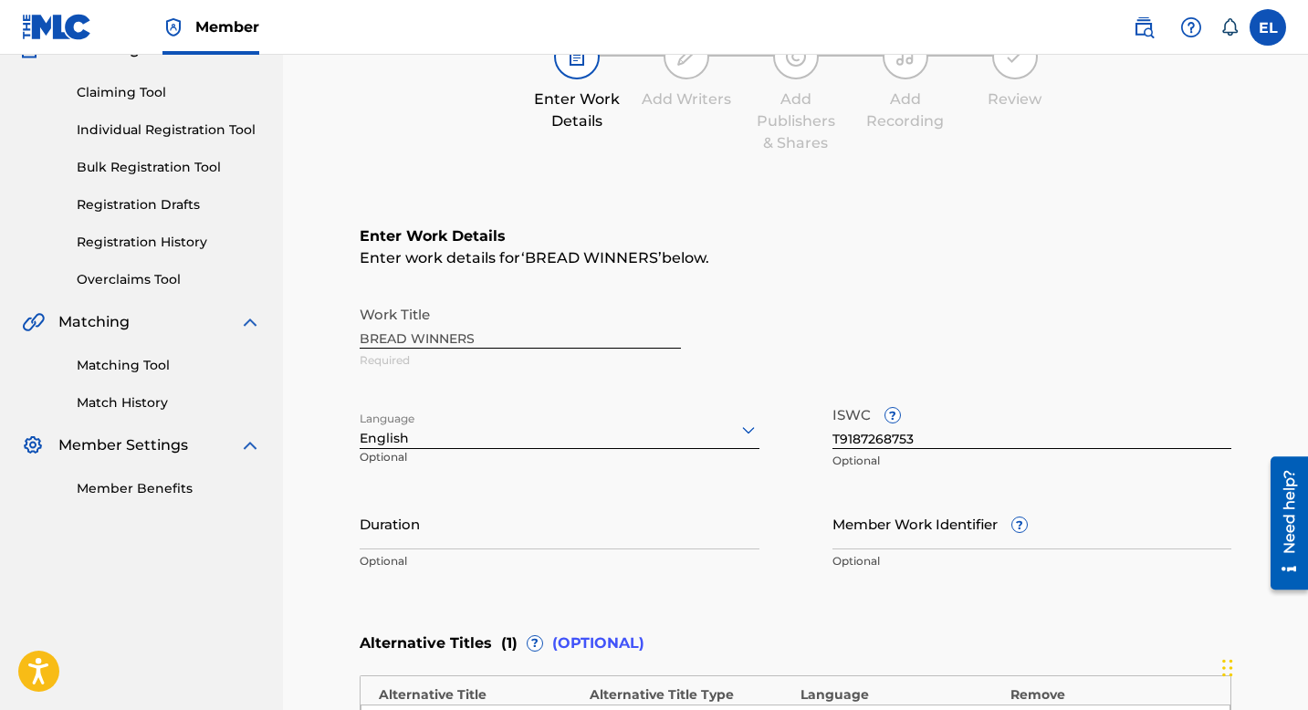
click at [650, 535] on input "Duration" at bounding box center [560, 524] width 400 height 52
paste input "EMP206"
type input "EMP206"
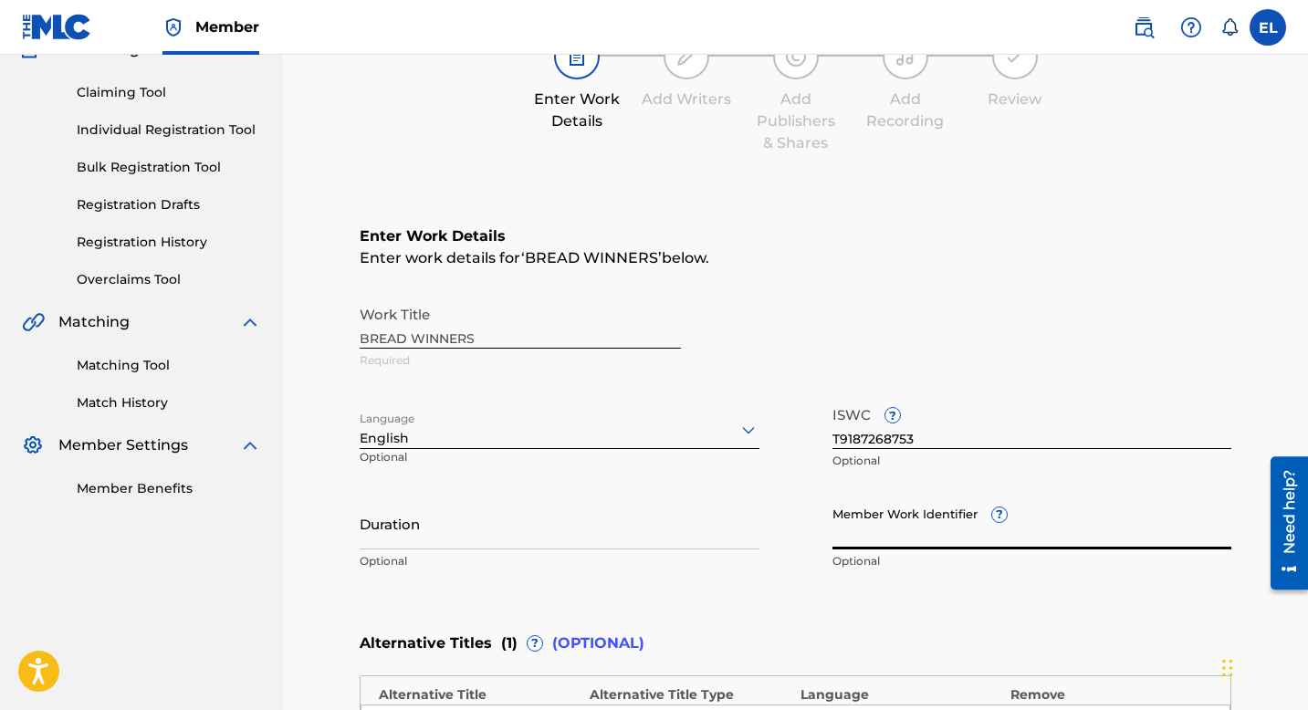
click at [881, 537] on input "Member Work Identifier ?" at bounding box center [1033, 524] width 400 height 52
paste input "EMP206"
type input "EMP206"
click at [626, 524] on input "Duration" at bounding box center [560, 524] width 400 height 52
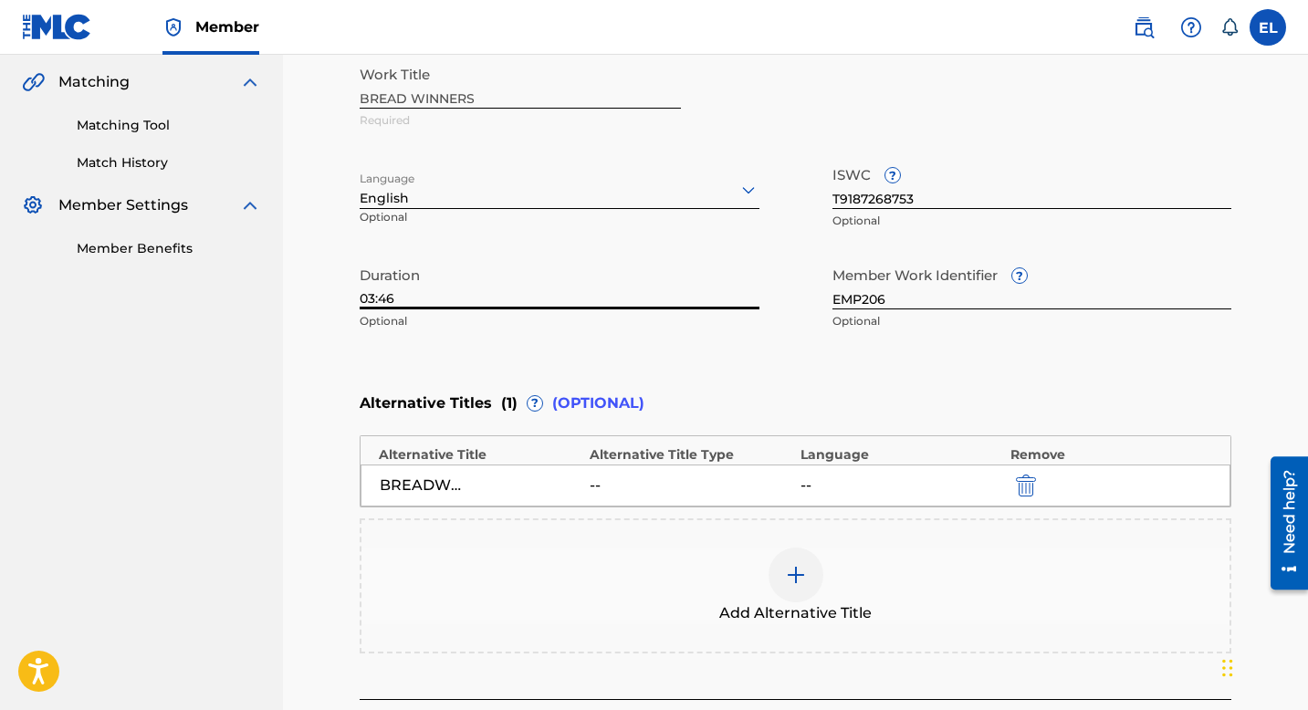
scroll to position [532, 0]
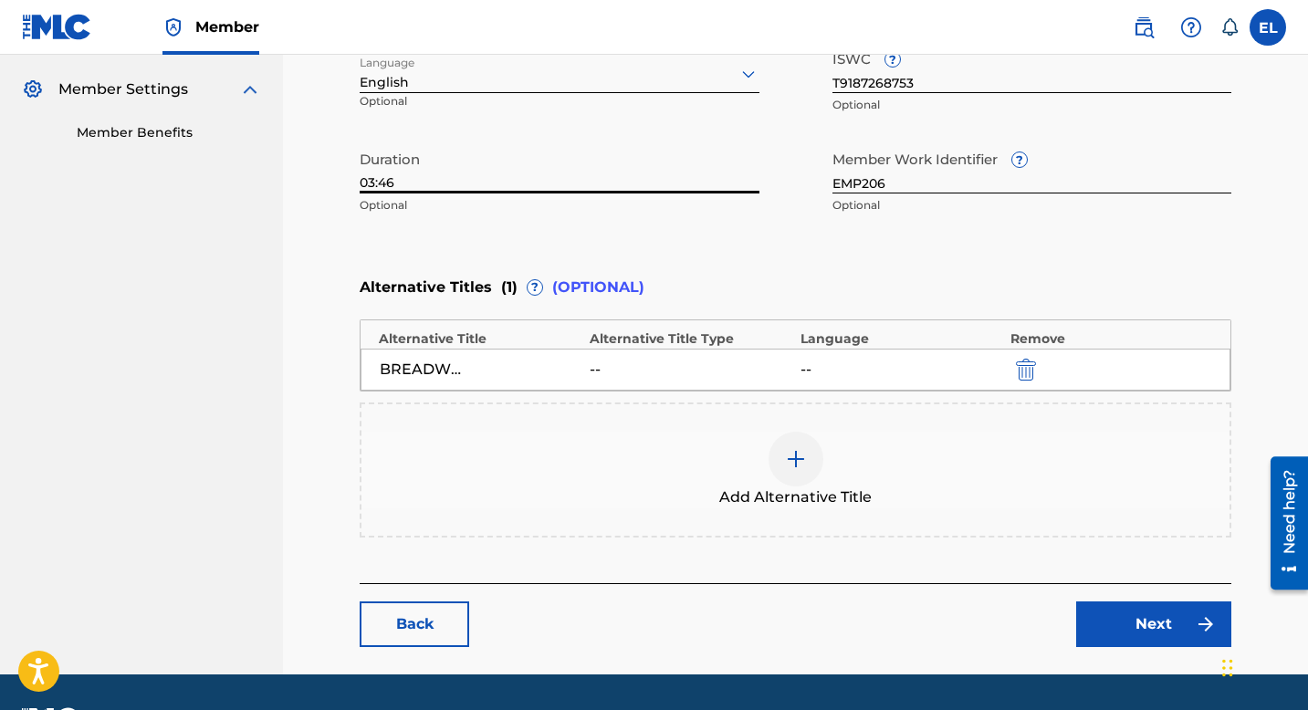
type input "03:46"
click at [1158, 612] on link "Next" at bounding box center [1154, 625] width 155 height 46
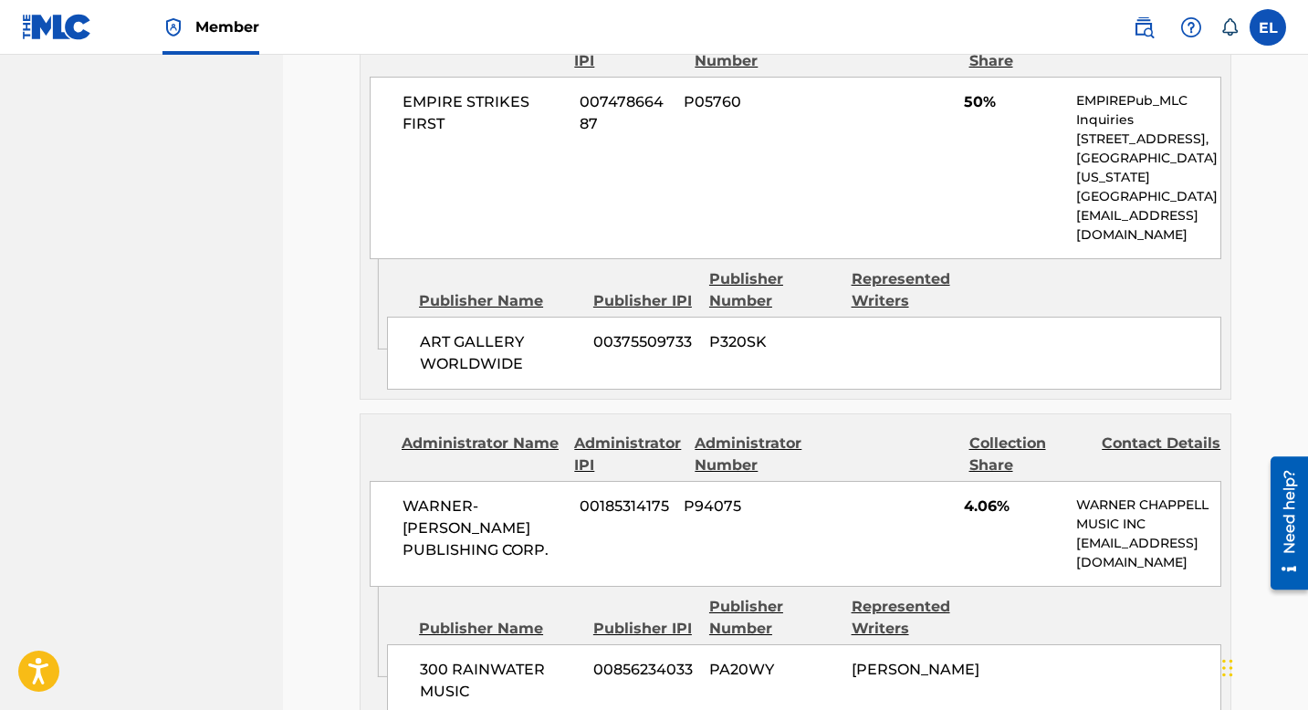
scroll to position [775, 0]
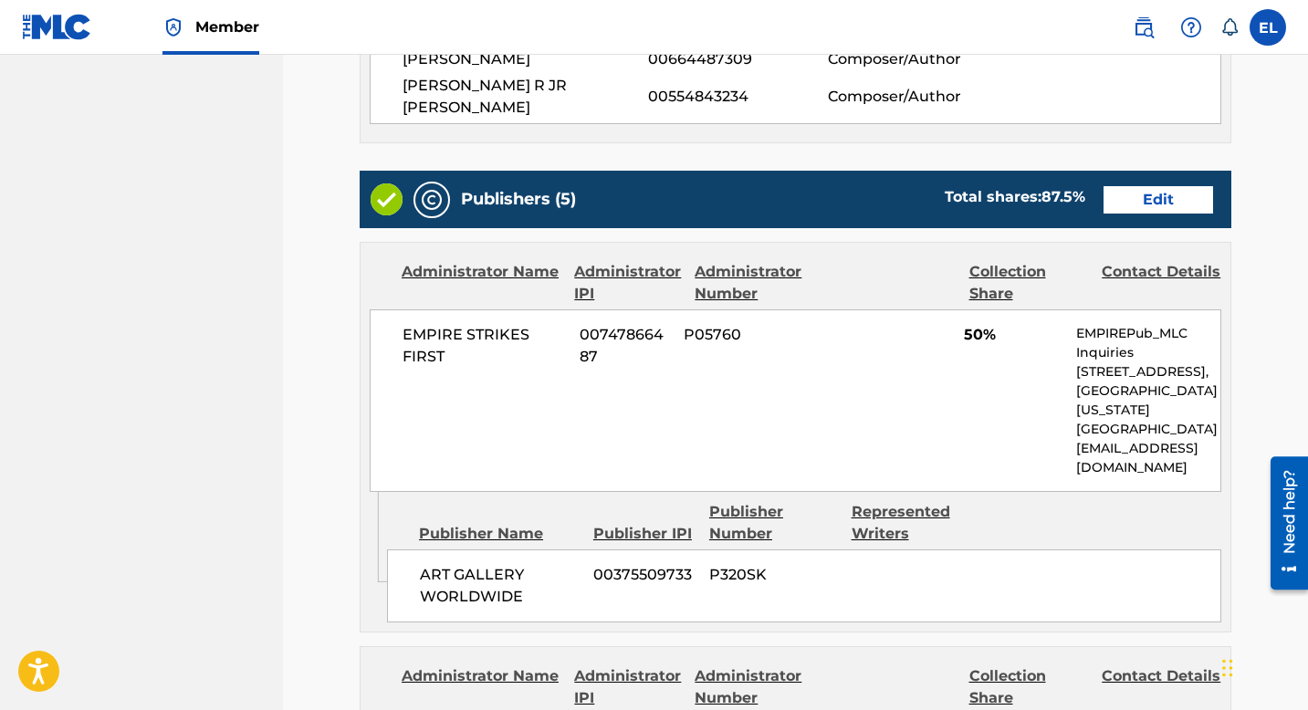
click at [1147, 186] on link "Edit" at bounding box center [1159, 199] width 110 height 27
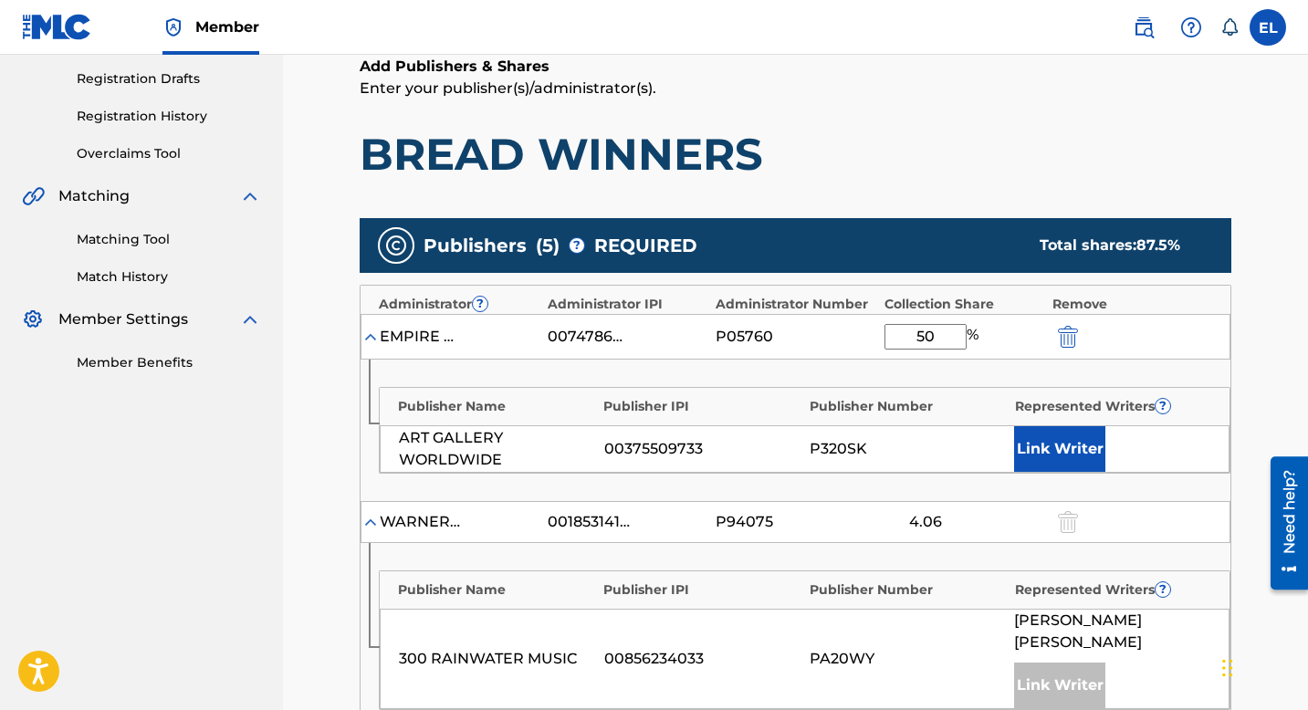
scroll to position [615, 0]
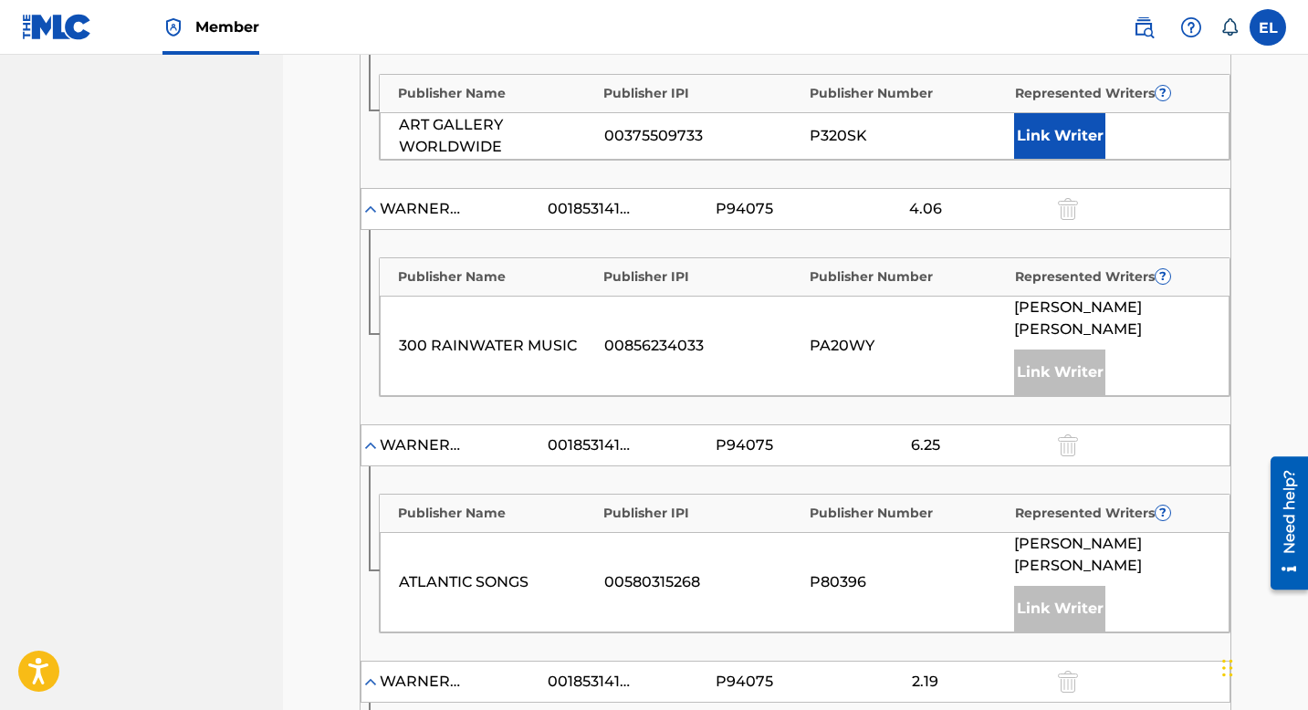
click at [1080, 148] on button "Link Writer" at bounding box center [1059, 136] width 91 height 46
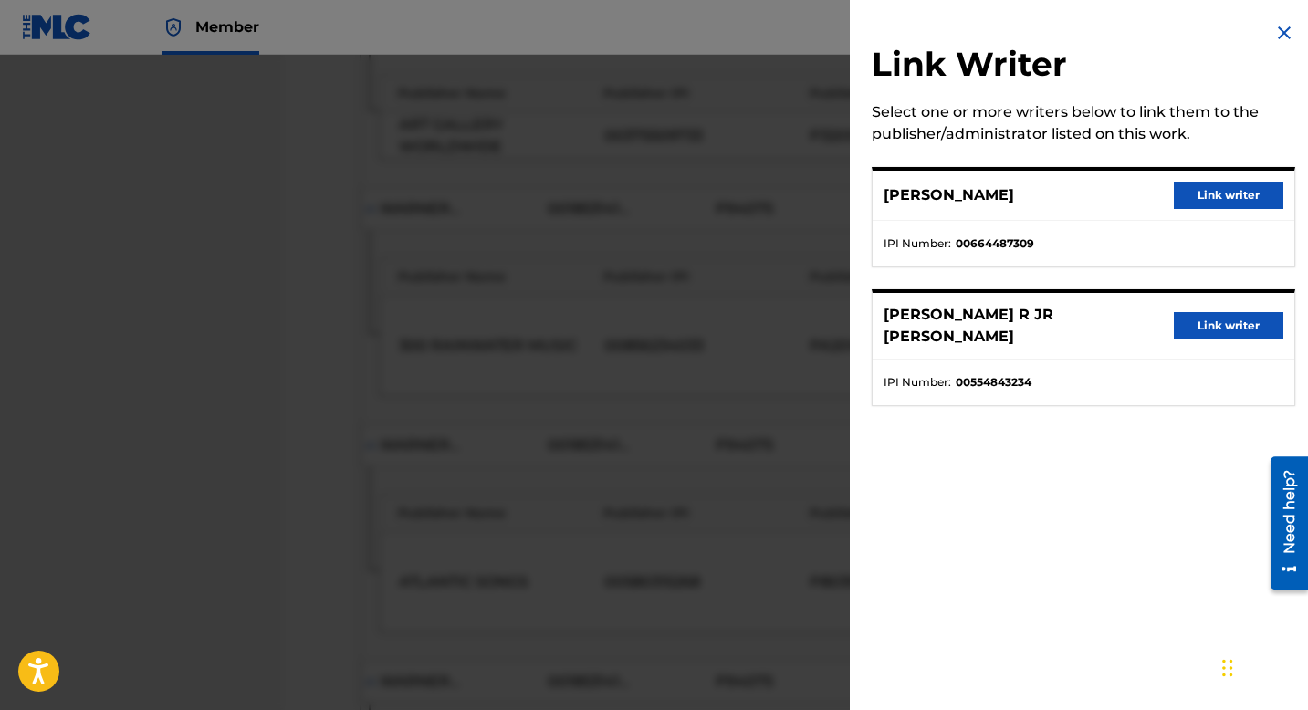
click at [1211, 330] on button "Link writer" at bounding box center [1229, 325] width 110 height 27
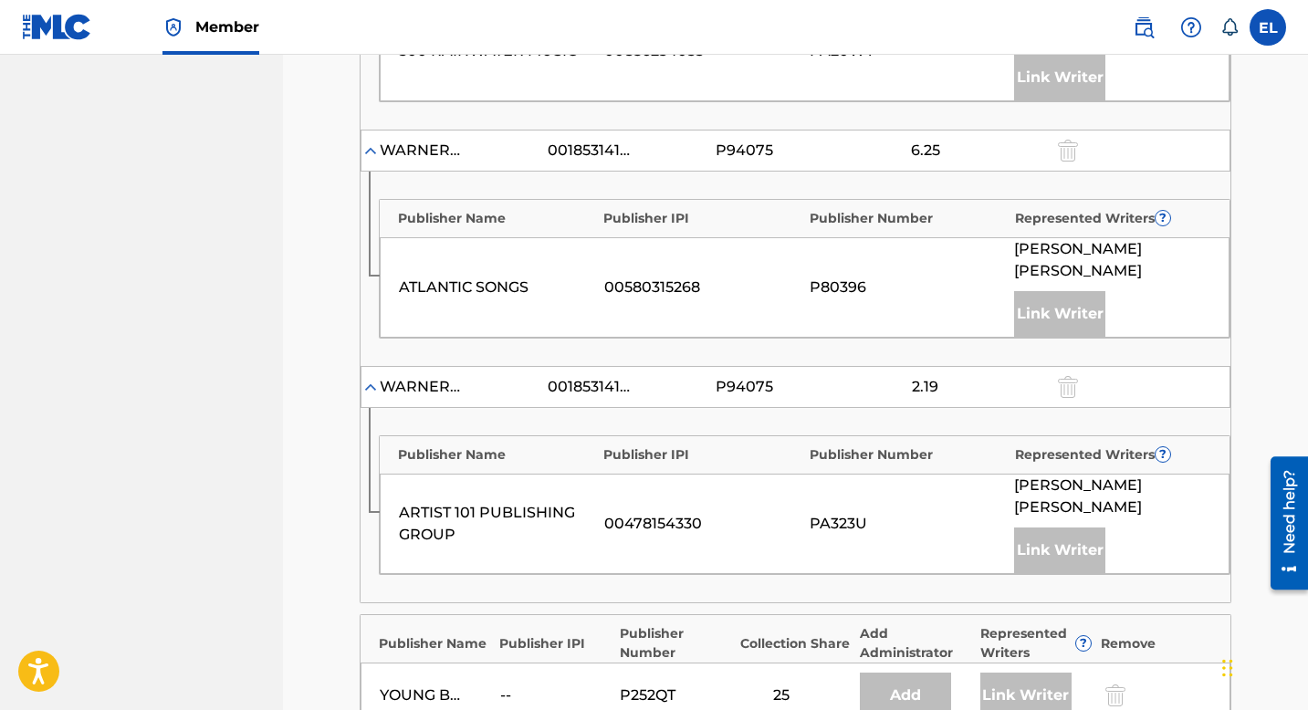
scroll to position [1450, 0]
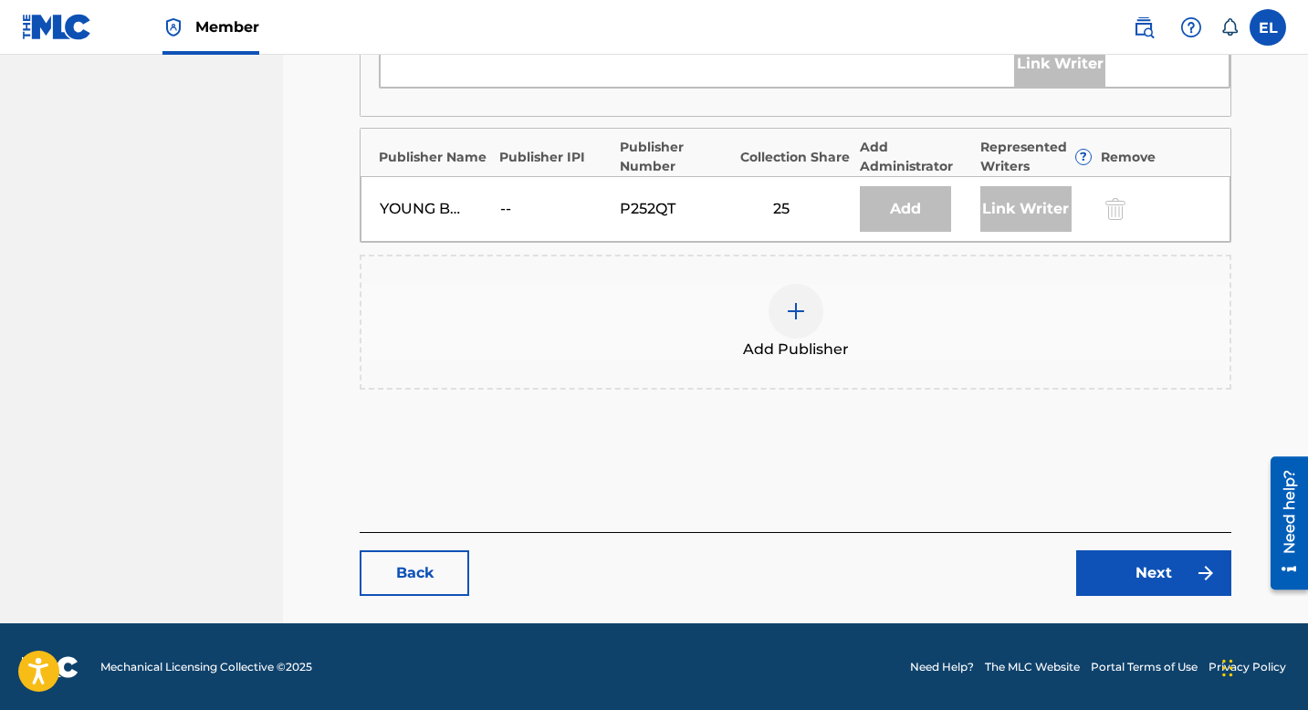
click at [1158, 592] on link "Next" at bounding box center [1154, 574] width 155 height 46
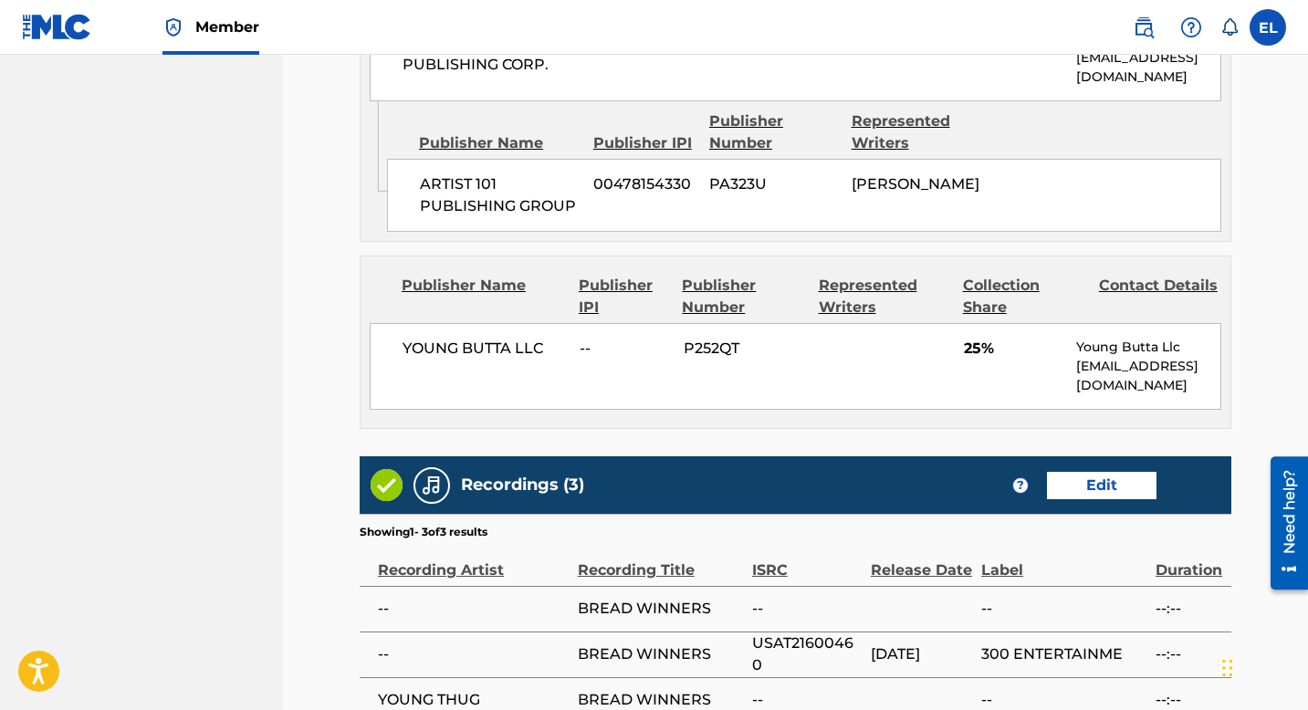
scroll to position [2299, 0]
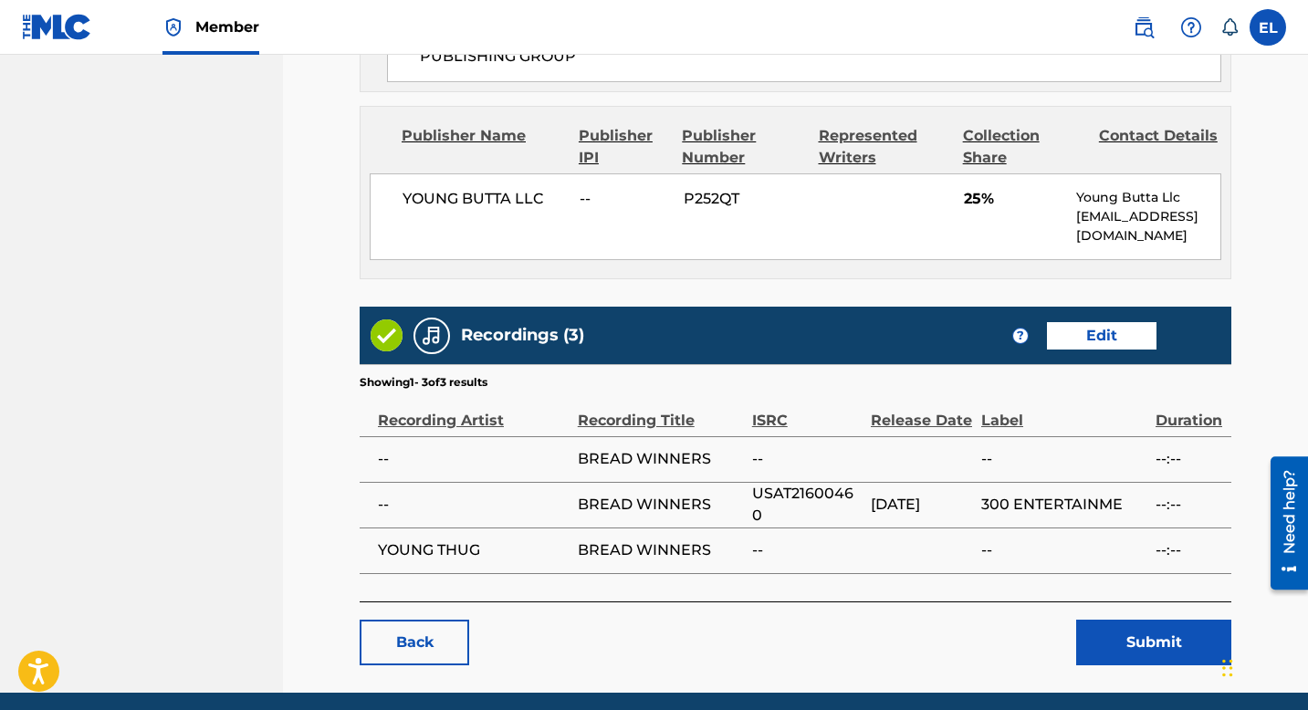
click at [1143, 620] on button "Submit" at bounding box center [1154, 643] width 155 height 46
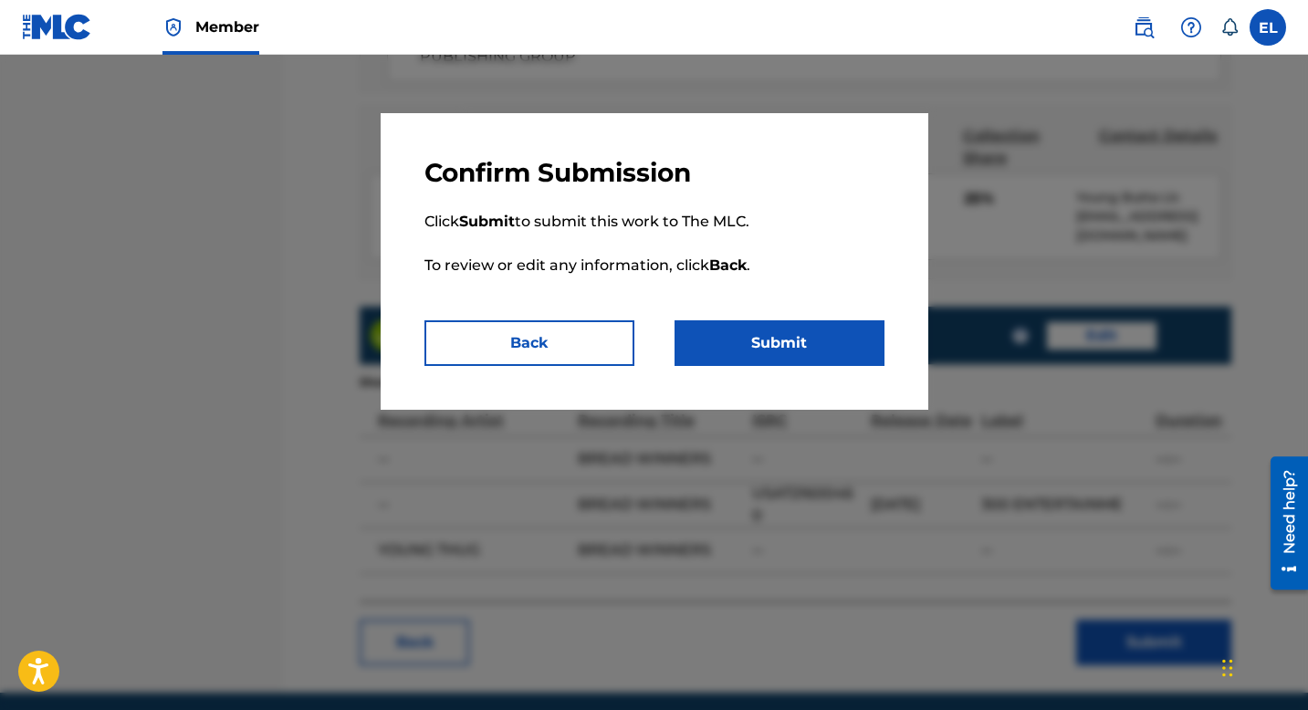
click at [807, 349] on button "Submit" at bounding box center [780, 344] width 210 height 46
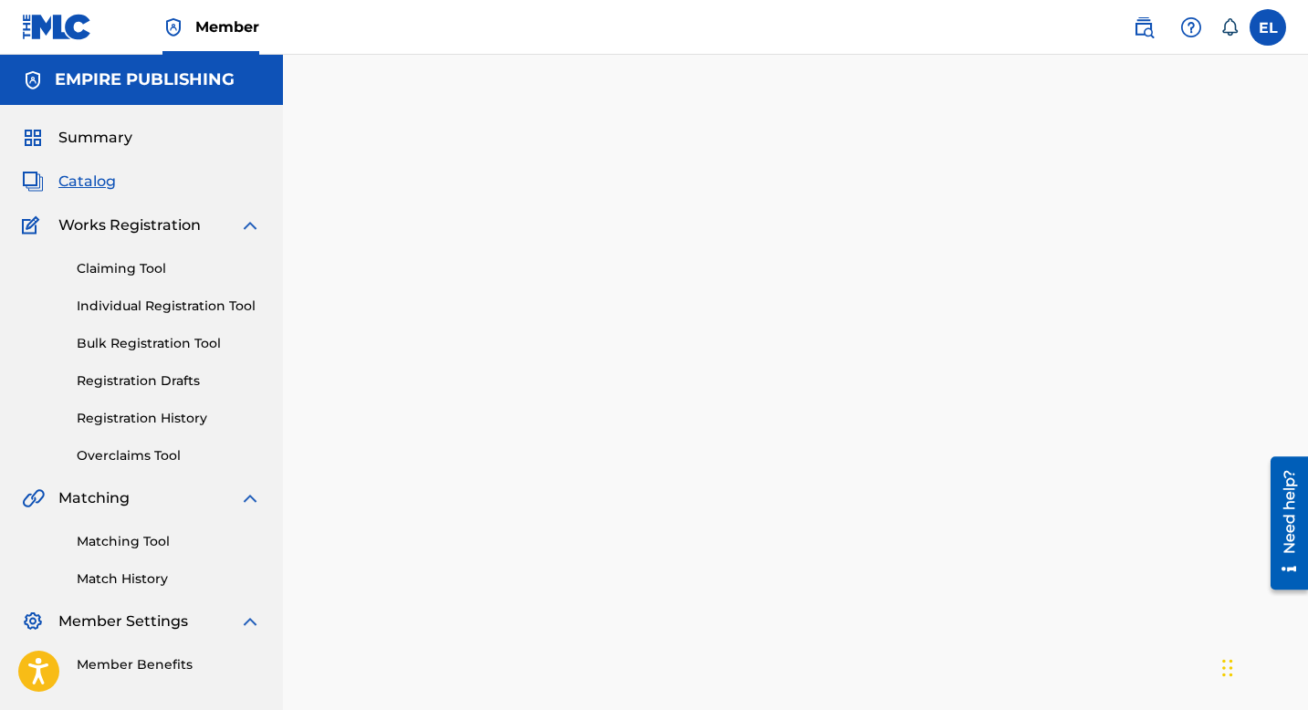
click at [91, 183] on span "Catalog" at bounding box center [87, 182] width 58 height 22
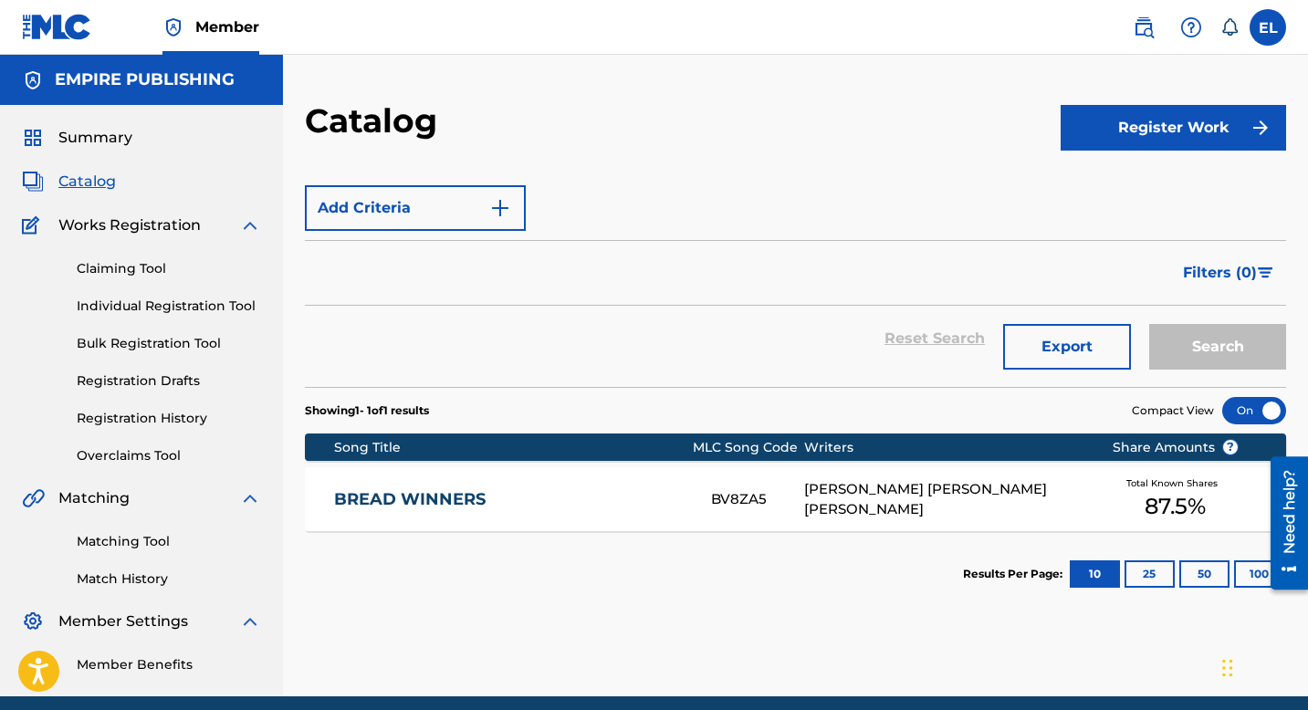
click at [91, 183] on span "Catalog" at bounding box center [87, 182] width 58 height 22
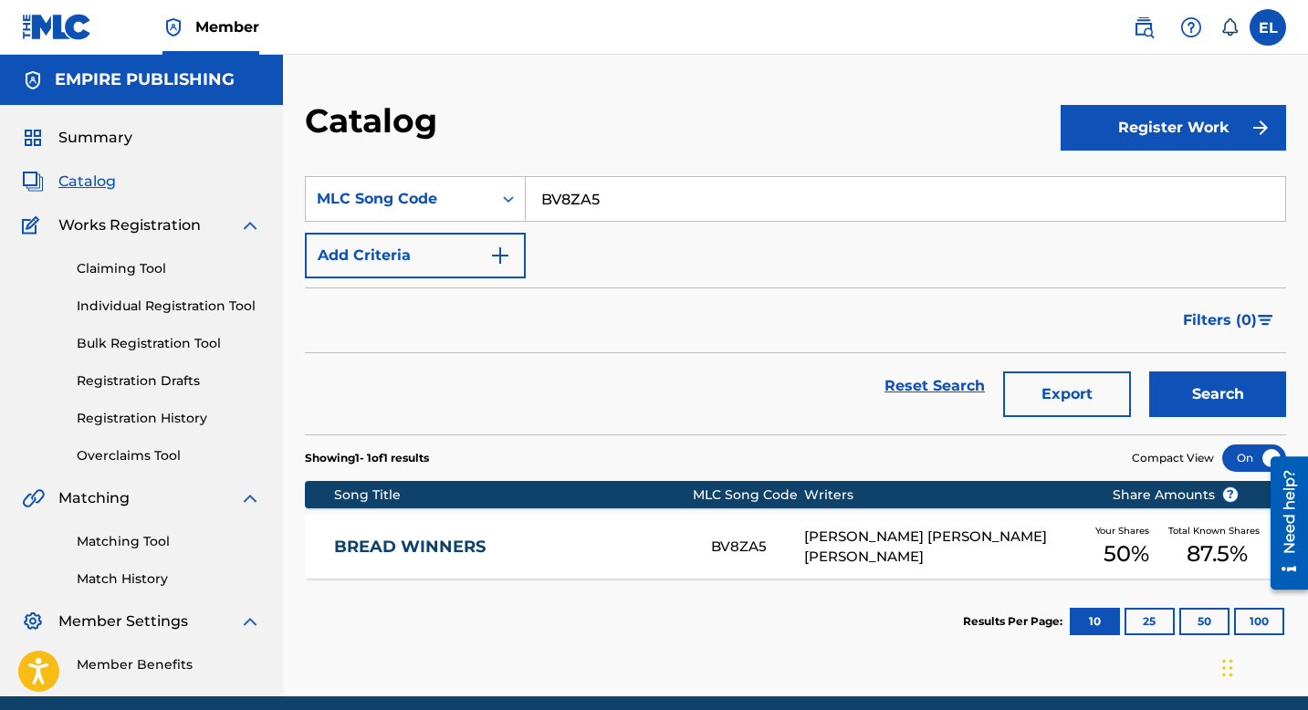
click at [586, 194] on input "BV8ZA5" at bounding box center [906, 199] width 760 height 44
paste input "KE428O"
type input "KE428O"
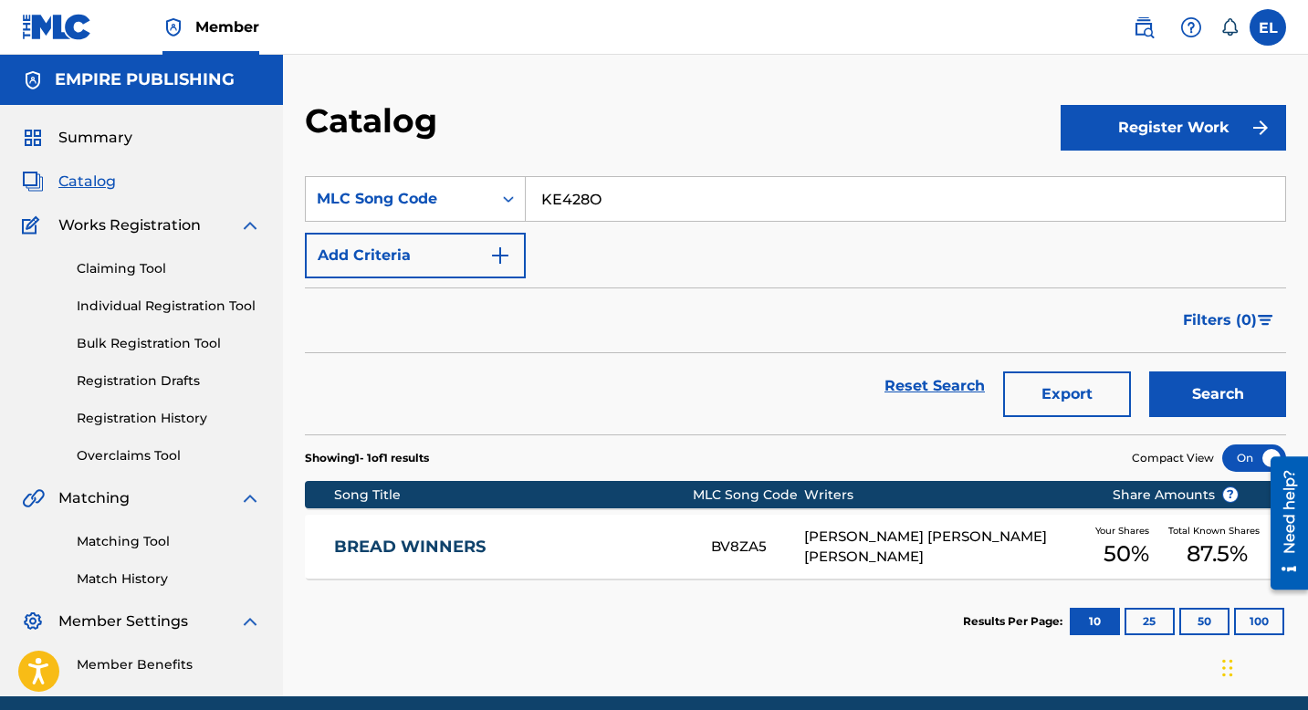
click at [1216, 405] on button "Search" at bounding box center [1218, 395] width 137 height 46
click at [615, 542] on link "KODAK THE BOSS" at bounding box center [510, 547] width 352 height 21
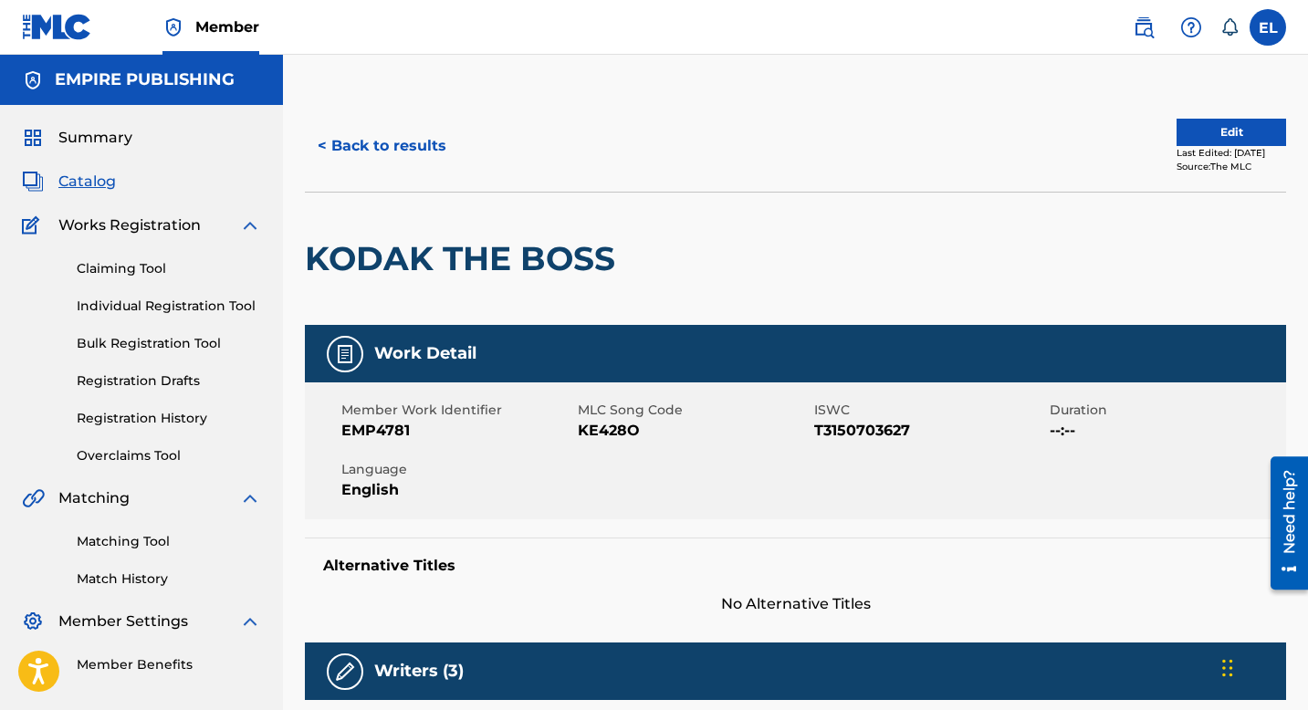
click at [83, 184] on span "Catalog" at bounding box center [87, 182] width 58 height 22
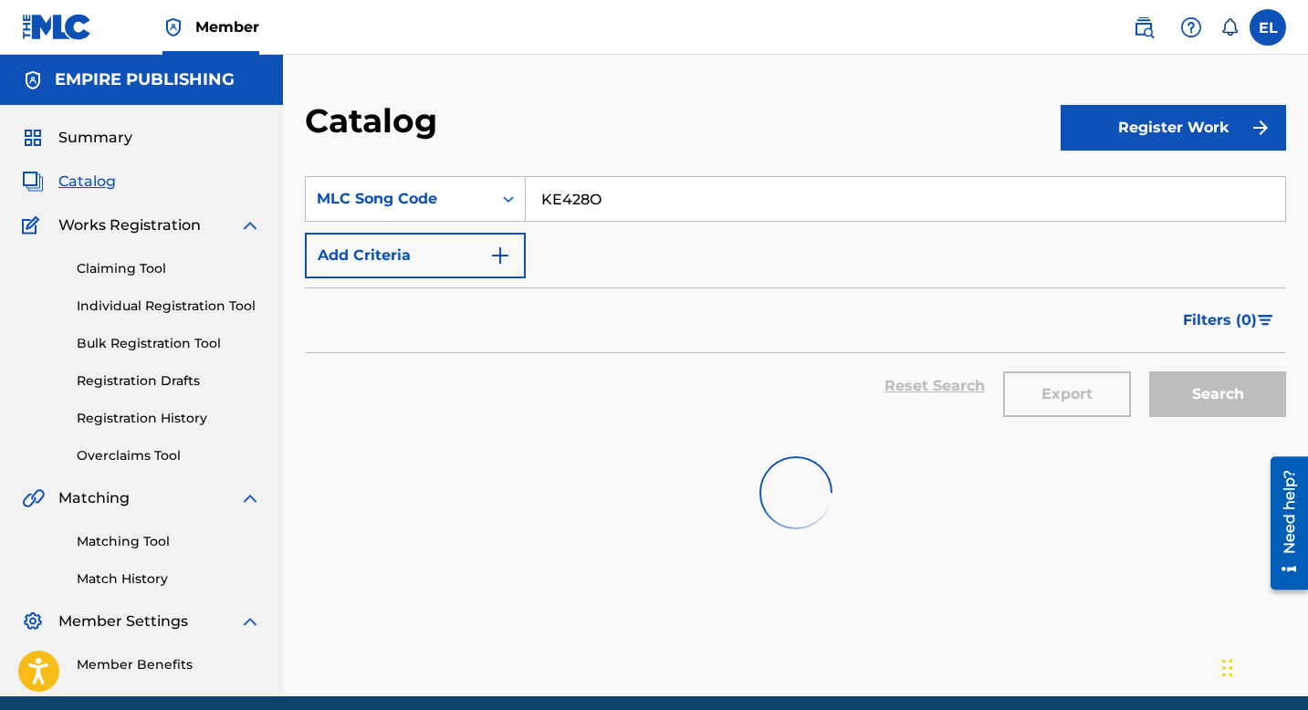
click at [83, 184] on span "Catalog" at bounding box center [87, 182] width 58 height 22
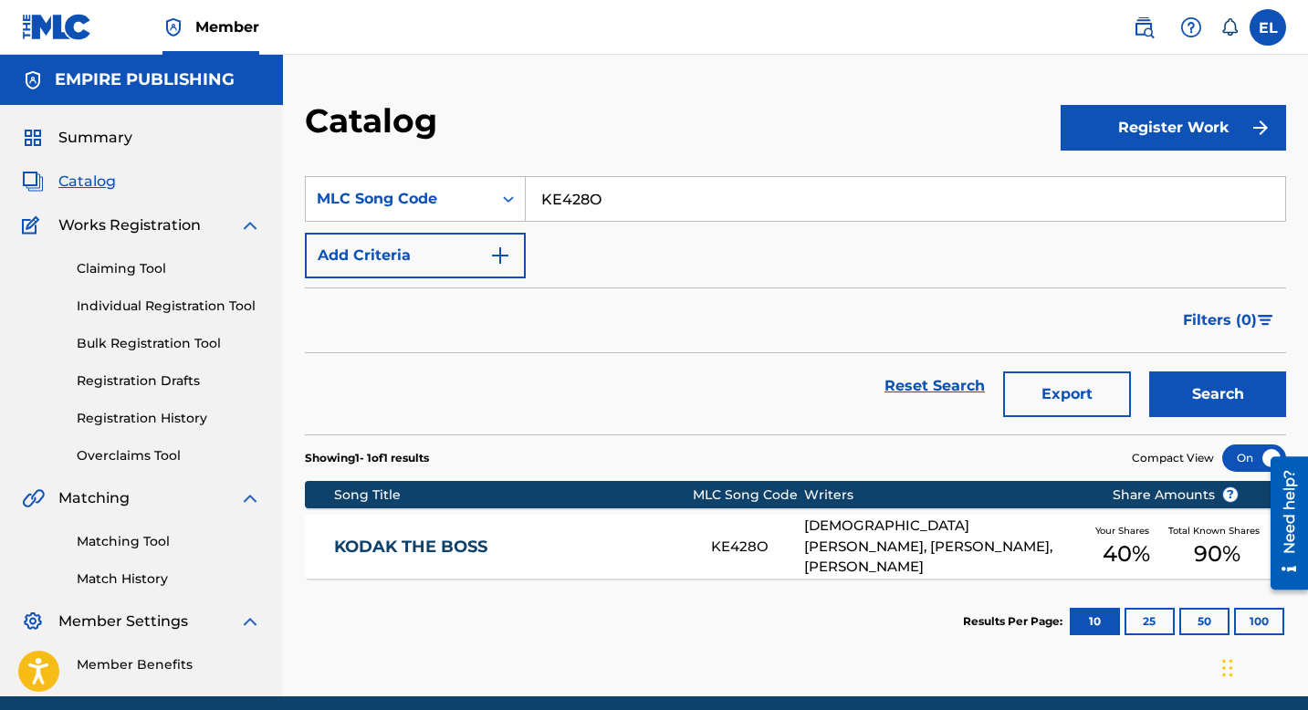
click at [1231, 405] on button "Search" at bounding box center [1218, 395] width 137 height 46
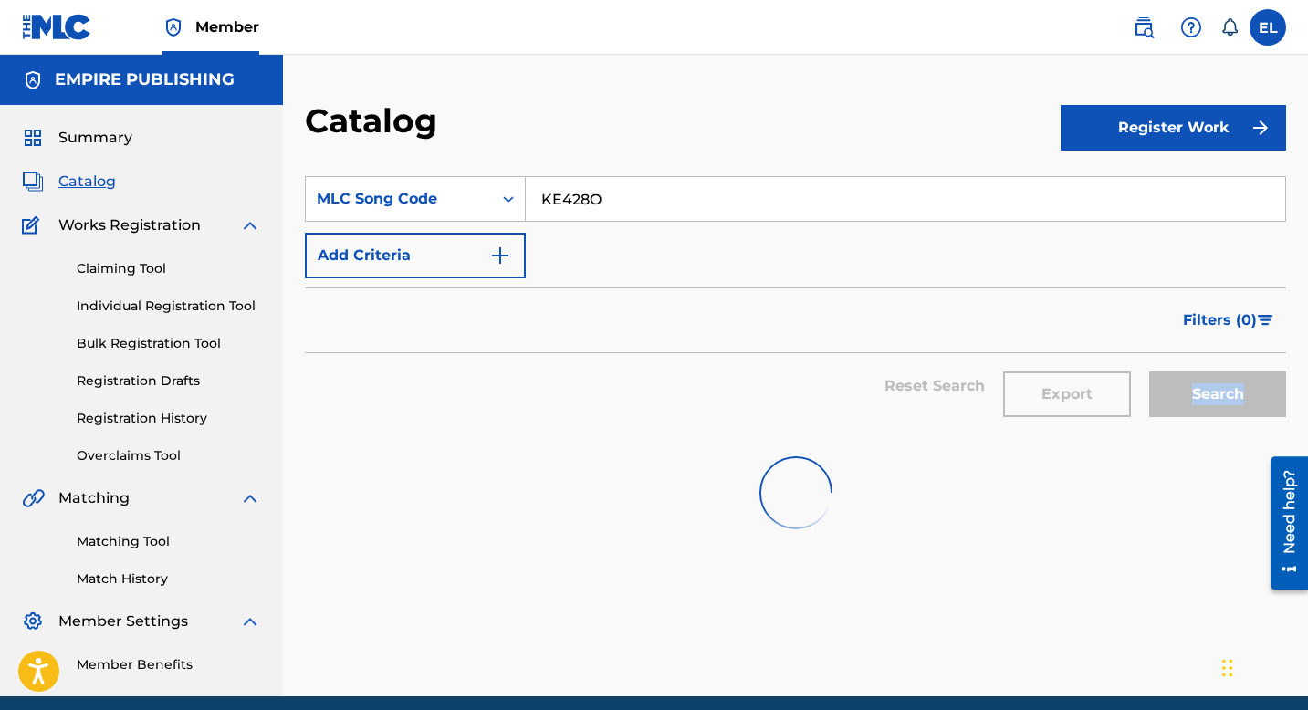
click at [1230, 405] on div "Search" at bounding box center [1213, 386] width 146 height 66
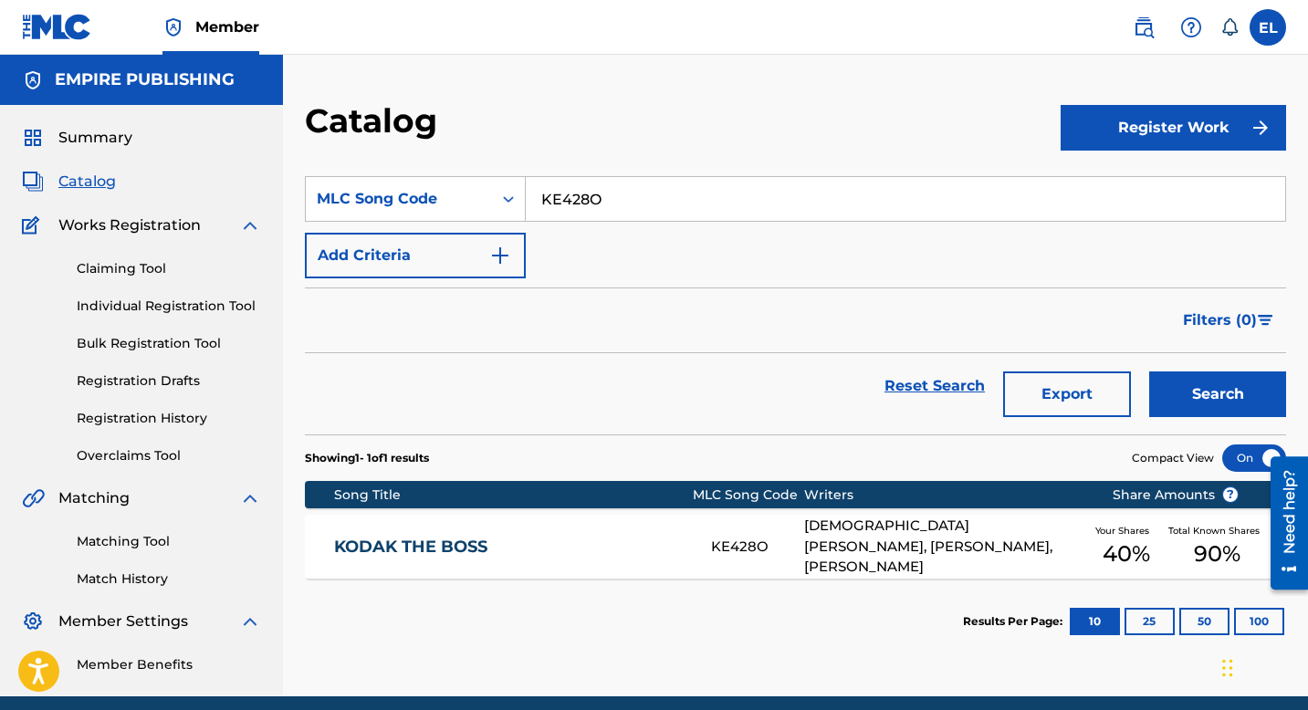
click at [627, 558] on div "KODAK THE BOSS KE428O JESUS BOBE, EERO HERMANNI TURUNEN, DIEUSON OCTAVE Your Sh…" at bounding box center [796, 547] width 982 height 64
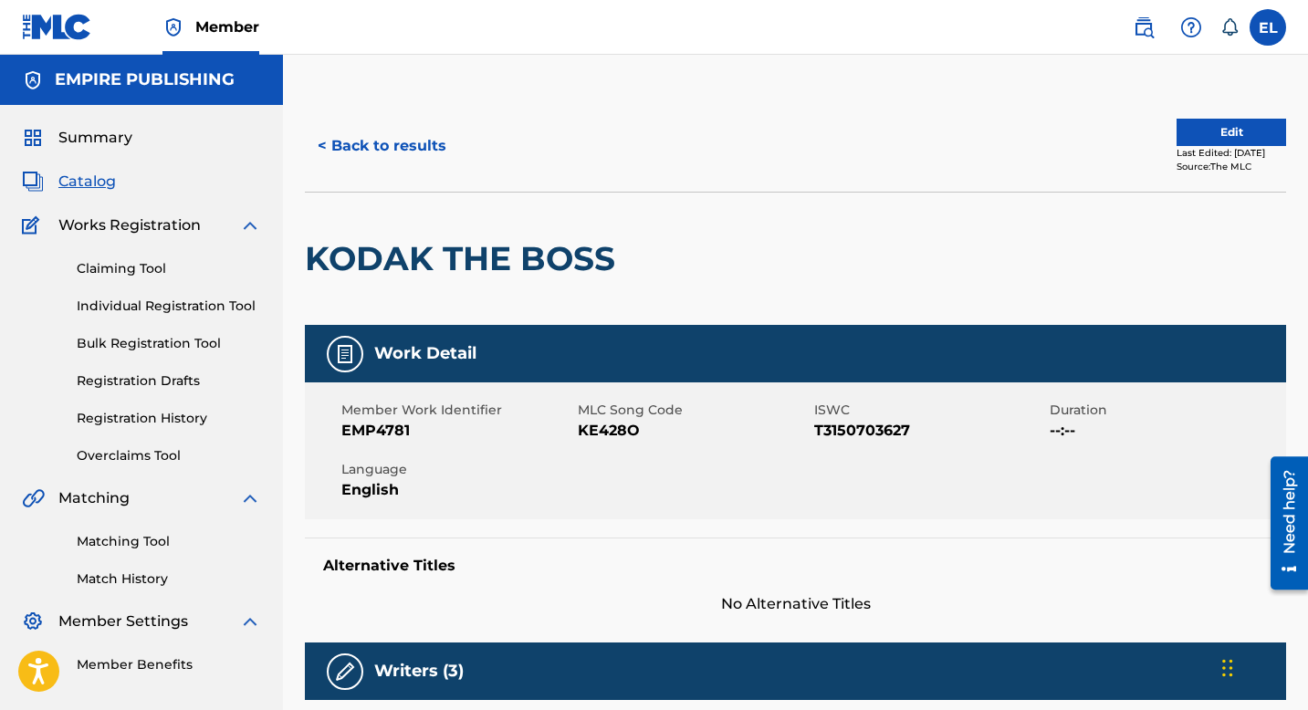
click at [89, 181] on span "Catalog" at bounding box center [87, 182] width 58 height 22
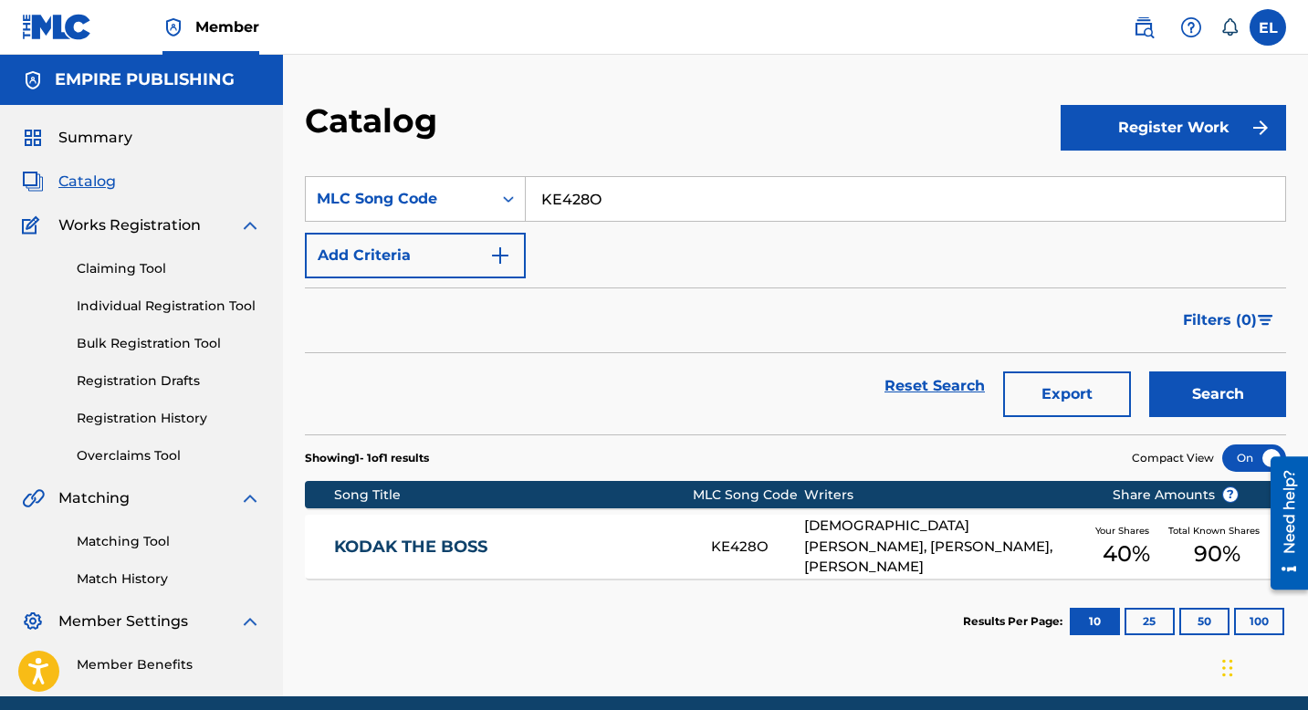
click at [671, 208] on input "KE428O" at bounding box center [906, 199] width 760 height 44
paste input "DB8NY1"
type input "DB8NY1"
click at [1201, 390] on button "Search" at bounding box center [1218, 395] width 137 height 46
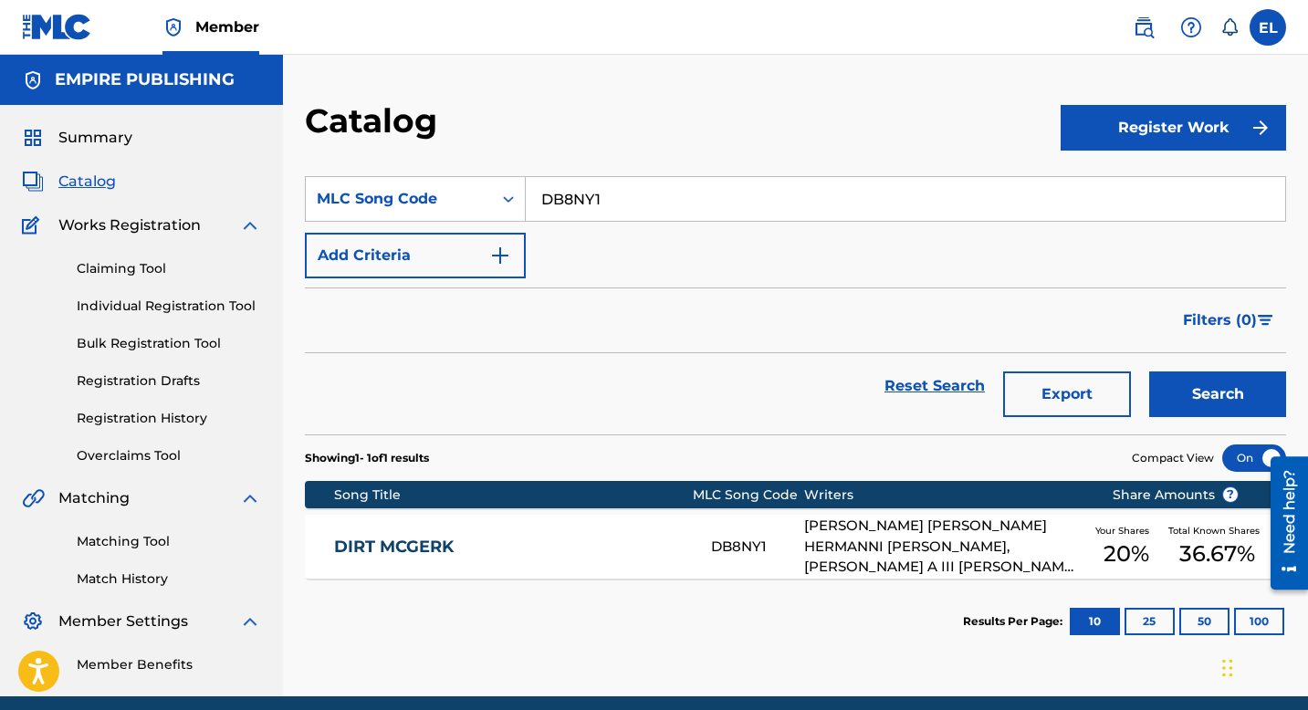
click at [495, 552] on link "DIRT MCGERK" at bounding box center [510, 547] width 352 height 21
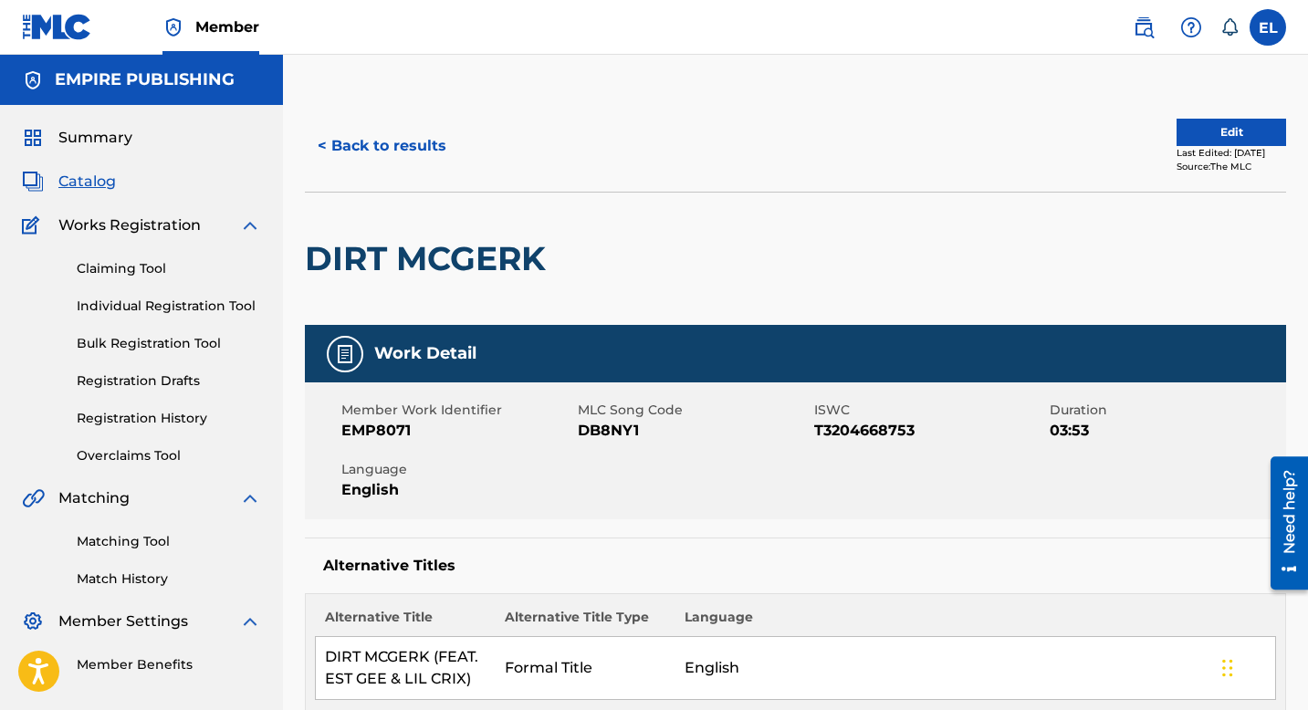
click at [371, 145] on button "< Back to results" at bounding box center [382, 146] width 154 height 46
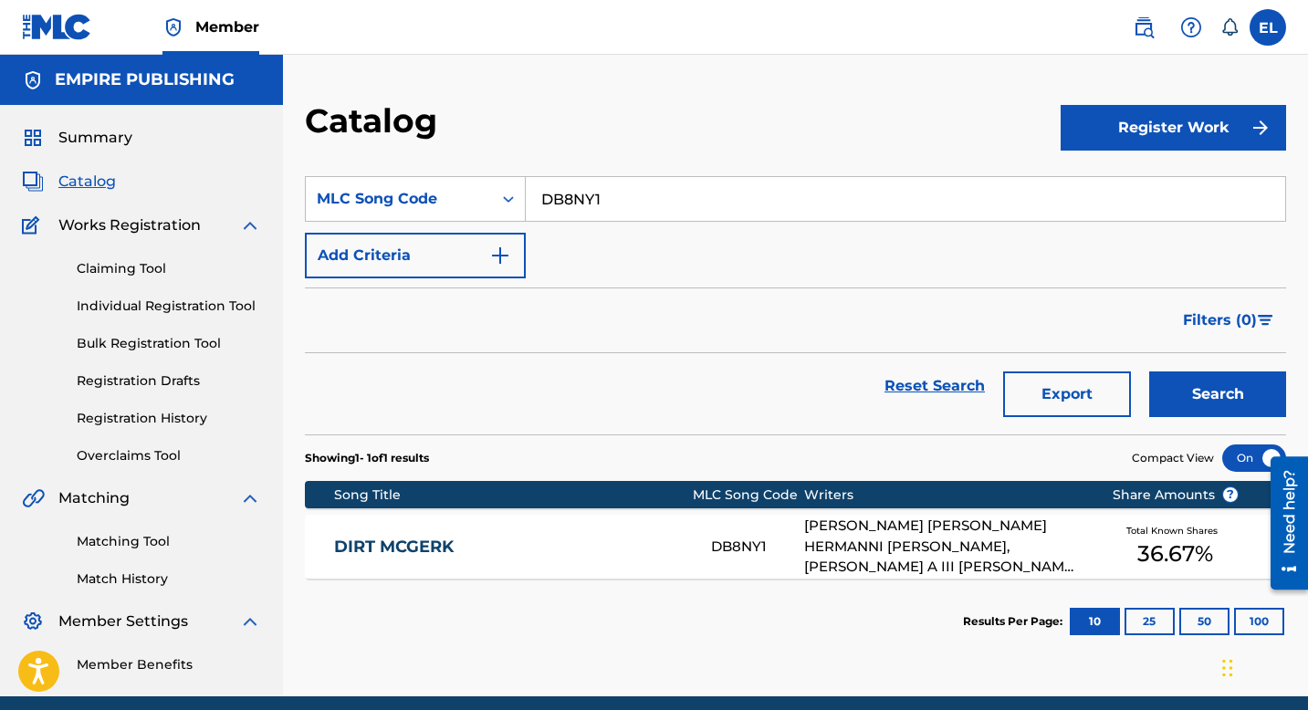
click at [616, 205] on input "DB8NY1" at bounding box center [906, 199] width 760 height 44
paste input "CB1WOY"
click at [1235, 383] on button "Search" at bounding box center [1218, 395] width 137 height 46
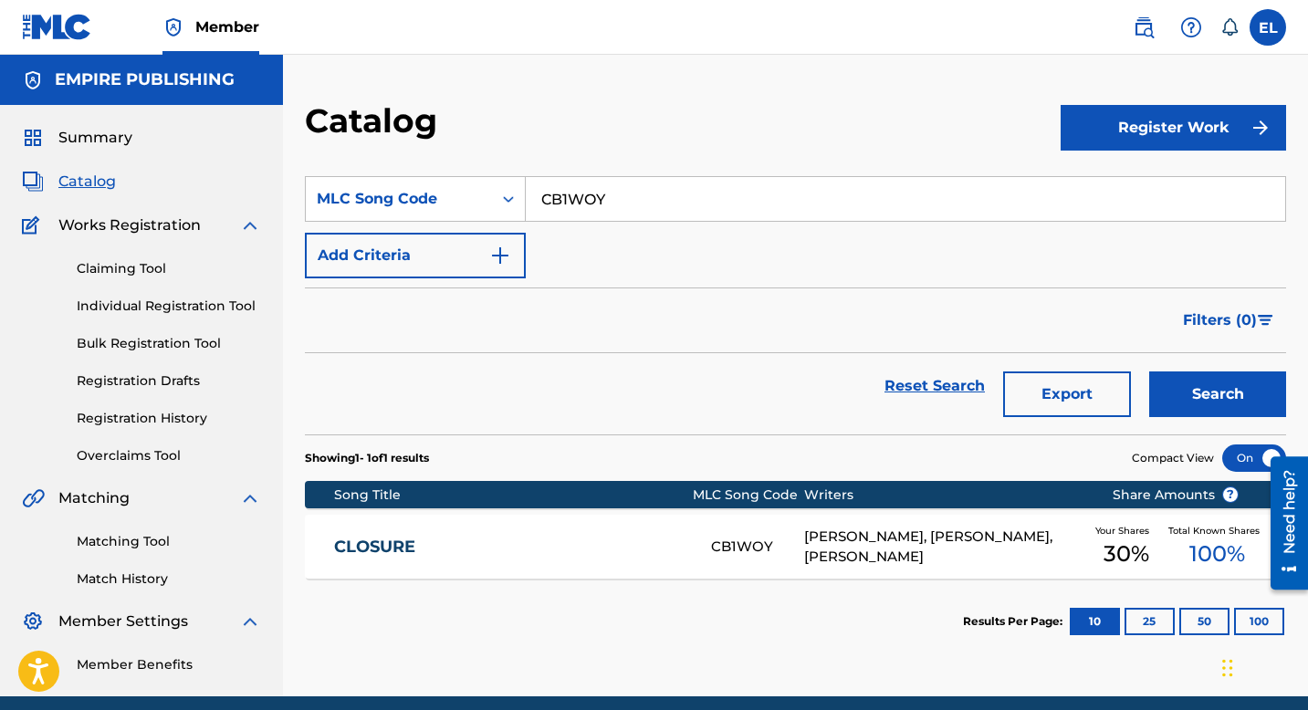
click at [589, 198] on input "CB1WOY" at bounding box center [906, 199] width 760 height 44
drag, startPoint x: 589, startPoint y: 198, endPoint x: 614, endPoint y: 205, distance: 25.7
click at [589, 199] on input "CB1WOY" at bounding box center [906, 199] width 760 height 44
paste input "2FFN"
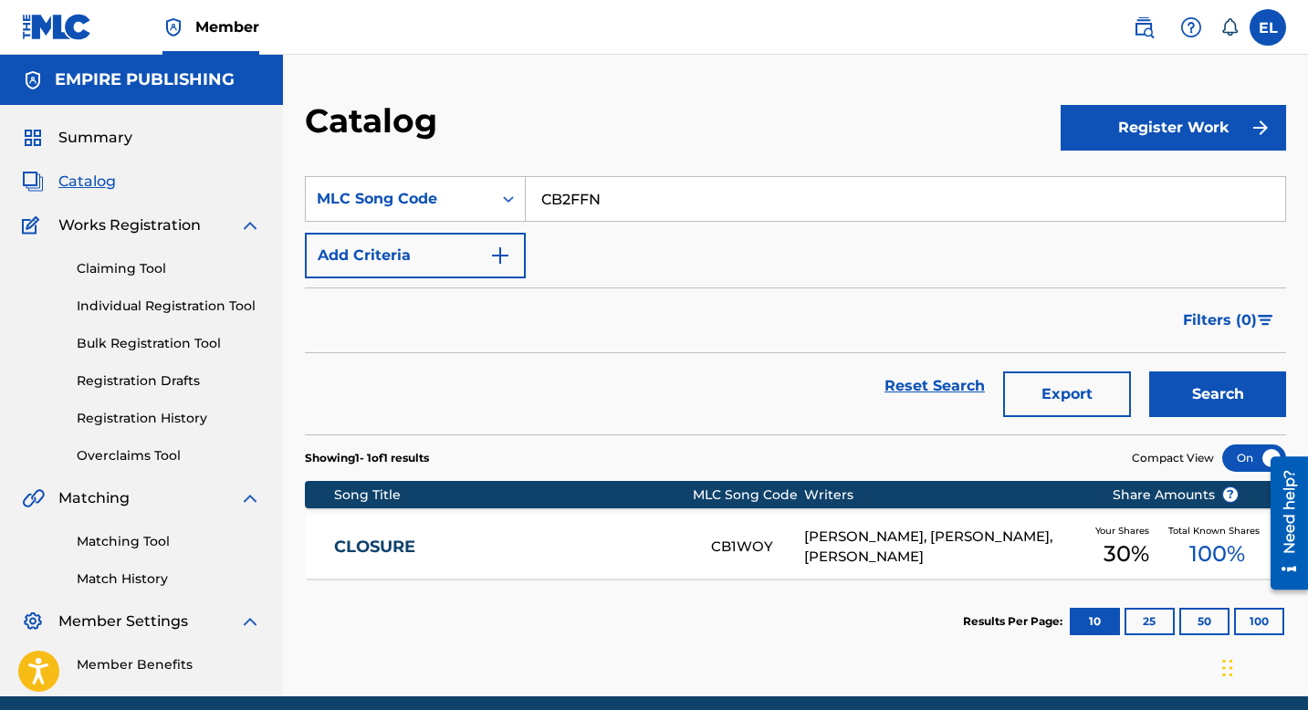
click at [1282, 393] on button "Search" at bounding box center [1218, 395] width 137 height 46
click at [664, 208] on input "CB2FFN" at bounding box center [906, 199] width 760 height 44
paste input "J0VDU"
type input "CJ0VDU"
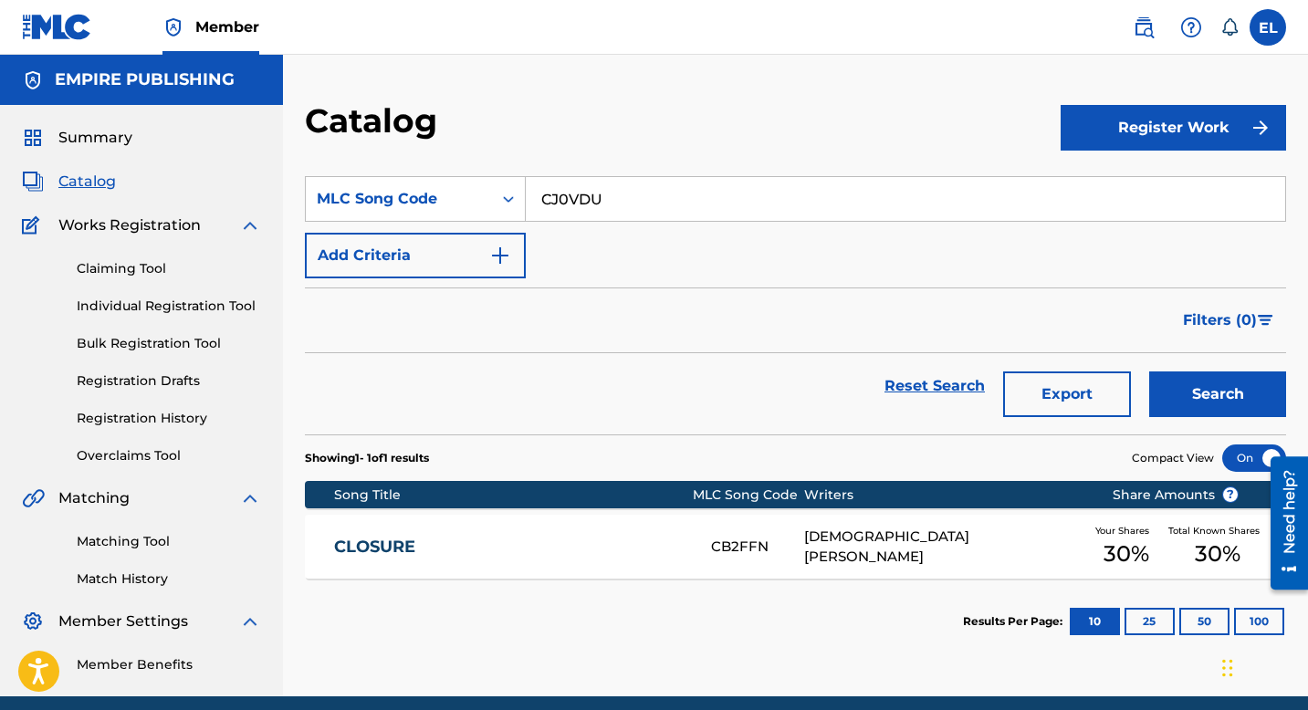
click at [1159, 379] on button "Search" at bounding box center [1218, 395] width 137 height 46
click at [638, 544] on link "CHERISH THE MOMENT" at bounding box center [510, 547] width 352 height 21
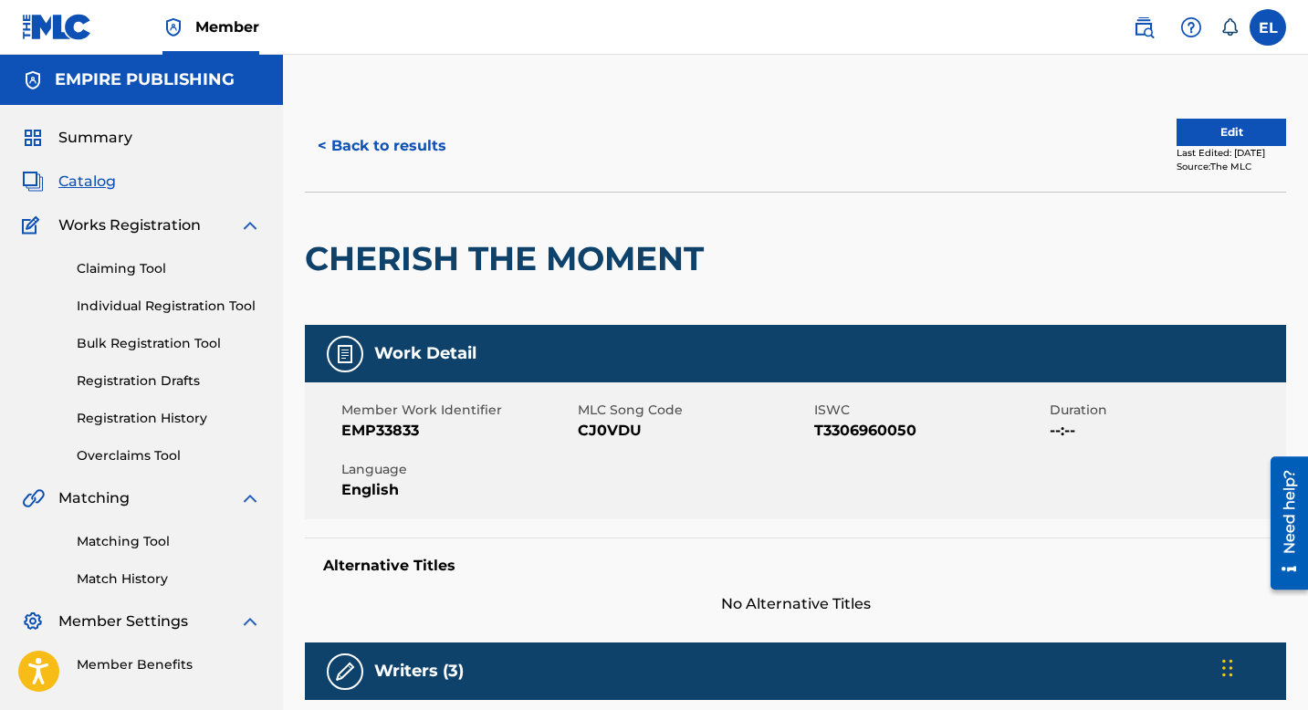
click at [364, 151] on button "< Back to results" at bounding box center [382, 146] width 154 height 46
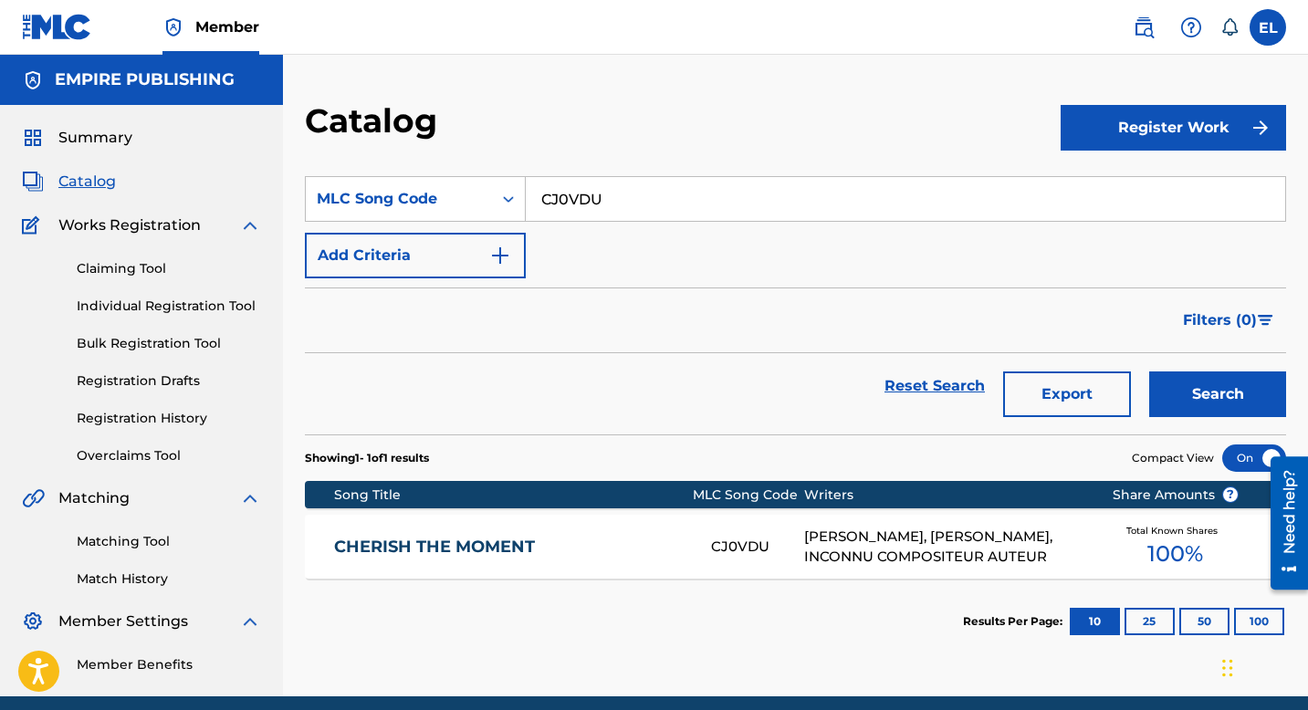
click at [620, 215] on input "CJ0VDU" at bounding box center [906, 199] width 760 height 44
paste input "XE3WAV"
type input "XE3WAV"
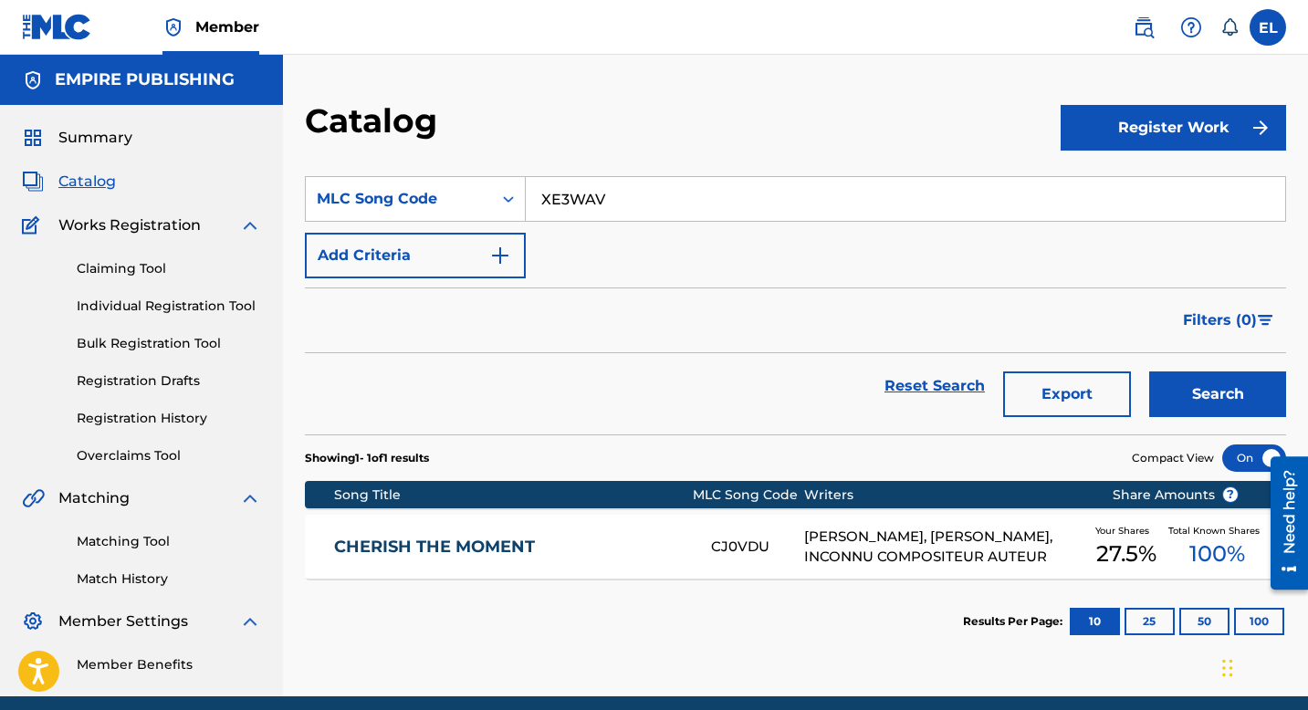
click at [1193, 379] on button "Search" at bounding box center [1218, 395] width 137 height 46
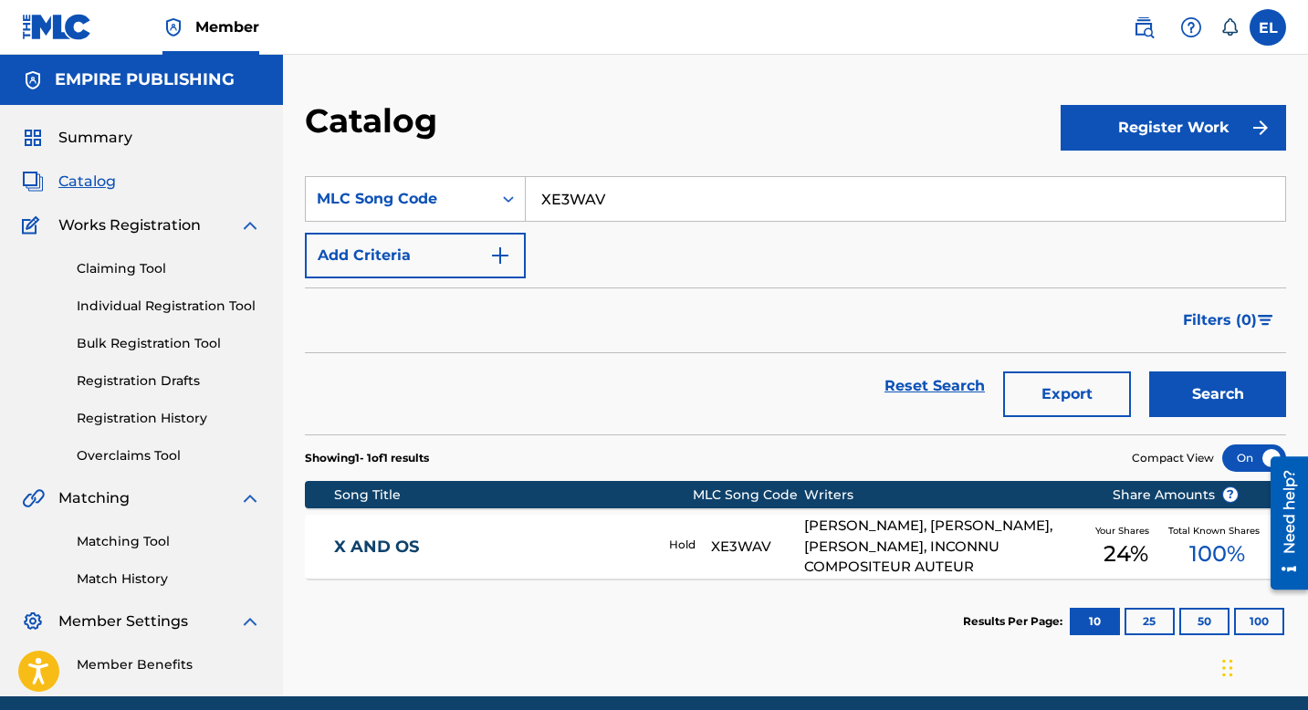
click at [520, 541] on link "X AND OS" at bounding box center [489, 547] width 310 height 21
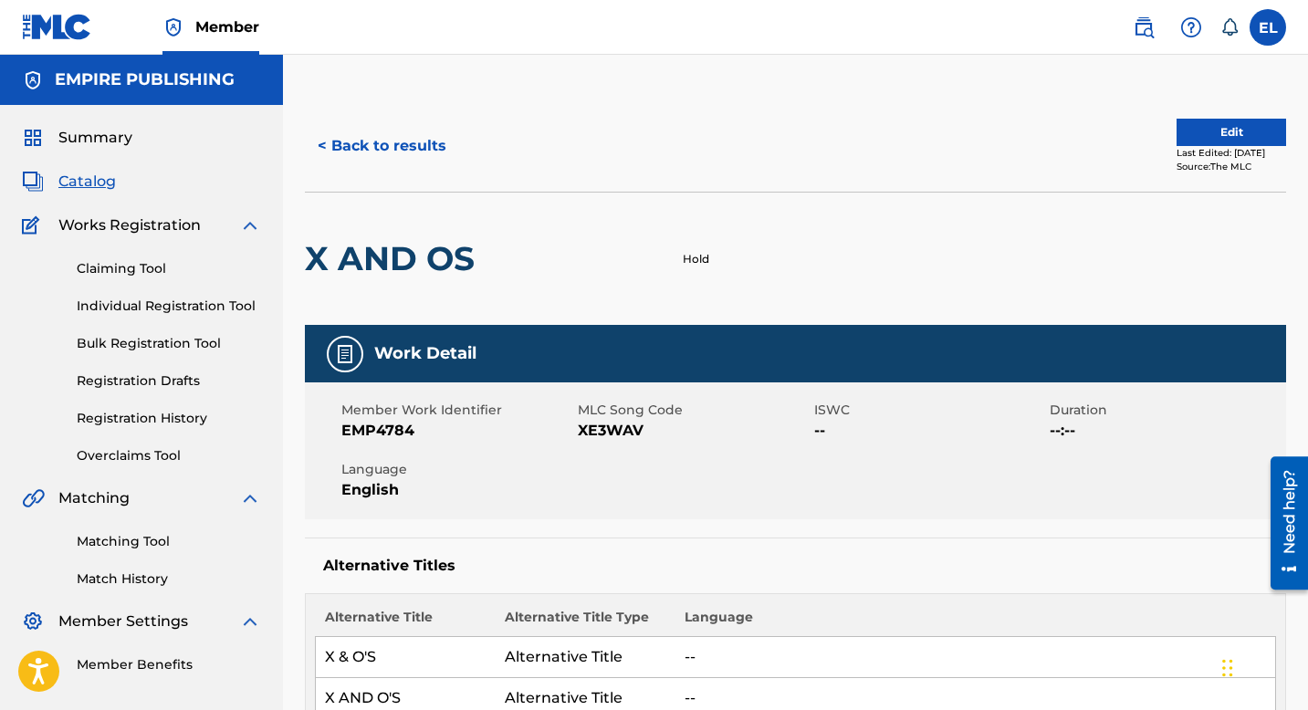
click at [100, 182] on span "Catalog" at bounding box center [87, 182] width 58 height 22
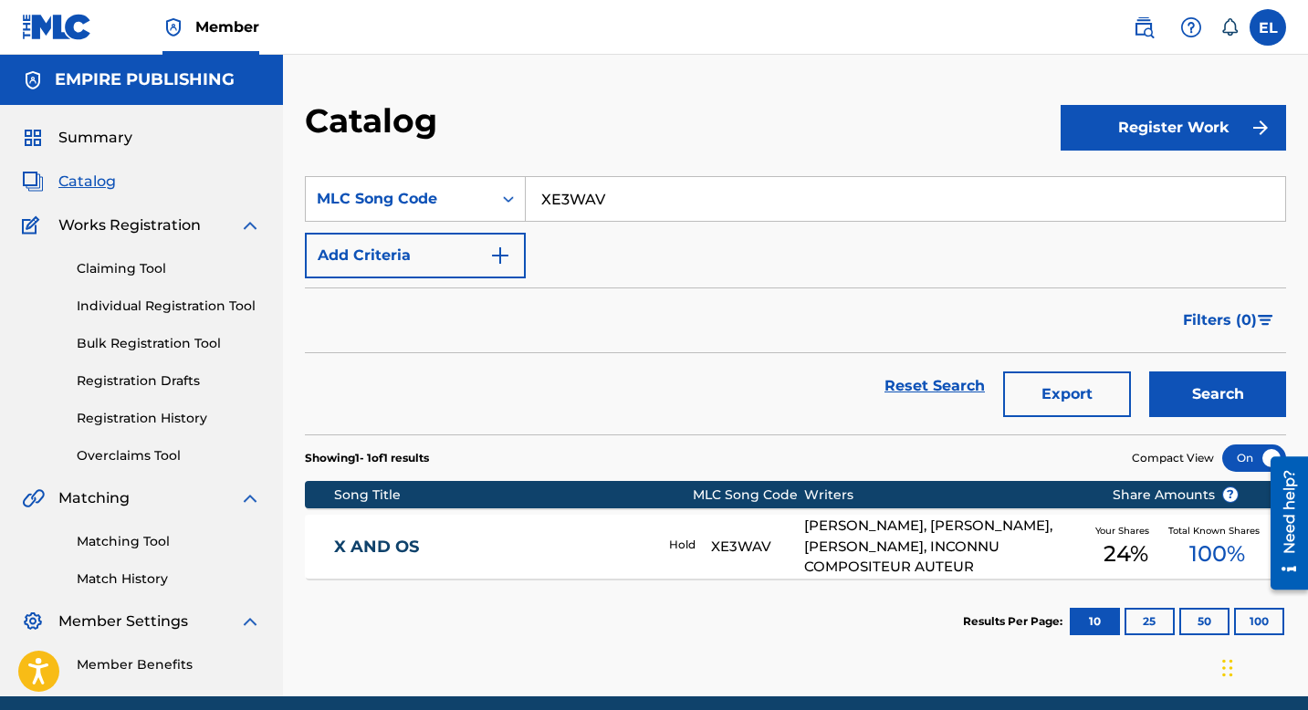
click at [548, 188] on input "XE3WAV" at bounding box center [906, 199] width 760 height 44
paste input "DB9PM6"
type input "DB9PM6"
click at [1241, 384] on button "Search" at bounding box center [1218, 395] width 137 height 46
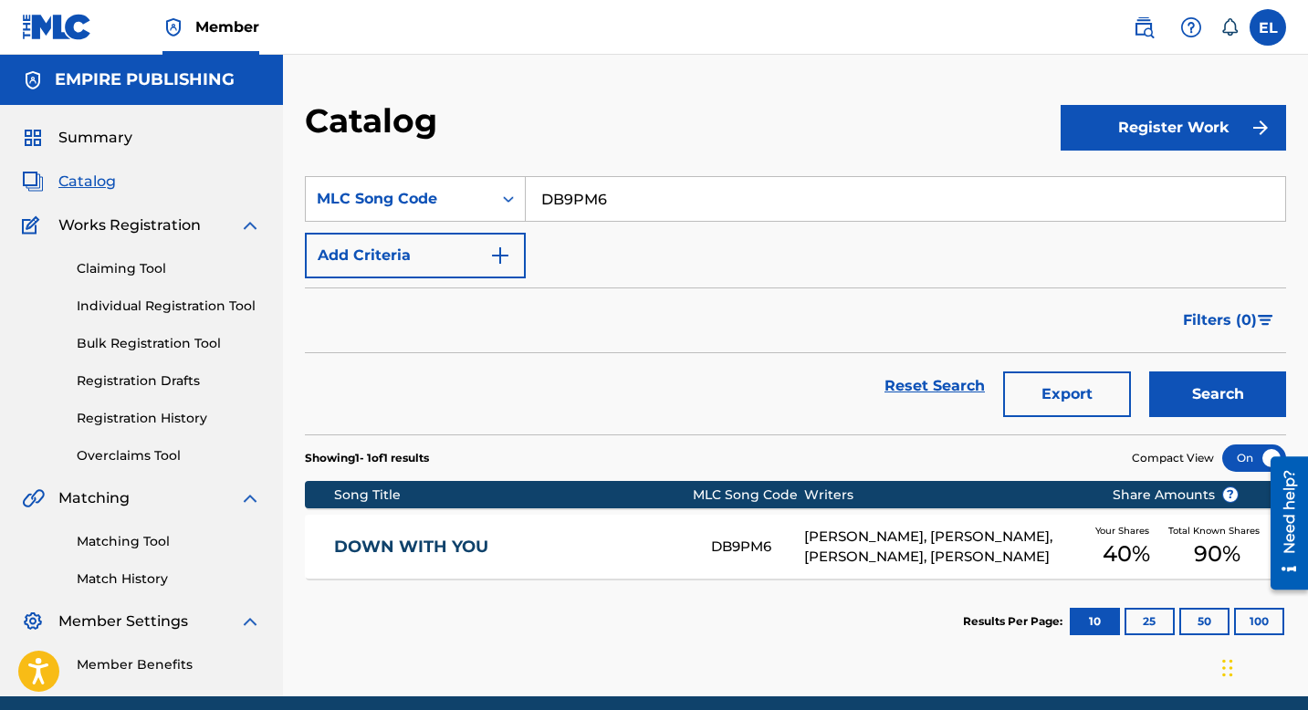
click at [646, 534] on div "DOWN WITH YOU DB9PM6 WALLACE JEFFERSON, ERNESTO CORNEJO, JESUS BOBE, DIEUSON OC…" at bounding box center [796, 547] width 982 height 64
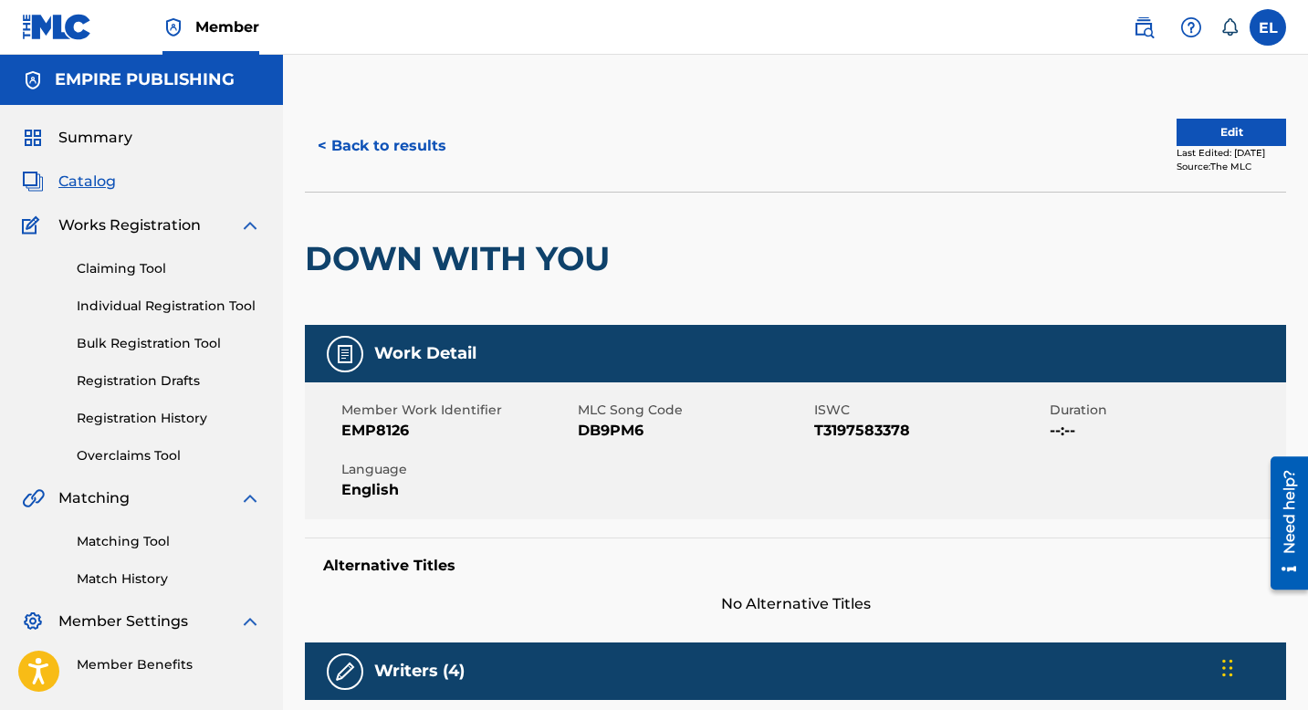
click at [96, 179] on span "Catalog" at bounding box center [87, 182] width 58 height 22
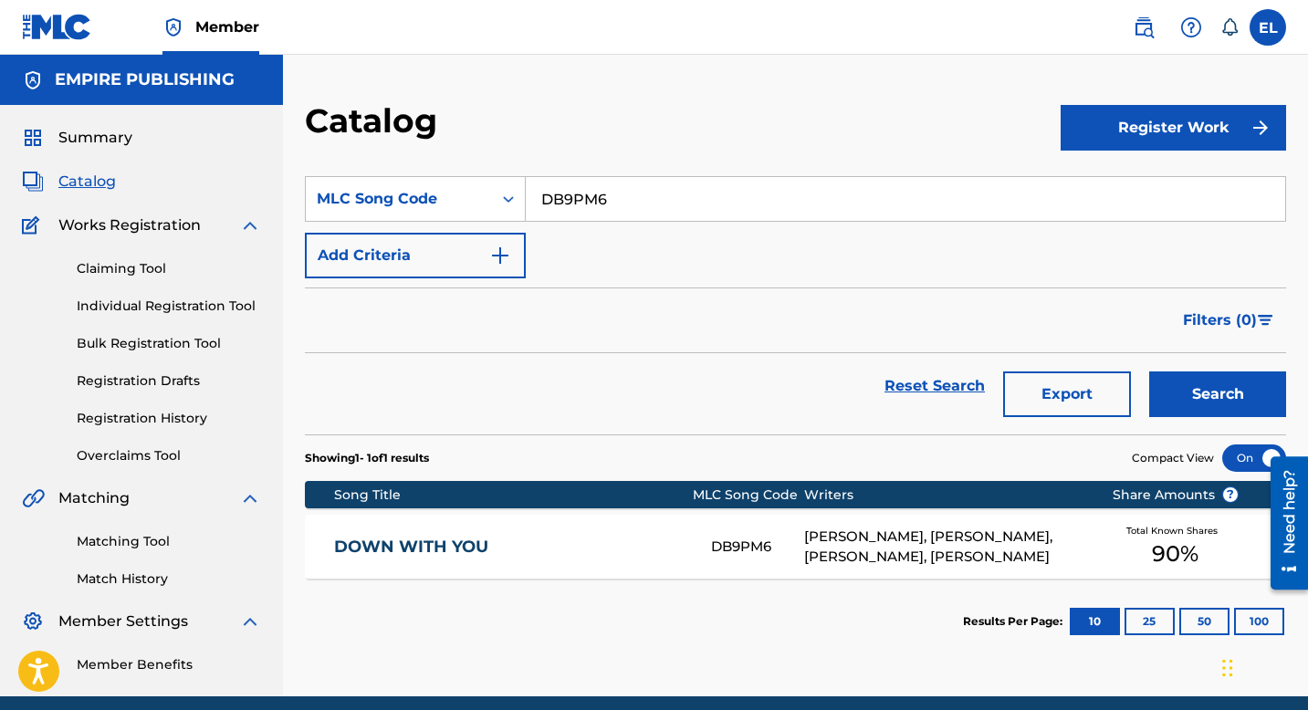
click at [631, 193] on input "DB9PM6" at bounding box center [906, 199] width 760 height 44
drag, startPoint x: 631, startPoint y: 193, endPoint x: 726, endPoint y: 246, distance: 108.7
click at [631, 193] on input "DB9PM6" at bounding box center [906, 199] width 760 height 44
paste input "MH5EAX"
click at [1193, 384] on button "Search" at bounding box center [1218, 395] width 137 height 46
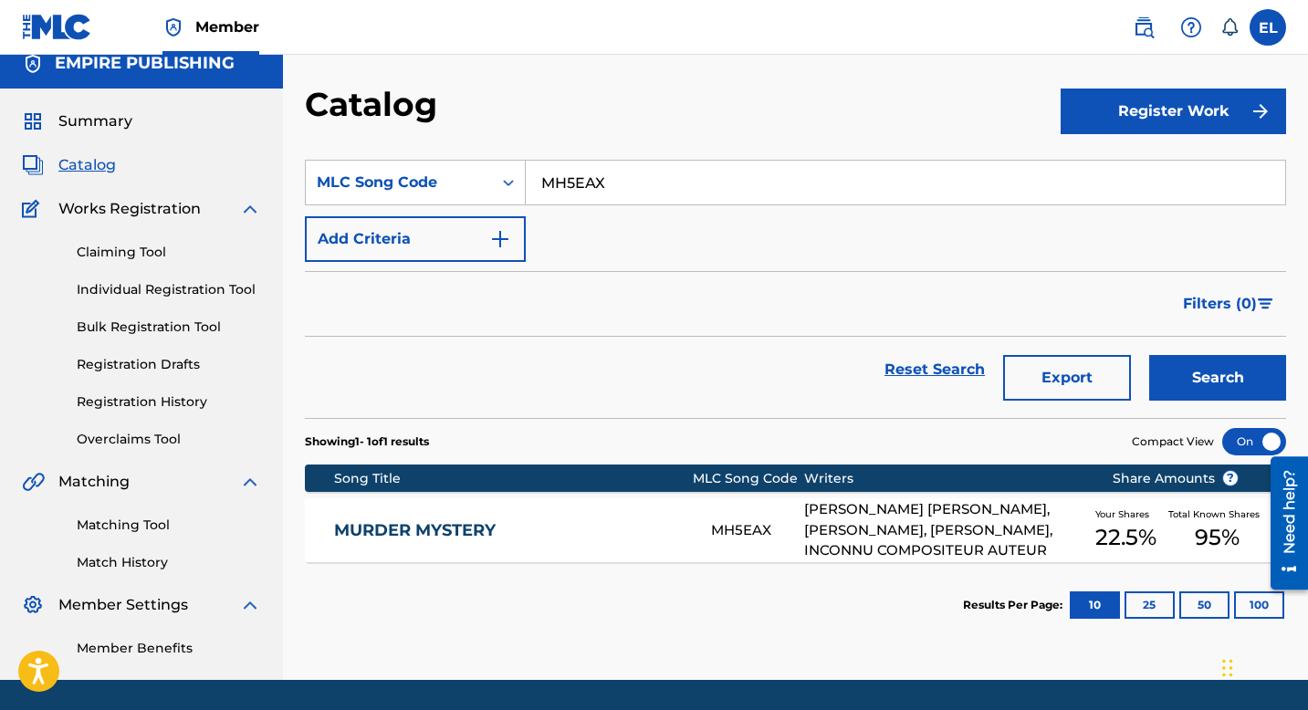
scroll to position [32, 0]
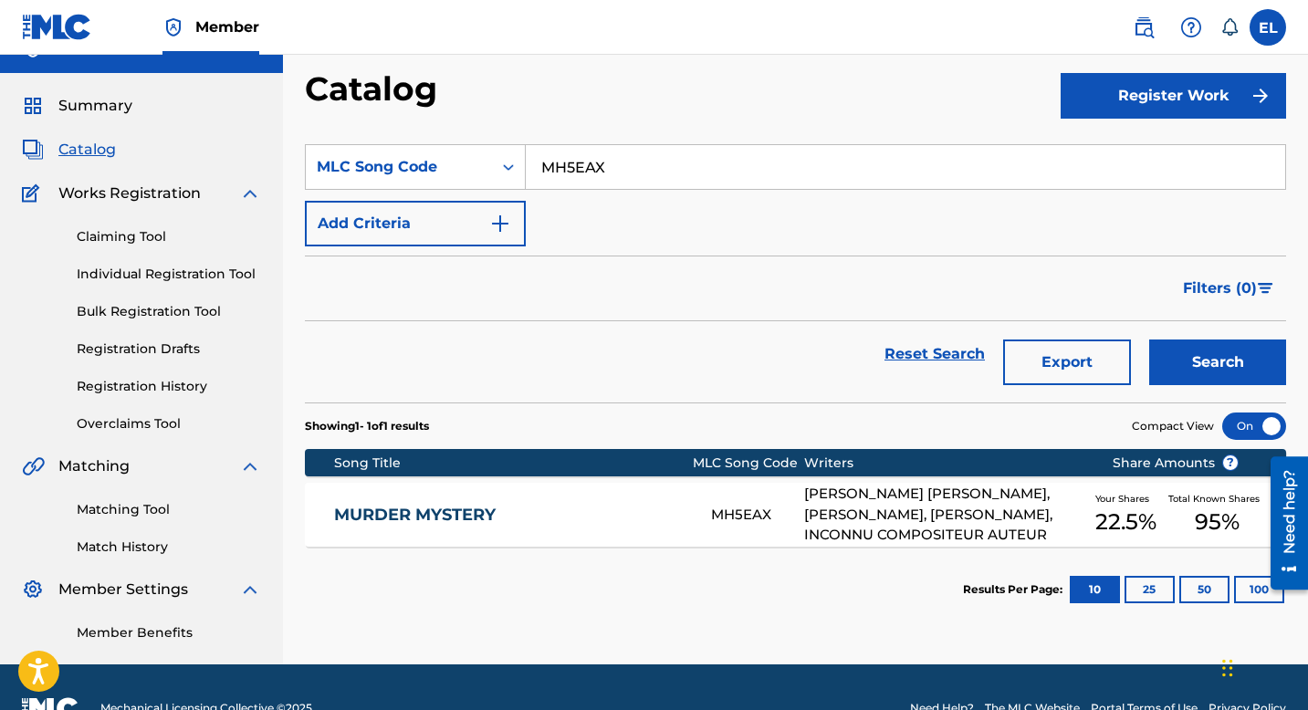
click at [621, 173] on input "MH5EAX" at bounding box center [906, 167] width 760 height 44
drag, startPoint x: 621, startPoint y: 173, endPoint x: 711, endPoint y: 236, distance: 109.7
click at [621, 173] on input "MH5EAX" at bounding box center [906, 167] width 760 height 44
paste input "G6FQS"
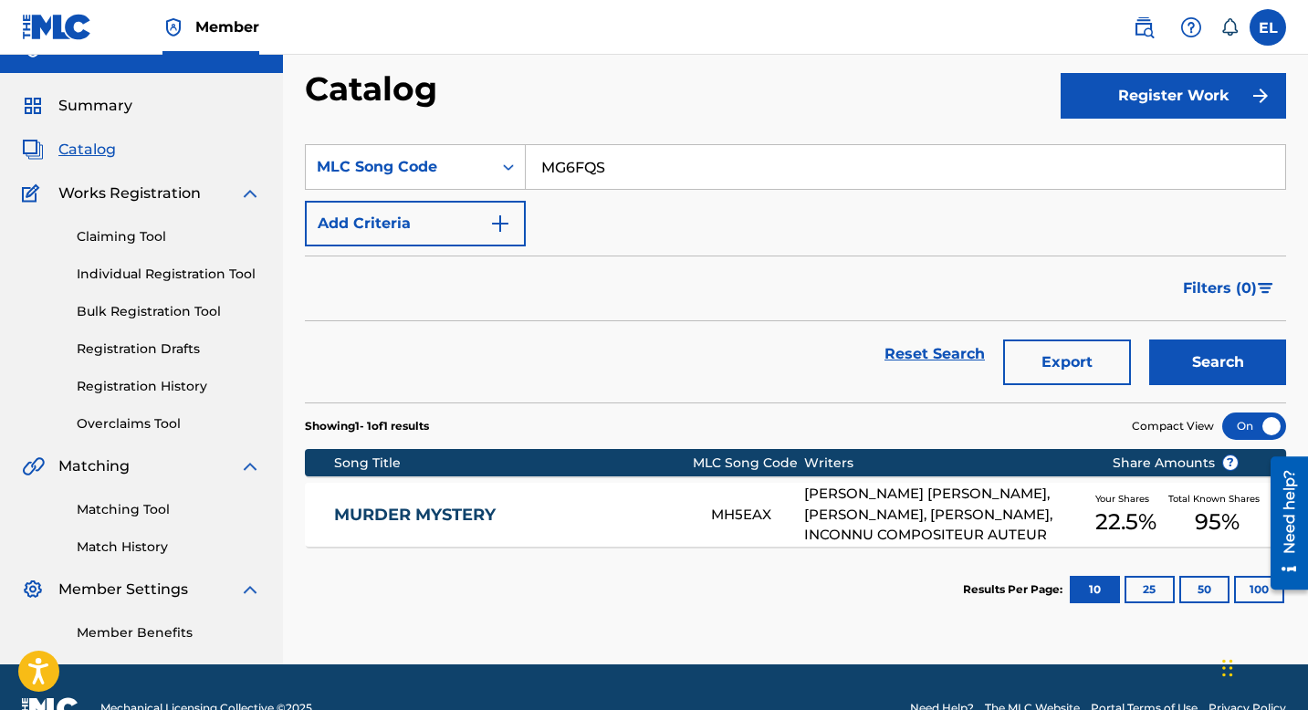
click at [1204, 352] on button "Search" at bounding box center [1218, 363] width 137 height 46
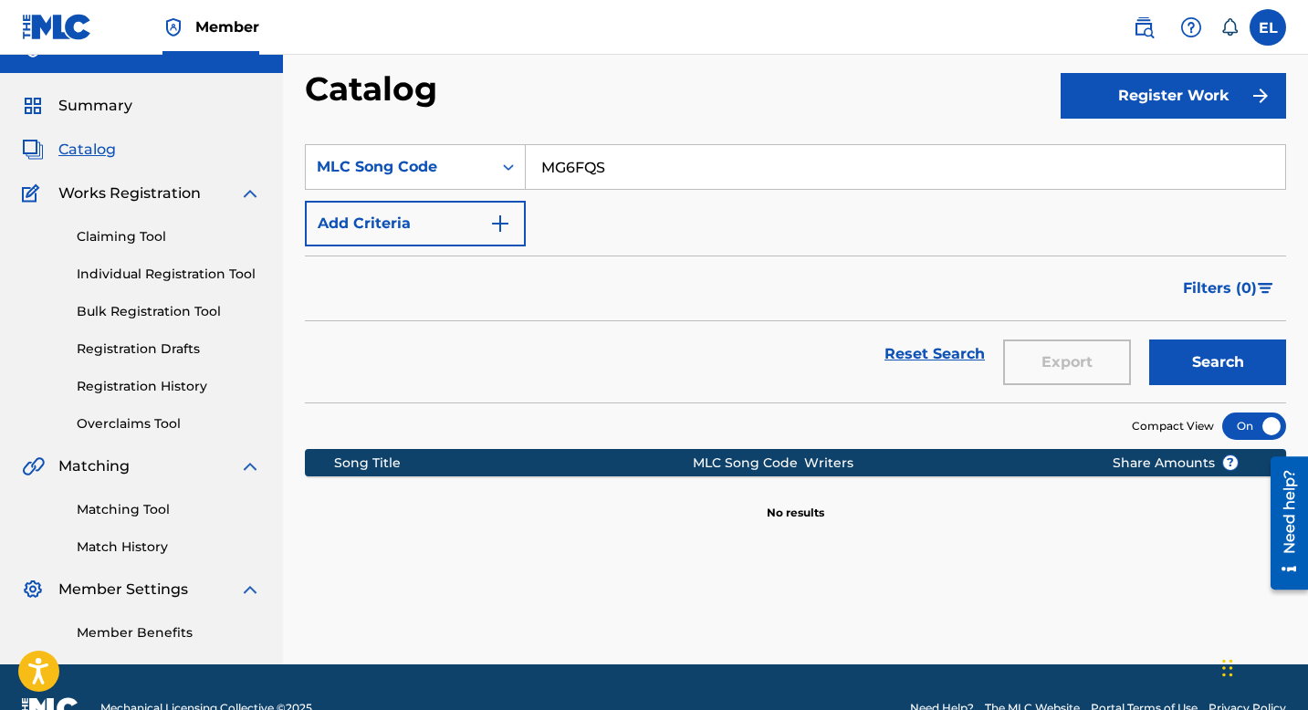
click at [667, 164] on input "MG6FQS" at bounding box center [906, 167] width 760 height 44
paste input "DC9N6C"
type input "DC9N6C"
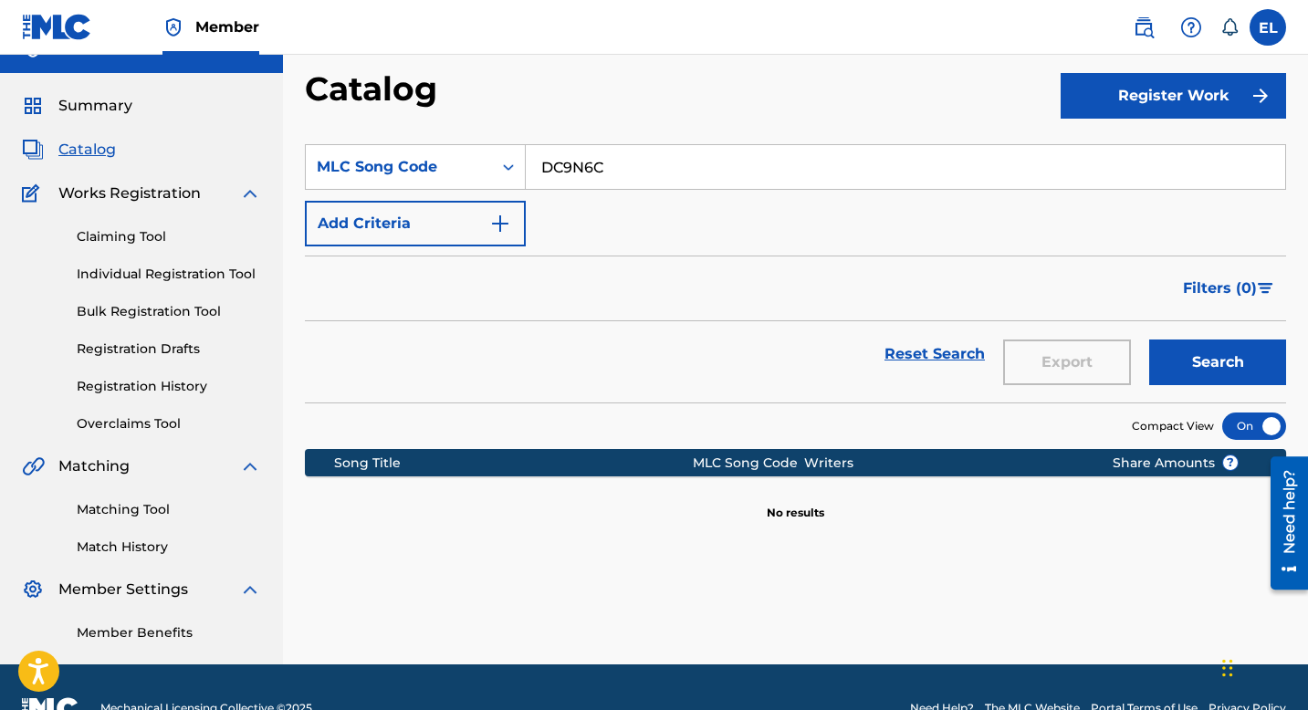
click at [741, 101] on div "Catalog" at bounding box center [683, 95] width 756 height 54
click at [1233, 362] on button "Search" at bounding box center [1218, 363] width 137 height 46
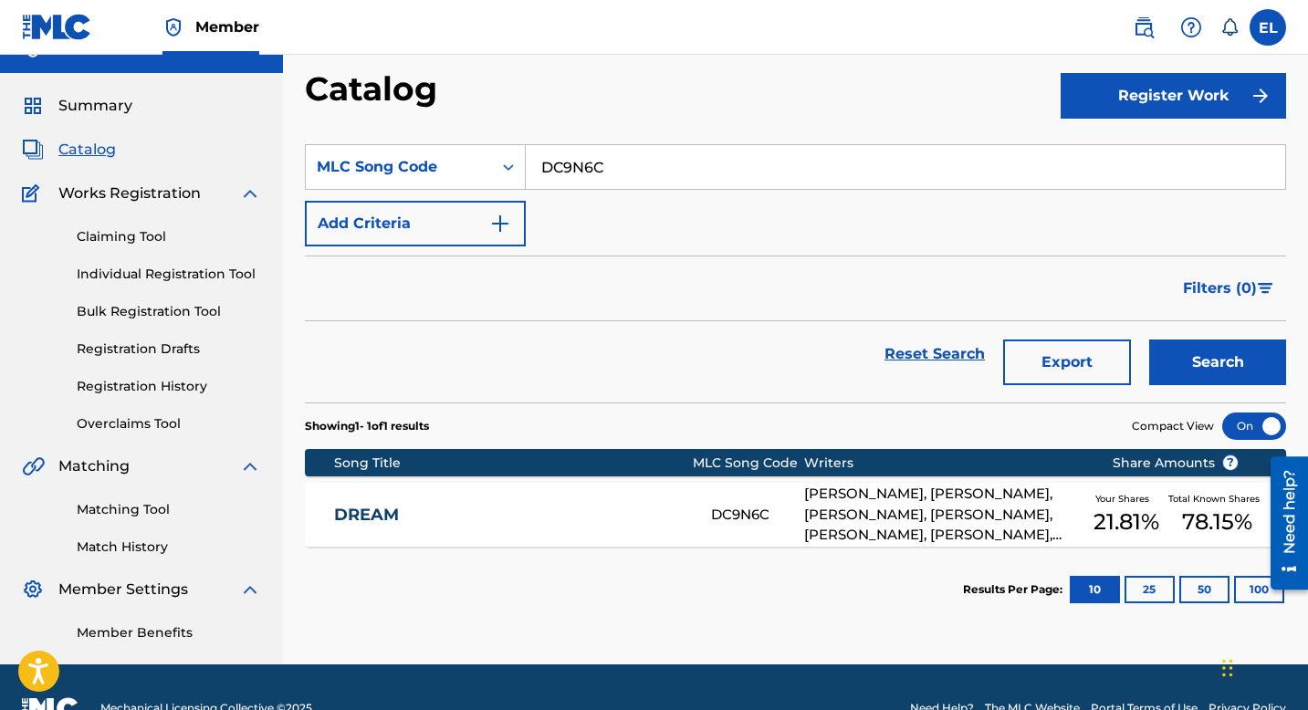
click at [614, 524] on link "DREAM" at bounding box center [510, 515] width 352 height 21
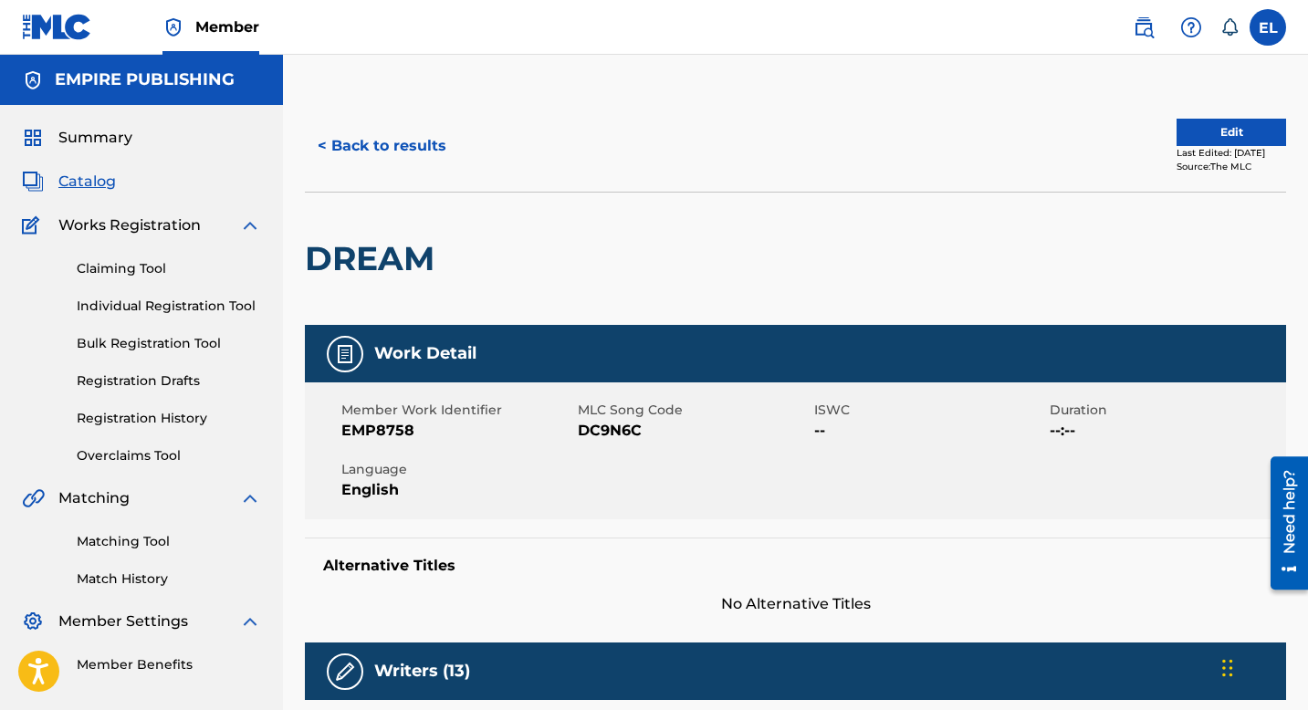
click at [426, 142] on button "< Back to results" at bounding box center [382, 146] width 154 height 46
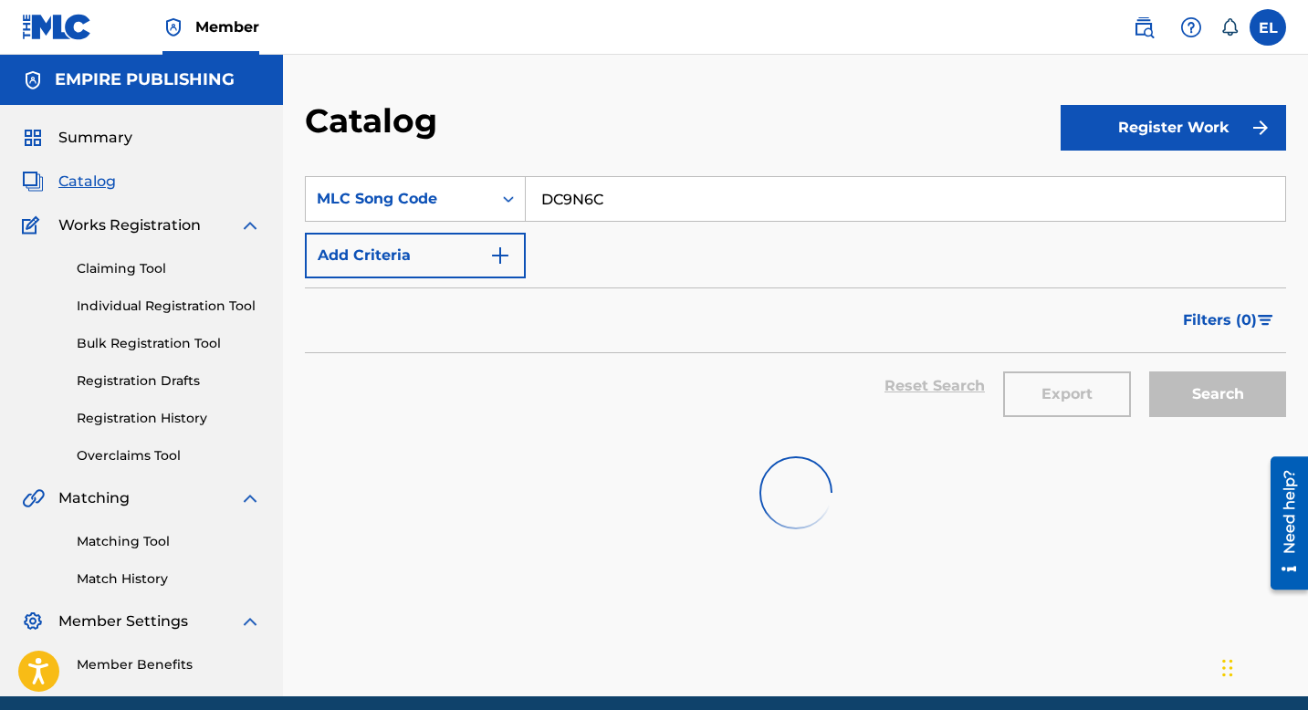
scroll to position [32, 0]
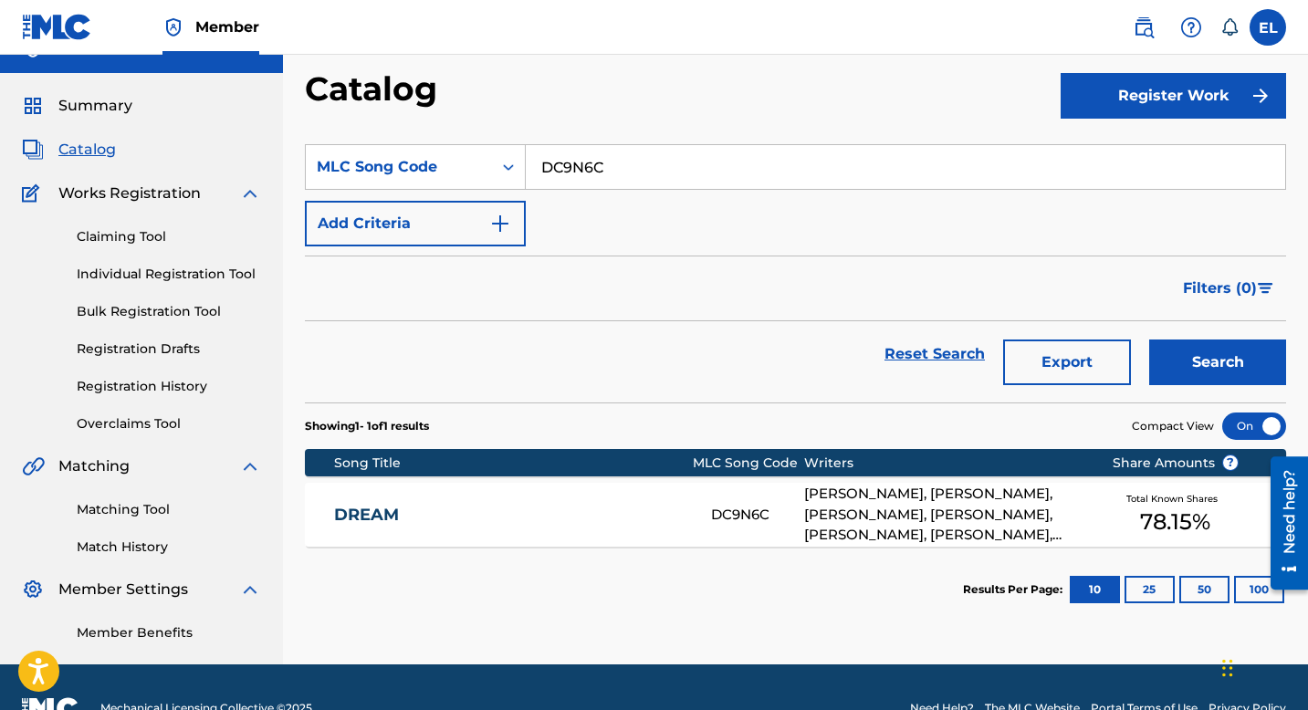
click at [650, 177] on input "DC9N6C" at bounding box center [906, 167] width 760 height 44
drag, startPoint x: 650, startPoint y: 177, endPoint x: 740, endPoint y: 211, distance: 95.6
click at [650, 177] on input "DC9N6C" at bounding box center [906, 167] width 760 height 44
paste input "BB23MD"
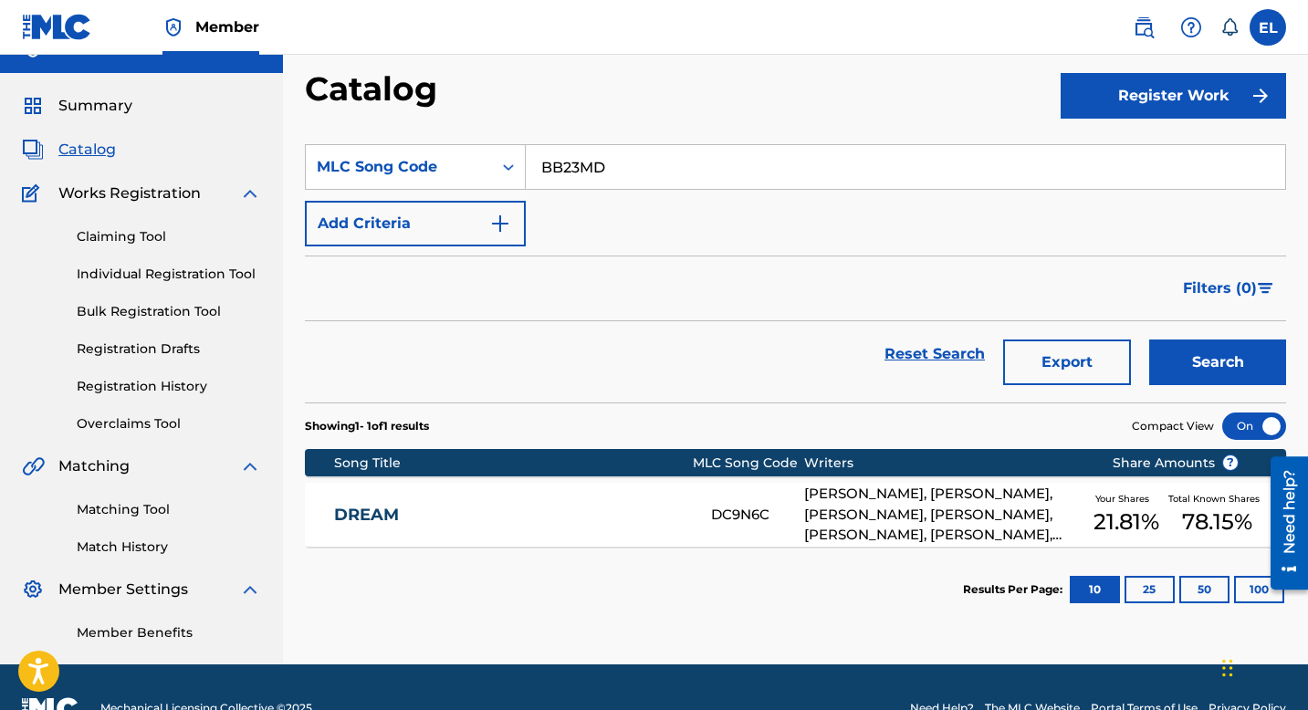
type input "BB23MD"
click at [1217, 369] on button "Search" at bounding box center [1218, 363] width 137 height 46
click at [604, 520] on link "BUGA LO LO LO" at bounding box center [510, 515] width 352 height 21
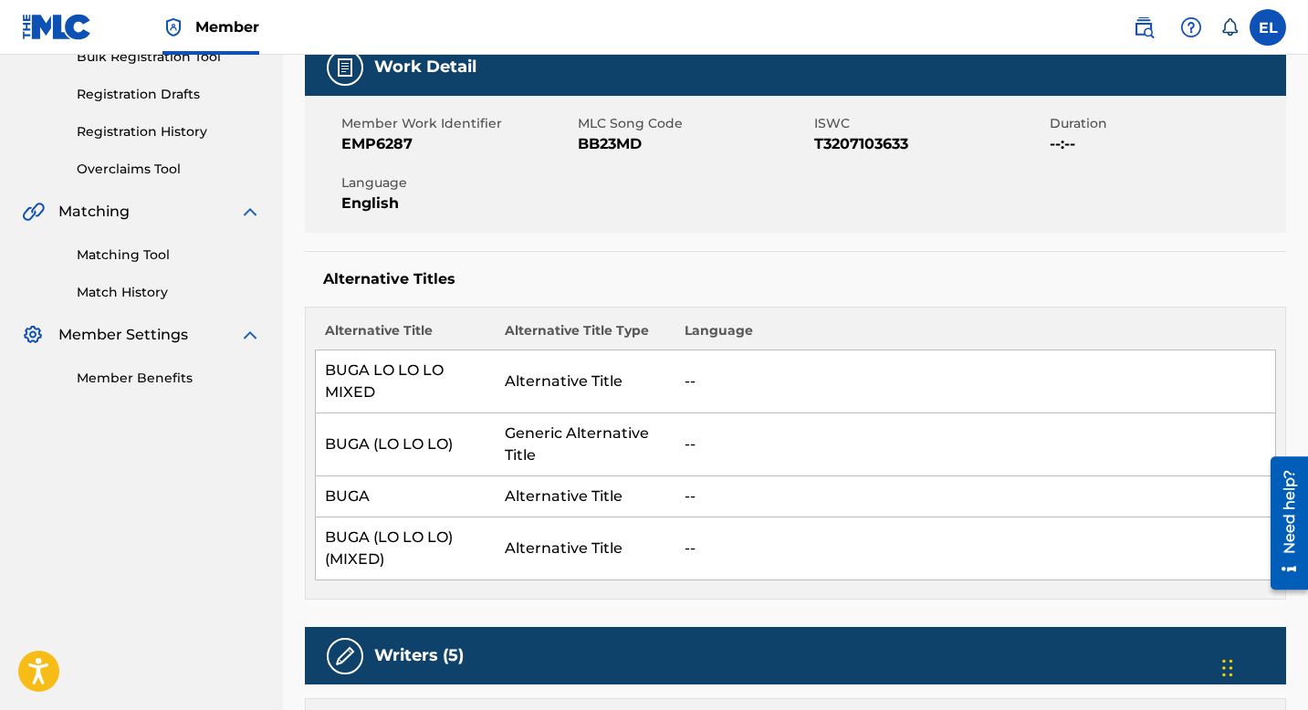
scroll to position [214, 0]
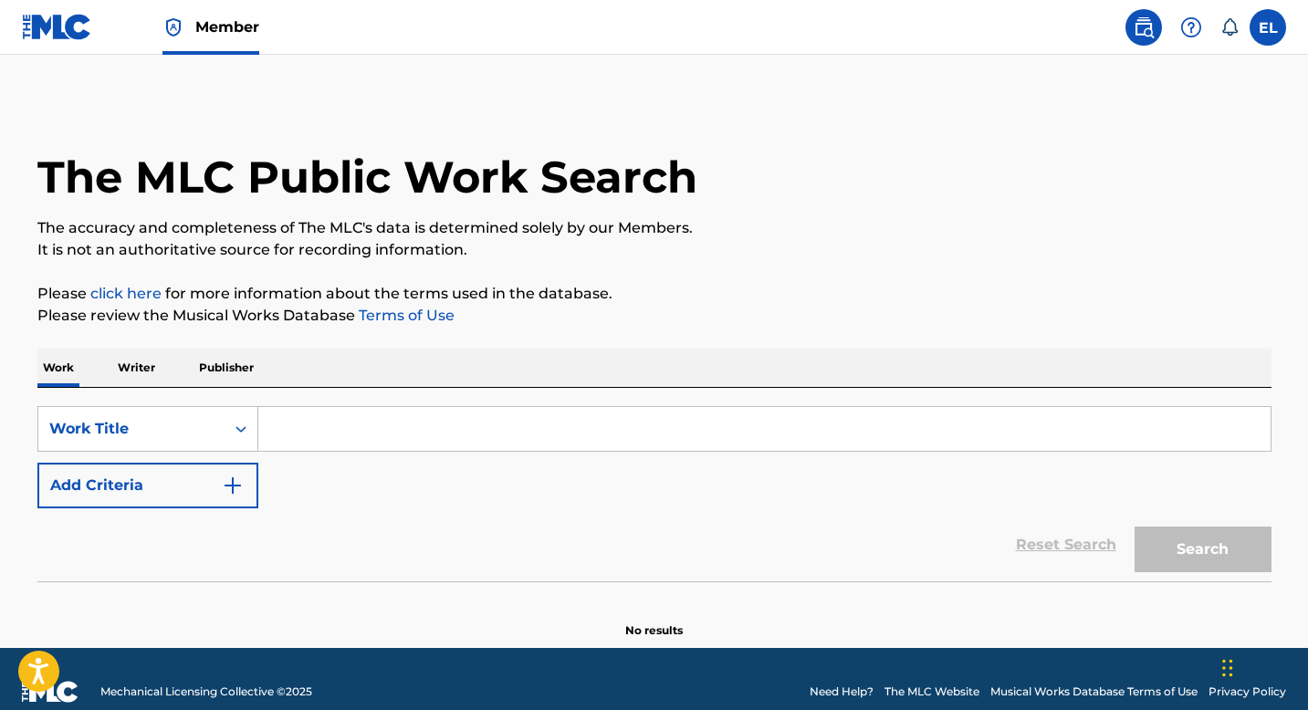
click at [534, 441] on input "Search Form" at bounding box center [764, 429] width 1013 height 44
paste input "DR0LOV"
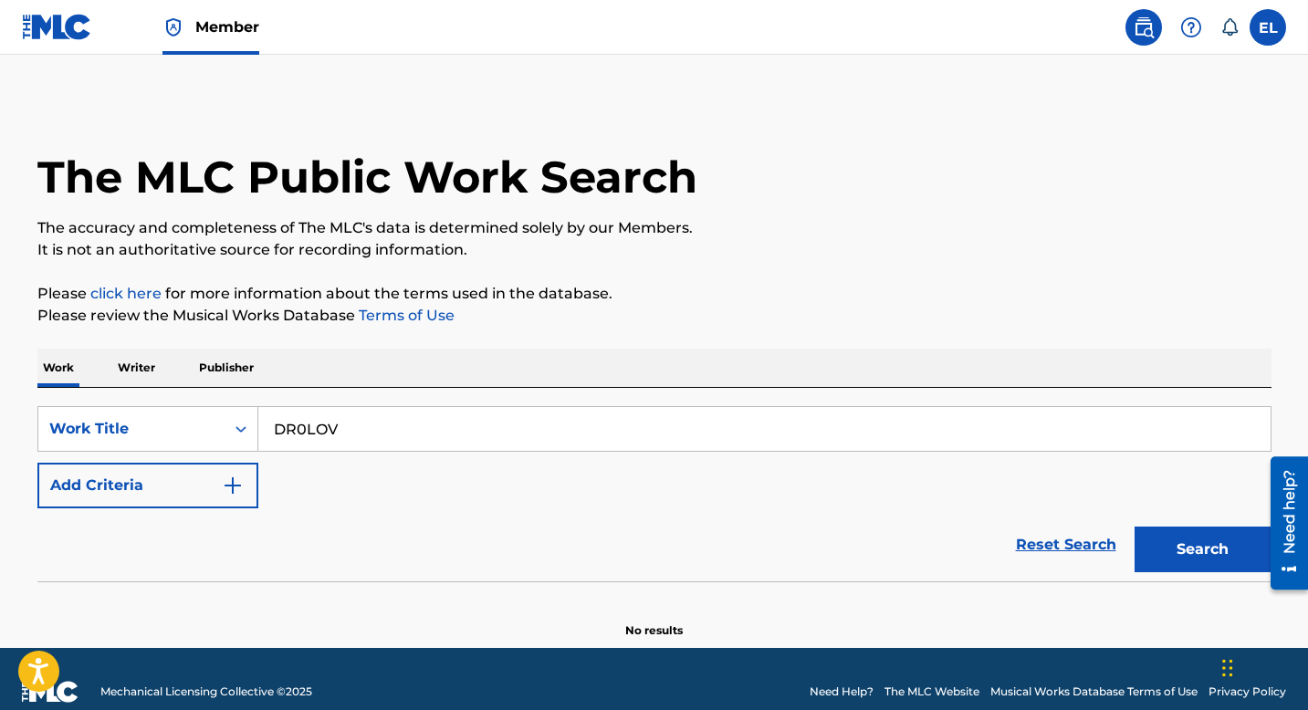
type input "DR0LOV"
click at [1158, 547] on button "Search" at bounding box center [1203, 550] width 137 height 46
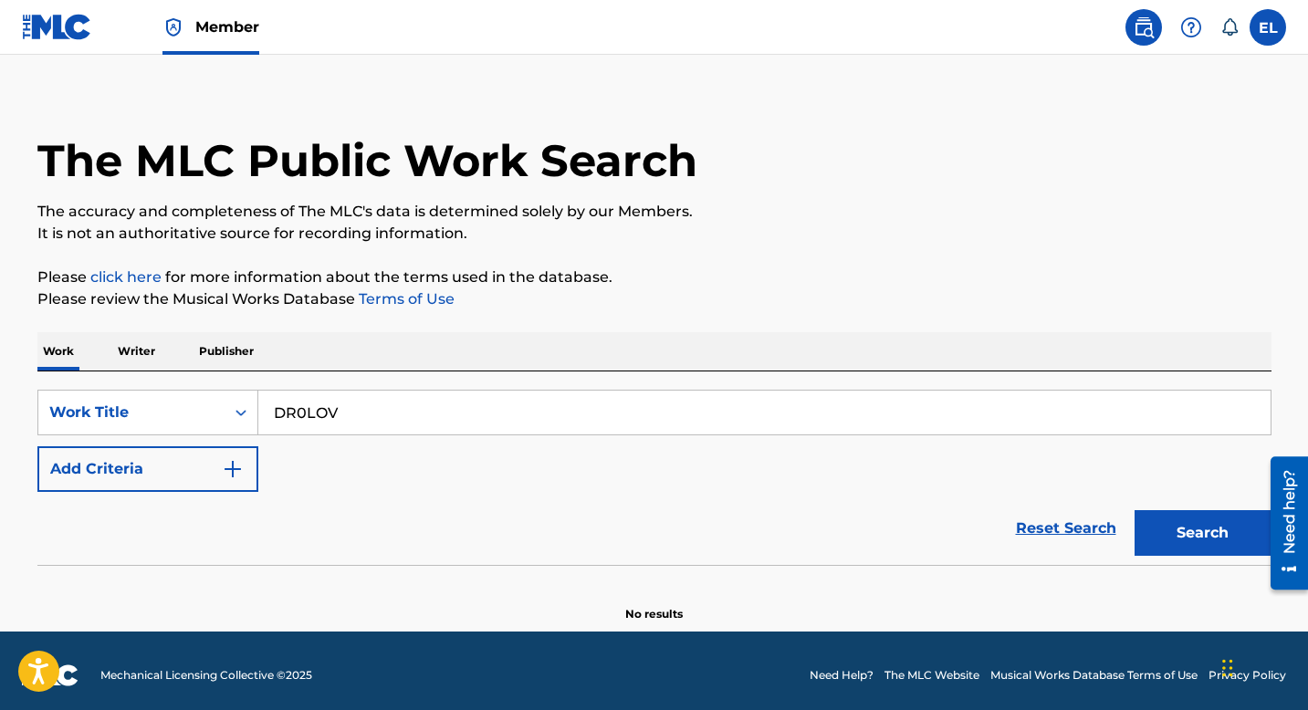
scroll to position [26, 0]
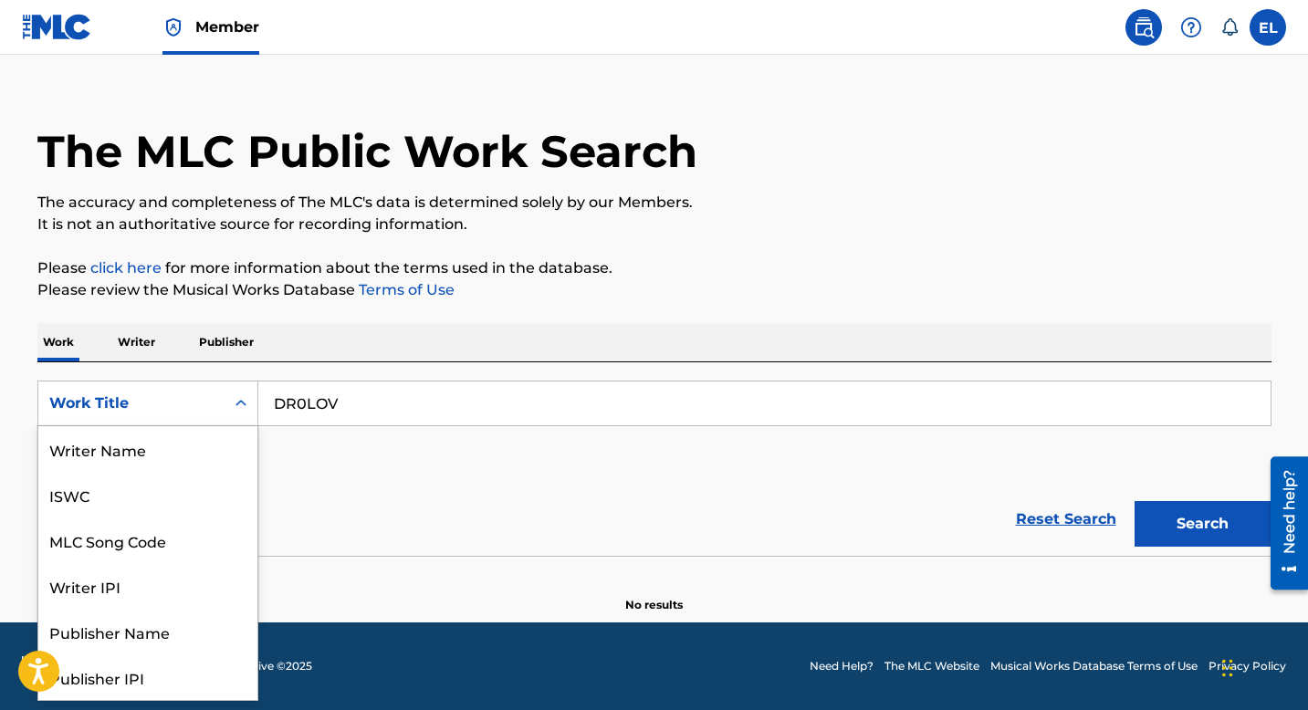
drag, startPoint x: 159, startPoint y: 402, endPoint x: 162, endPoint y: 412, distance: 10.4
click at [159, 403] on div "Work Title" at bounding box center [131, 404] width 164 height 22
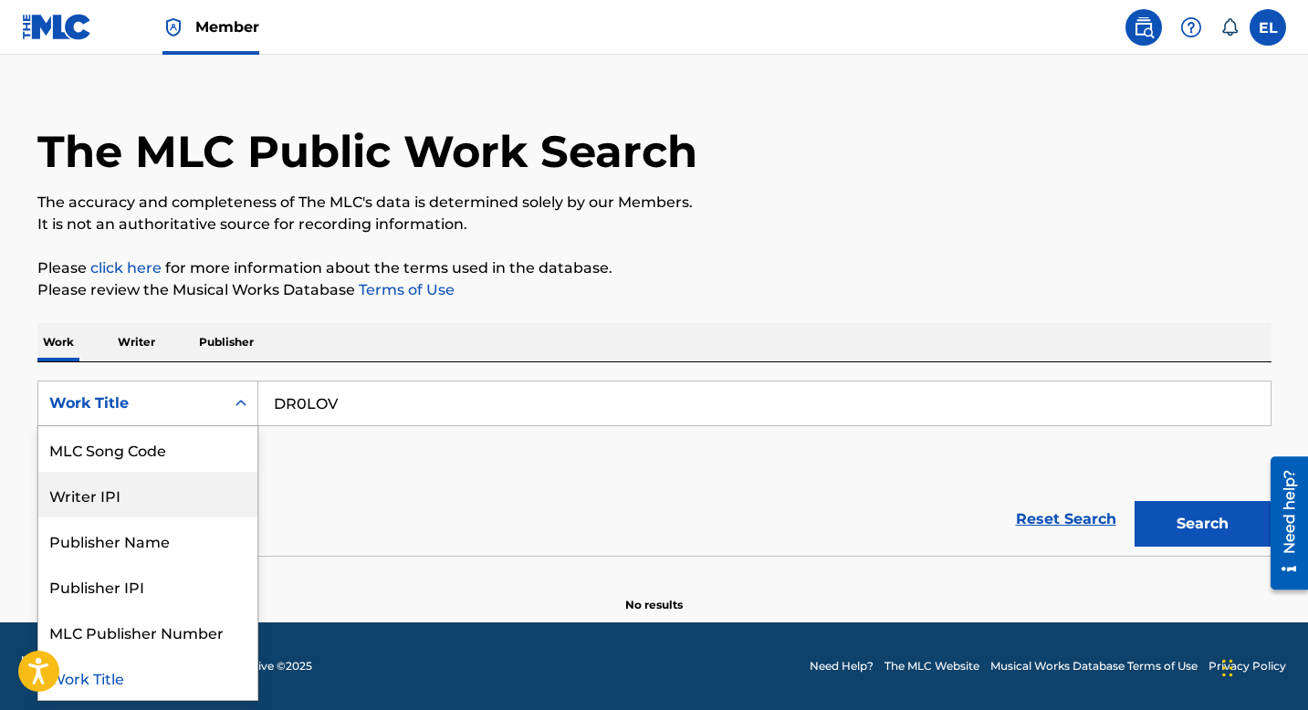
click at [172, 449] on div "MLC Song Code" at bounding box center [147, 449] width 219 height 46
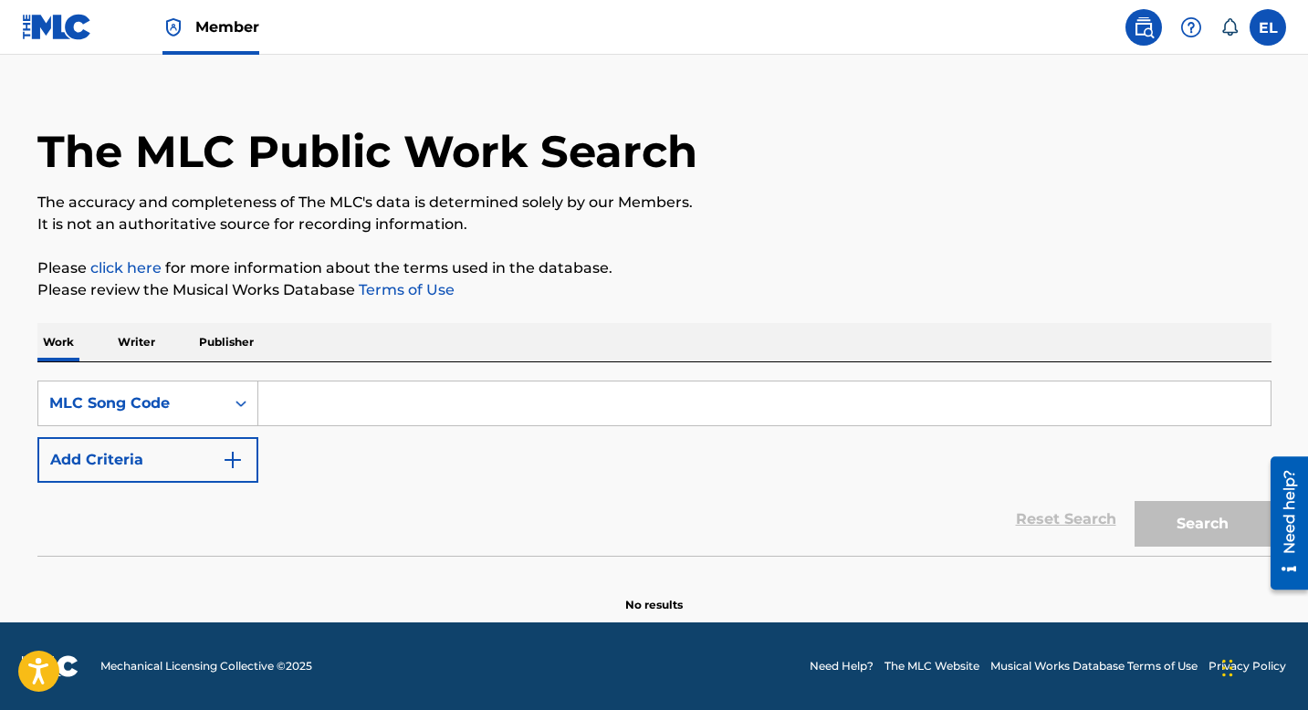
click at [803, 414] on input "Search Form" at bounding box center [764, 404] width 1013 height 44
paste input "DR0LOV"
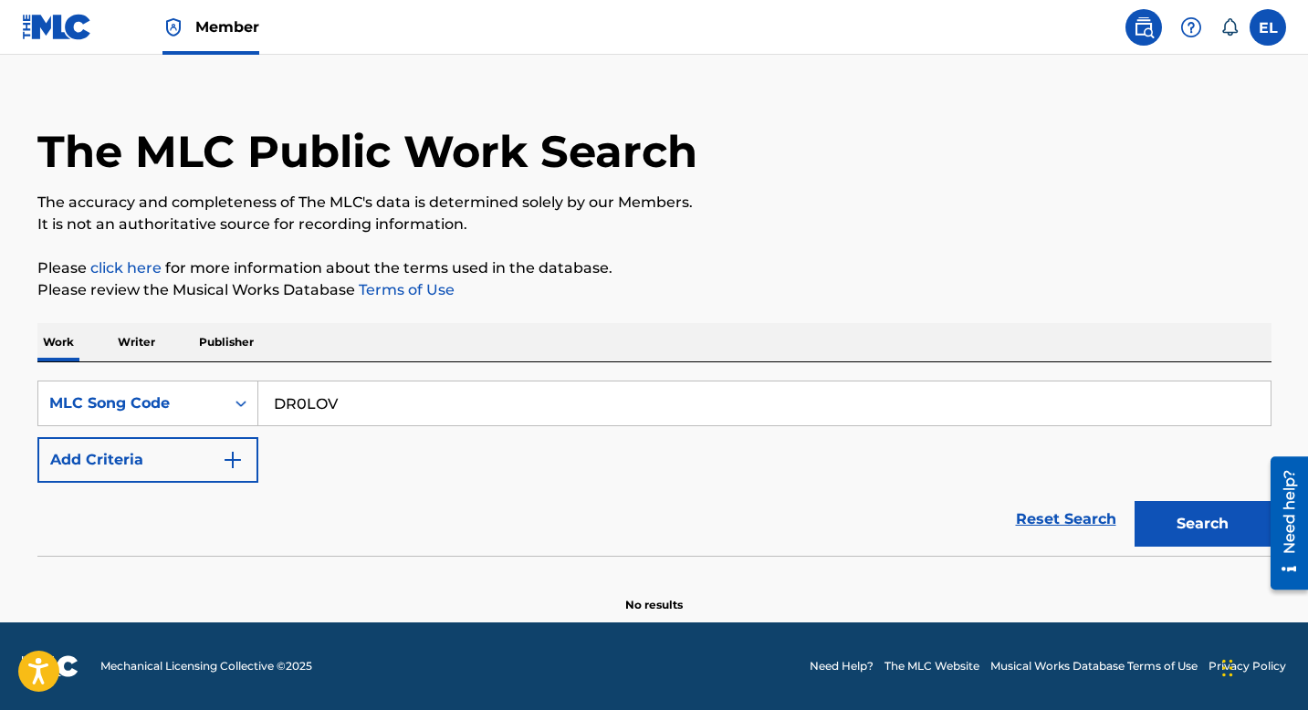
type input "DR0LOV"
click at [1194, 511] on button "Search" at bounding box center [1203, 524] width 137 height 46
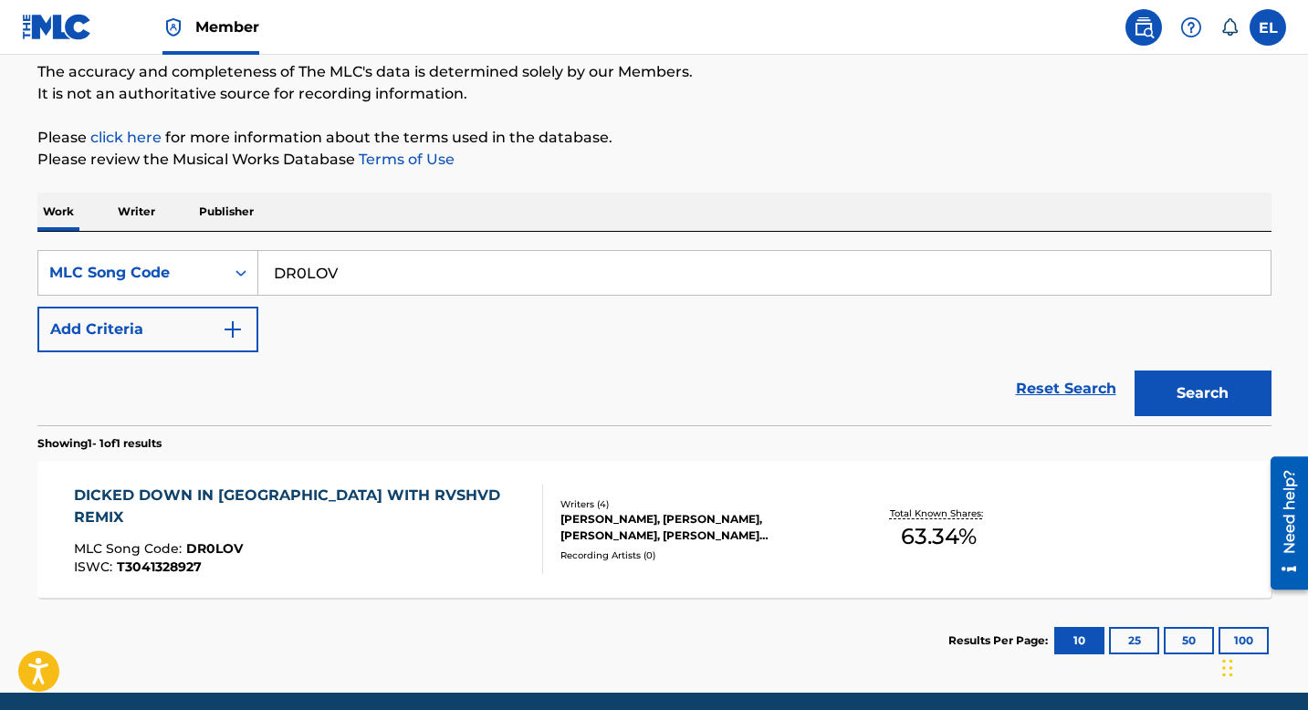
scroll to position [226, 0]
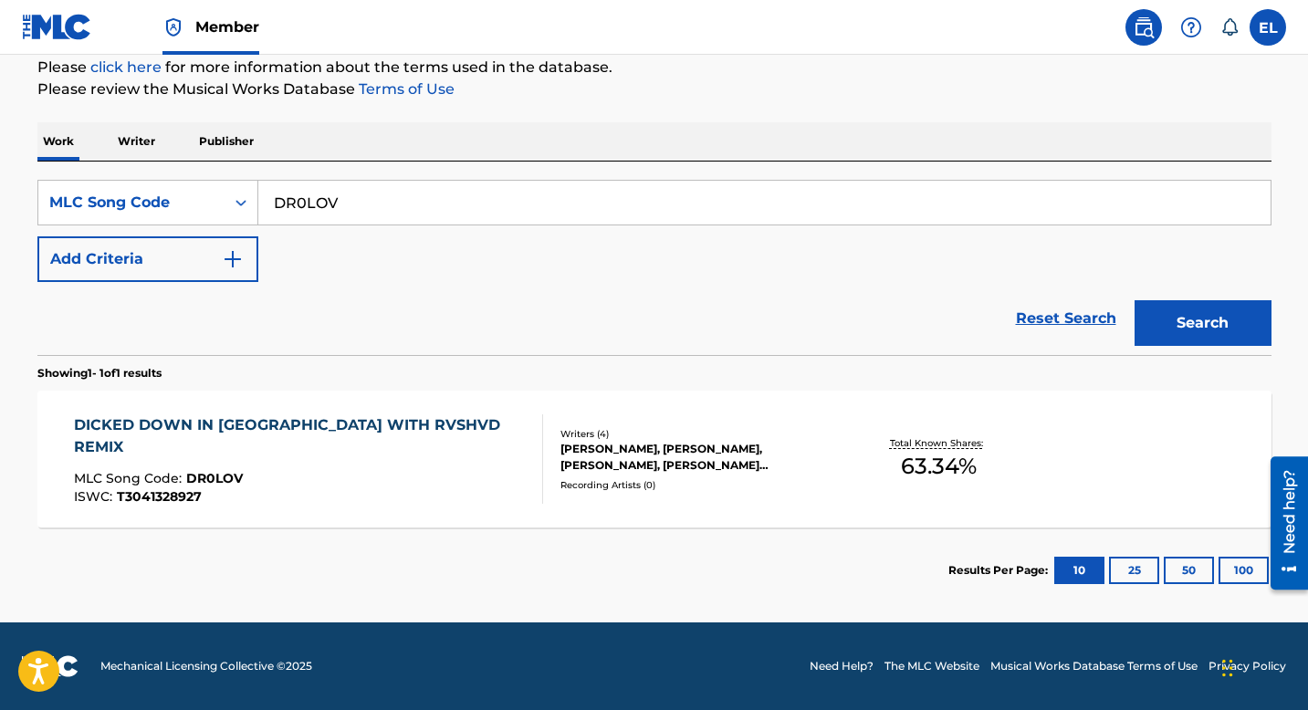
click at [475, 502] on div "DICKED DOWN IN DALLAS WITH RVSHVD REMIX MLC Song Code : DR0LOV ISWC : T30413289…" at bounding box center [654, 459] width 1235 height 137
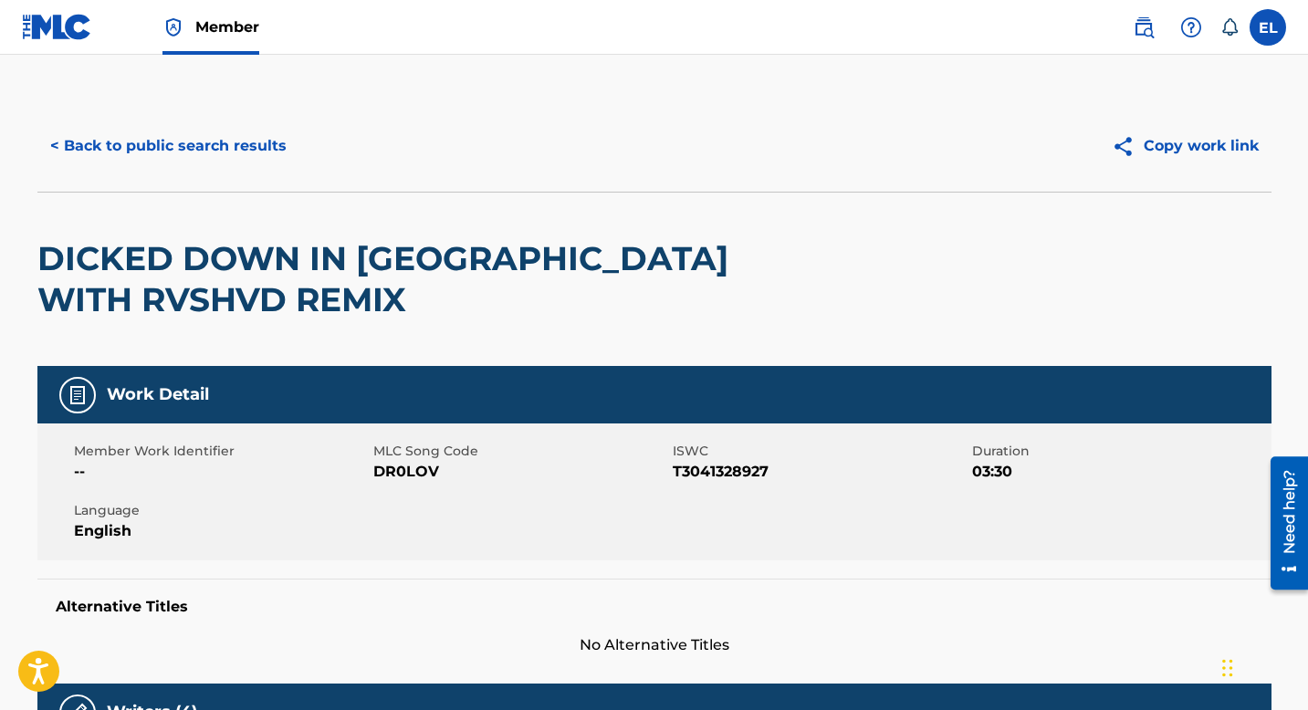
click at [284, 251] on h2 "DICKED DOWN IN DALLAS WITH RVSHVD REMIX" at bounding box center [407, 279] width 741 height 82
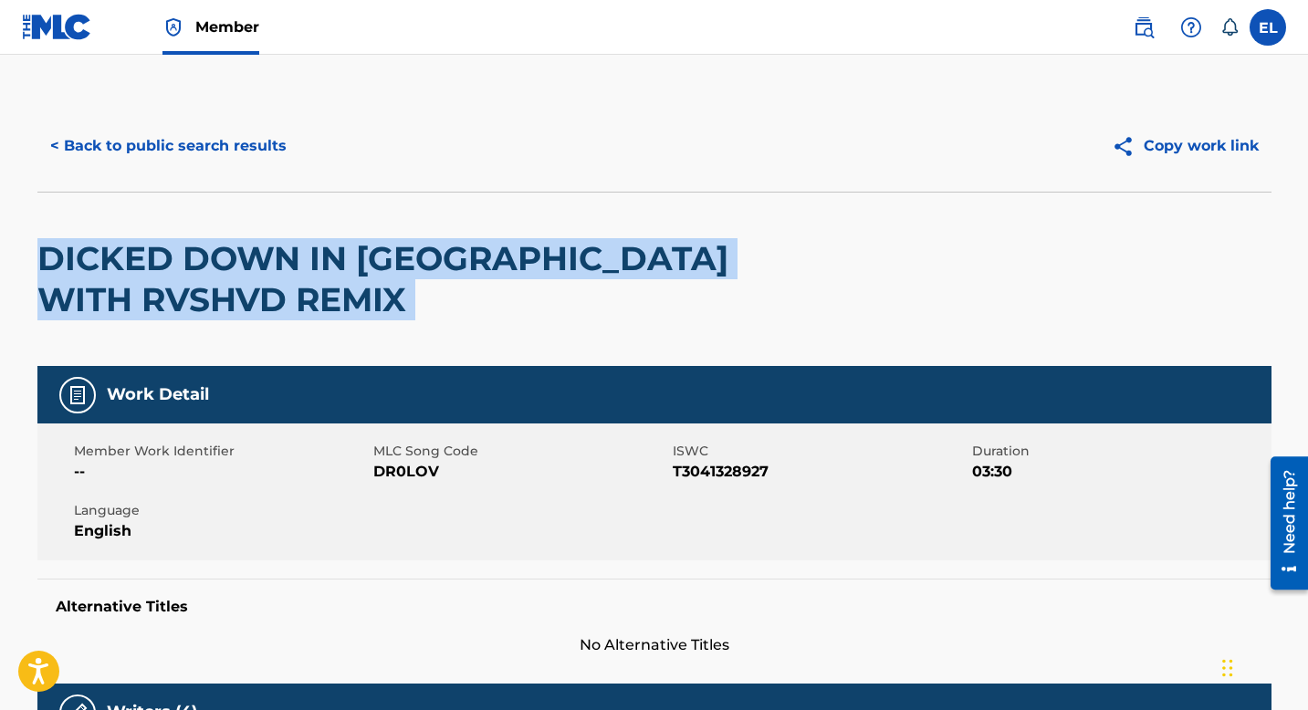
click at [285, 251] on h2 "DICKED DOWN IN DALLAS WITH RVSHVD REMIX" at bounding box center [407, 279] width 741 height 82
click at [239, 142] on button "< Back to public search results" at bounding box center [168, 146] width 262 height 46
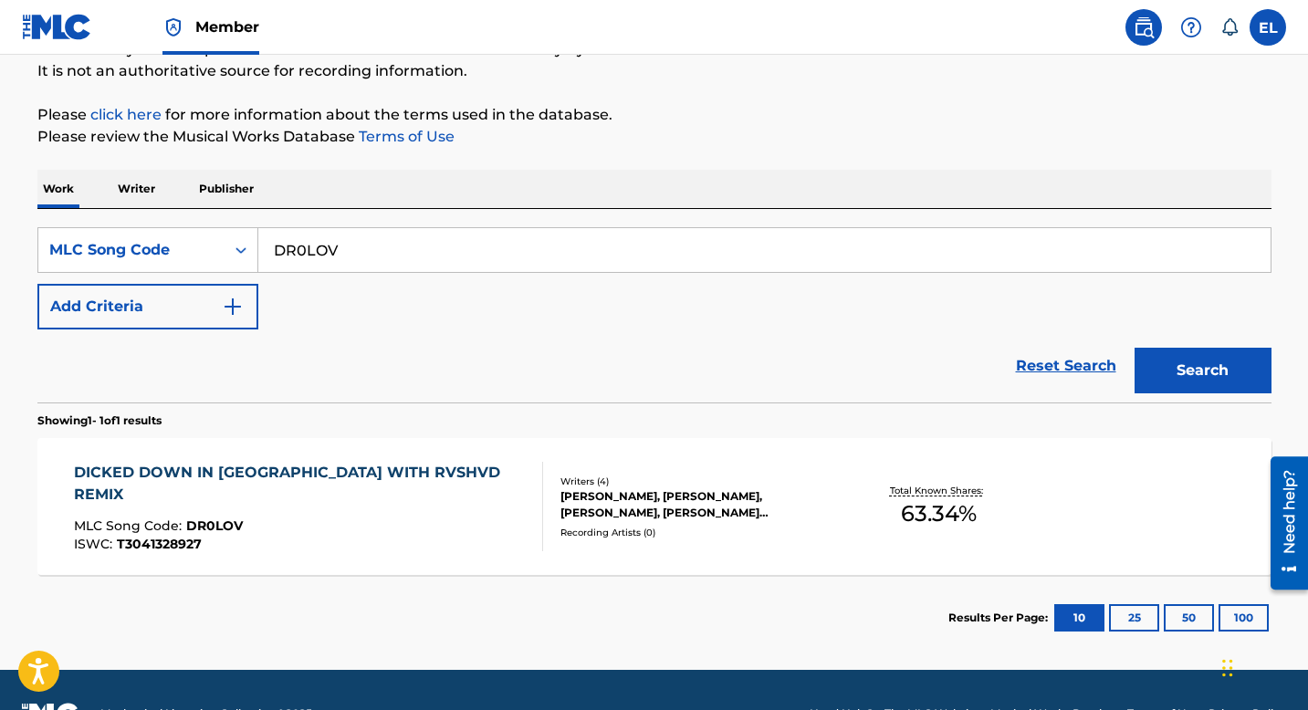
click at [372, 260] on input "DR0LOV" at bounding box center [764, 250] width 1013 height 44
click at [372, 257] on input "DR0LOV" at bounding box center [764, 250] width 1013 height 44
paste input "QB1AHJ"
type input "QB1AHJ"
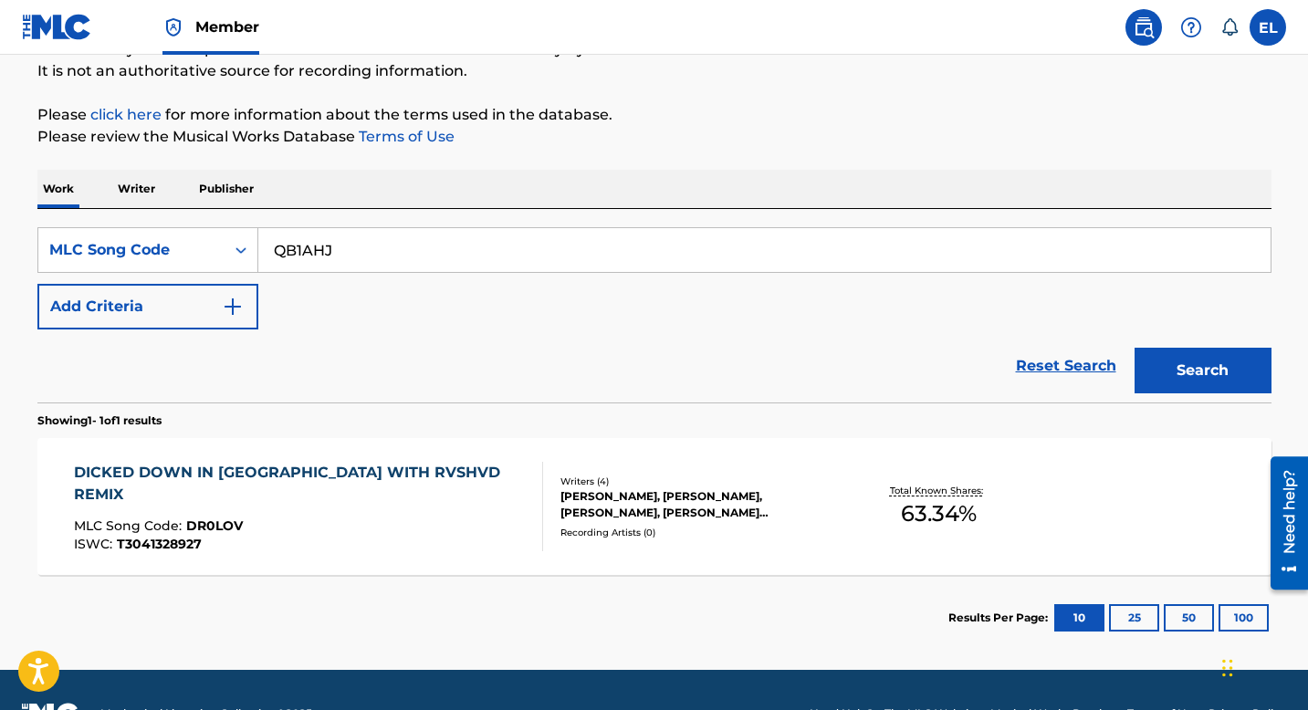
click at [1229, 373] on button "Search" at bounding box center [1203, 371] width 137 height 46
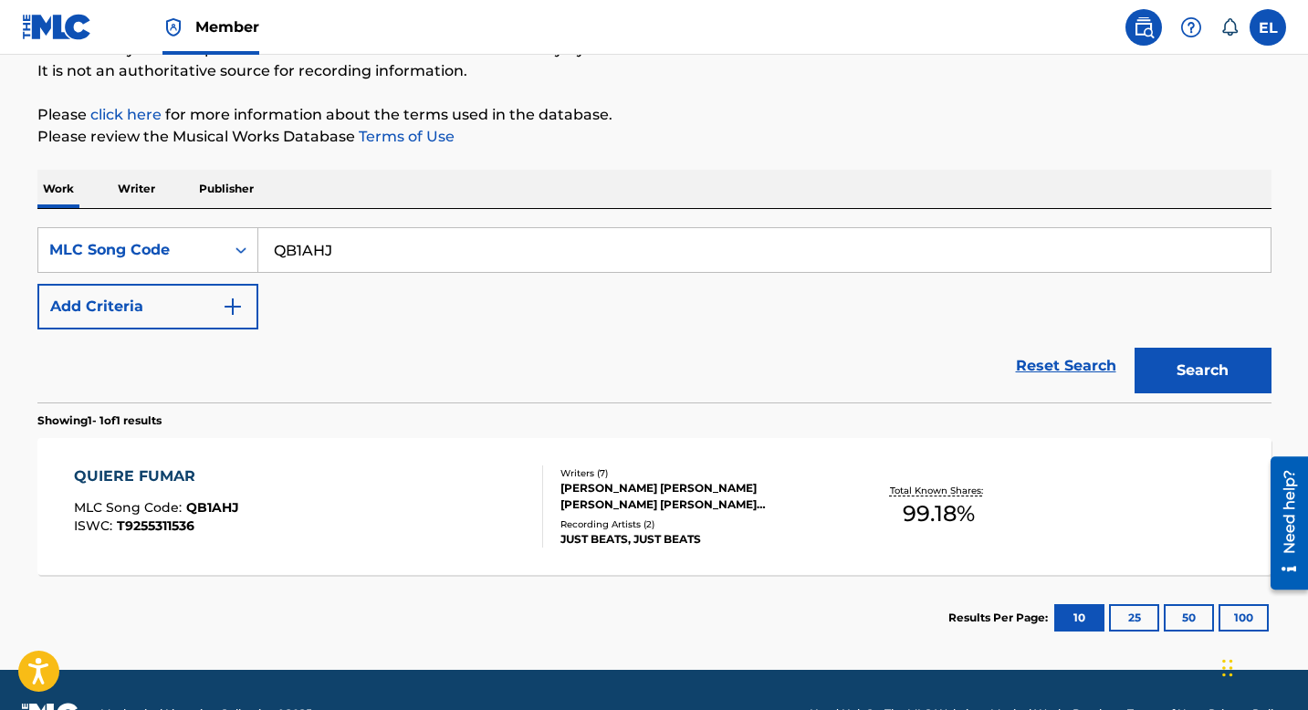
click at [420, 526] on div "QUIERE FUMAR MLC Song Code : QB1AHJ ISWC : T9255311536" at bounding box center [308, 507] width 469 height 82
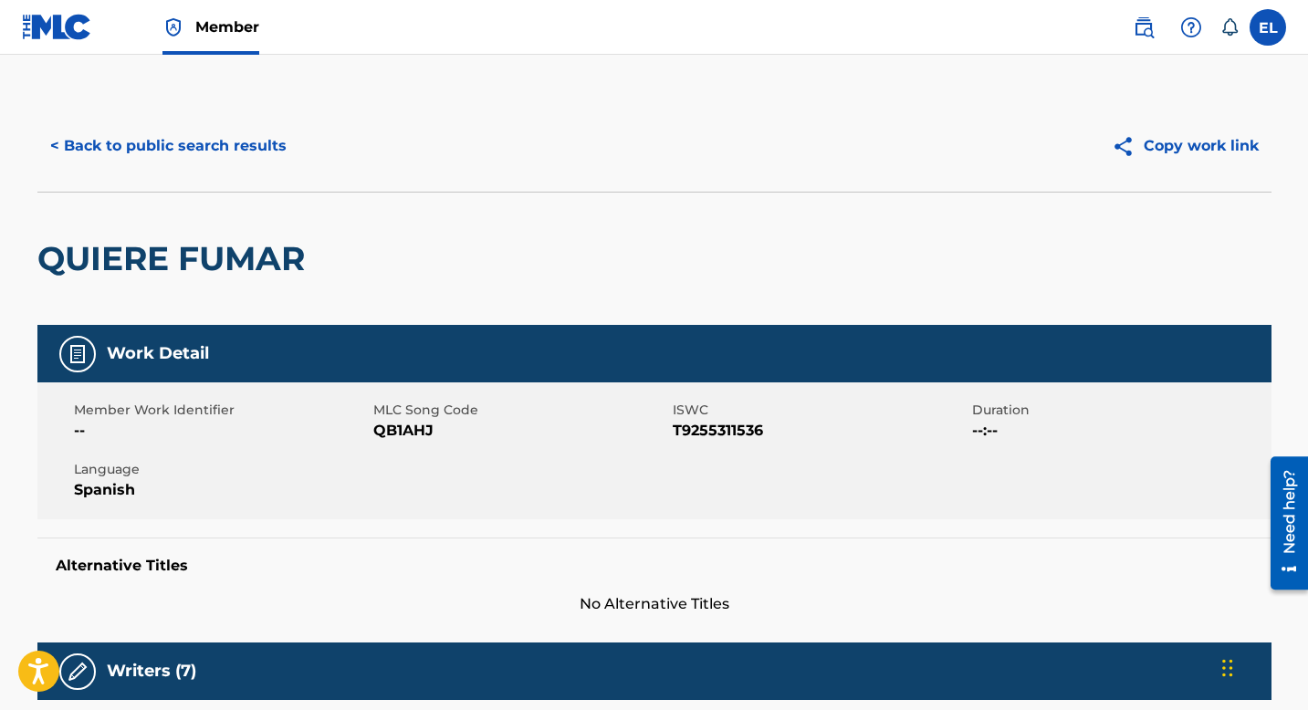
click at [203, 148] on button "< Back to public search results" at bounding box center [168, 146] width 262 height 46
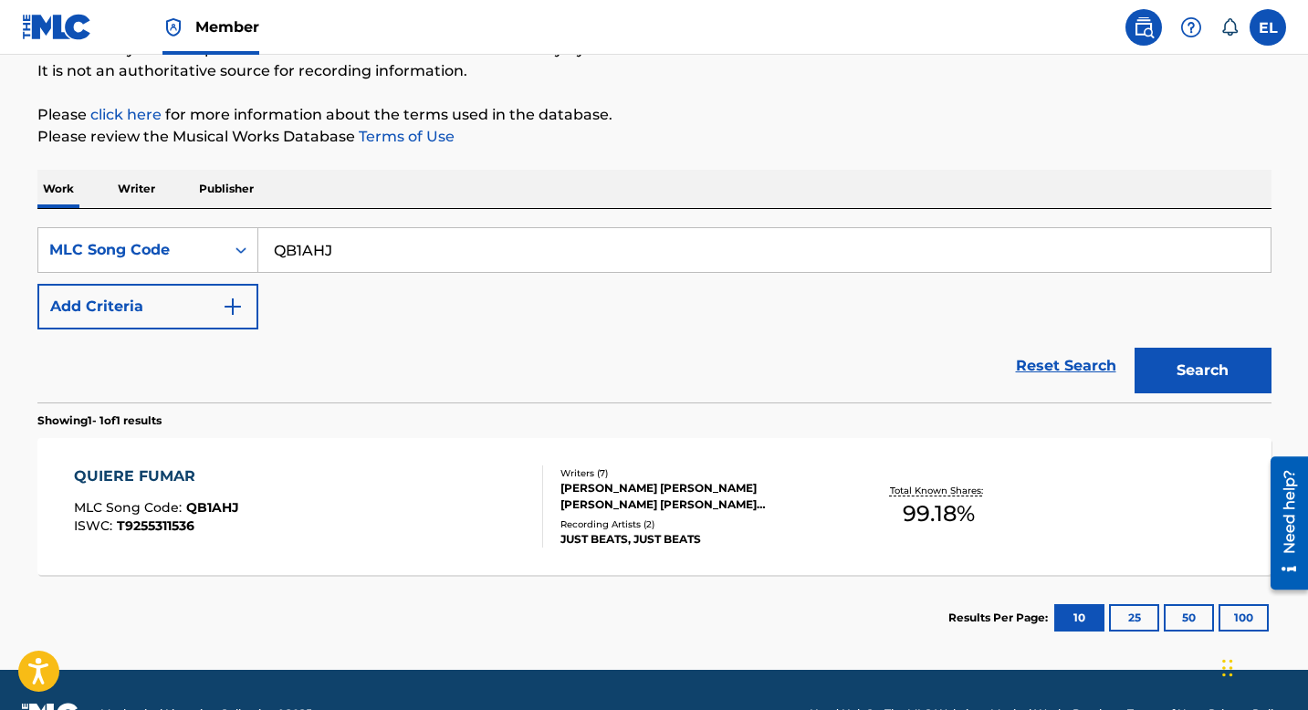
click at [362, 255] on input "QB1AHJ" at bounding box center [764, 250] width 1013 height 44
paste input "MG6FQS"
click at [1210, 368] on button "Search" at bounding box center [1203, 371] width 137 height 46
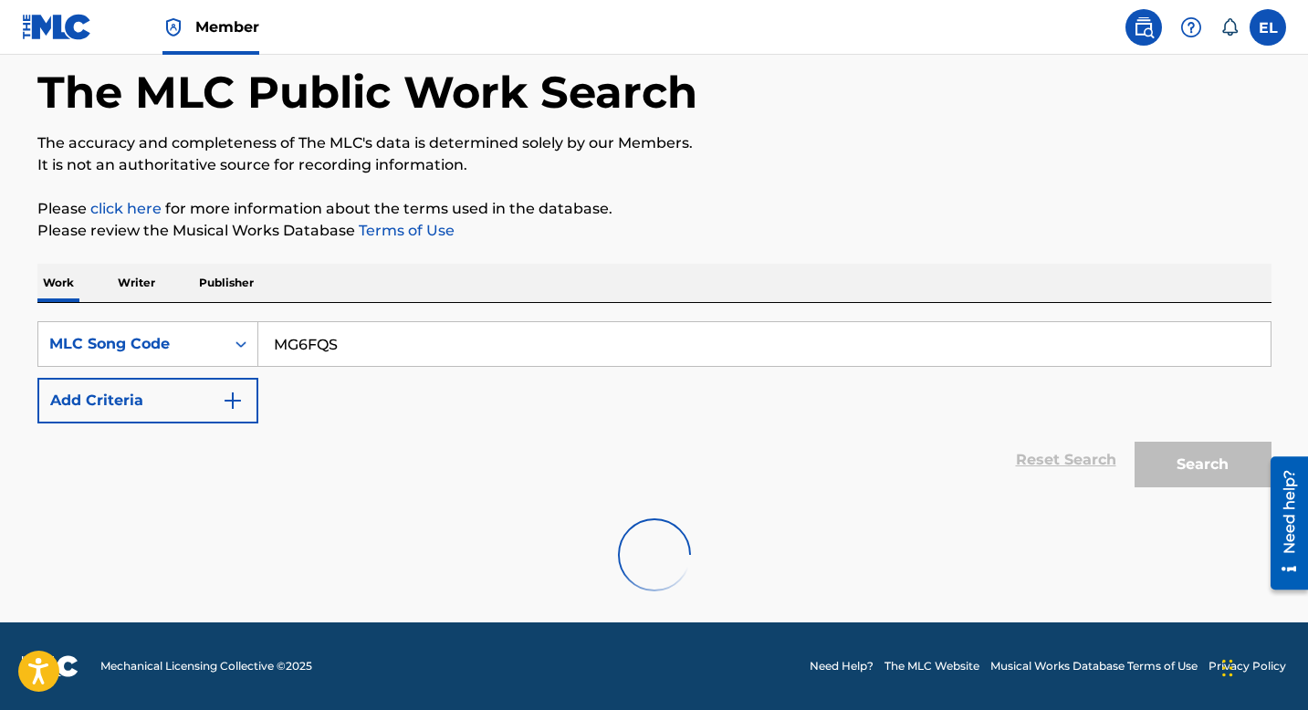
scroll to position [26, 0]
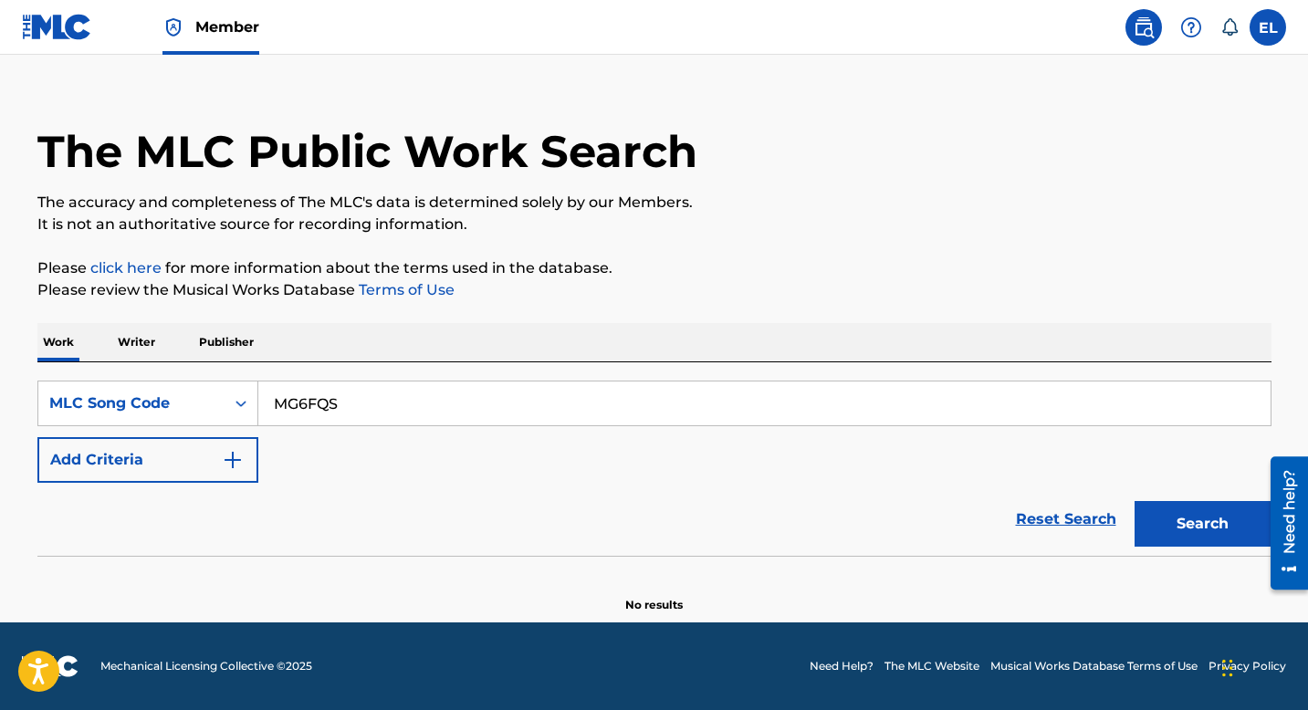
click at [329, 405] on input "MG6FQS" at bounding box center [764, 404] width 1013 height 44
paste input "IF917C"
click at [1214, 504] on button "Search" at bounding box center [1203, 524] width 137 height 46
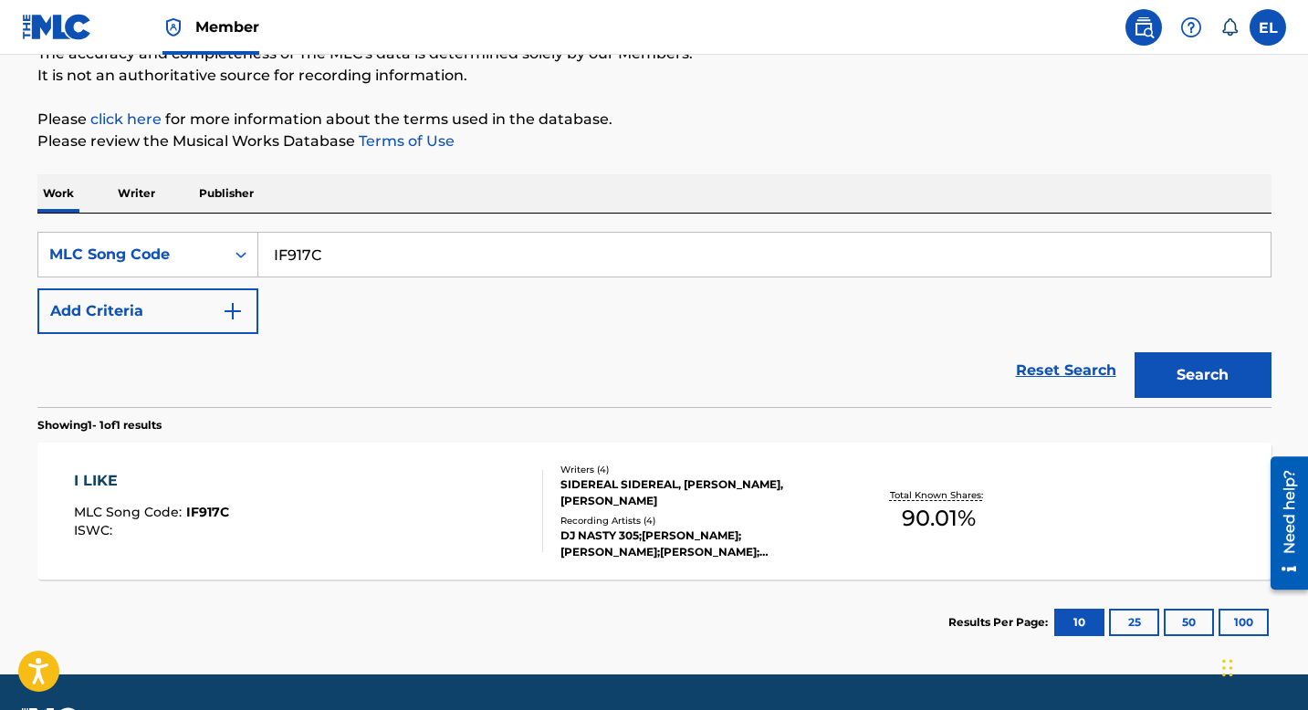
scroll to position [226, 0]
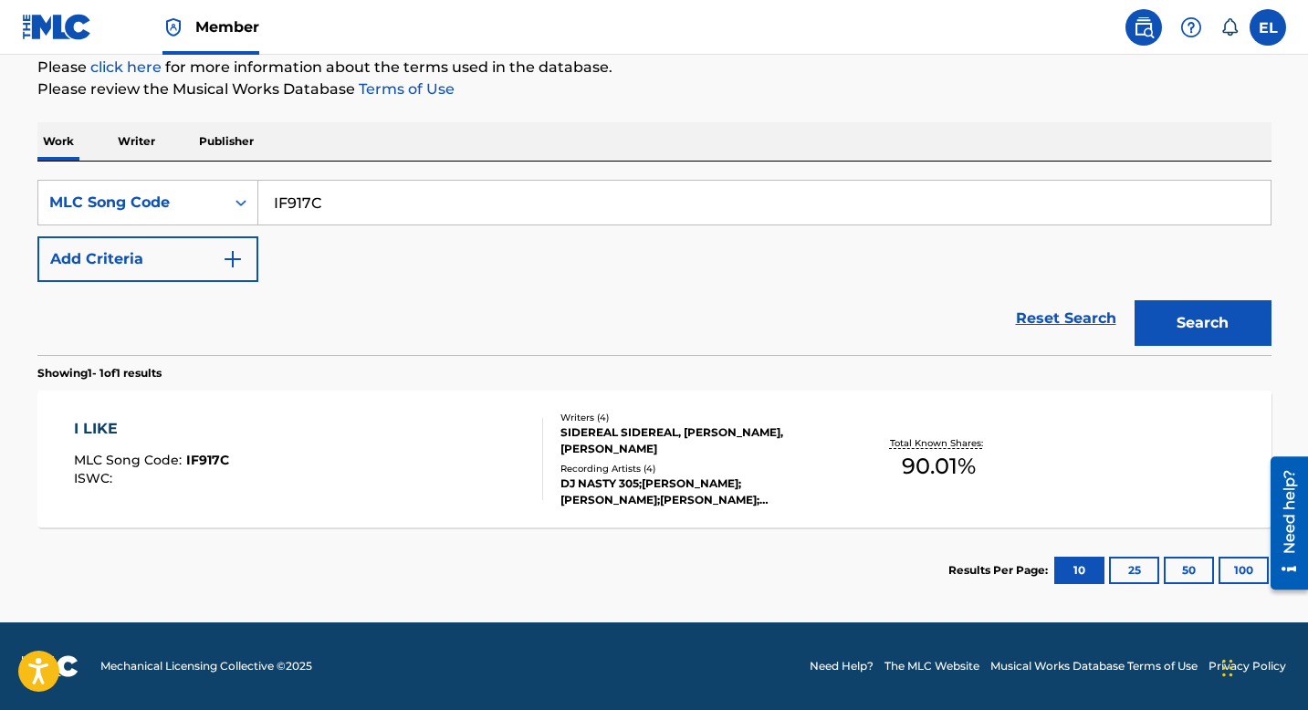
click at [408, 209] on input "IF917C" at bounding box center [764, 203] width 1013 height 44
drag, startPoint x: 408, startPoint y: 209, endPoint x: 508, endPoint y: 233, distance: 102.3
click at [409, 209] on input "IF917C" at bounding box center [764, 203] width 1013 height 44
paste input "BUQ"
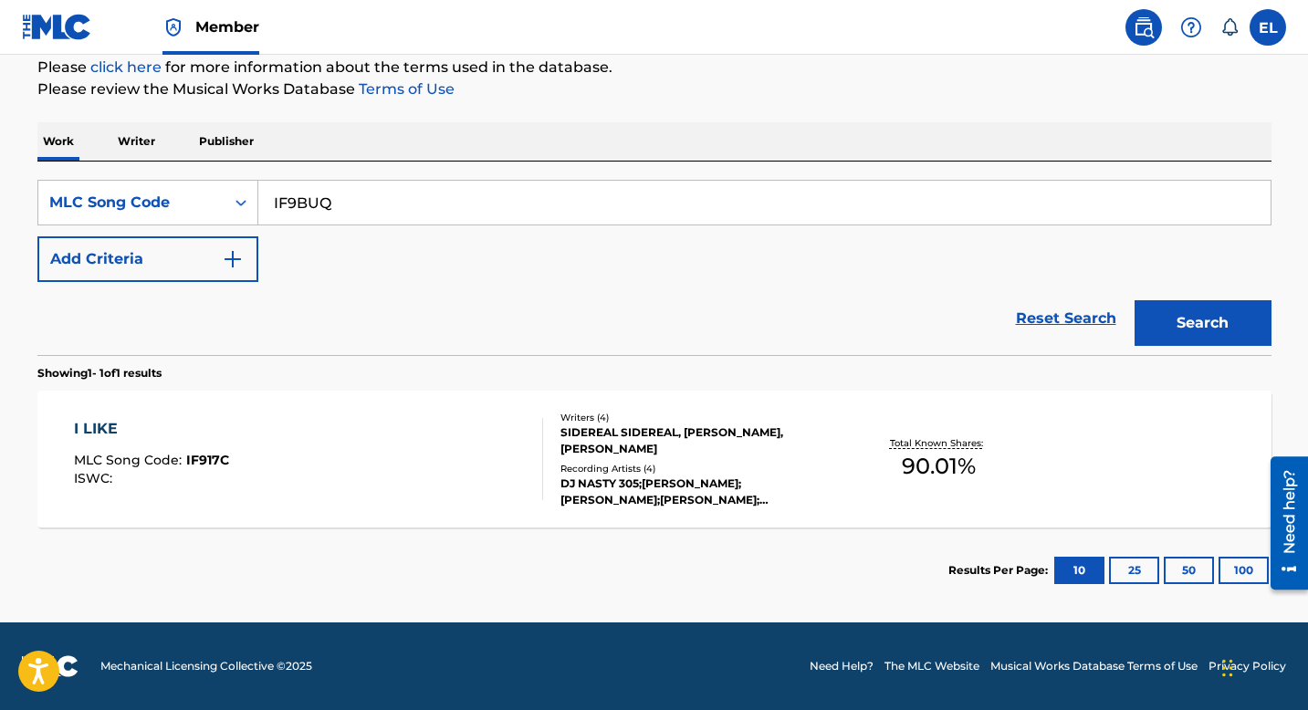
click at [1244, 306] on button "Search" at bounding box center [1203, 323] width 137 height 46
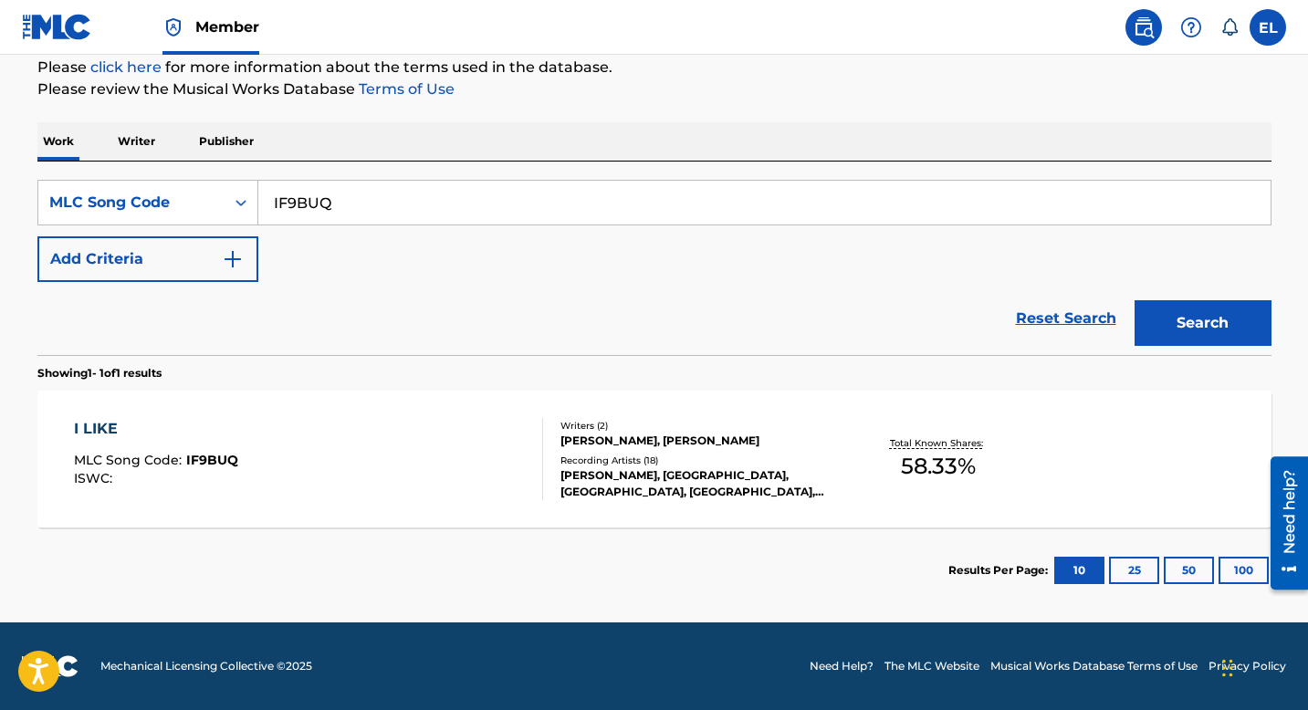
click at [442, 212] on input "IF9BUQ" at bounding box center [764, 203] width 1013 height 44
drag, startPoint x: 442, startPoint y: 212, endPoint x: 468, endPoint y: 213, distance: 26.5
click at [442, 212] on input "IF9BUQ" at bounding box center [764, 203] width 1013 height 44
paste input "DC9N6C"
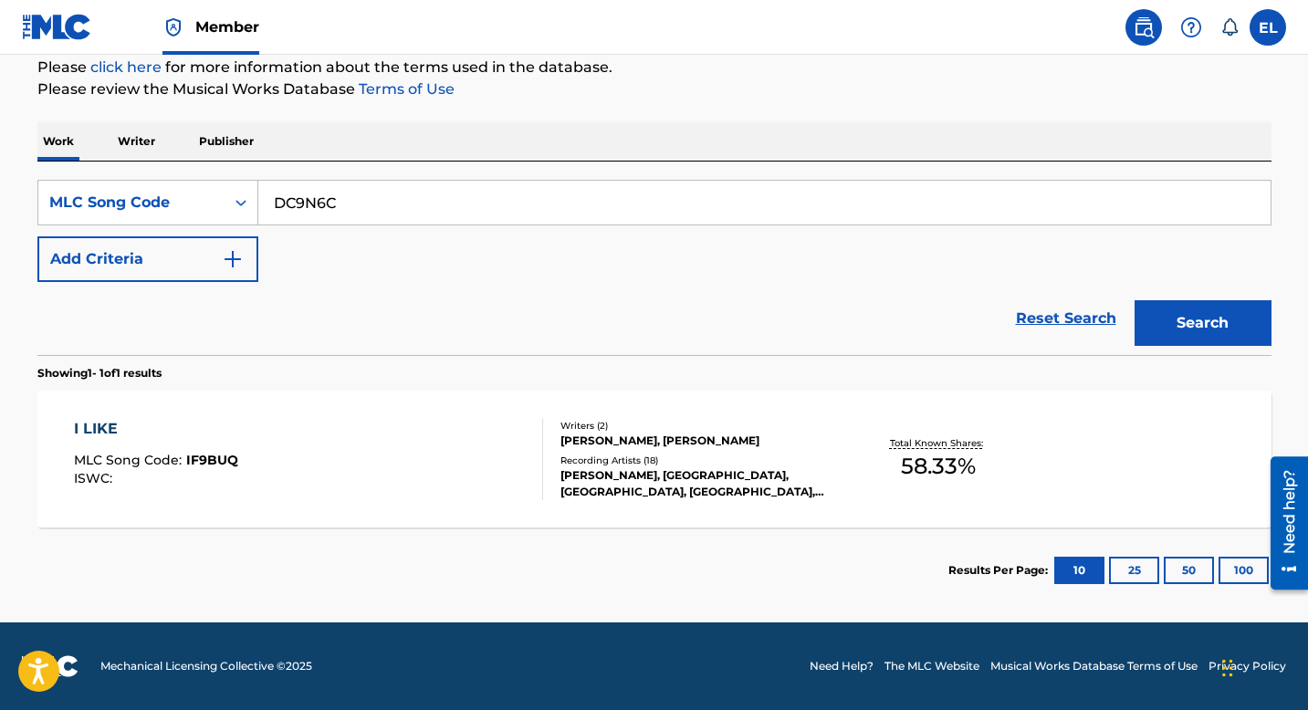
type input "DC9N6C"
click at [1207, 319] on button "Search" at bounding box center [1203, 323] width 137 height 46
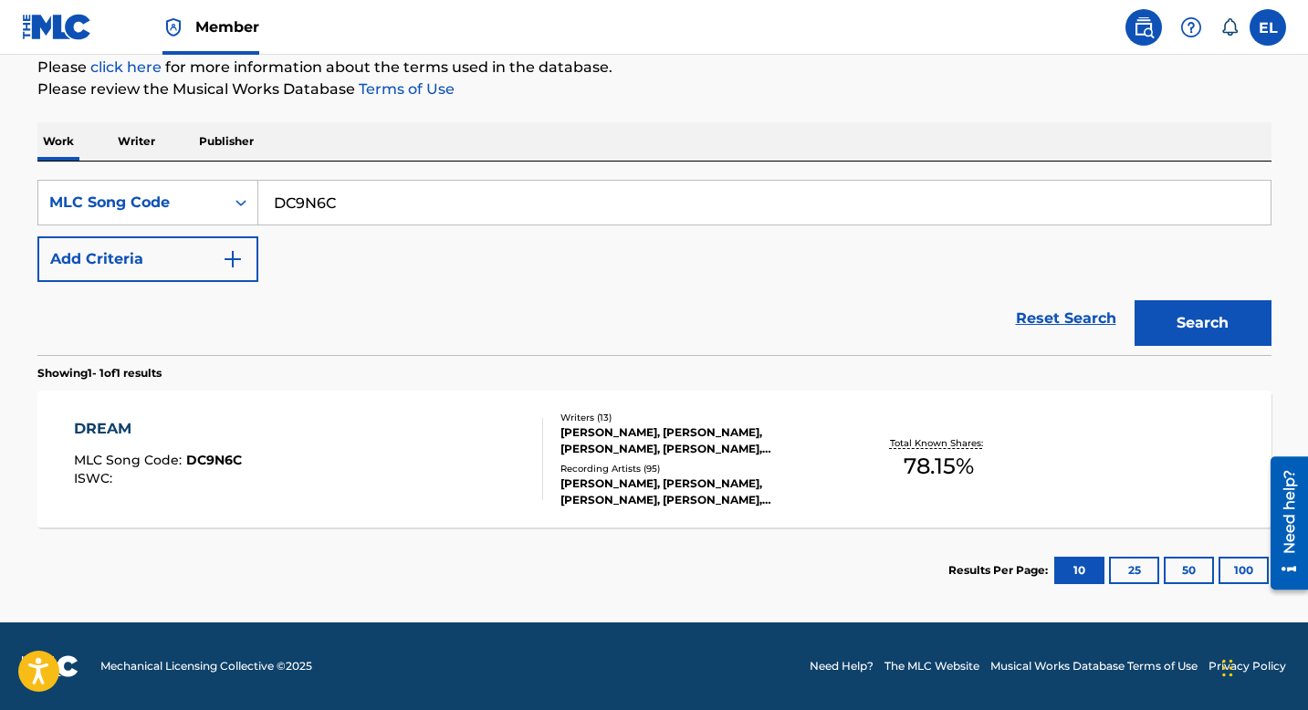
click at [410, 461] on div "DREAM MLC Song Code : DC9N6C ISWC :" at bounding box center [308, 459] width 469 height 82
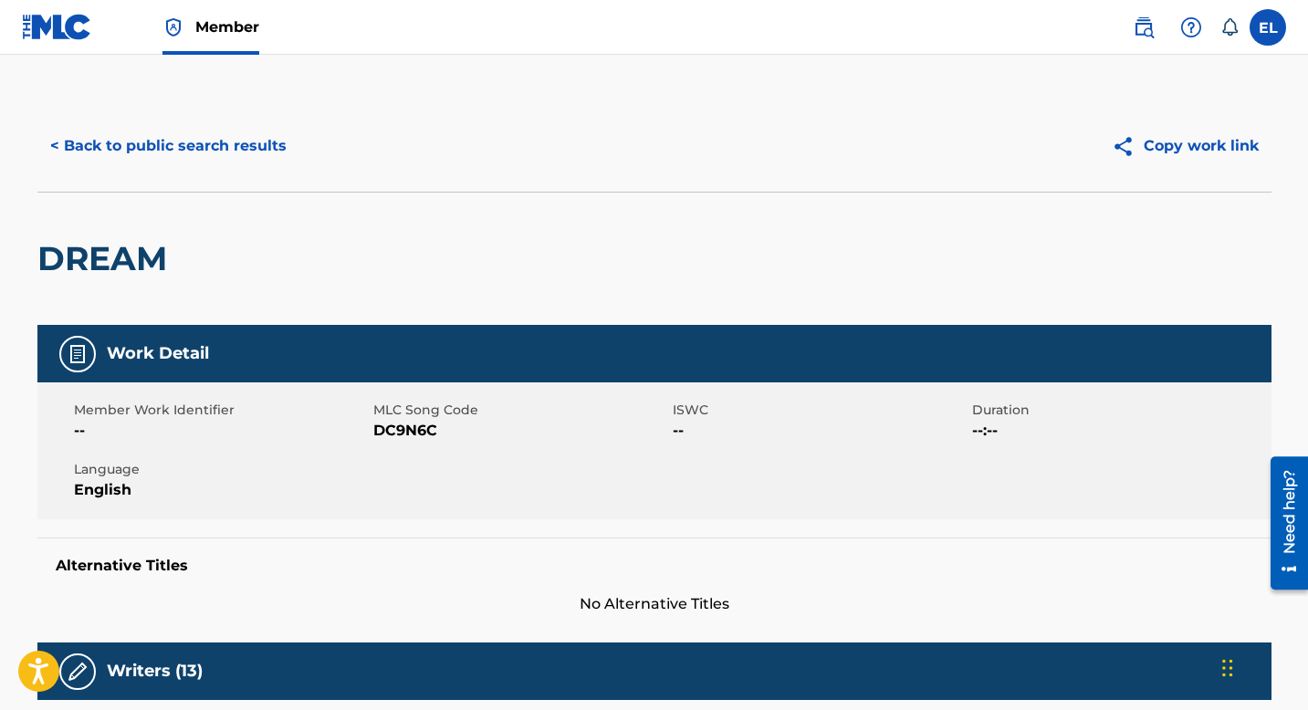
click at [204, 153] on button "< Back to public search results" at bounding box center [168, 146] width 262 height 46
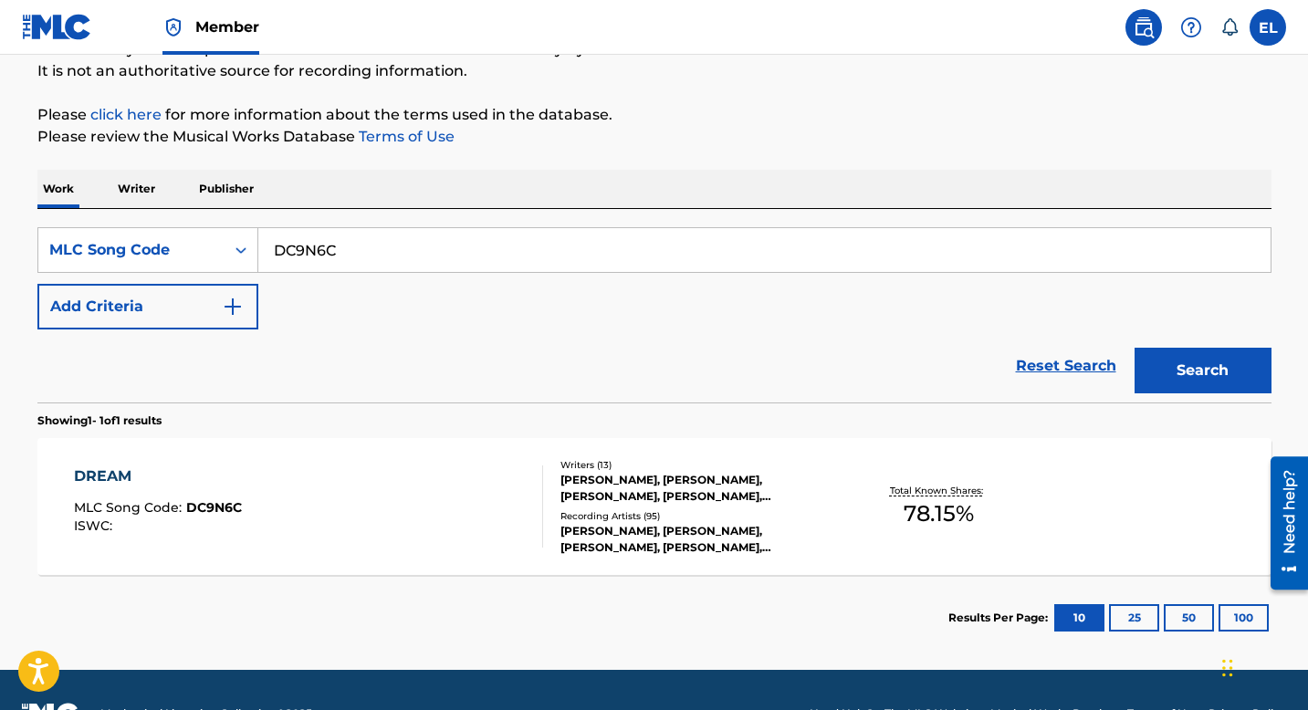
click at [510, 259] on input "DC9N6C" at bounding box center [764, 250] width 1013 height 44
drag, startPoint x: 510, startPoint y: 259, endPoint x: 865, endPoint y: 358, distance: 368.6
click at [510, 260] on input "DC9N6C" at bounding box center [764, 250] width 1013 height 44
paste input "CB9OLS"
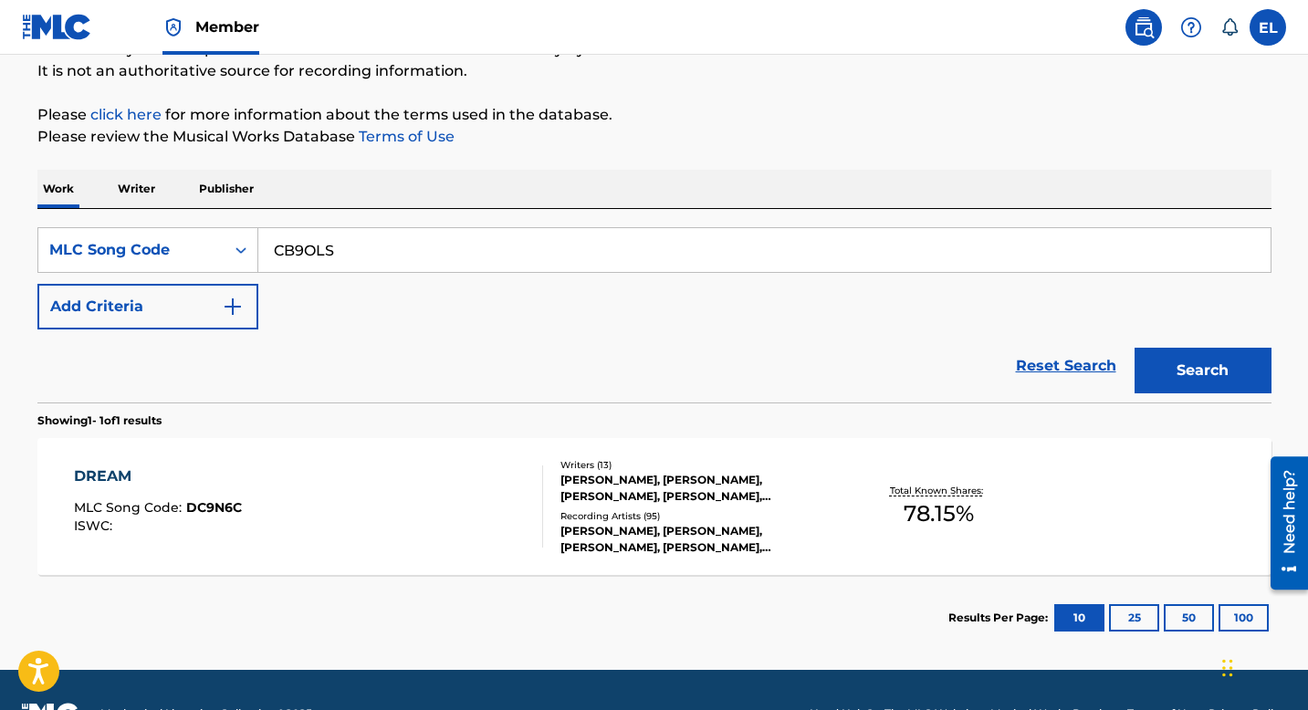
type input "CB9OLS"
drag, startPoint x: 1105, startPoint y: 347, endPoint x: 1121, endPoint y: 352, distance: 17.3
click at [1118, 352] on link "Reset Search" at bounding box center [1066, 366] width 119 height 40
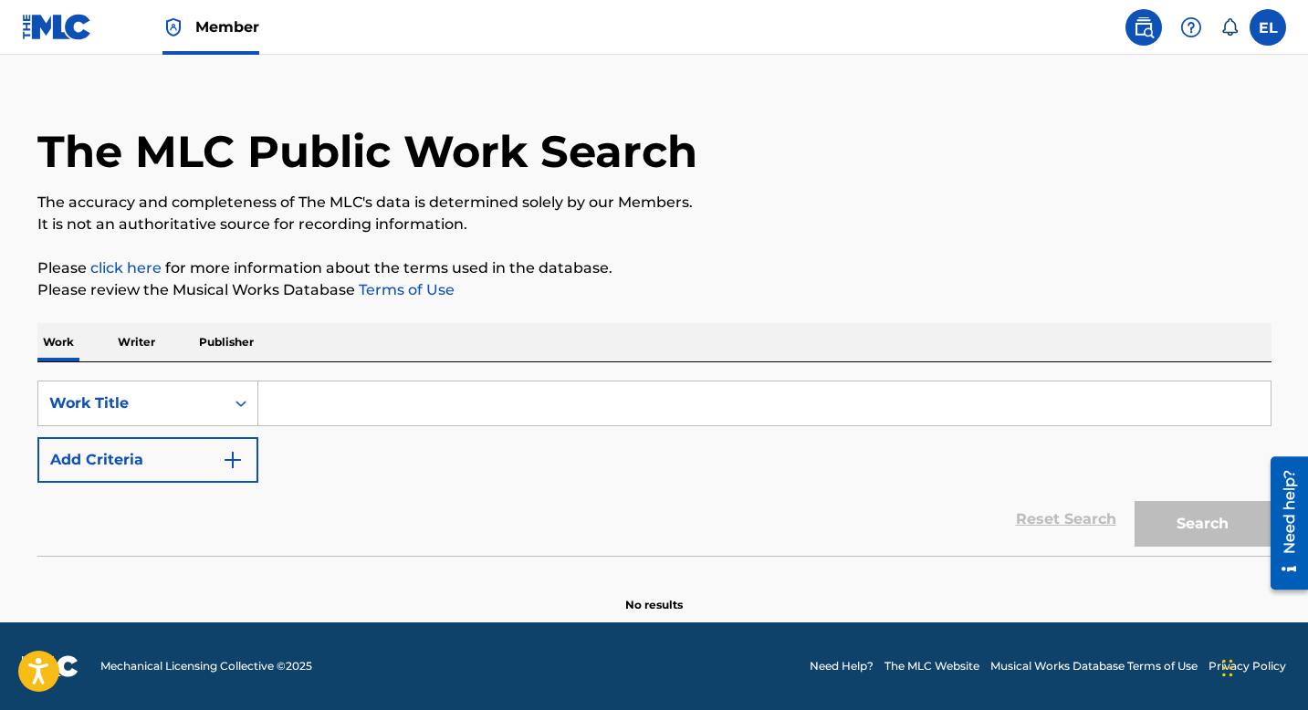
scroll to position [0, 0]
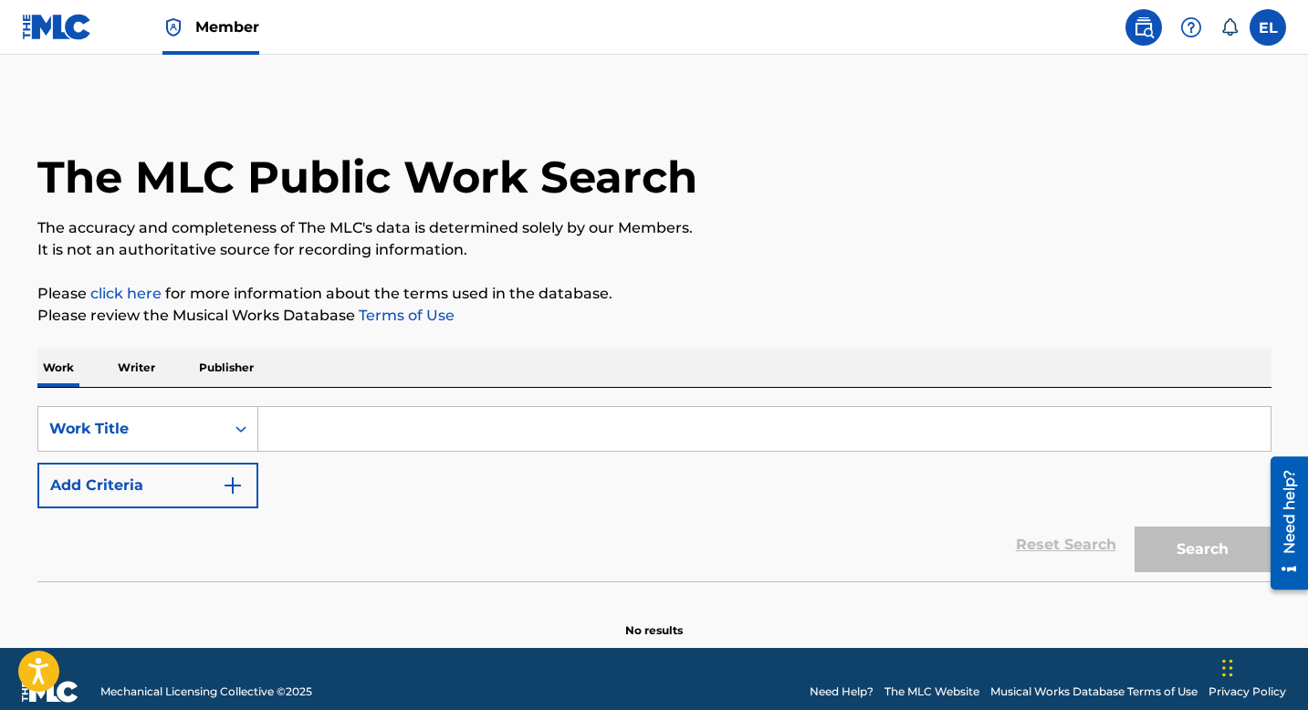
click at [1189, 354] on div "Work Writer Publisher" at bounding box center [654, 368] width 1235 height 38
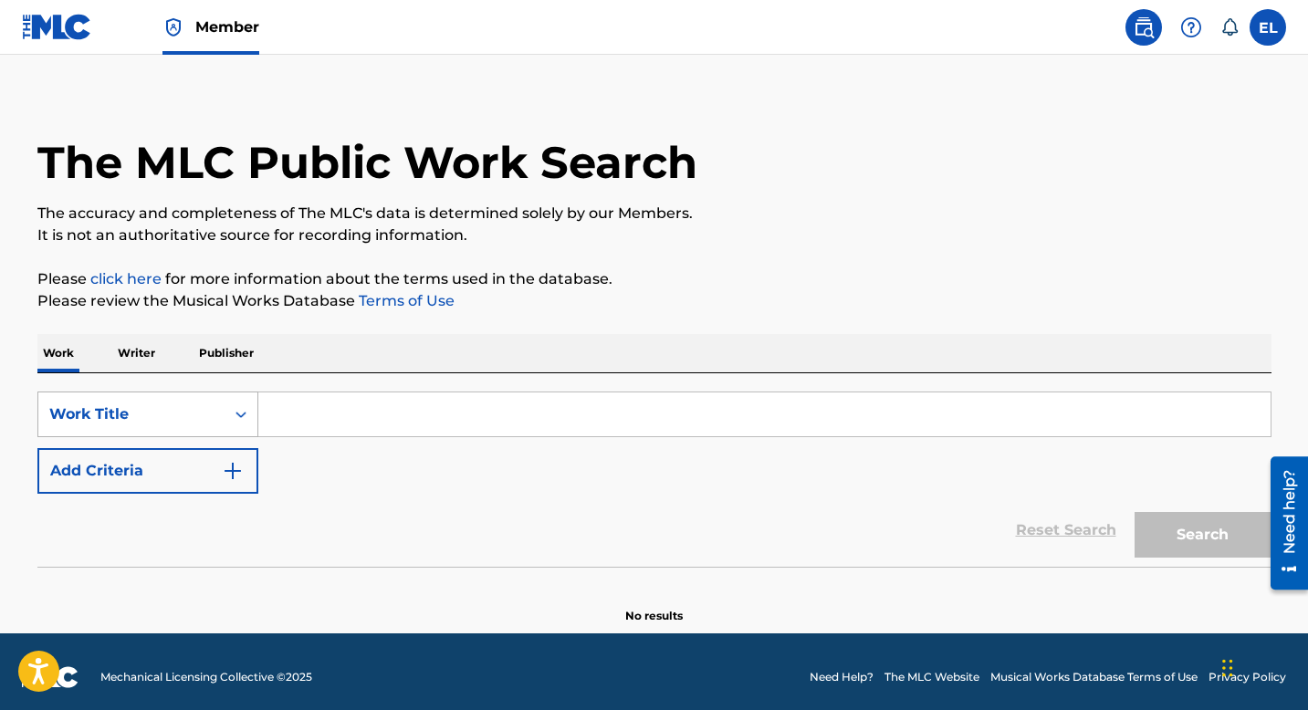
click at [223, 426] on div "Work Title" at bounding box center [147, 415] width 221 height 46
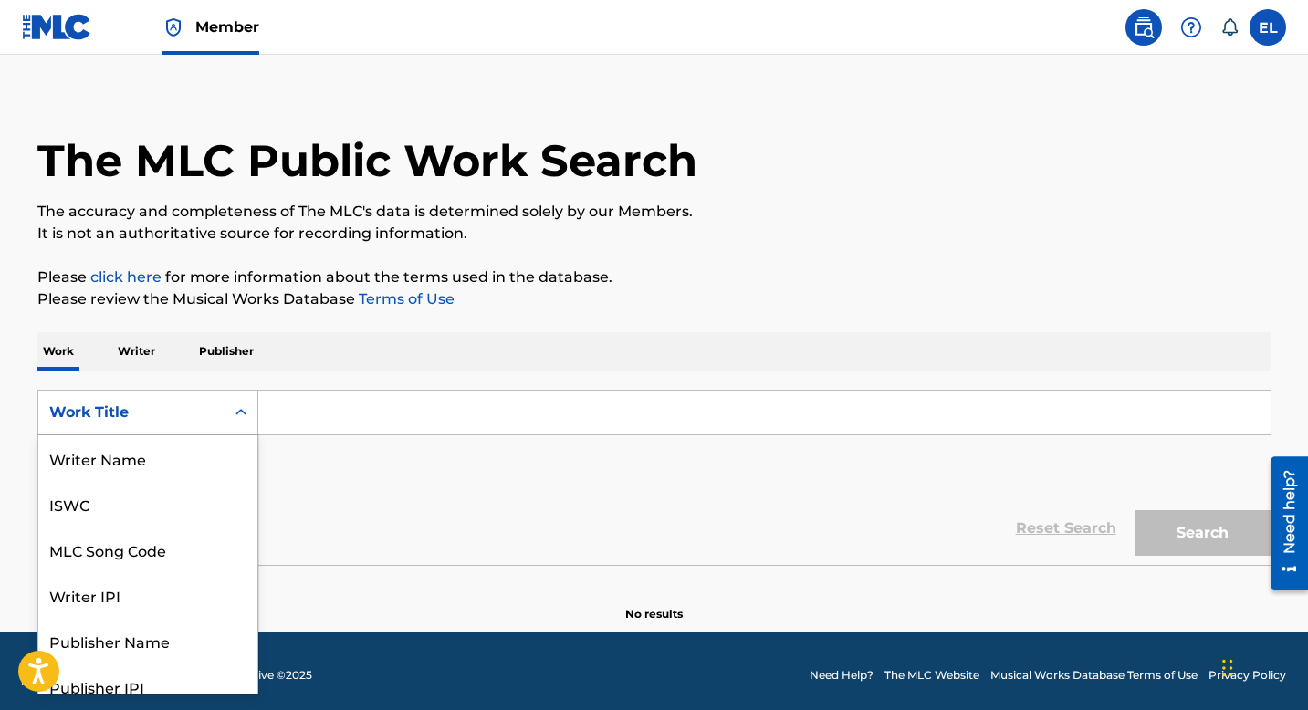
scroll to position [91, 0]
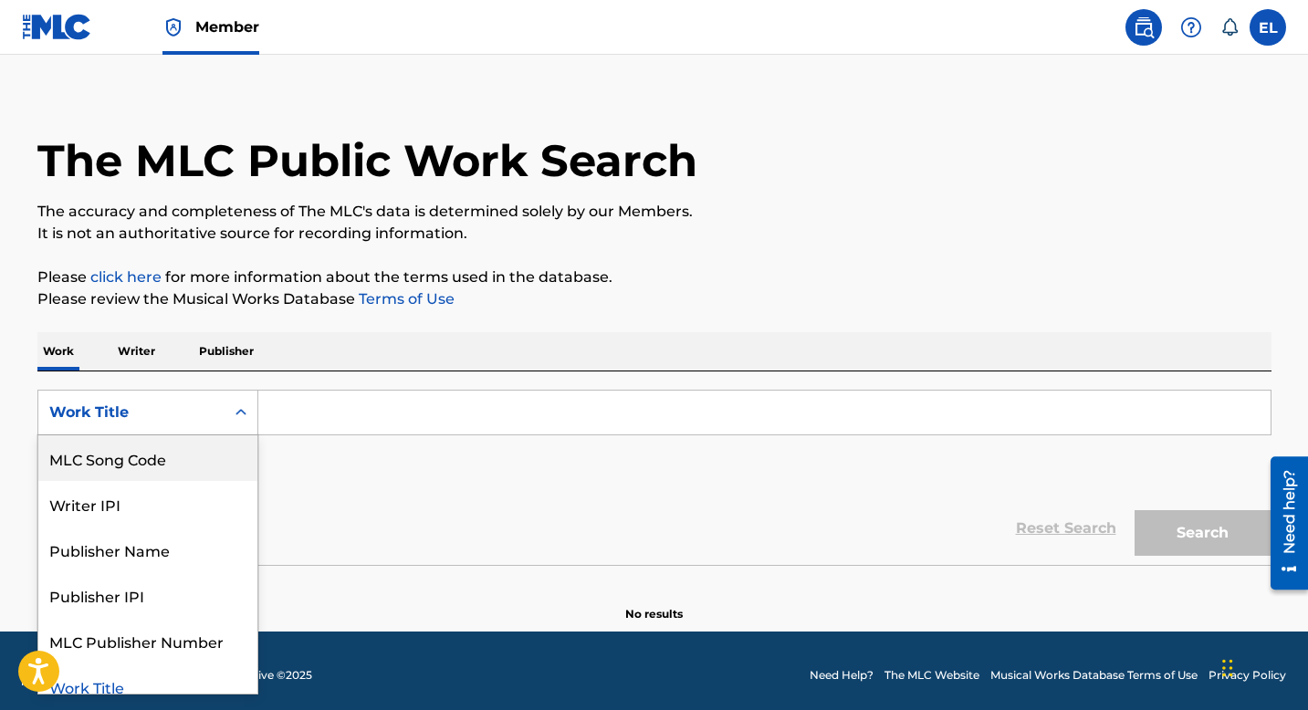
drag, startPoint x: 218, startPoint y: 454, endPoint x: 328, endPoint y: 441, distance: 110.3
click at [223, 454] on div "MLC Song Code" at bounding box center [147, 459] width 219 height 46
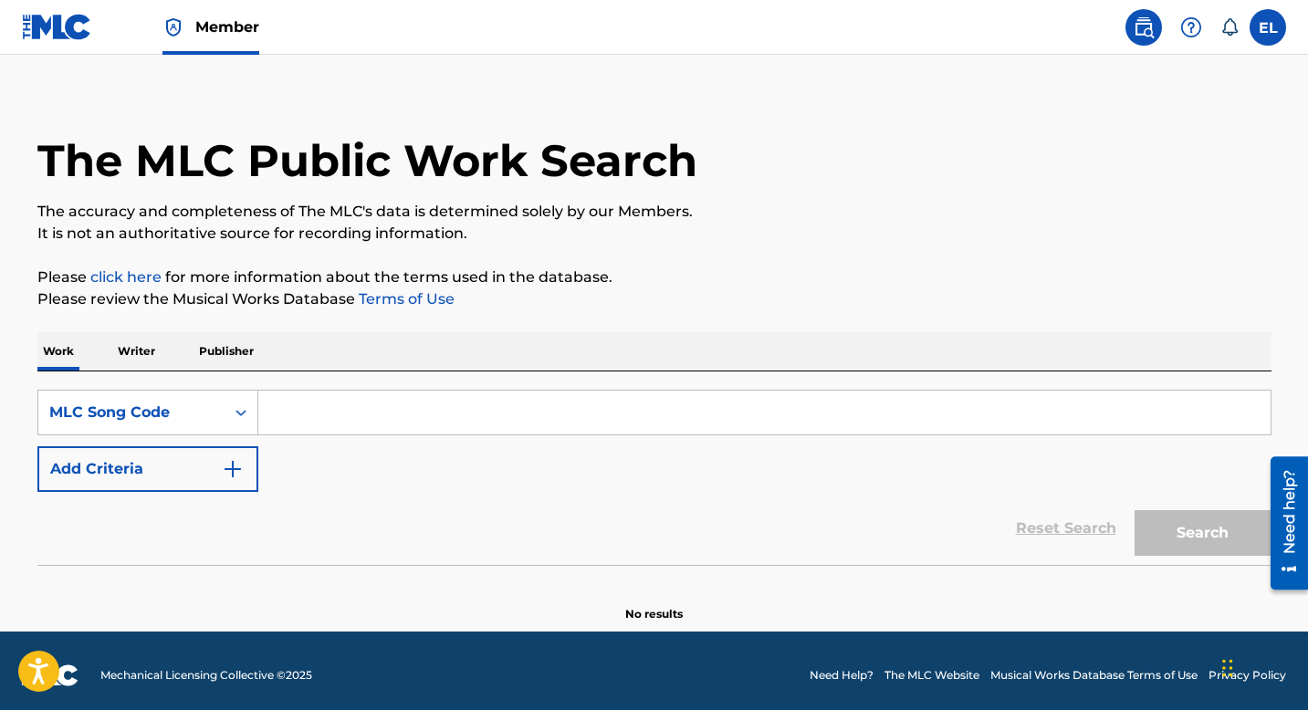
click at [403, 415] on input "Search Form" at bounding box center [764, 413] width 1013 height 44
click at [1205, 535] on button "Search" at bounding box center [1203, 533] width 137 height 46
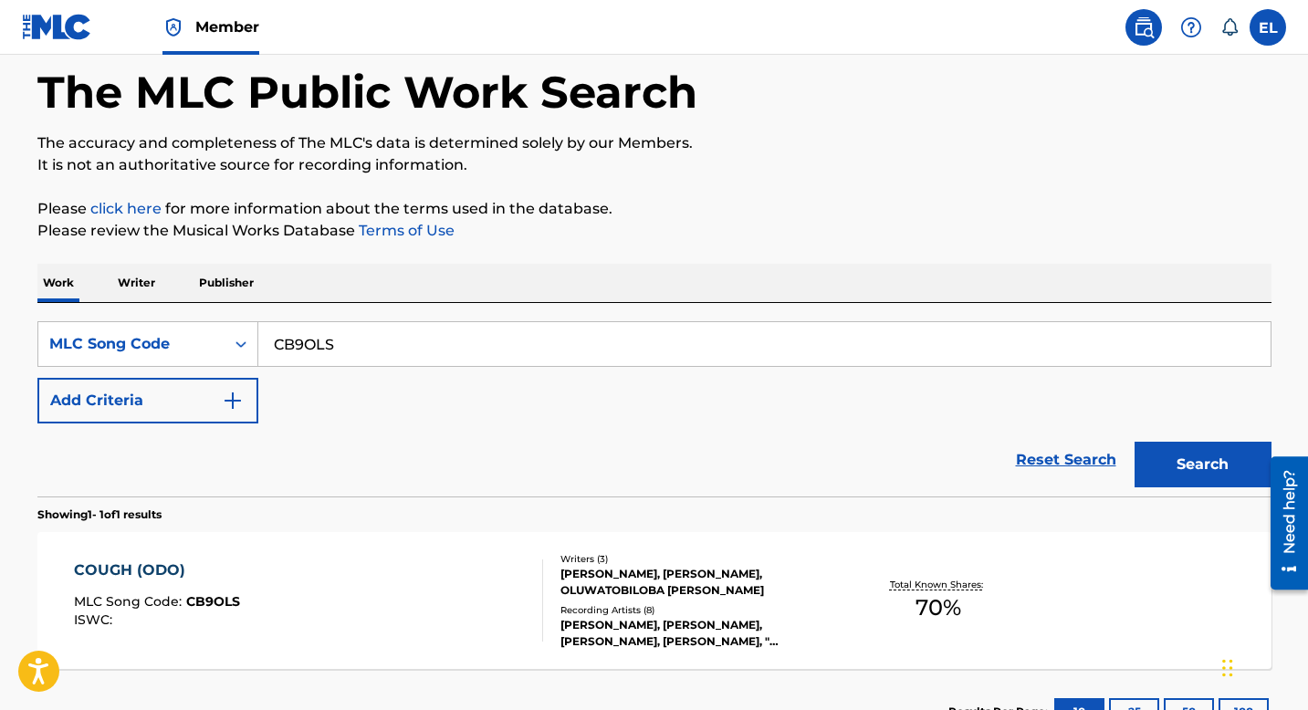
scroll to position [226, 0]
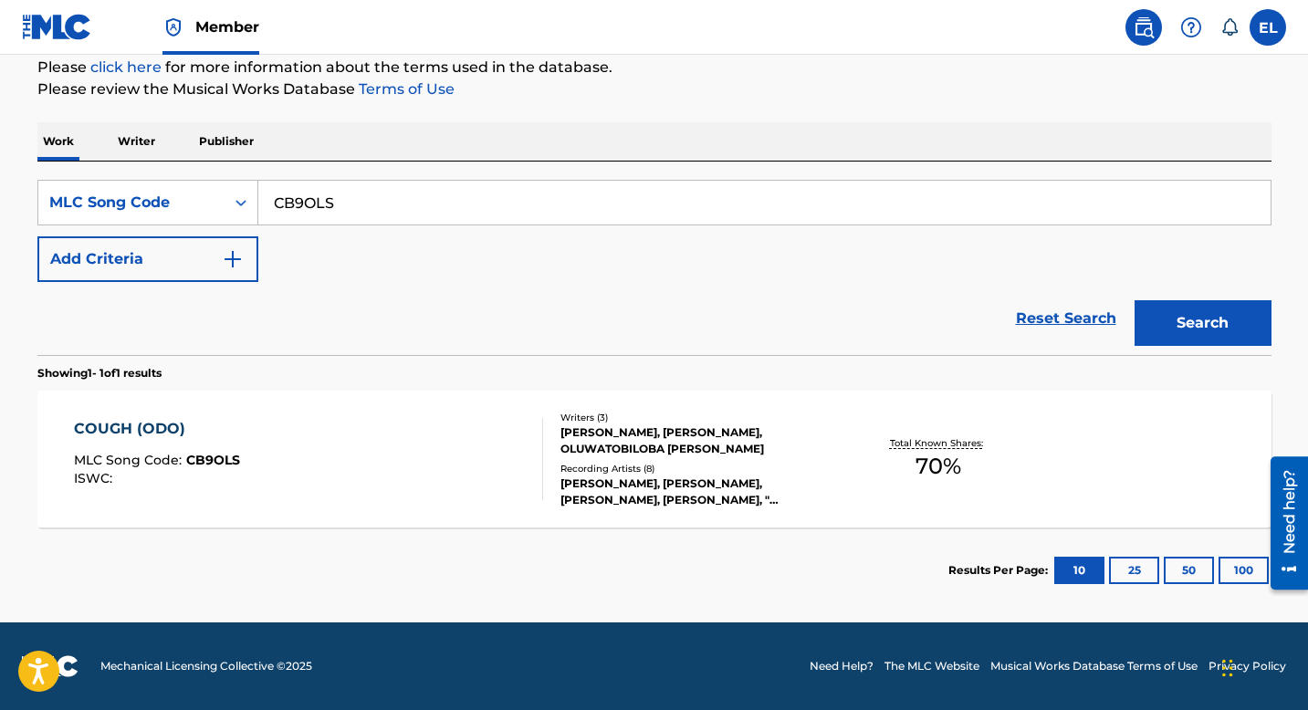
click at [401, 206] on input "CB9OLS" at bounding box center [764, 203] width 1013 height 44
drag, startPoint x: 401, startPoint y: 206, endPoint x: 476, endPoint y: 219, distance: 76.0
click at [401, 207] on input "CB9OLS" at bounding box center [764, 203] width 1013 height 44
paste input "C0SQP"
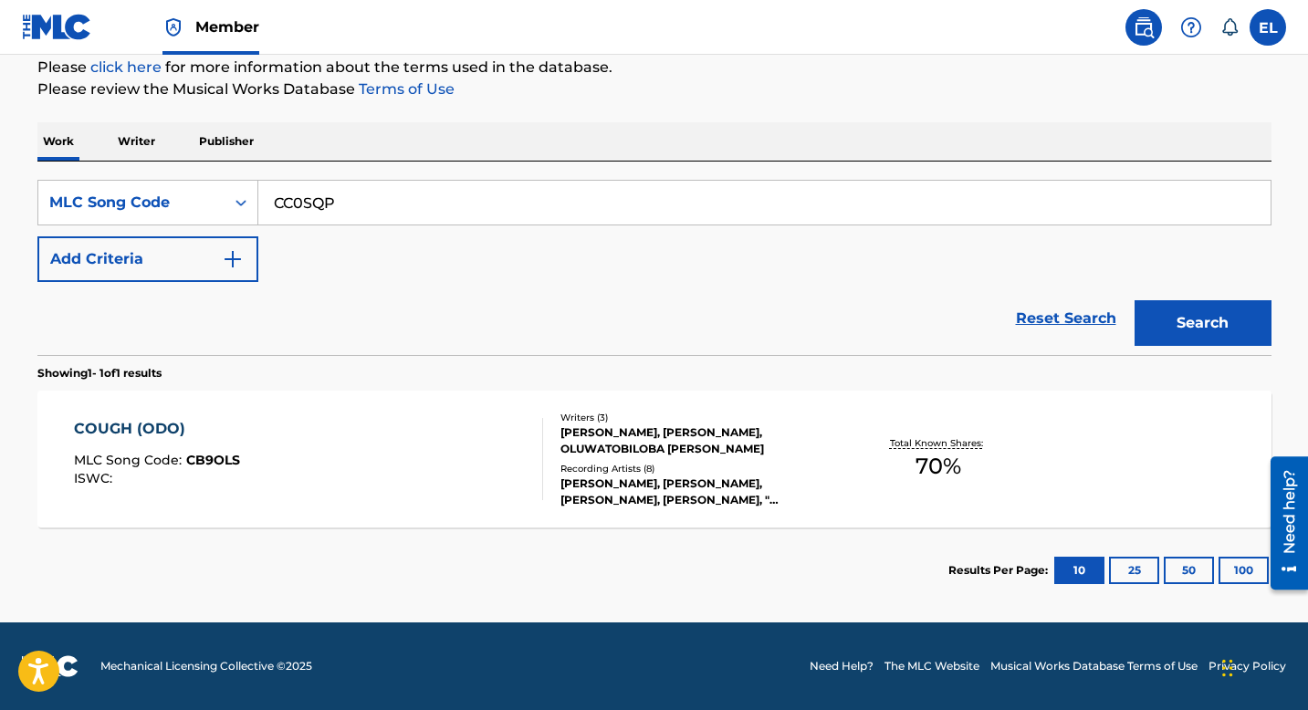
click at [1231, 321] on button "Search" at bounding box center [1203, 323] width 137 height 46
click at [331, 196] on input "CC0SQP" at bounding box center [764, 203] width 1013 height 44
paste input "BB23MD"
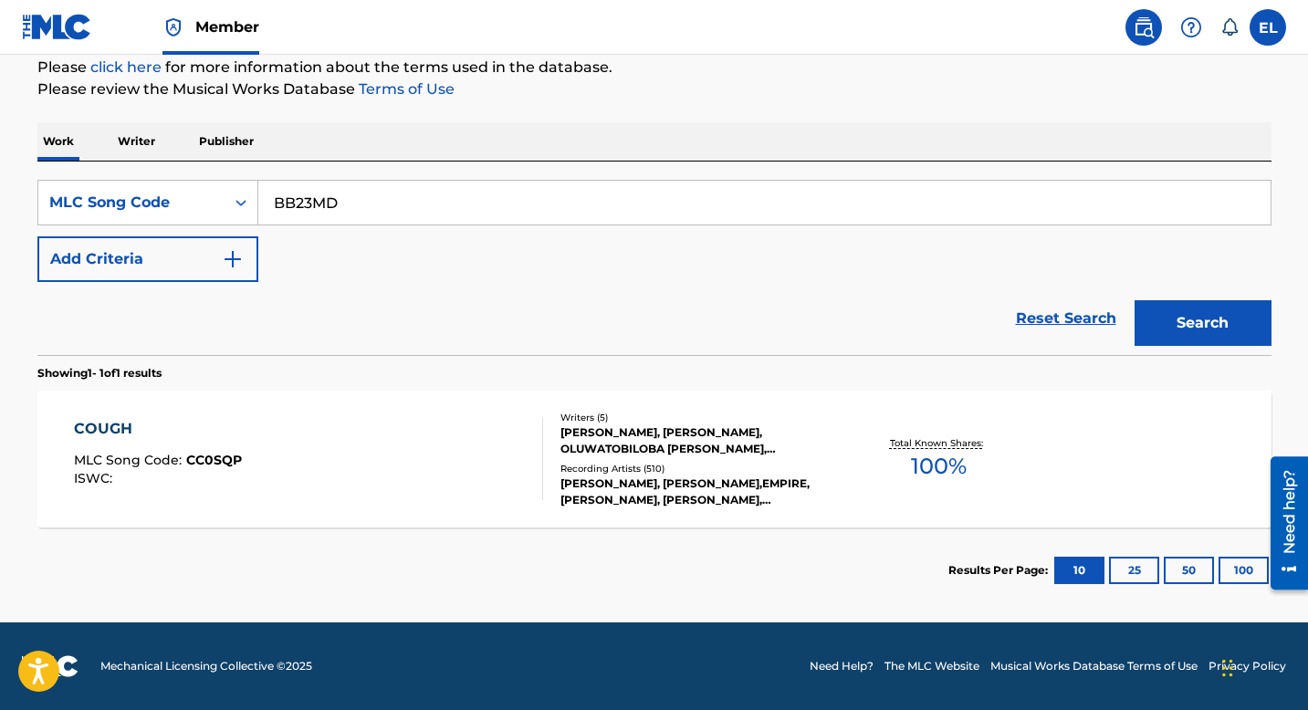
type input "BB23MD"
click at [1242, 323] on button "Search" at bounding box center [1203, 323] width 137 height 46
click at [468, 439] on div "BUGA LO LO LO MLC Song Code : BB23MD ISWC : T3207103633" at bounding box center [308, 459] width 469 height 82
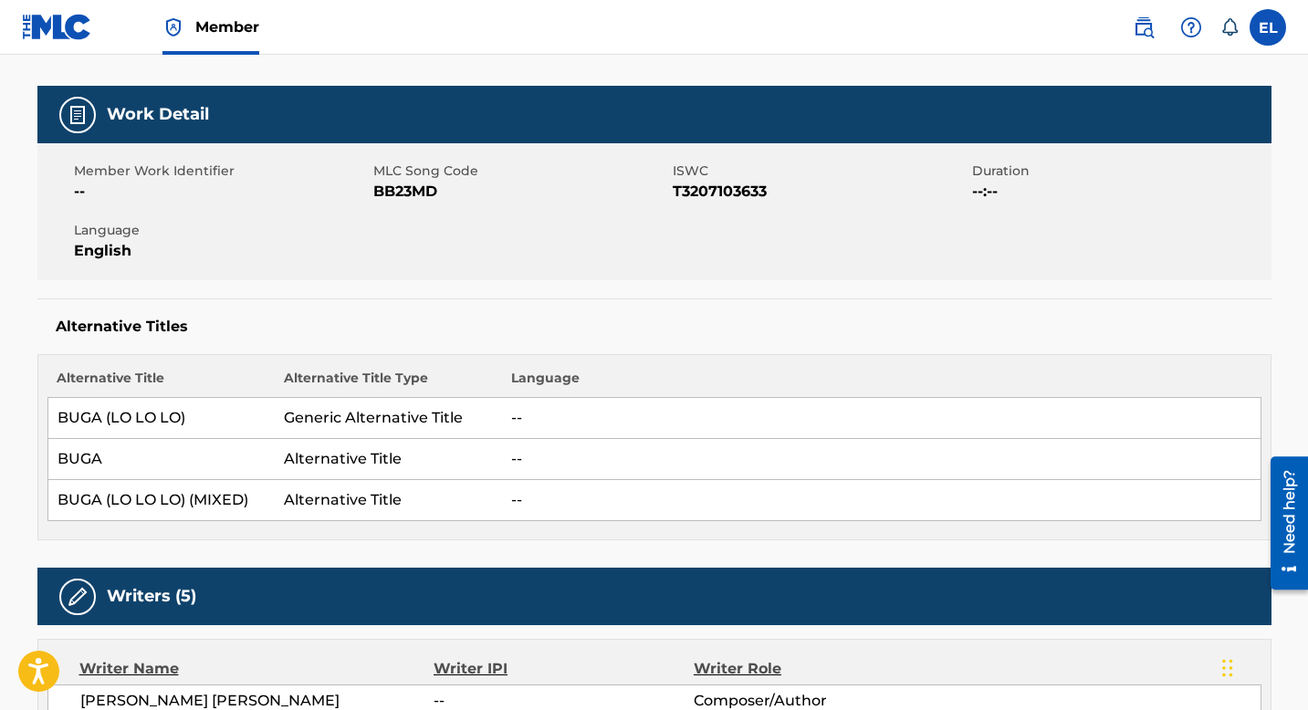
scroll to position [615, 0]
